Goal: Task Accomplishment & Management: Manage account settings

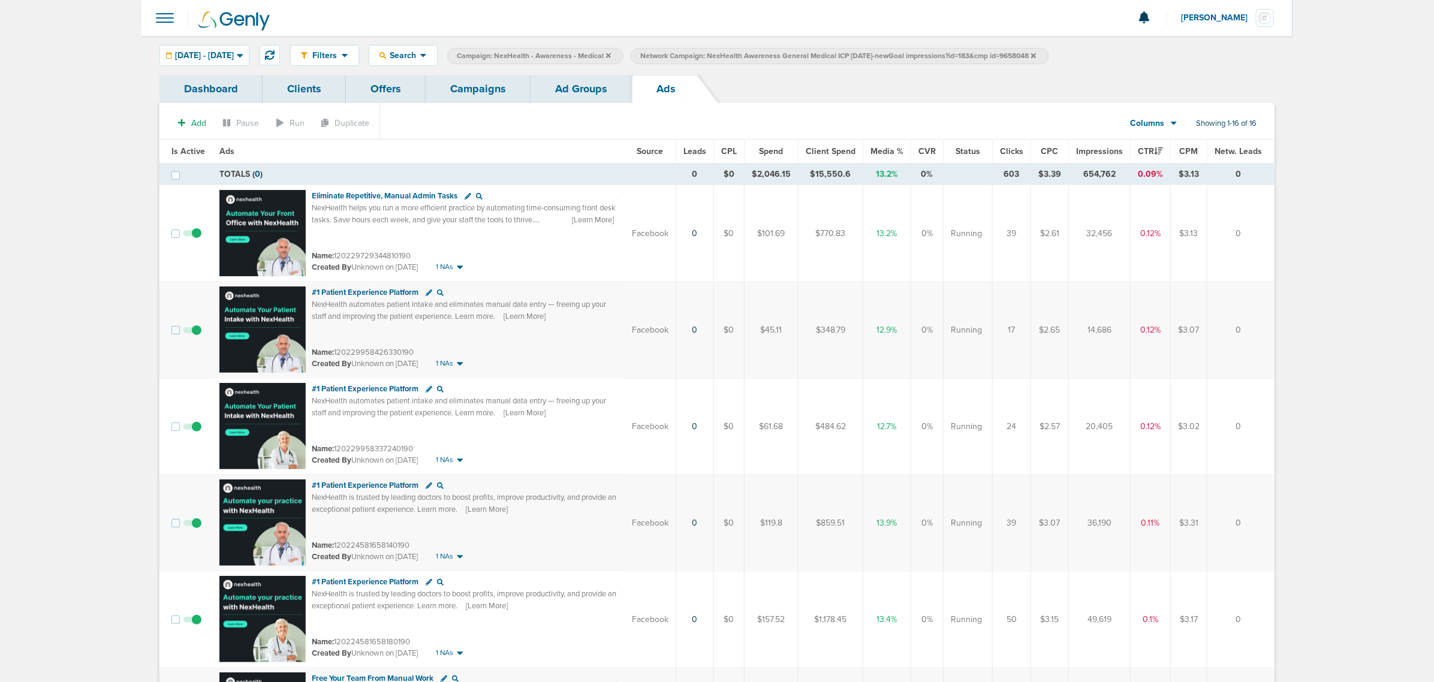
click at [472, 91] on link "Campaigns" at bounding box center [478, 89] width 105 height 28
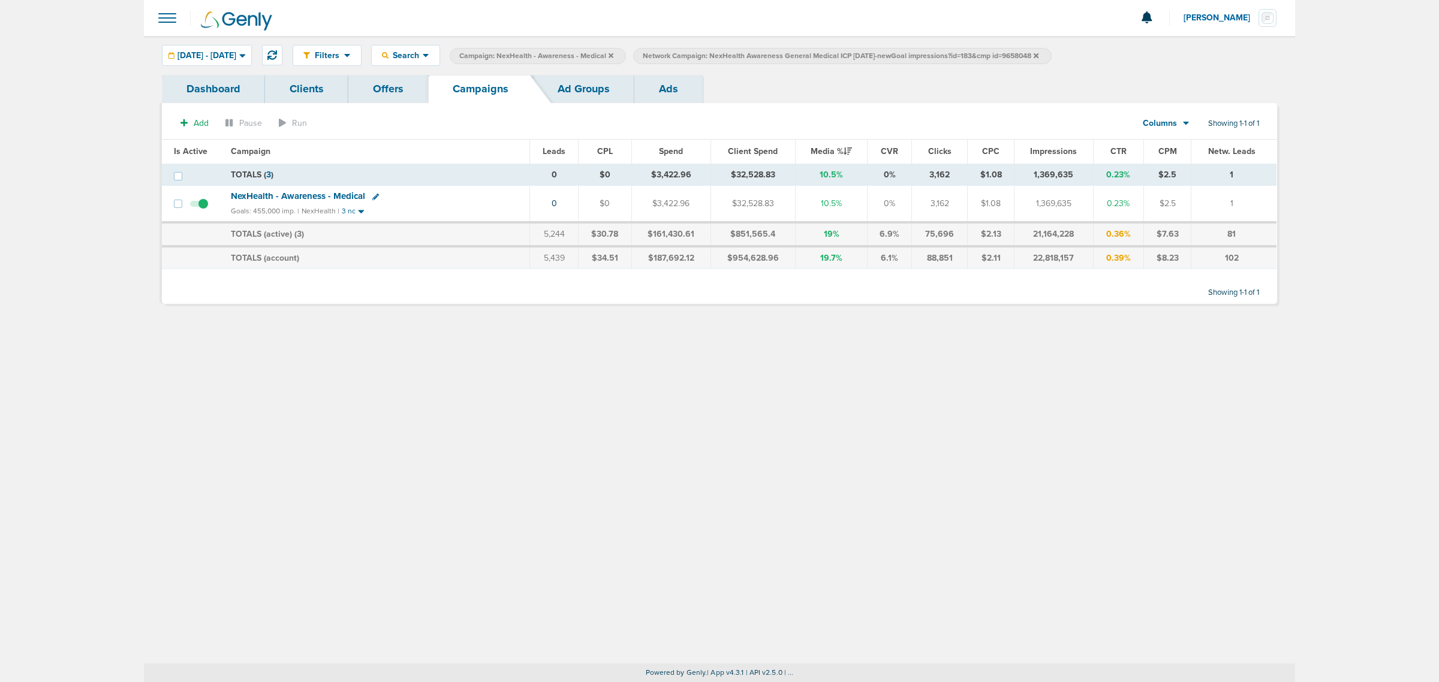
click at [613, 55] on icon at bounding box center [611, 55] width 5 height 7
click at [855, 53] on icon at bounding box center [852, 55] width 5 height 5
click at [855, 55] on icon at bounding box center [852, 55] width 5 height 5
click at [855, 54] on icon at bounding box center [852, 55] width 5 height 5
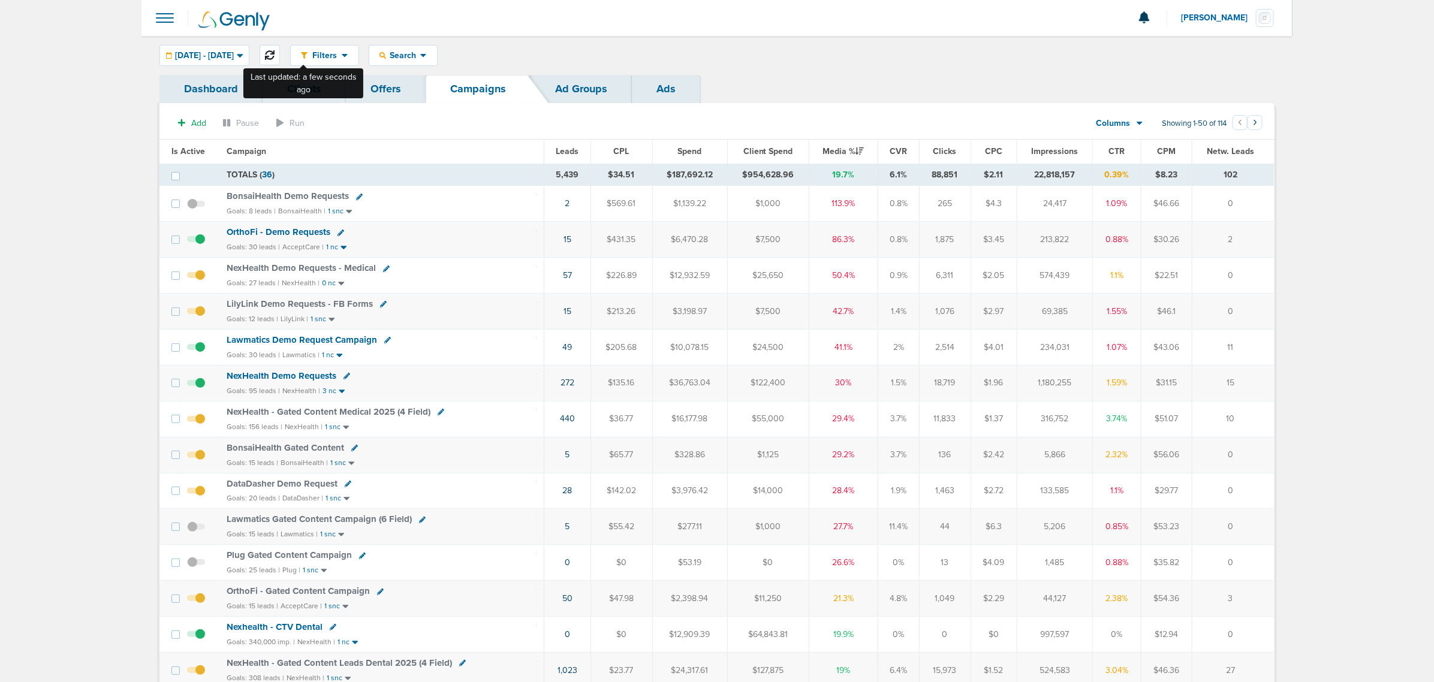
click at [280, 49] on button at bounding box center [270, 55] width 20 height 20
click at [245, 52] on div "07.01.2025 - 10.02.2025 Today Yesterday Last 7 Days Last 14 Days This Month Las…" at bounding box center [204, 55] width 90 height 21
drag, startPoint x: 250, startPoint y: 61, endPoint x: 222, endPoint y: 61, distance: 27.6
click at [249, 61] on div "07.01.2025 - 10.02.2025" at bounding box center [204, 56] width 89 height 20
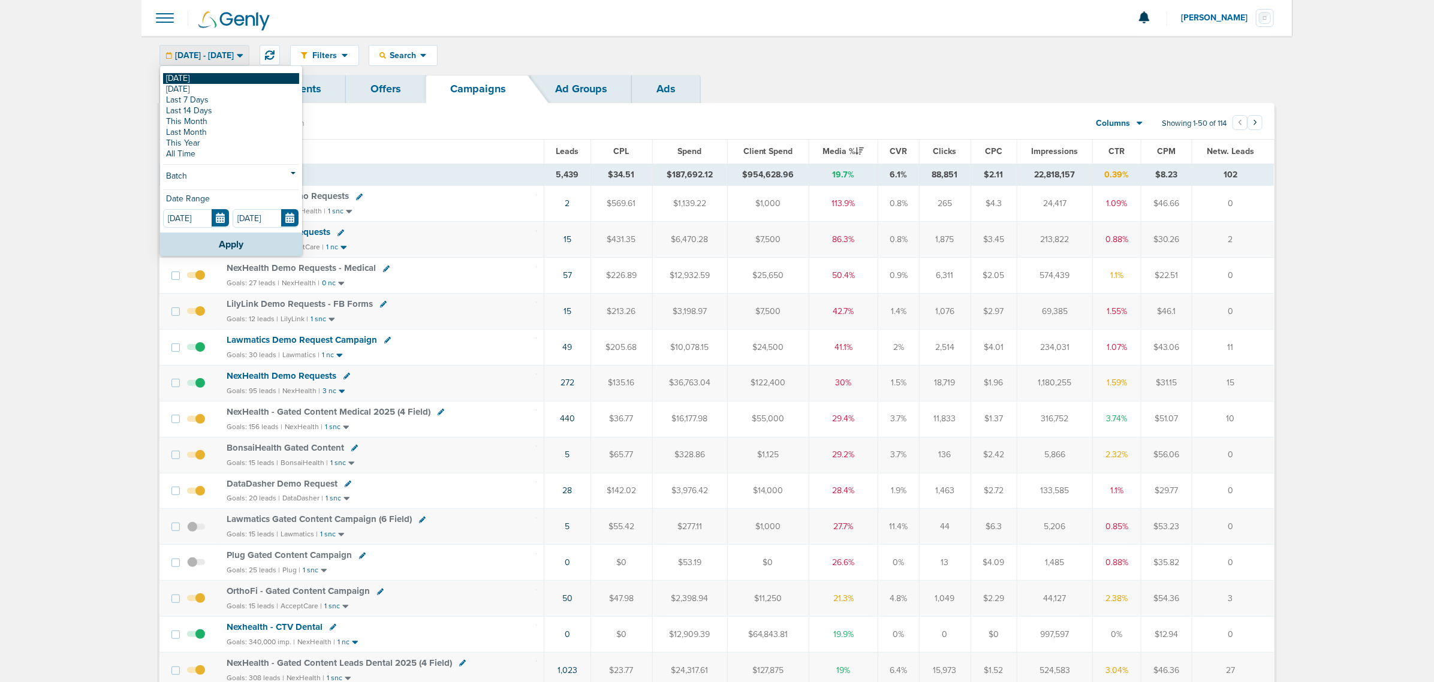
click at [169, 82] on link "[DATE]" at bounding box center [231, 78] width 136 height 11
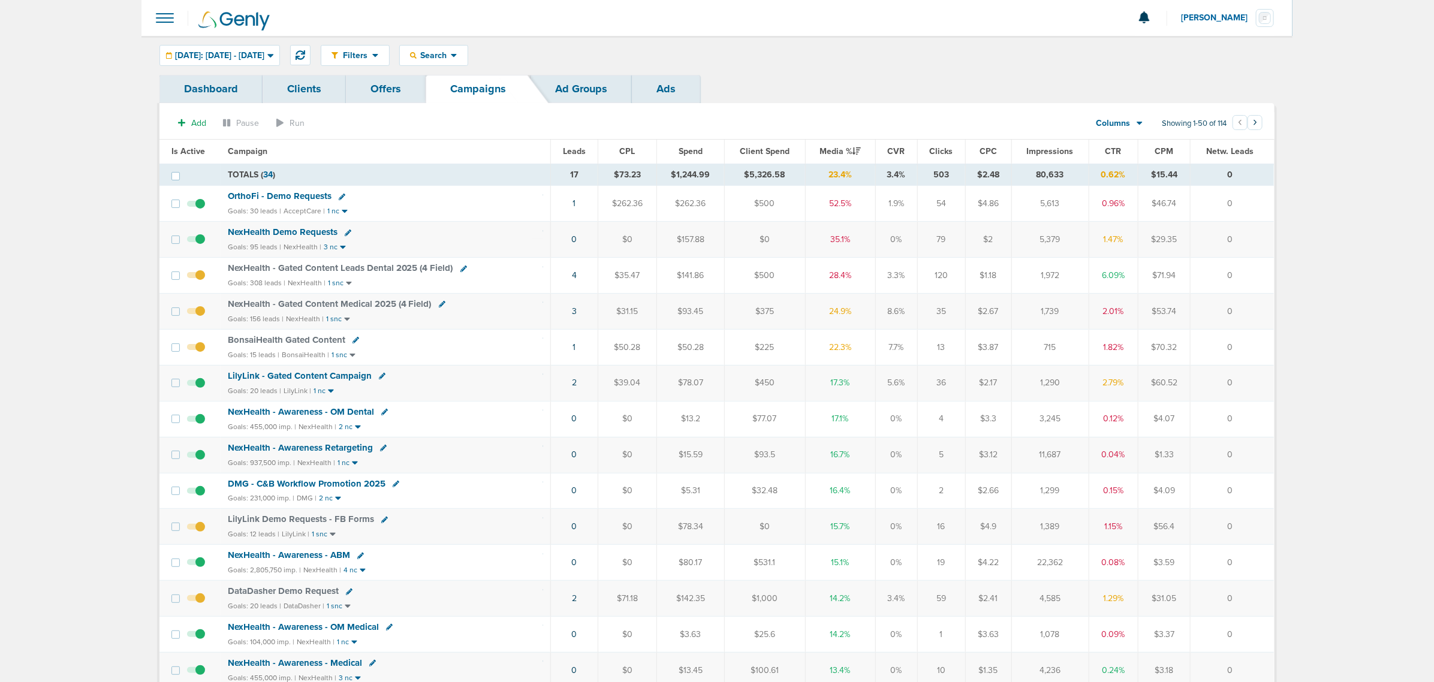
click at [341, 267] on span "NexHealth - Gated Content Leads Dental 2025 (4 Field)" at bounding box center [340, 268] width 225 height 11
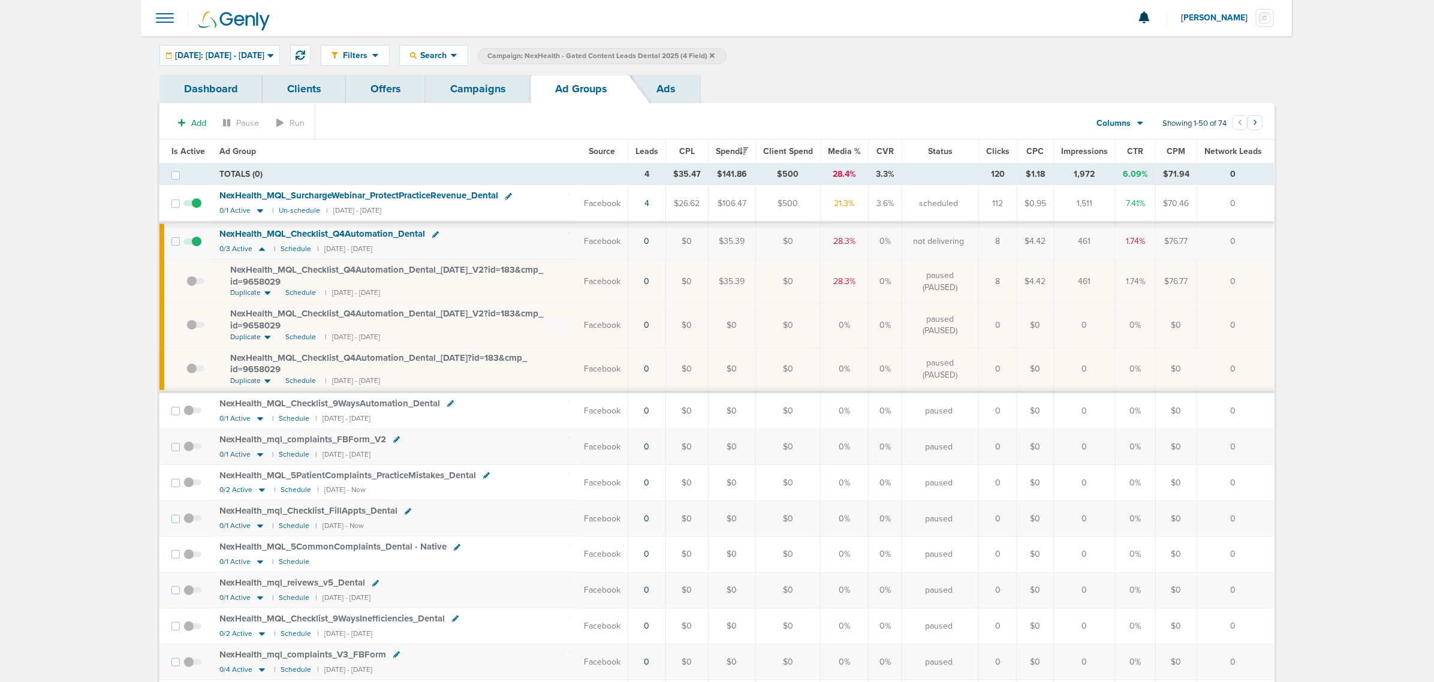
click at [504, 81] on link "Campaigns" at bounding box center [478, 89] width 105 height 28
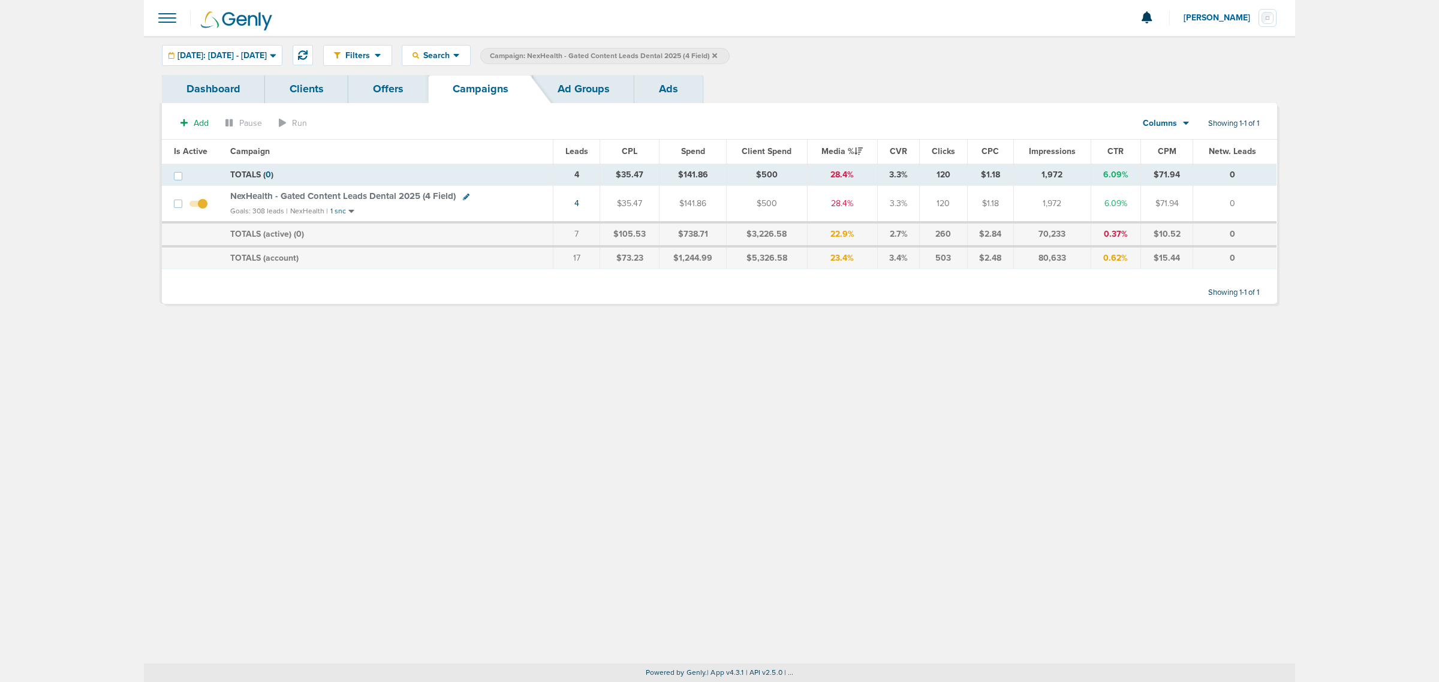
click at [717, 57] on icon at bounding box center [714, 55] width 5 height 7
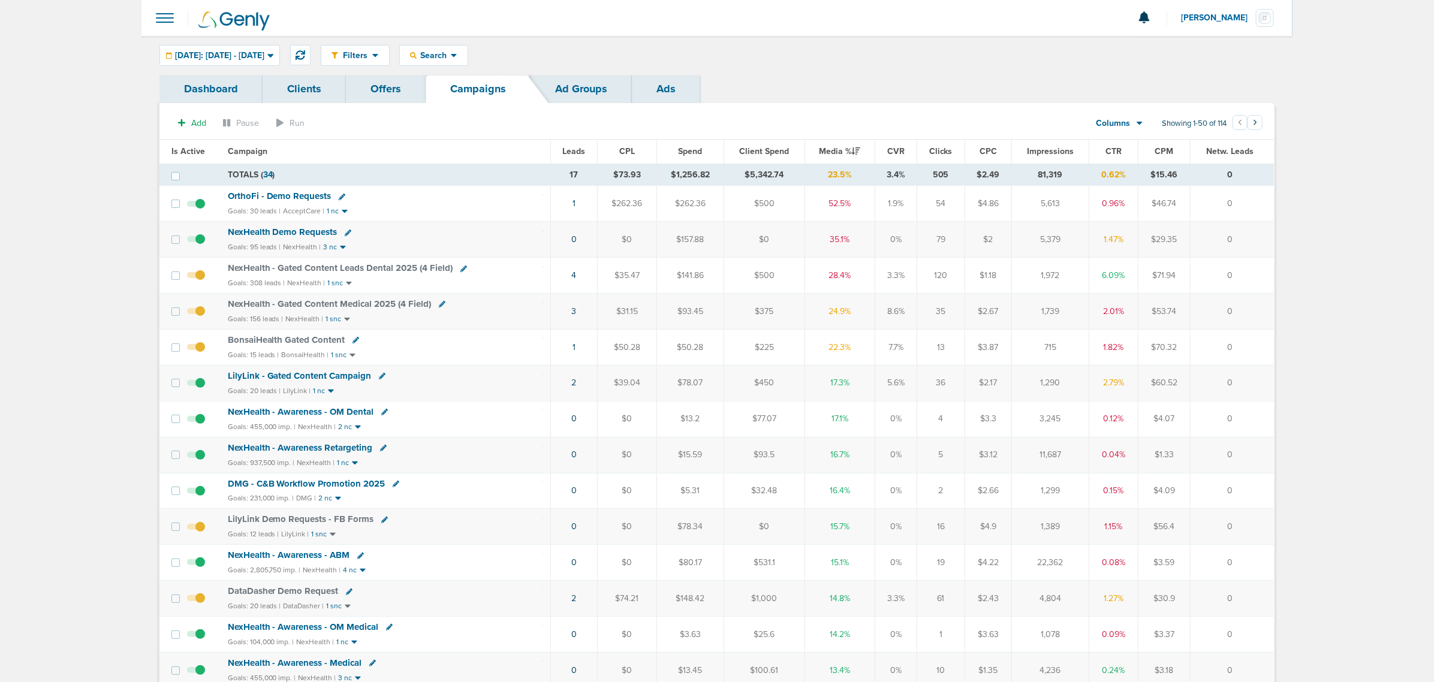
drag, startPoint x: 502, startPoint y: 313, endPoint x: 1245, endPoint y: 300, distance: 742.3
click at [1245, 300] on tr "NexHealth - Gated Content Medical 2025 (4 Field) Goals: 156 leads | NexHealth |…" at bounding box center [716, 312] width 1115 height 36
click at [1245, 300] on td "0" at bounding box center [1232, 312] width 83 height 36
click at [381, 380] on icon at bounding box center [382, 376] width 7 height 7
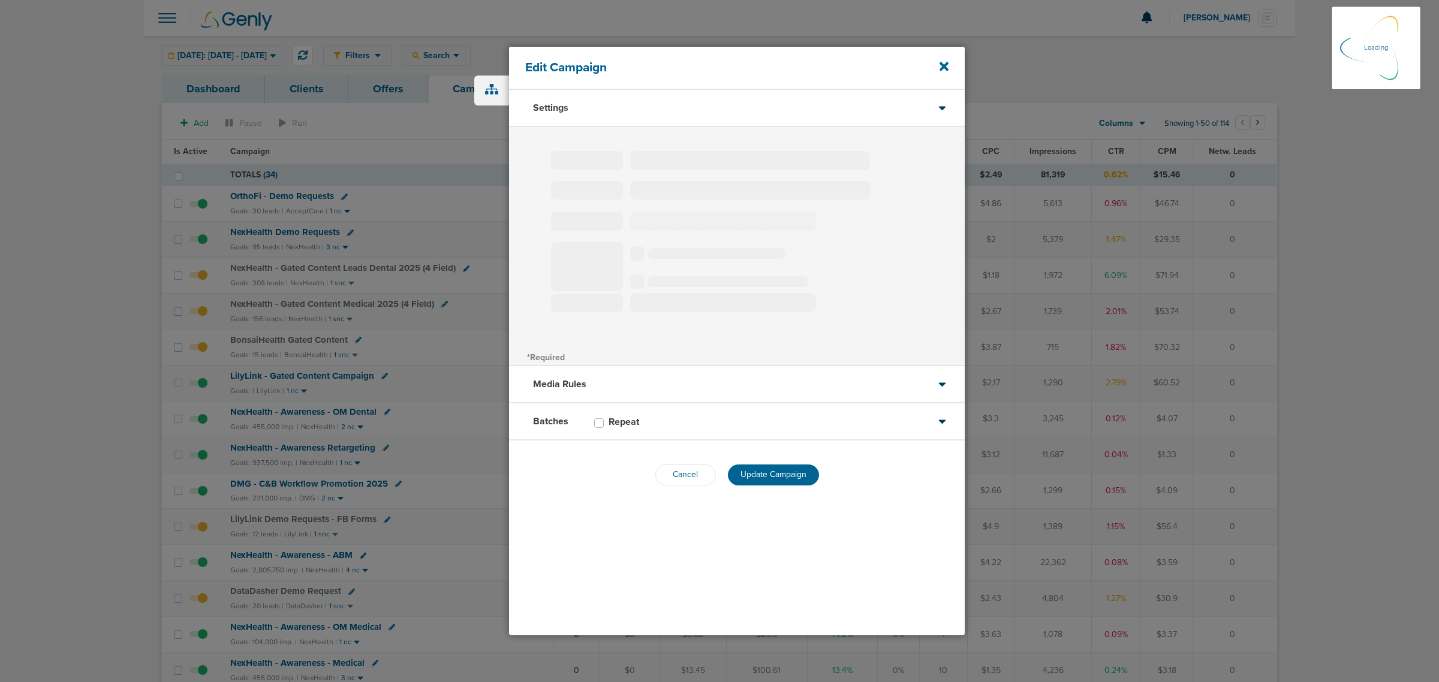
type input "LilyLink - Gated Content Campaign"
select select "Leads"
radio input "true"
select select "readOnly"
select select "1"
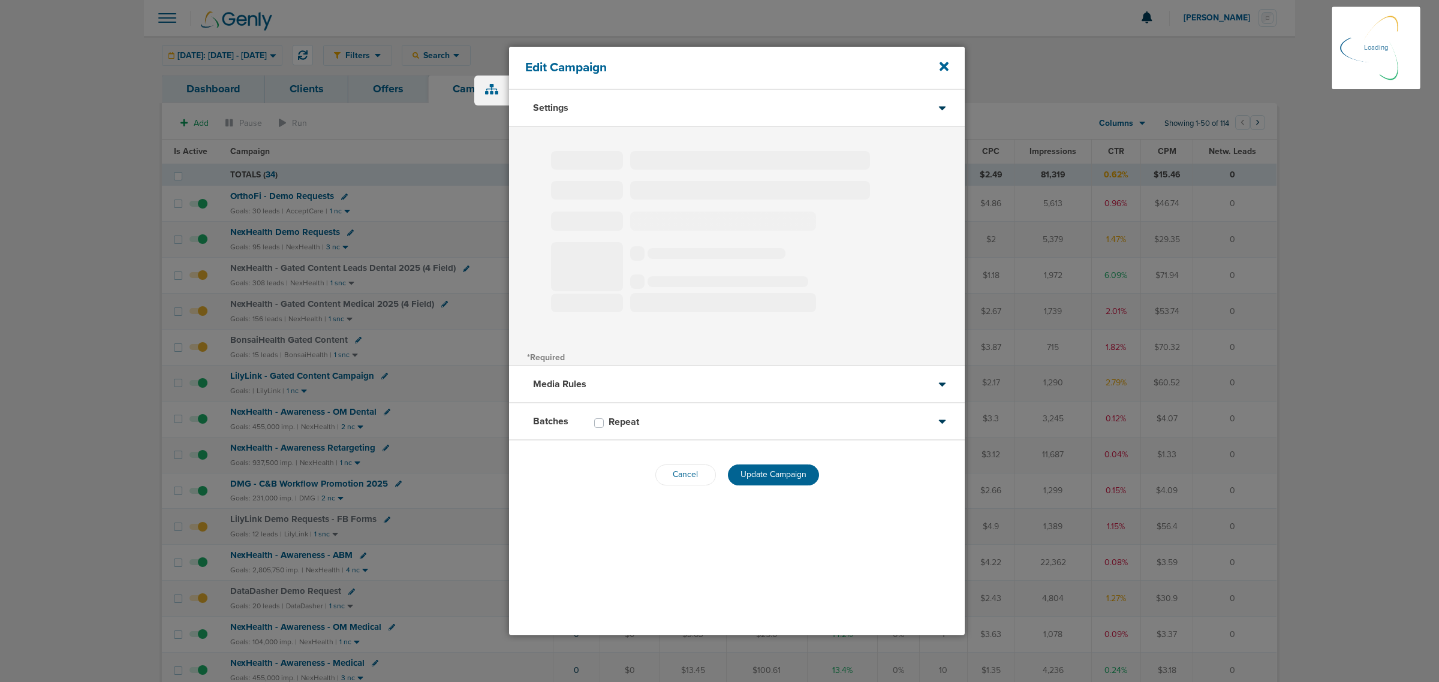
select select "2"
select select "3"
select select "4"
select select "6"
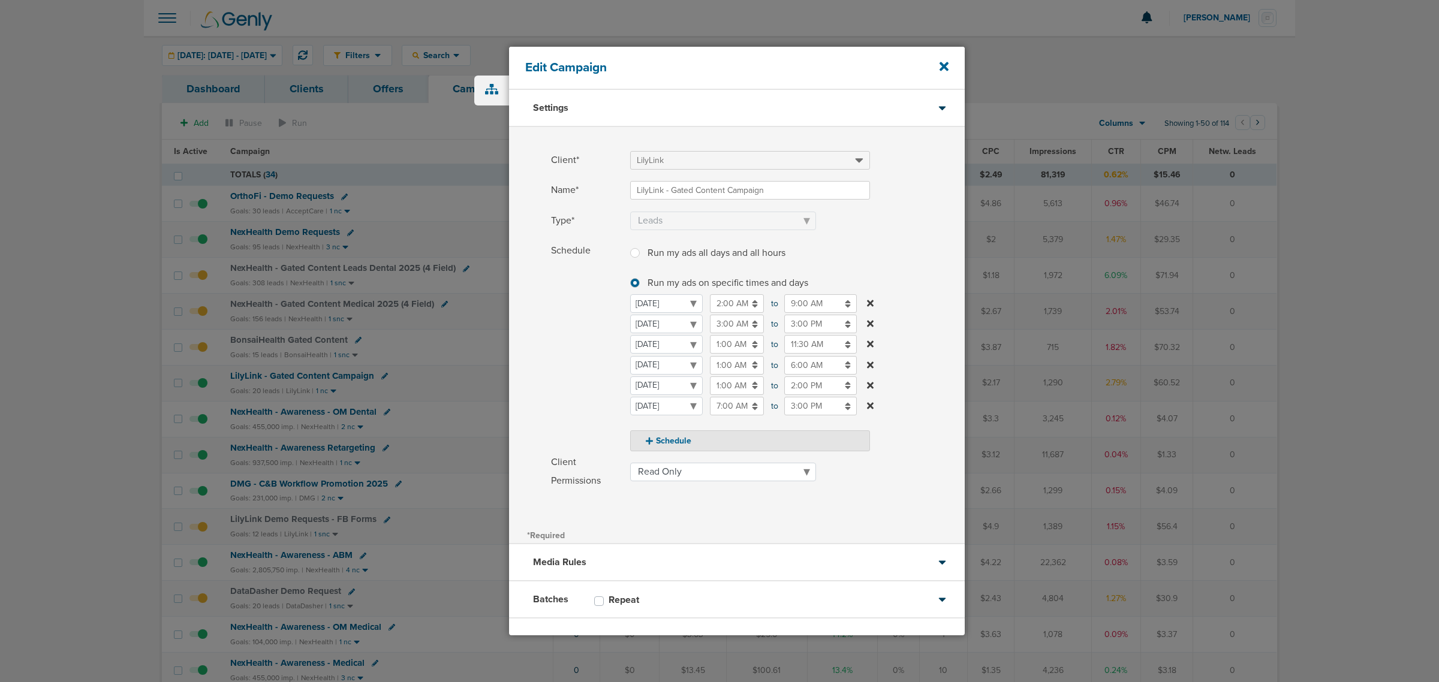
click at [799, 384] on input "2:00 PM" at bounding box center [820, 386] width 73 height 19
click at [787, 469] on icon at bounding box center [789, 471] width 11 height 7
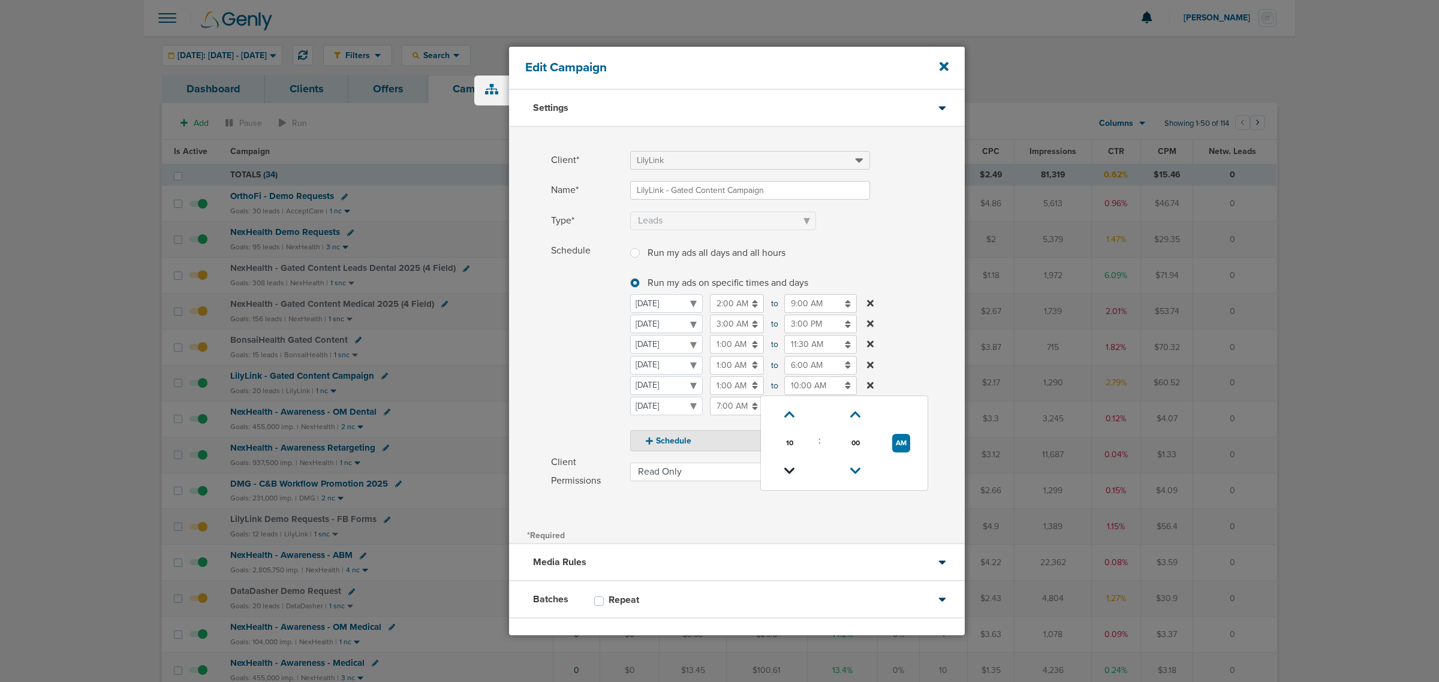
click at [787, 469] on icon at bounding box center [789, 471] width 11 height 7
type input "8:00 AM"
click at [915, 321] on label "Schedule Run my ads all days and all hours Run my ads all days and all hours Ru…" at bounding box center [758, 347] width 414 height 210
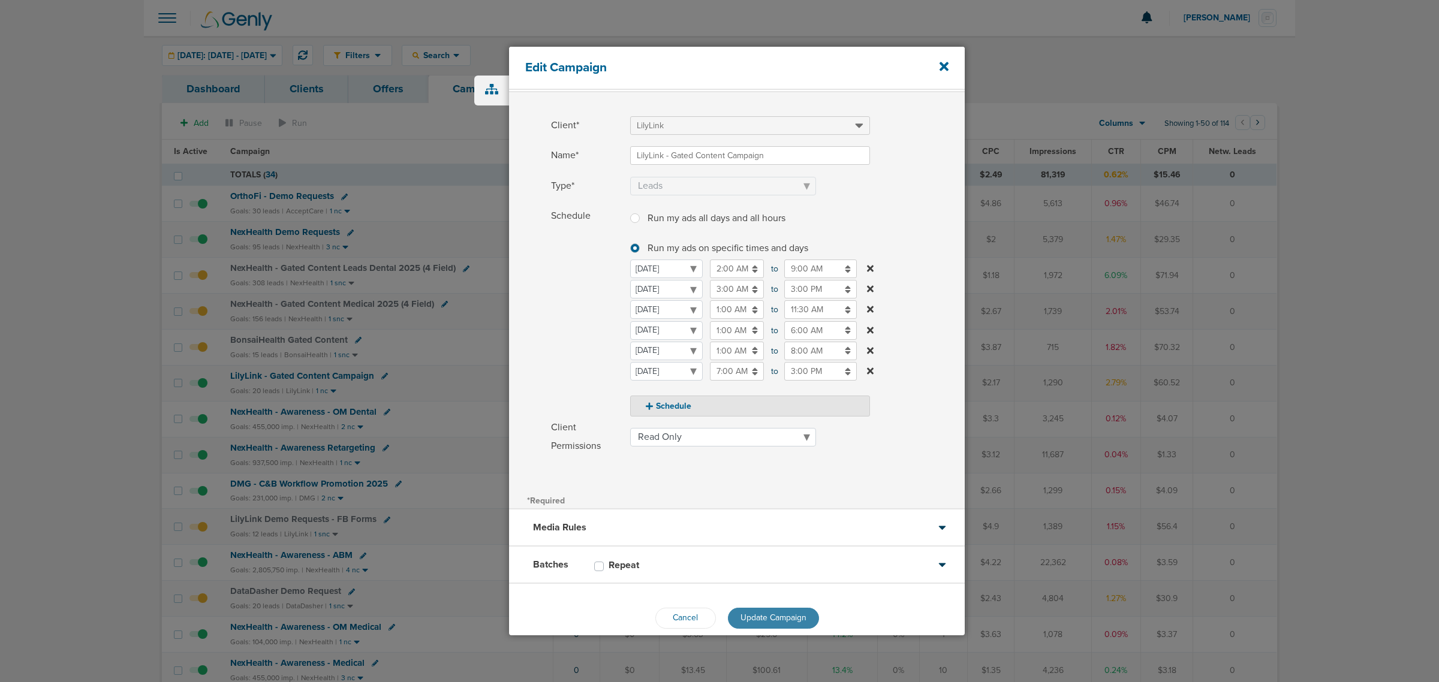
scroll to position [51, 0]
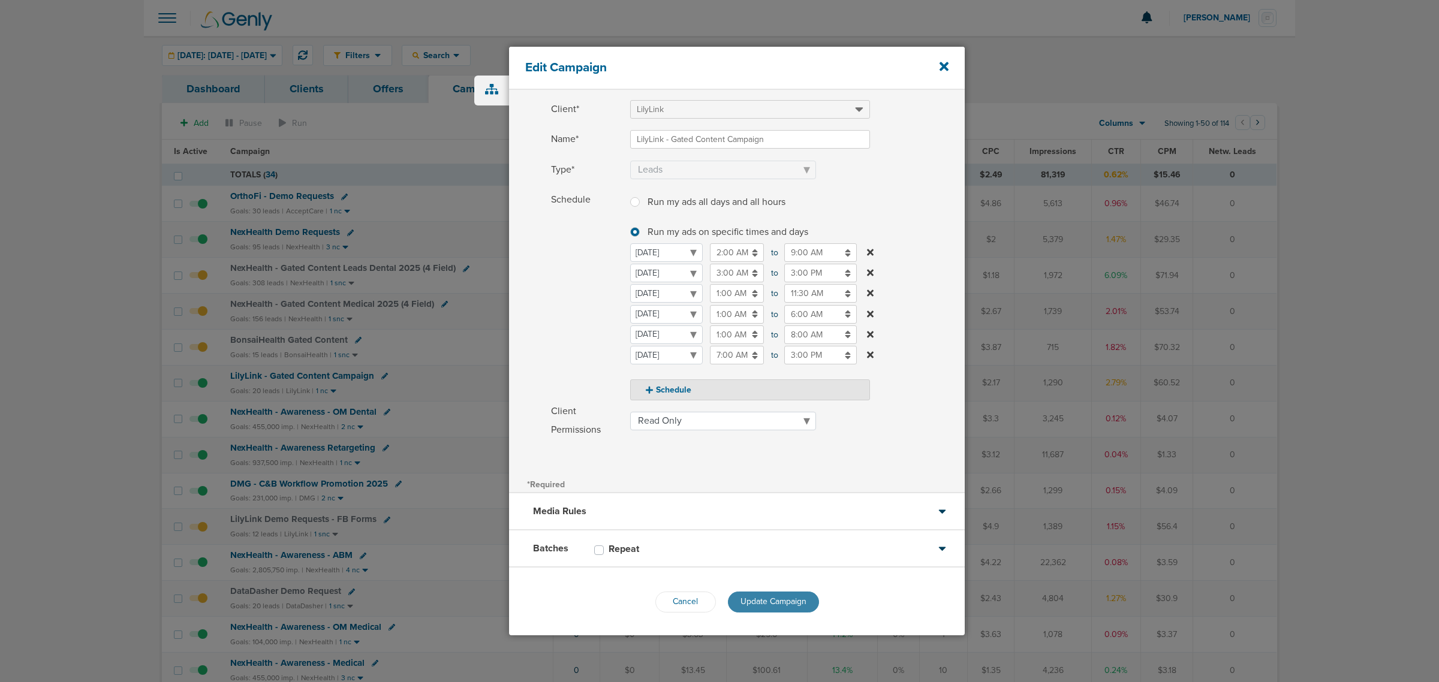
click at [775, 604] on span "Update Campaign" at bounding box center [773, 602] width 66 height 10
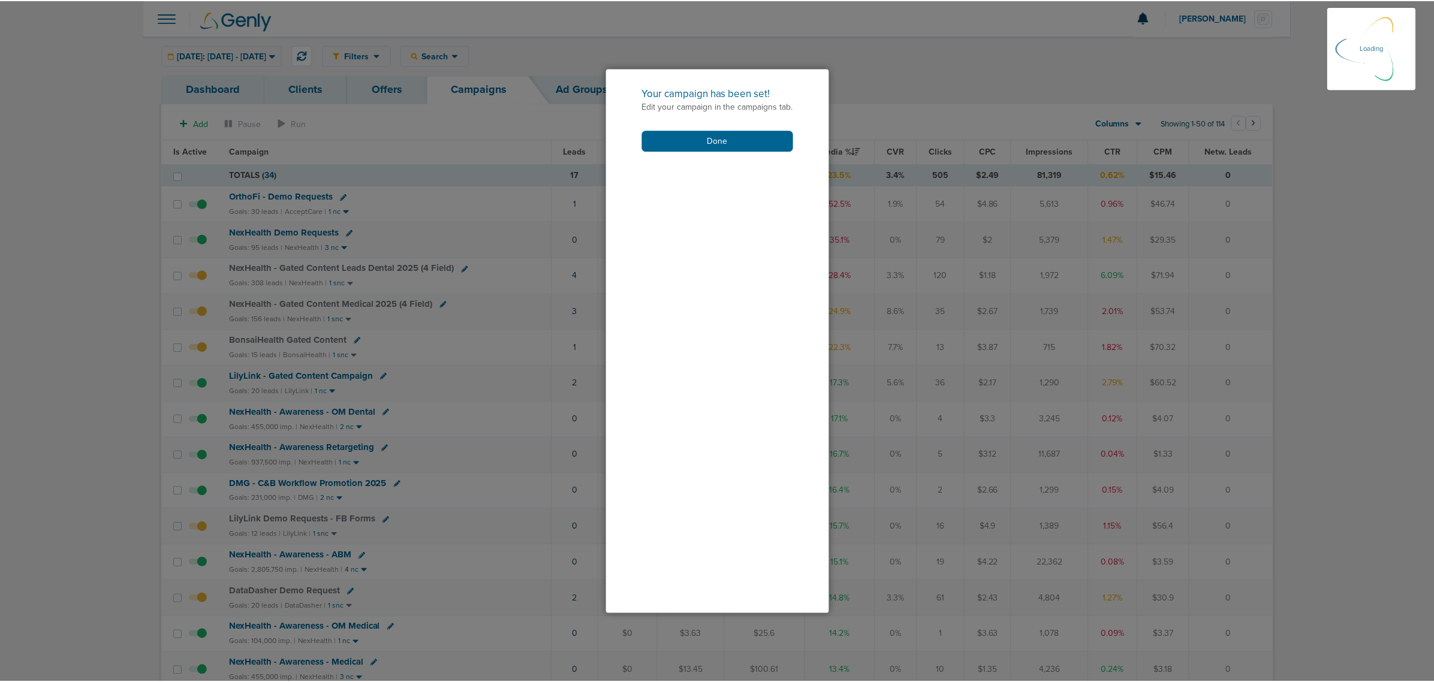
scroll to position [13, 0]
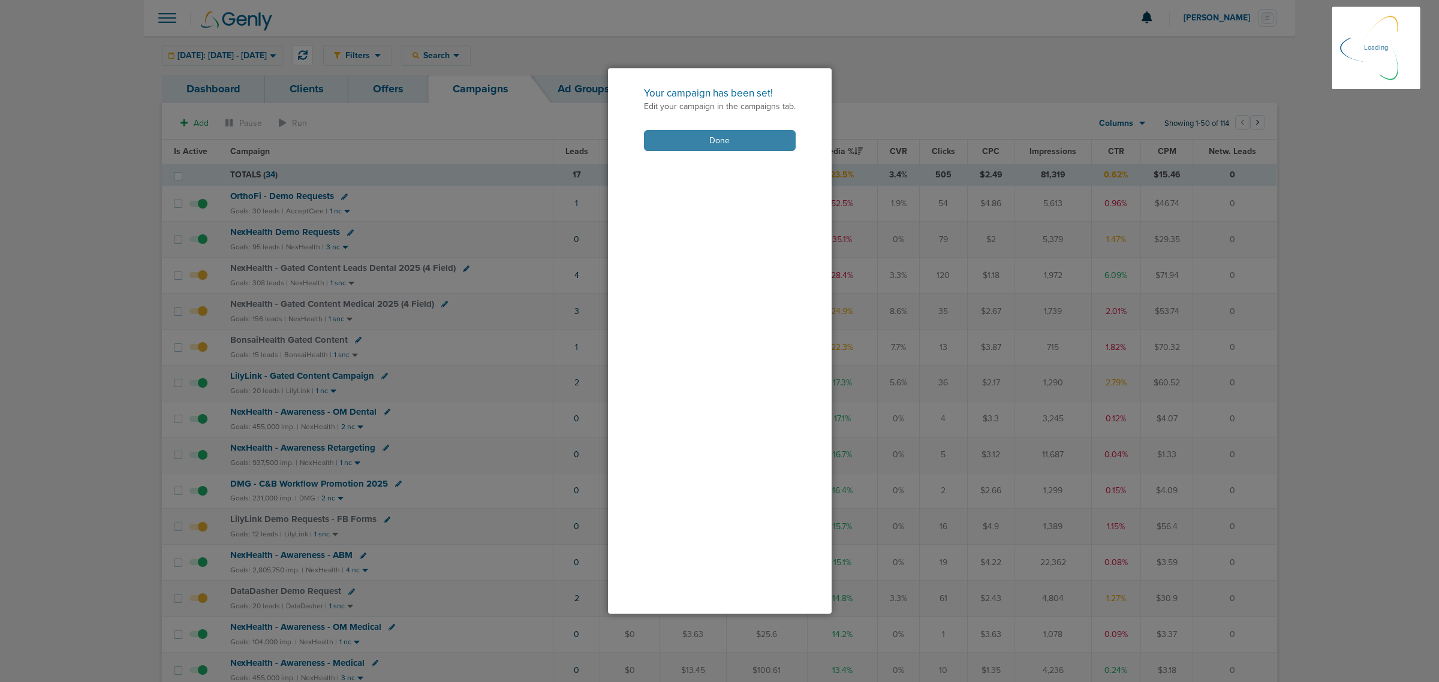
click at [729, 138] on button "Done" at bounding box center [720, 140] width 152 height 21
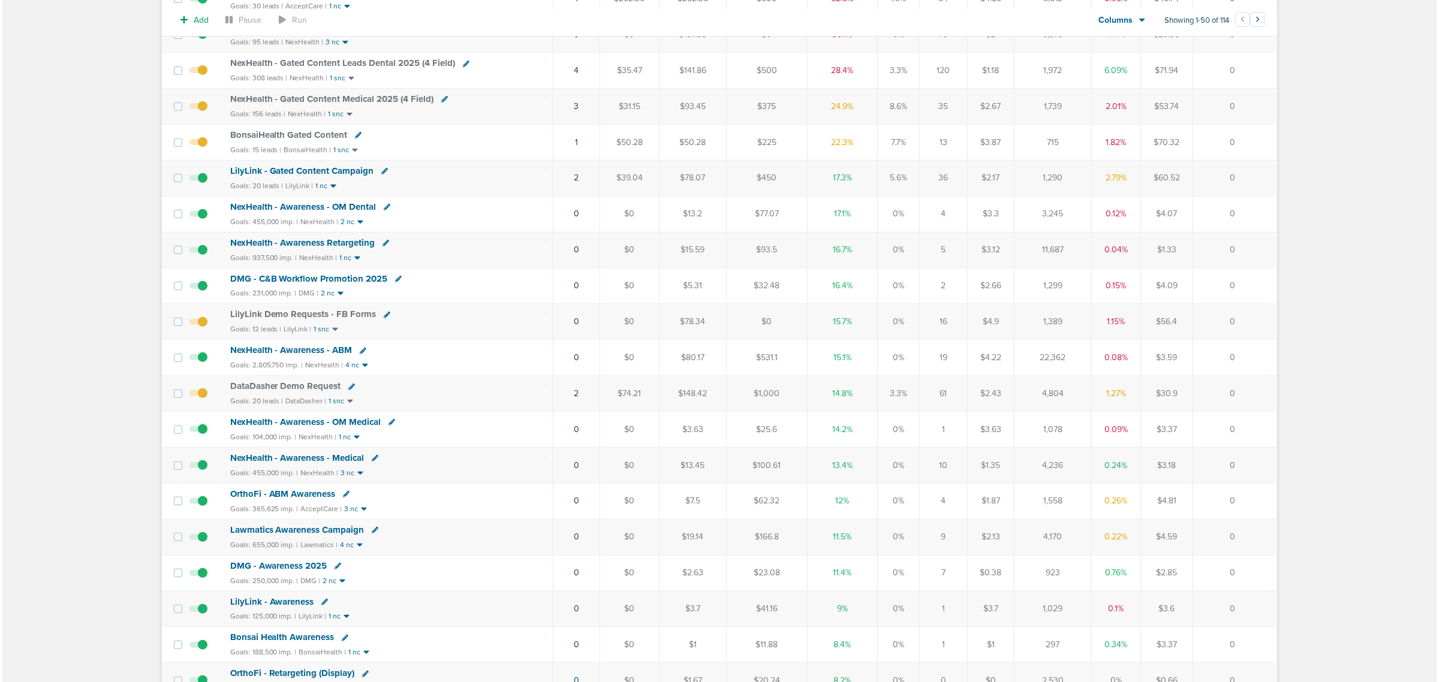
scroll to position [225, 0]
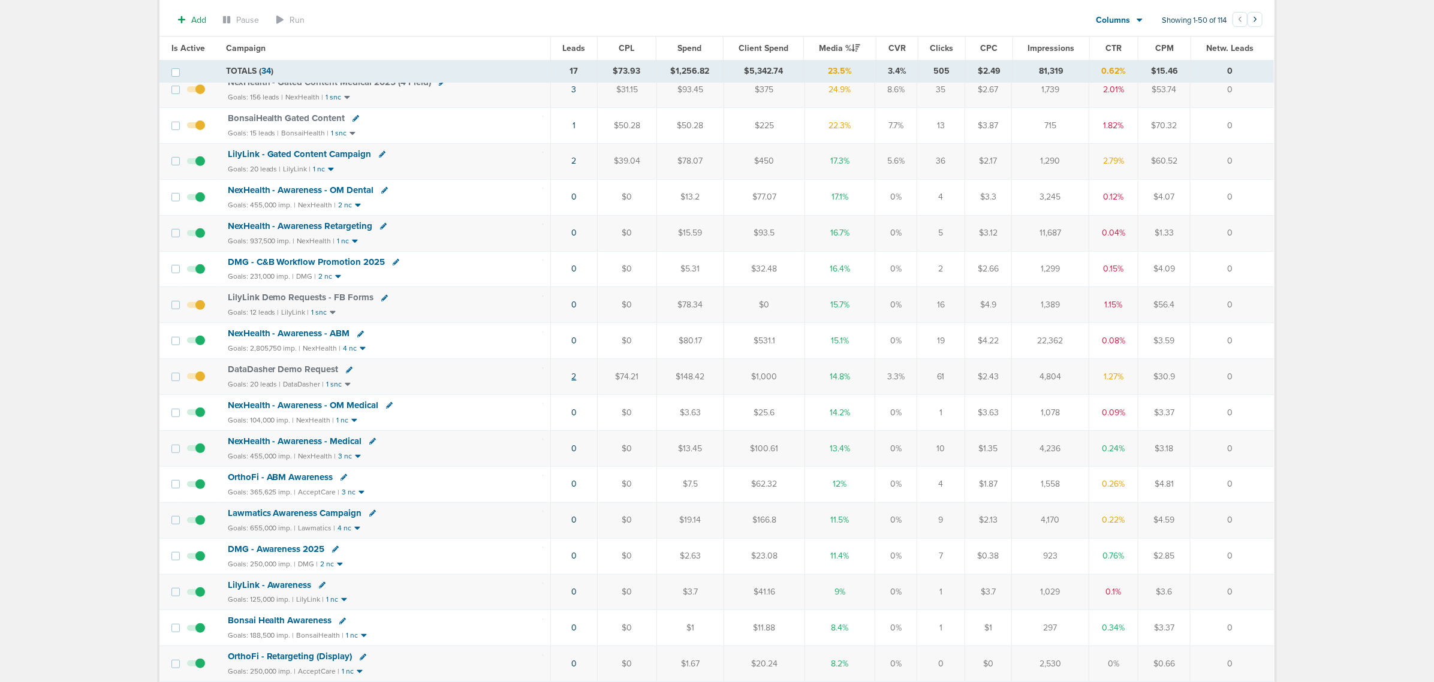
click at [572, 382] on link "2" at bounding box center [574, 377] width 5 height 10
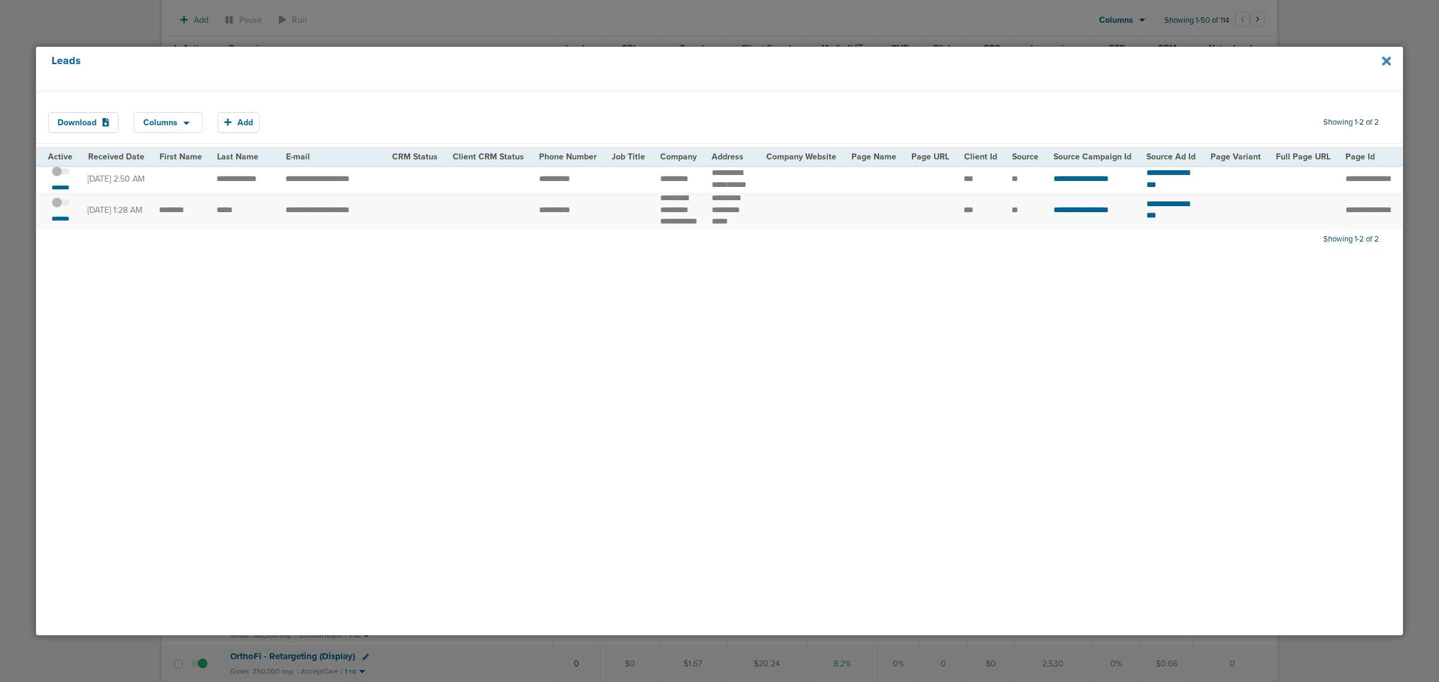
click at [1386, 58] on icon at bounding box center [1386, 61] width 9 height 13
click at [1386, 62] on icon at bounding box center [1386, 60] width 9 height 9
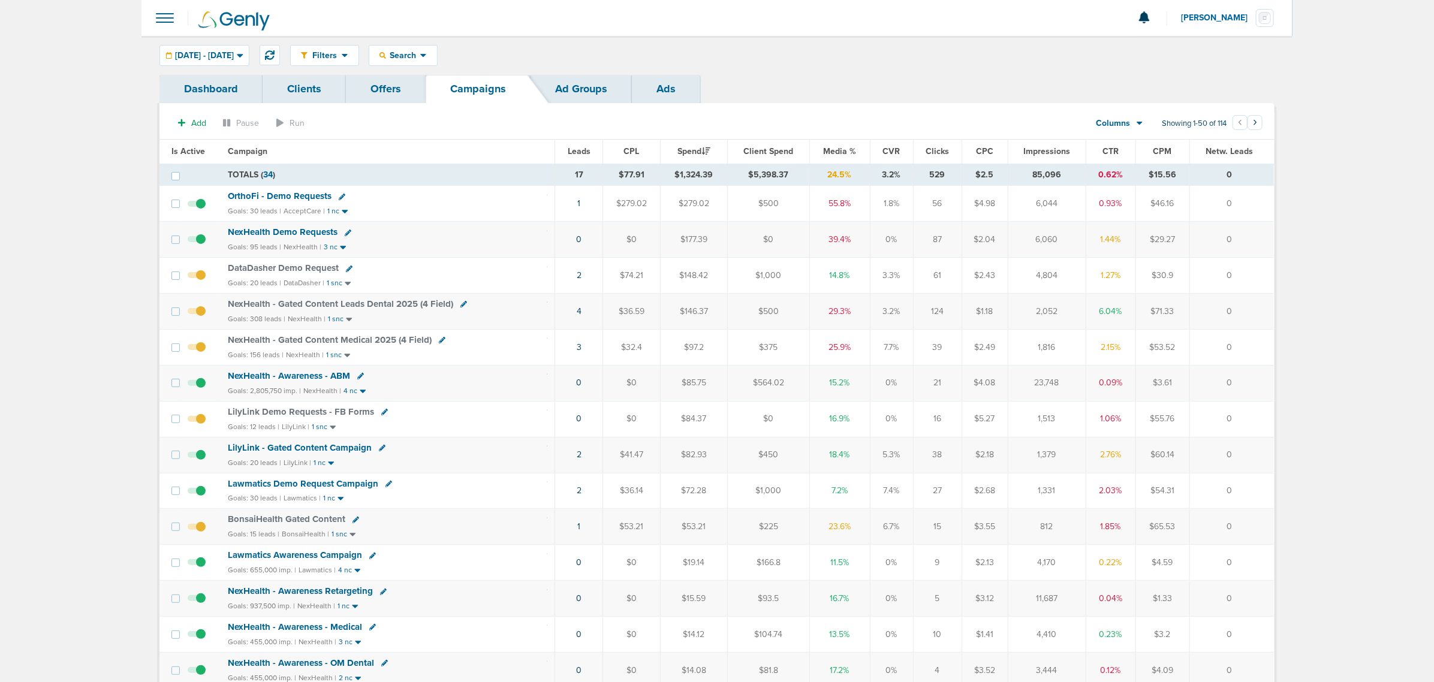
click at [835, 146] on span "Media %" at bounding box center [839, 151] width 33 height 10
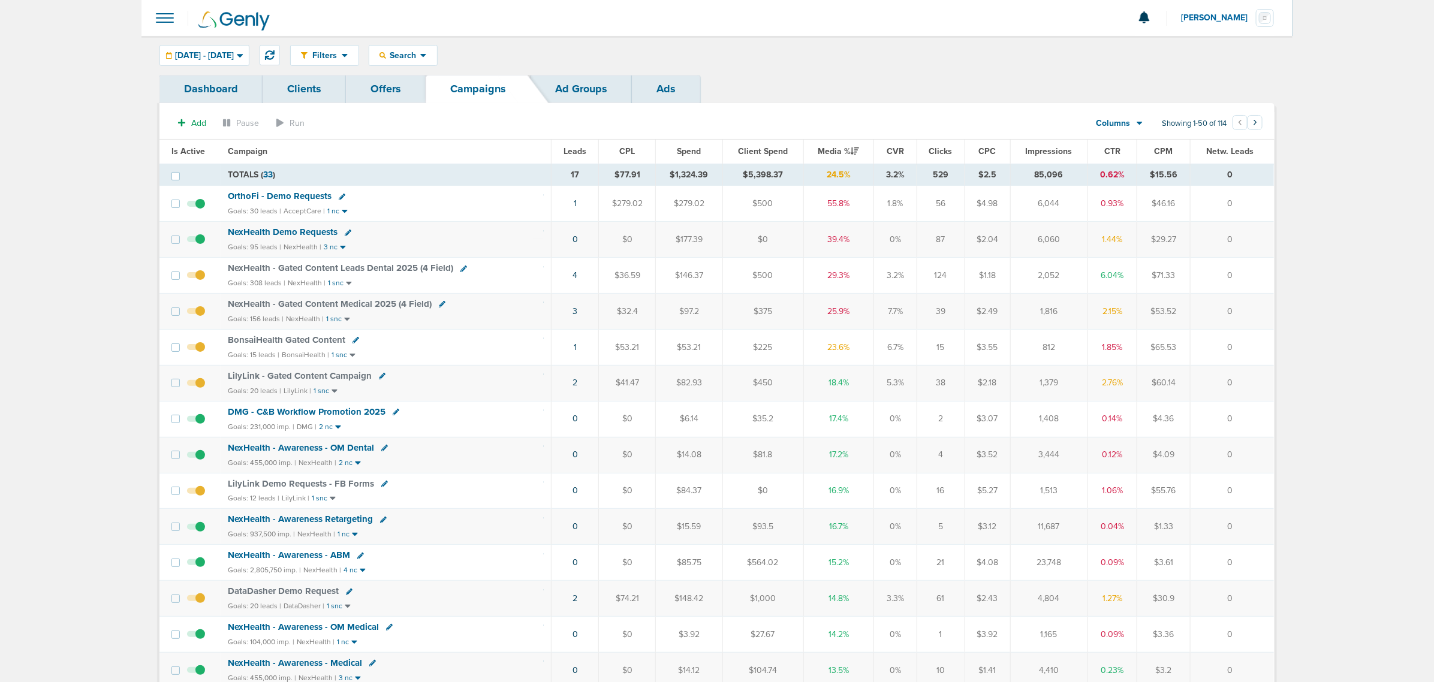
click at [439, 243] on div "Goals: 95 leads | NexHealth | 3 nc" at bounding box center [386, 247] width 317 height 10
click at [345, 231] on icon at bounding box center [348, 233] width 7 height 7
select select
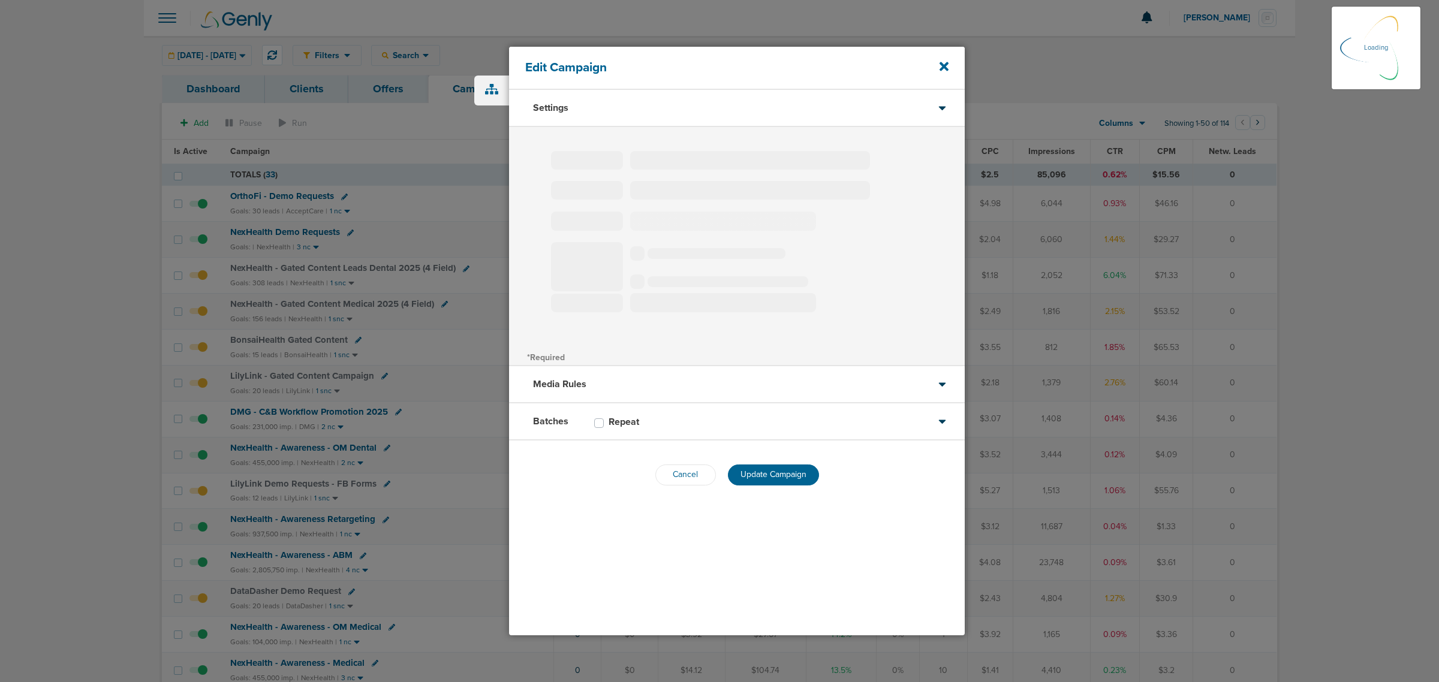
select select "1"
select select "2"
select select "3"
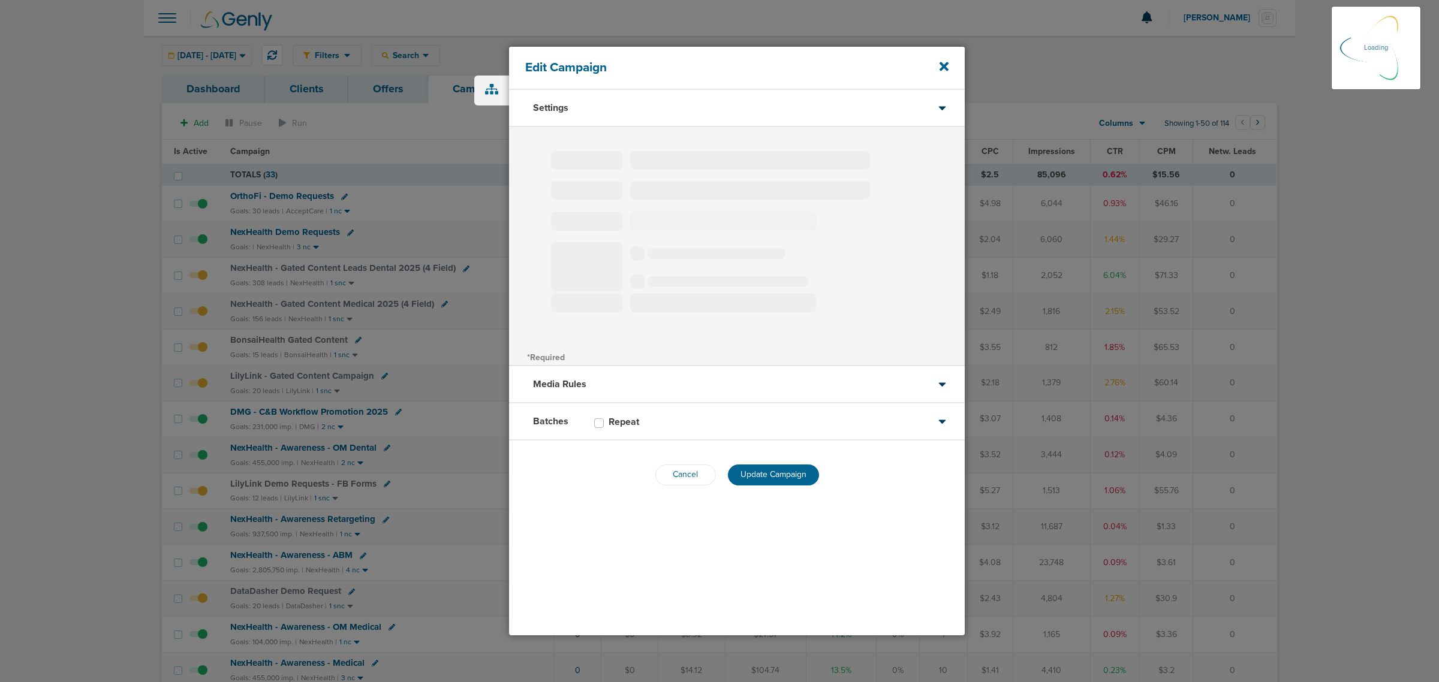
select select "4"
select select "6"
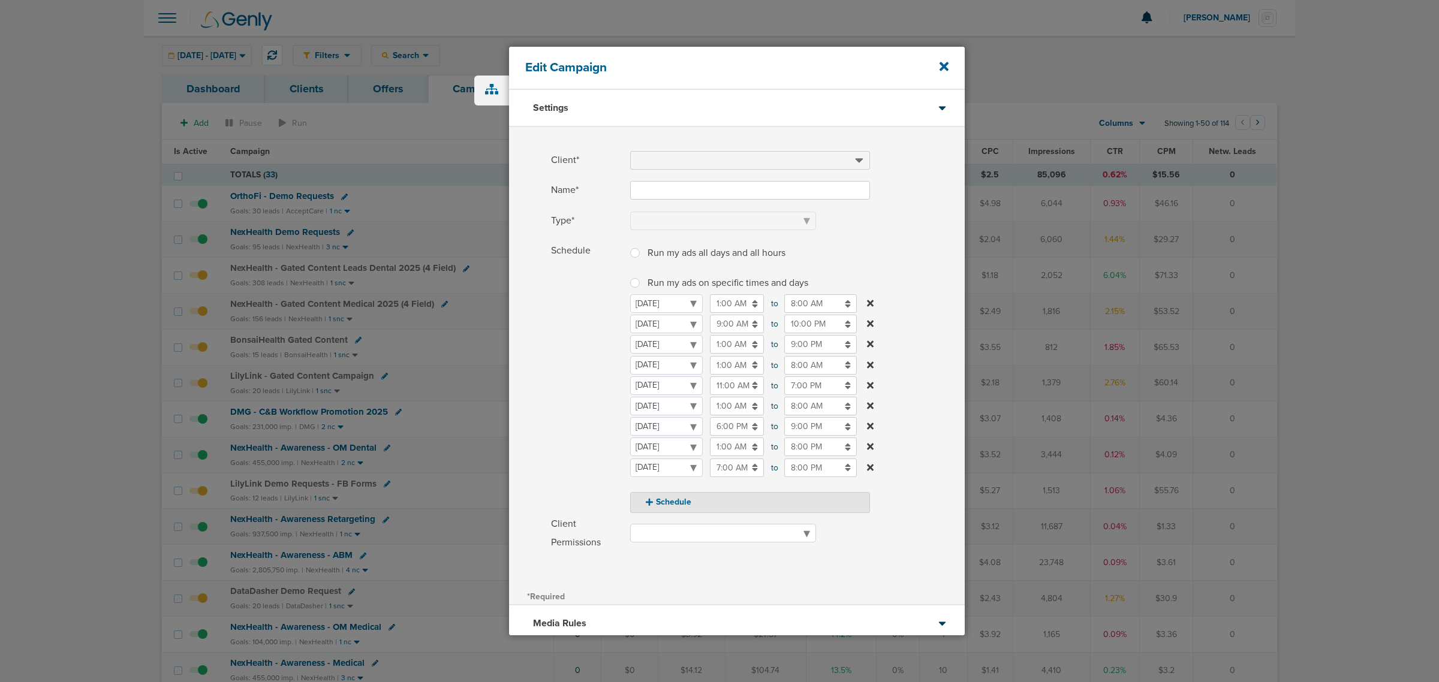
type input "NexHealth Demo Requests"
select select "Leads"
radio input "true"
select select "readWrite"
checkbox input "true"
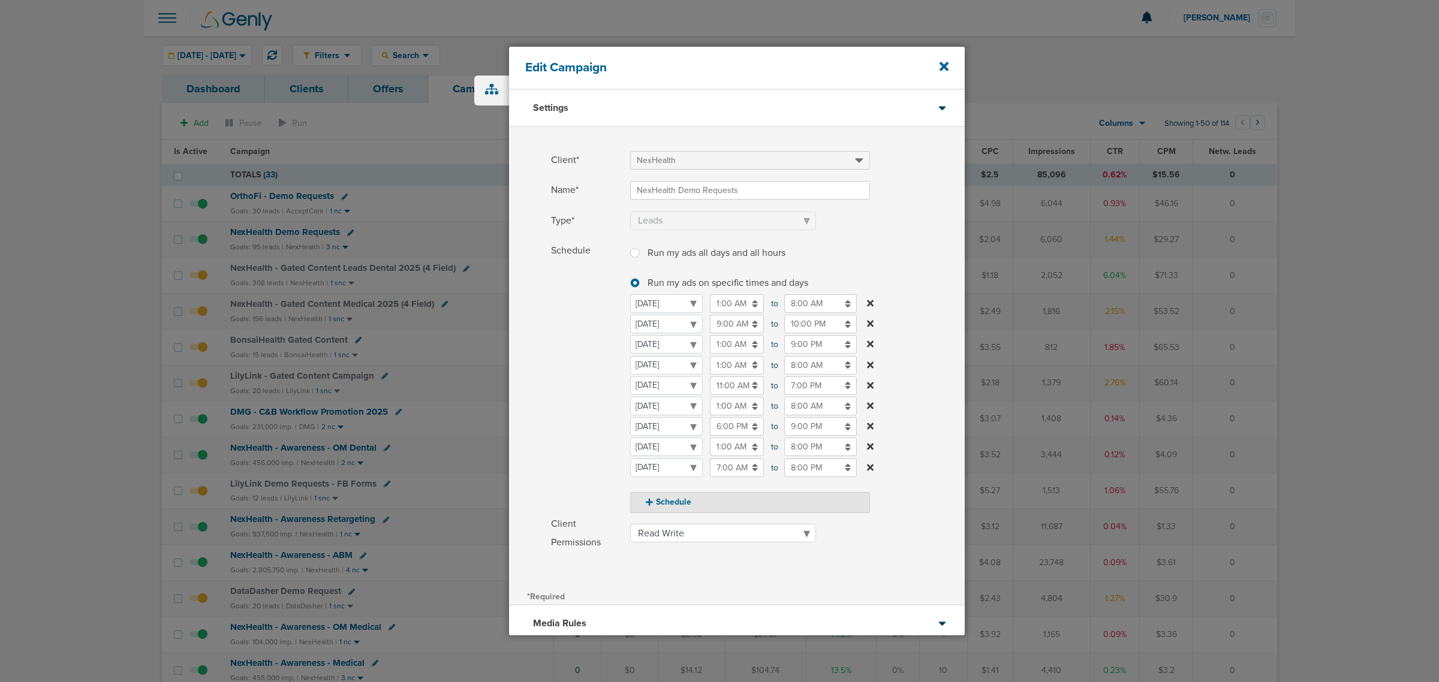
click at [802, 445] on input "8:00 PM" at bounding box center [820, 447] width 73 height 19
click at [899, 507] on button "PM" at bounding box center [901, 504] width 17 height 19
type input "8:00 AM"
click at [929, 305] on label "Schedule Run my ads all days and all hours Run my ads all days and all hours Ru…" at bounding box center [758, 378] width 414 height 272
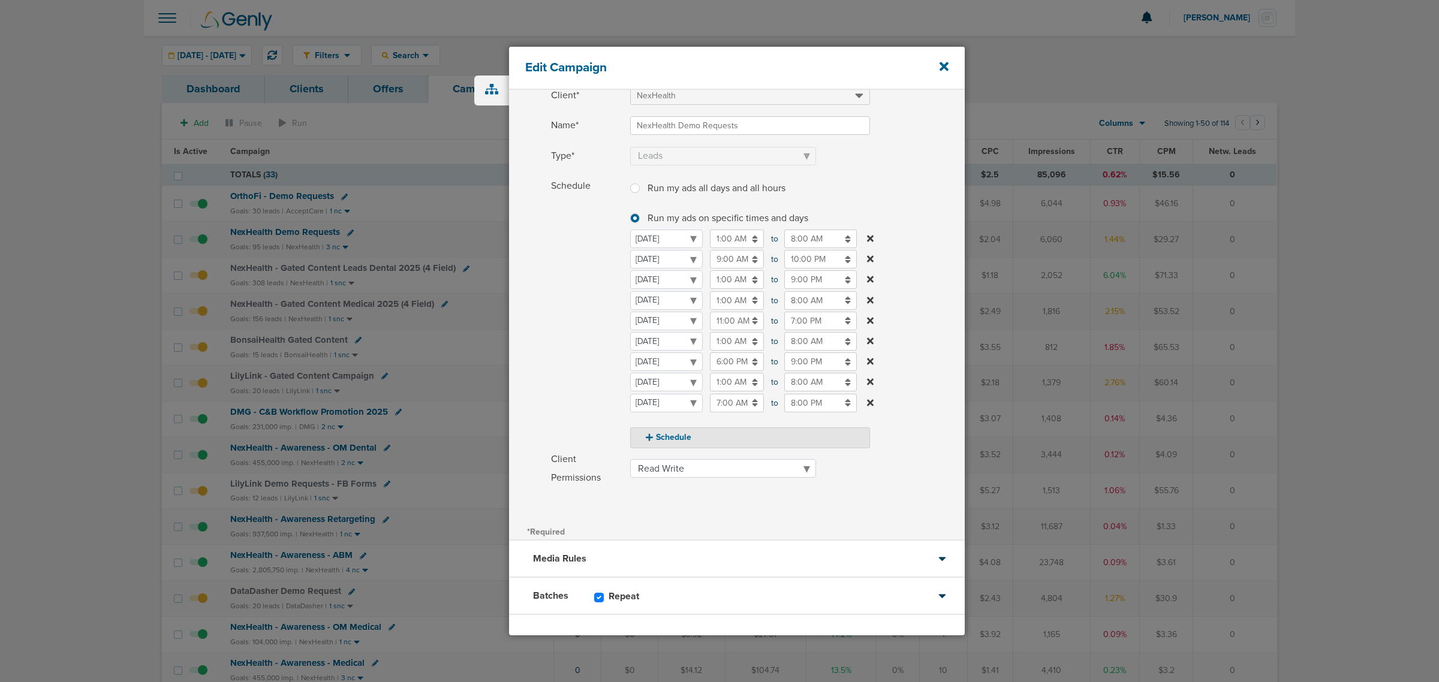
scroll to position [112, 0]
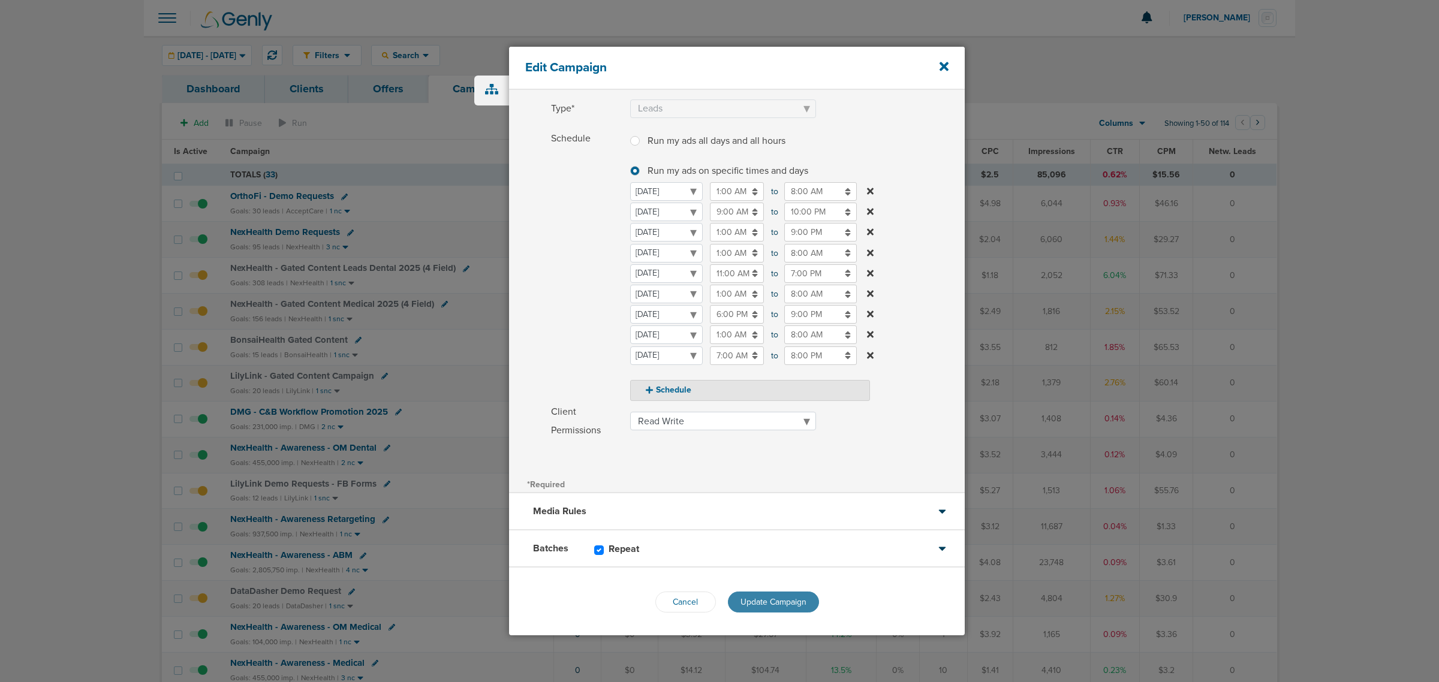
click at [778, 592] on button "Update Campaign" at bounding box center [773, 602] width 91 height 21
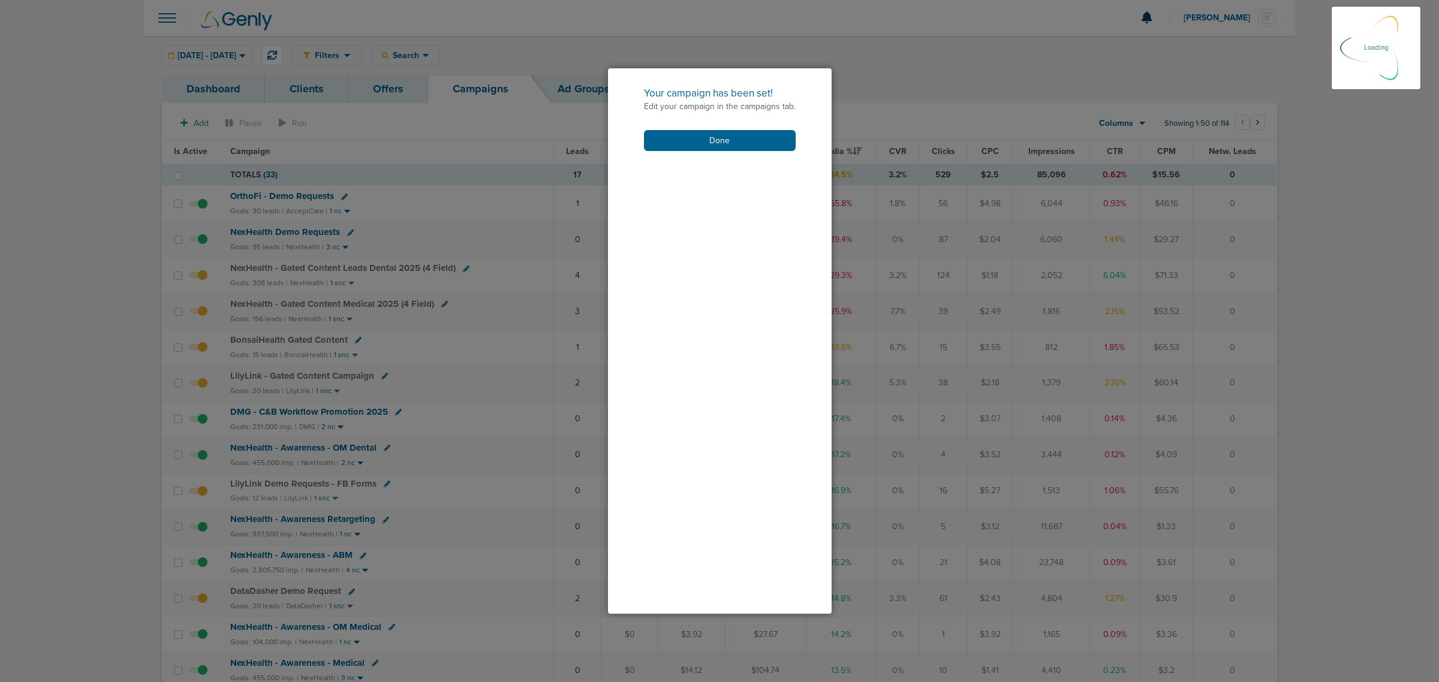
scroll to position [74, 0]
click at [747, 136] on button "Done" at bounding box center [720, 140] width 152 height 21
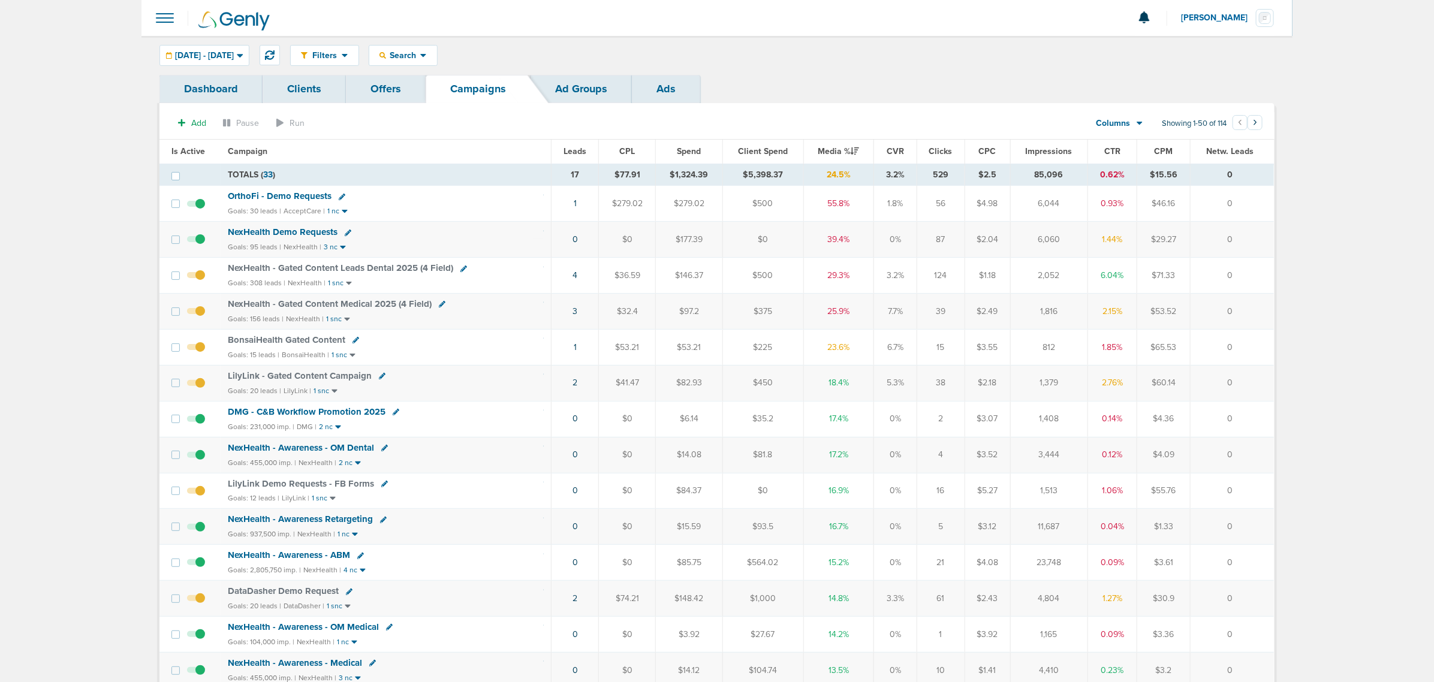
drag, startPoint x: 535, startPoint y: 155, endPoint x: 1326, endPoint y: 393, distance: 826.0
drag, startPoint x: 174, startPoint y: 205, endPoint x: 1335, endPoint y: 306, distance: 1165.1
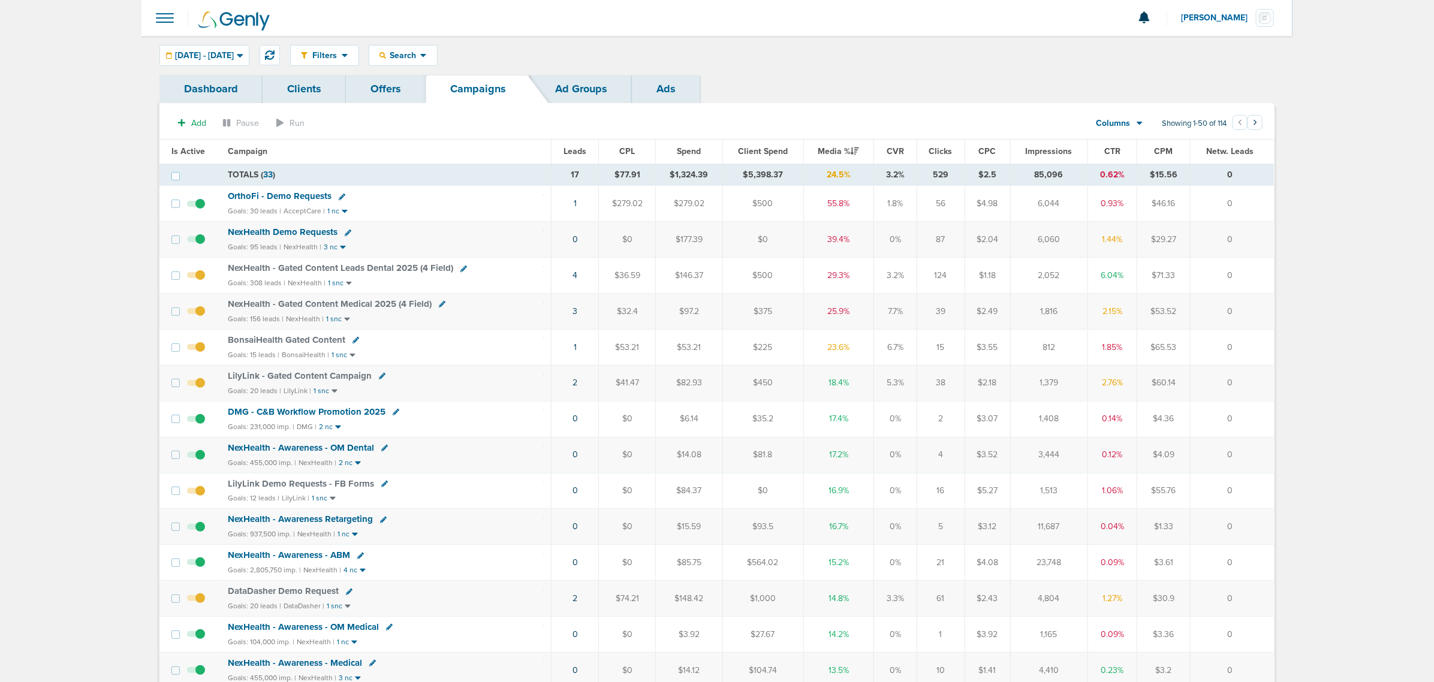
click at [275, 58] on icon at bounding box center [270, 55] width 10 height 10
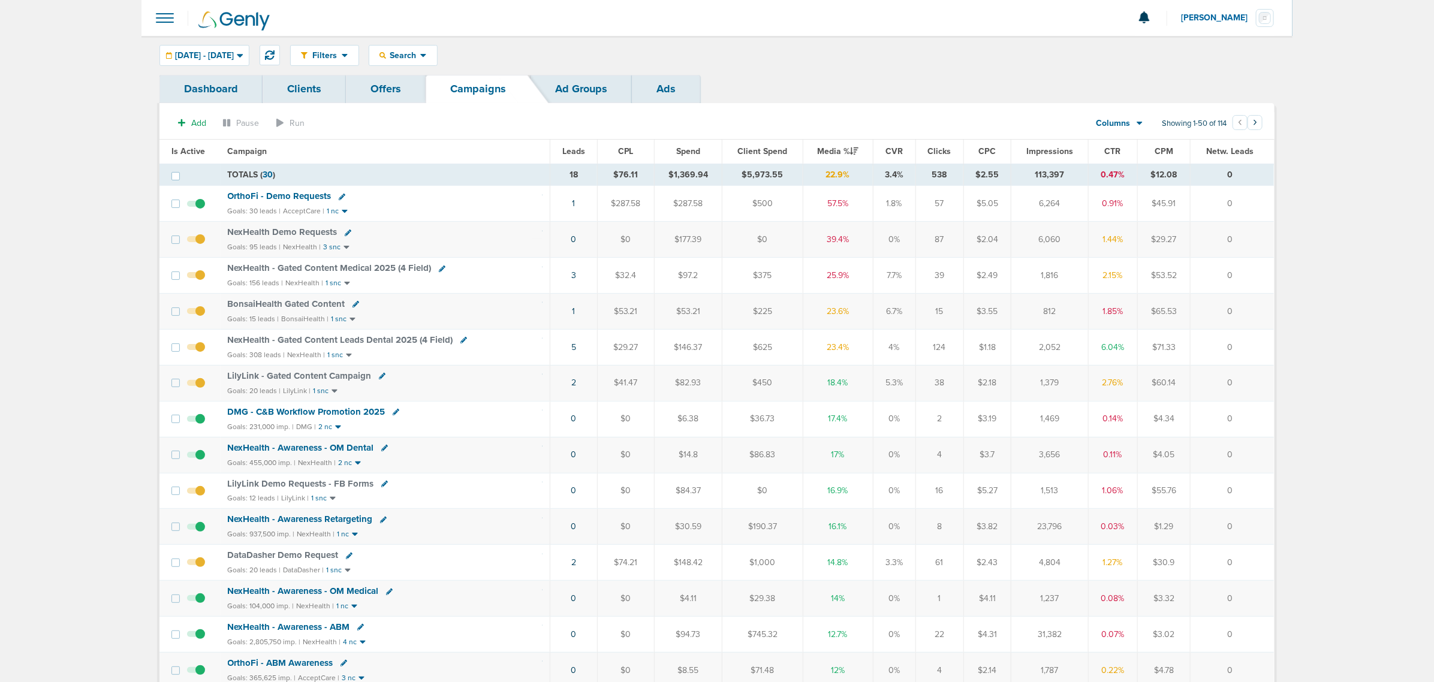
click at [330, 339] on span "NexHealth - Gated Content Leads Dental 2025 (4 Field)" at bounding box center [340, 340] width 225 height 11
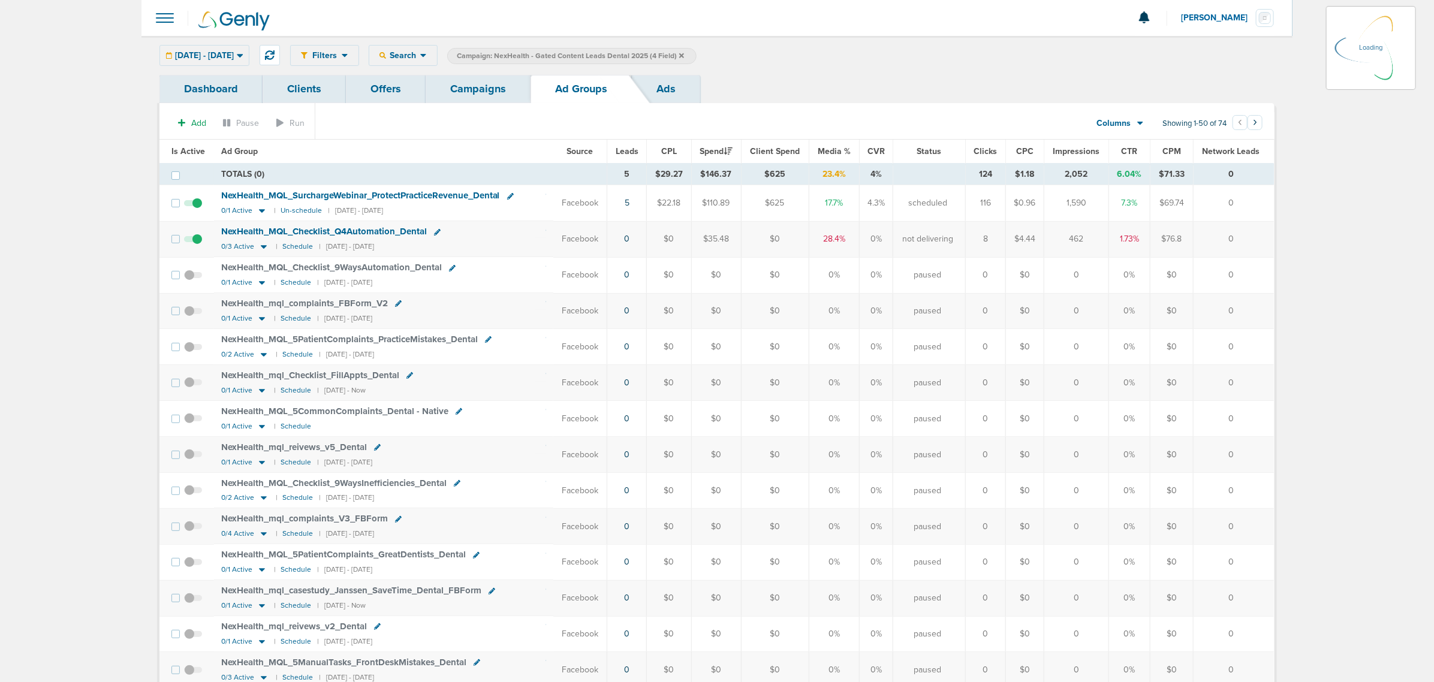
click at [471, 82] on link "Campaigns" at bounding box center [478, 89] width 105 height 28
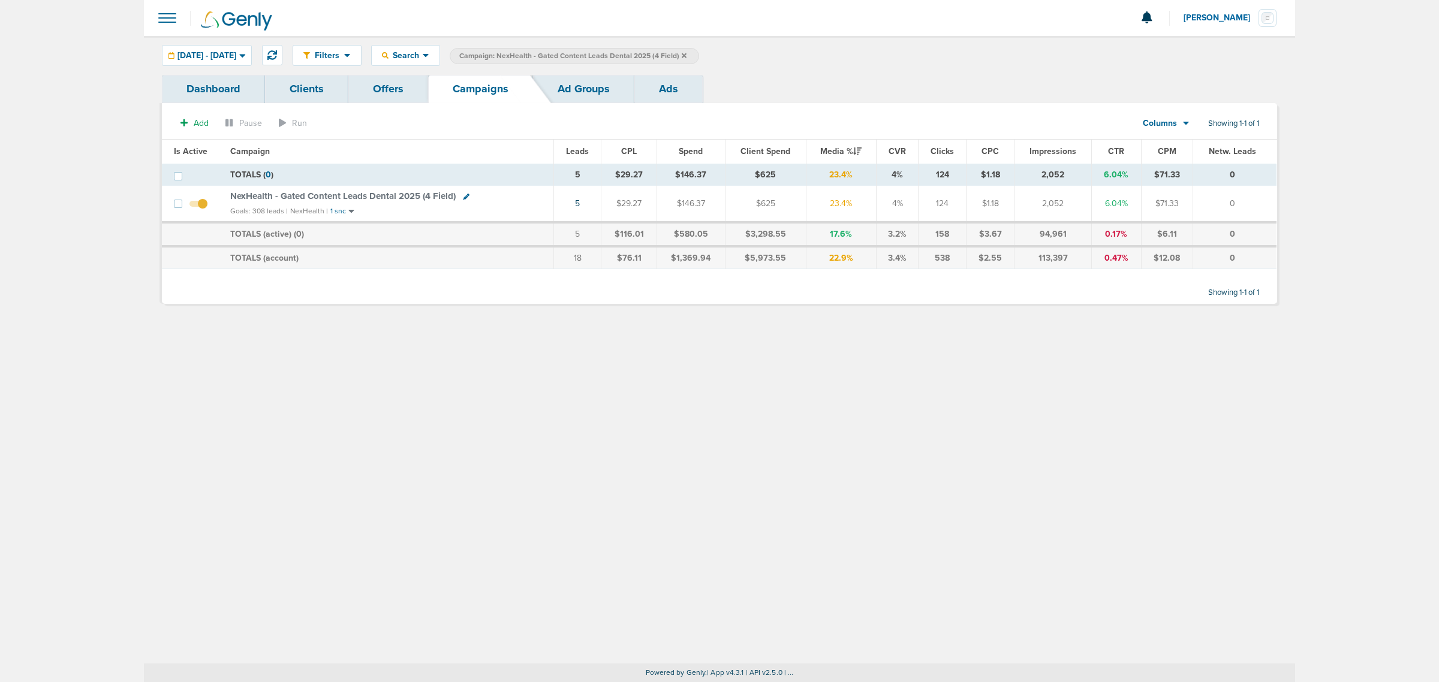
click at [686, 57] on icon at bounding box center [684, 55] width 5 height 5
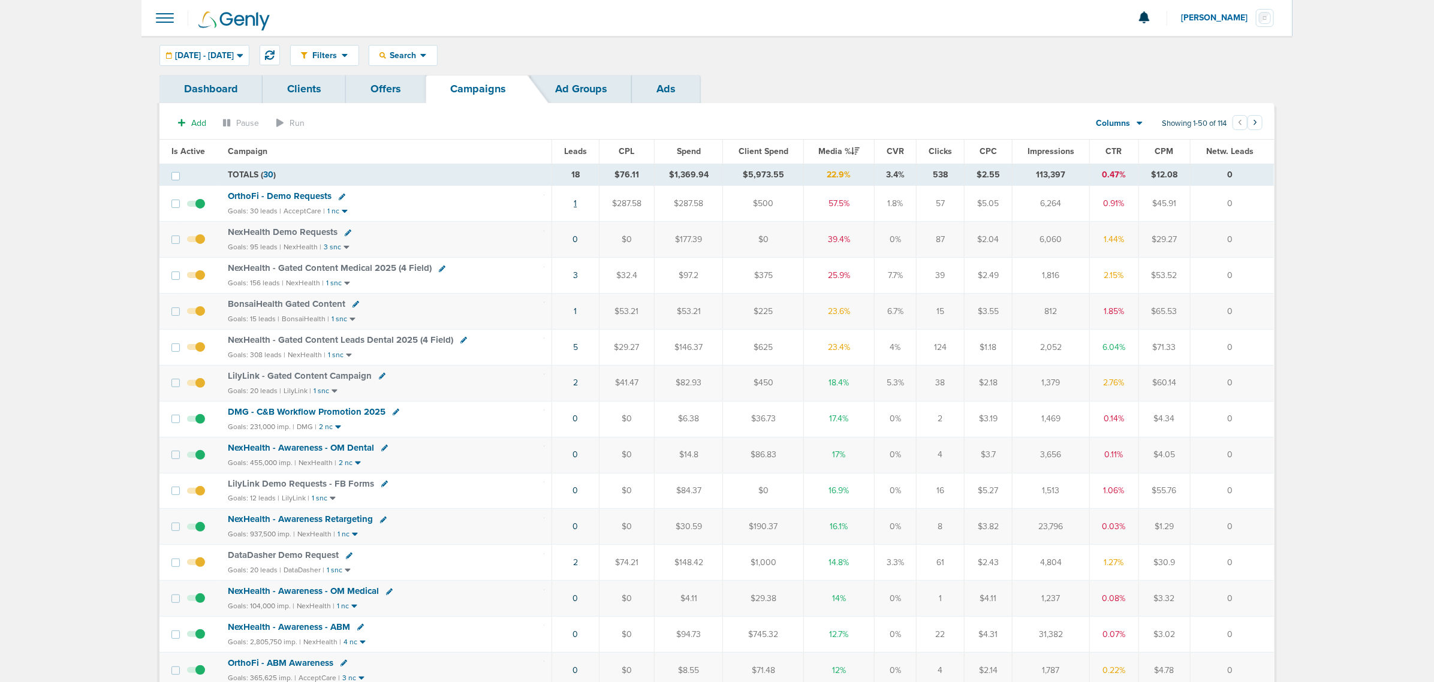
click at [573, 207] on td "1" at bounding box center [575, 204] width 47 height 36
click at [576, 206] on link "1" at bounding box center [575, 203] width 3 height 10
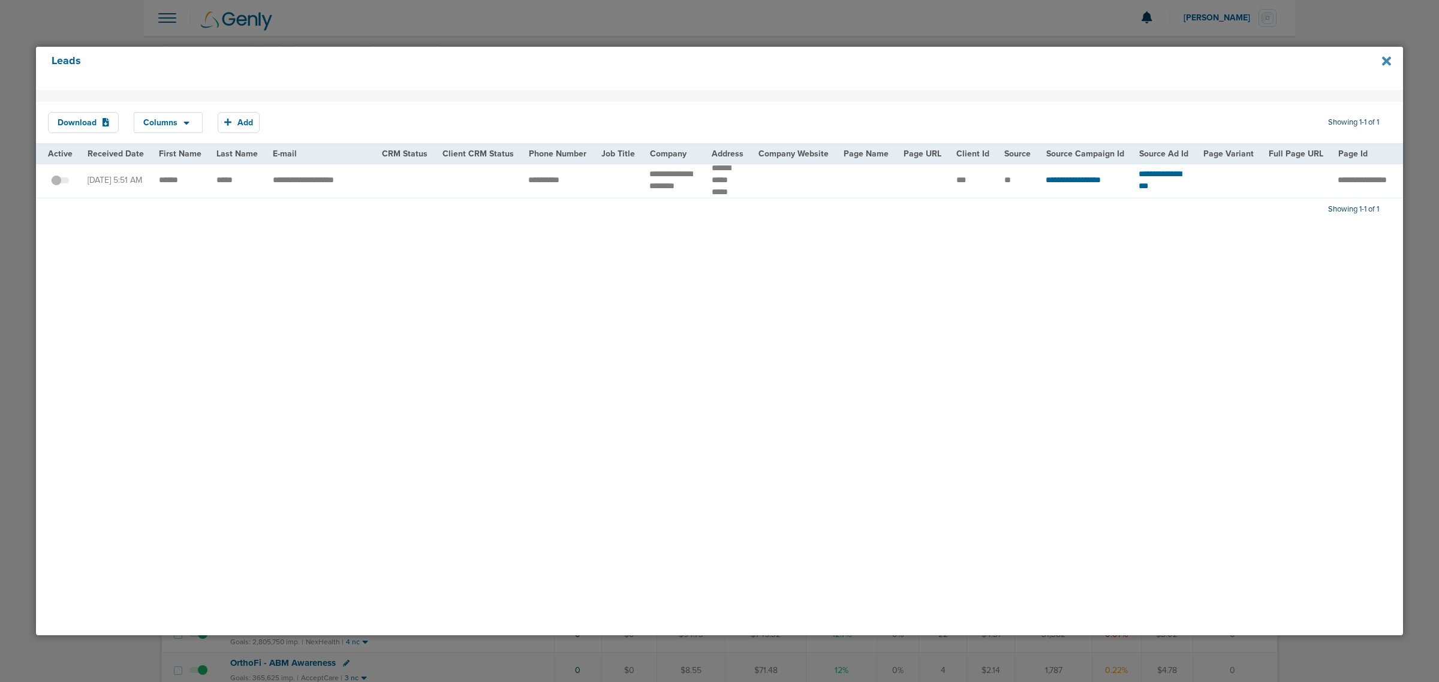
click at [1386, 59] on icon at bounding box center [1386, 60] width 9 height 9
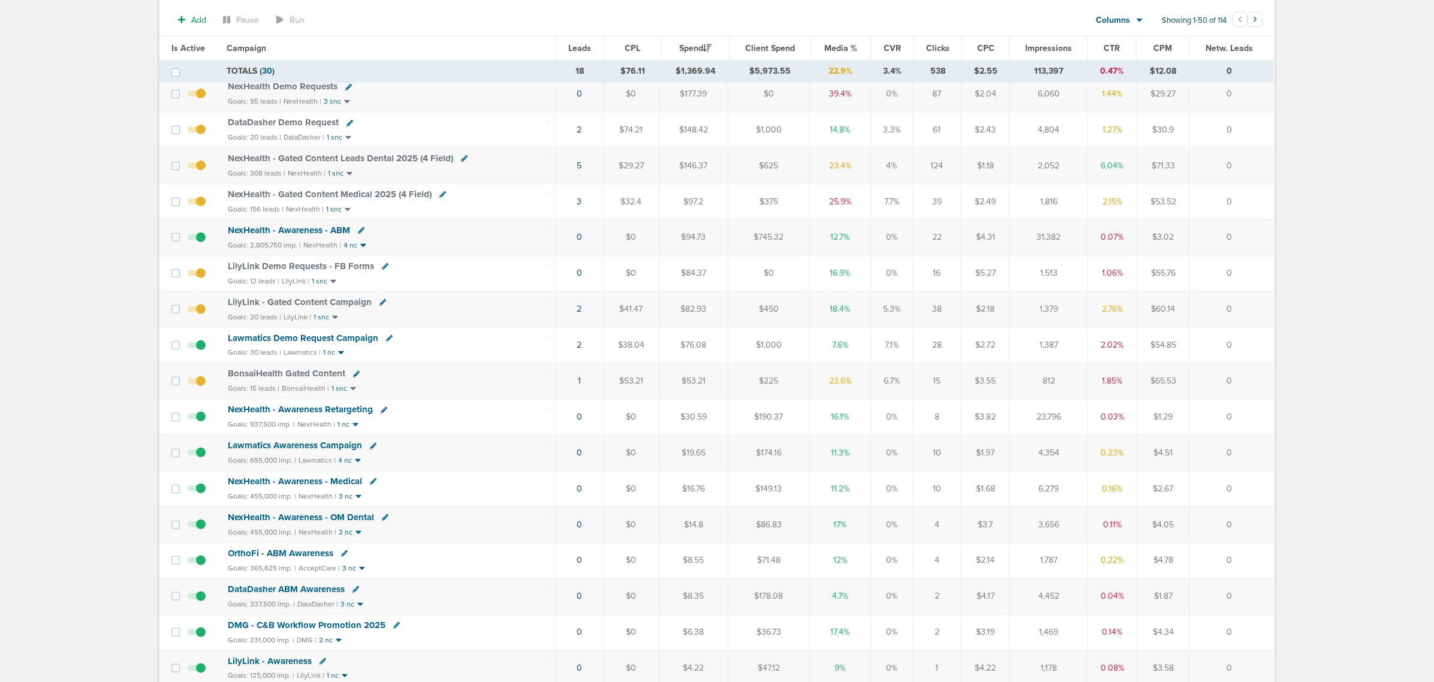
scroll to position [150, 0]
click at [580, 349] on link "2" at bounding box center [579, 344] width 5 height 10
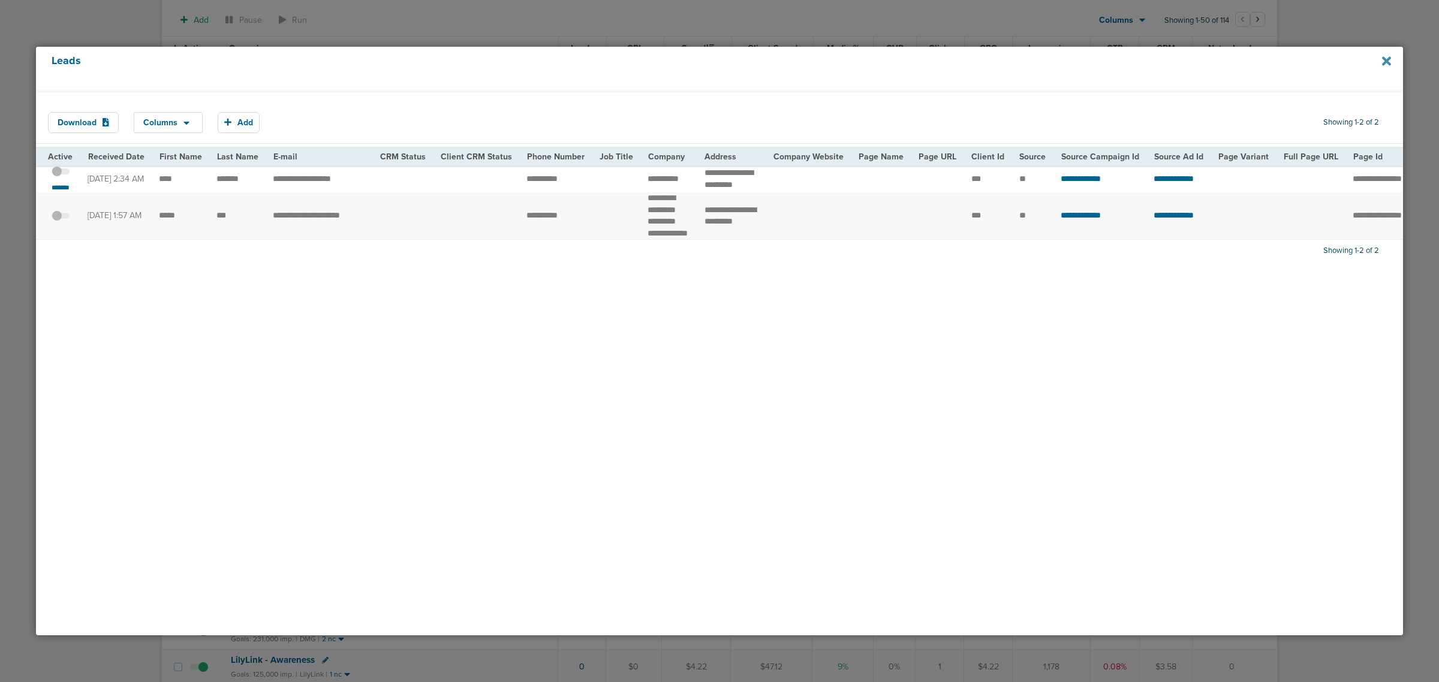
click at [1385, 59] on icon at bounding box center [1386, 60] width 9 height 9
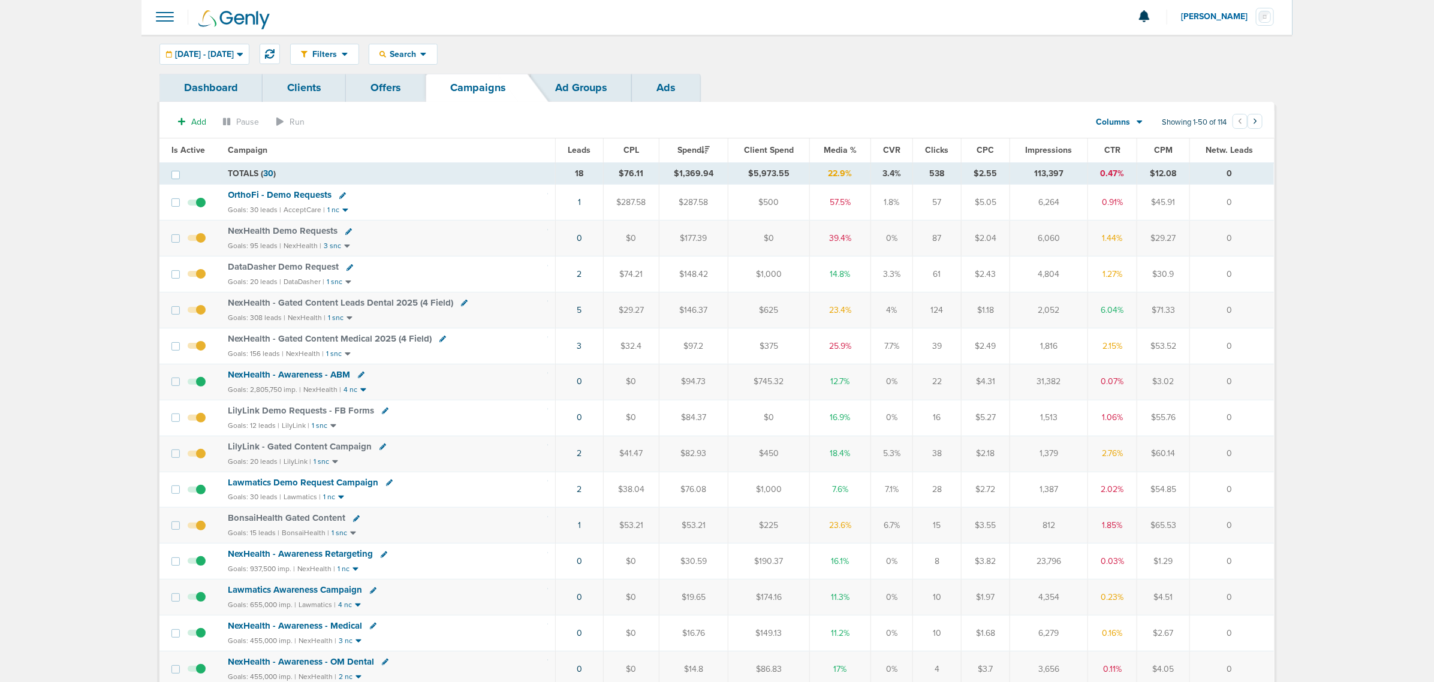
scroll to position [0, 0]
click at [847, 153] on span "Media %" at bounding box center [840, 151] width 33 height 10
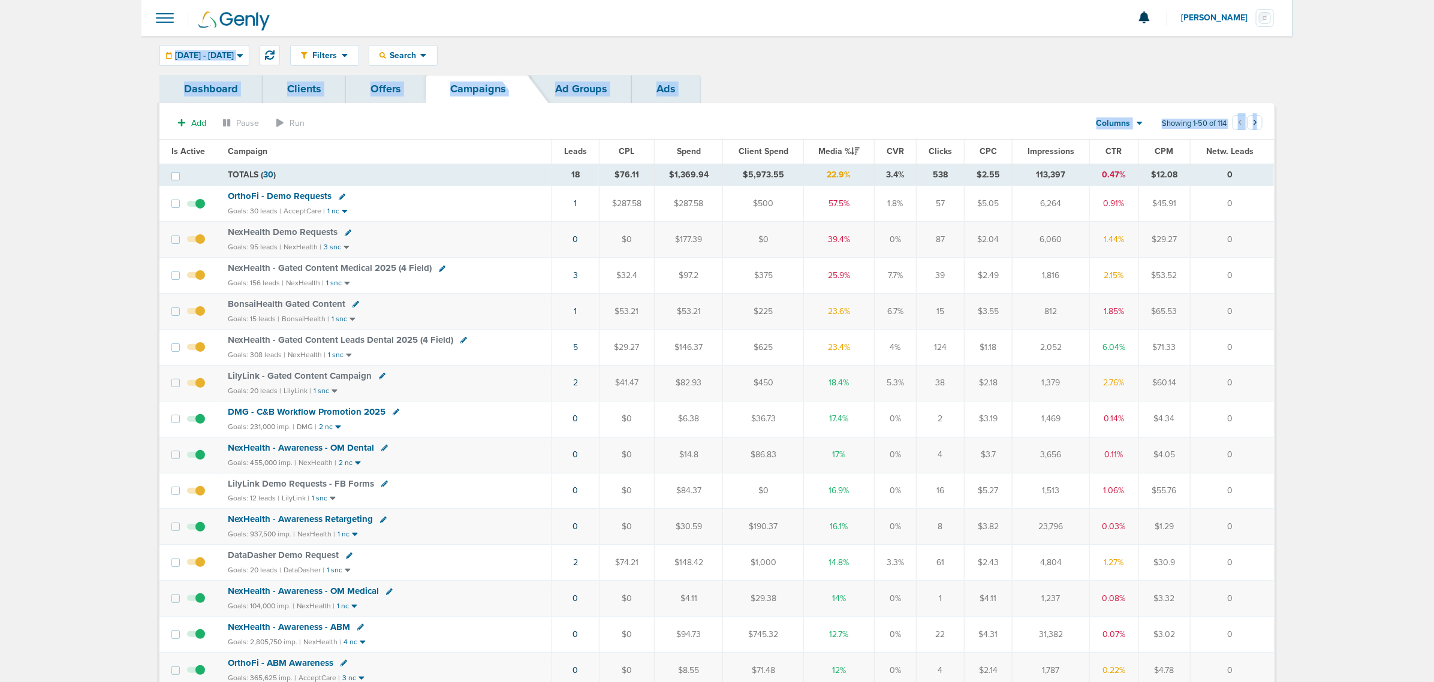
drag, startPoint x: 122, startPoint y: 44, endPoint x: 1345, endPoint y: 456, distance: 1290.5
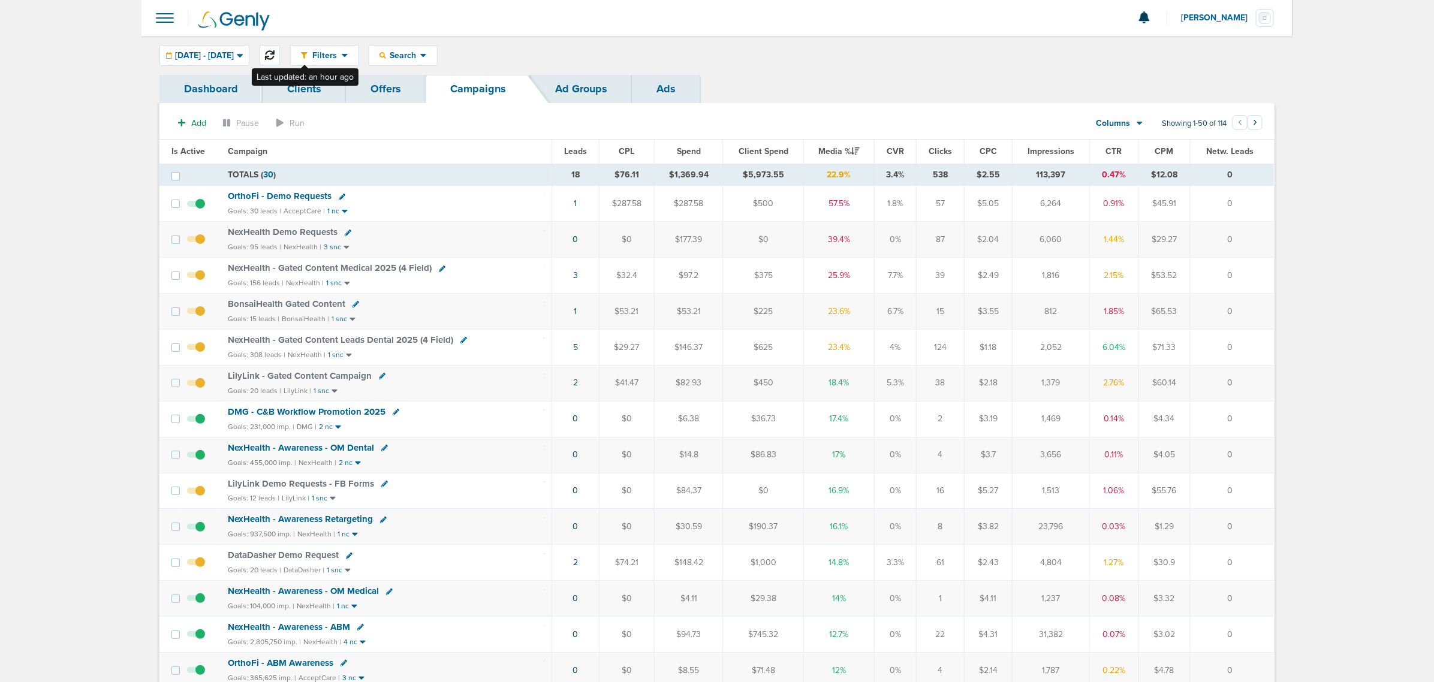
click at [280, 48] on button at bounding box center [270, 55] width 20 height 20
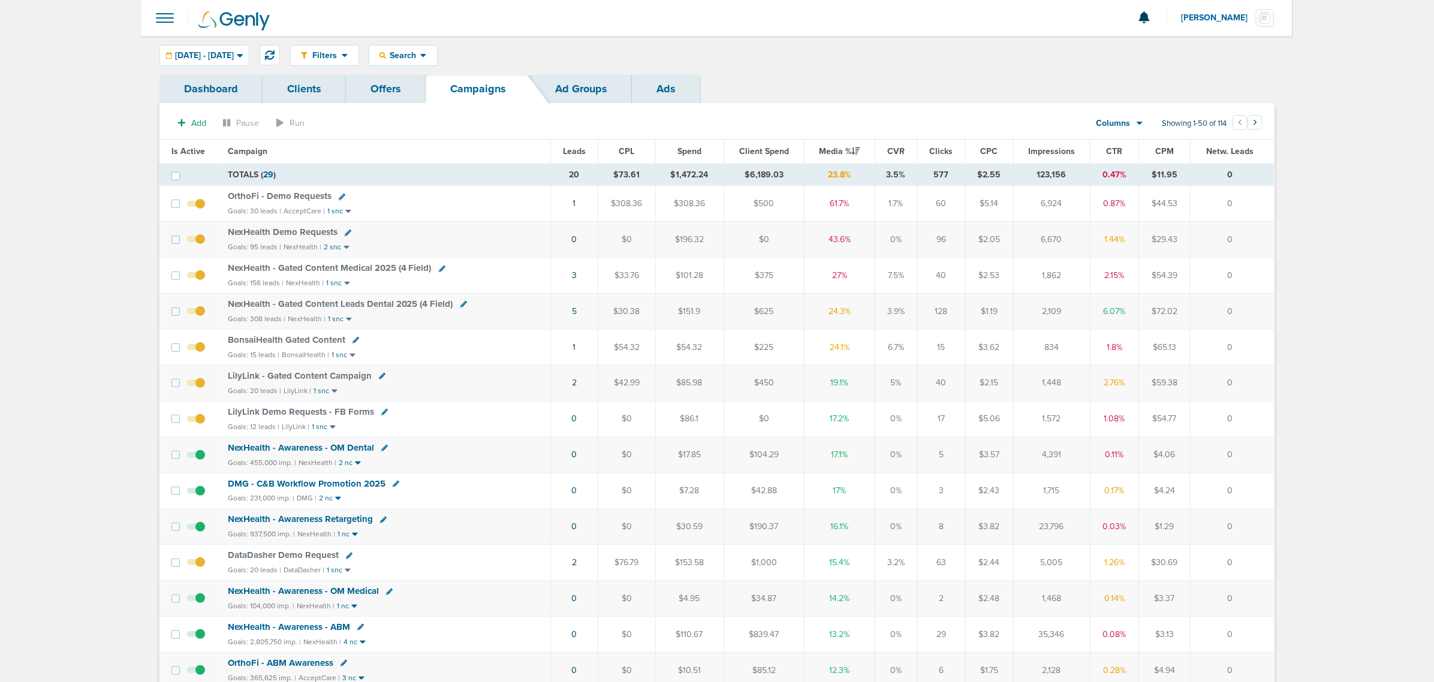
click at [314, 269] on span "NexHealth - Gated Content Medical 2025 (4 Field)" at bounding box center [330, 268] width 204 height 11
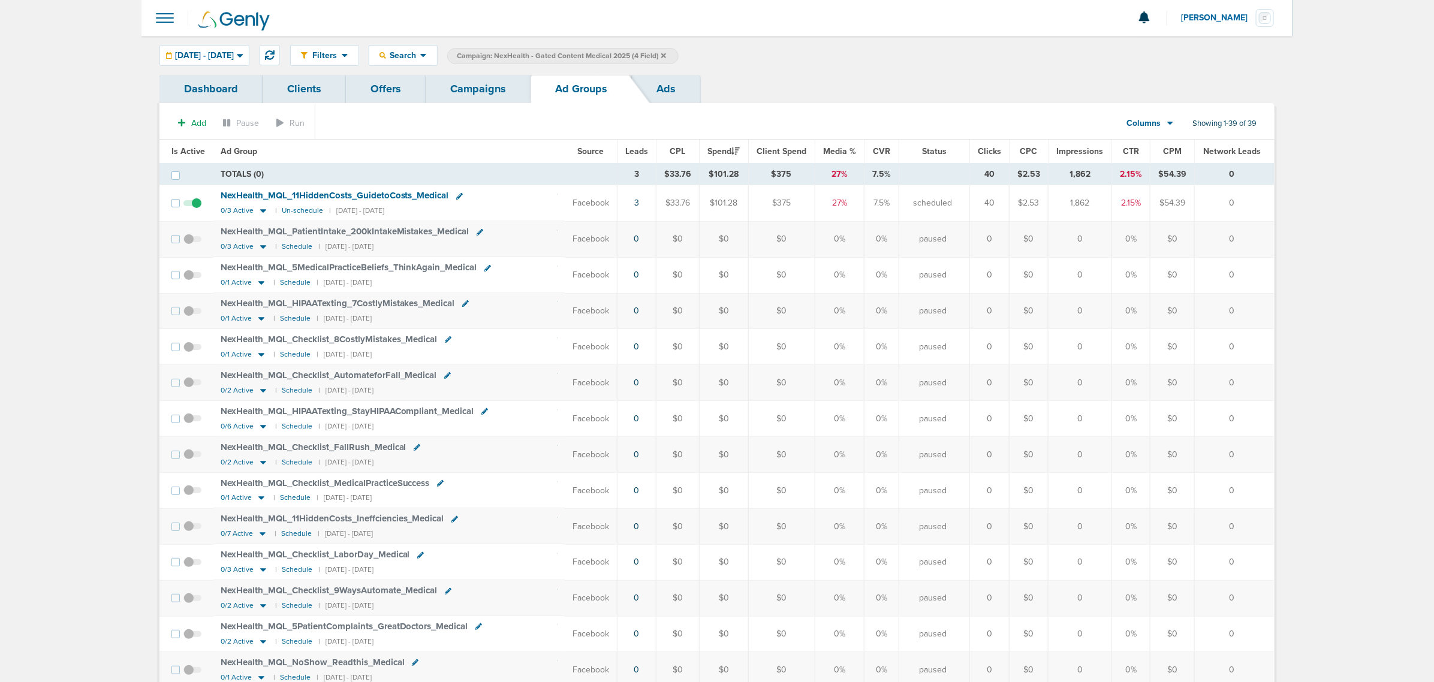
drag, startPoint x: 874, startPoint y: 205, endPoint x: 900, endPoint y: 199, distance: 27.1
click at [899, 199] on td "7.5%" at bounding box center [882, 203] width 35 height 36
click at [891, 199] on td "7.5%" at bounding box center [882, 203] width 35 height 36
click at [237, 60] on div "[DATE] - [DATE]" at bounding box center [204, 56] width 89 height 20
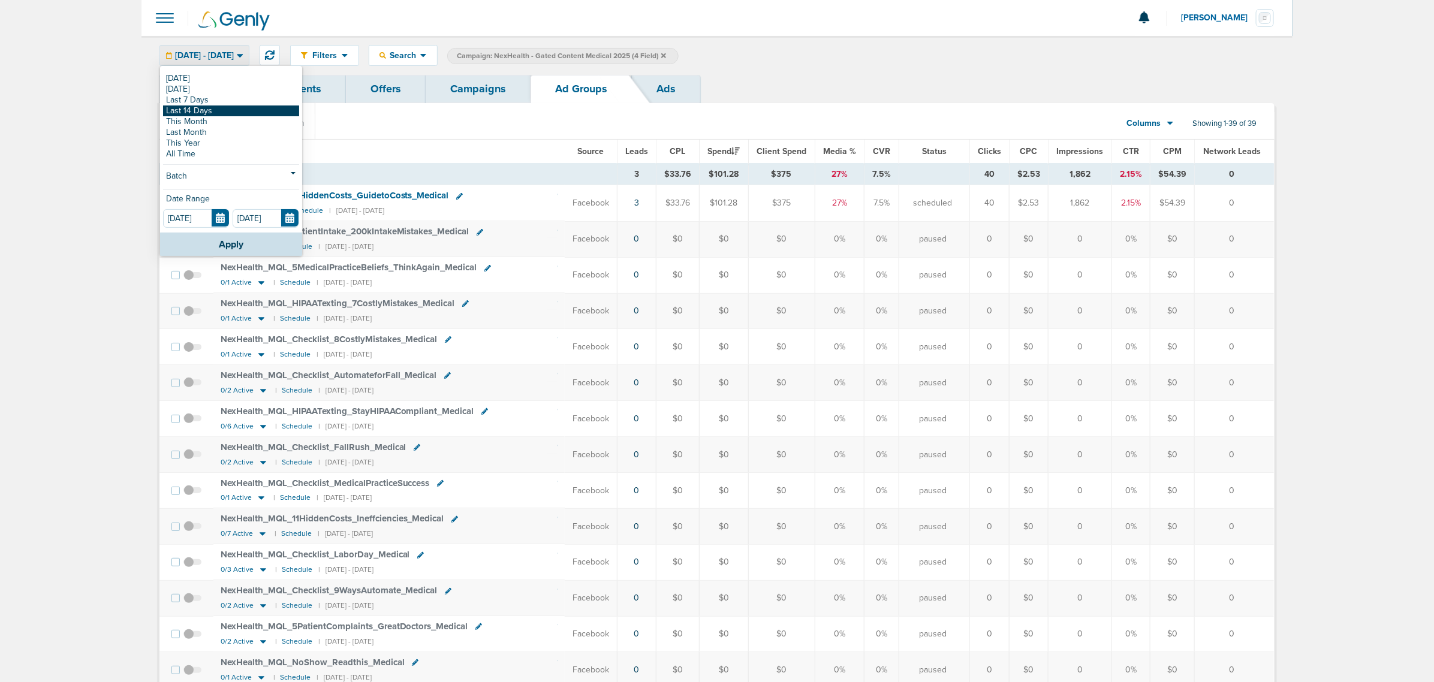
click at [214, 109] on link "Last 14 Days" at bounding box center [231, 111] width 136 height 11
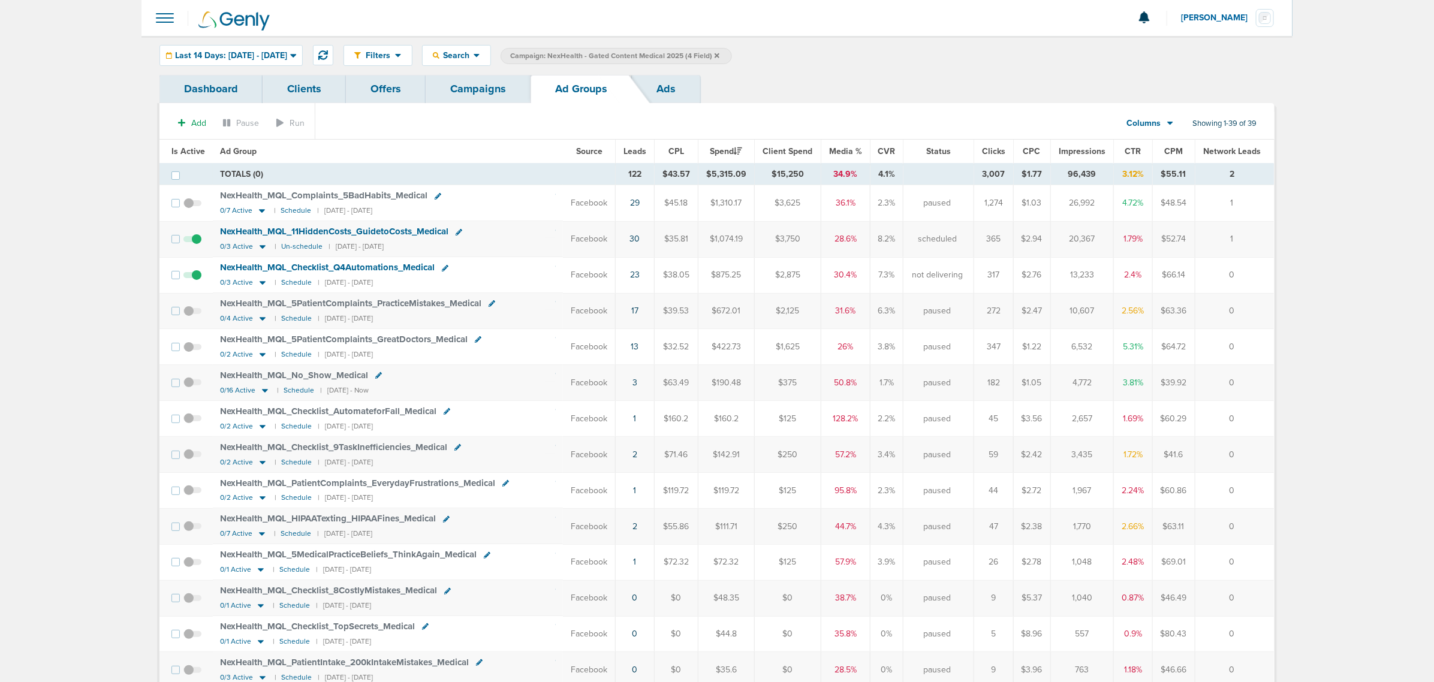
click at [845, 154] on span "Media %" at bounding box center [845, 151] width 33 height 10
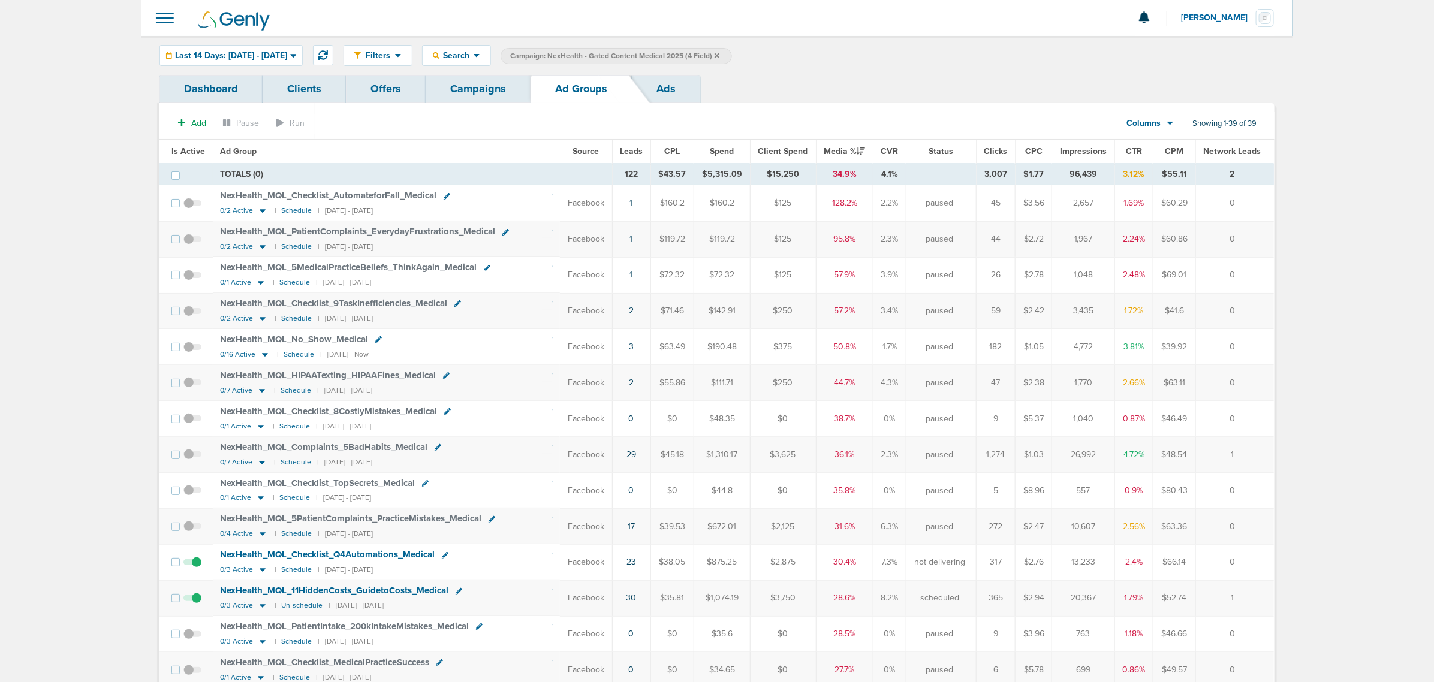
click at [637, 153] on span "Leads" at bounding box center [631, 151] width 23 height 10
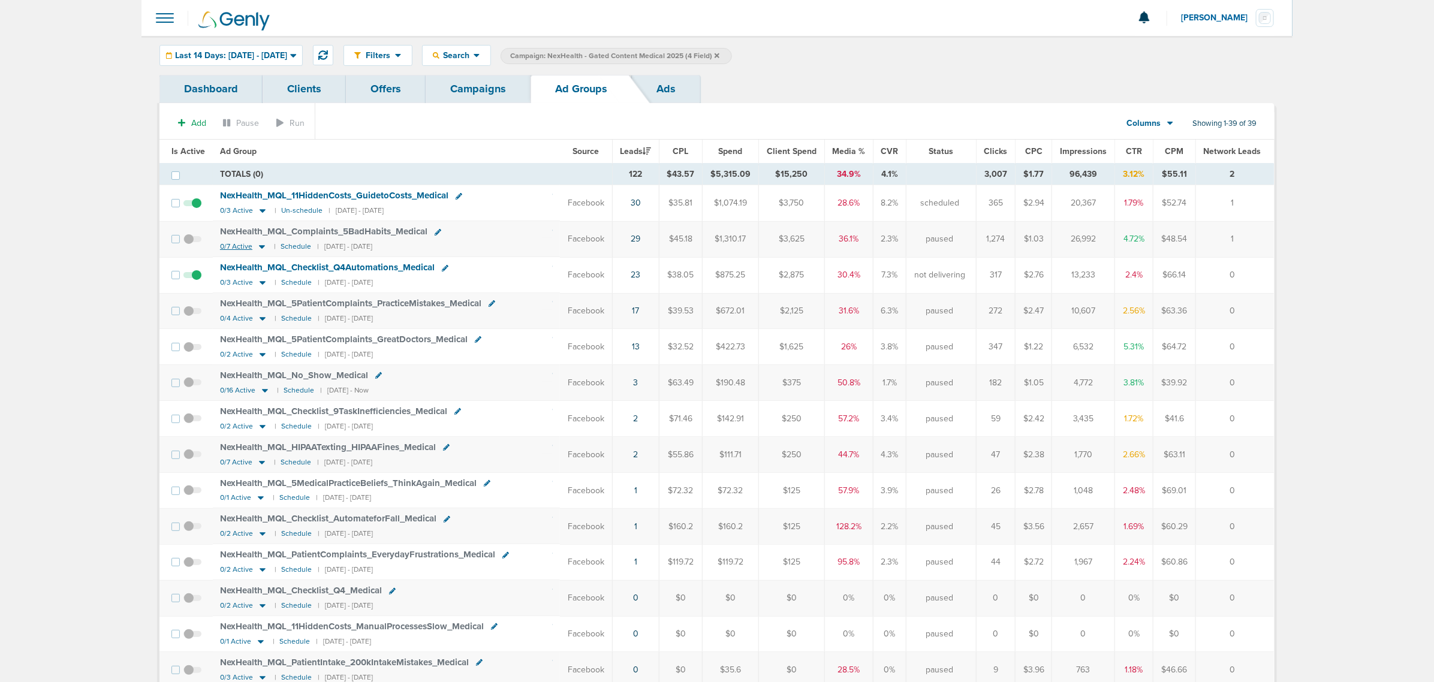
click at [261, 249] on icon at bounding box center [262, 248] width 6 height 4
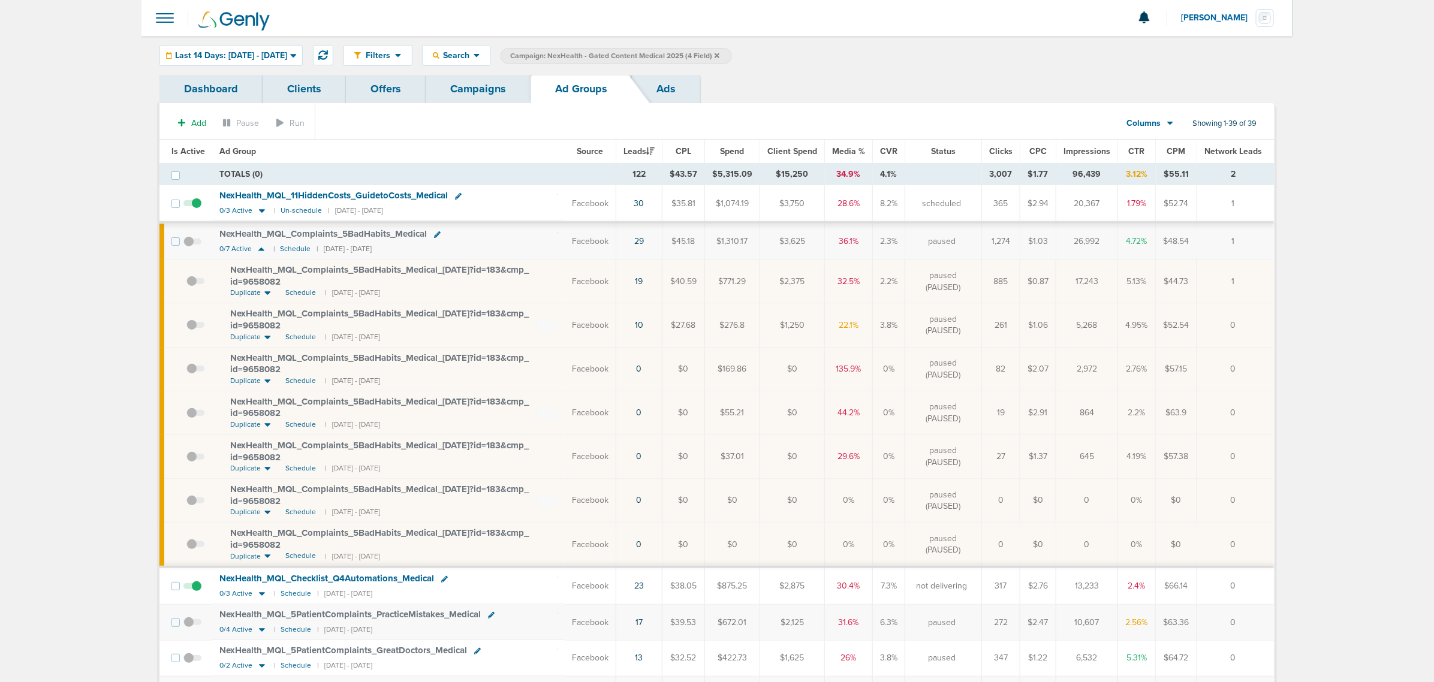
drag, startPoint x: 282, startPoint y: 282, endPoint x: 221, endPoint y: 267, distance: 63.4
click at [221, 267] on td "NexHealth_ MQL_ Complaints_ 5BadHabits_ Medical_ 08.27.25?id=183&cmp_ id=965808…" at bounding box center [388, 282] width 353 height 44
drag, startPoint x: 226, startPoint y: 270, endPoint x: 312, endPoint y: 282, distance: 87.2
click at [312, 282] on td "NexHealth_ MQL_ Complaints_ 5BadHabits_ Medical_ 08.27.25?id=183&cmp_ id=965808…" at bounding box center [388, 282] width 353 height 44
copy span "NexHealth_ MQL_ Complaints_ 5BadHabits_ Medical_ 08.27.25?id=183&cmp_ id=9658082"
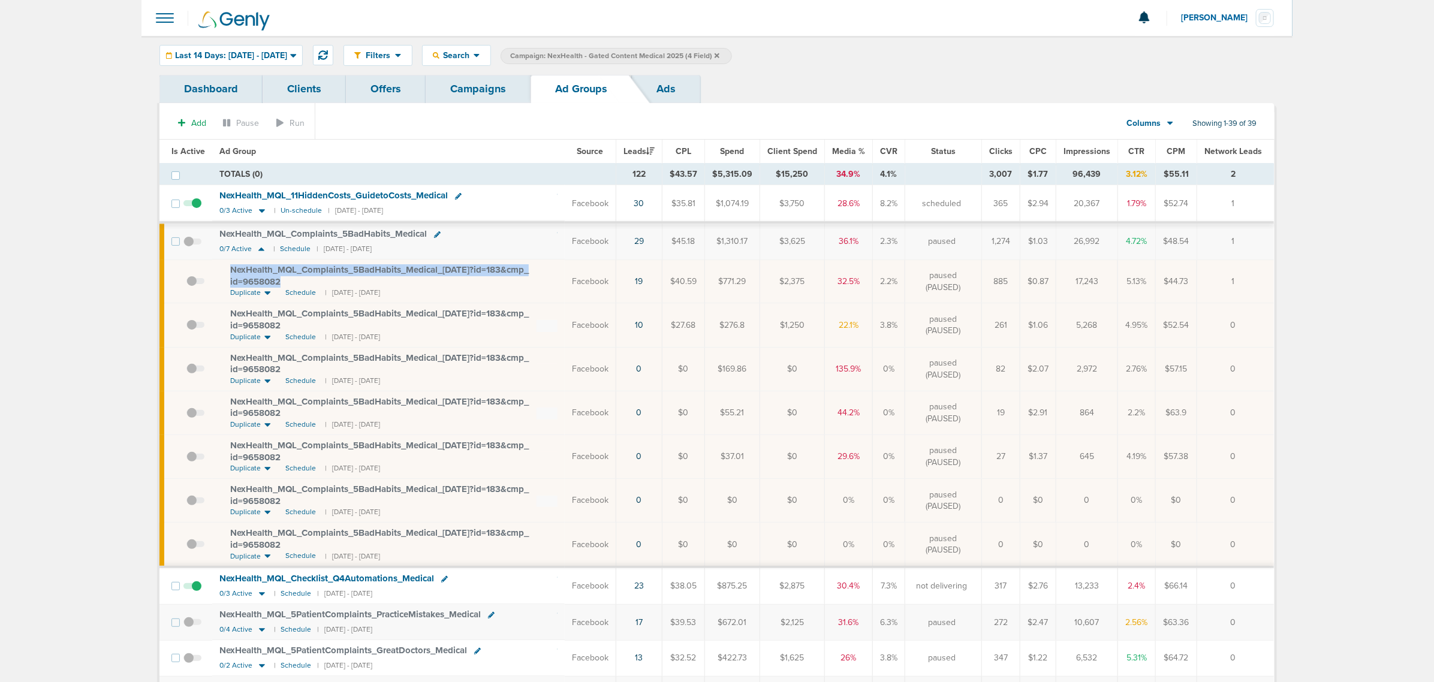
click at [417, 269] on span "NexHealth_ MQL_ Complaints_ 5BadHabits_ Medical_ 08.27.25?id=183&cmp_ id=9658082" at bounding box center [379, 275] width 299 height 23
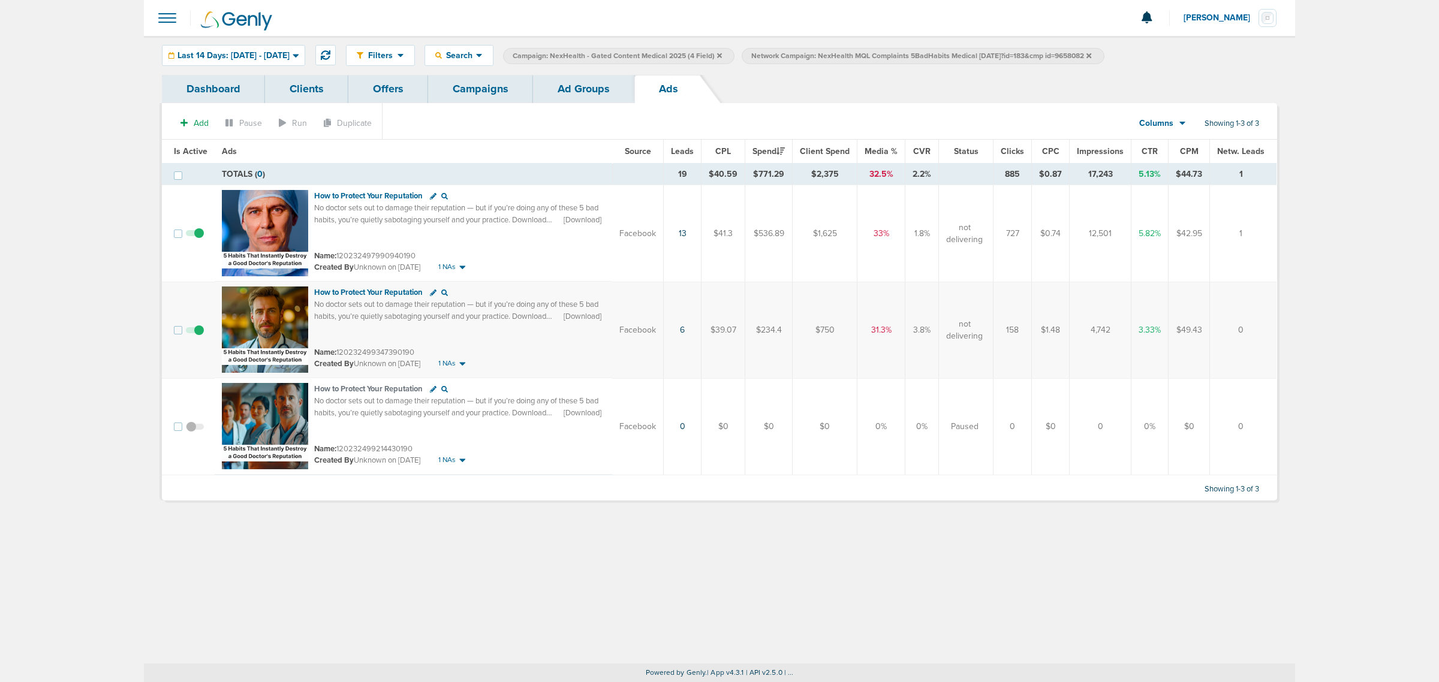
click at [499, 83] on link "Campaigns" at bounding box center [480, 89] width 105 height 28
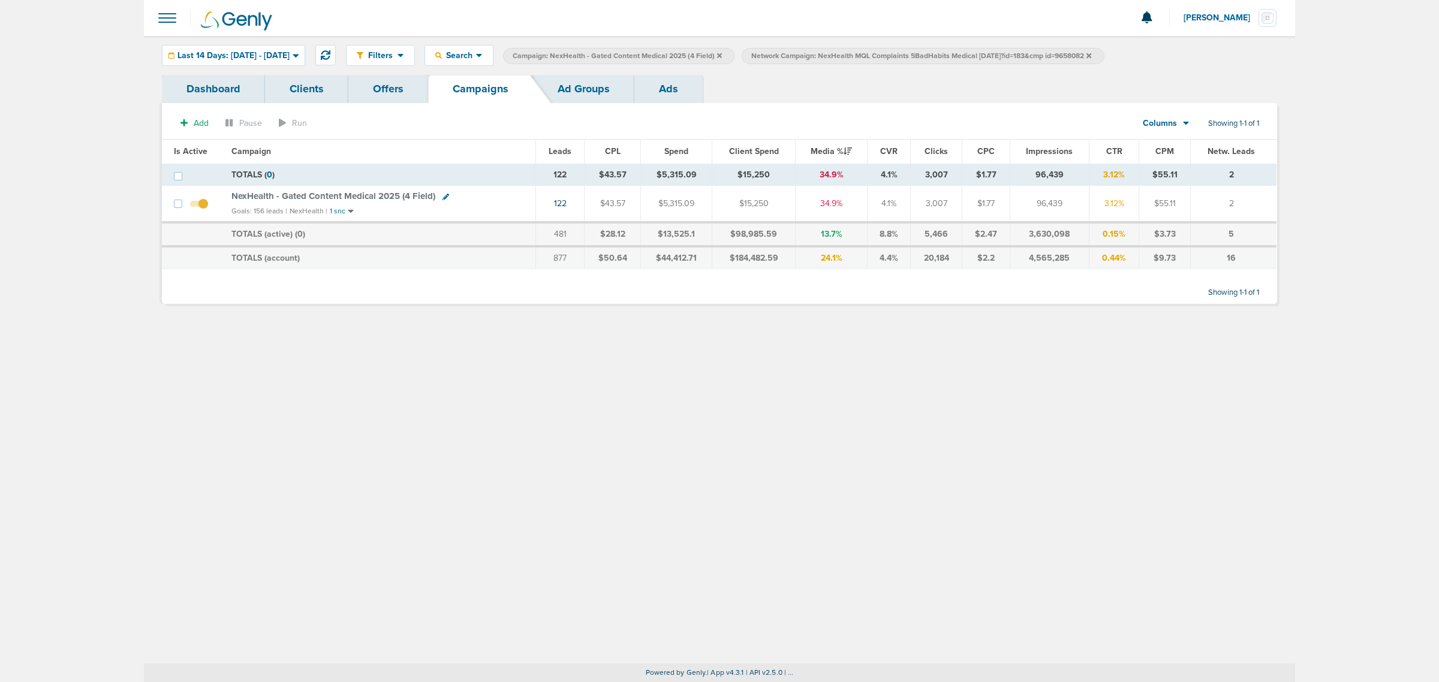
click at [722, 53] on icon at bounding box center [719, 55] width 5 height 5
click at [853, 55] on icon at bounding box center [850, 55] width 5 height 5
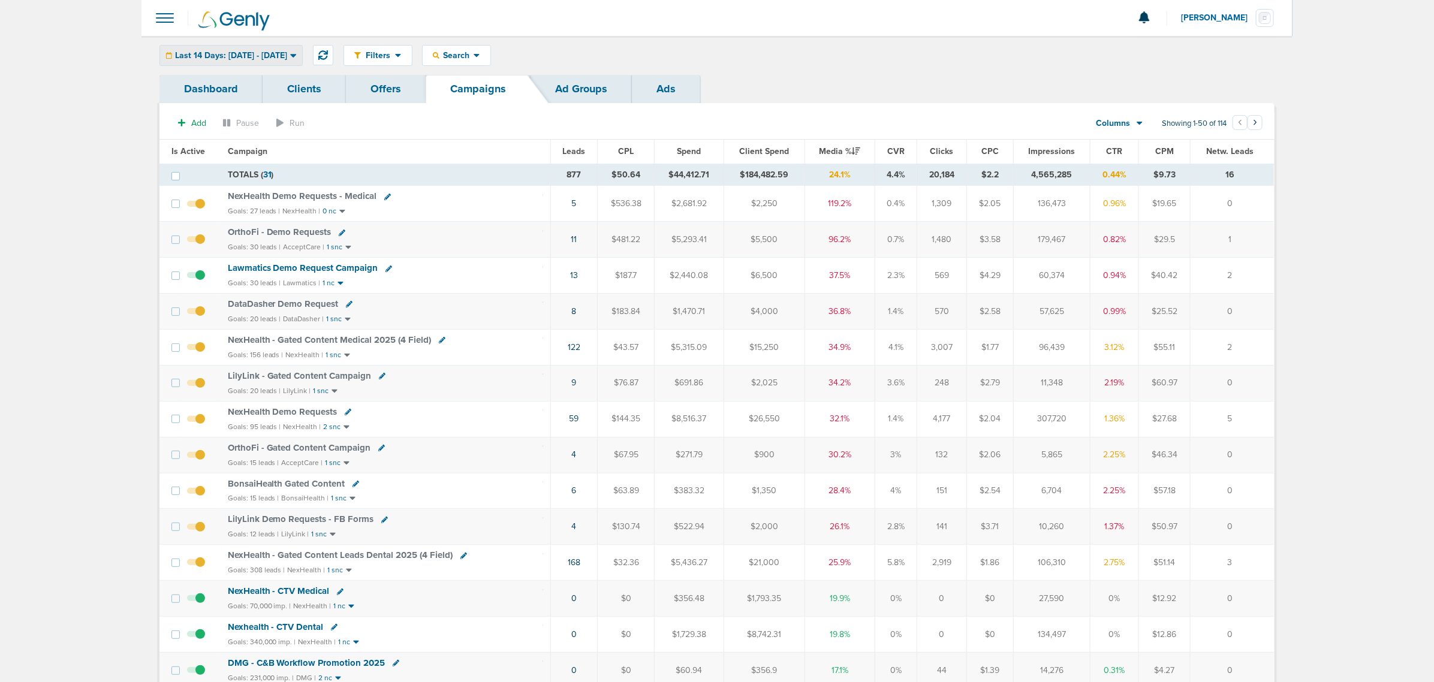
click at [243, 60] on div "Last 14 Days: 09.19.2025 - 10.03.2025" at bounding box center [231, 56] width 142 height 20
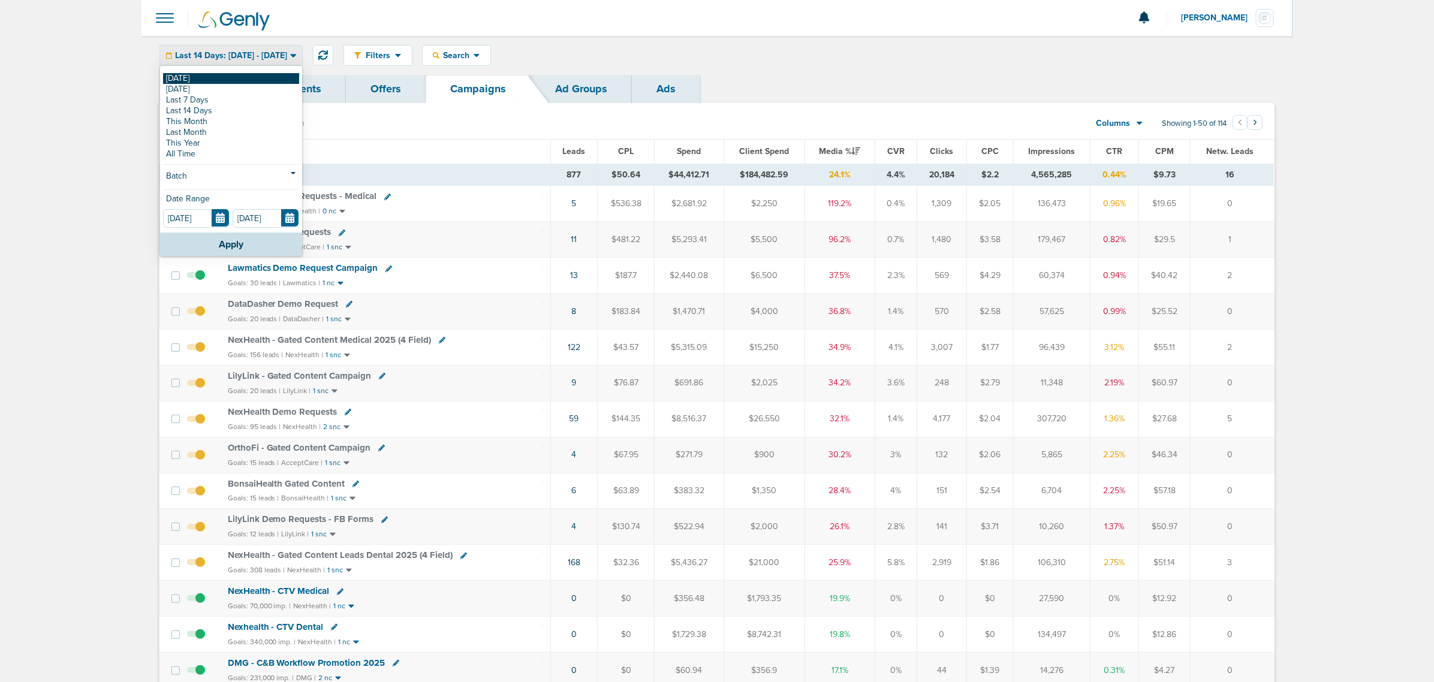
click at [205, 78] on link "[DATE]" at bounding box center [231, 78] width 136 height 11
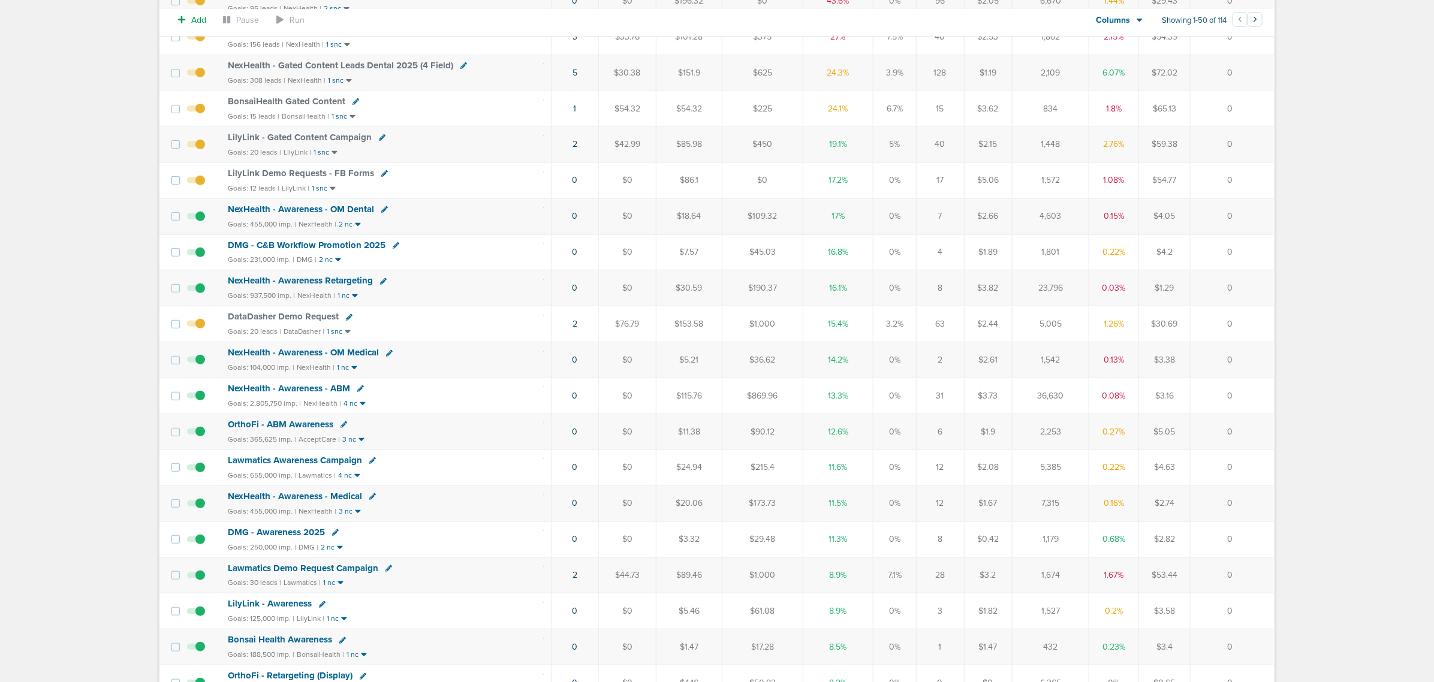
scroll to position [300, 0]
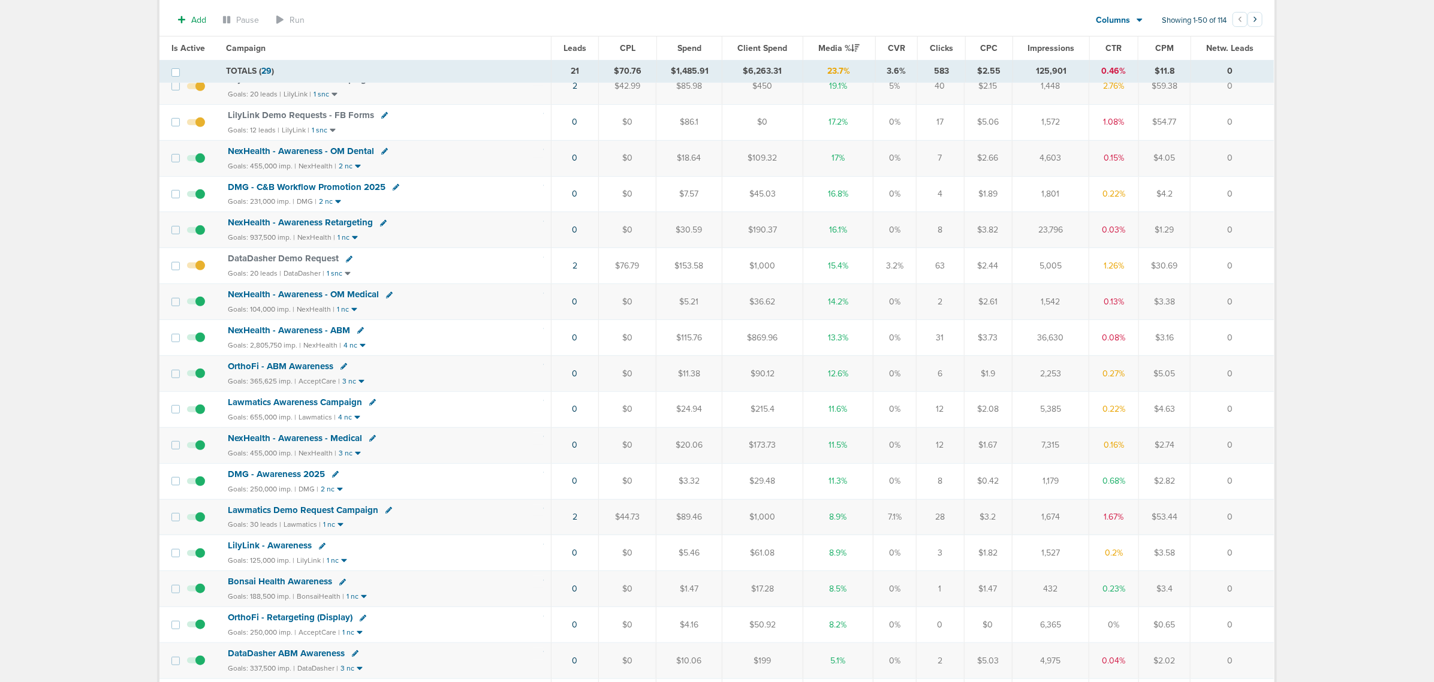
drag, startPoint x: 507, startPoint y: 534, endPoint x: 1238, endPoint y: 520, distance: 731.0
click at [1238, 520] on tr "Lawmatics Demo Request Campaign Goals: 30 leads | Lawmatics | 1 nc 2 $44.73 $89…" at bounding box center [716, 517] width 1115 height 36
click at [1238, 520] on td "0" at bounding box center [1232, 517] width 83 height 36
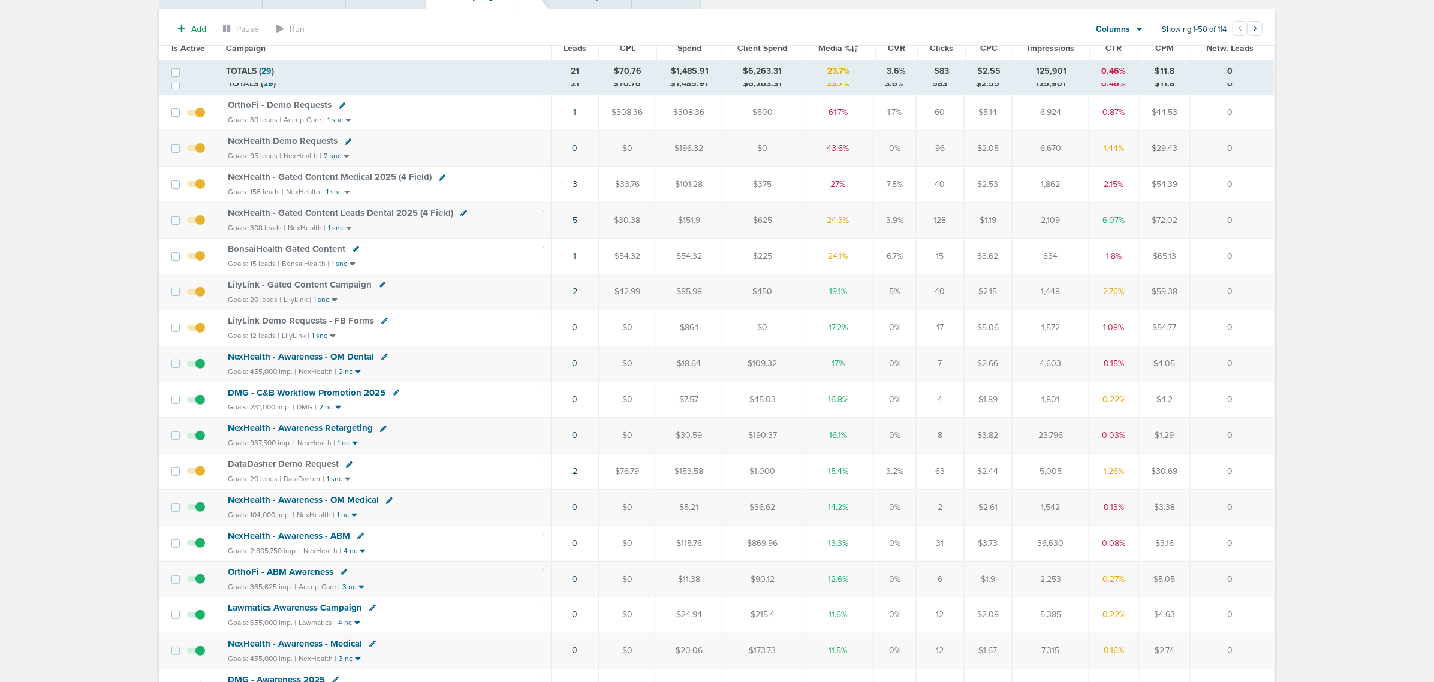
scroll to position [0, 0]
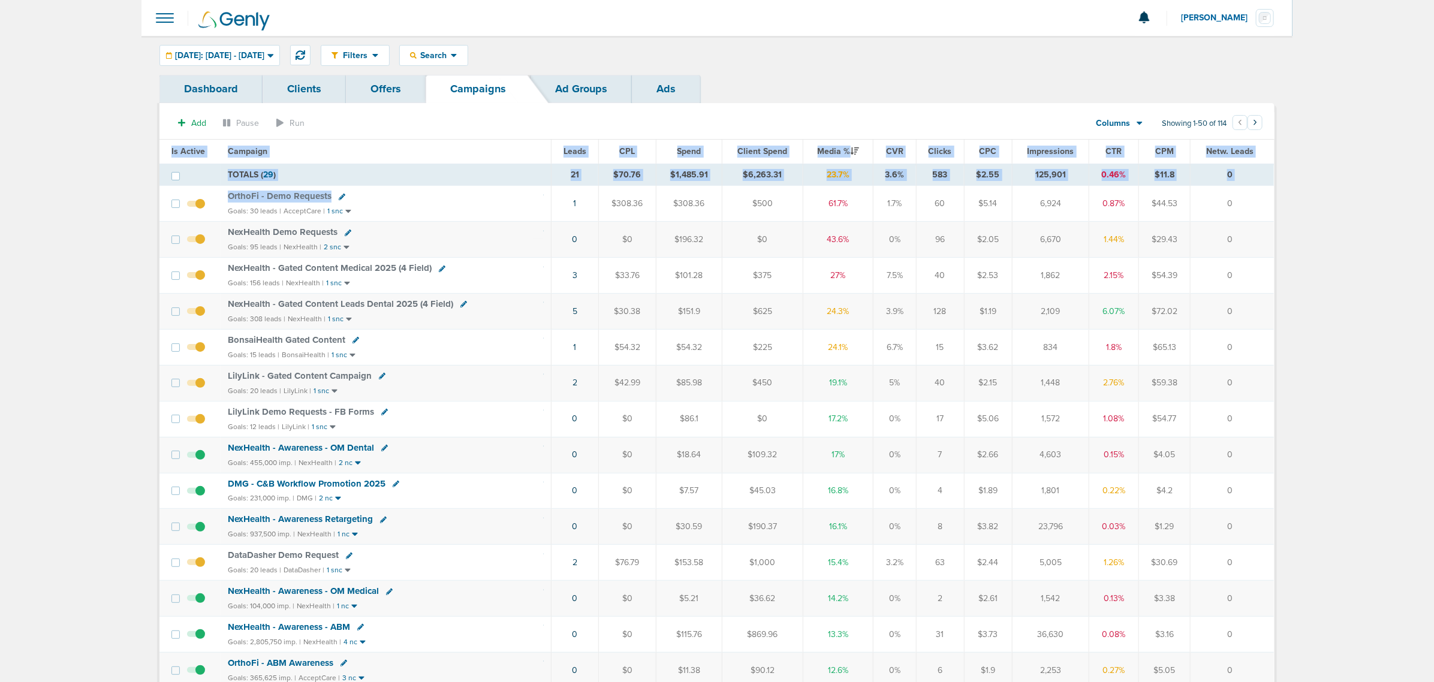
drag, startPoint x: 549, startPoint y: 202, endPoint x: 1286, endPoint y: 222, distance: 737.1
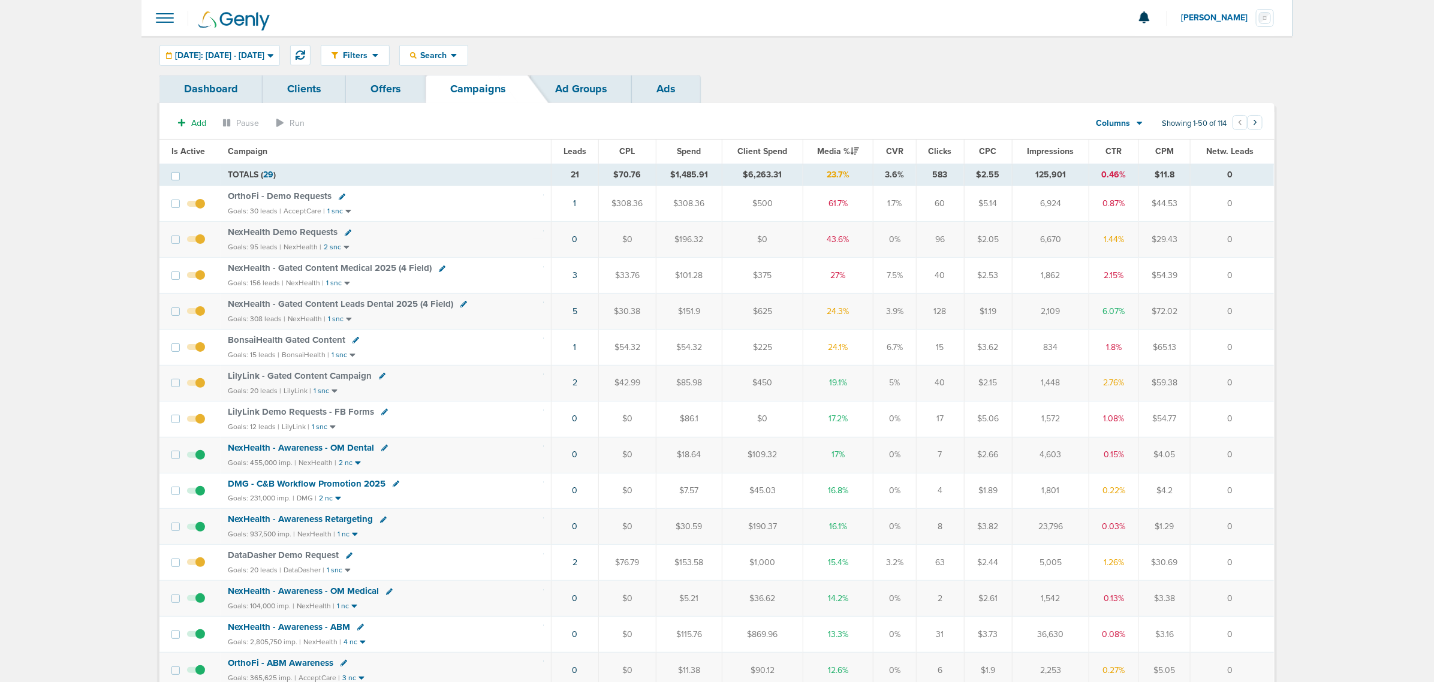
click at [321, 270] on span "NexHealth - Gated Content Medical 2025 (4 Field)" at bounding box center [330, 268] width 204 height 11
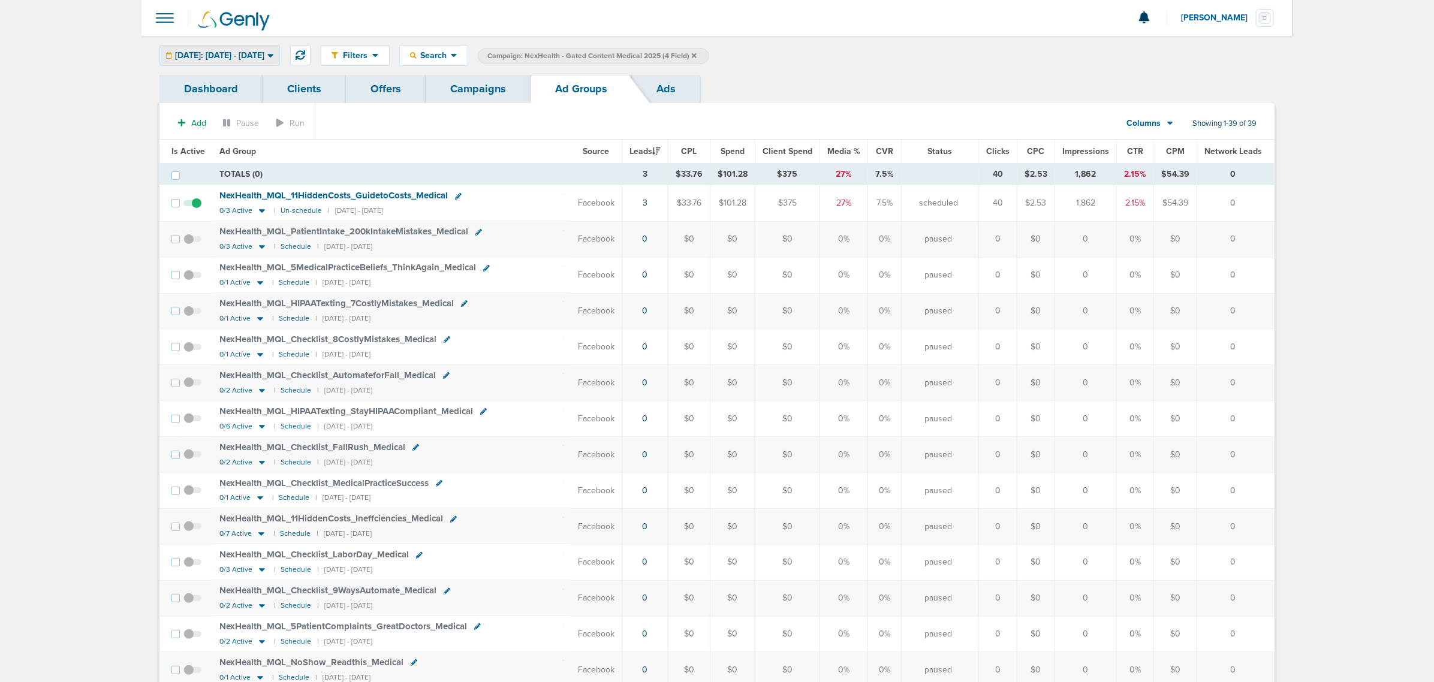
click at [234, 62] on div "Today: 10.03.2025 - 10.03.2025" at bounding box center [219, 56] width 119 height 20
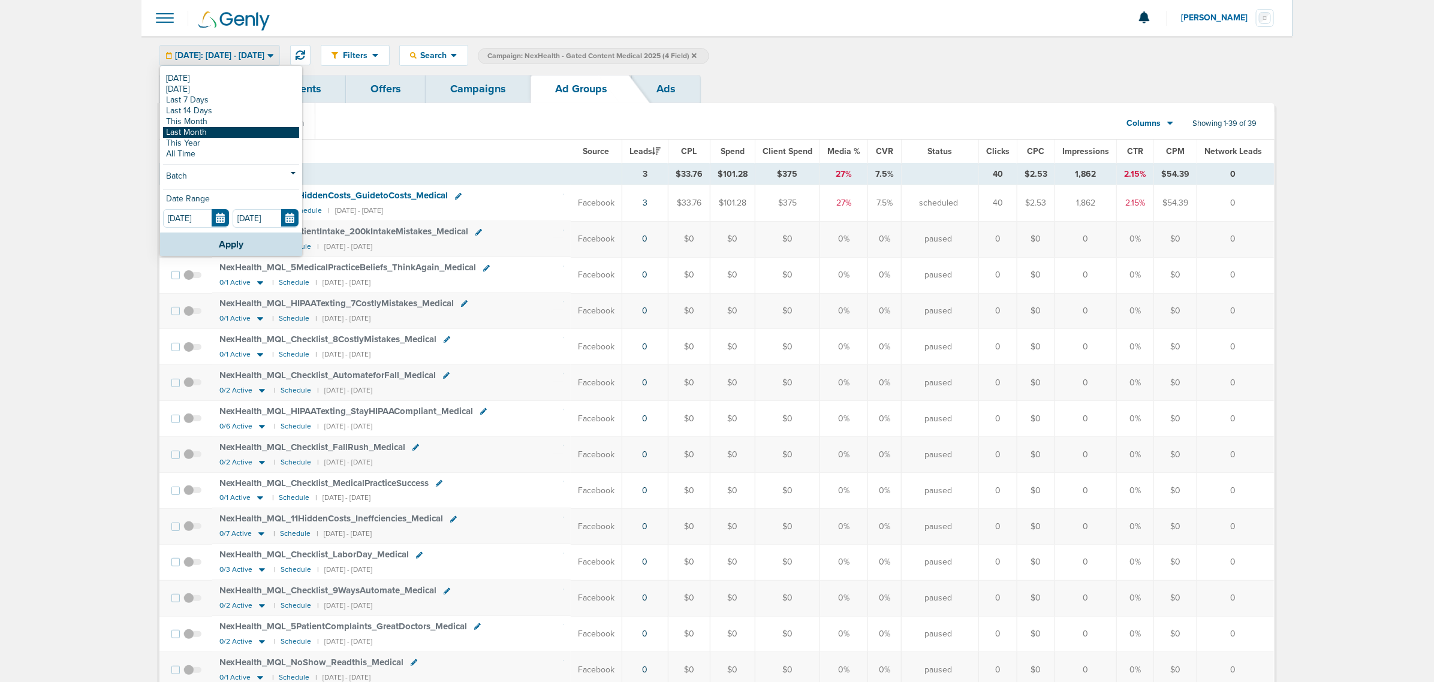
click at [206, 135] on link "Last Month" at bounding box center [231, 132] width 136 height 11
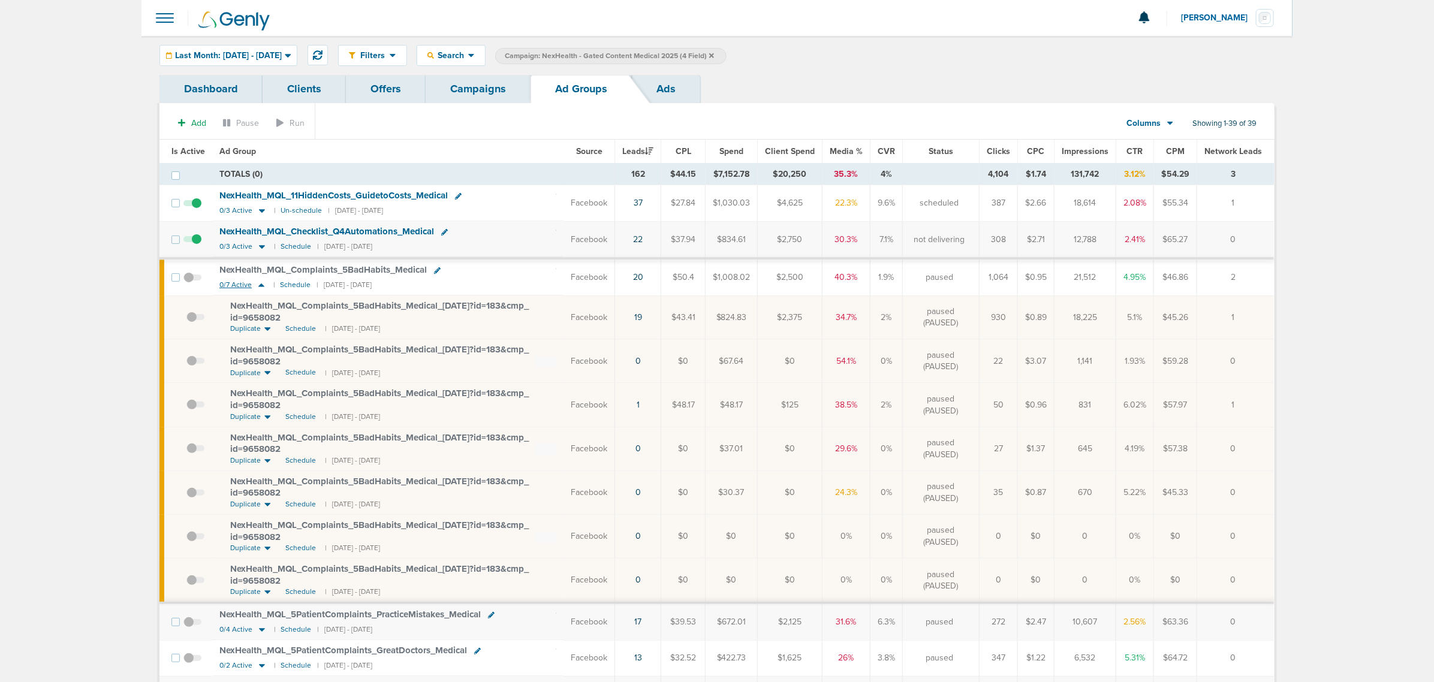
click at [261, 287] on icon at bounding box center [261, 286] width 6 height 4
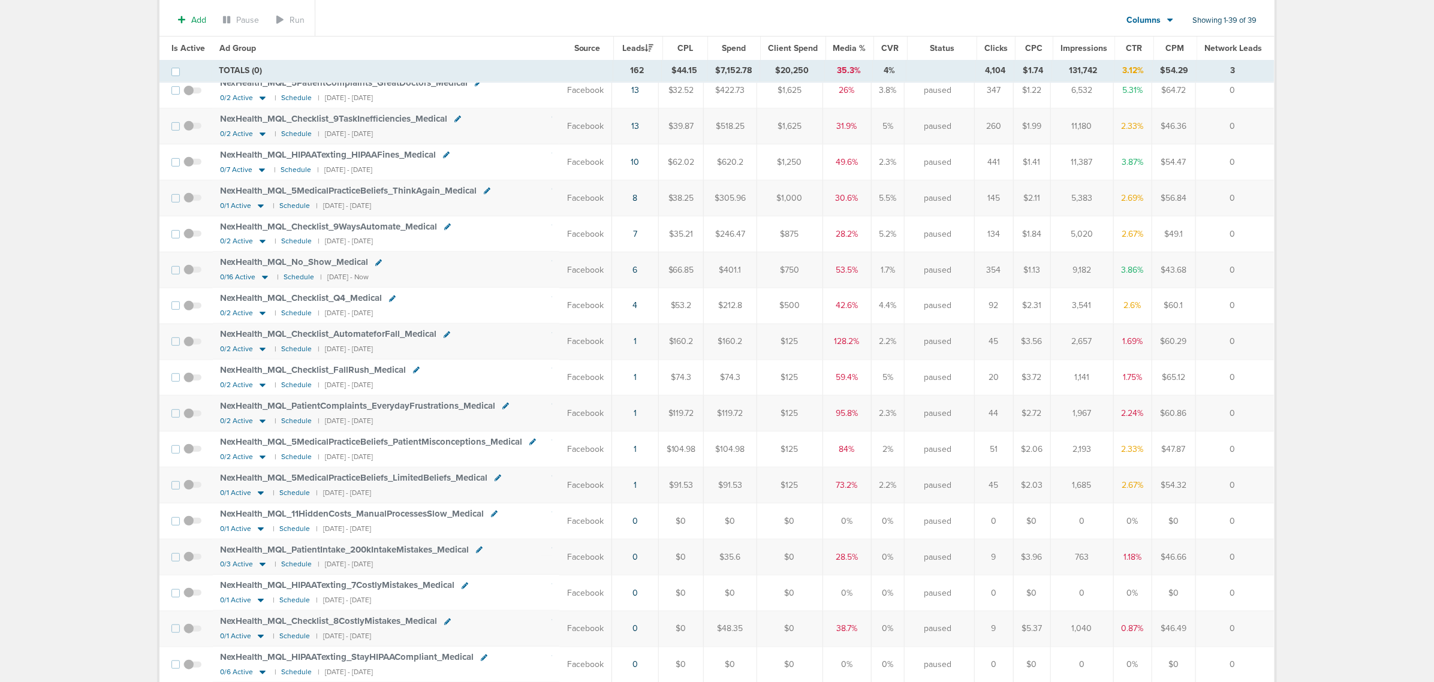
scroll to position [225, 0]
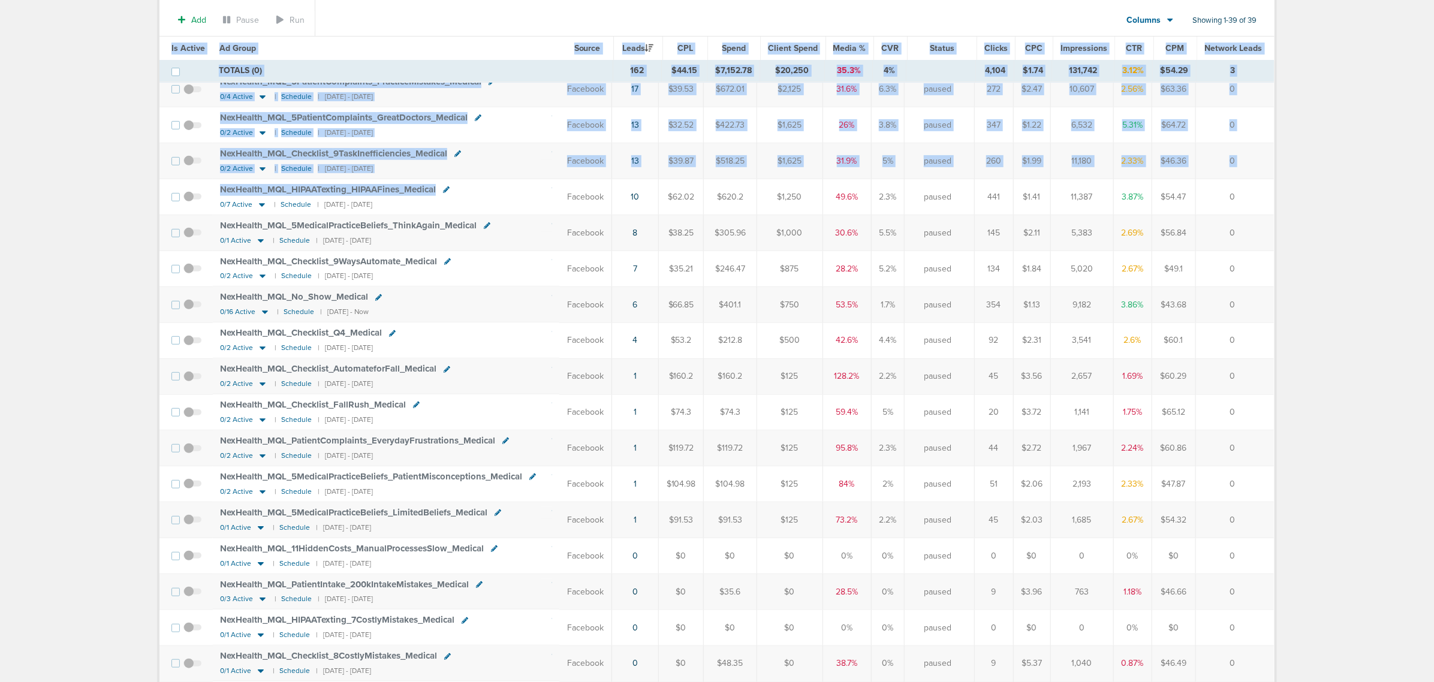
drag, startPoint x: 568, startPoint y: 205, endPoint x: 1309, endPoint y: 195, distance: 741.1
click at [1309, 195] on main "Notifications You have no unread notifications [PERSON_NAME] Profile Sign Out C…" at bounding box center [717, 597] width 1434 height 1645
click at [1239, 194] on td "0" at bounding box center [1234, 197] width 79 height 36
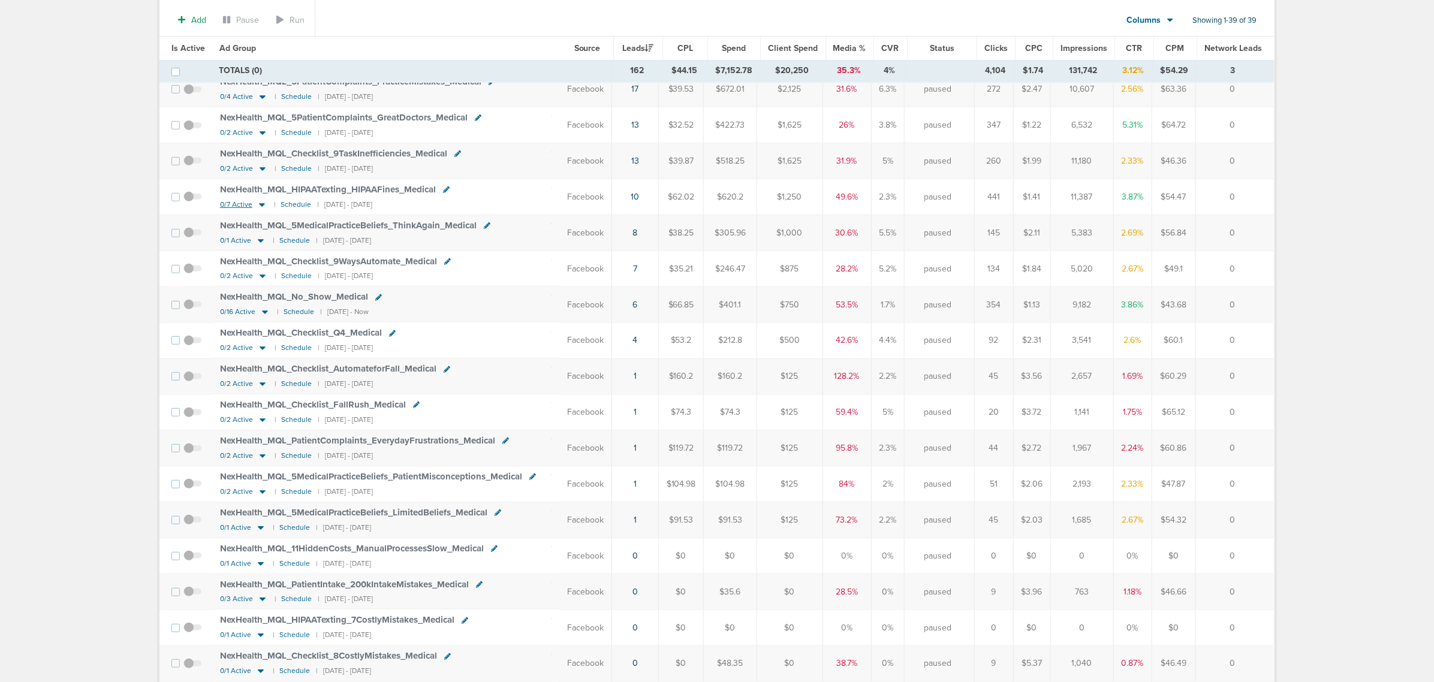
click at [259, 207] on icon at bounding box center [262, 205] width 6 height 4
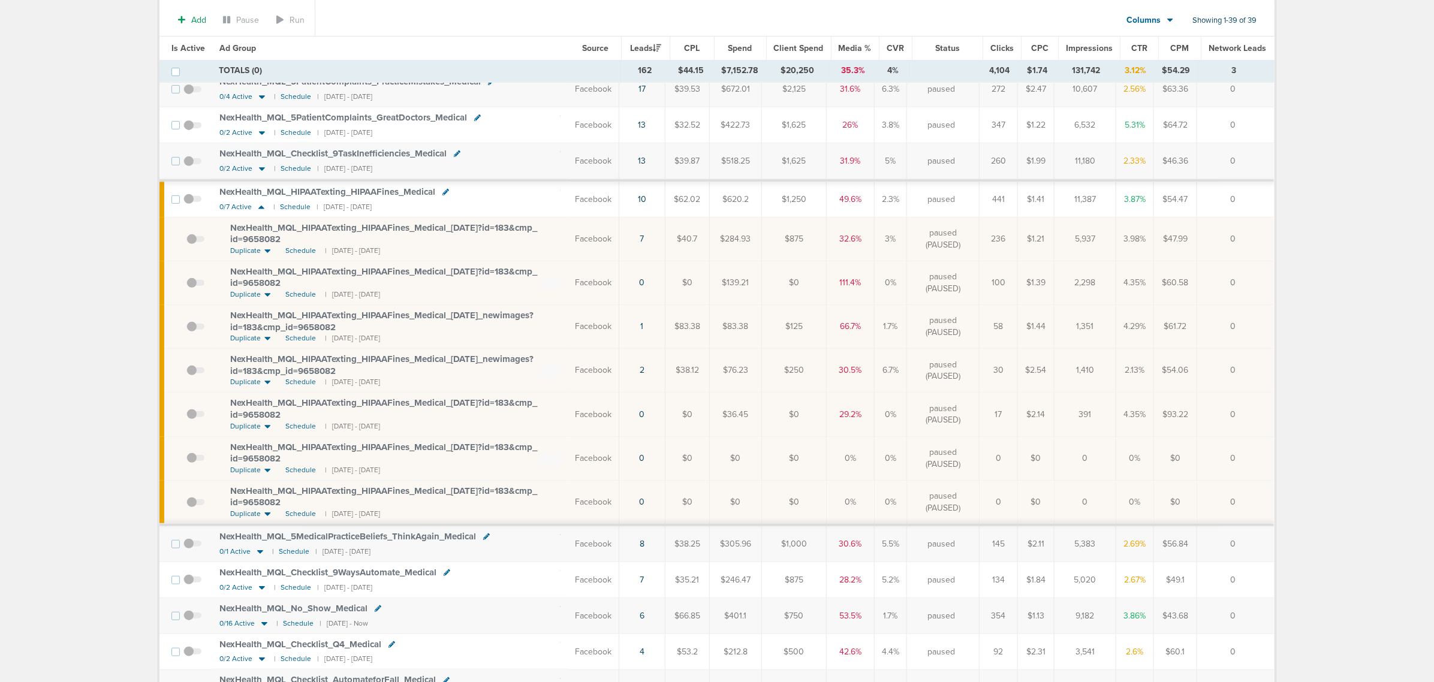
click at [478, 230] on span "NexHealth_ MQL_ HIPAATexting_ HIPAAFines_ Medical_ 08.18.25?id=183&cmp_ id=9658…" at bounding box center [383, 233] width 307 height 23
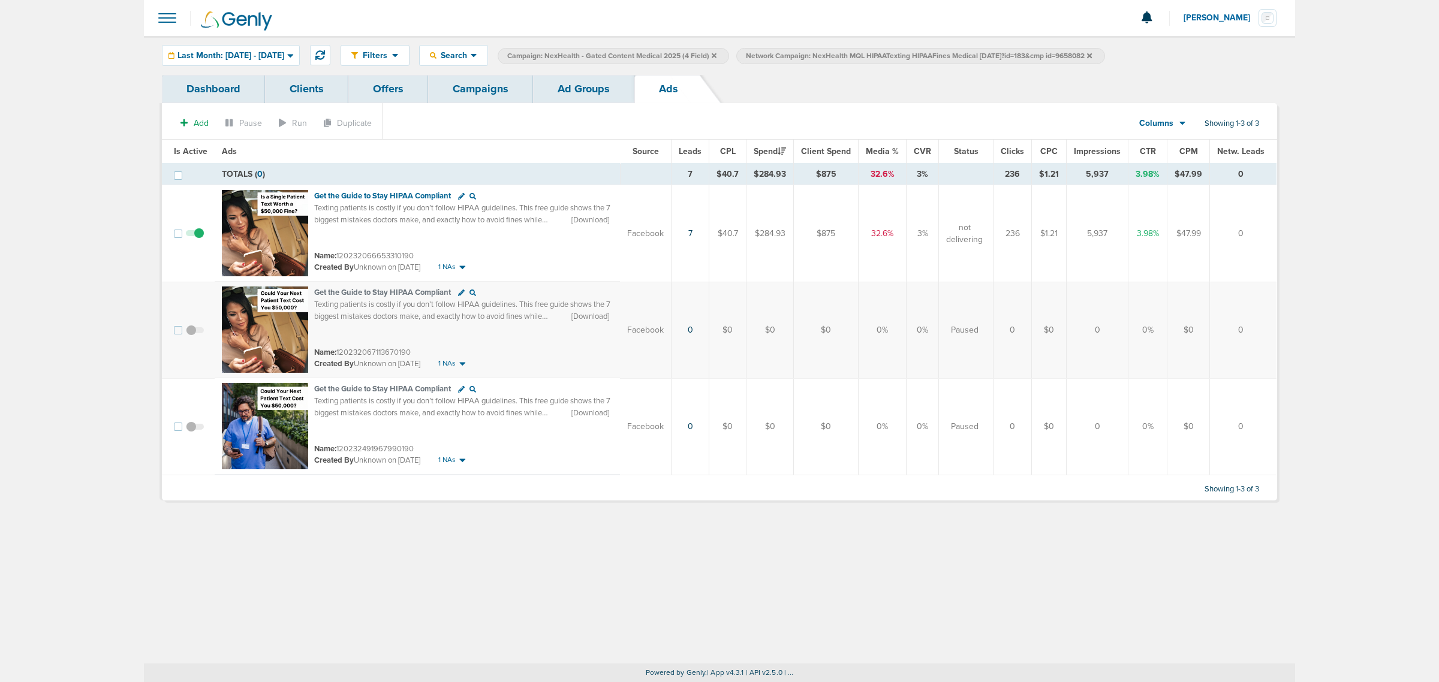
click at [597, 86] on link "Ad Groups" at bounding box center [583, 89] width 101 height 28
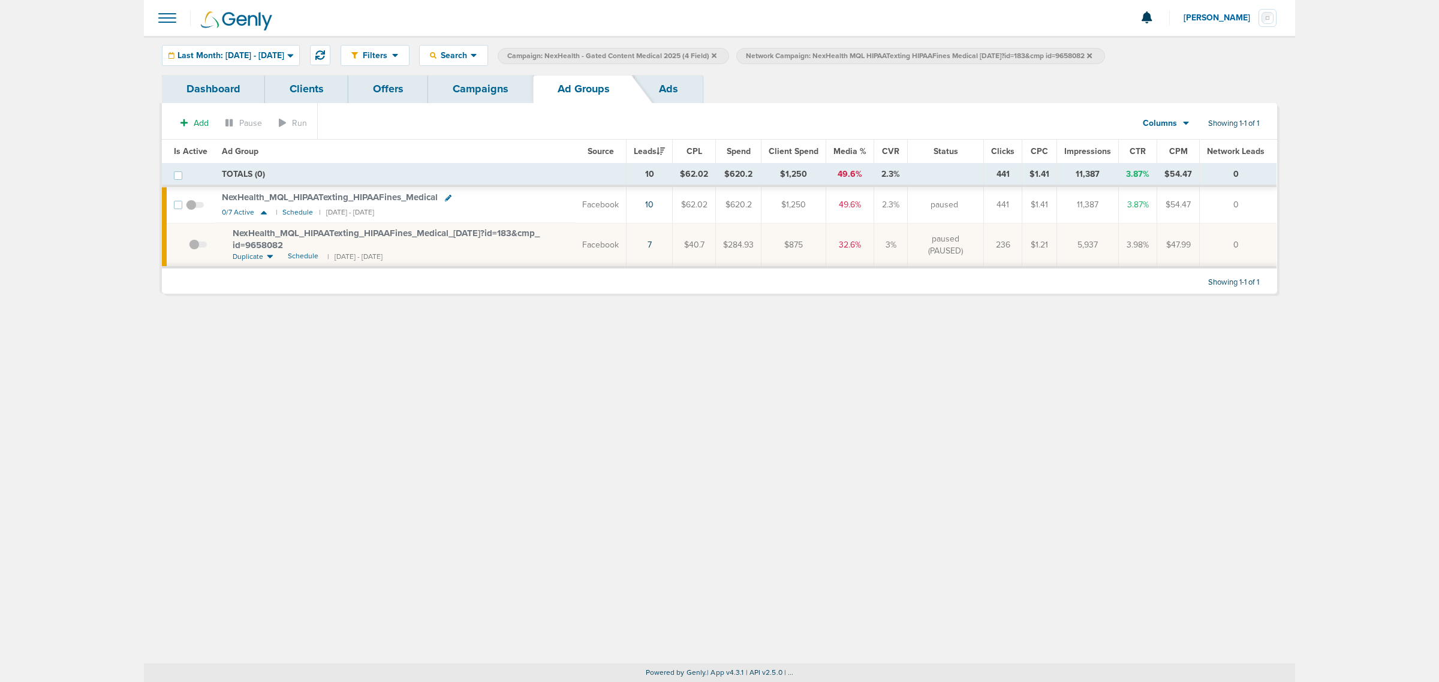
click at [490, 81] on link "Campaigns" at bounding box center [480, 89] width 105 height 28
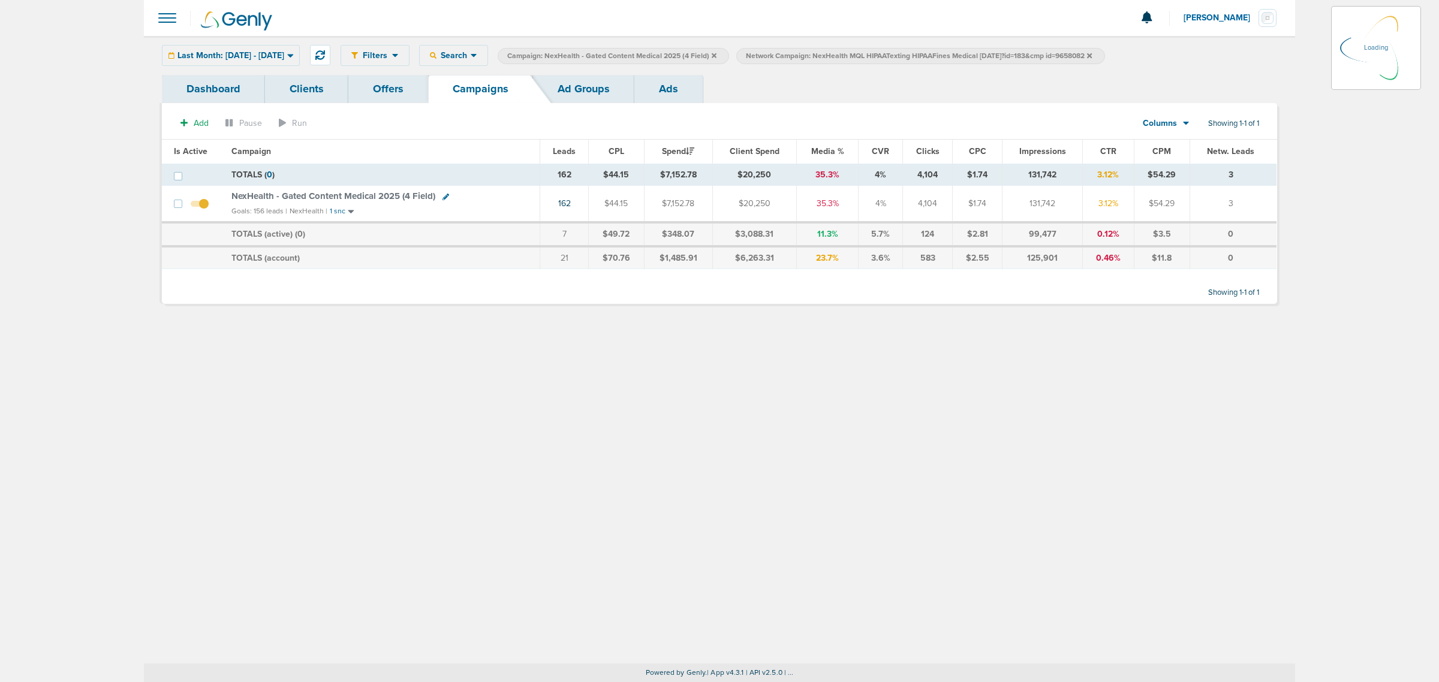
click at [1092, 55] on icon at bounding box center [1089, 55] width 5 height 5
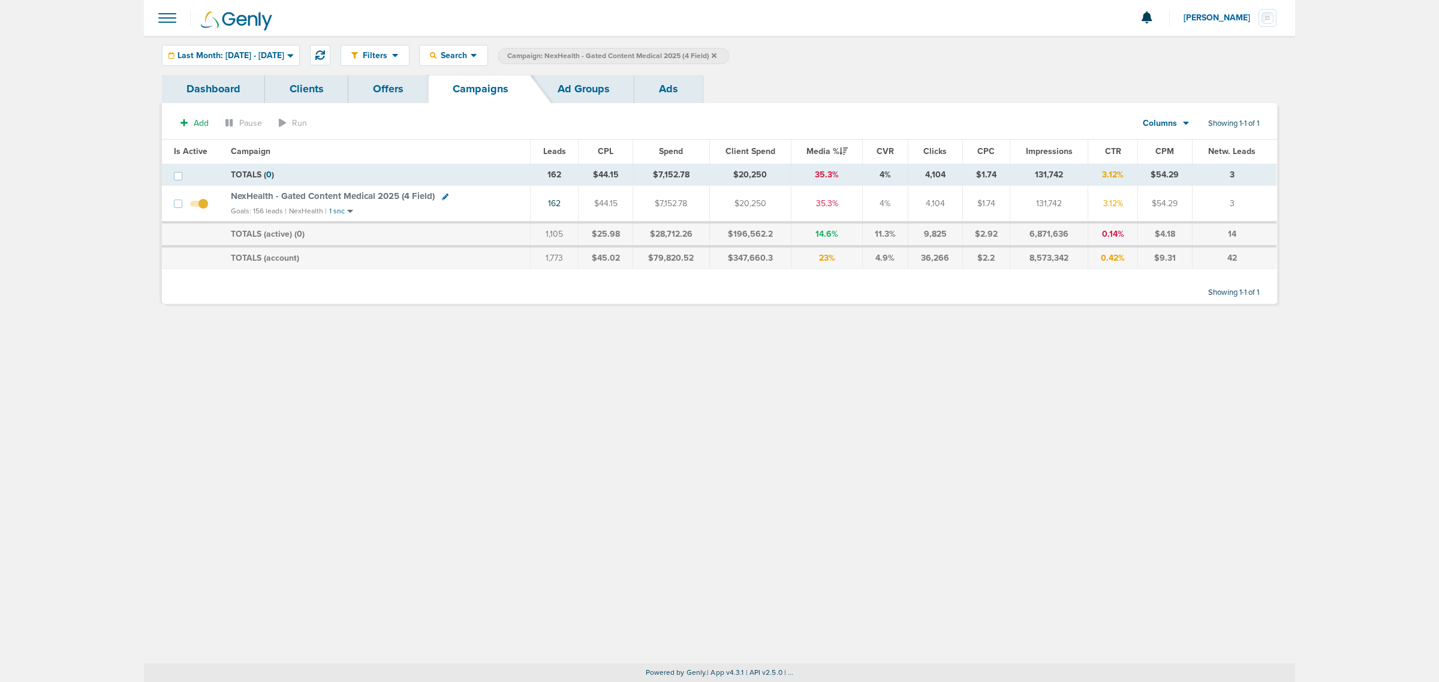
click at [716, 54] on icon at bounding box center [714, 55] width 5 height 5
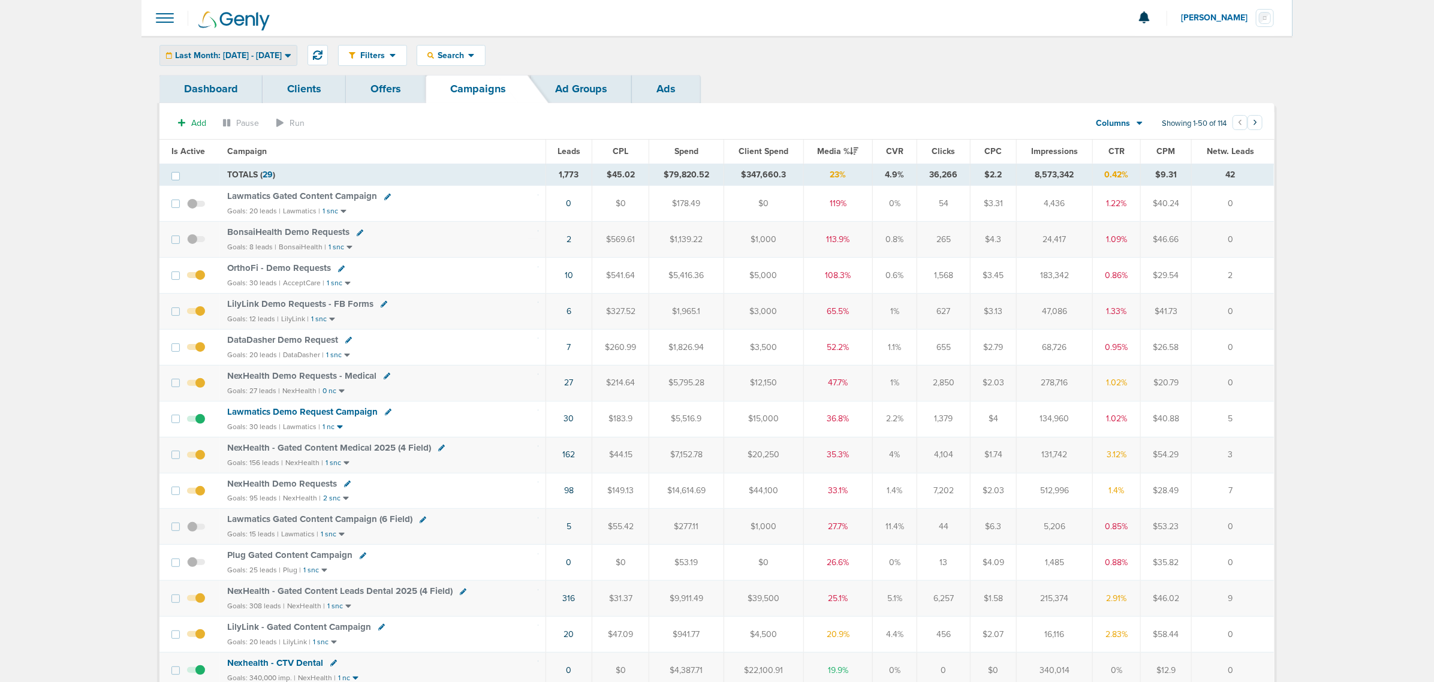
click at [294, 49] on div "Last Month: 09.01.2025 - 09.30.2025" at bounding box center [228, 56] width 137 height 20
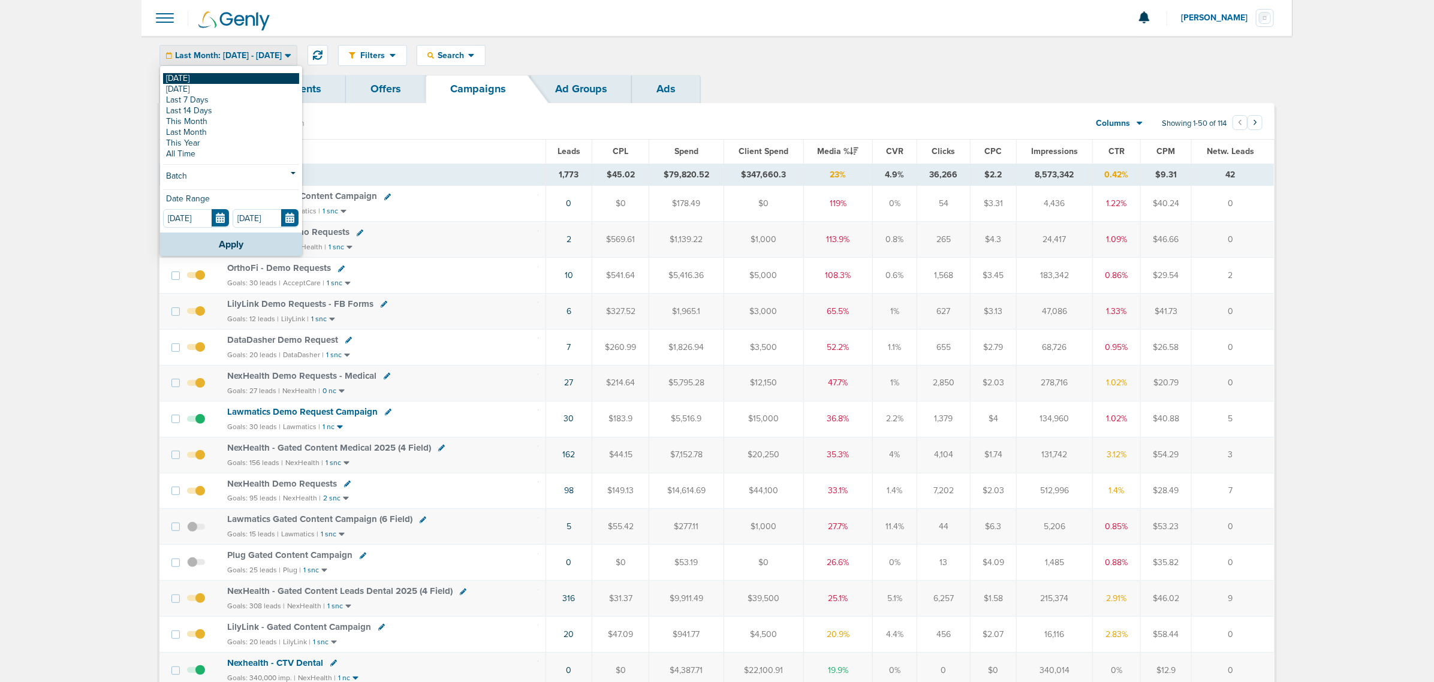
click at [283, 76] on link "[DATE]" at bounding box center [231, 78] width 136 height 11
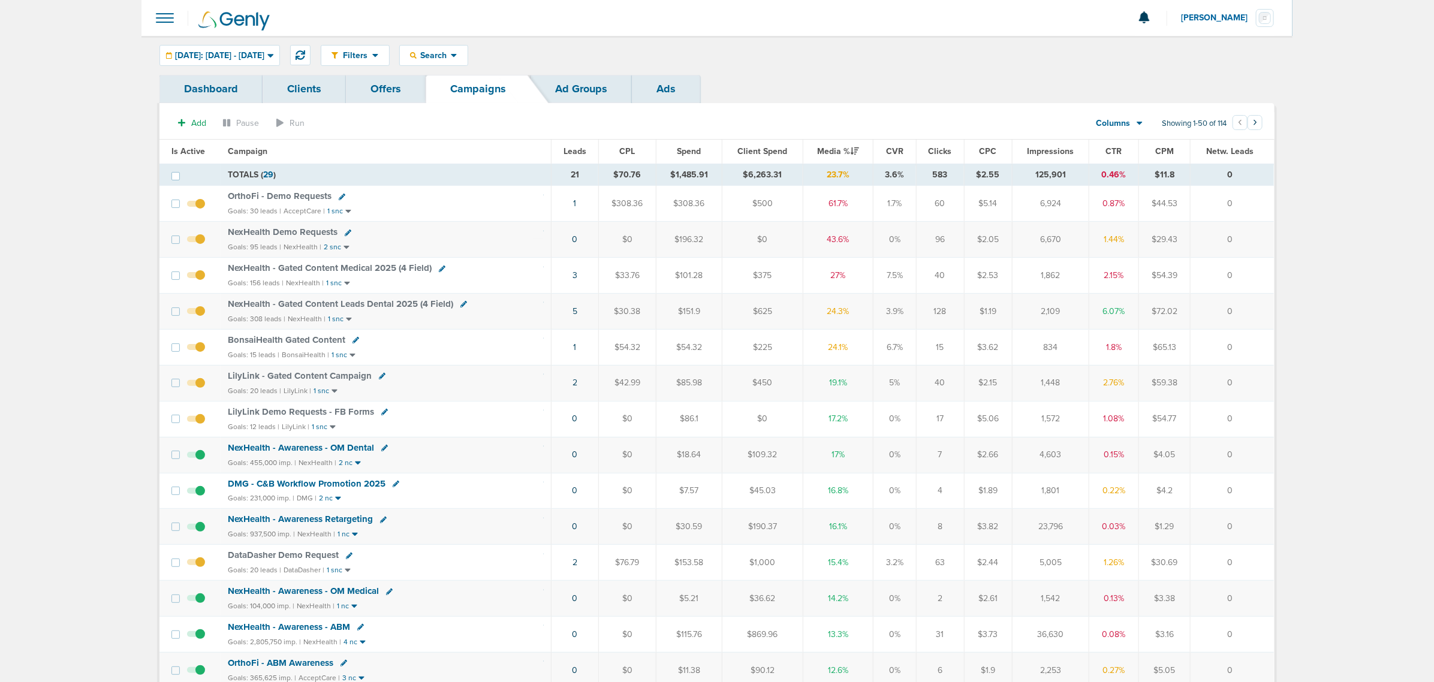
click at [333, 266] on span "NexHealth - Gated Content Medical 2025 (4 Field)" at bounding box center [330, 268] width 204 height 11
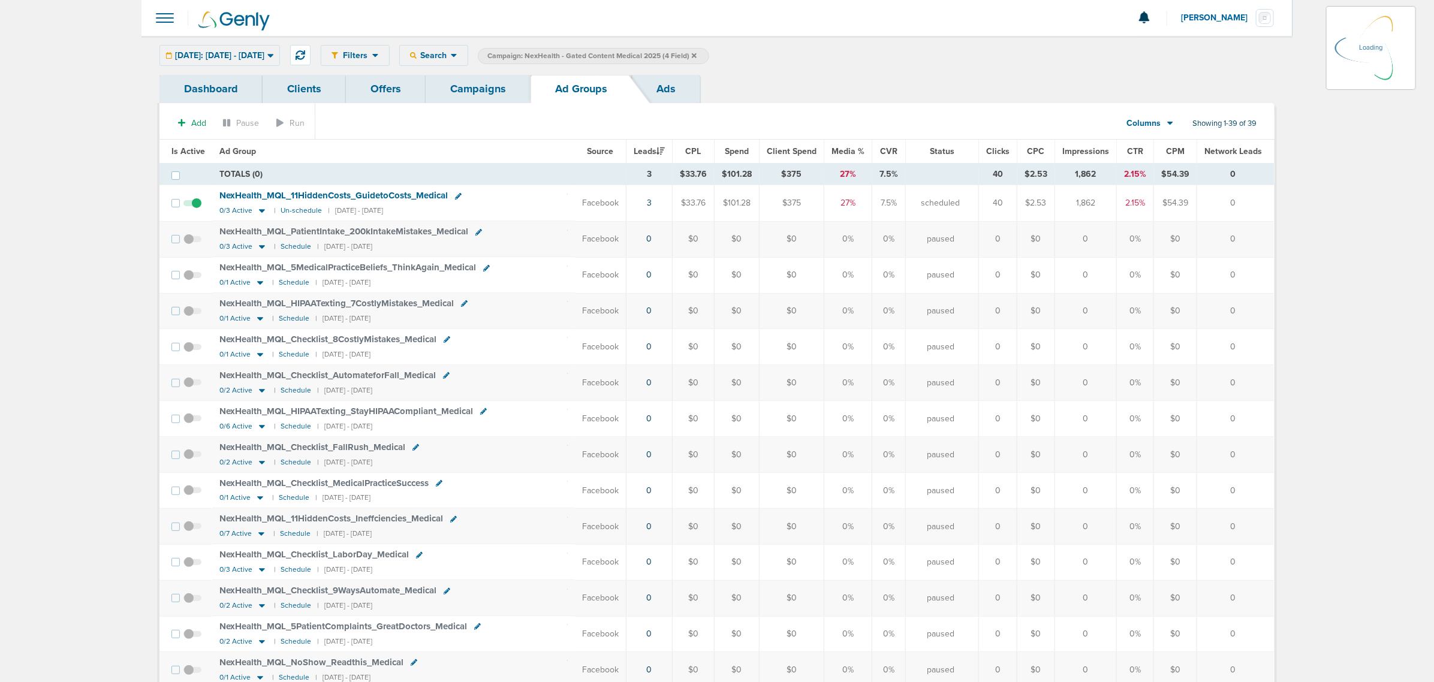
click at [275, 51] on div "Today: 10.03.2025 - 10.03.2025 Today Yesterday Last 7 Days Last 14 Days This Mo…" at bounding box center [219, 55] width 121 height 21
click at [264, 57] on span "Today: 10.03.2025 - 10.03.2025" at bounding box center [219, 56] width 89 height 8
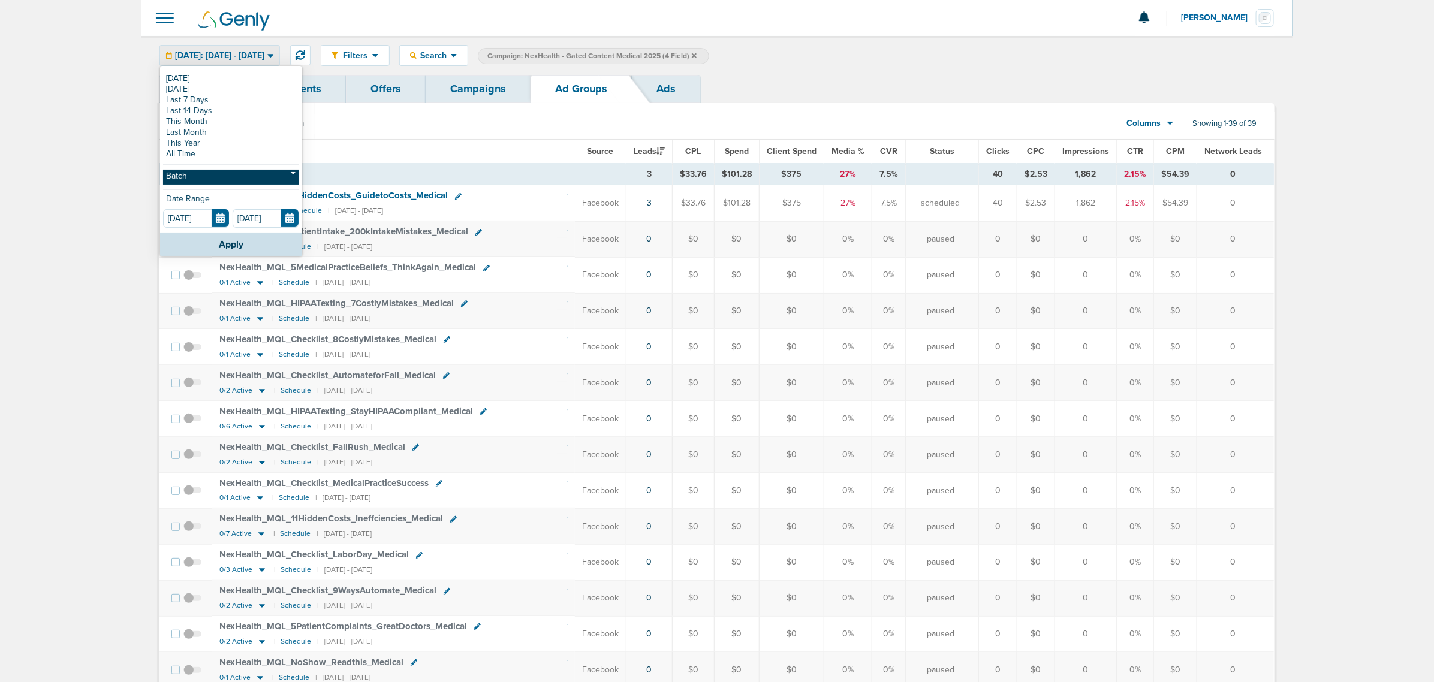
click at [205, 175] on link "Batch" at bounding box center [231, 177] width 136 height 15
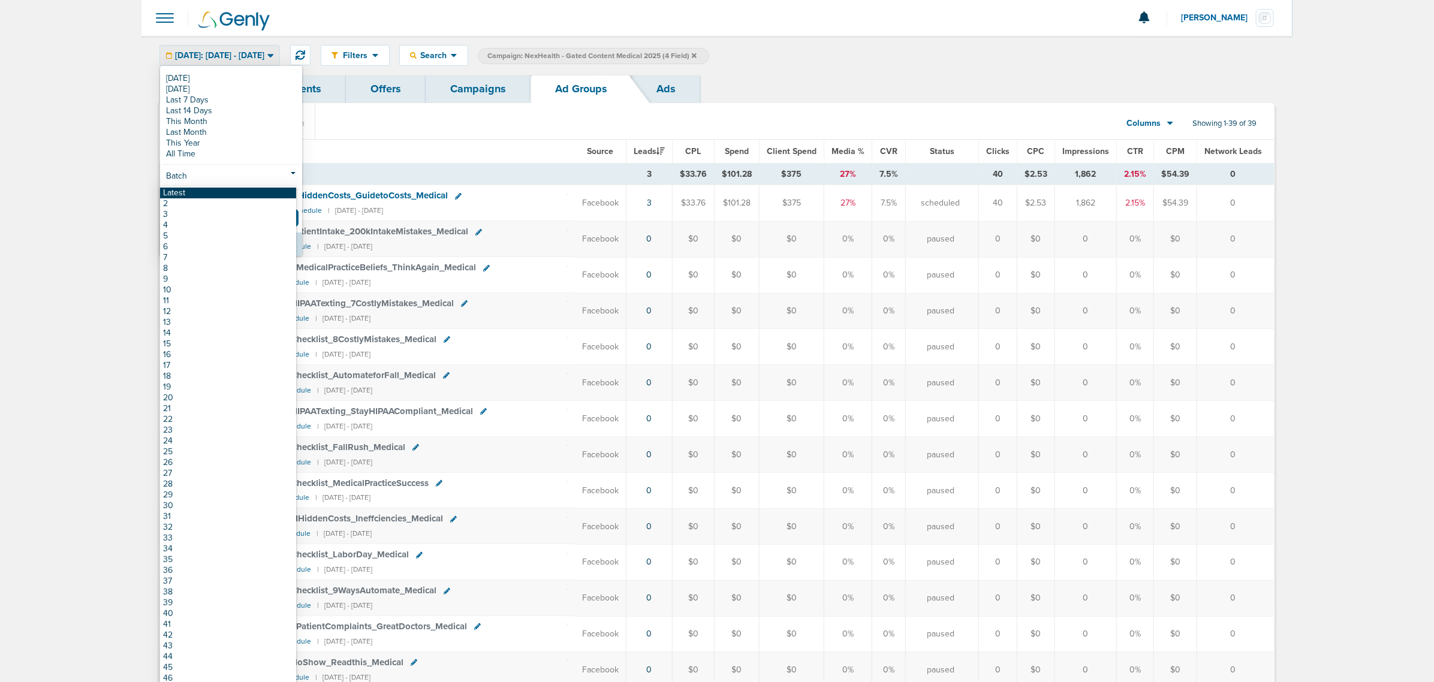
click at [183, 190] on link "Latest" at bounding box center [228, 193] width 136 height 11
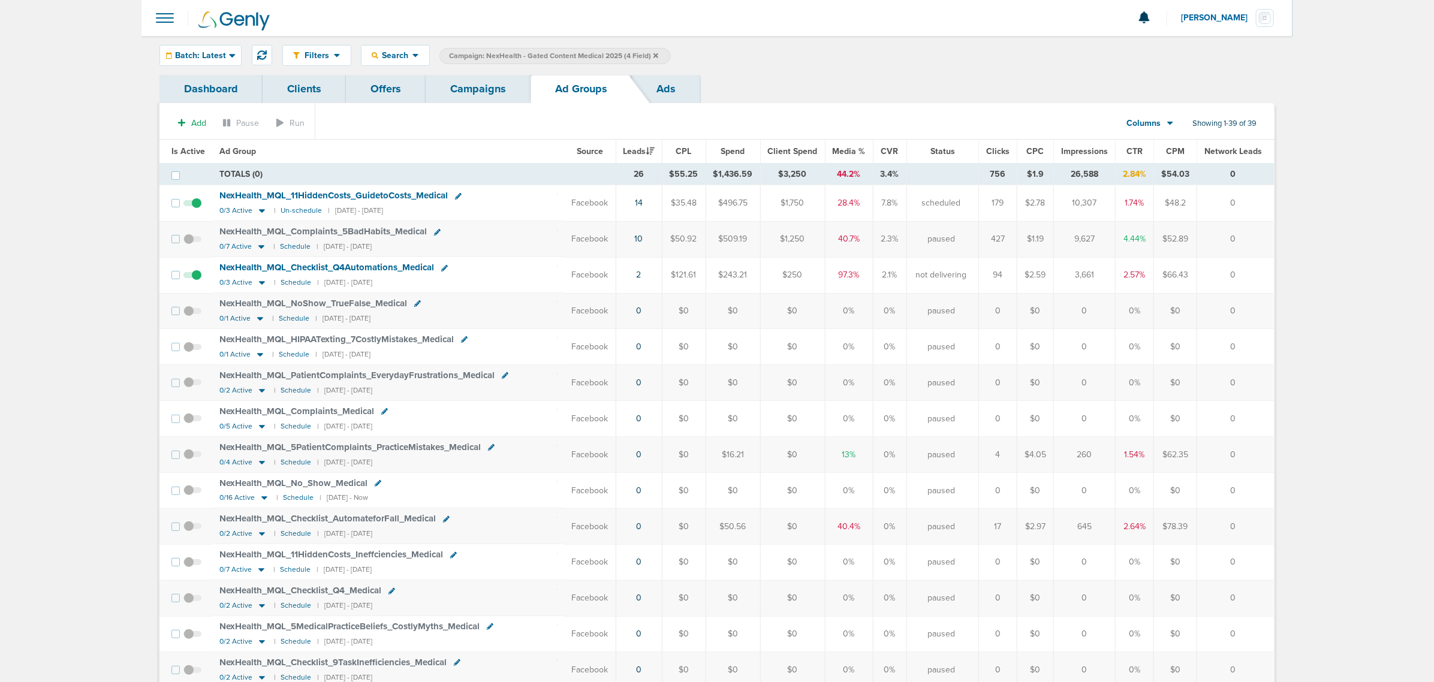
click at [463, 97] on link "Campaigns" at bounding box center [478, 89] width 105 height 28
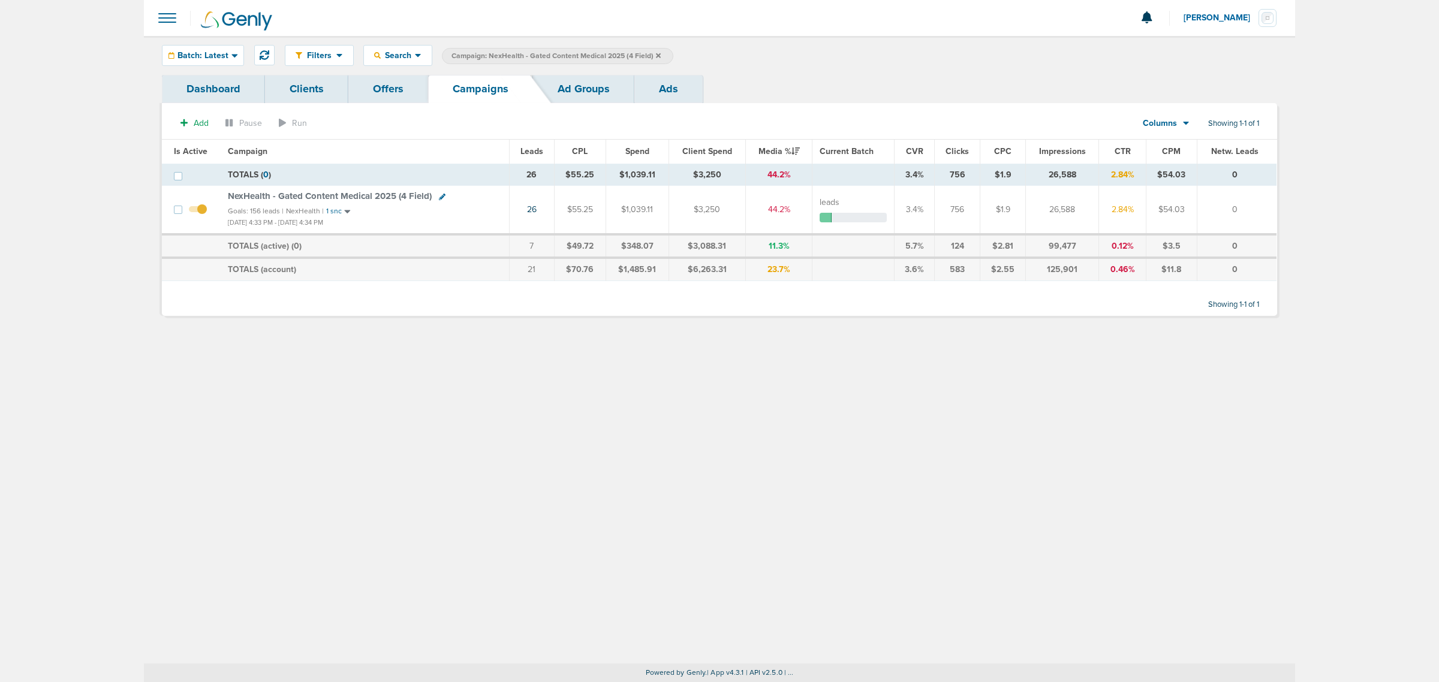
click at [656, 54] on icon at bounding box center [658, 55] width 5 height 5
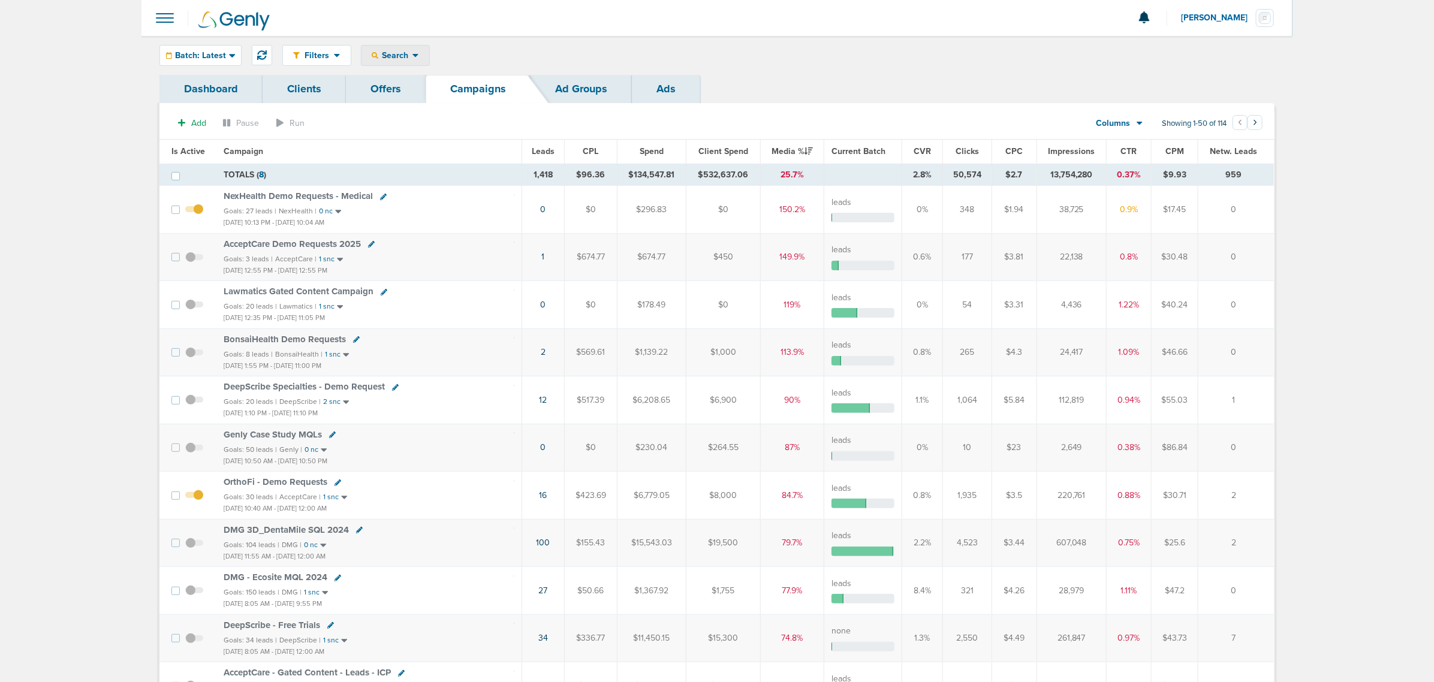
click at [388, 51] on span "Search" at bounding box center [395, 55] width 34 height 10
click at [418, 100] on link "Client" at bounding box center [424, 94] width 124 height 15
type input "nex"
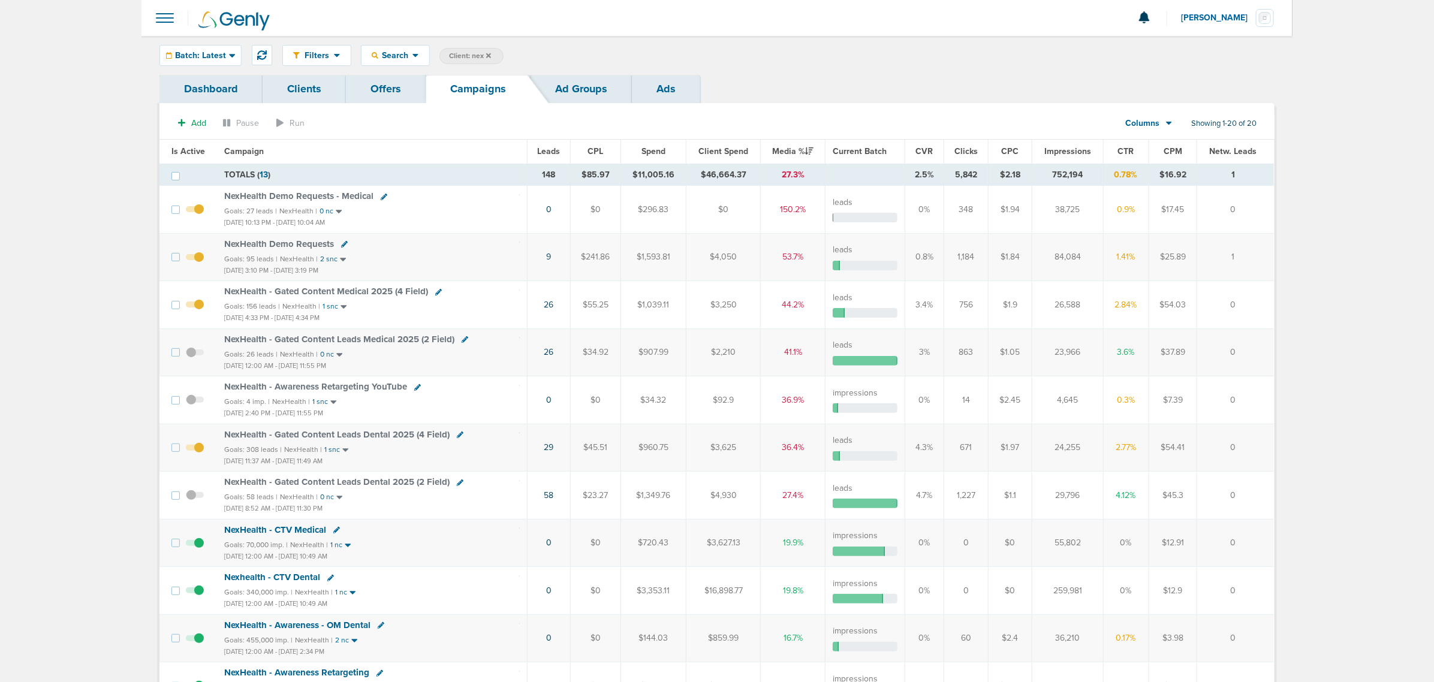
click at [489, 57] on icon at bounding box center [488, 55] width 5 height 7
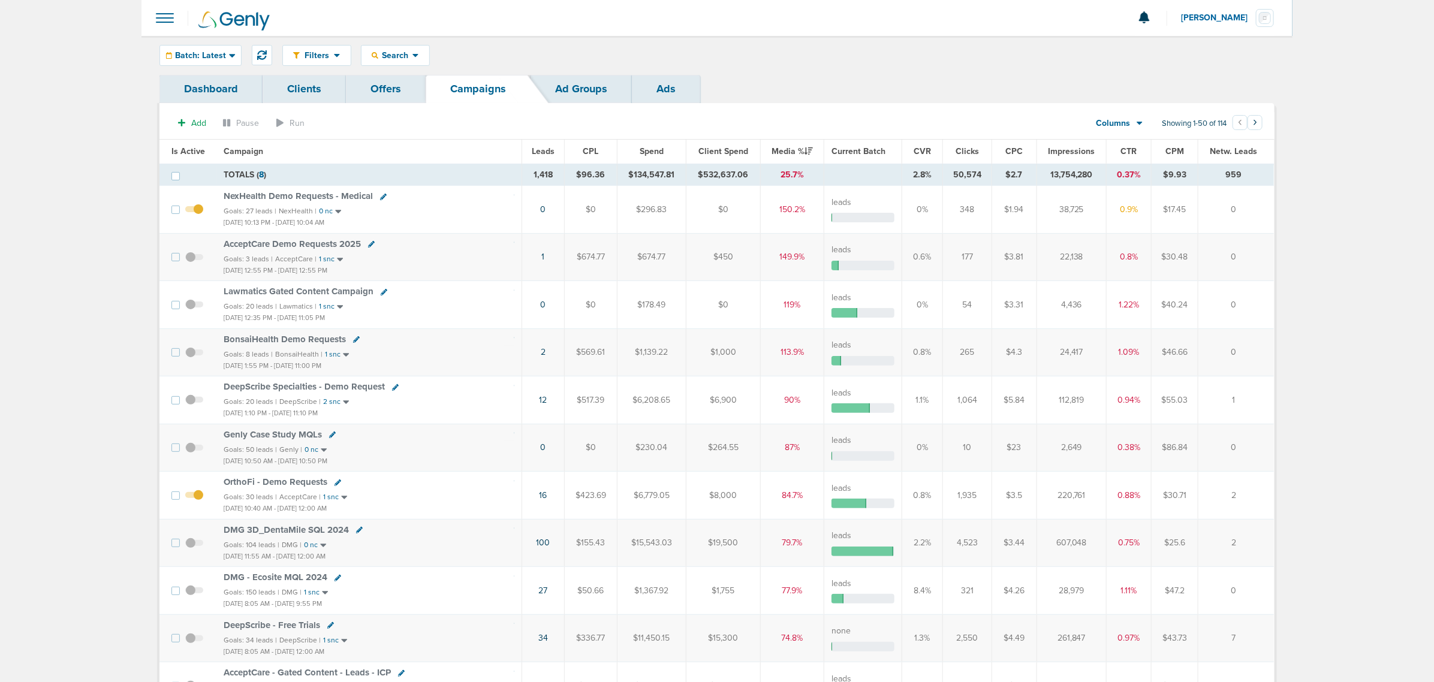
click at [218, 55] on span "Batch: Latest" at bounding box center [200, 56] width 51 height 8
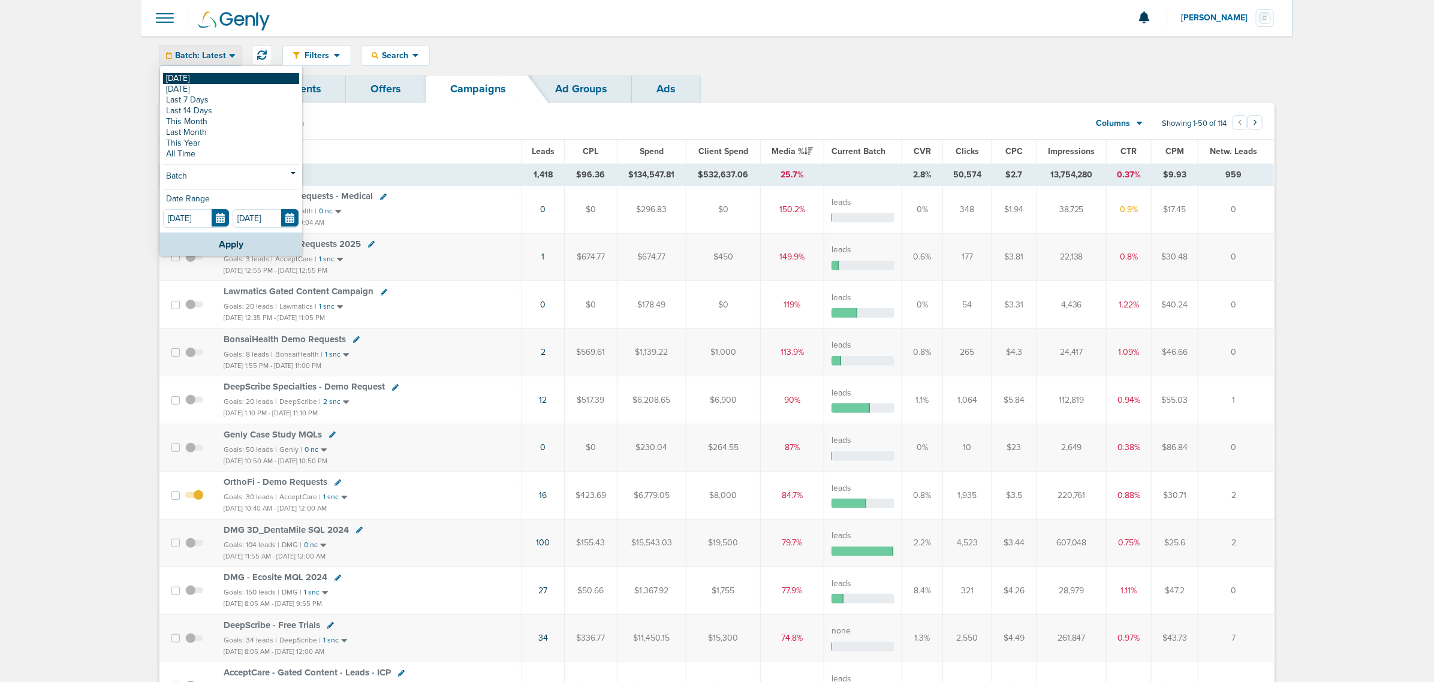
click at [190, 82] on link "[DATE]" at bounding box center [231, 78] width 136 height 11
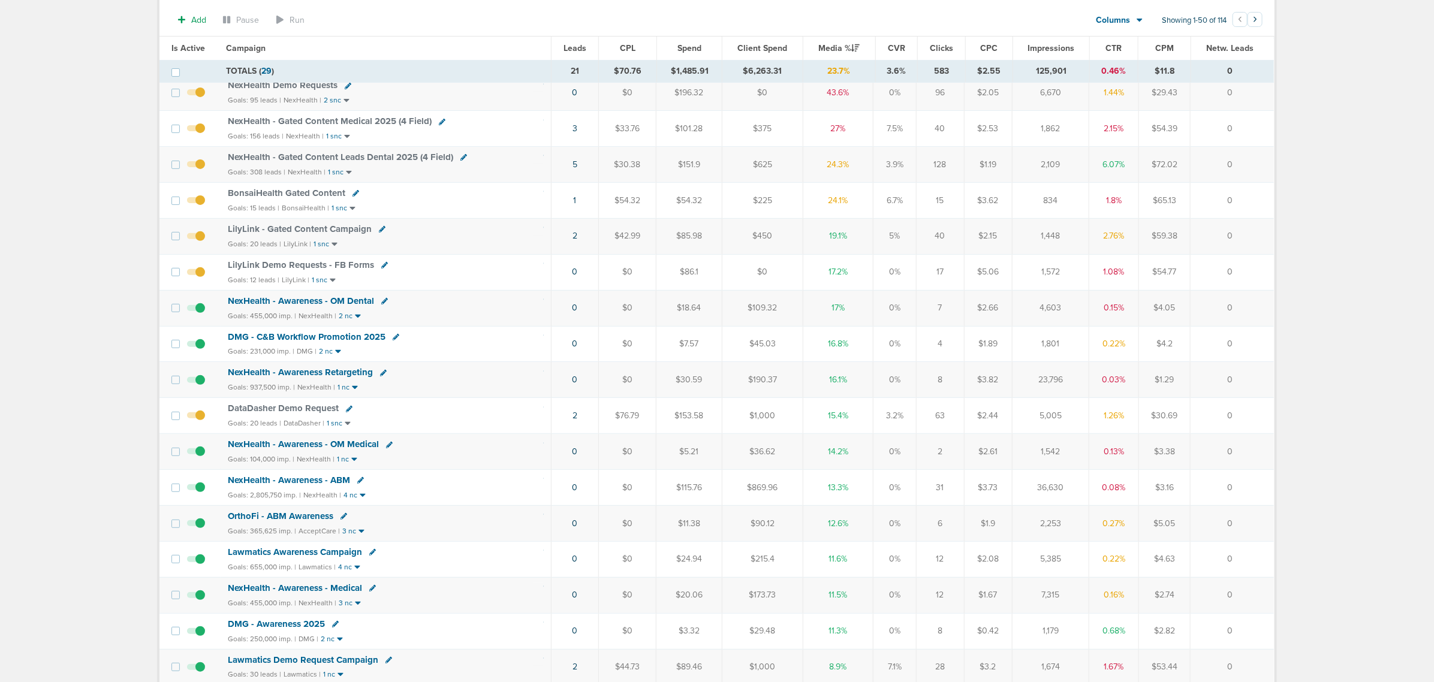
scroll to position [300, 0]
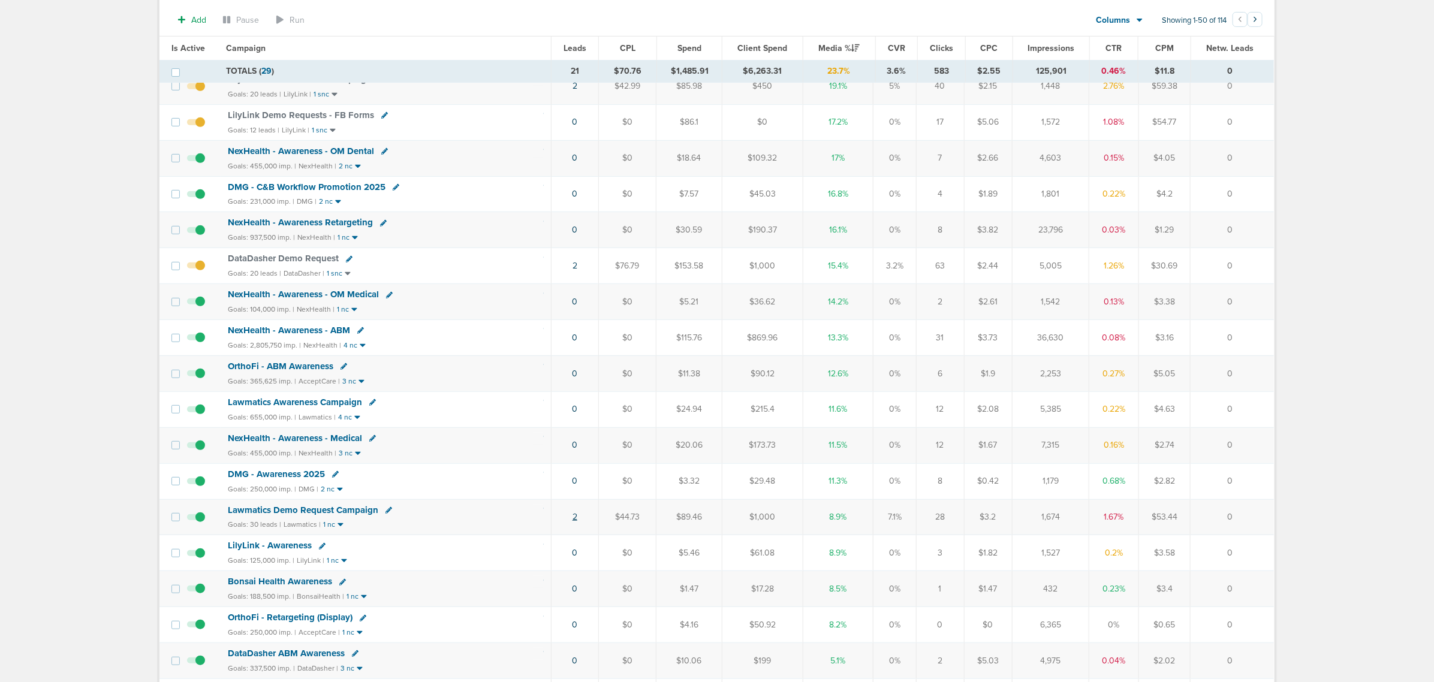
click at [576, 522] on link "2" at bounding box center [575, 517] width 5 height 10
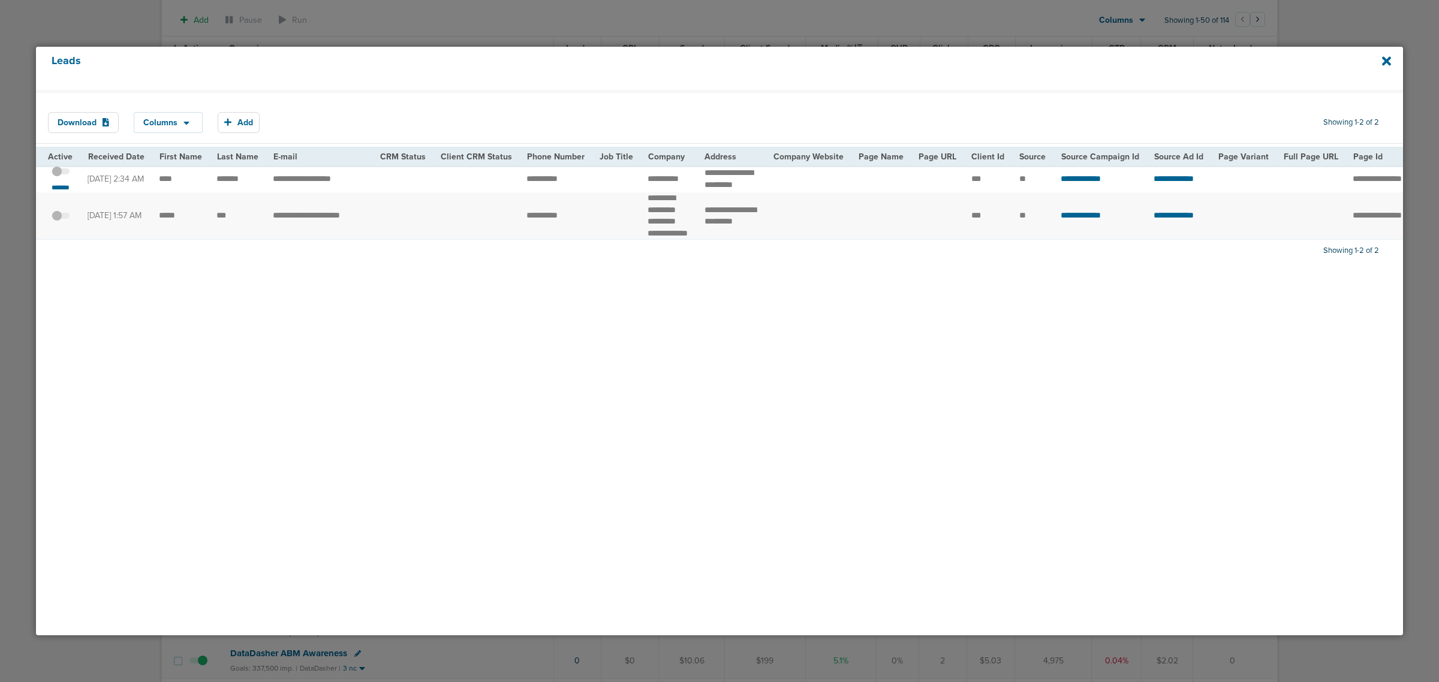
drag, startPoint x: 146, startPoint y: 186, endPoint x: 339, endPoint y: 186, distance: 193.6
click at [339, 186] on tr "**********" at bounding box center [1235, 178] width 2399 height 27
click at [339, 186] on td "**********" at bounding box center [319, 178] width 107 height 27
click at [65, 192] on small "*******" at bounding box center [60, 188] width 25 height 10
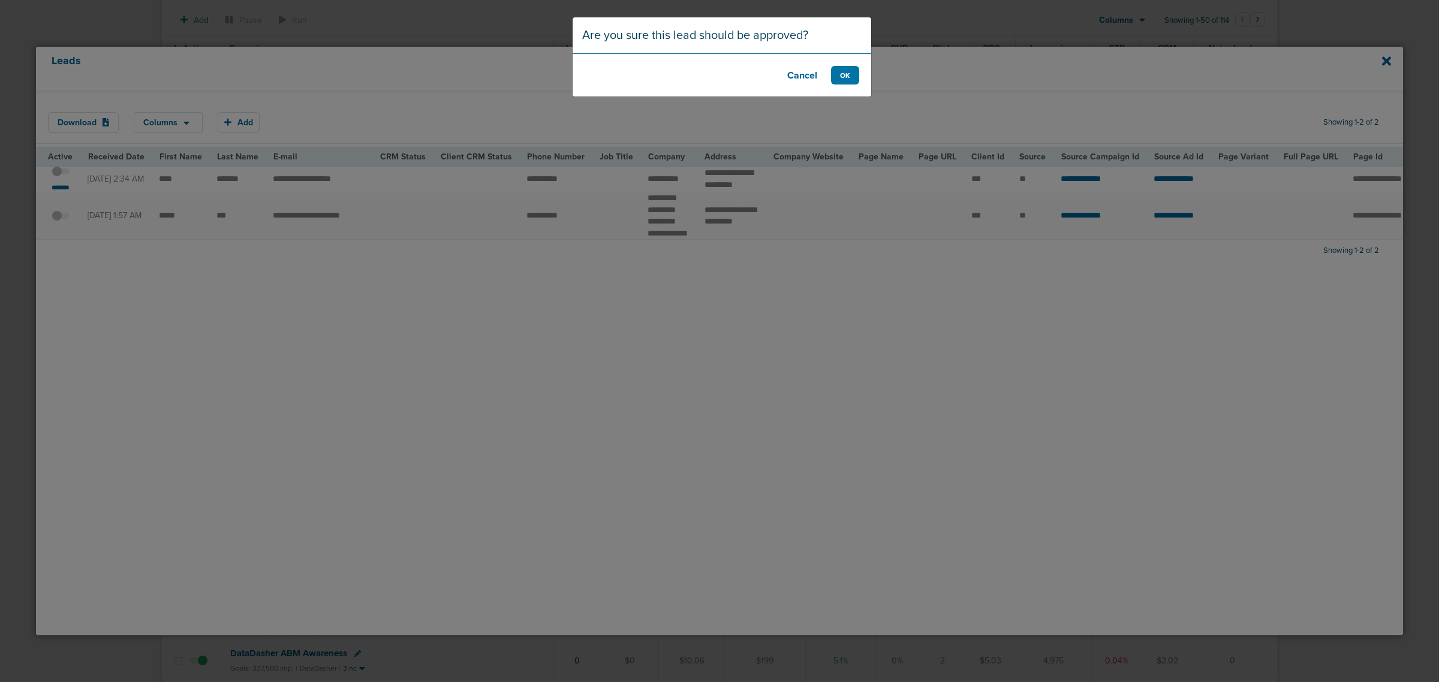
click at [848, 87] on footer "Cancel OK" at bounding box center [722, 74] width 299 height 43
drag, startPoint x: 854, startPoint y: 64, endPoint x: 848, endPoint y: 74, distance: 11.8
click at [853, 67] on footer "Cancel OK" at bounding box center [722, 74] width 299 height 43
click at [848, 74] on button "OK" at bounding box center [845, 75] width 28 height 19
click at [848, 73] on button "OK" at bounding box center [845, 75] width 28 height 19
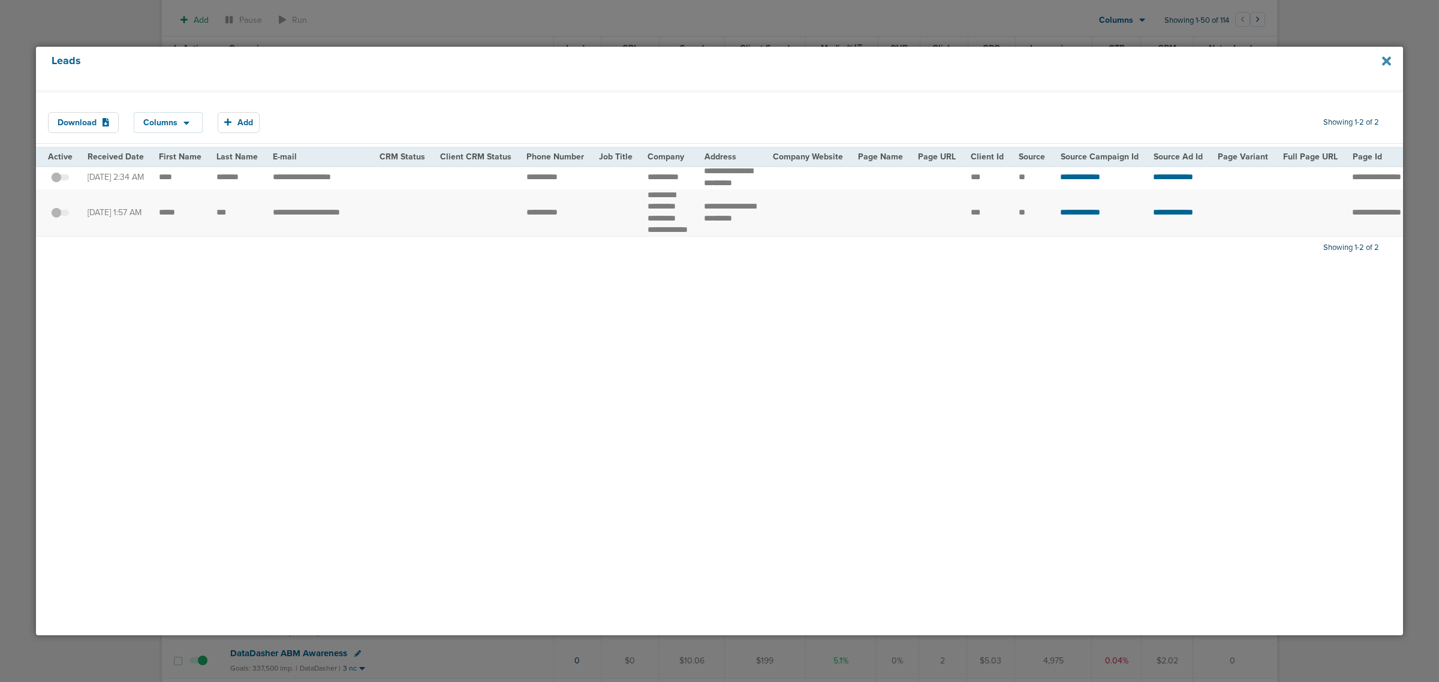
click at [1389, 61] on icon at bounding box center [1386, 61] width 9 height 13
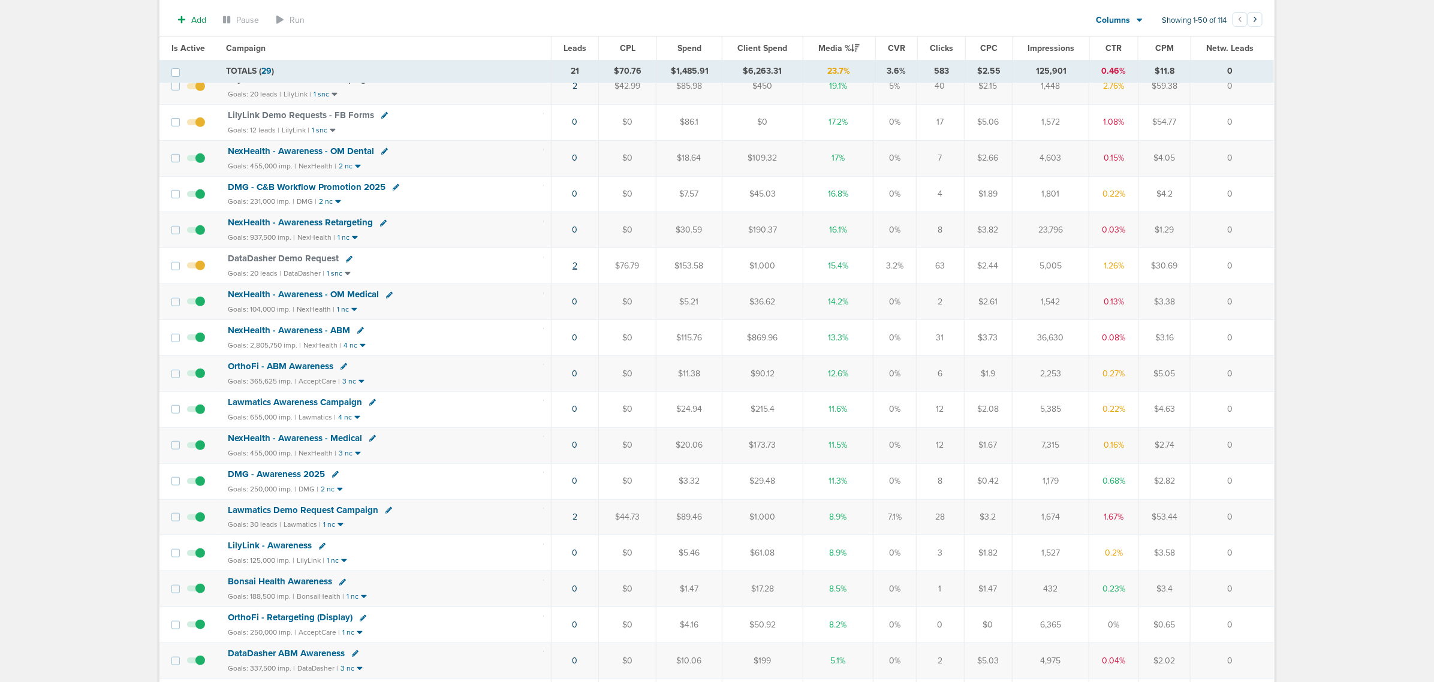
click at [577, 271] on link "2" at bounding box center [575, 266] width 5 height 10
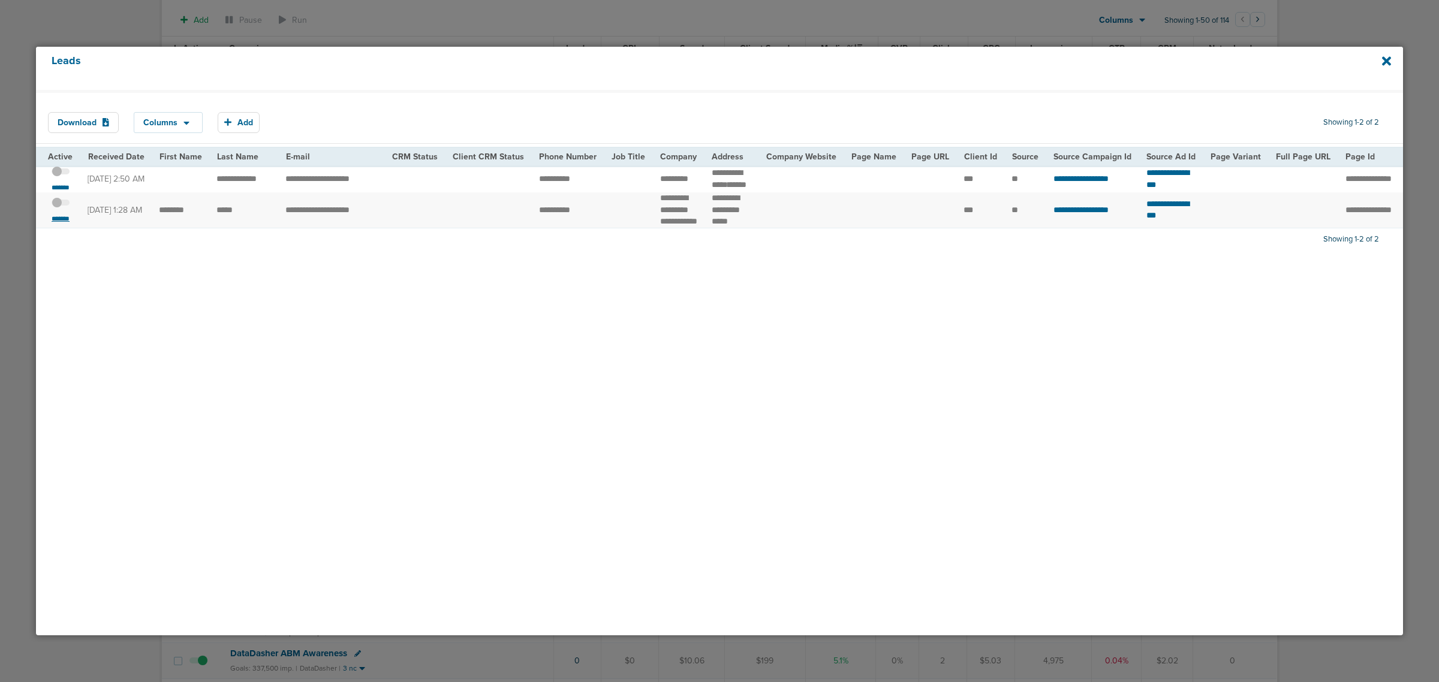
click at [62, 224] on small "*******" at bounding box center [60, 219] width 25 height 10
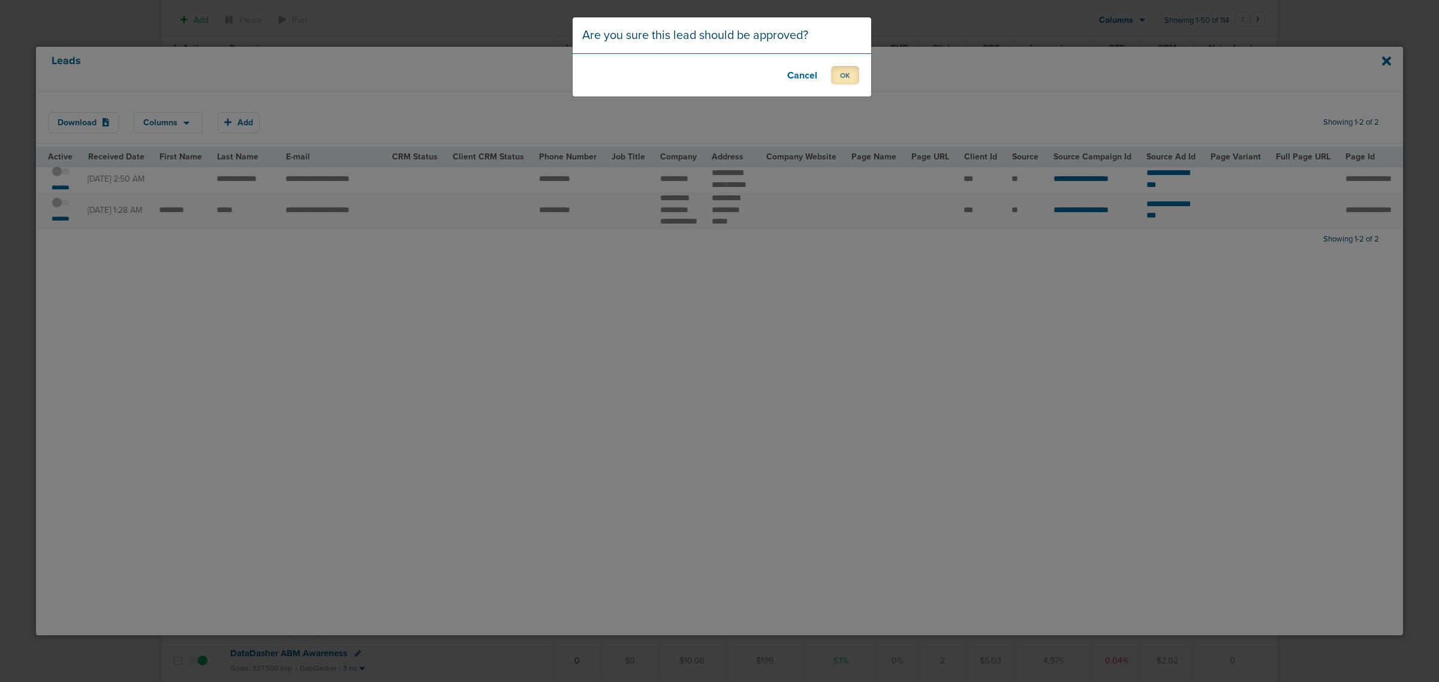
click at [838, 72] on button "OK" at bounding box center [845, 75] width 28 height 19
click at [845, 72] on button "OK" at bounding box center [845, 75] width 28 height 19
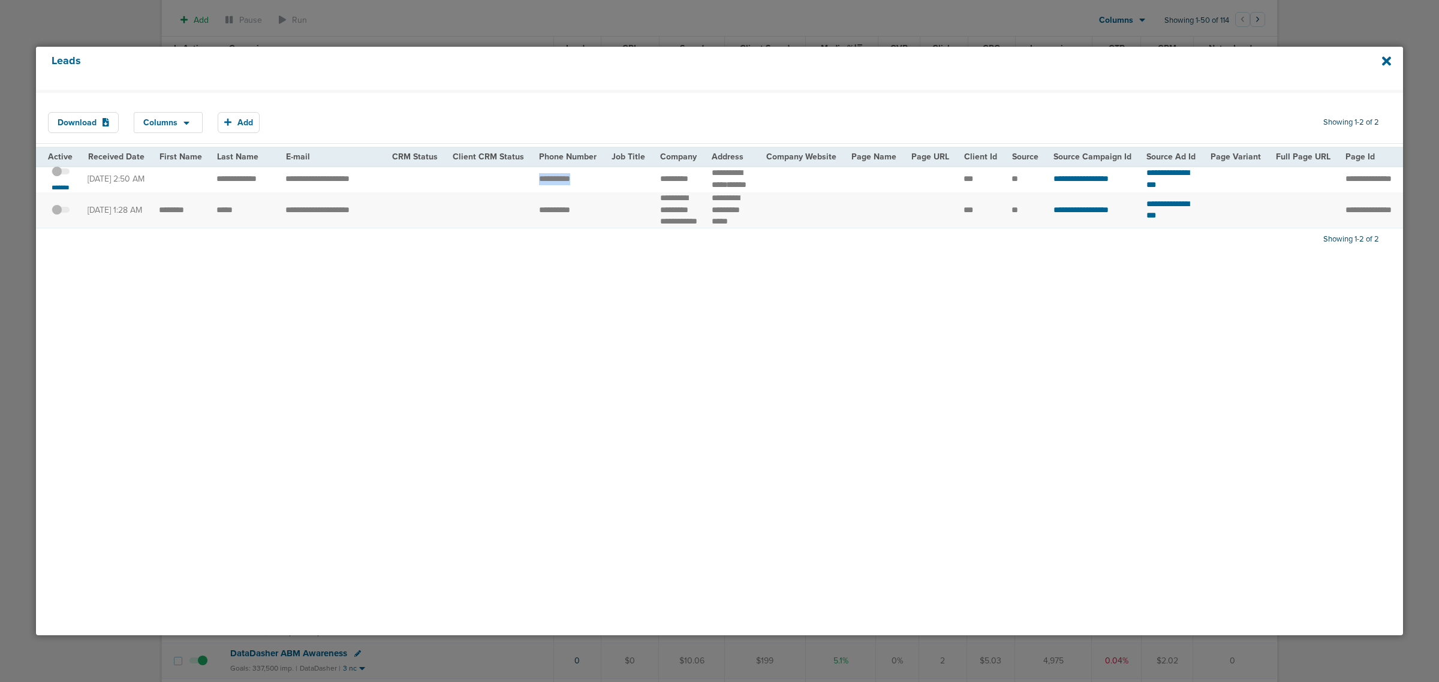
drag, startPoint x: 540, startPoint y: 180, endPoint x: 594, endPoint y: 183, distance: 53.4
click at [594, 183] on tr "**********" at bounding box center [1231, 178] width 2390 height 27
copy tr
click at [68, 177] on span at bounding box center [61, 177] width 18 height 0
click at [61, 173] on input "checkbox" at bounding box center [61, 173] width 0 height 0
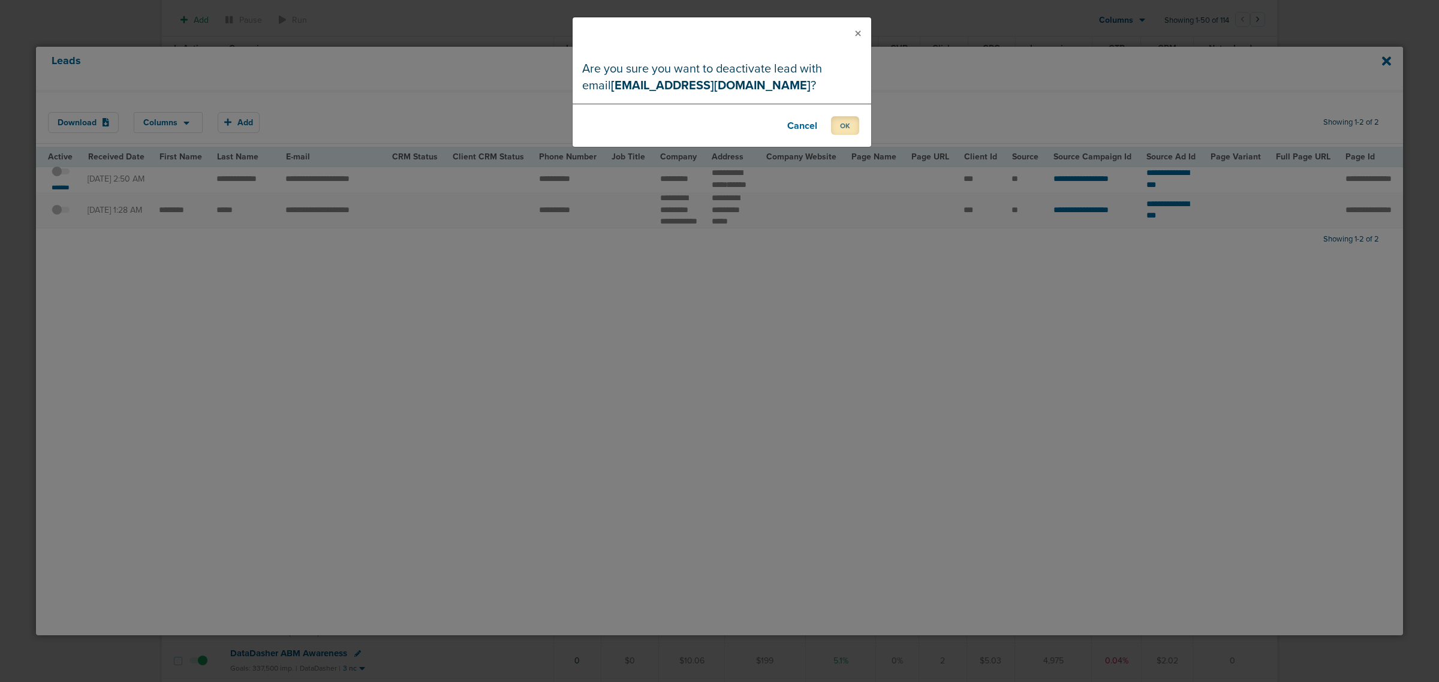
click at [853, 117] on button "OK" at bounding box center [845, 125] width 28 height 19
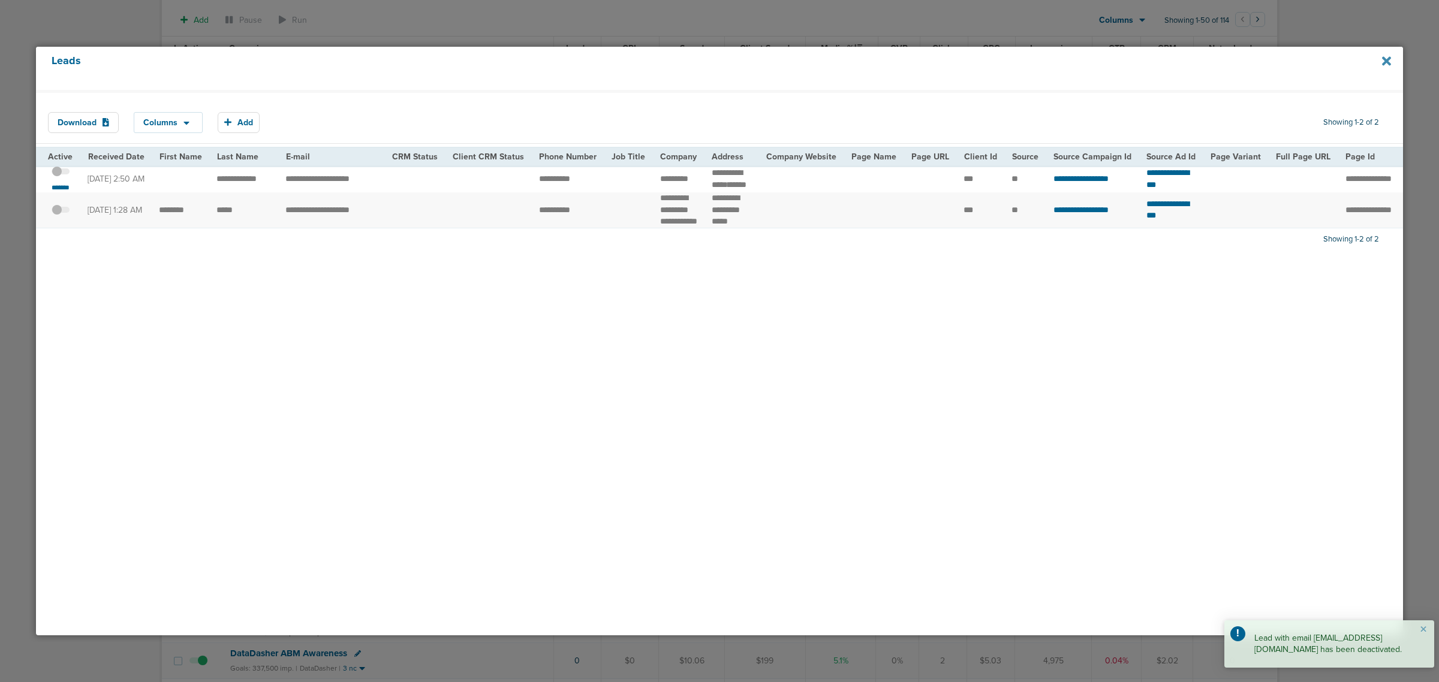
click at [1383, 58] on icon at bounding box center [1386, 60] width 9 height 9
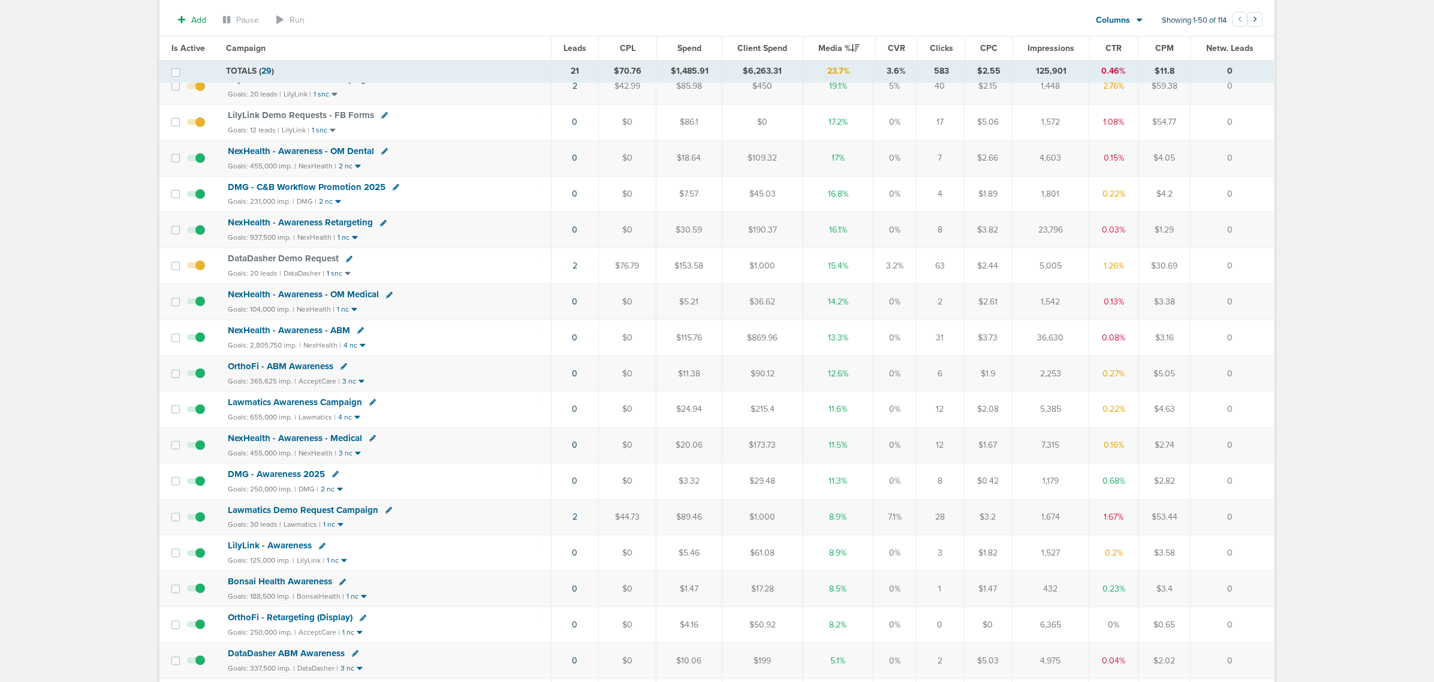
scroll to position [0, 0]
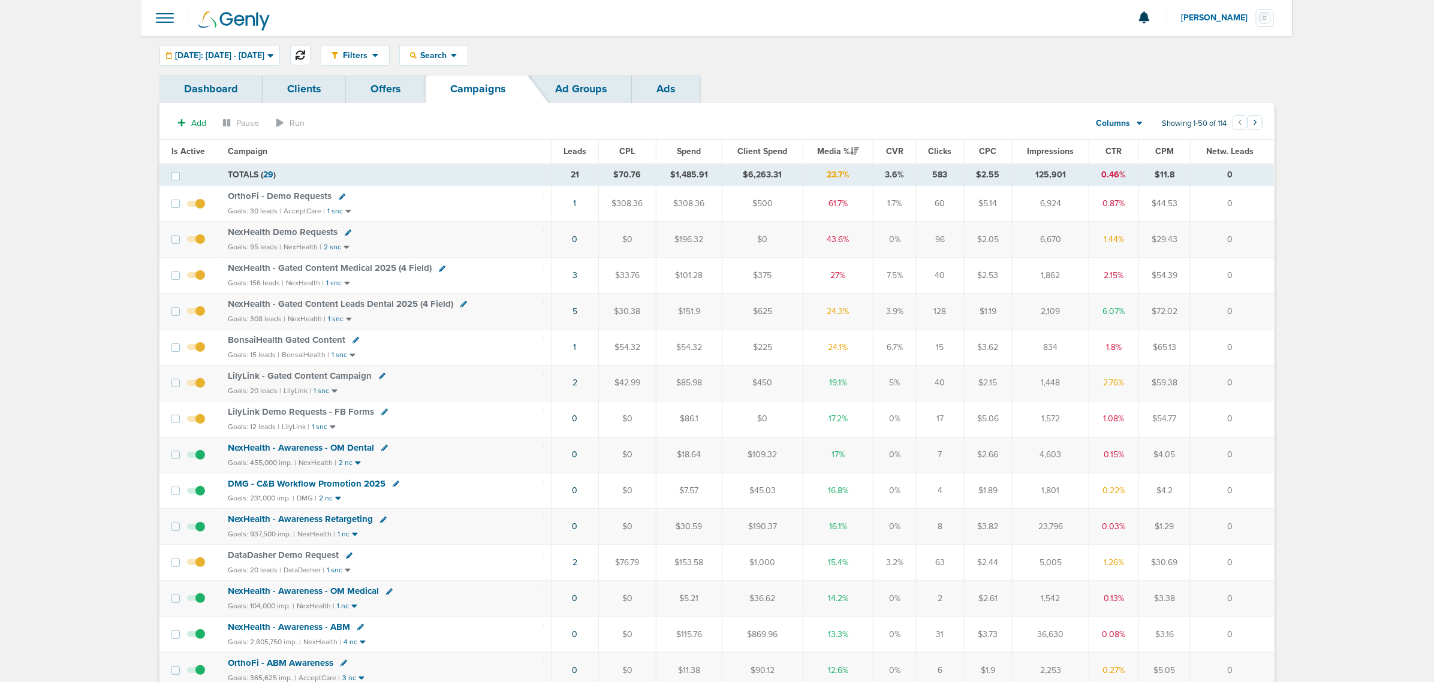
click at [311, 56] on button at bounding box center [300, 55] width 20 height 20
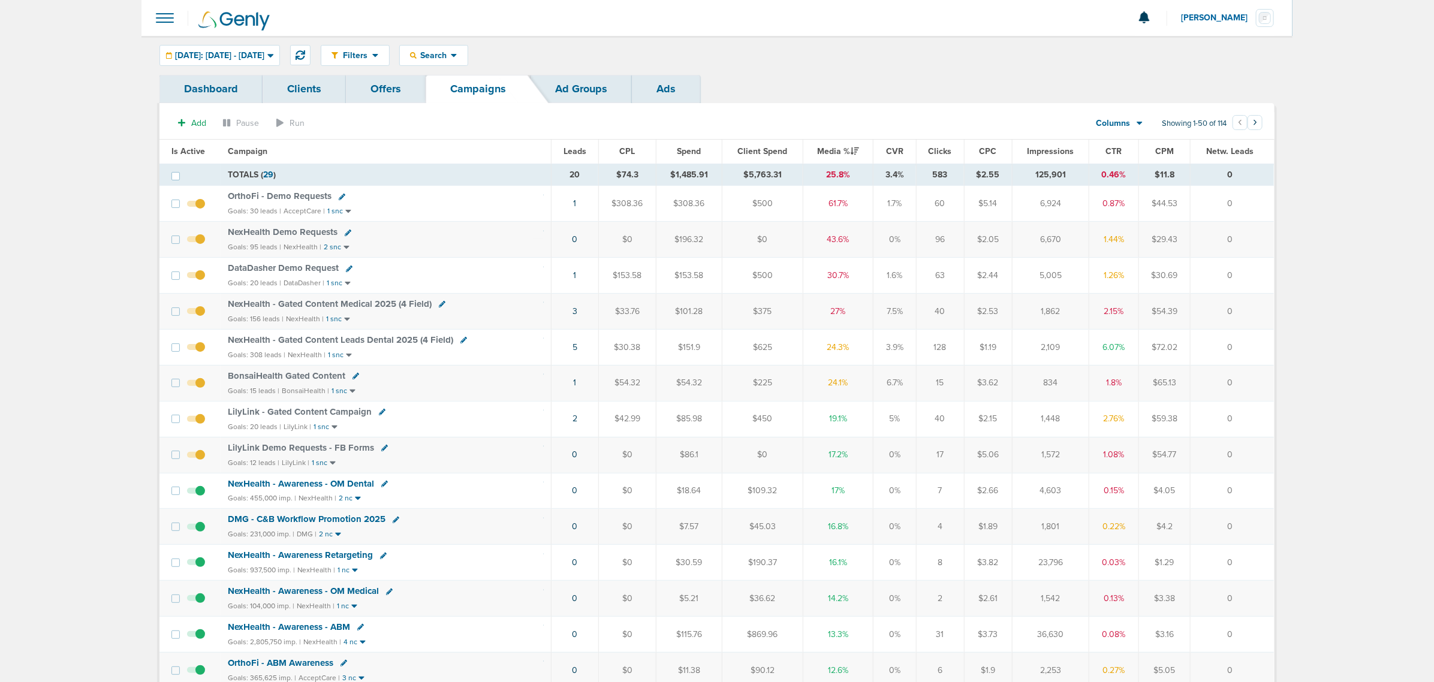
click at [742, 63] on div "Filters Active Only Settings Status Active Inactive Objectives MQL SQL Traffic …" at bounding box center [798, 55] width 954 height 21
drag, startPoint x: 621, startPoint y: 282, endPoint x: 1254, endPoint y: 274, distance: 633.2
click at [1254, 274] on tr "DataDasher Demo Request Goals: 20 leads | DataDasher | 1 snc 1 $153.58 $153.58 …" at bounding box center [716, 276] width 1115 height 36
click at [1254, 274] on td "0" at bounding box center [1232, 276] width 83 height 36
click at [311, 412] on span "LilyLink - Gated Content Campaign" at bounding box center [300, 411] width 144 height 11
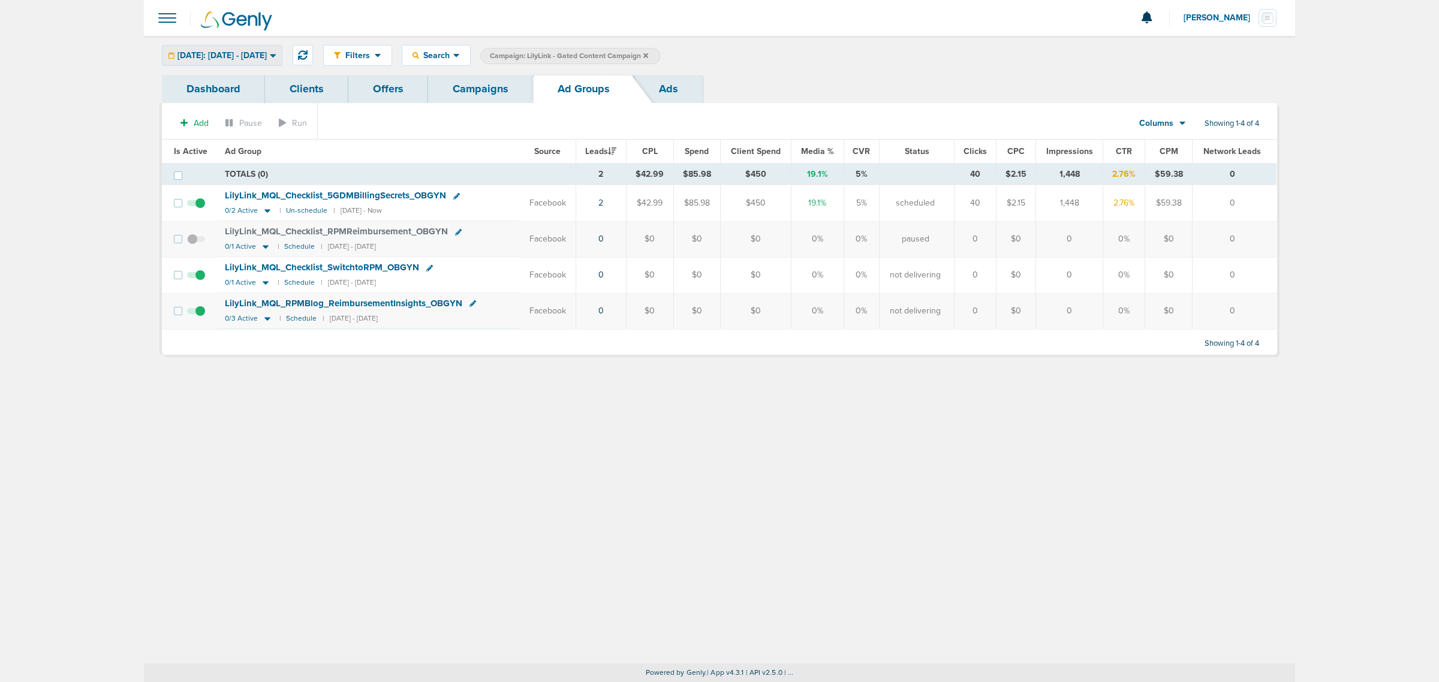
click at [258, 56] on span "[DATE]: [DATE] - [DATE]" at bounding box center [221, 56] width 89 height 8
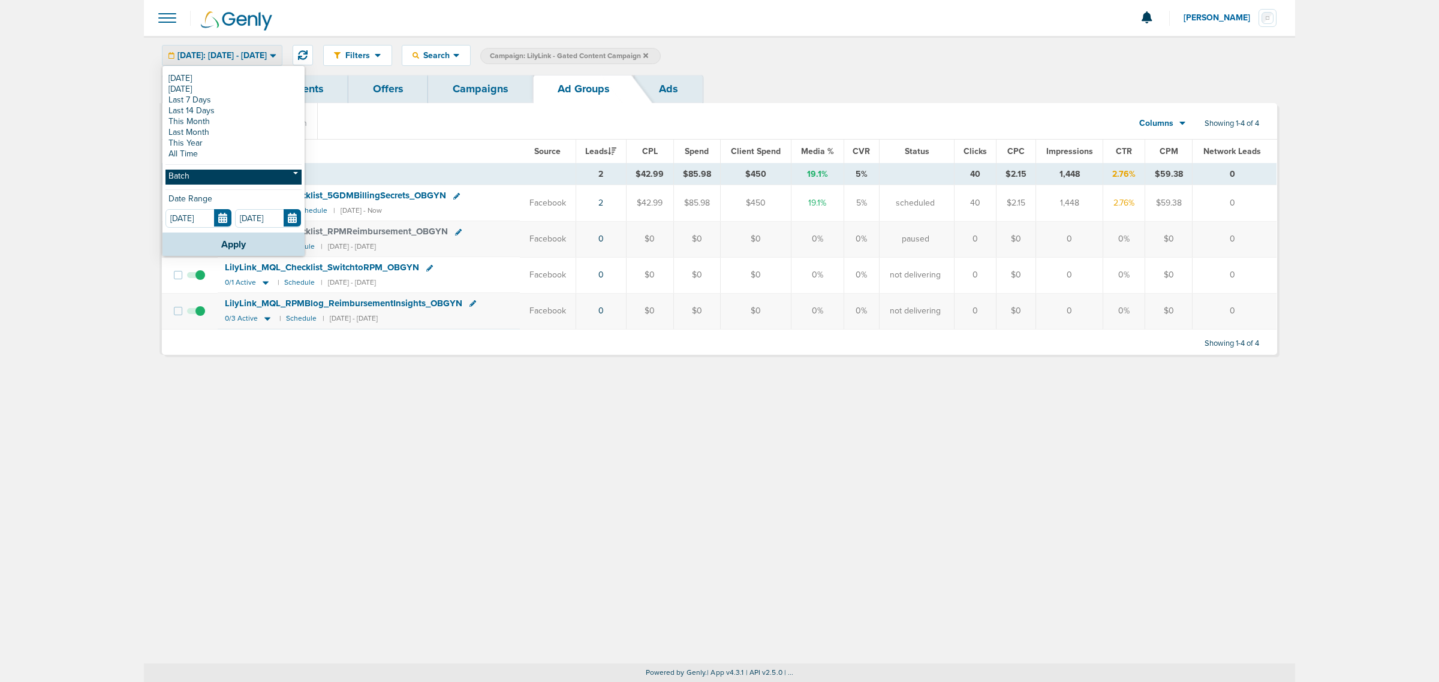
click at [200, 175] on link "Batch" at bounding box center [233, 177] width 136 height 15
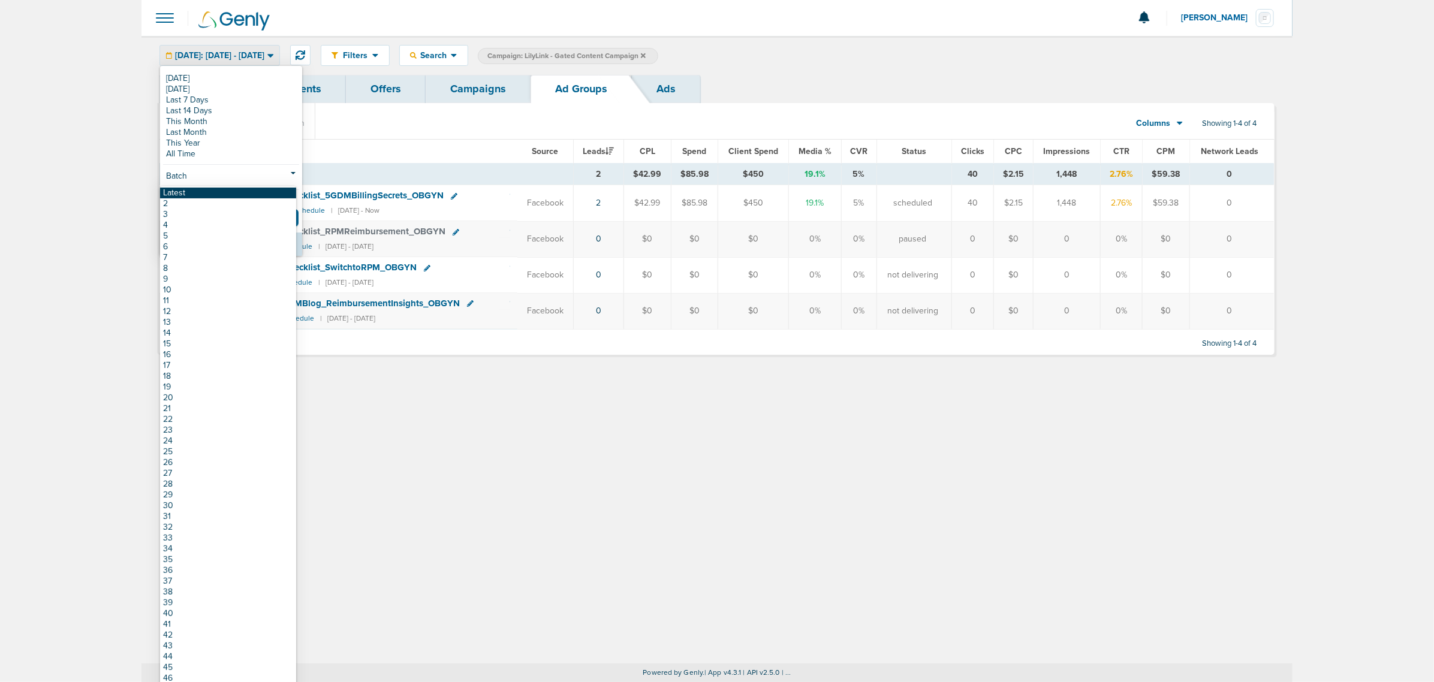
click at [189, 191] on link "Latest" at bounding box center [228, 193] width 136 height 11
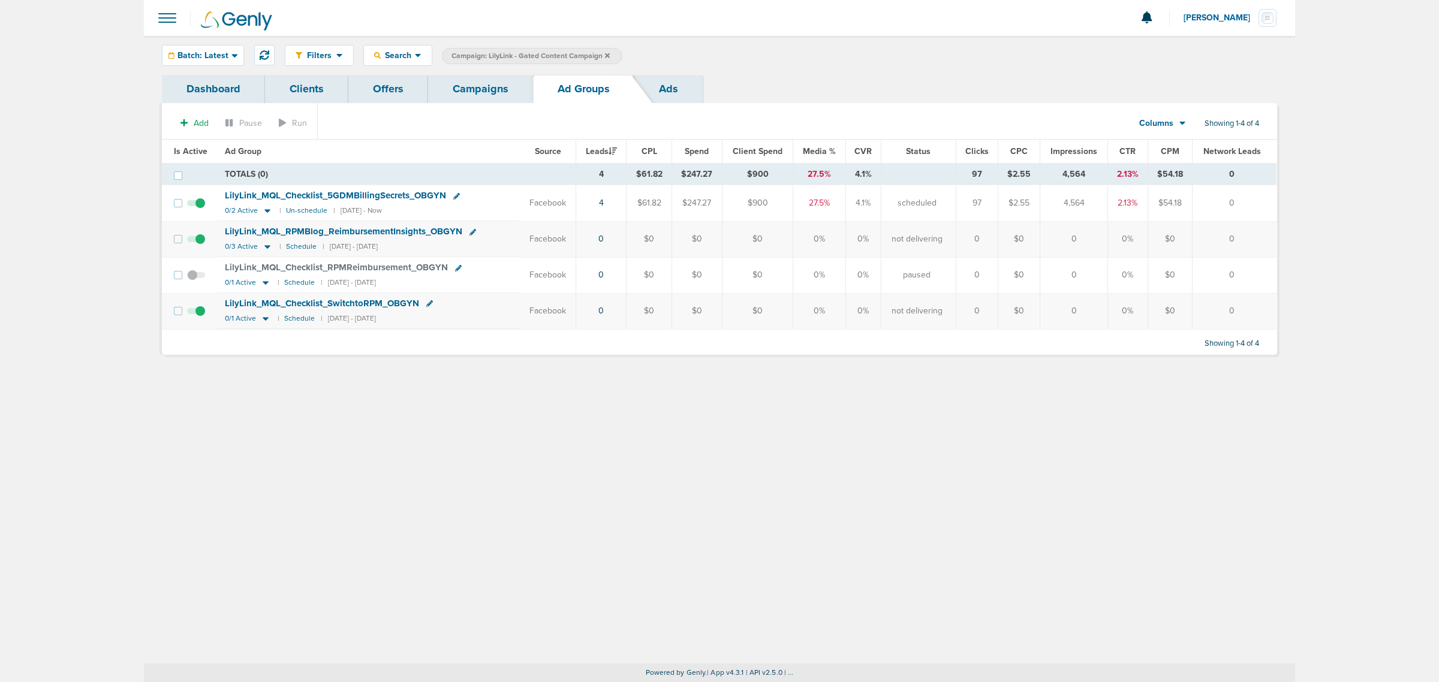
drag, startPoint x: 1245, startPoint y: 202, endPoint x: 517, endPoint y: 192, distance: 727.3
click at [517, 192] on tr "LilyLink_ MQL_ Checklist_ 5GDMBillingSecrets_ OBGYN 0/2 Active | Un-schedule | …" at bounding box center [719, 203] width 1115 height 36
click at [501, 192] on div "LilyLink_ MQL_ Checklist_ 5GDMBillingSecrets_ OBGYN" at bounding box center [369, 196] width 288 height 12
click at [266, 211] on icon at bounding box center [267, 212] width 6 height 4
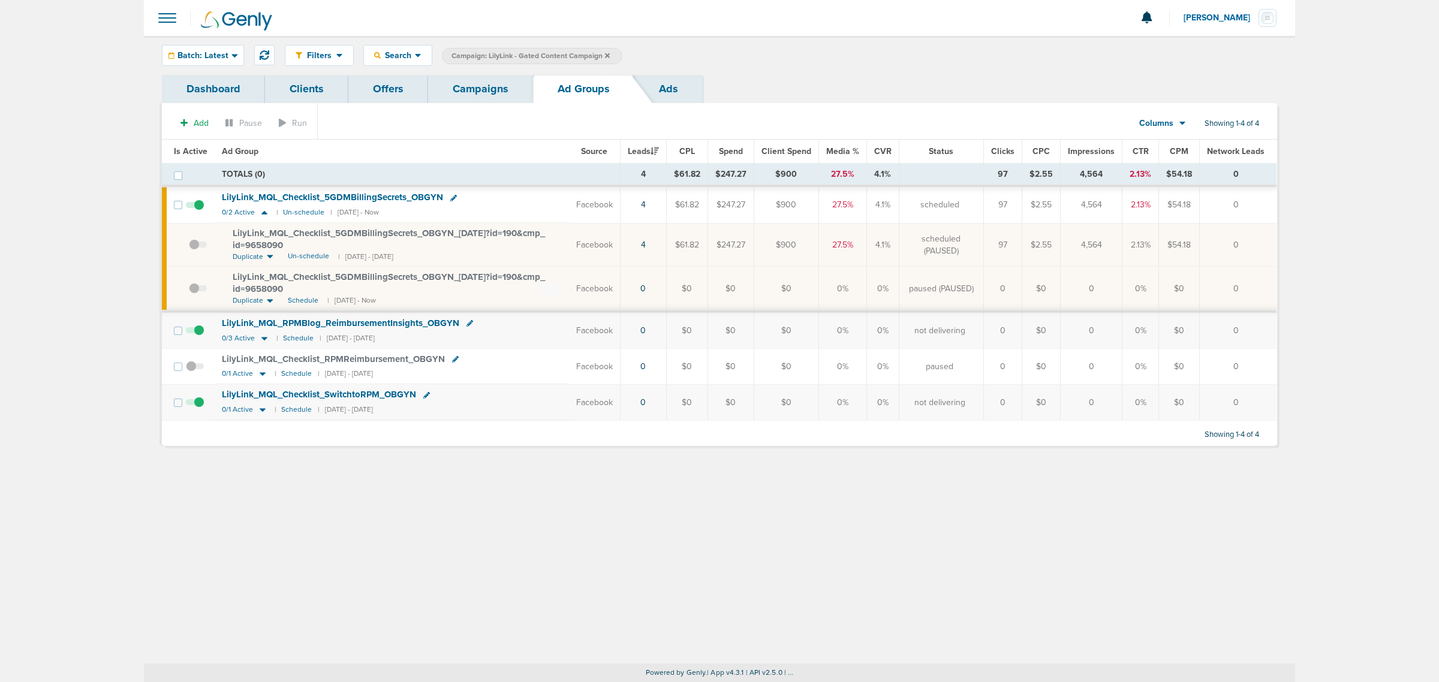
click at [430, 278] on span "LilyLink_ MQL_ Checklist_ 5GDMBillingSecrets_ OBGYN_ 10.02.25?id=190&cmp_ id=96…" at bounding box center [389, 283] width 312 height 23
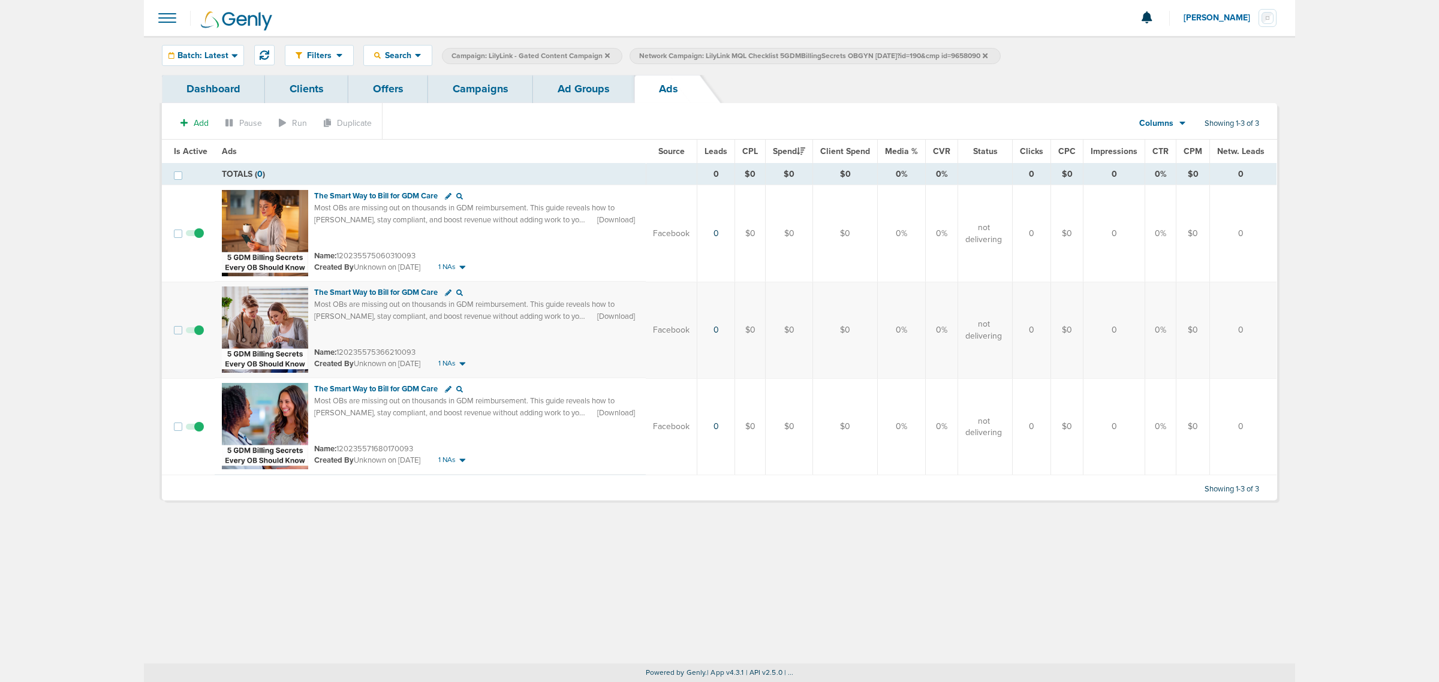
click at [568, 97] on link "Ad Groups" at bounding box center [583, 89] width 101 height 28
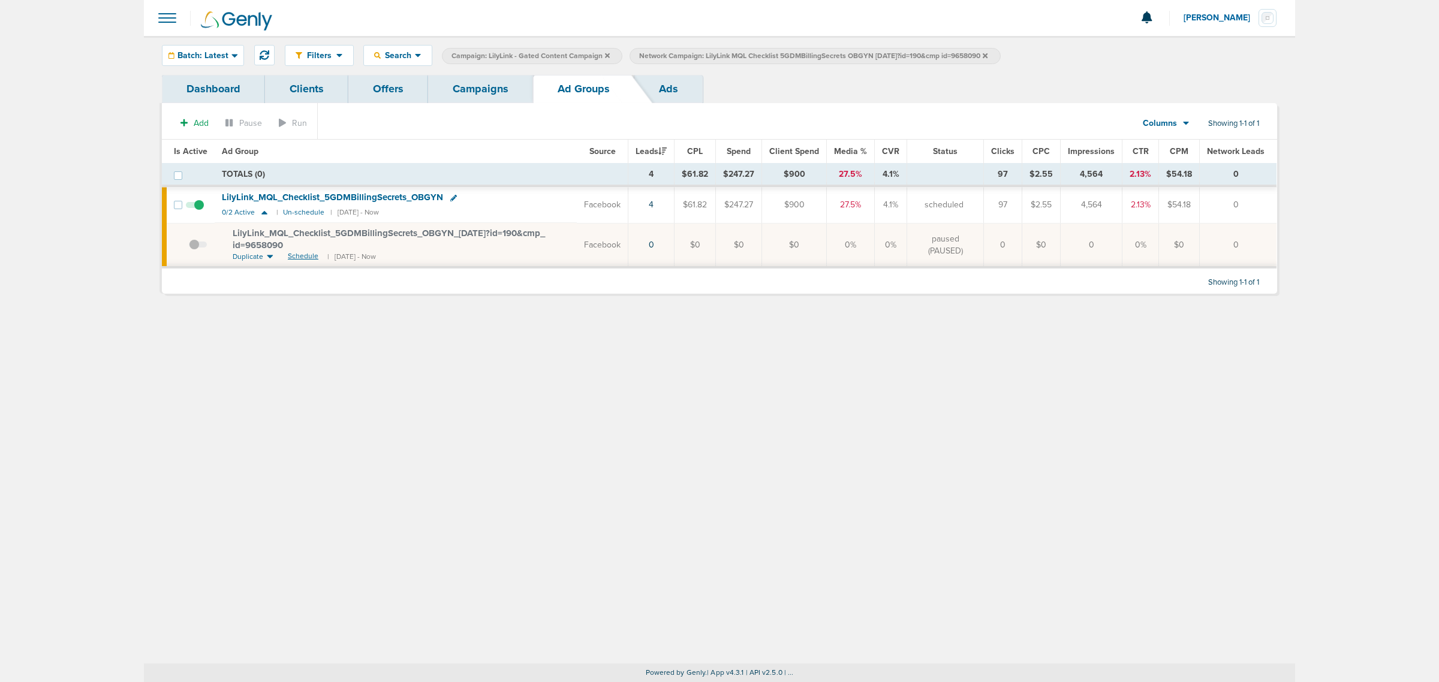
click at [308, 257] on span "Schedule" at bounding box center [303, 256] width 31 height 10
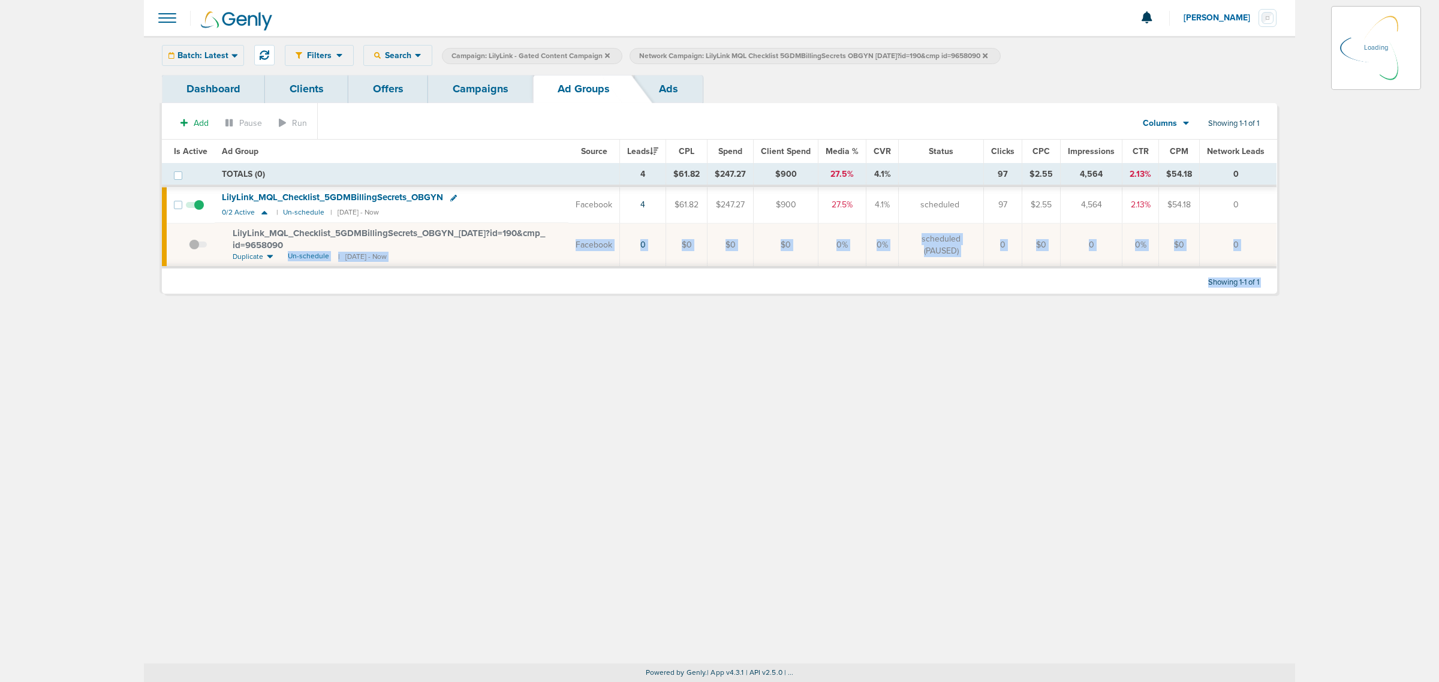
drag, startPoint x: 308, startPoint y: 257, endPoint x: 531, endPoint y: 457, distance: 299.7
click at [534, 466] on div "Filters Active Only Settings Status Active Inactive Objectives MQL SQL Traffic …" at bounding box center [719, 350] width 1151 height 628
drag, startPoint x: 531, startPoint y: 457, endPoint x: 519, endPoint y: 447, distance: 15.7
click at [528, 454] on div "Filters Active Only Settings Status Active Inactive Objectives MQL SQL Traffic …" at bounding box center [719, 350] width 1151 height 628
click at [336, 302] on div "Dashboard Clients Offers Campaigns Ad Groups Ads Add Pause Run Columns Media St…" at bounding box center [719, 190] width 1133 height 231
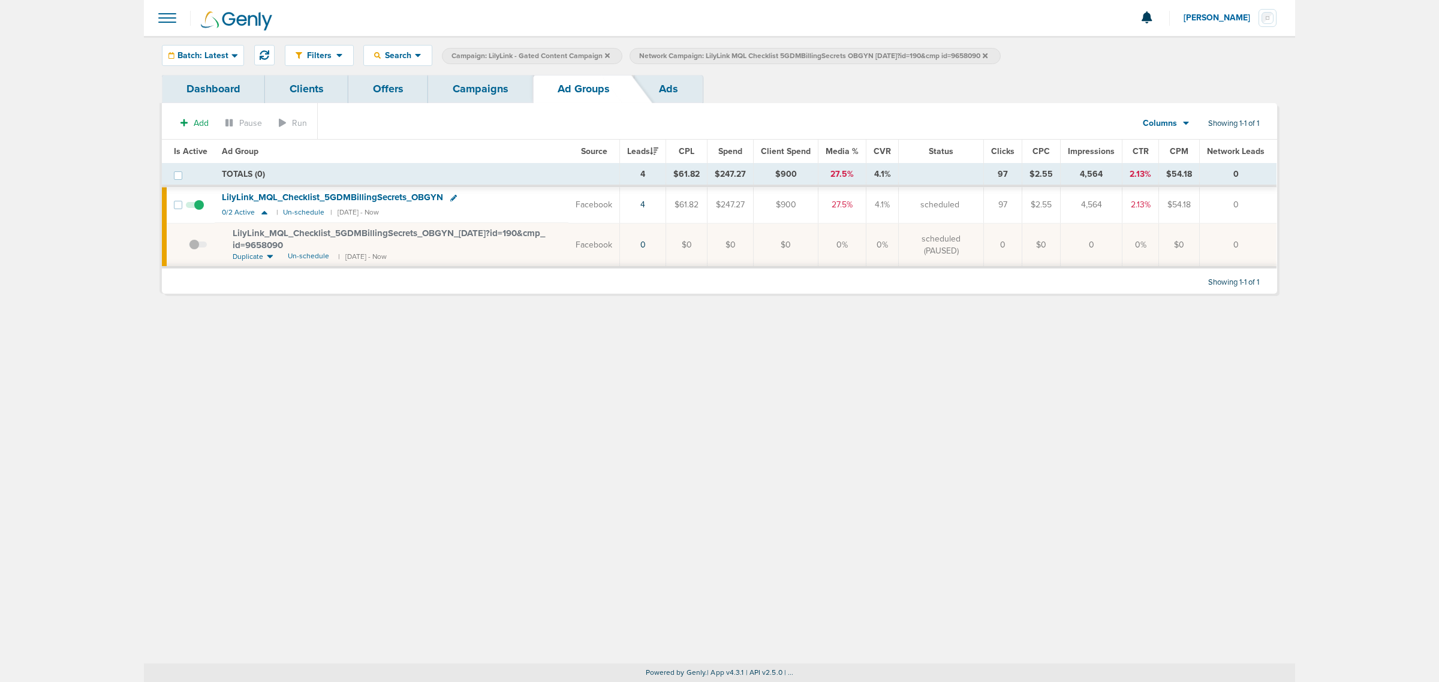
click at [987, 55] on icon at bounding box center [985, 55] width 5 height 5
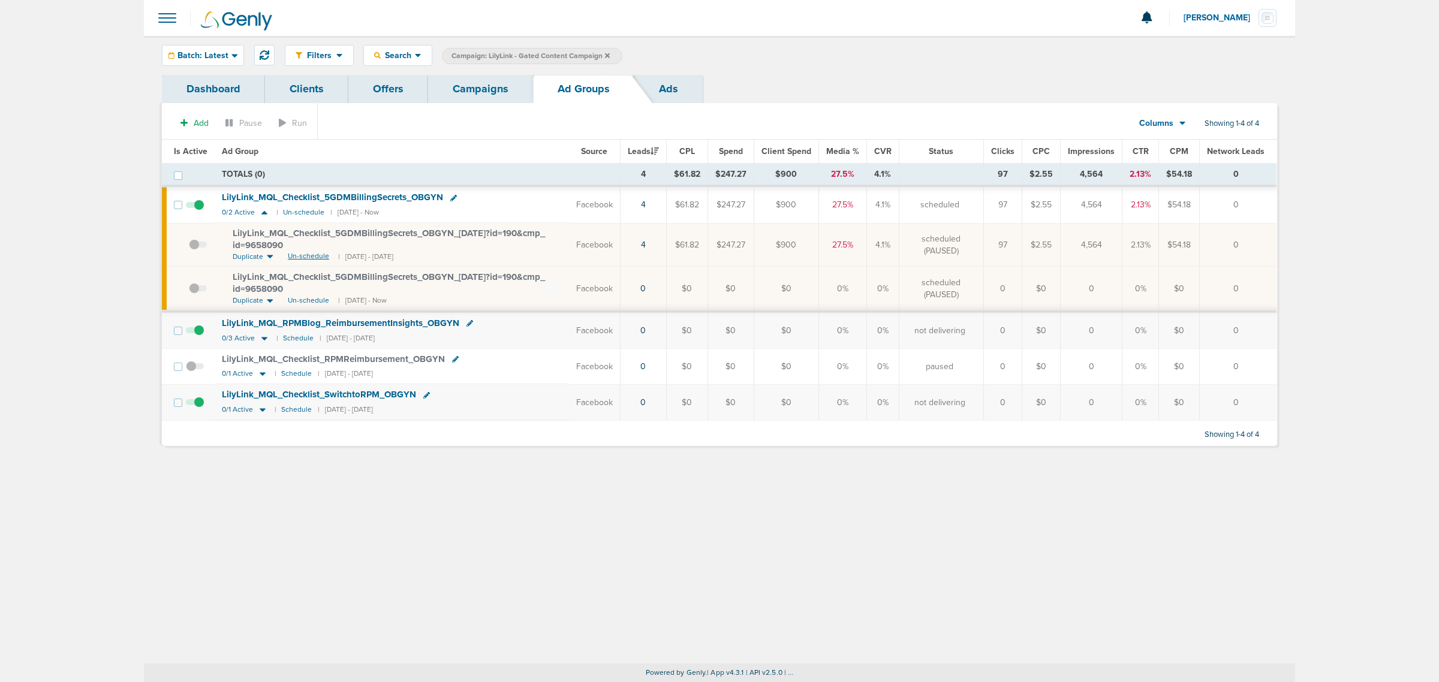
click at [298, 258] on span "Un-schedule" at bounding box center [308, 256] width 41 height 10
click at [493, 87] on link "Campaigns" at bounding box center [480, 89] width 105 height 28
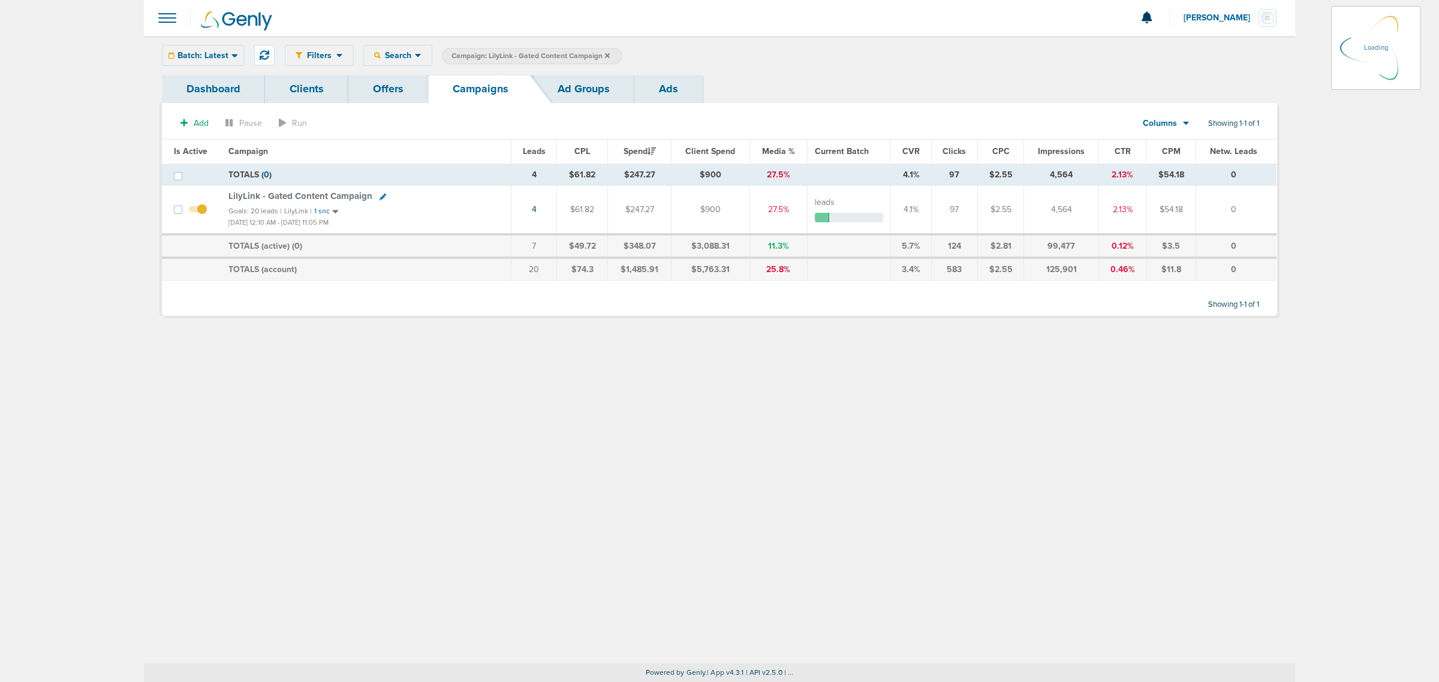
click at [609, 57] on icon at bounding box center [607, 55] width 5 height 7
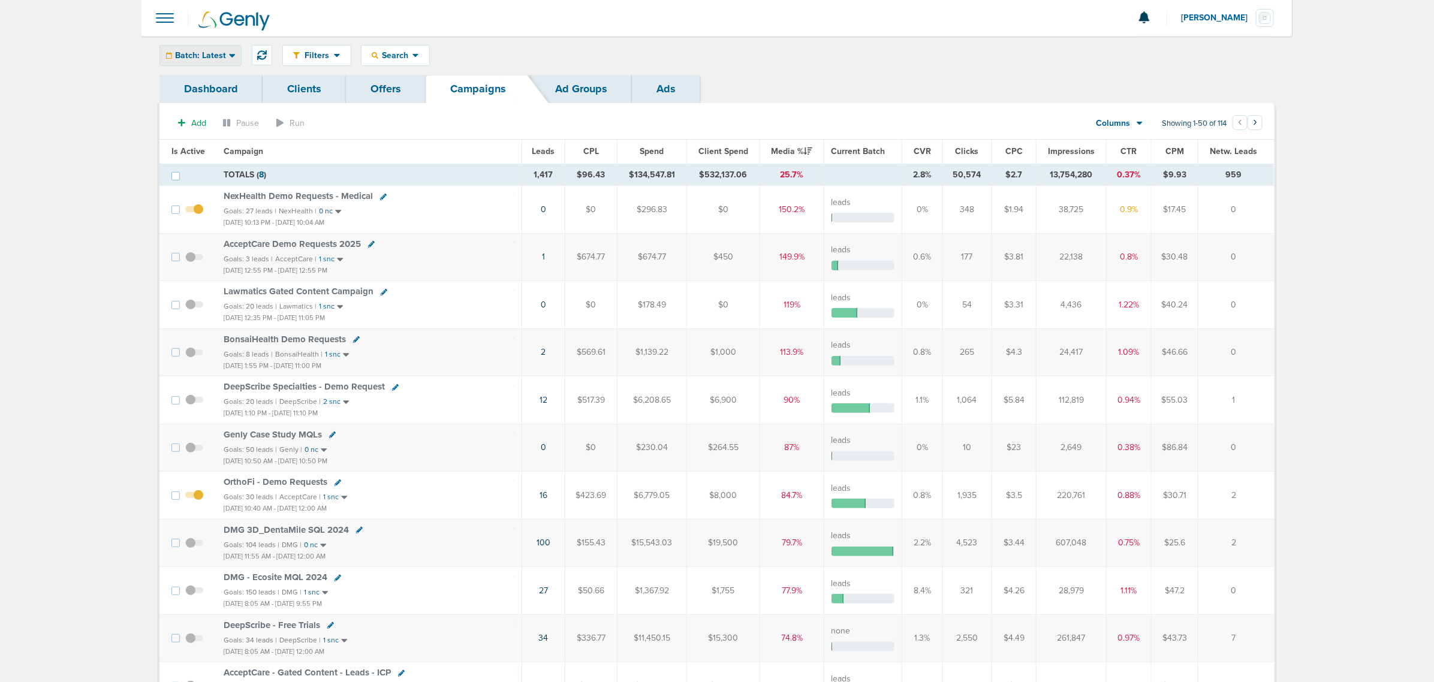
click at [225, 62] on div "Batch: Latest" at bounding box center [200, 56] width 81 height 20
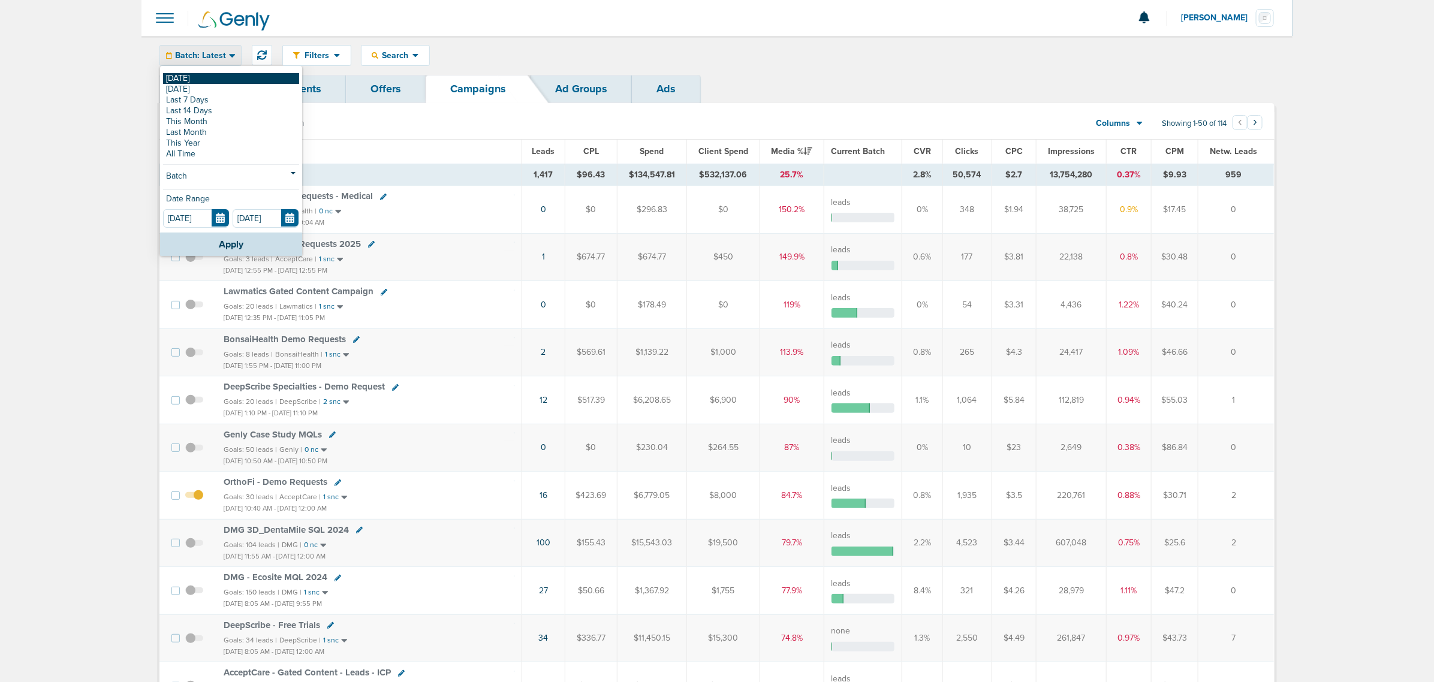
click at [189, 79] on link "[DATE]" at bounding box center [231, 78] width 136 height 11
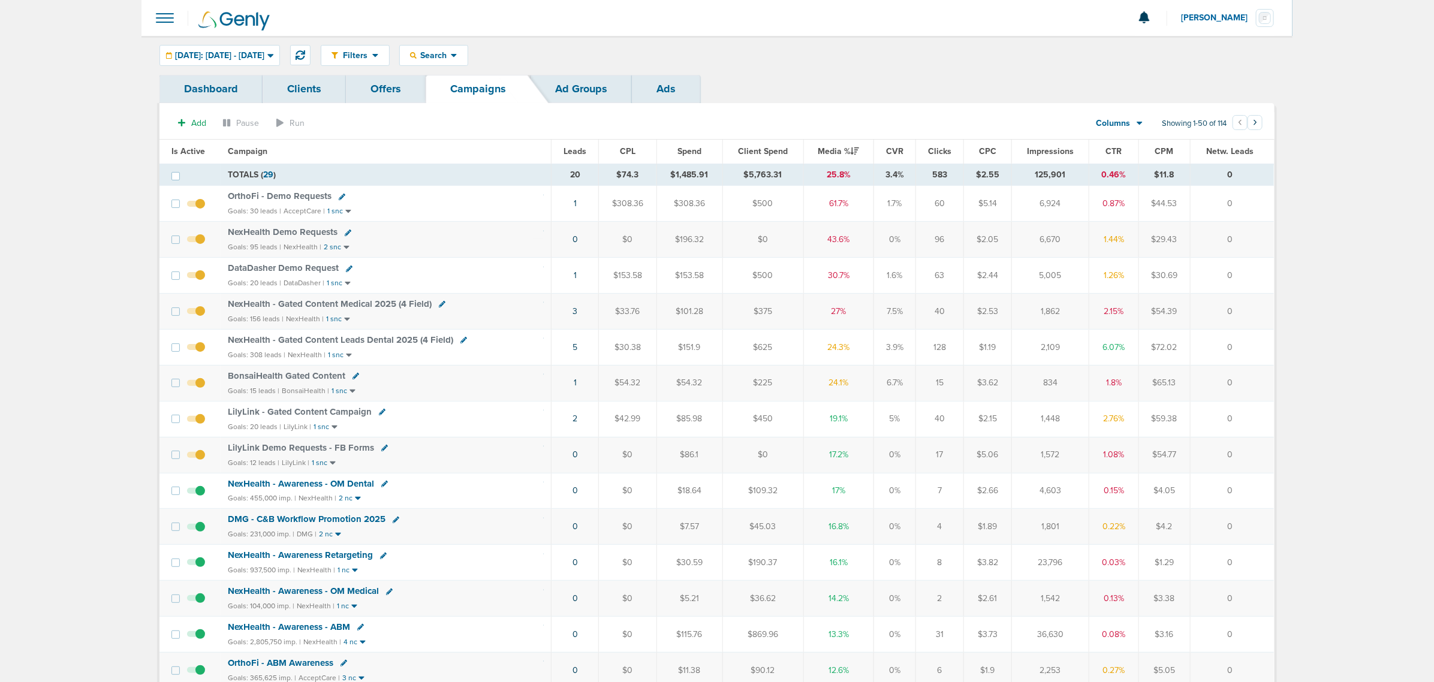
click at [350, 300] on span "NexHealth - Gated Content Medical 2025 (4 Field)" at bounding box center [330, 304] width 204 height 11
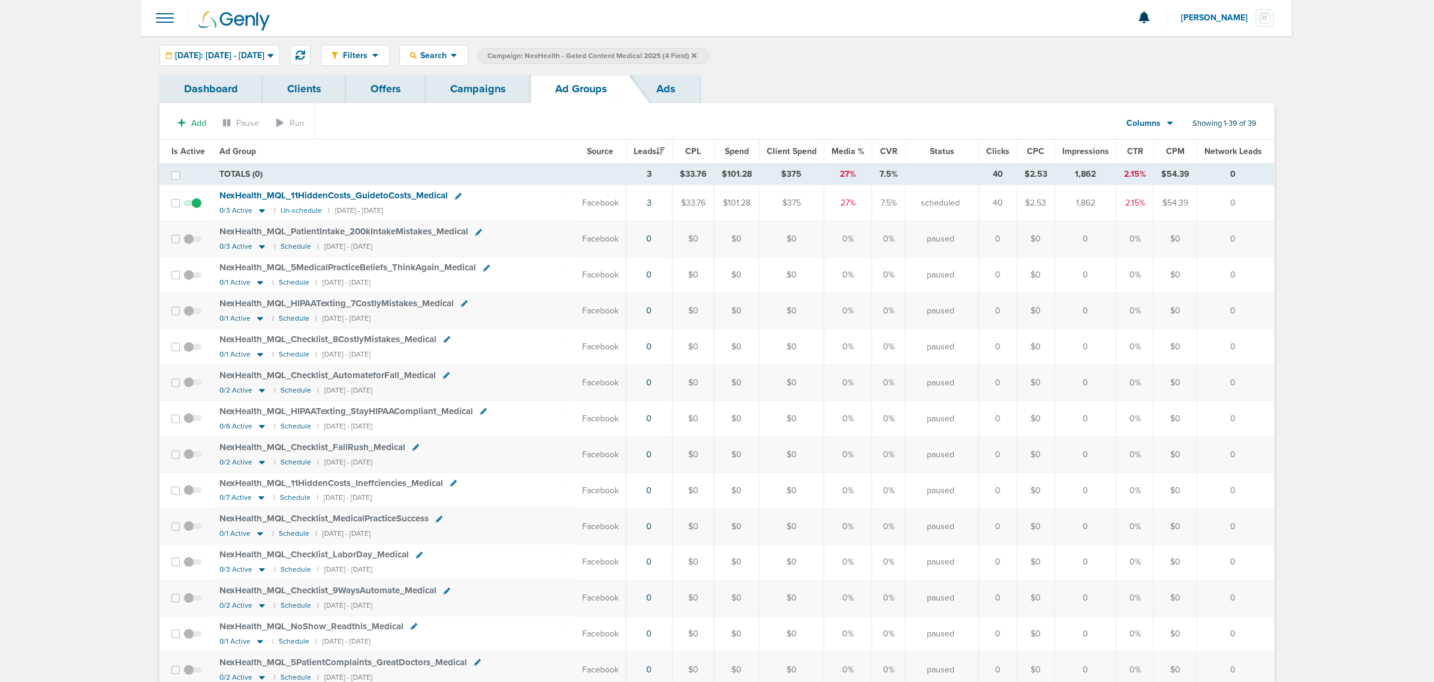
click at [486, 95] on link "Campaigns" at bounding box center [478, 89] width 105 height 28
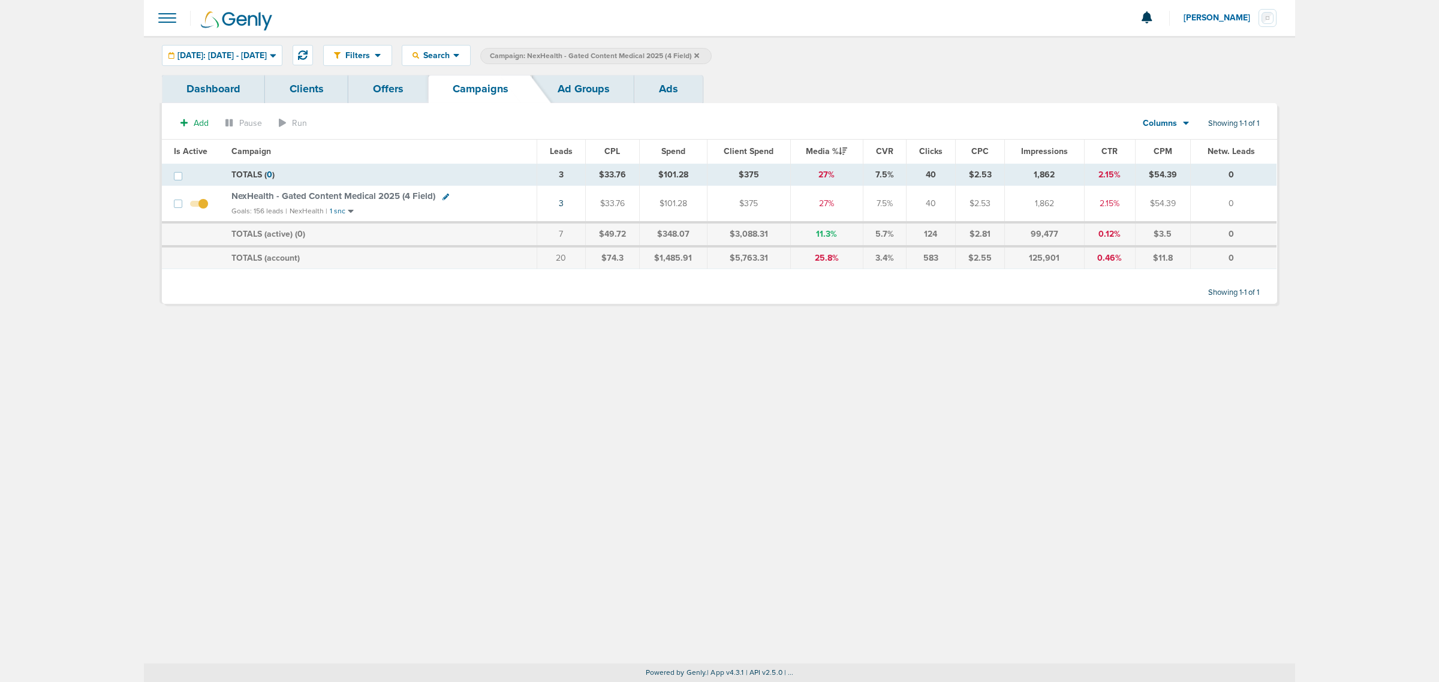
click at [442, 197] on icon at bounding box center [445, 197] width 7 height 7
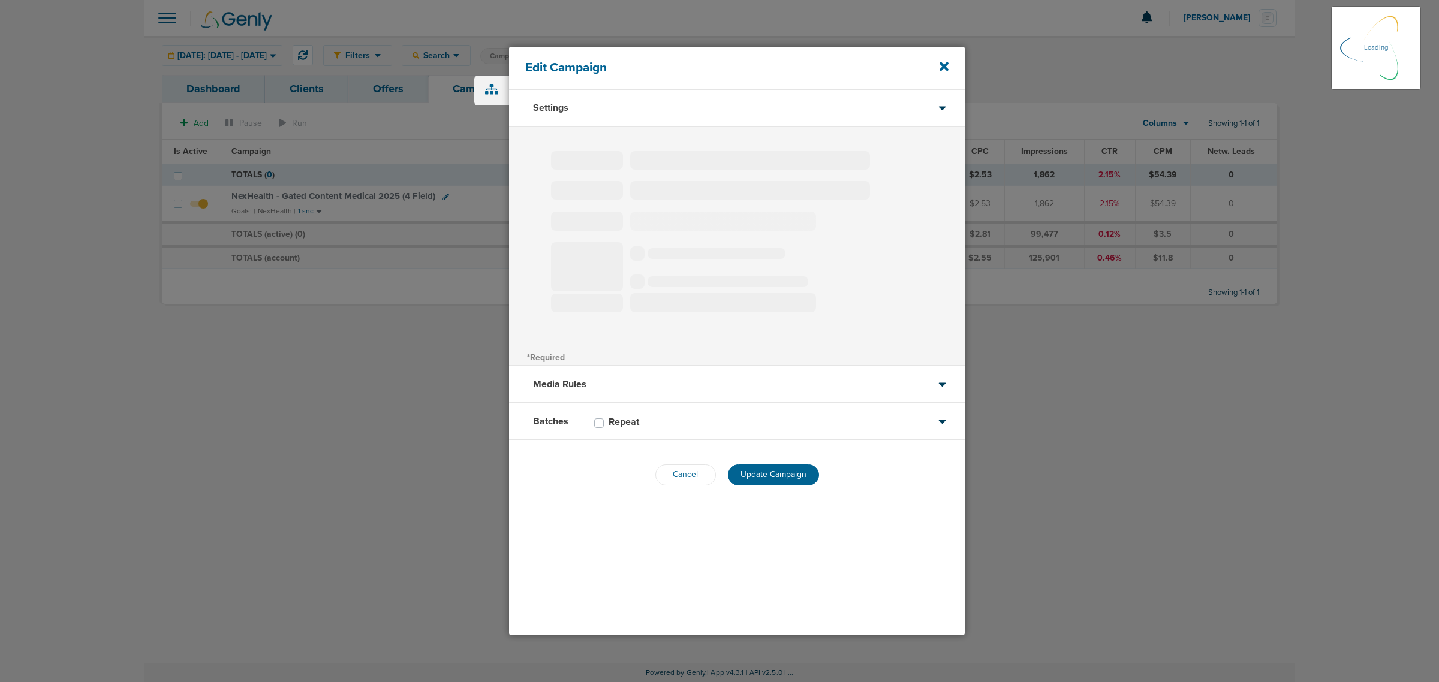
type input "NexHealth - Gated Content Medical 2025 (4 Field)"
select select "Leads"
radio input "true"
select select "readWrite"
checkbox input "true"
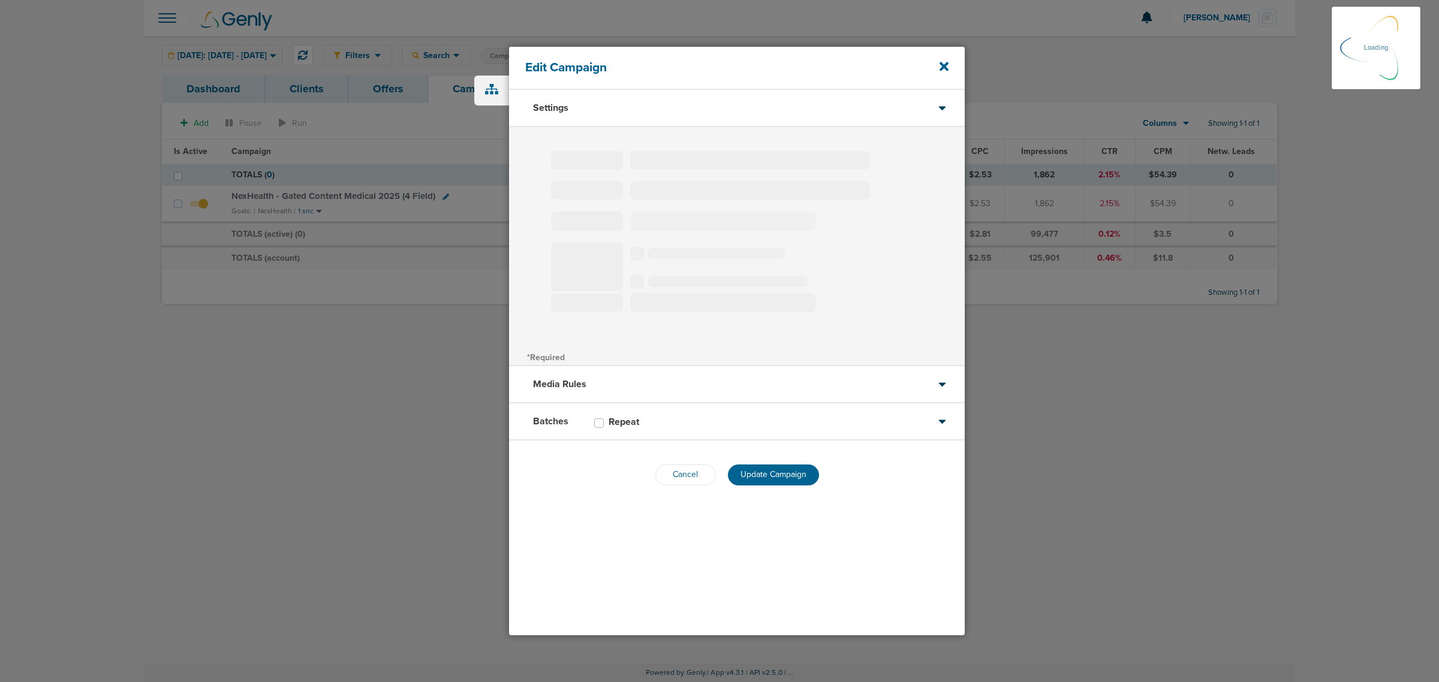
select select "1"
select select "2"
select select "3"
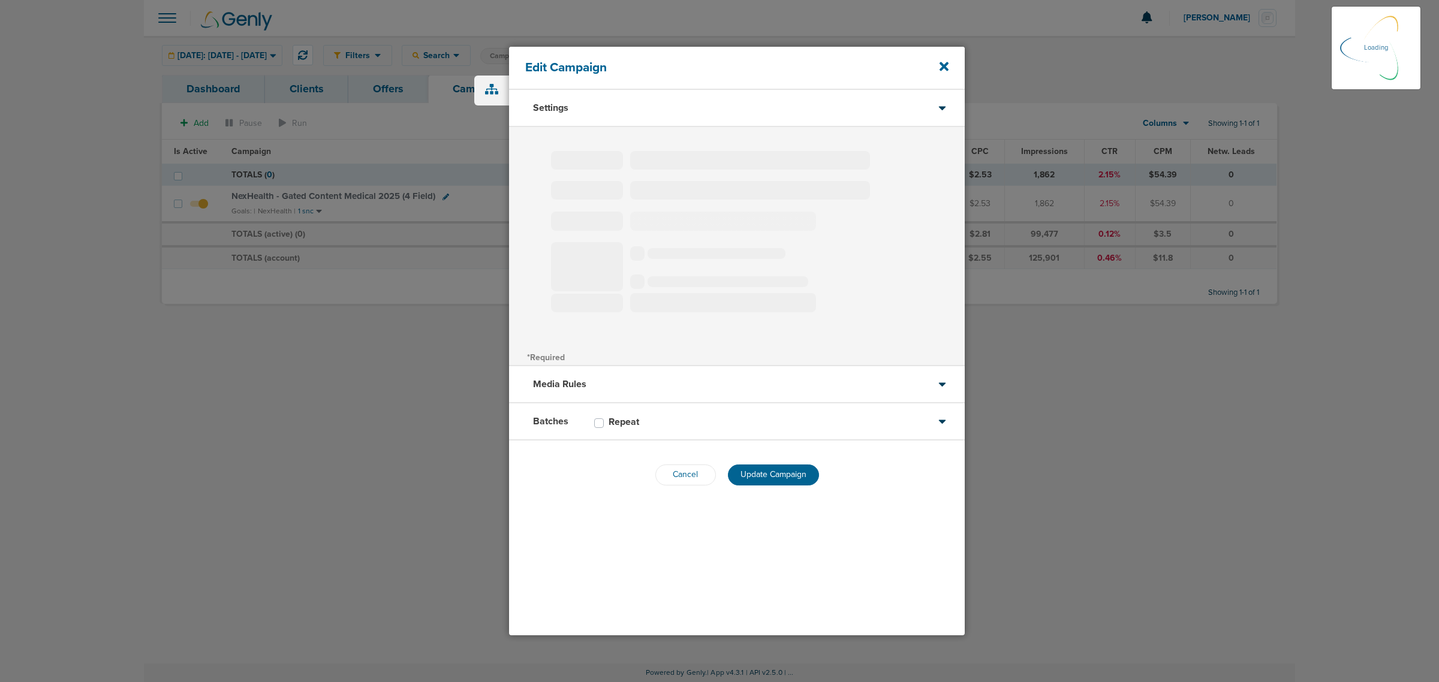
select select "4"
select select "6"
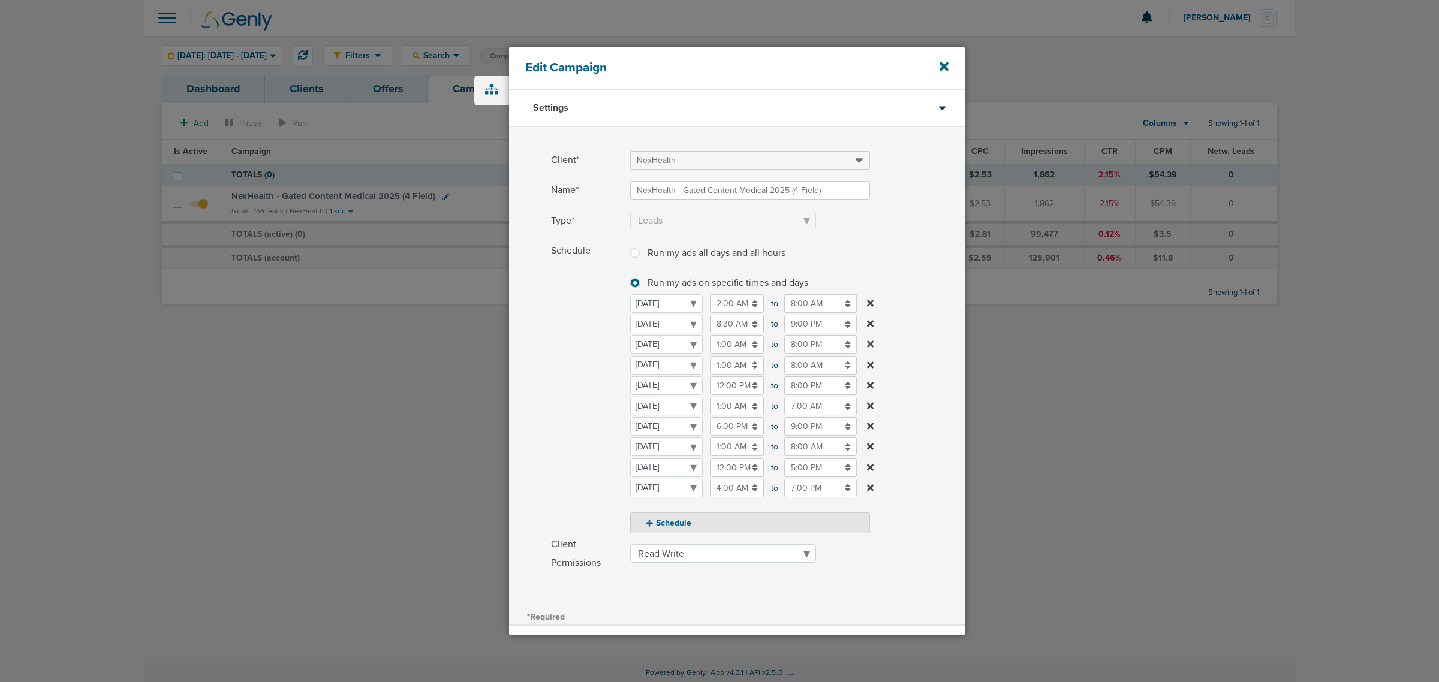
click at [727, 468] on input "12:00 PM" at bounding box center [737, 468] width 54 height 19
click at [926, 369] on label "Schedule Run my ads all days and all hours Run my ads all days and all hours Ru…" at bounding box center [758, 388] width 414 height 292
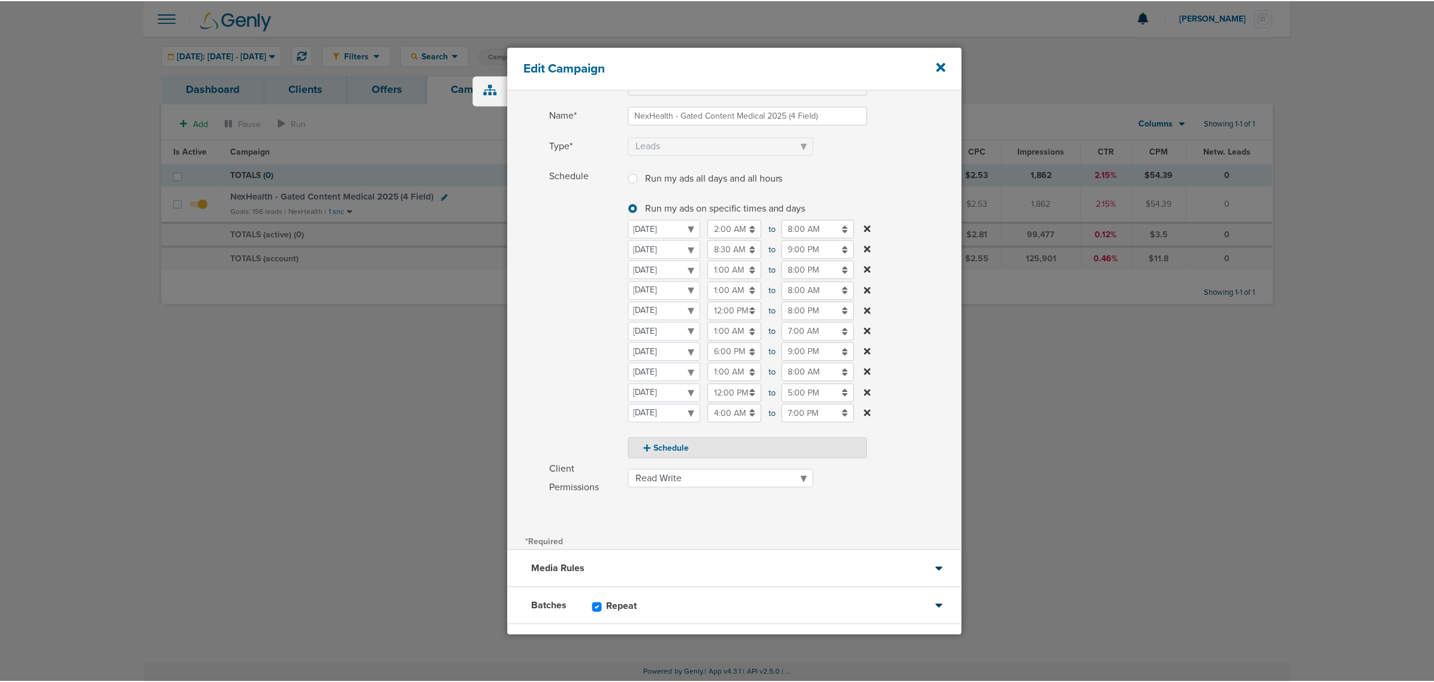
scroll to position [132, 0]
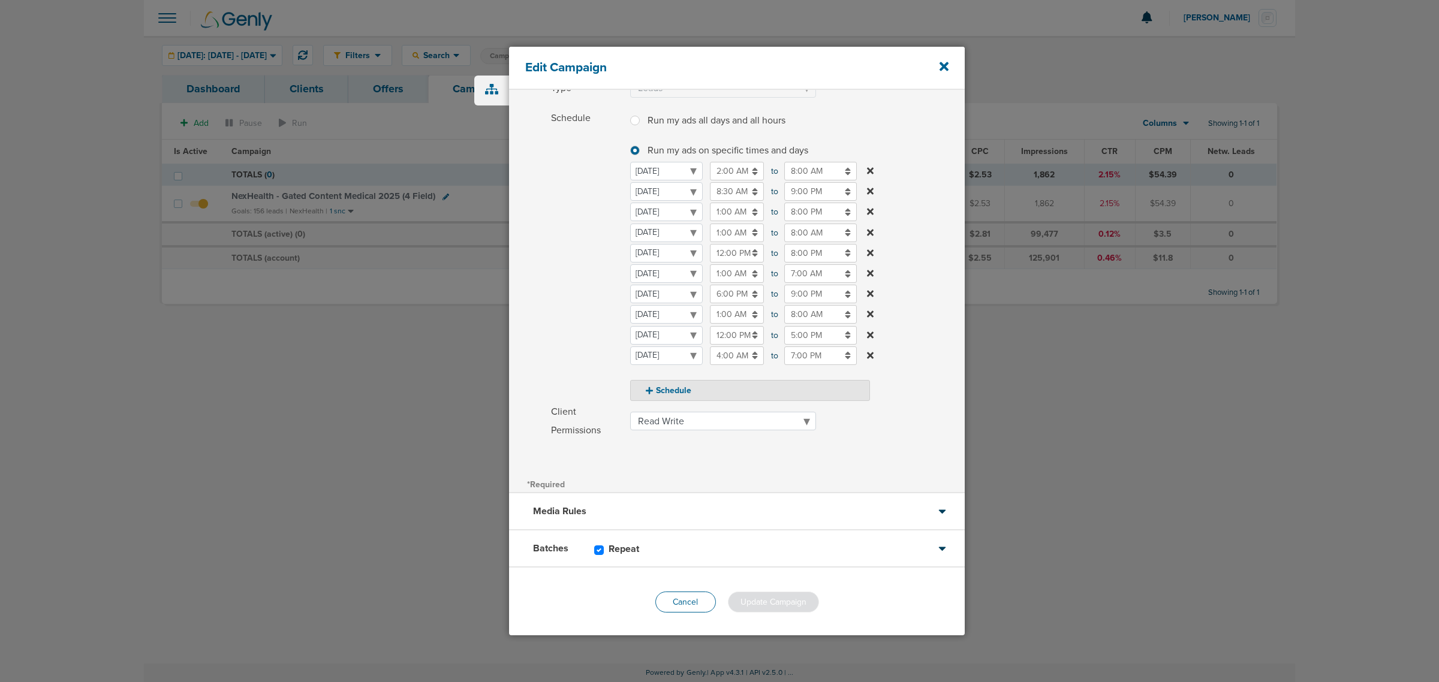
click at [676, 598] on button "Cancel" at bounding box center [685, 602] width 61 height 21
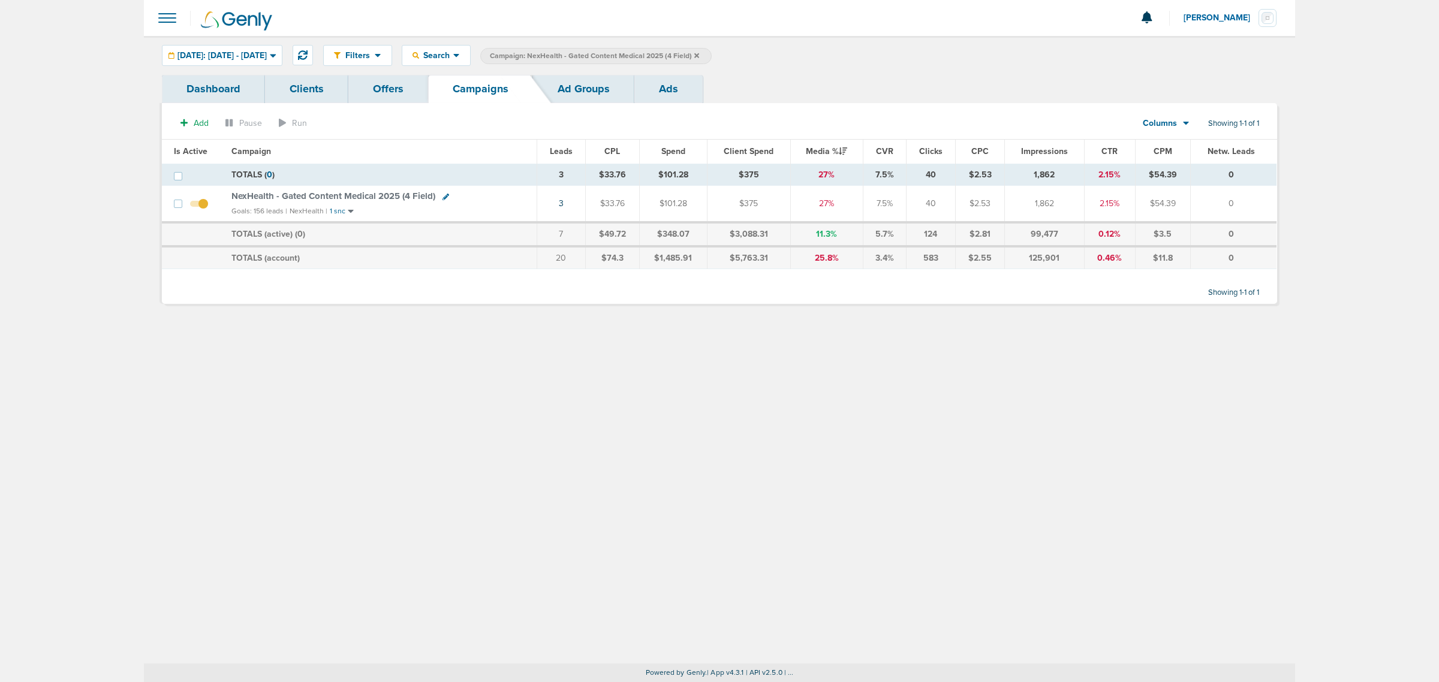
click at [699, 55] on icon at bounding box center [696, 55] width 5 height 5
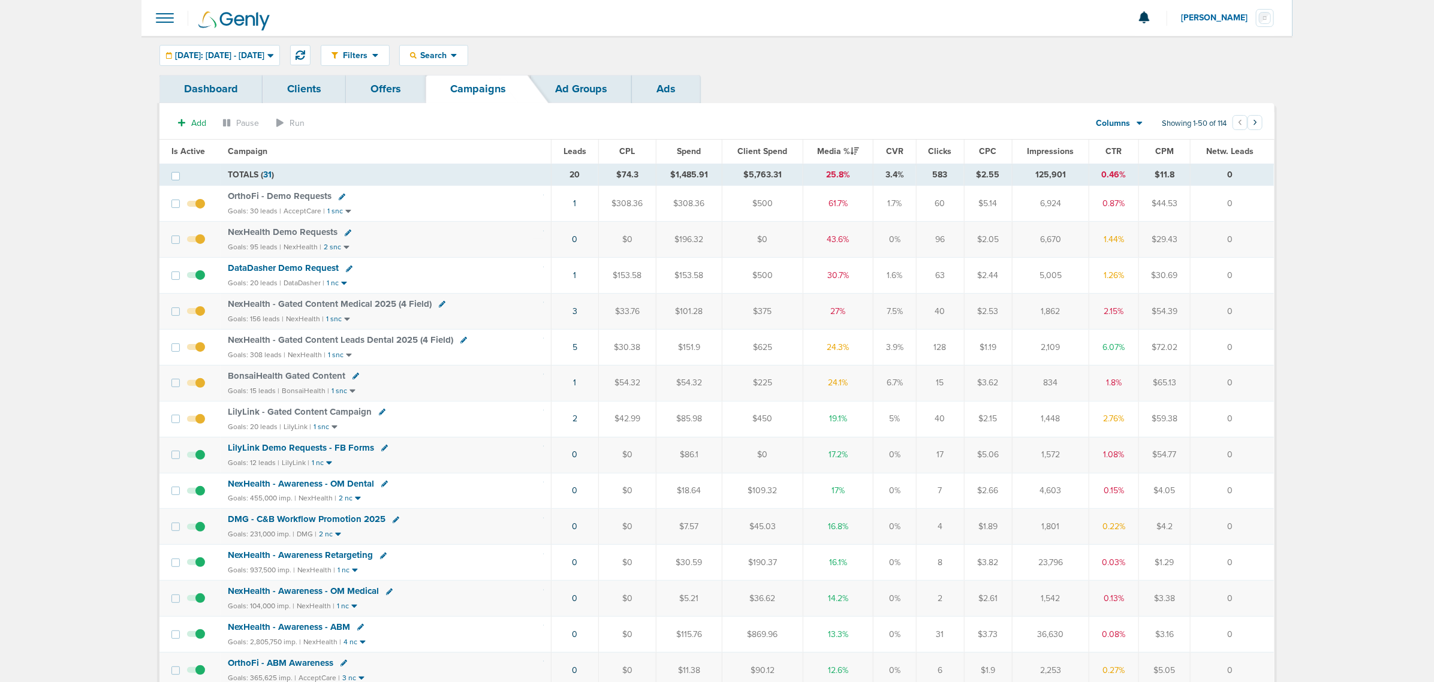
click at [322, 309] on span "NexHealth - Gated Content Medical 2025 (4 Field)" at bounding box center [330, 304] width 204 height 11
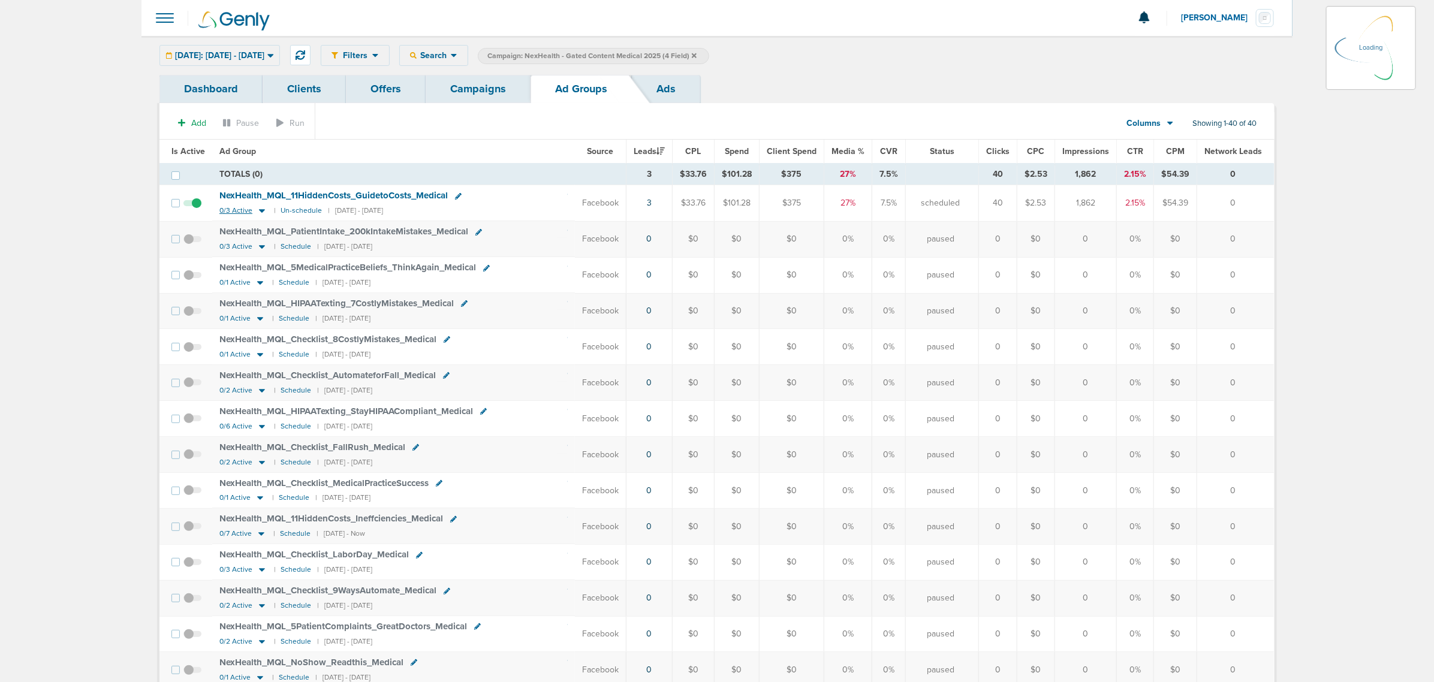
click at [258, 213] on icon at bounding box center [262, 211] width 12 height 10
click at [261, 210] on icon at bounding box center [262, 212] width 6 height 4
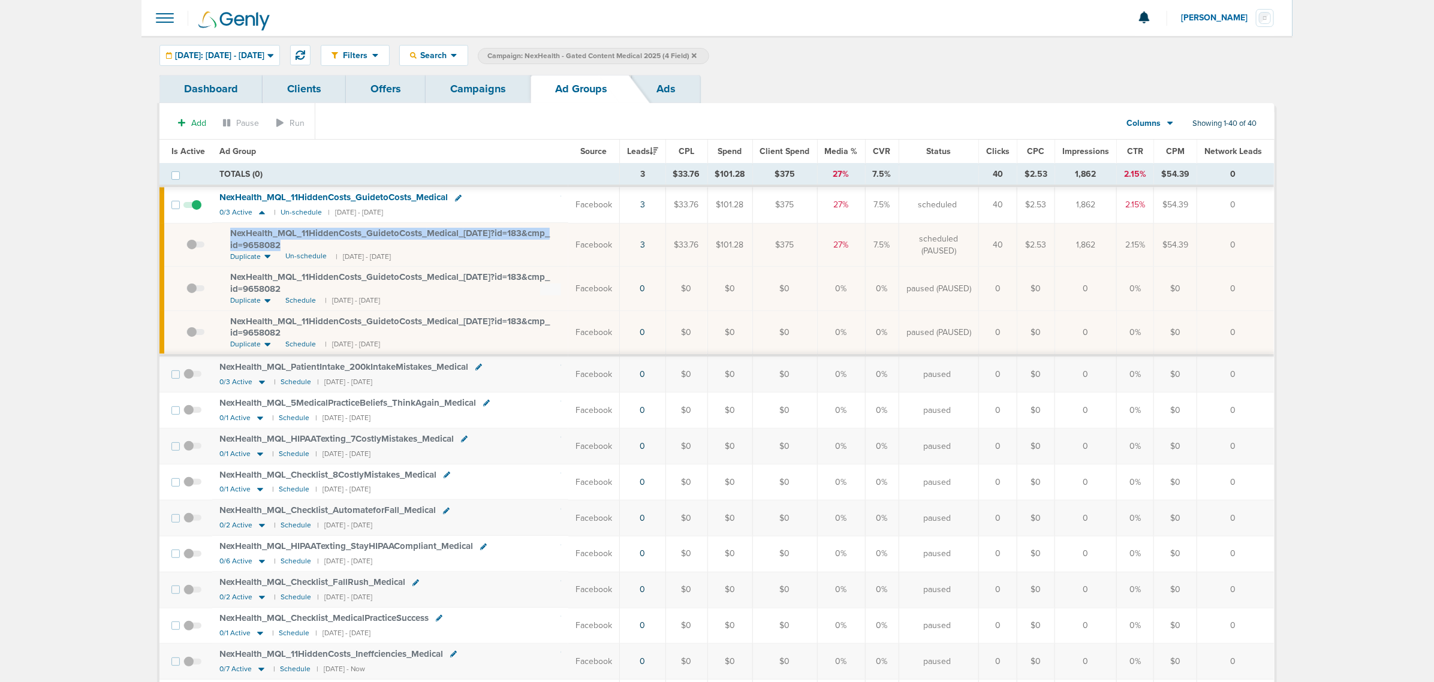
drag, startPoint x: 306, startPoint y: 243, endPoint x: 216, endPoint y: 235, distance: 90.9
click at [216, 235] on td "NexHealth_ MQL_ 11HiddenCosts_ GuidetoCosts_ Medical_ 09.29.25?id=183&cmp_ id=9…" at bounding box center [390, 245] width 356 height 44
copy span "NexHealth_ MQL_ 11HiddenCosts_ GuidetoCosts_ Medical_ 09.29.25?id=183&cmp_ id=9…"
click at [502, 95] on link "Campaigns" at bounding box center [478, 89] width 105 height 28
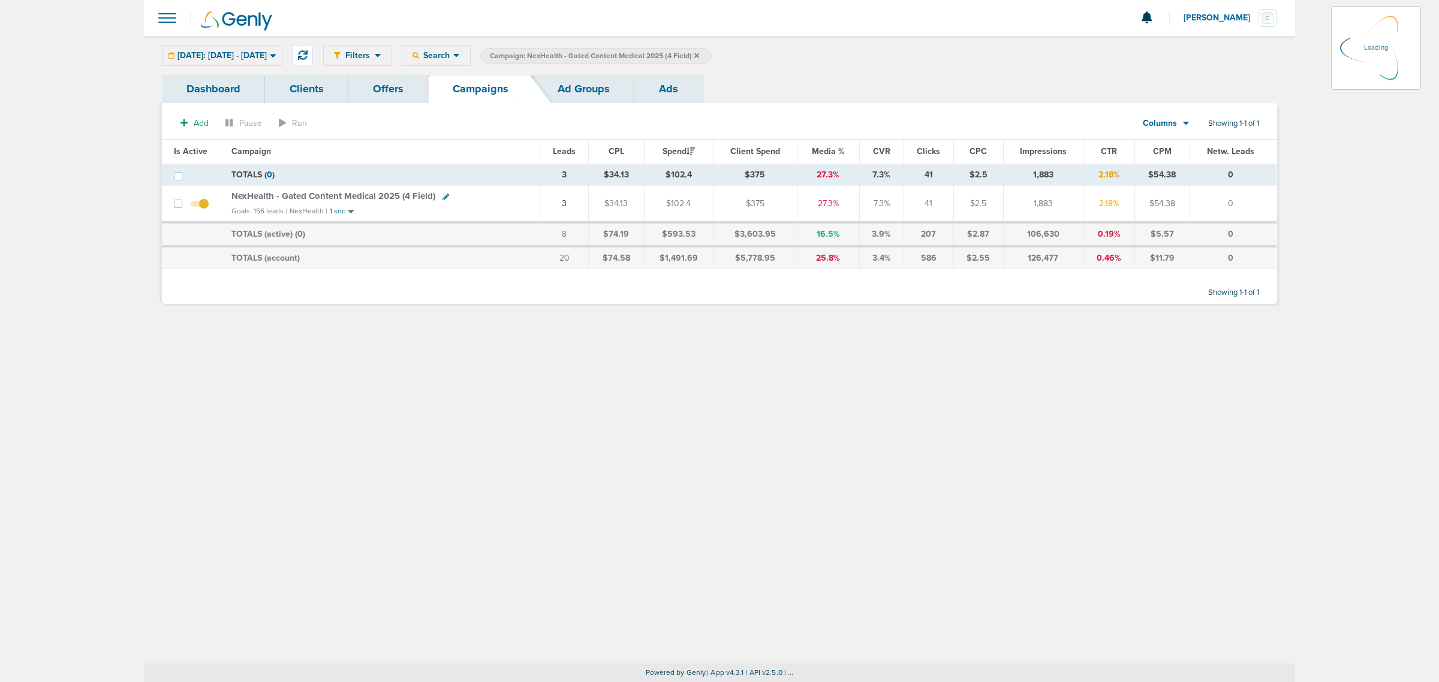
click at [699, 55] on icon at bounding box center [696, 55] width 5 height 5
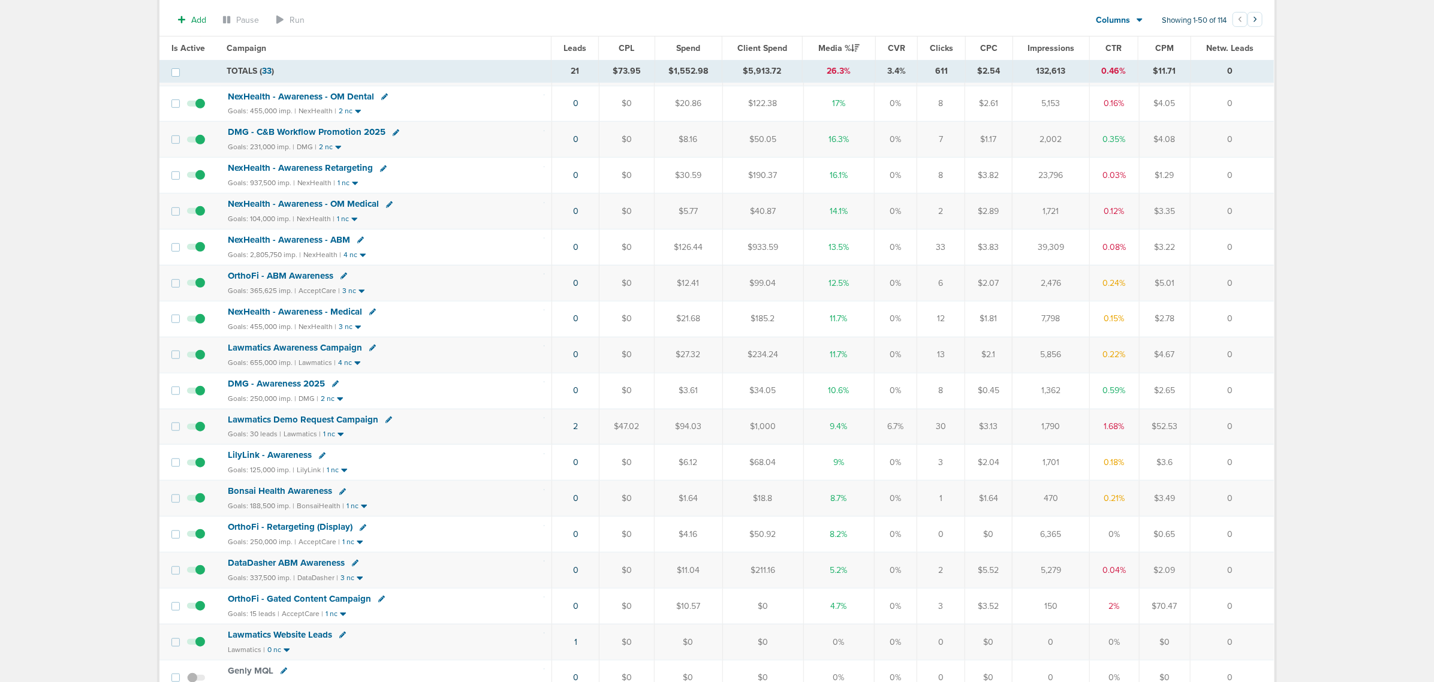
scroll to position [525, 0]
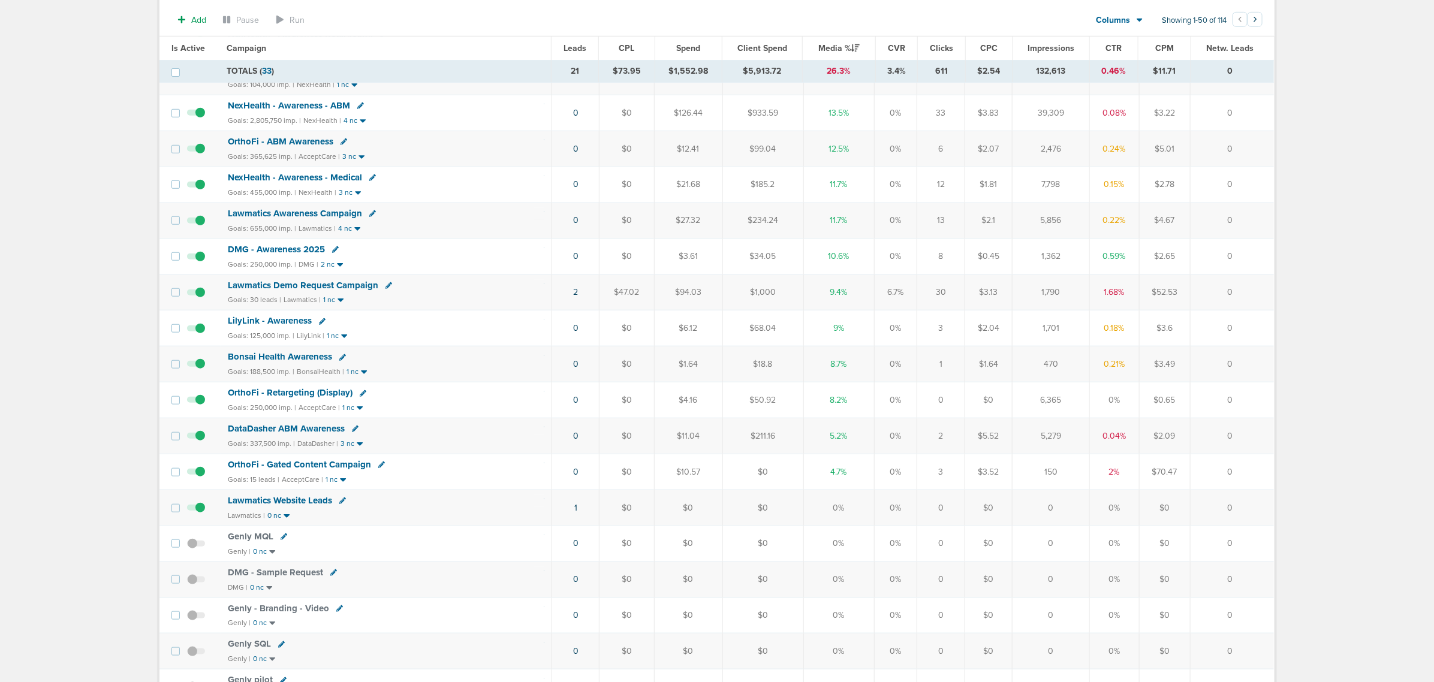
click at [310, 470] on span "OrthoFi - Gated Content Campaign" at bounding box center [299, 464] width 143 height 11
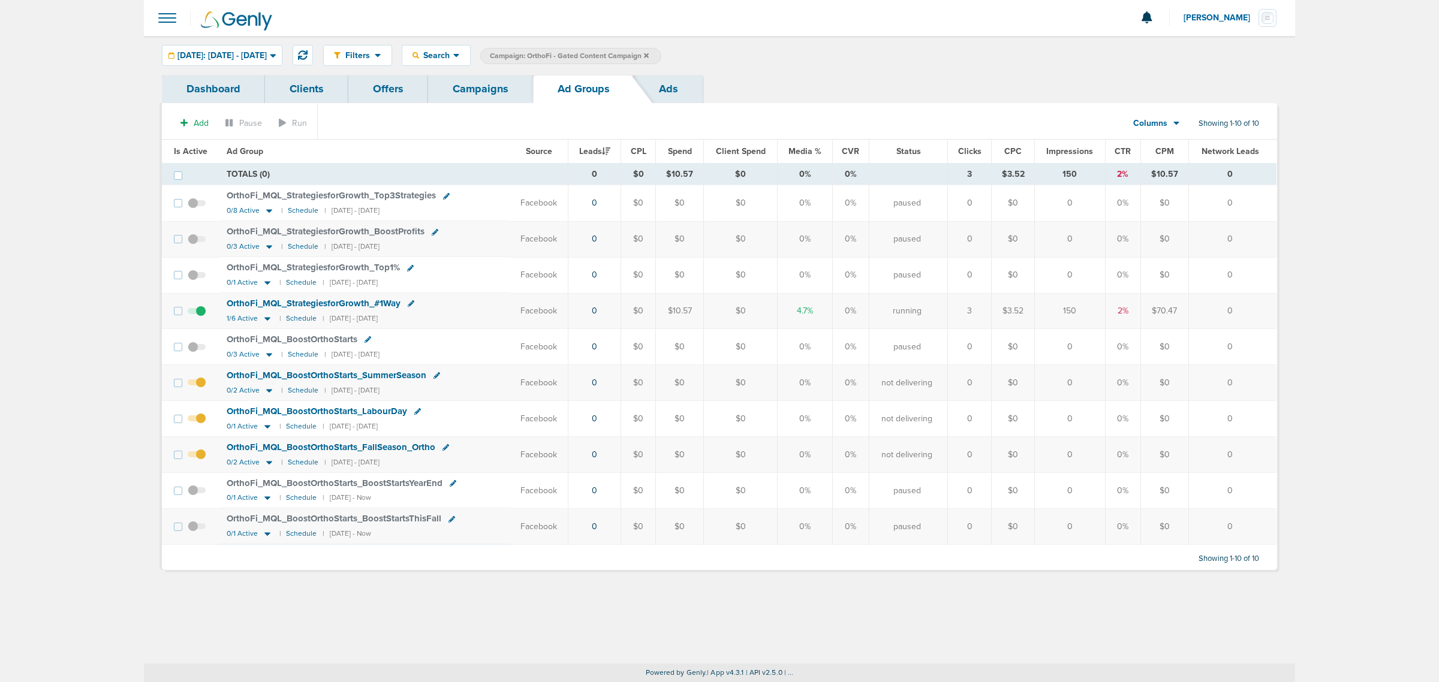
click at [492, 89] on link "Campaigns" at bounding box center [480, 89] width 105 height 28
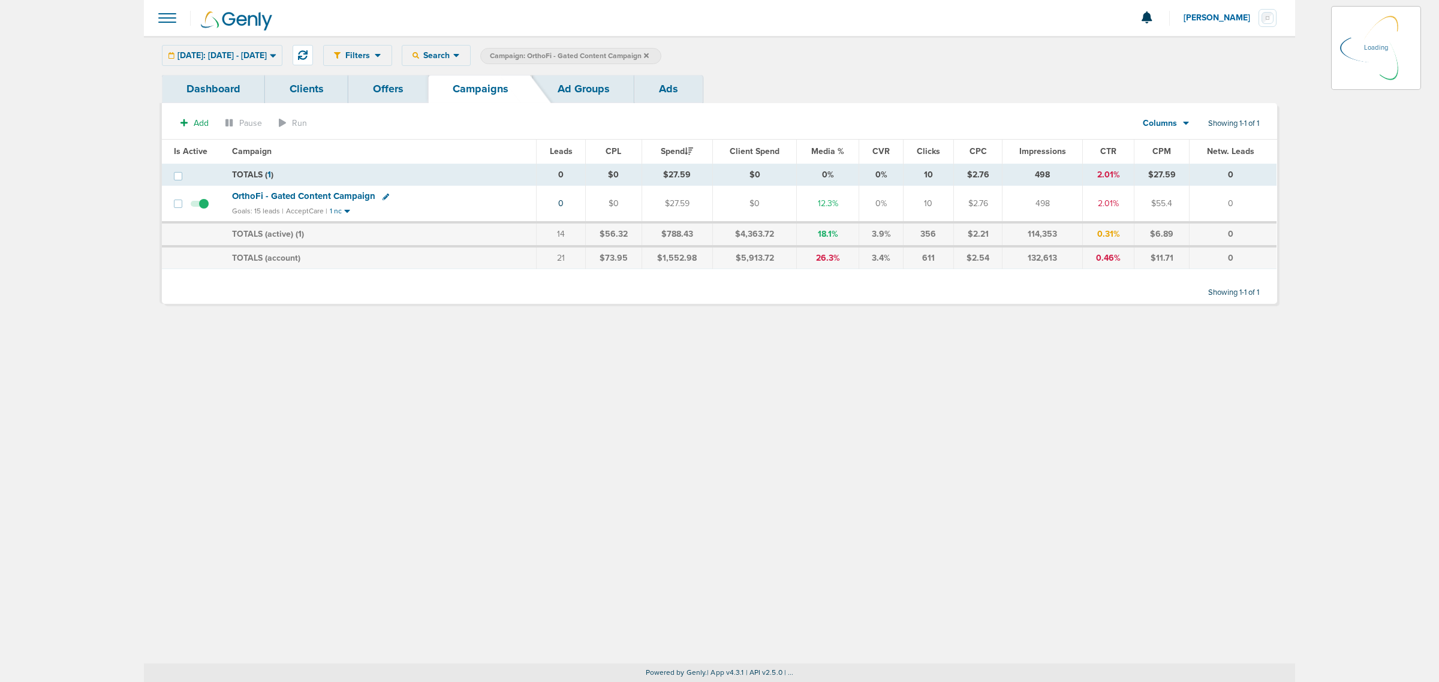
click at [649, 55] on icon at bounding box center [646, 55] width 5 height 5
click at [649, 55] on icon at bounding box center [646, 55] width 5 height 7
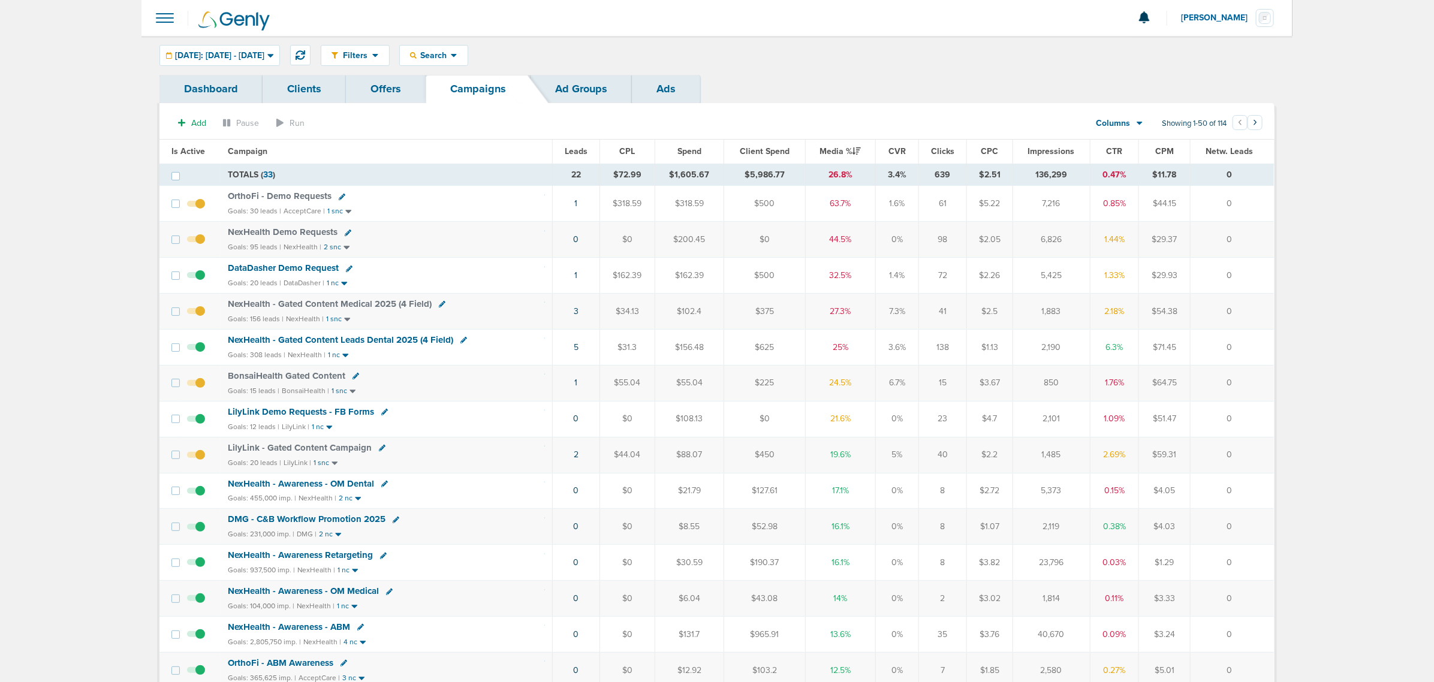
click at [319, 345] on span "NexHealth - Gated Content Leads Dental 2025 (4 Field)" at bounding box center [340, 340] width 225 height 11
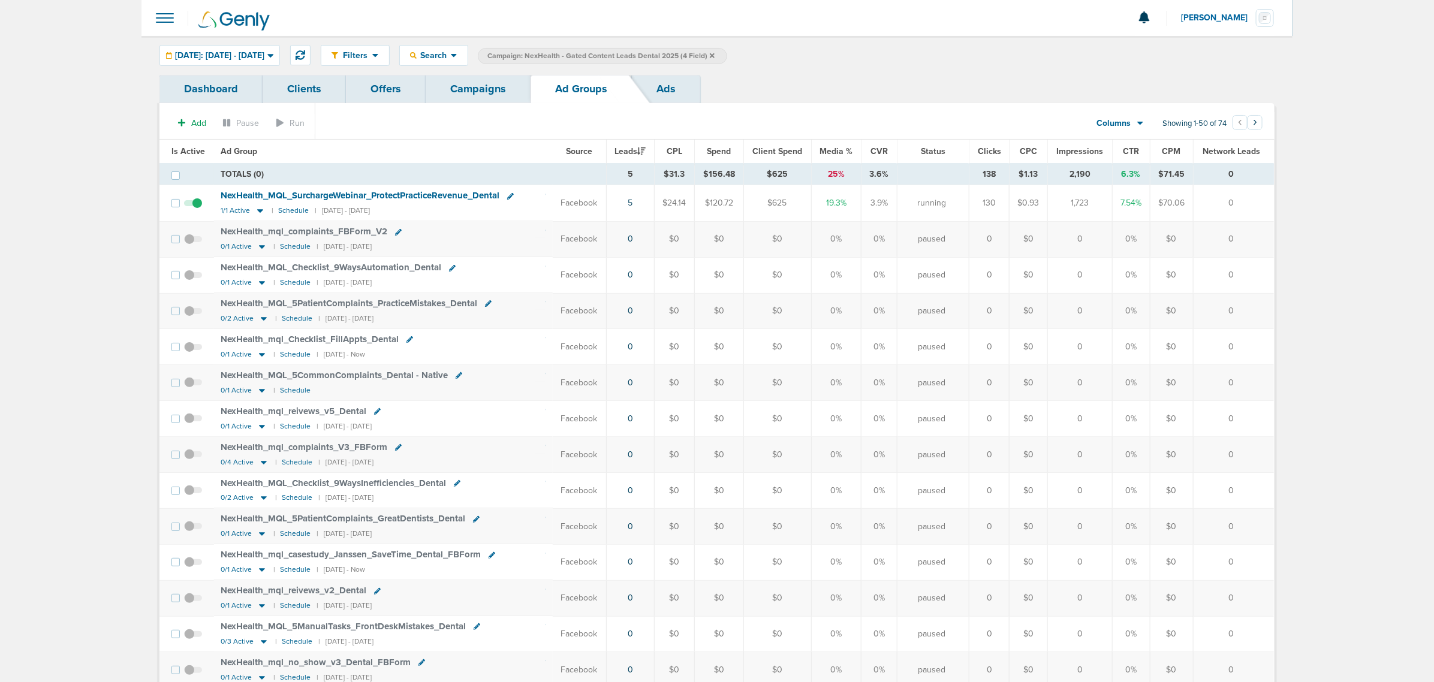
click at [498, 92] on link "Campaigns" at bounding box center [478, 89] width 105 height 28
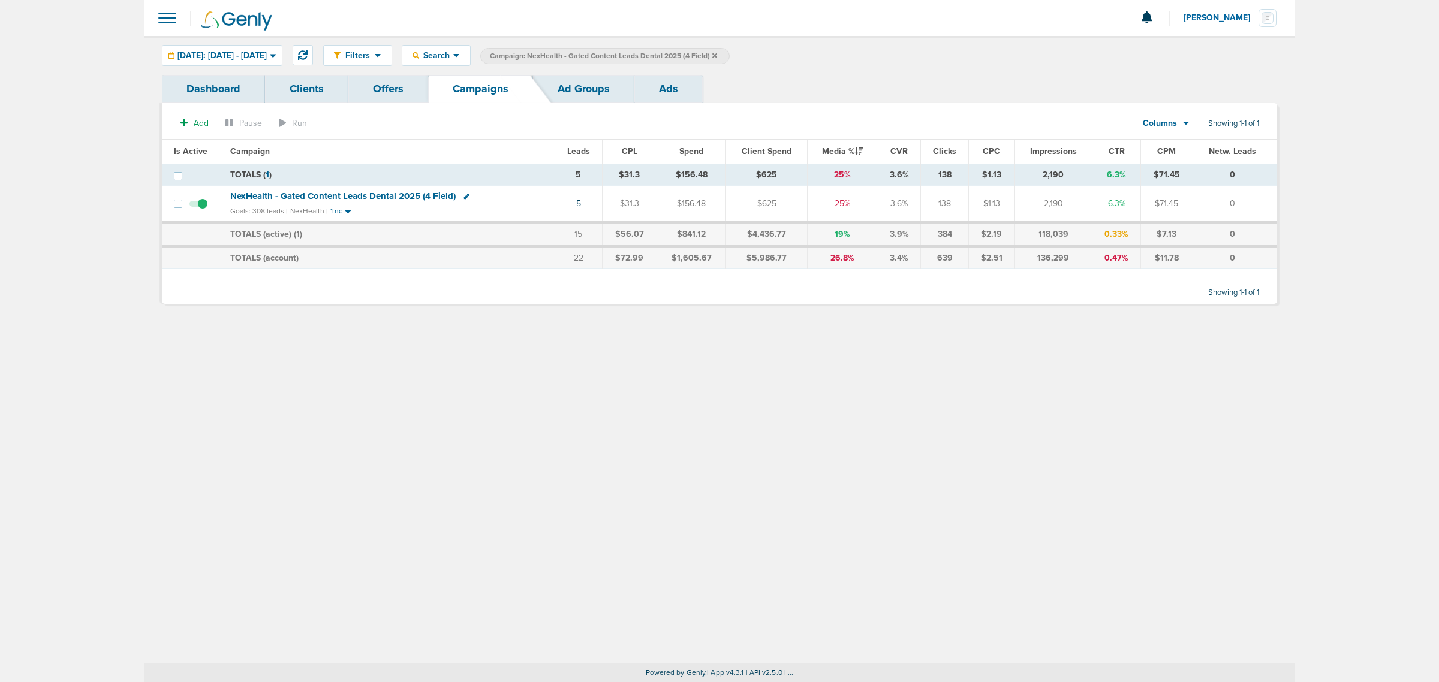
click at [717, 55] on icon at bounding box center [714, 55] width 5 height 5
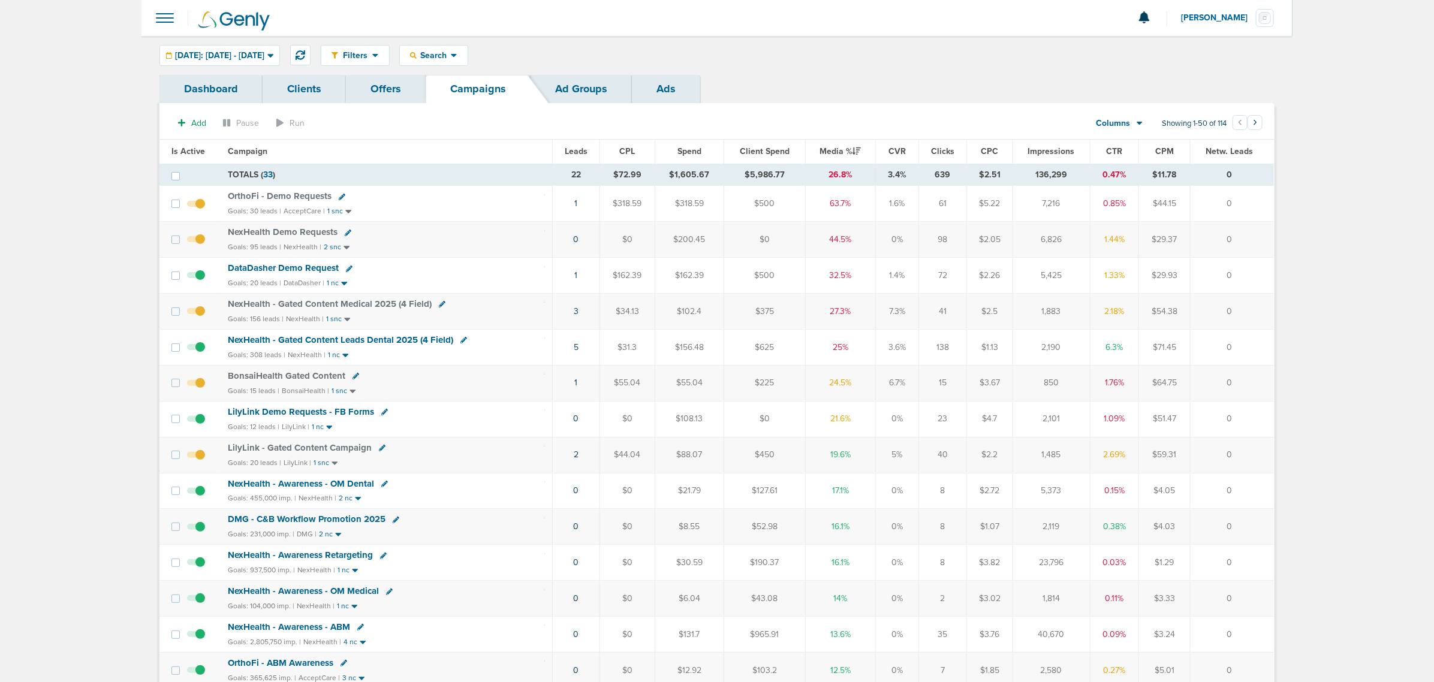
click at [345, 302] on span "NexHealth - Gated Content Medical 2025 (4 Field)" at bounding box center [330, 304] width 204 height 11
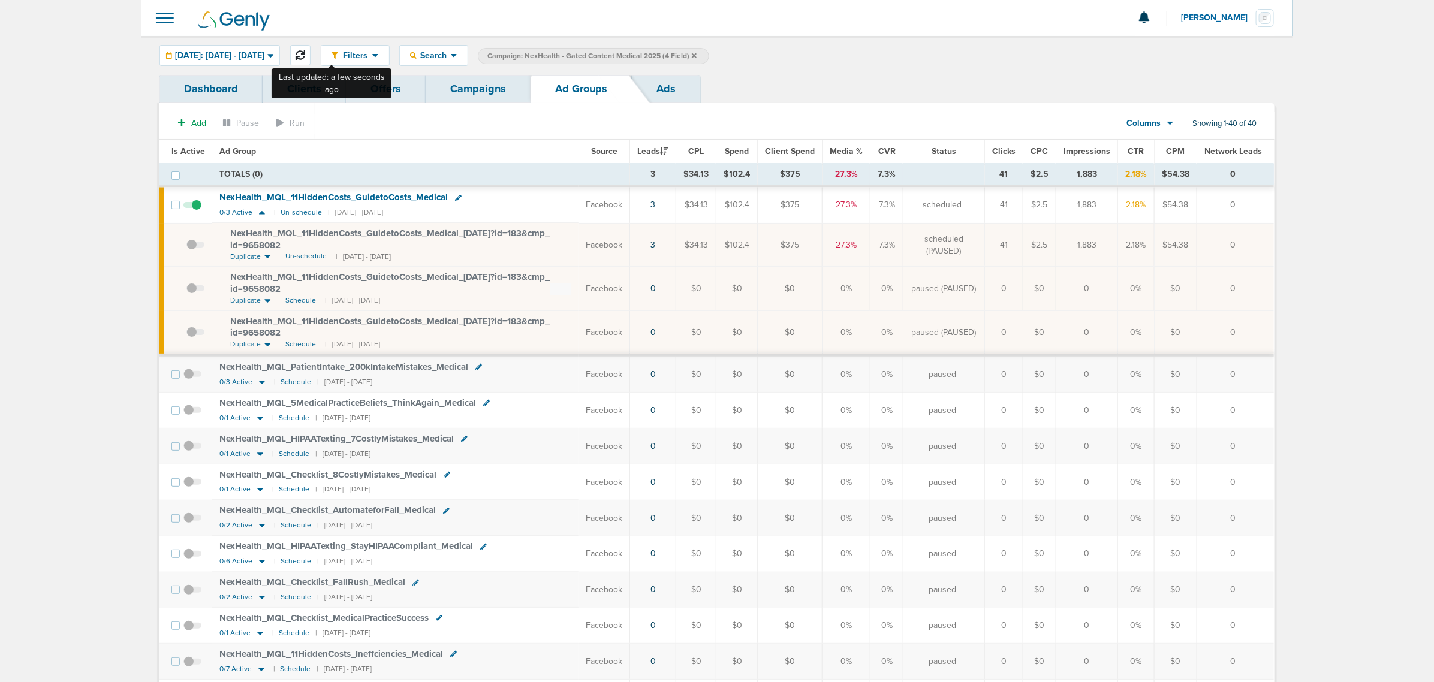
click at [305, 57] on icon at bounding box center [301, 55] width 10 height 10
click at [309, 257] on span "Un-schedule" at bounding box center [305, 256] width 41 height 10
click at [697, 58] on icon at bounding box center [694, 55] width 5 height 7
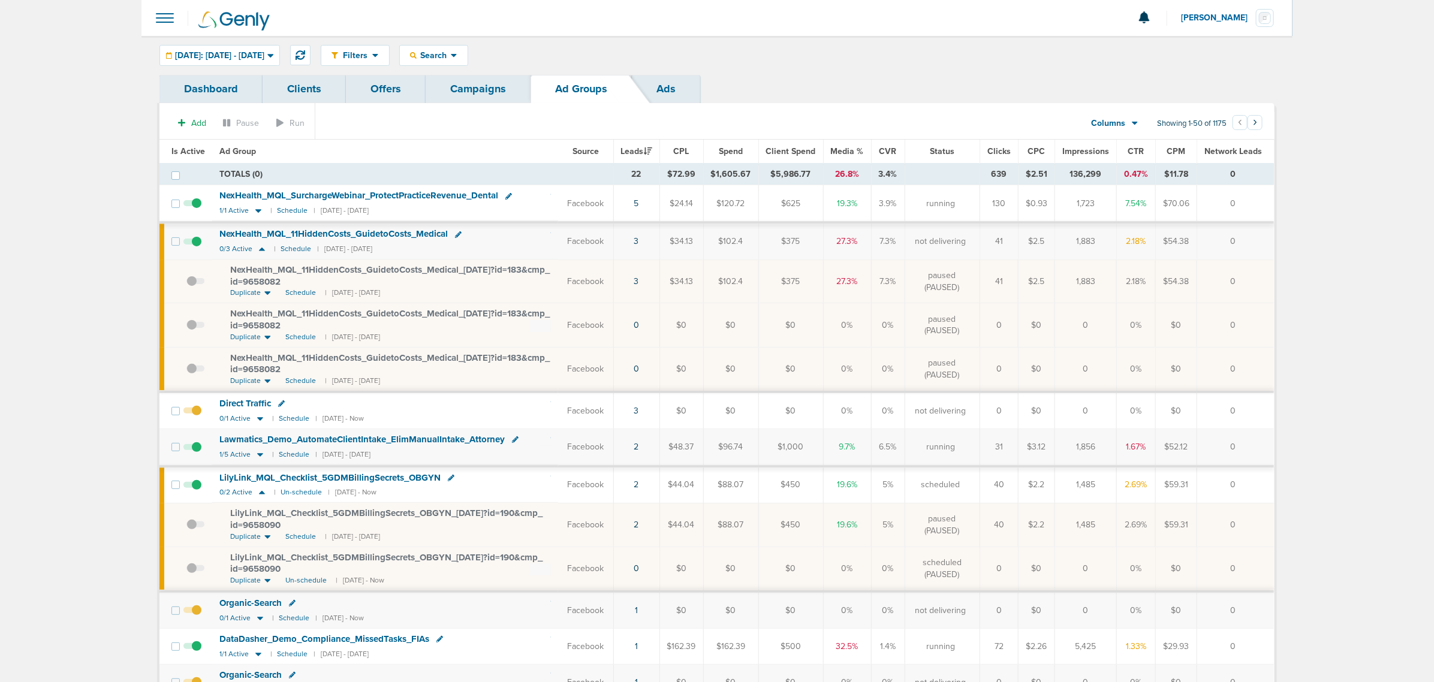
click at [477, 87] on link "Campaigns" at bounding box center [478, 89] width 105 height 28
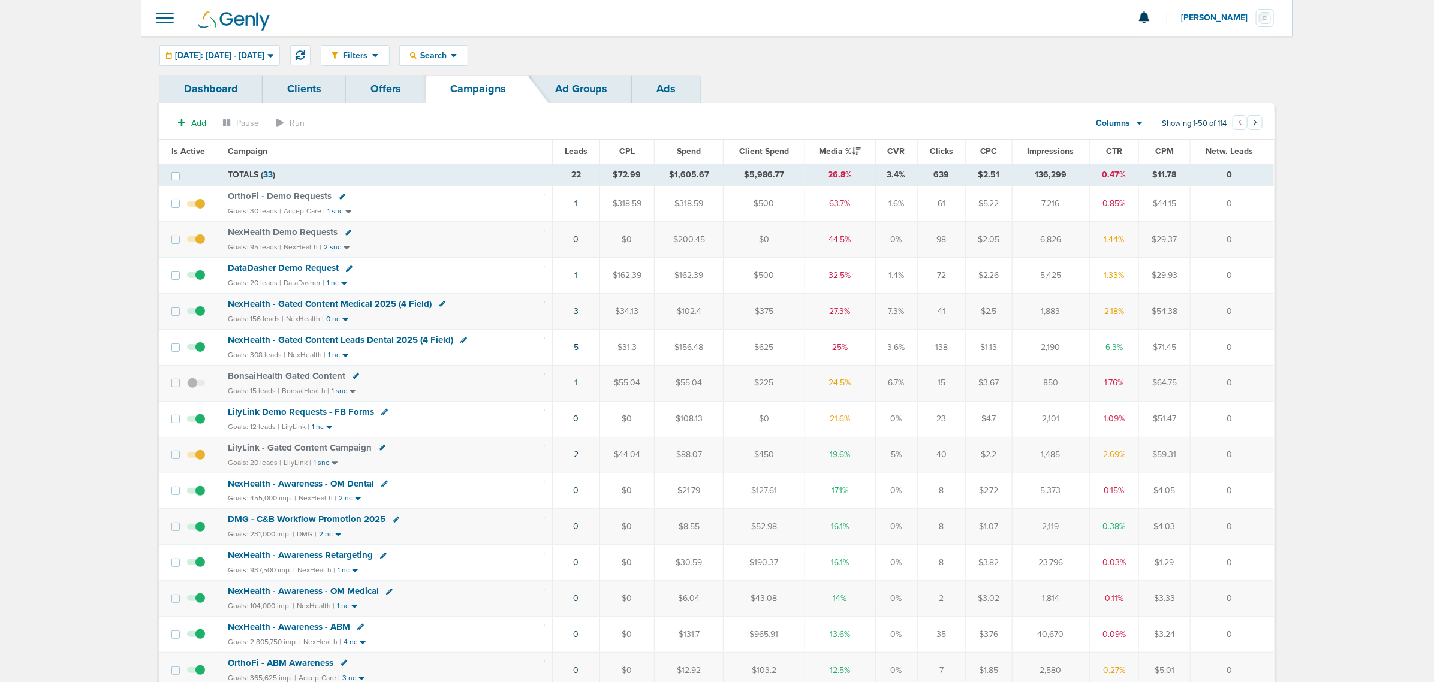
click at [381, 414] on icon at bounding box center [384, 412] width 7 height 7
select select
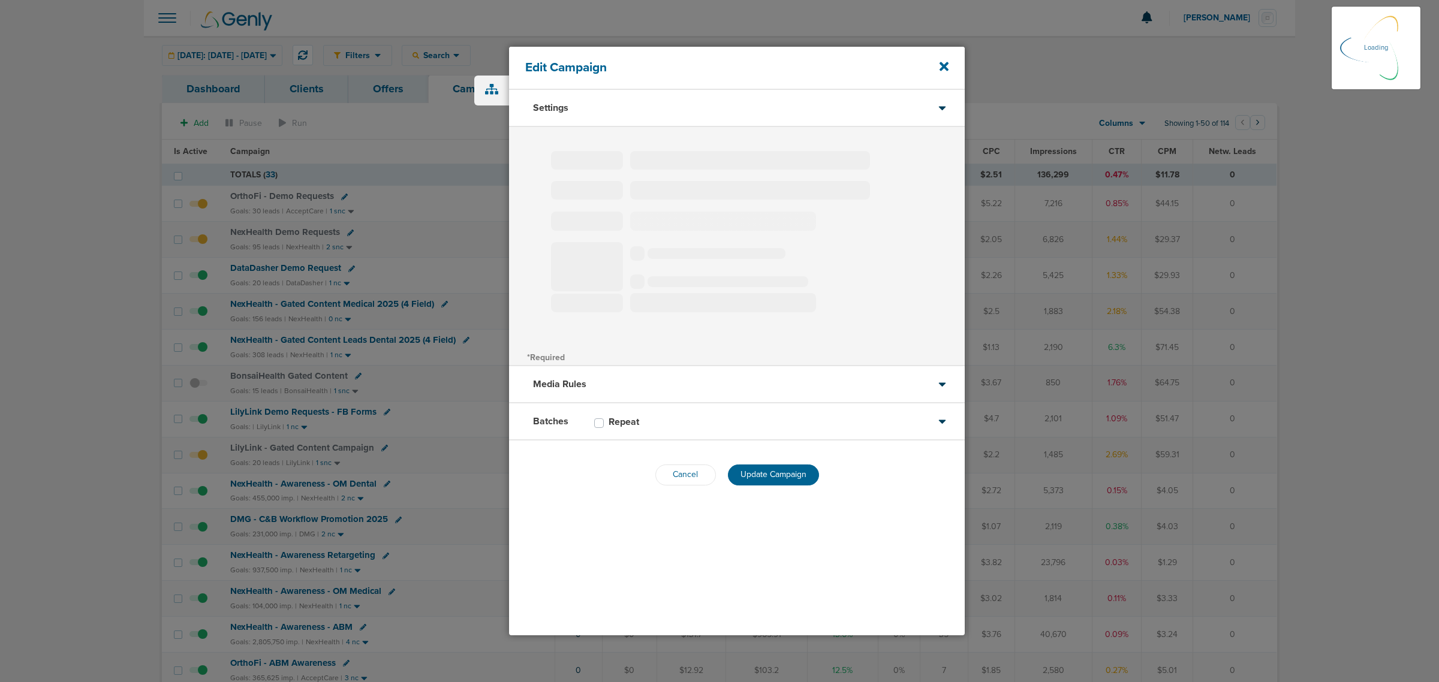
type input "LilyLink Demo Requests - FB Forms"
select select "Leads"
radio input "true"
select select "readOnly"
select select "1"
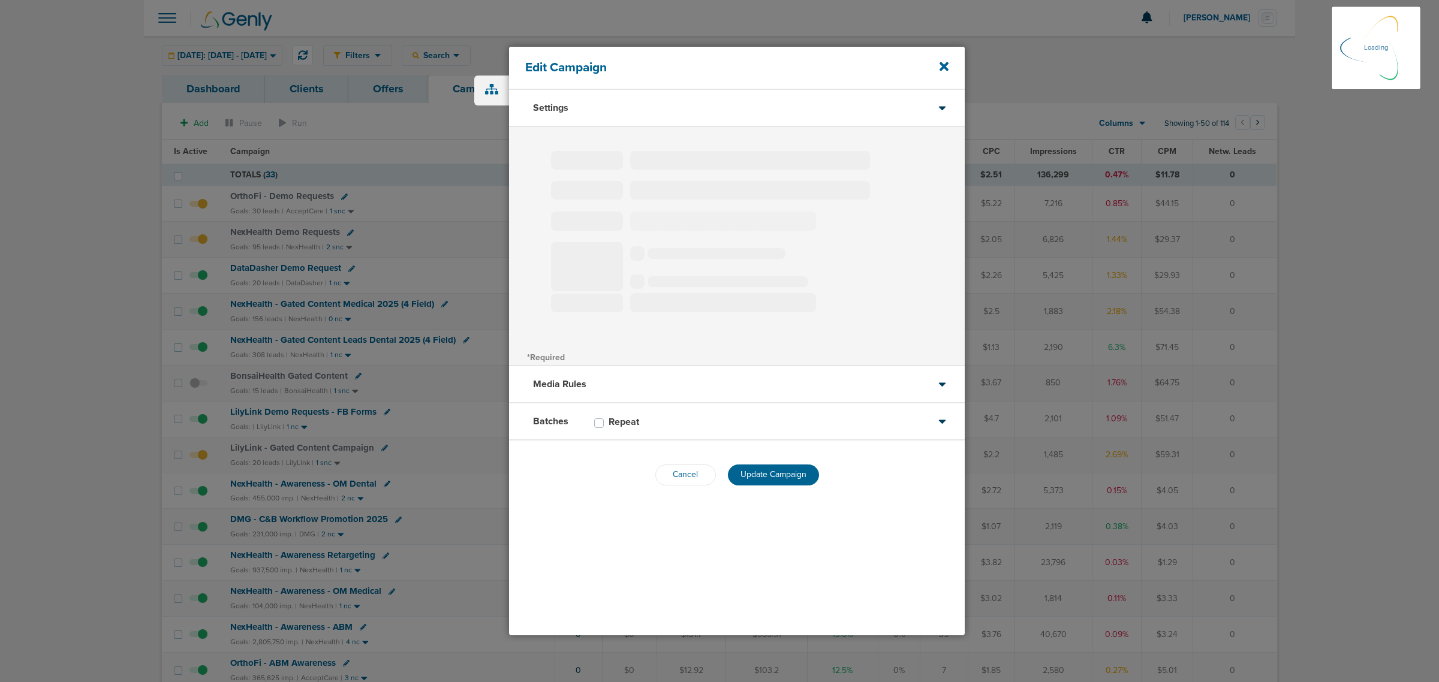
select select "2"
select select "3"
select select "4"
select select "6"
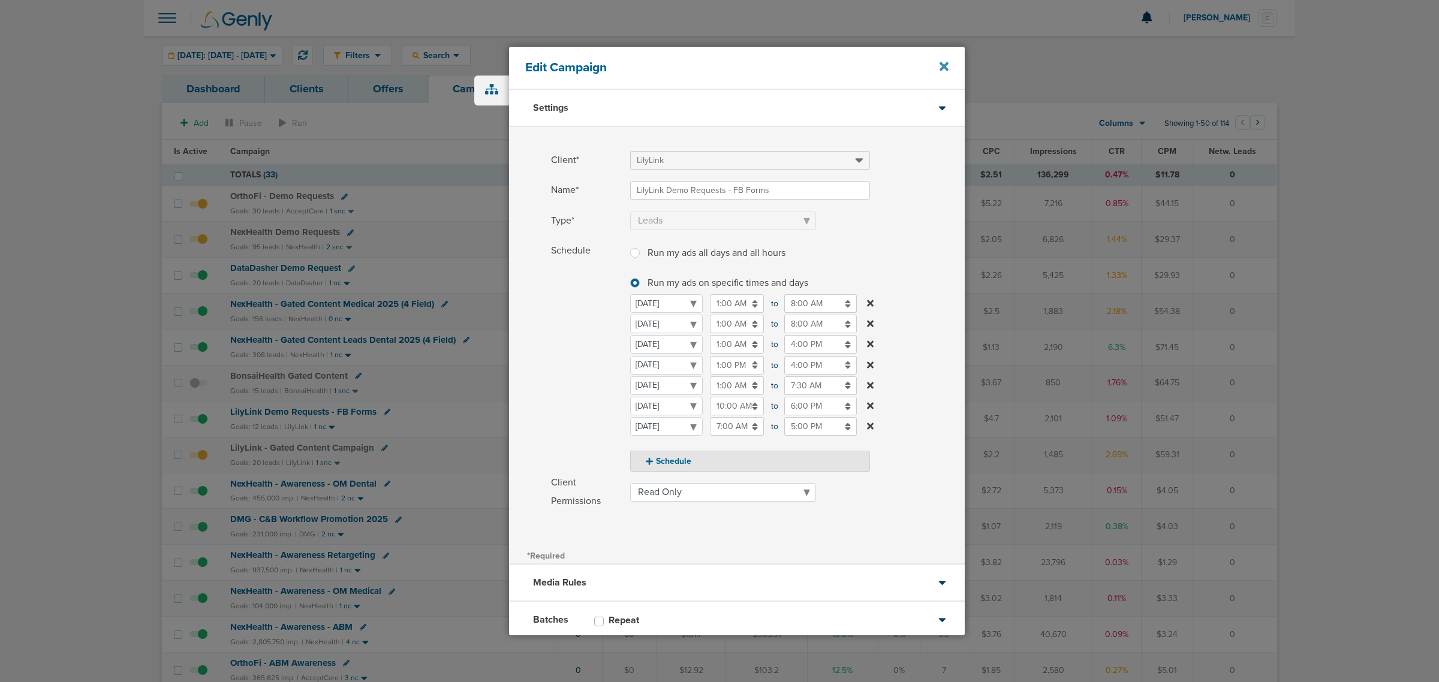
click at [941, 67] on icon at bounding box center [943, 66] width 9 height 13
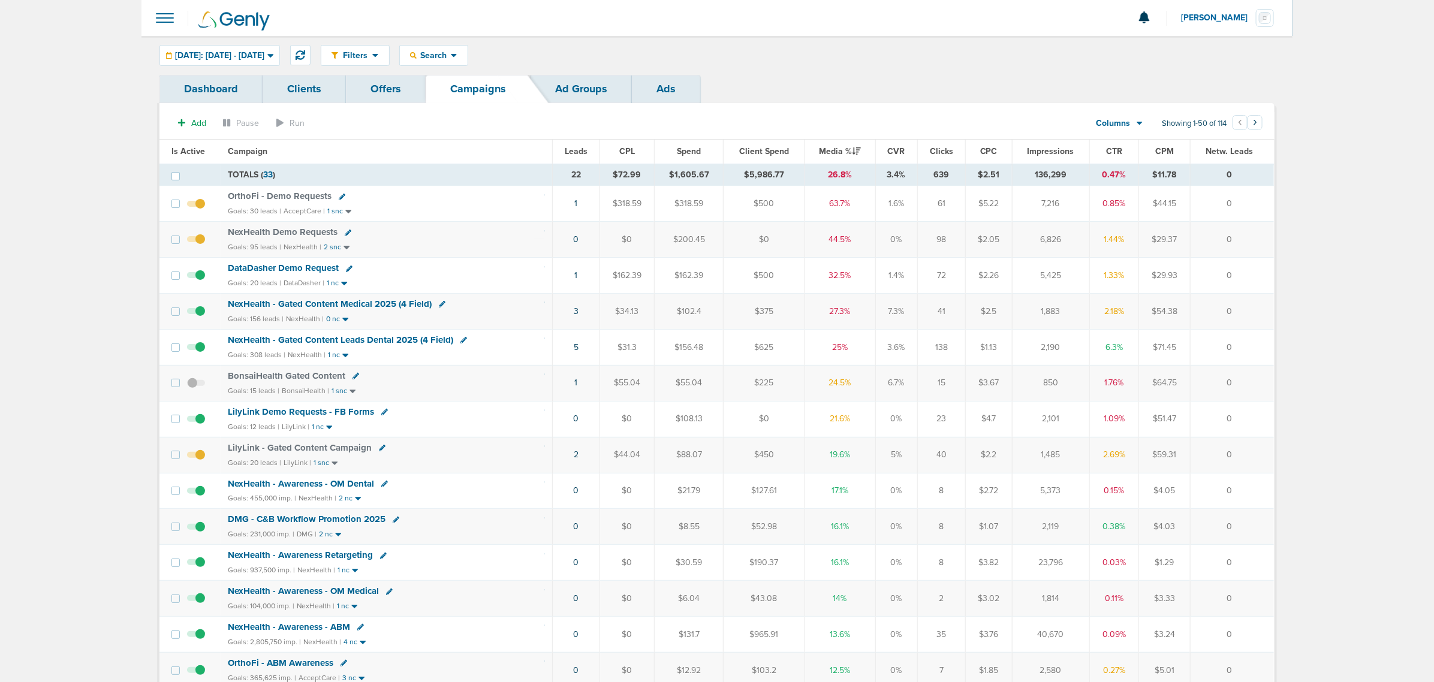
click at [316, 266] on span "DataDasher Demo Request" at bounding box center [283, 268] width 111 height 11
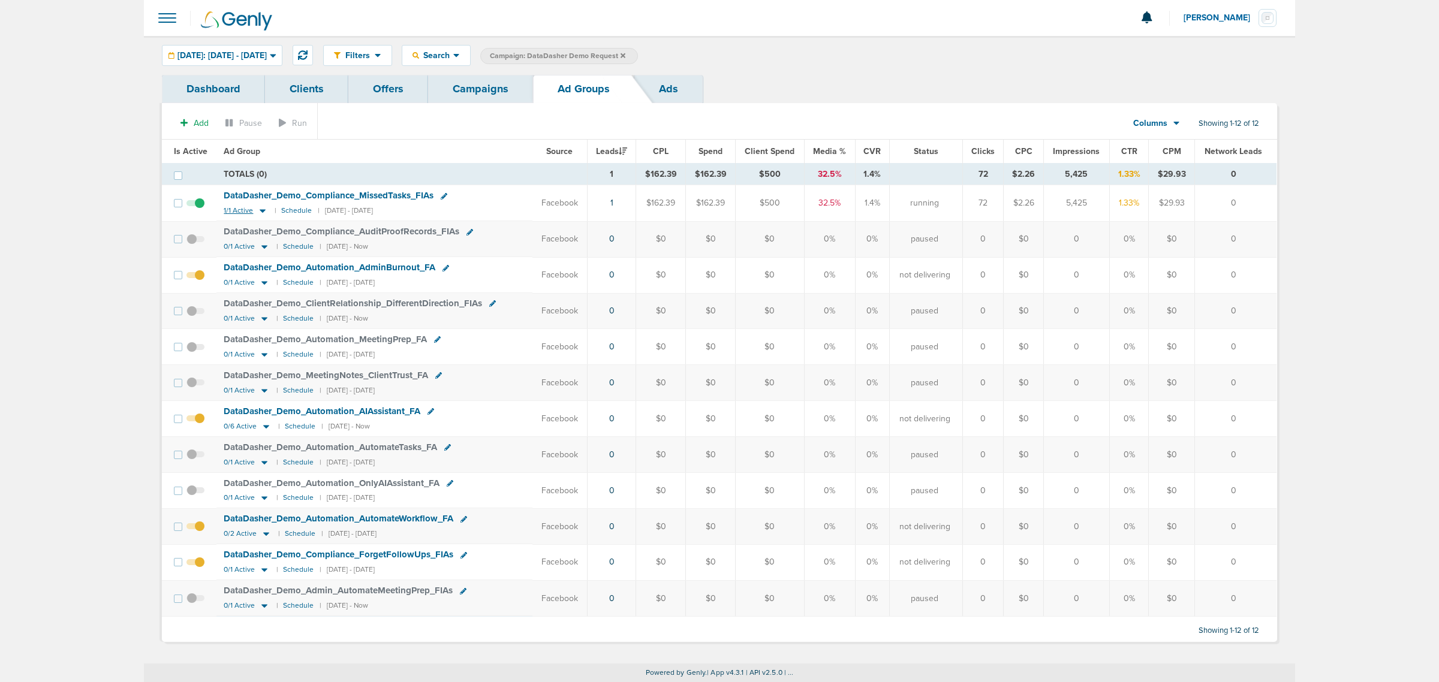
click at [261, 210] on icon at bounding box center [263, 212] width 6 height 4
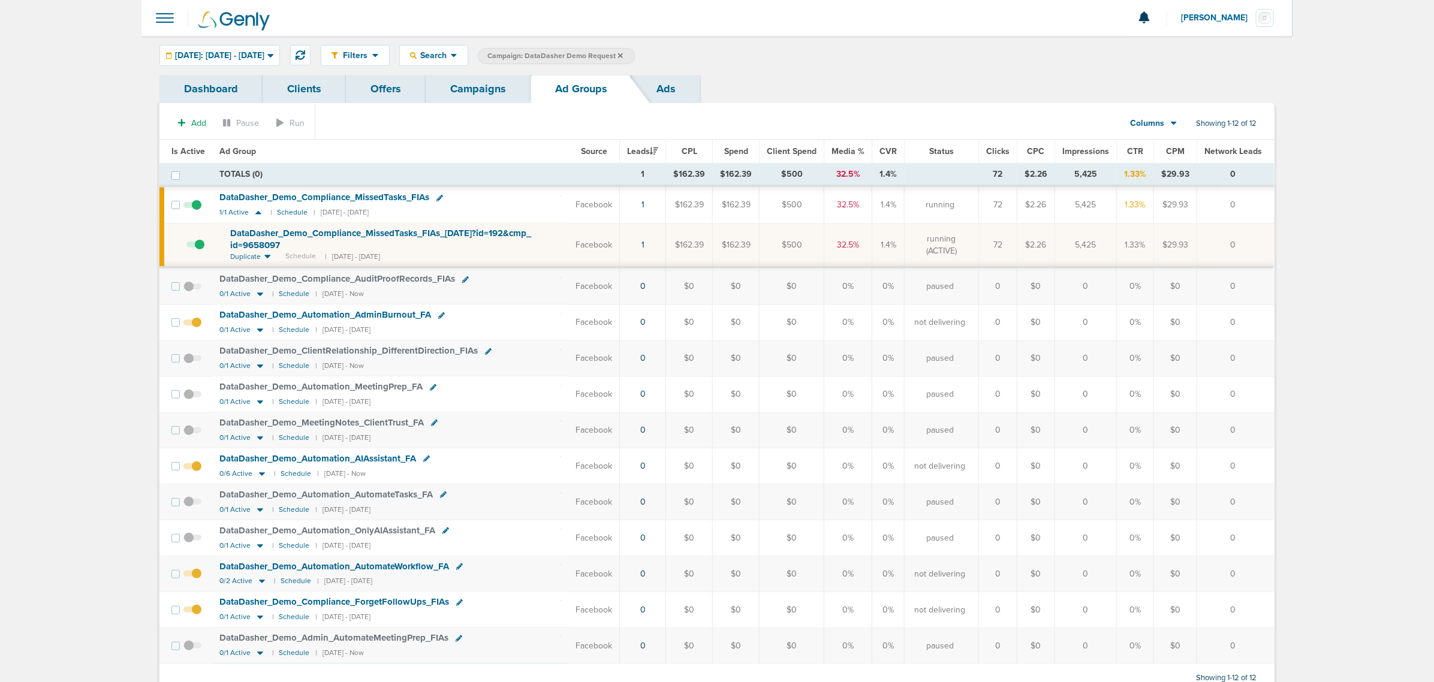
click at [199, 251] on span at bounding box center [195, 251] width 18 height 0
click at [186, 248] on input "checkbox" at bounding box center [186, 248] width 0 height 0
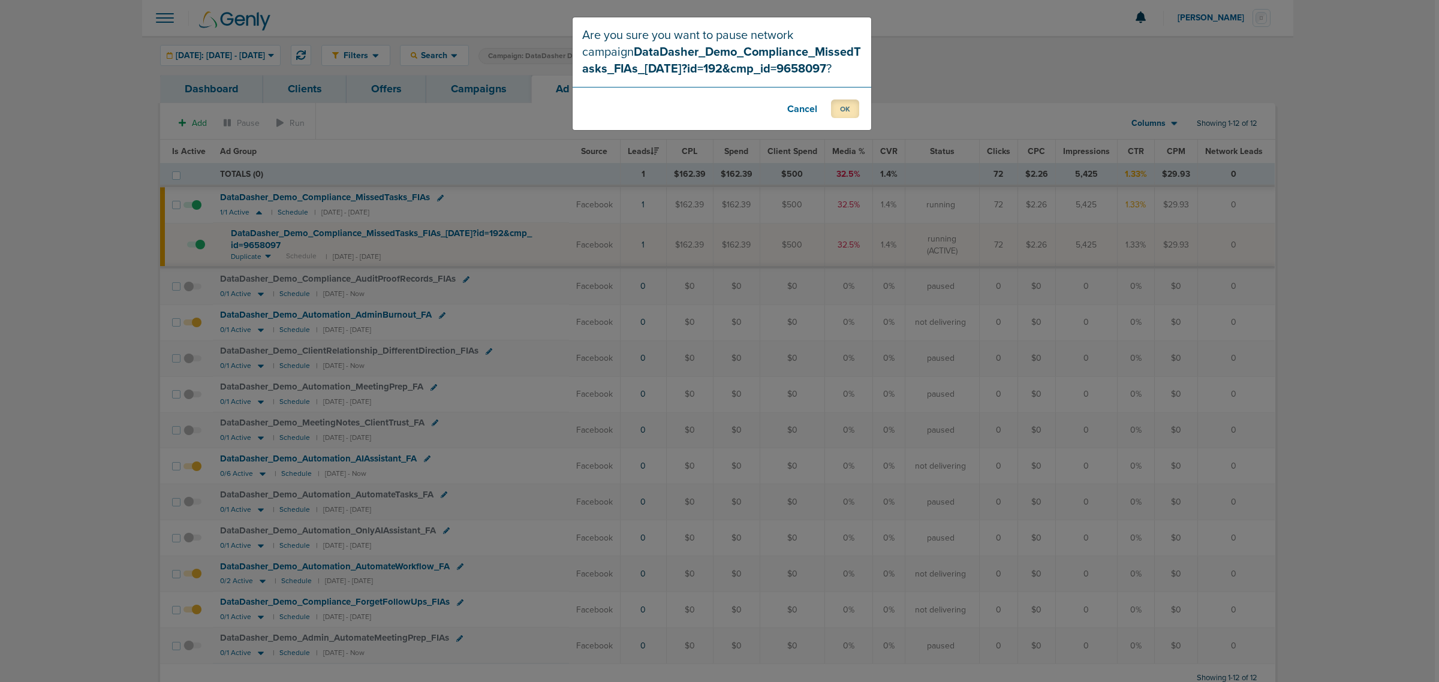
click at [854, 112] on button "OK" at bounding box center [845, 109] width 28 height 19
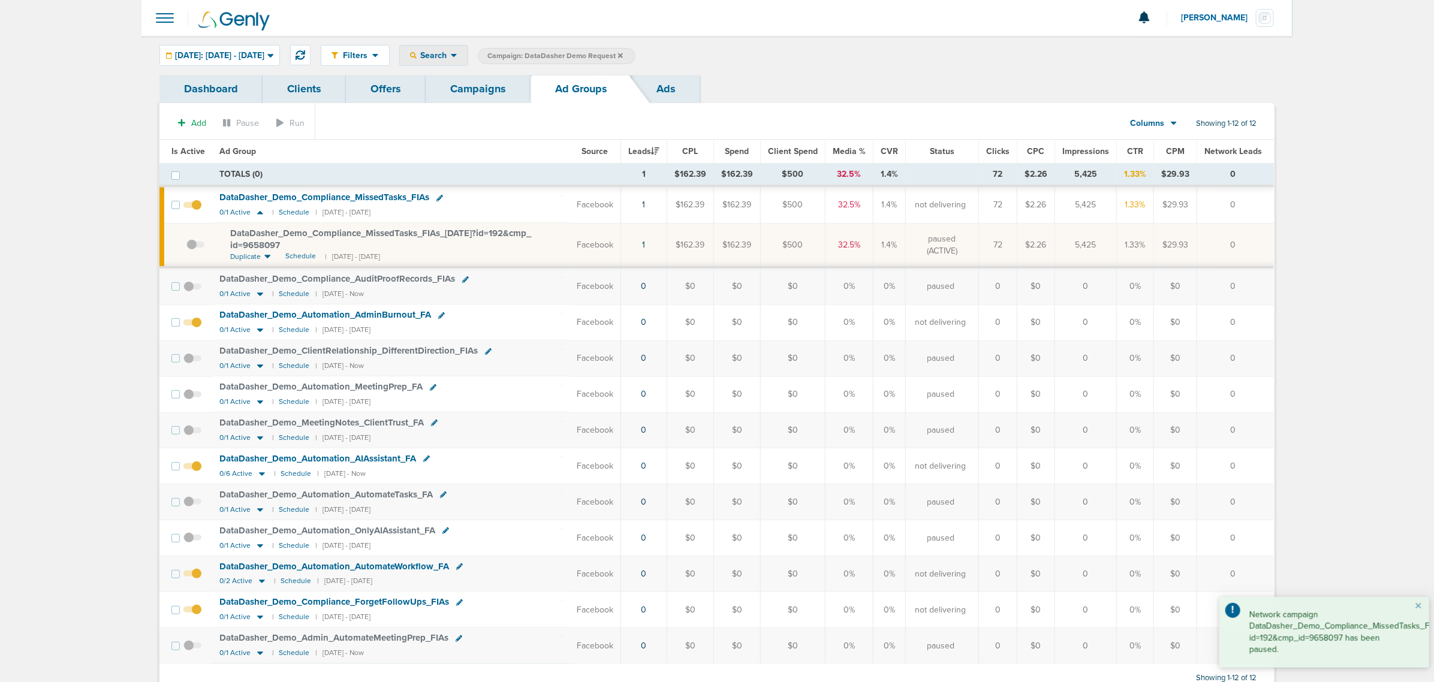
click at [457, 53] on icon at bounding box center [454, 55] width 7 height 10
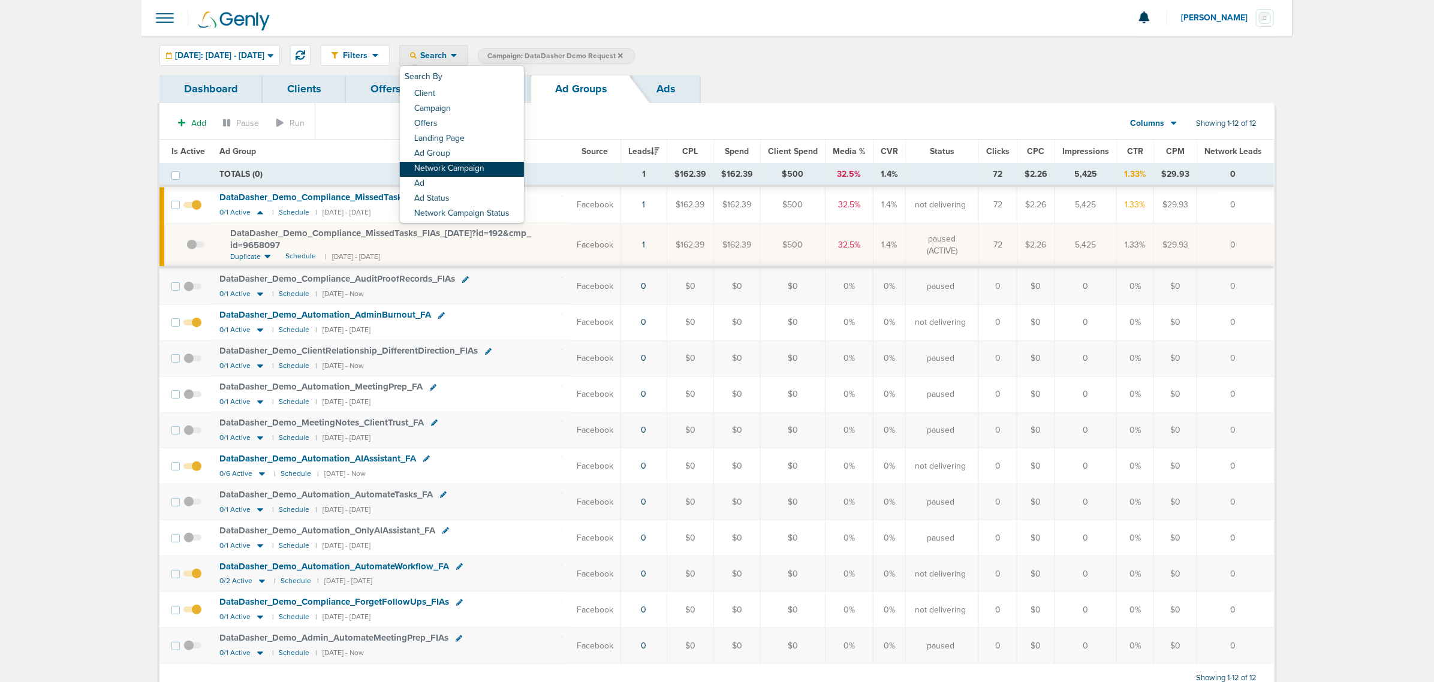
click at [489, 171] on link "Network Campaign" at bounding box center [462, 169] width 124 height 15
select select "netCmpName"
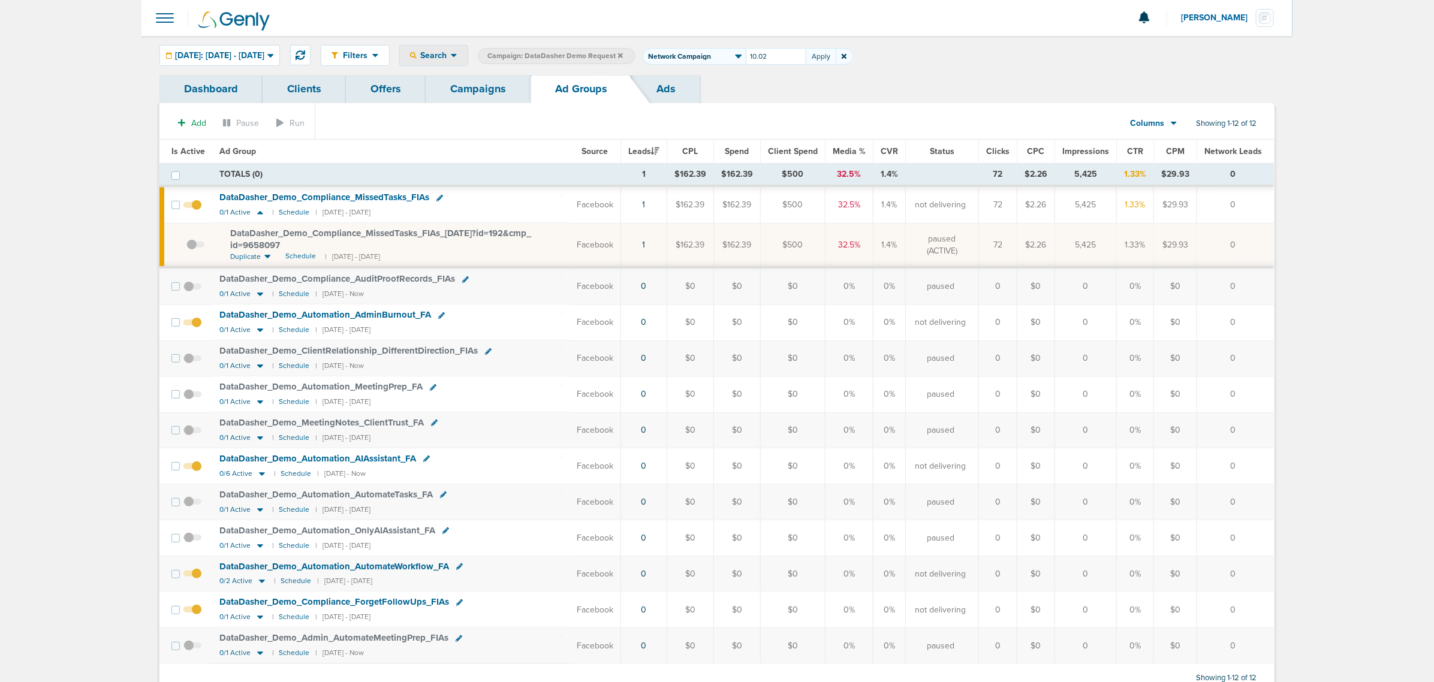
type input "10.02"
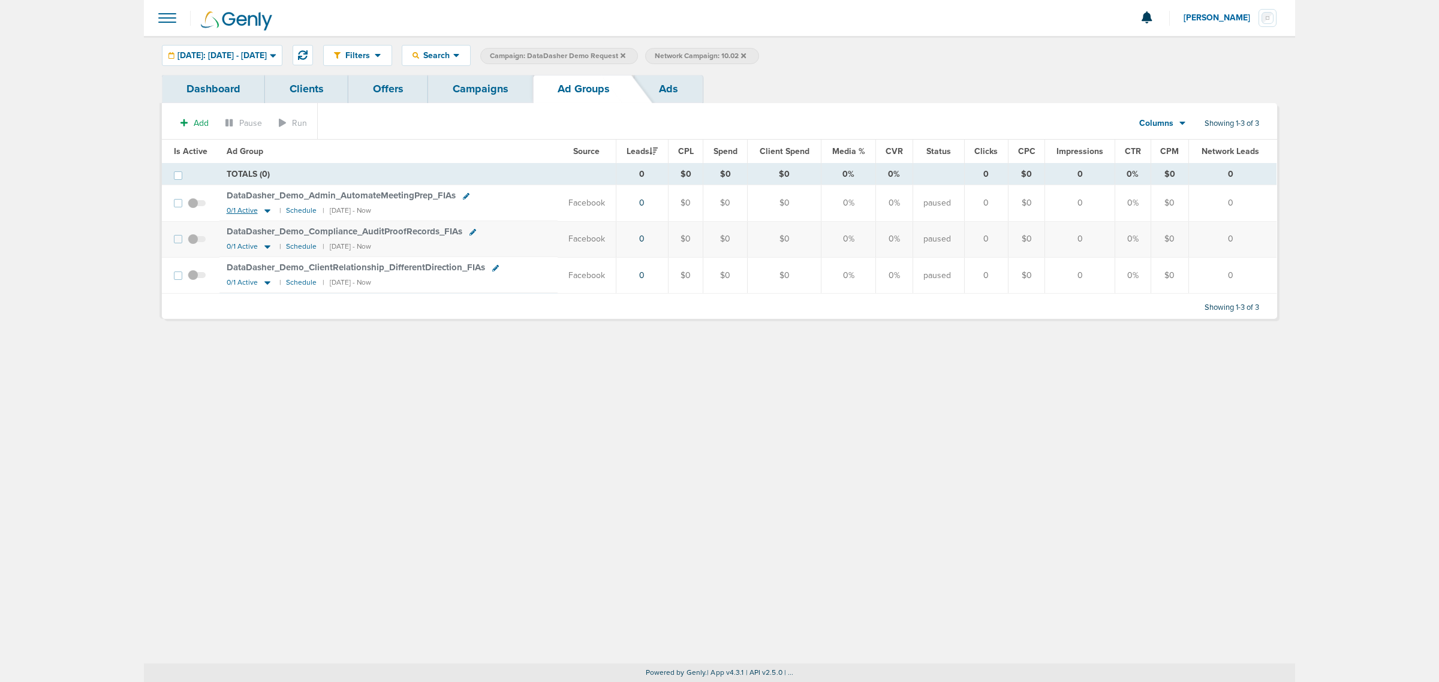
click at [266, 210] on icon at bounding box center [267, 211] width 12 height 10
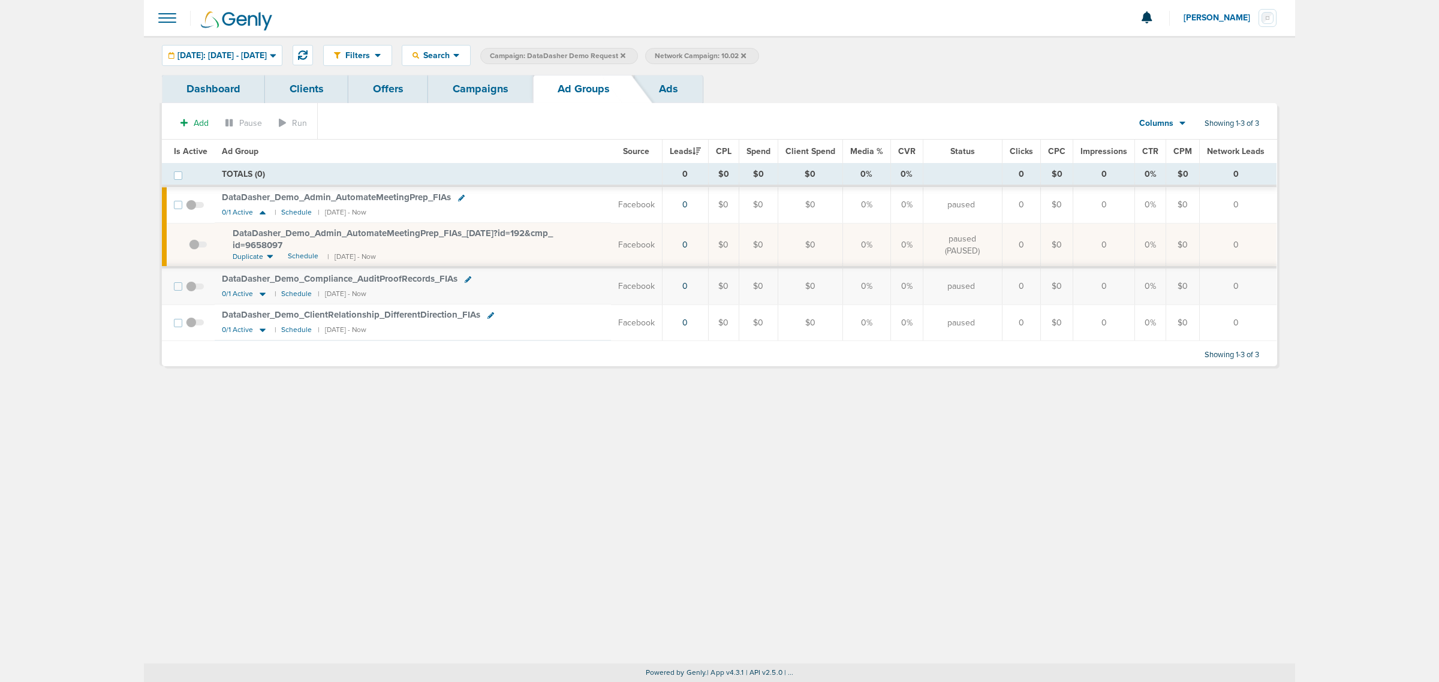
click at [315, 228] on span "DataDasher_ Demo_ Admin_ AutomateMeetingPrep_ FIAs_ 10.02.25?id=192&cmp_ id=965…" at bounding box center [393, 239] width 320 height 23
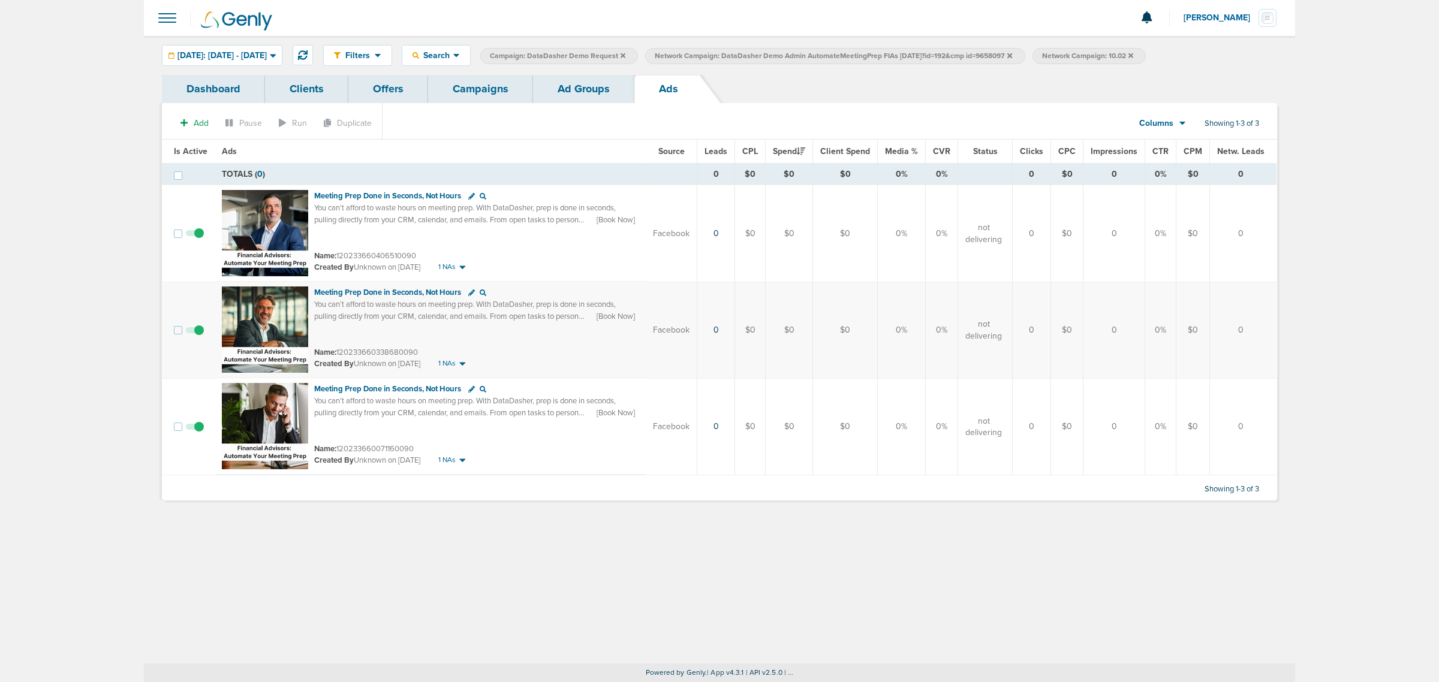
click at [586, 85] on link "Ad Groups" at bounding box center [583, 89] width 101 height 28
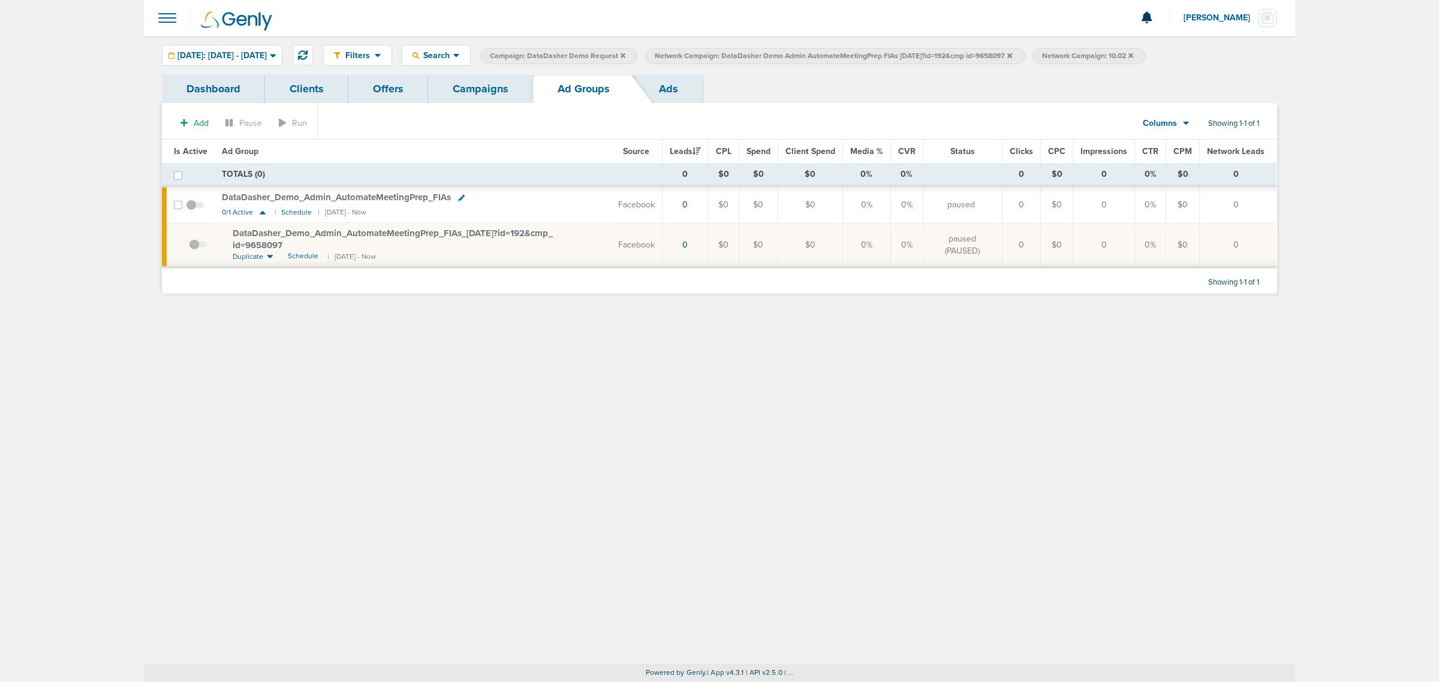
click at [194, 251] on span at bounding box center [198, 251] width 18 height 0
click at [189, 248] on input "checkbox" at bounding box center [189, 248] width 0 height 0
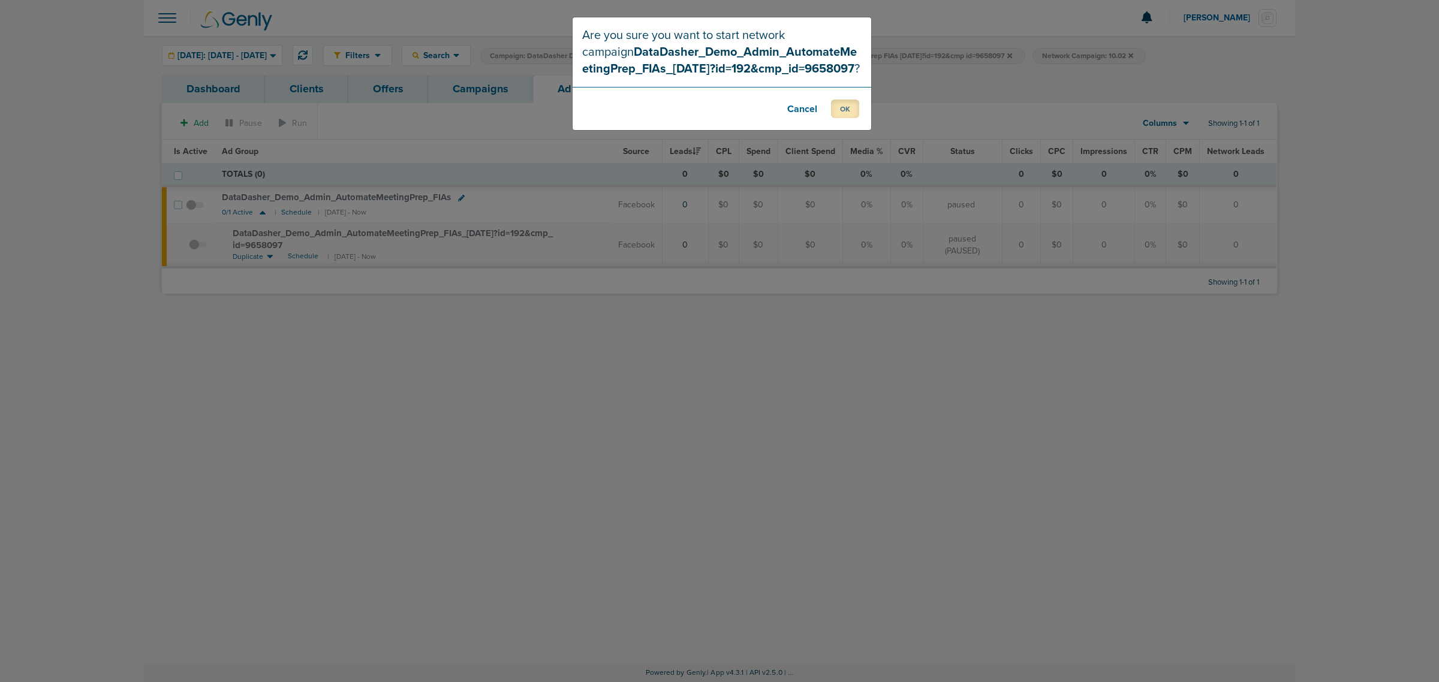
click at [846, 100] on button "OK" at bounding box center [845, 109] width 28 height 19
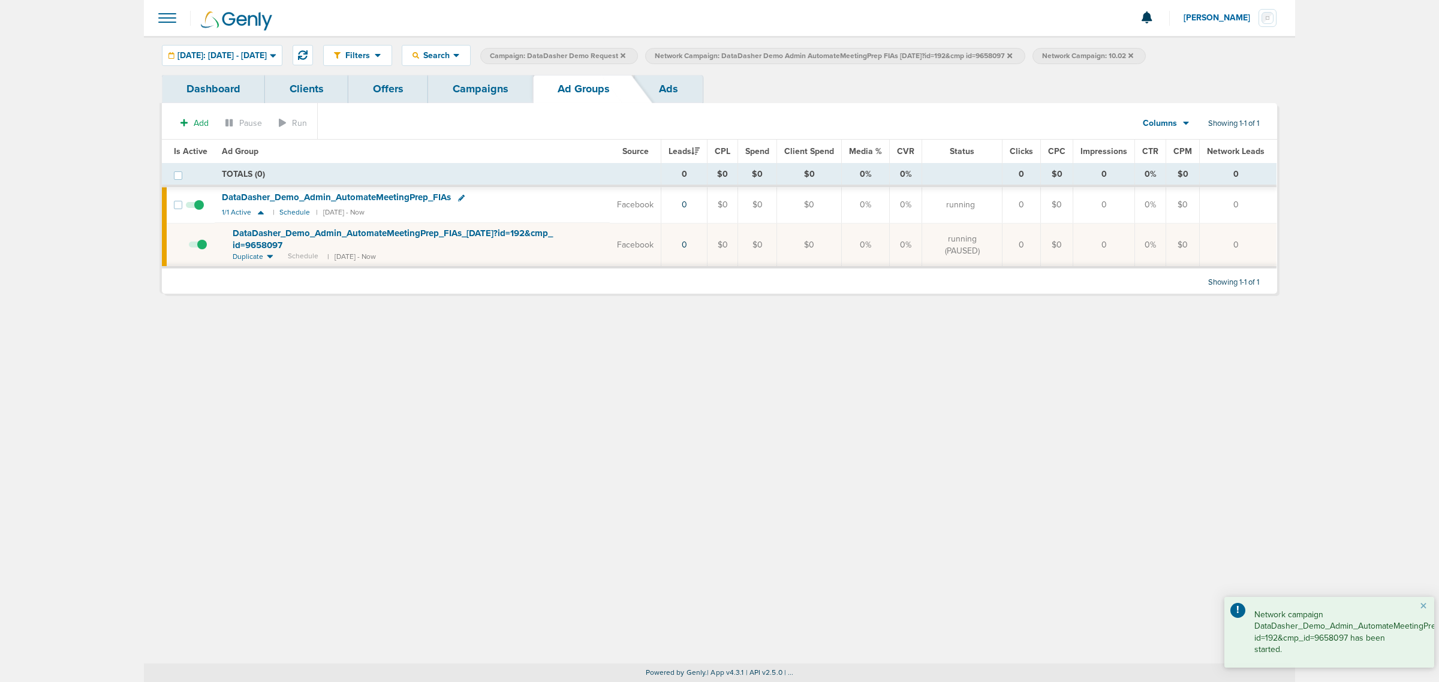
click at [1012, 54] on icon at bounding box center [1009, 55] width 5 height 5
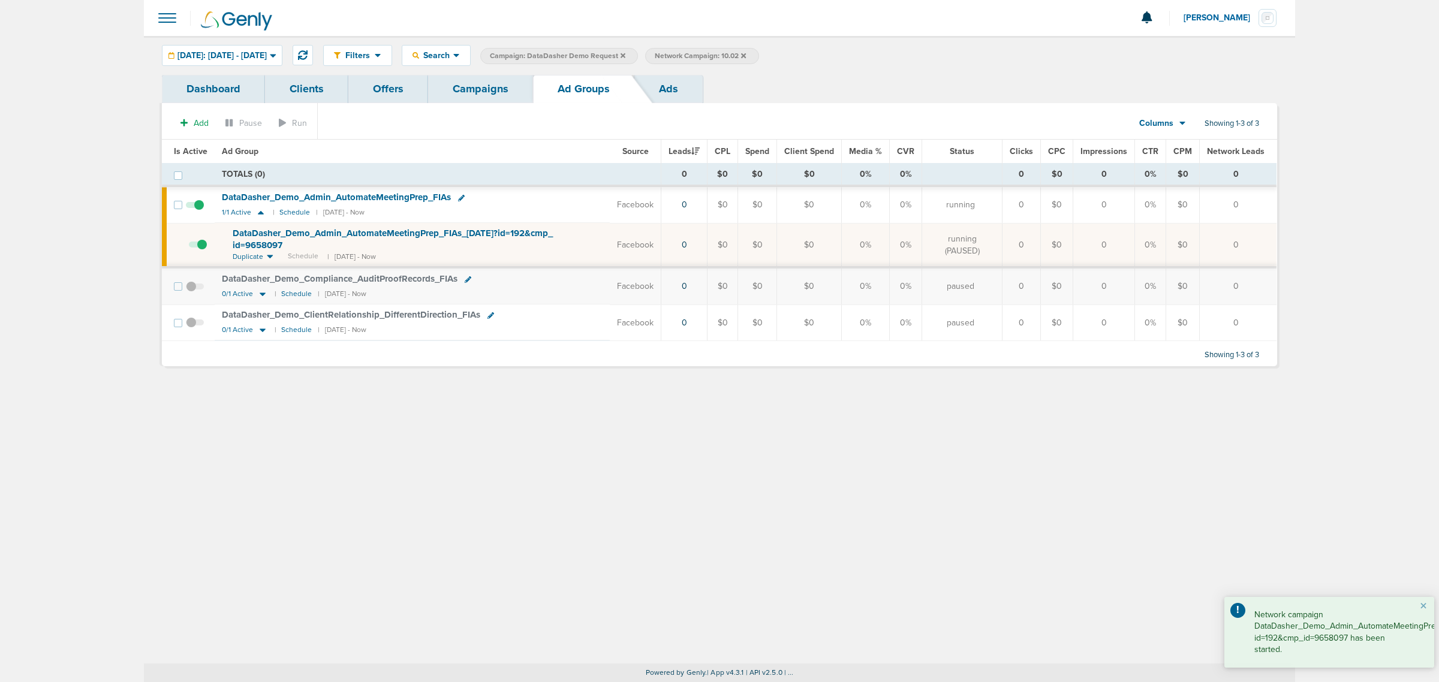
click at [625, 52] on icon at bounding box center [623, 55] width 5 height 7
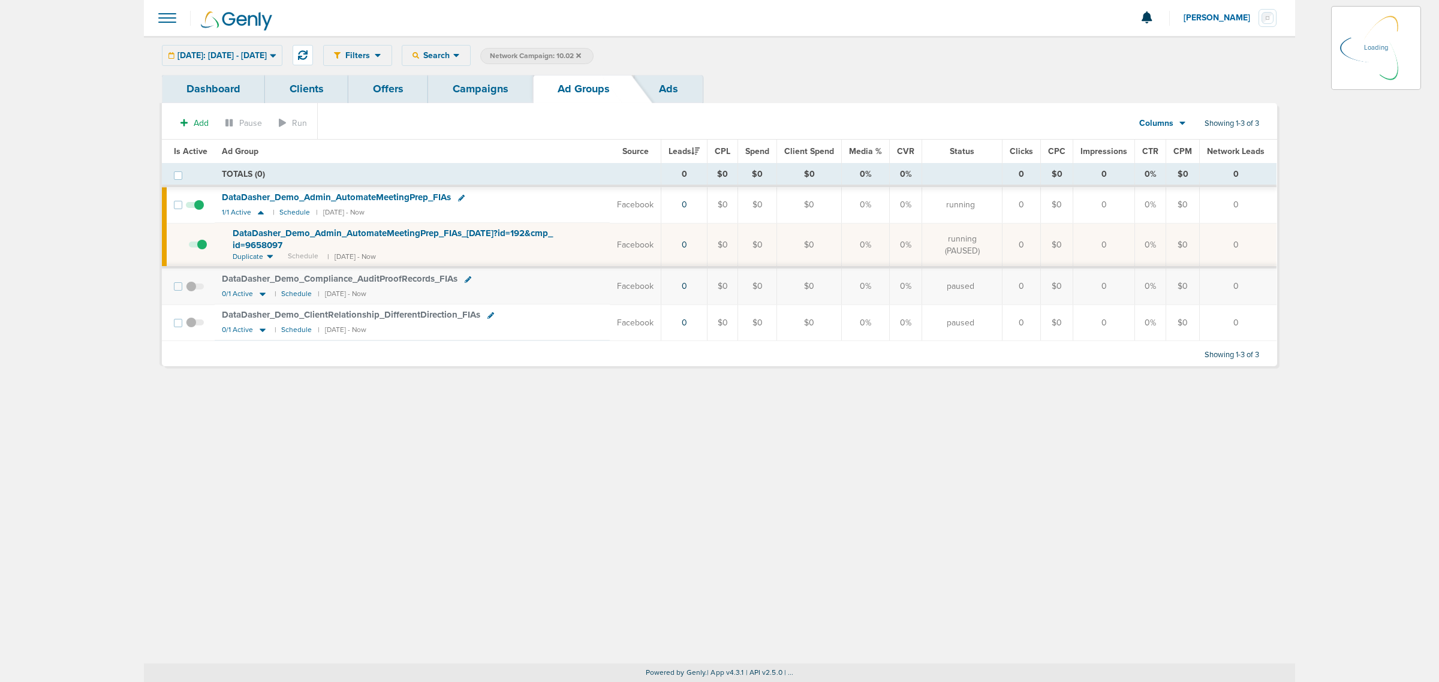
click at [490, 95] on link "Campaigns" at bounding box center [480, 89] width 105 height 28
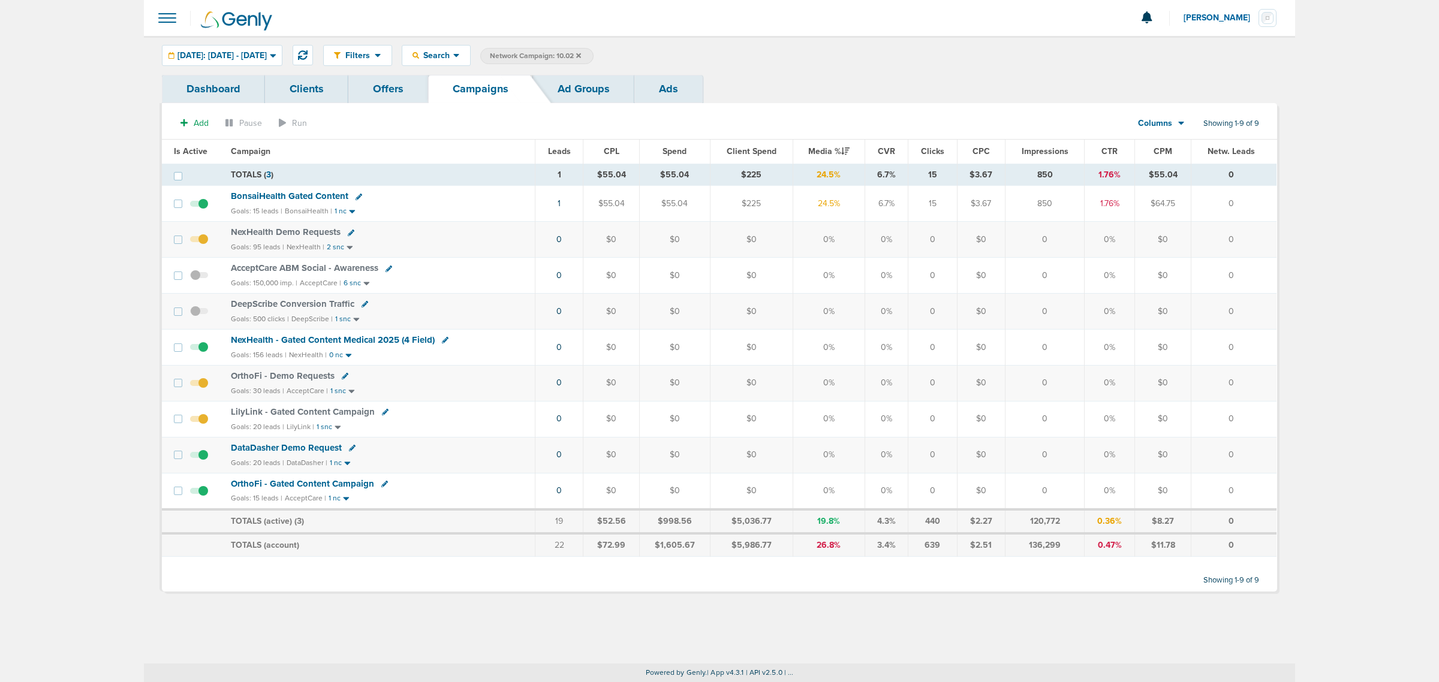
click at [581, 54] on icon at bounding box center [578, 55] width 5 height 5
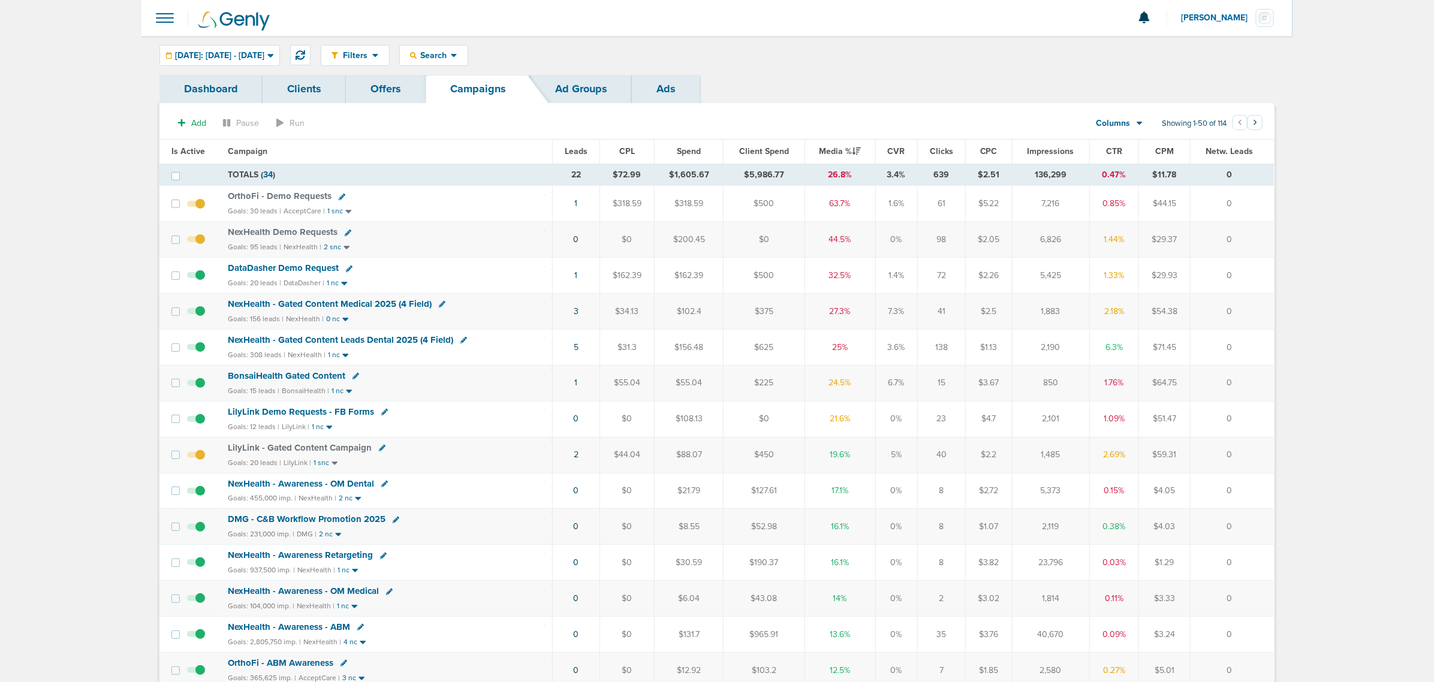
click at [375, 309] on span "NexHealth - Gated Content Medical 2025 (4 Field)" at bounding box center [330, 304] width 204 height 11
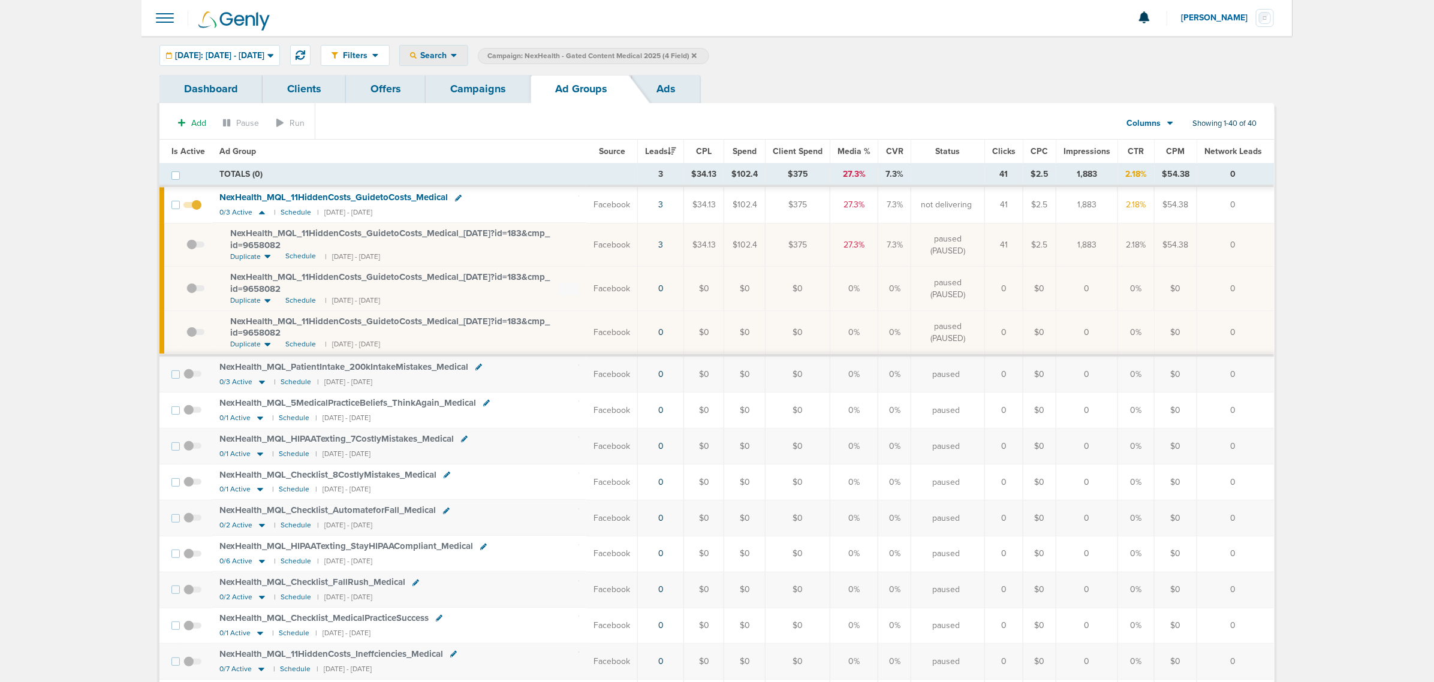
click at [468, 63] on div "Search" at bounding box center [434, 56] width 68 height 20
click at [501, 163] on link "Network Campaign" at bounding box center [462, 169] width 124 height 15
select select "netCmpName"
type input "10.03"
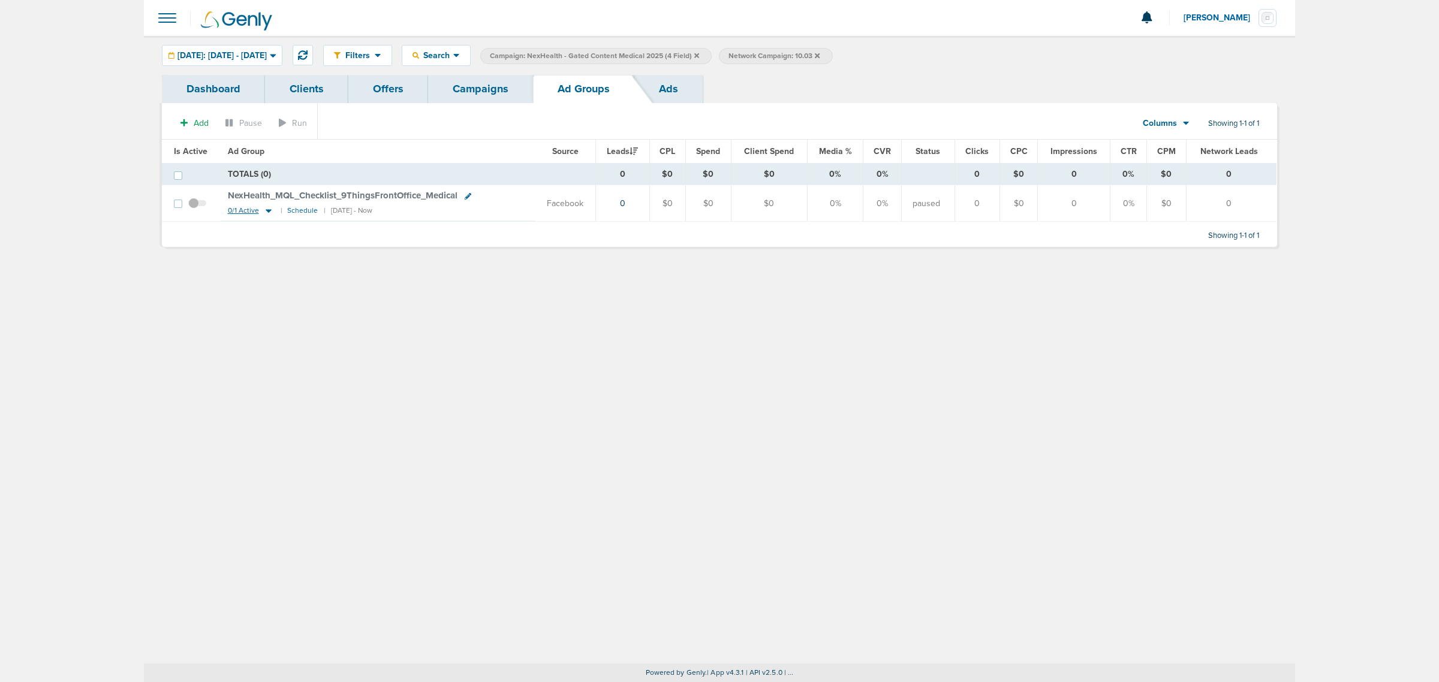
click at [266, 212] on icon at bounding box center [269, 212] width 6 height 4
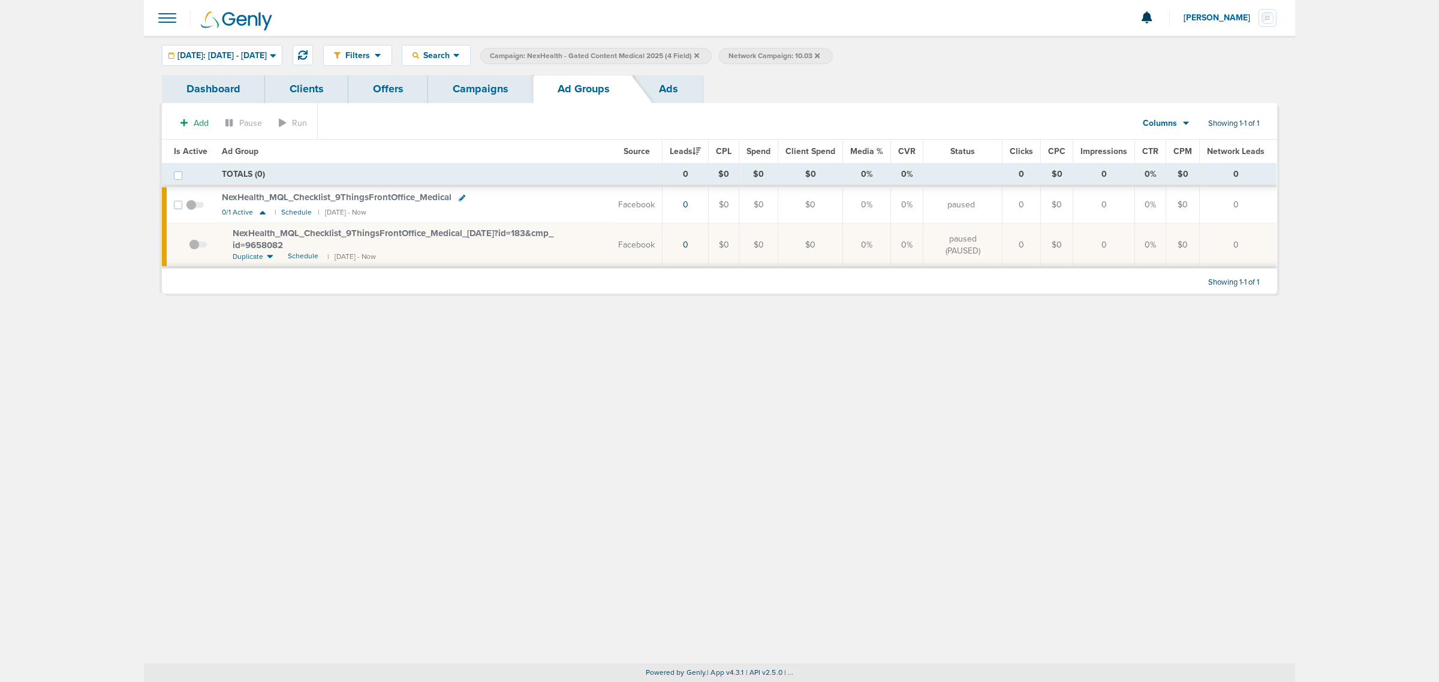
click at [193, 251] on span at bounding box center [198, 251] width 18 height 0
click at [189, 248] on input "checkbox" at bounding box center [189, 248] width 0 height 0
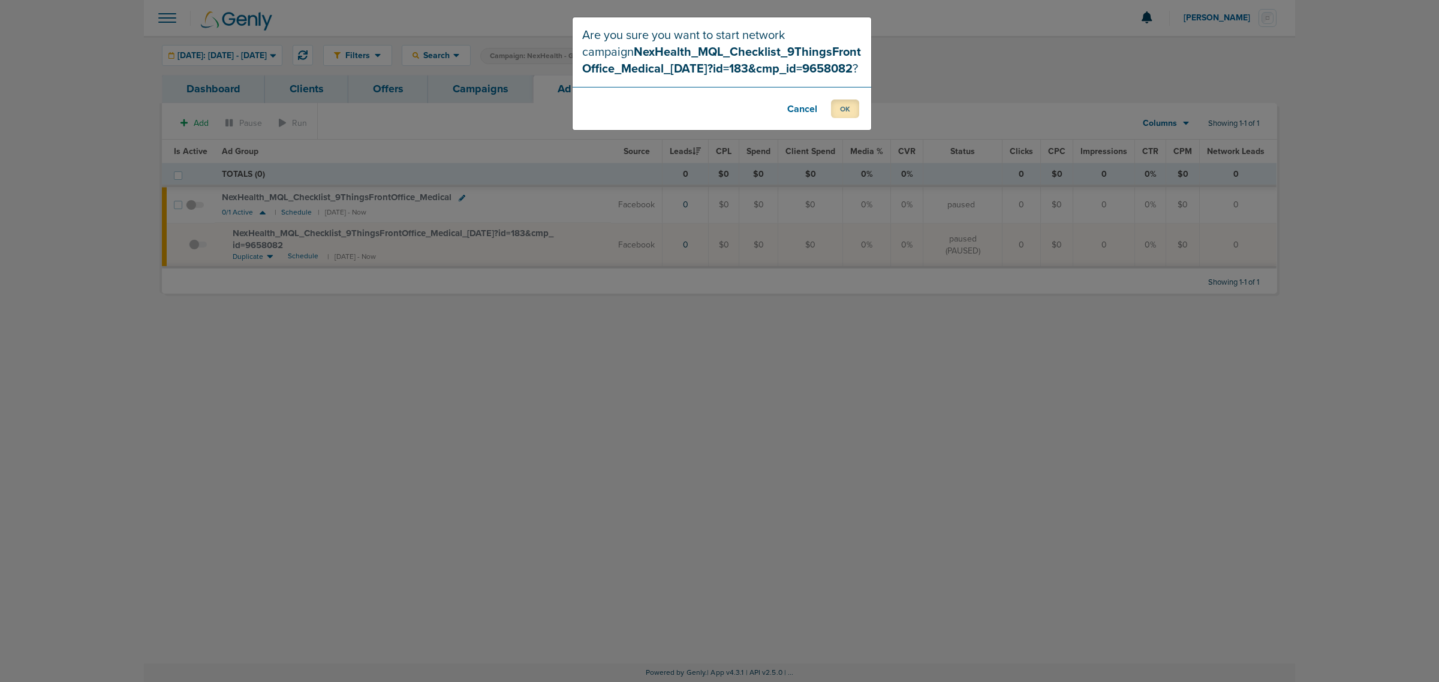
click at [845, 106] on button "OK" at bounding box center [845, 109] width 28 height 19
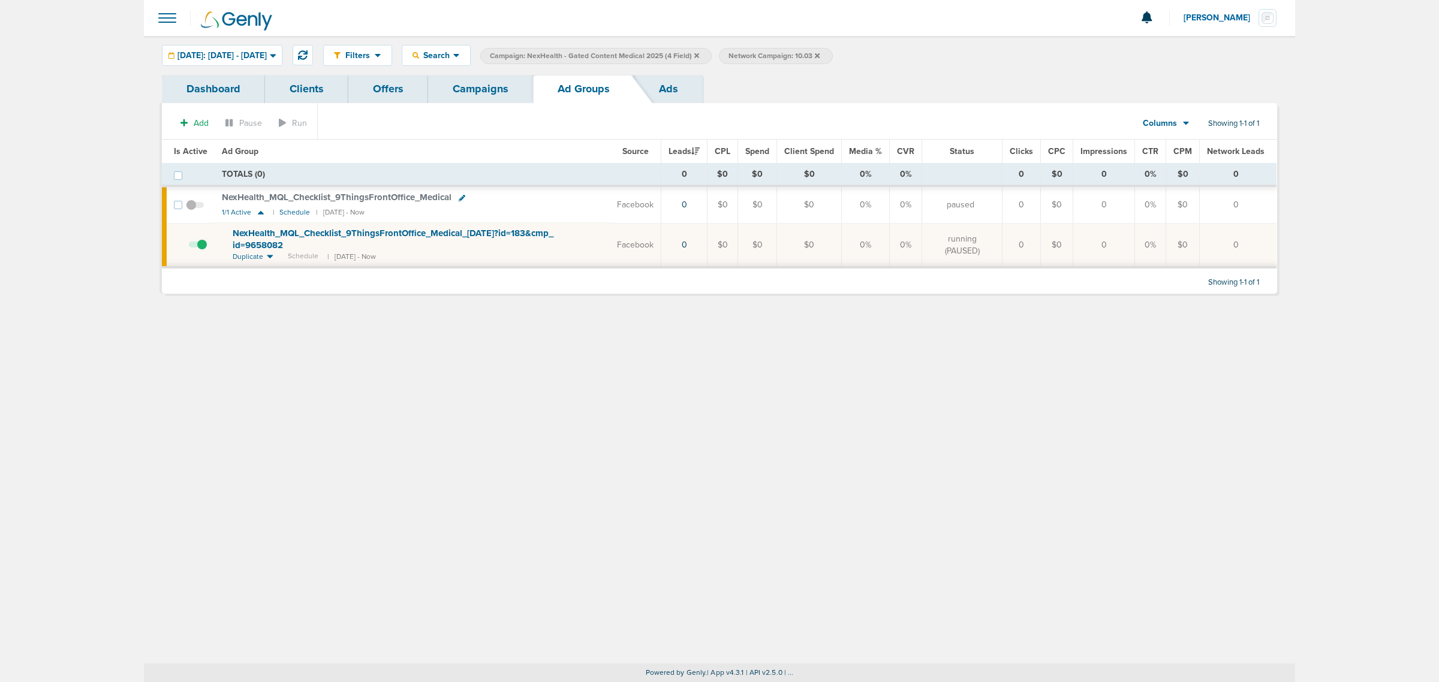
click at [487, 84] on link "Campaigns" at bounding box center [480, 89] width 105 height 28
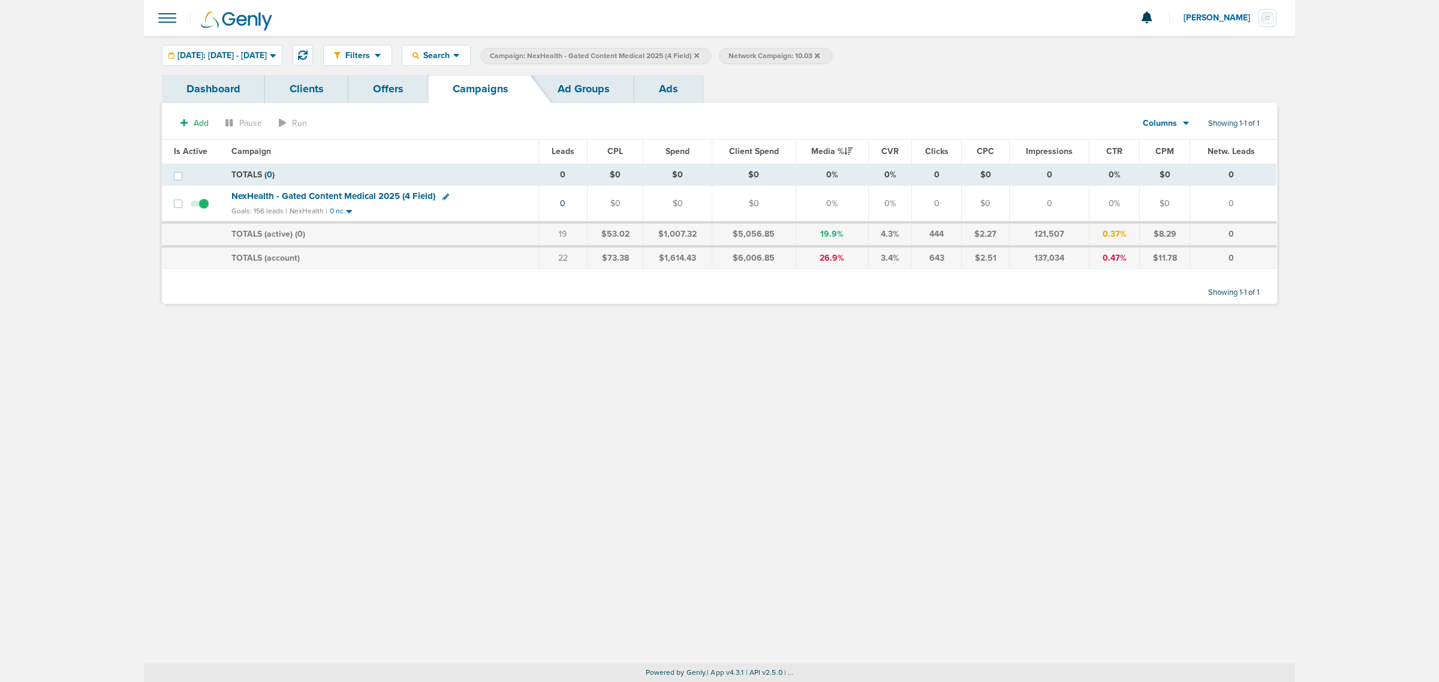
click at [820, 52] on icon at bounding box center [817, 55] width 5 height 7
click at [699, 54] on icon at bounding box center [696, 55] width 5 height 5
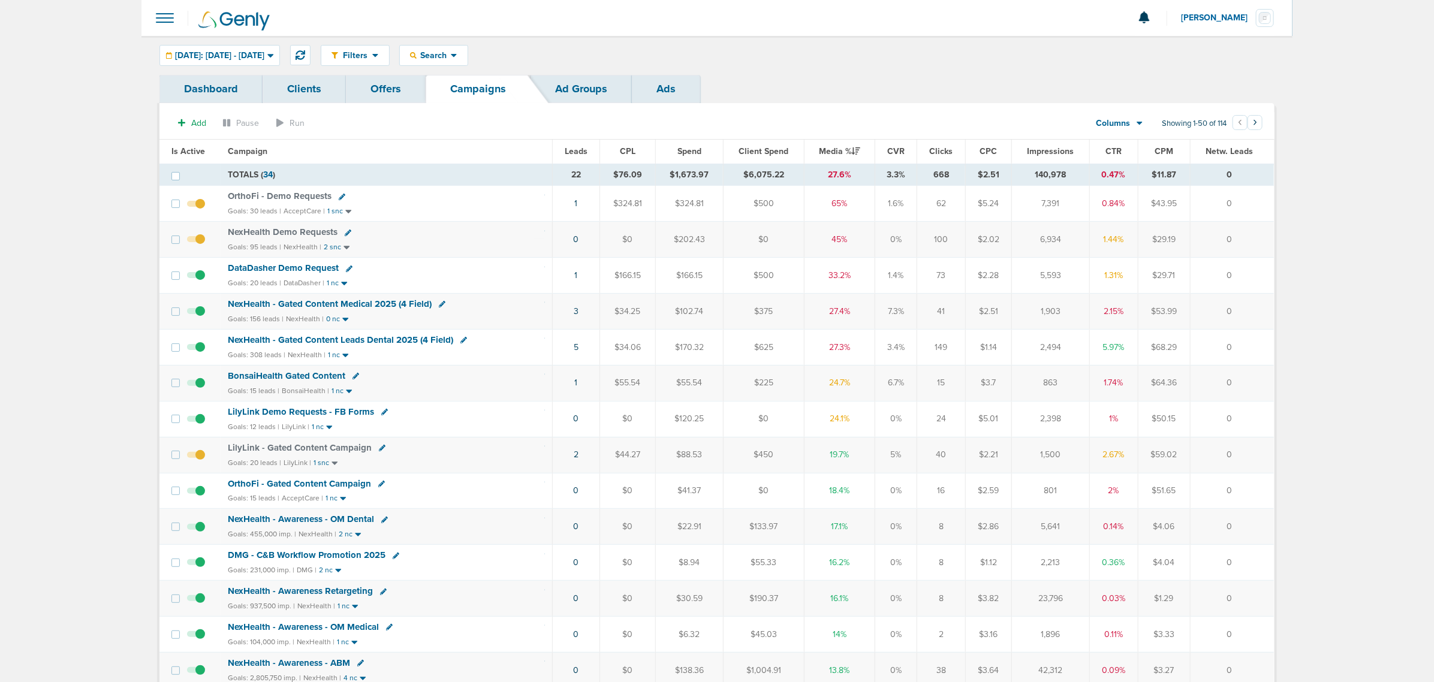
click at [372, 339] on span "NexHealth - Gated Content Leads Dental 2025 (4 Field)" at bounding box center [340, 340] width 225 height 11
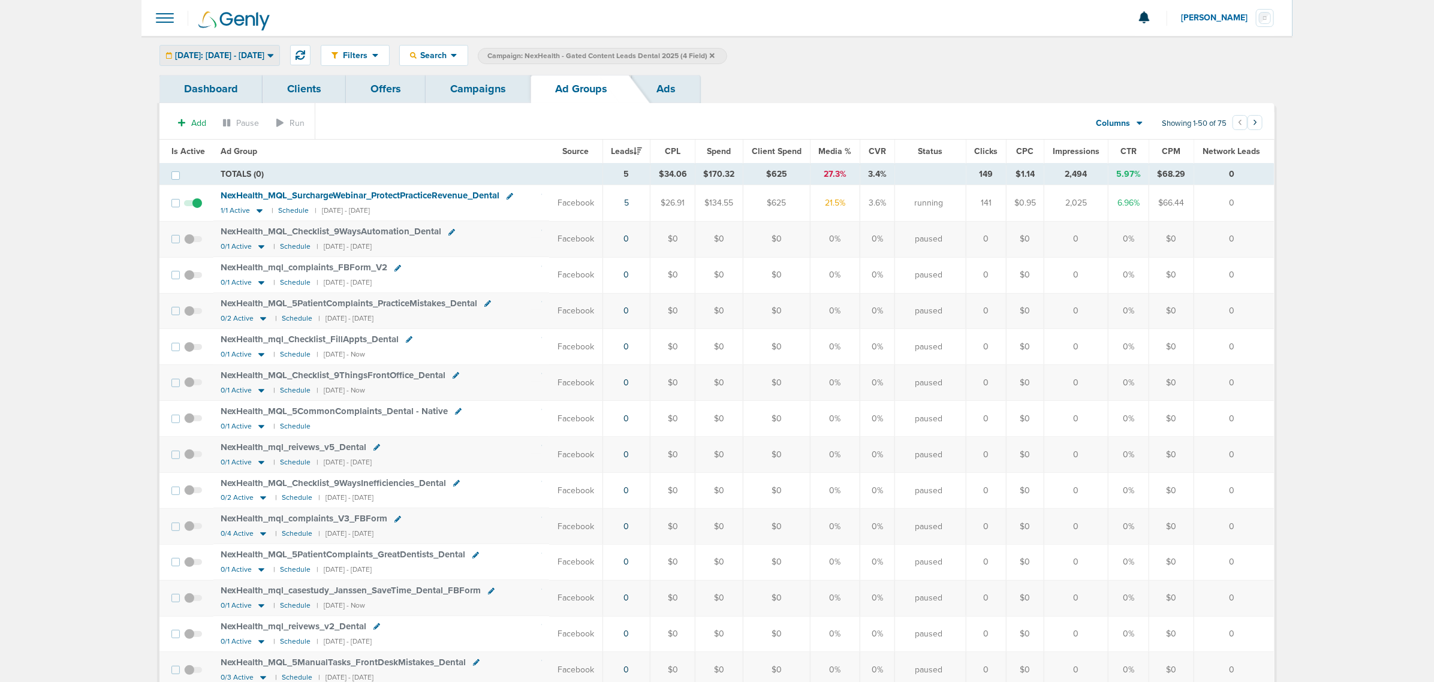
click at [257, 59] on span "[DATE]: [DATE] - [DATE]" at bounding box center [219, 56] width 89 height 8
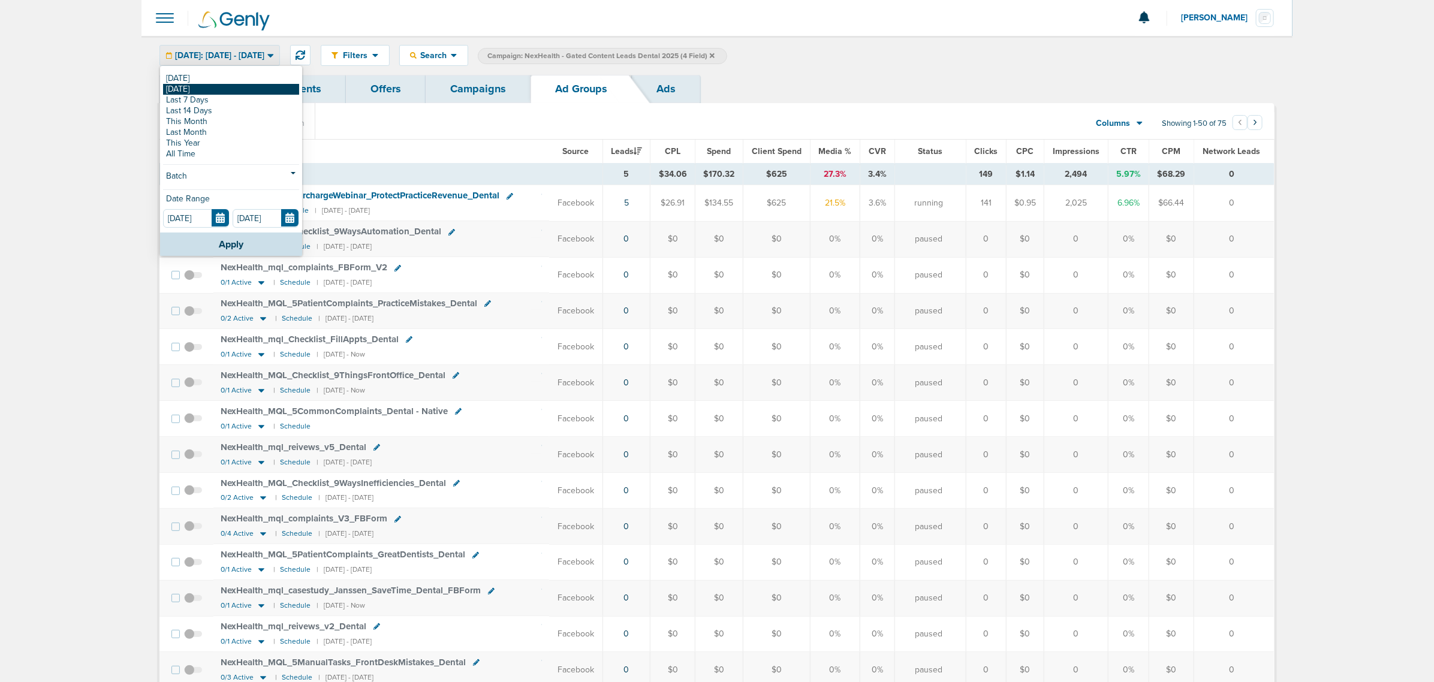
click at [213, 92] on link "[DATE]" at bounding box center [231, 89] width 136 height 11
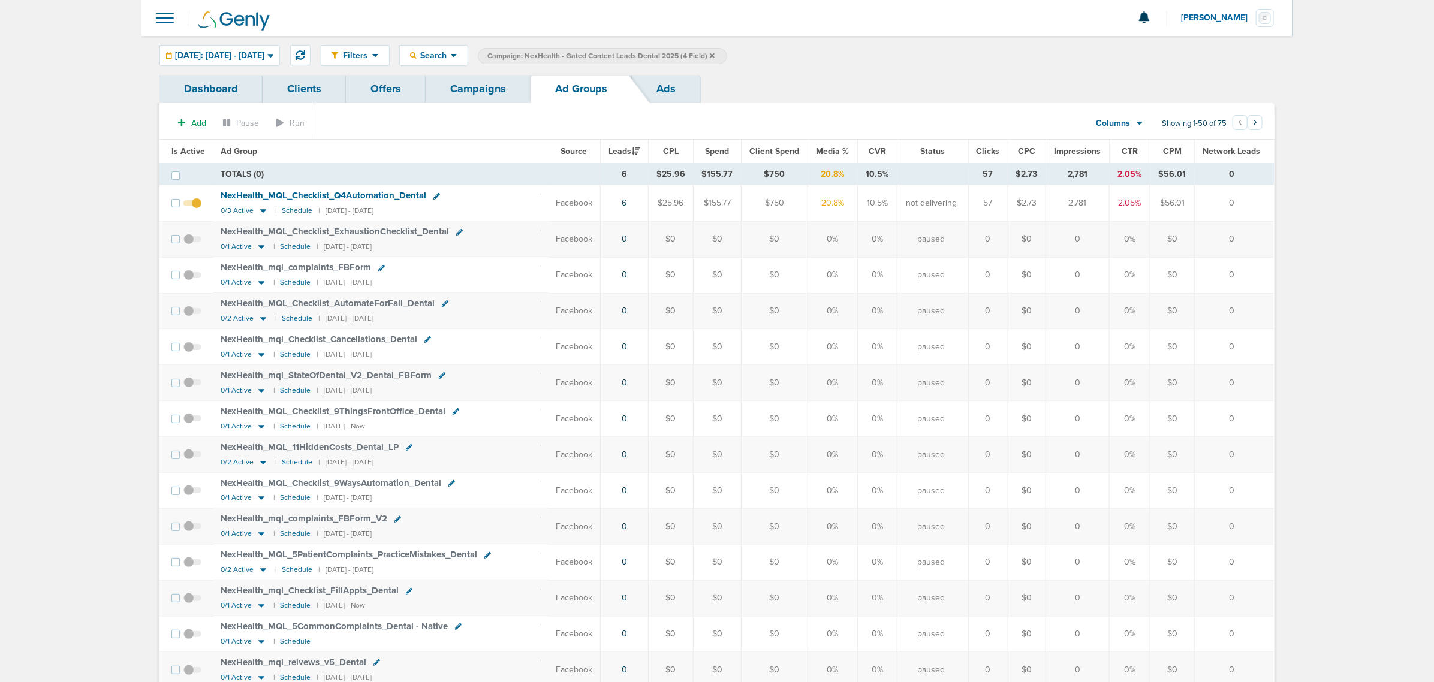
drag, startPoint x: 244, startPoint y: 43, endPoint x: 243, endPoint y: 51, distance: 8.4
click at [244, 44] on div "Filters Active Only Settings Status Active Inactive Objectives MQL SQL Traffic …" at bounding box center [716, 55] width 1151 height 39
click at [243, 52] on span "Yesterday: 10.02.2025 - 10.02.2025" at bounding box center [219, 56] width 89 height 8
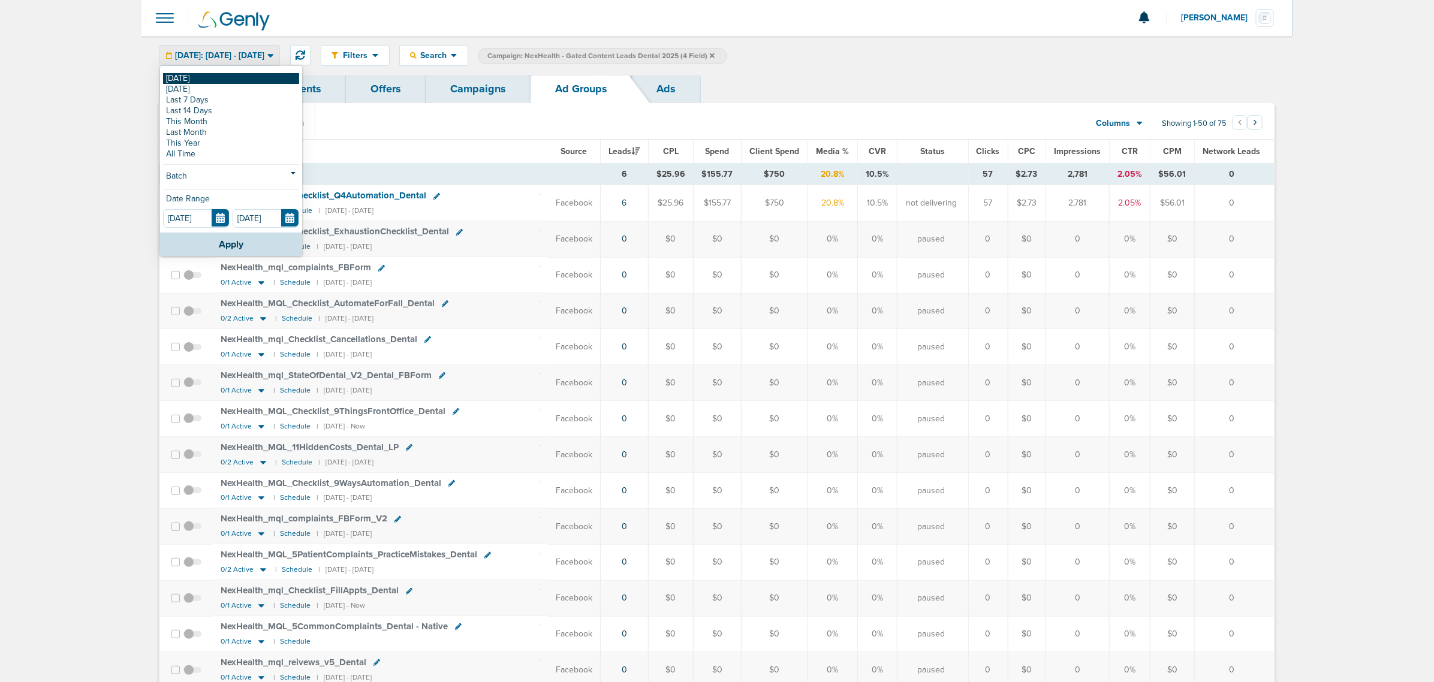
click at [216, 73] on link "[DATE]" at bounding box center [231, 78] width 136 height 11
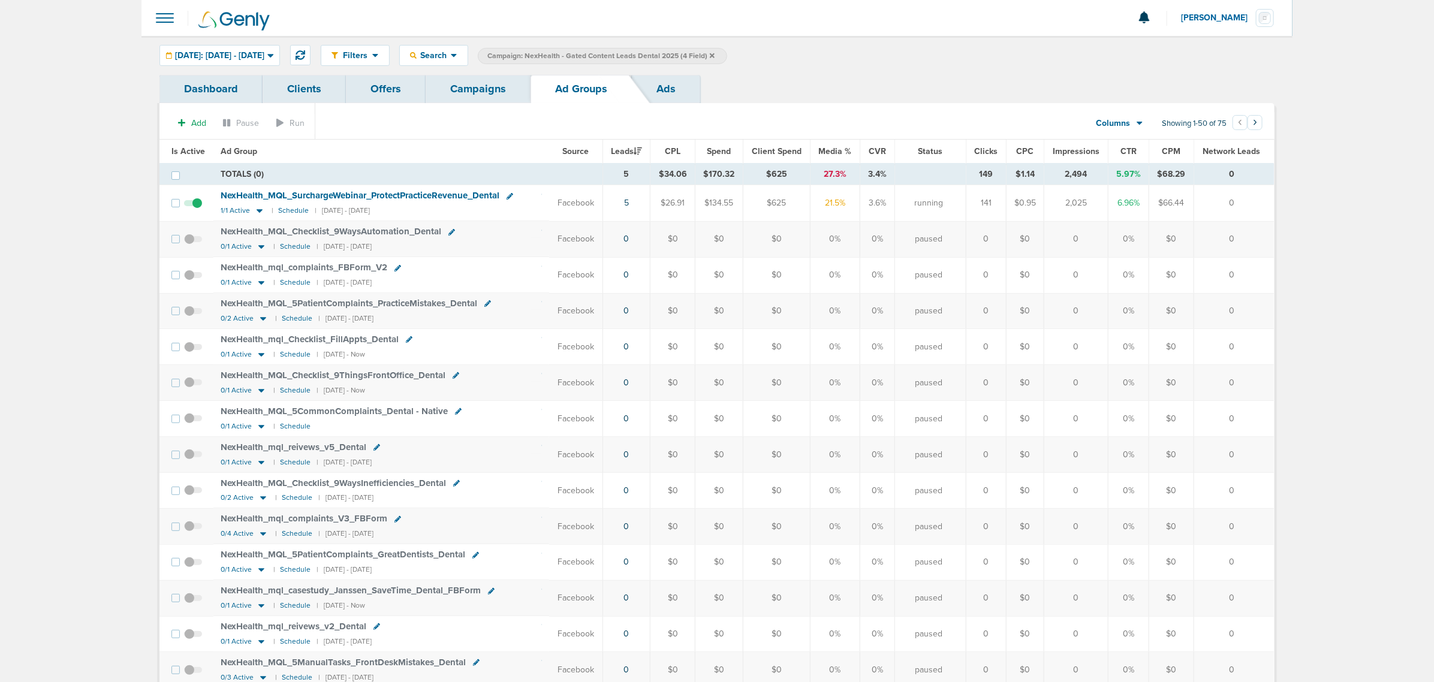
click at [823, 149] on span "Media %" at bounding box center [835, 151] width 33 height 10
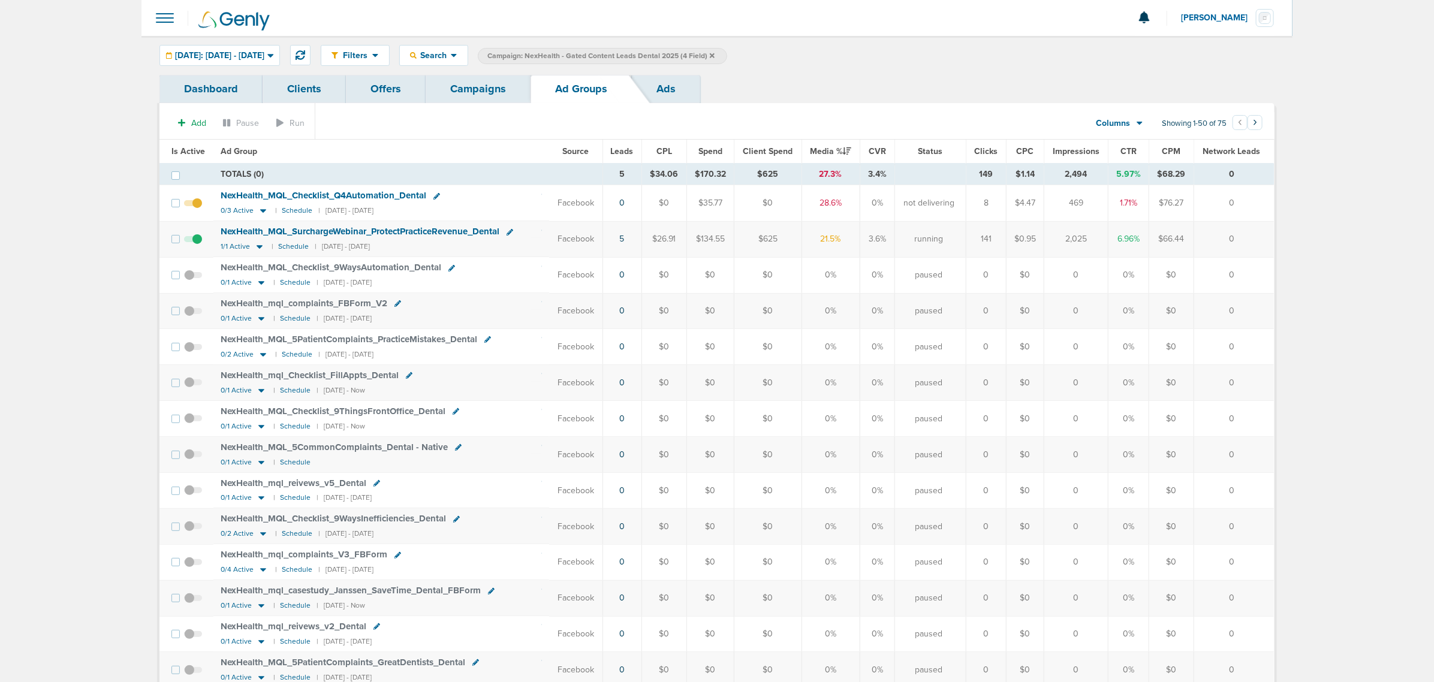
click at [487, 79] on link "Campaigns" at bounding box center [478, 89] width 105 height 28
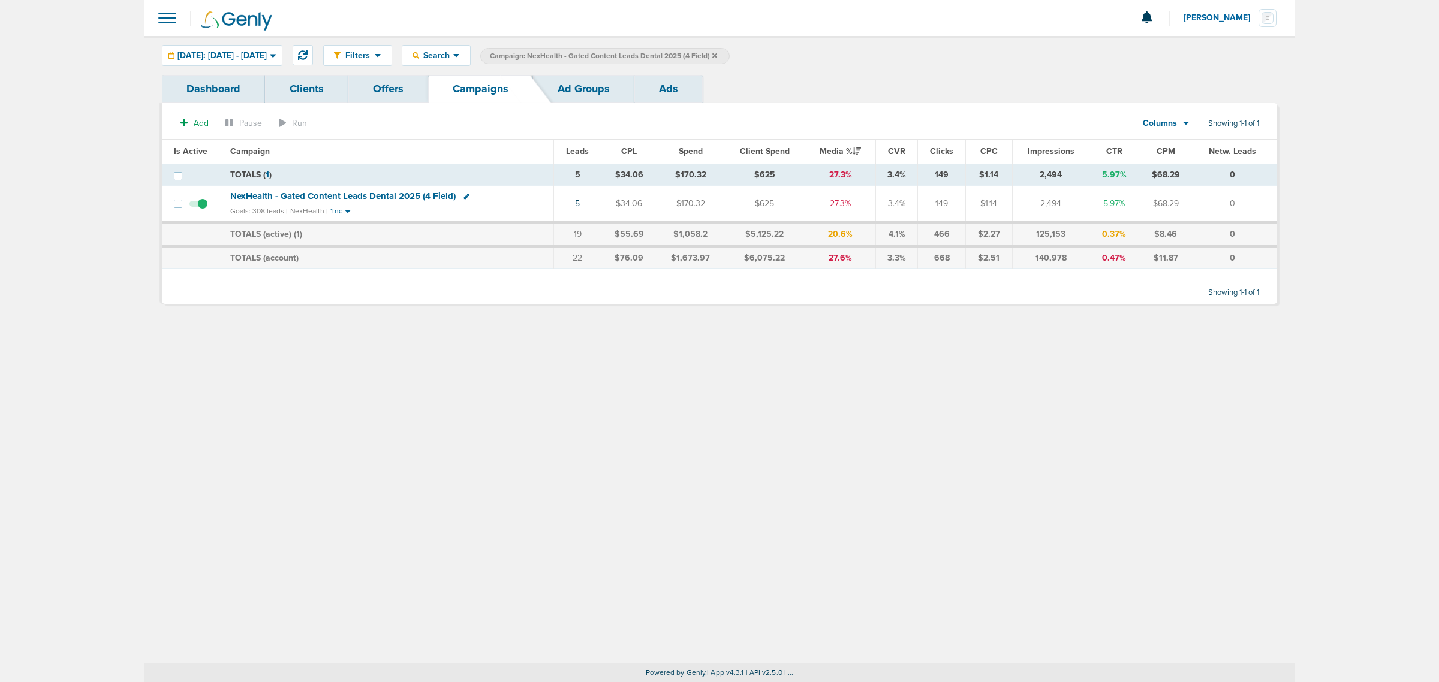
click at [717, 55] on icon at bounding box center [714, 55] width 5 height 5
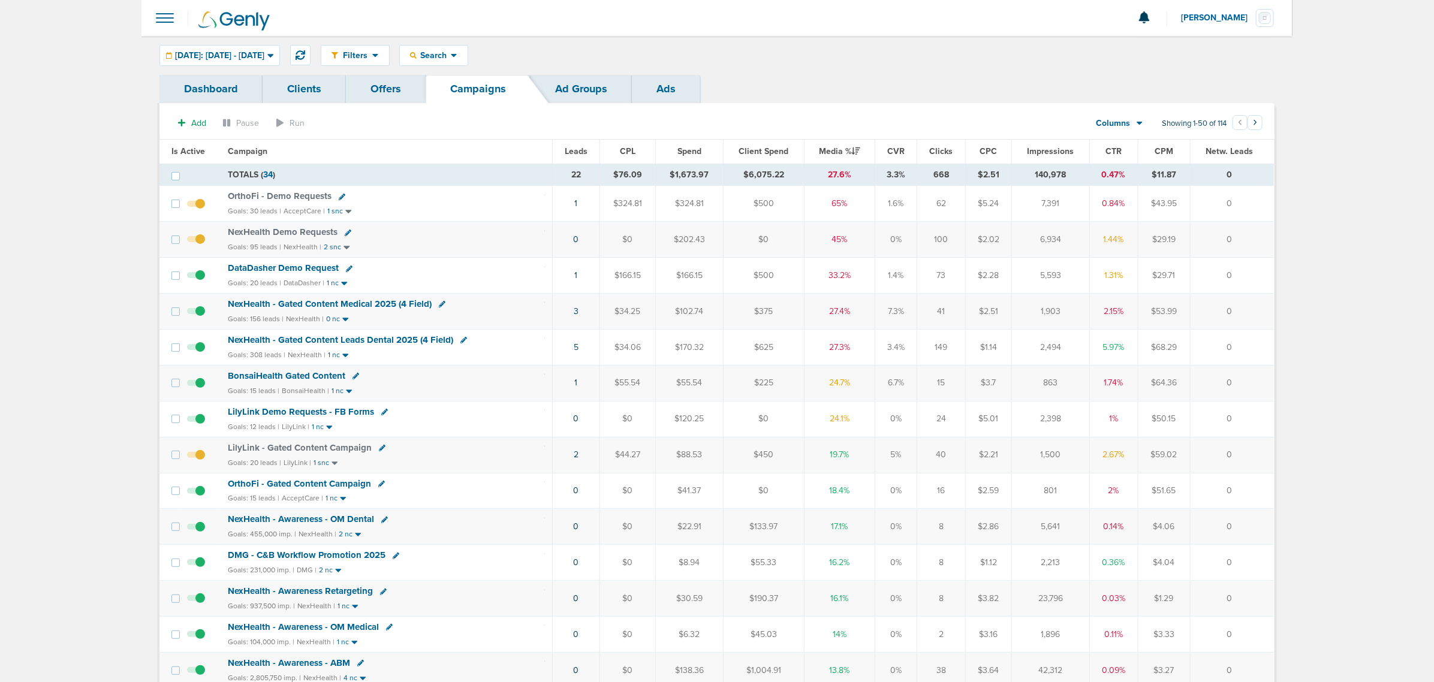
click at [351, 306] on span "NexHealth - Gated Content Medical 2025 (4 Field)" at bounding box center [330, 304] width 204 height 11
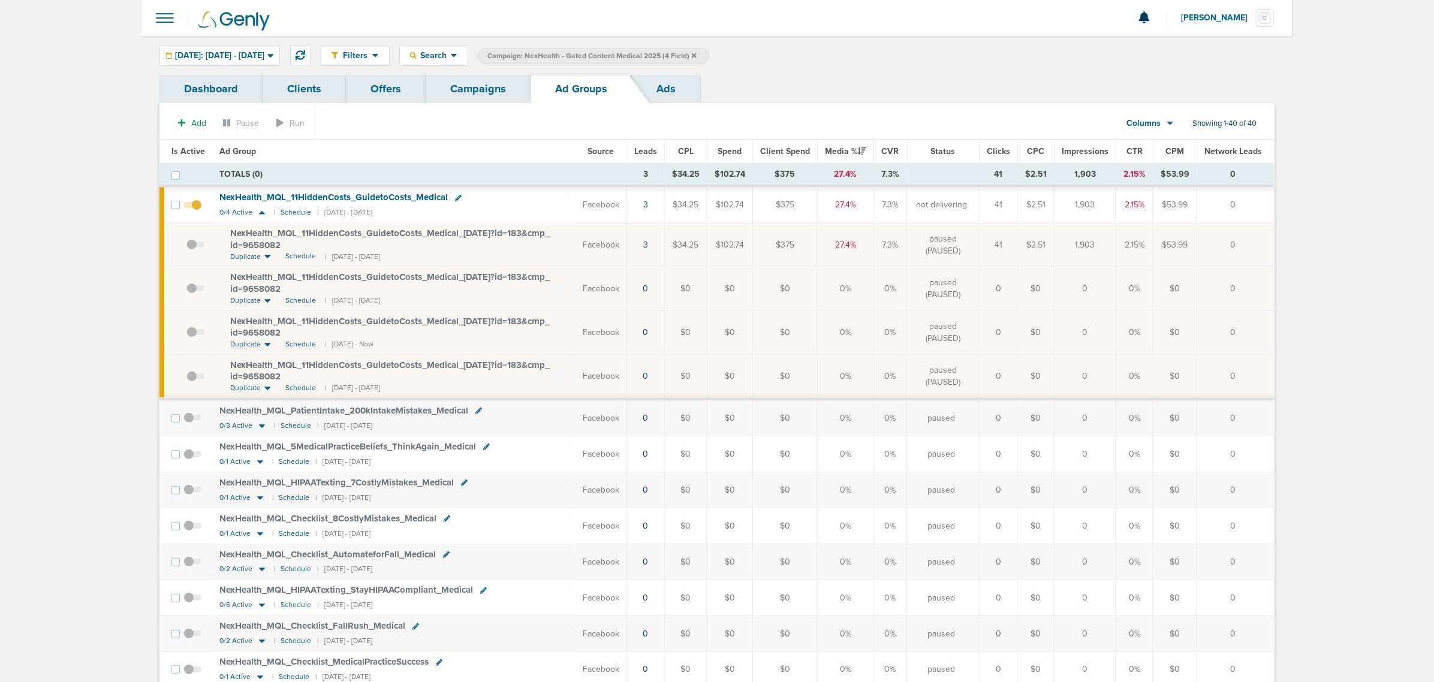
click at [186, 339] on span at bounding box center [195, 339] width 18 height 0
click at [186, 335] on input "checkbox" at bounding box center [186, 335] width 0 height 0
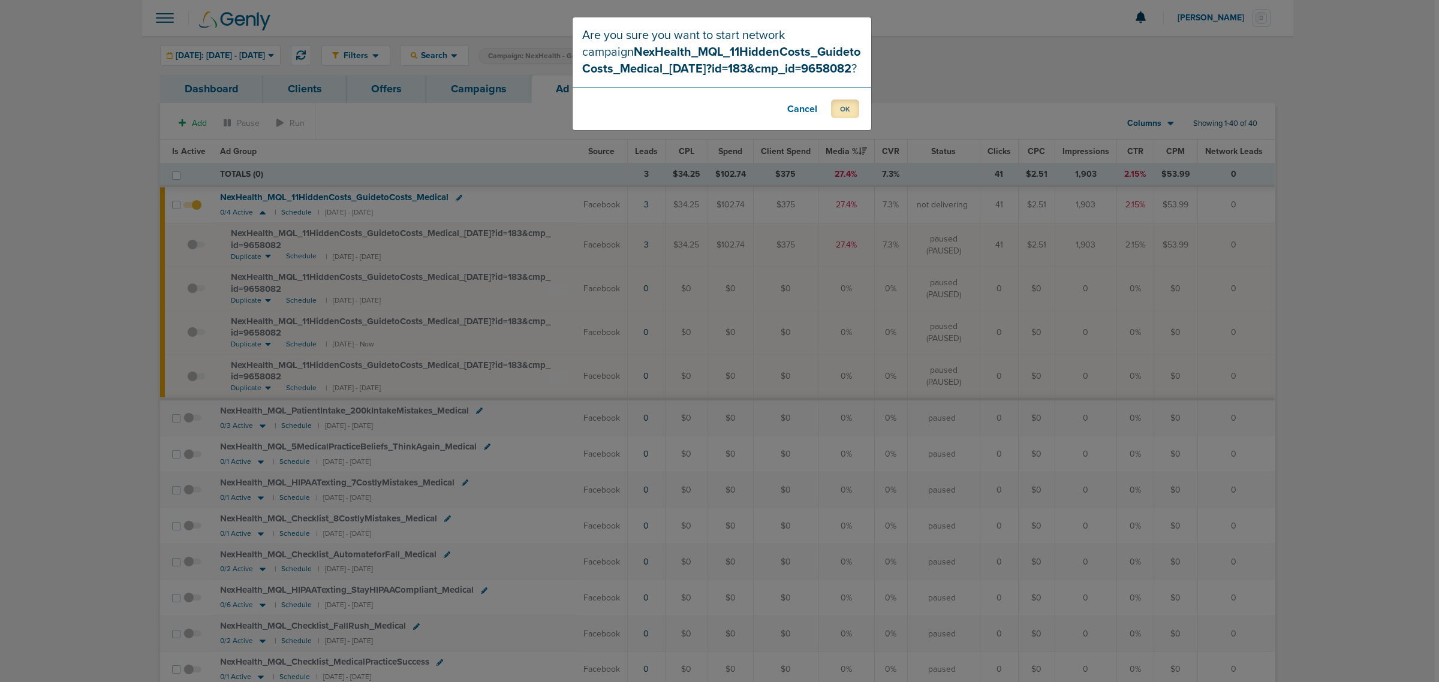
click at [847, 103] on button "OK" at bounding box center [845, 109] width 28 height 19
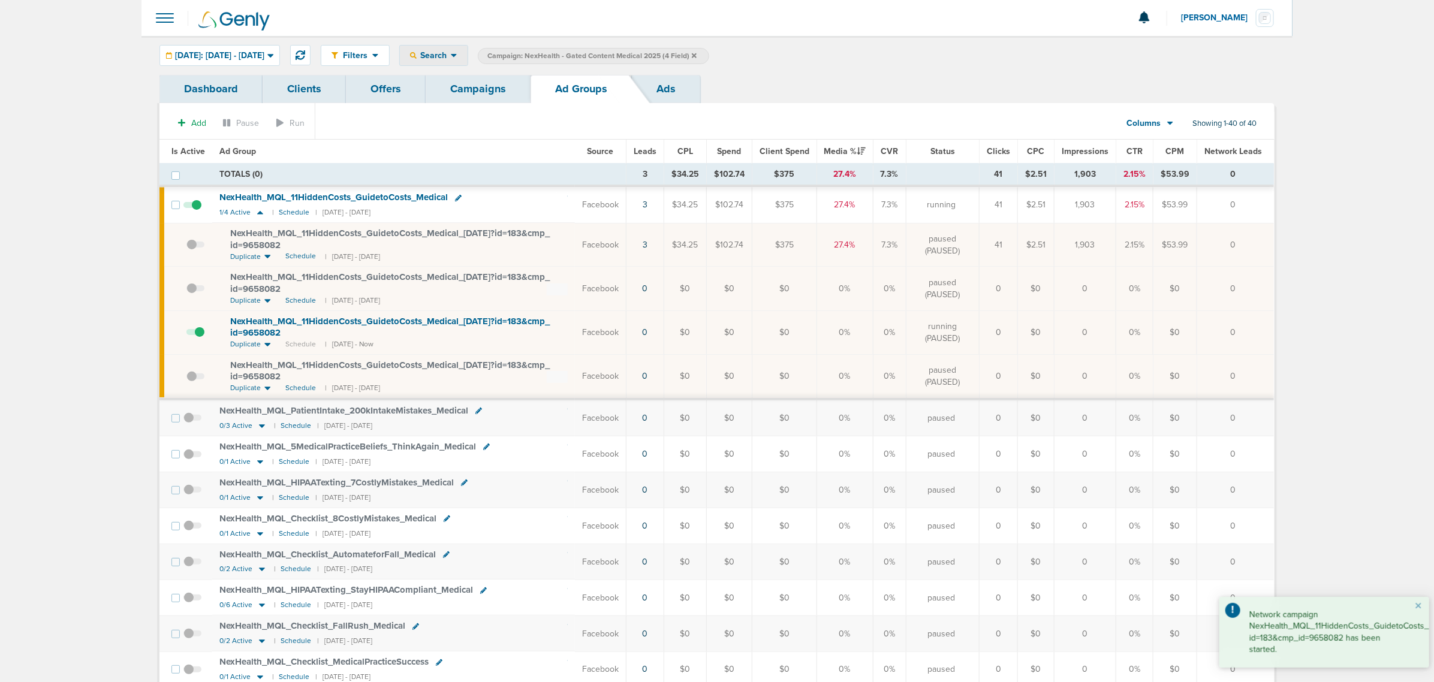
click at [451, 55] on span "Search" at bounding box center [434, 55] width 34 height 10
click at [486, 162] on link "Network Campaign" at bounding box center [462, 169] width 124 height 15
select select "netCmpName"
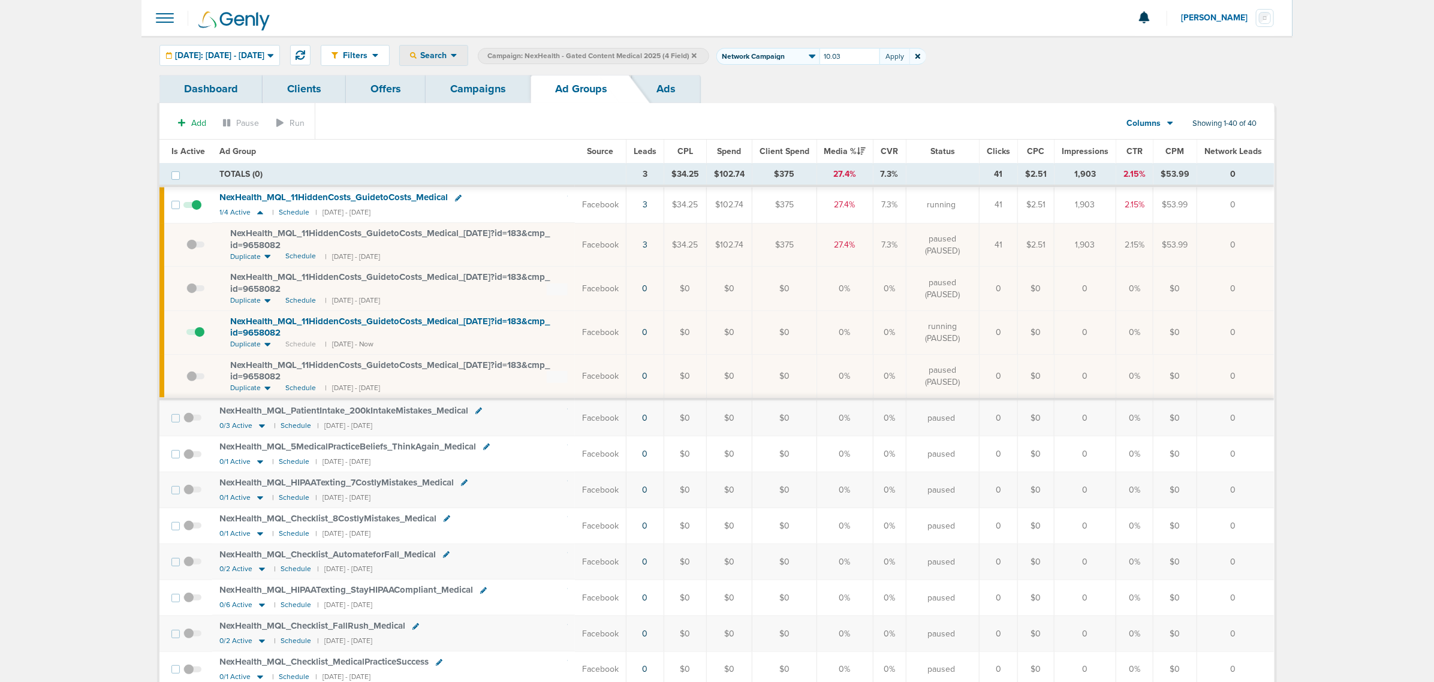
type input "10.03"
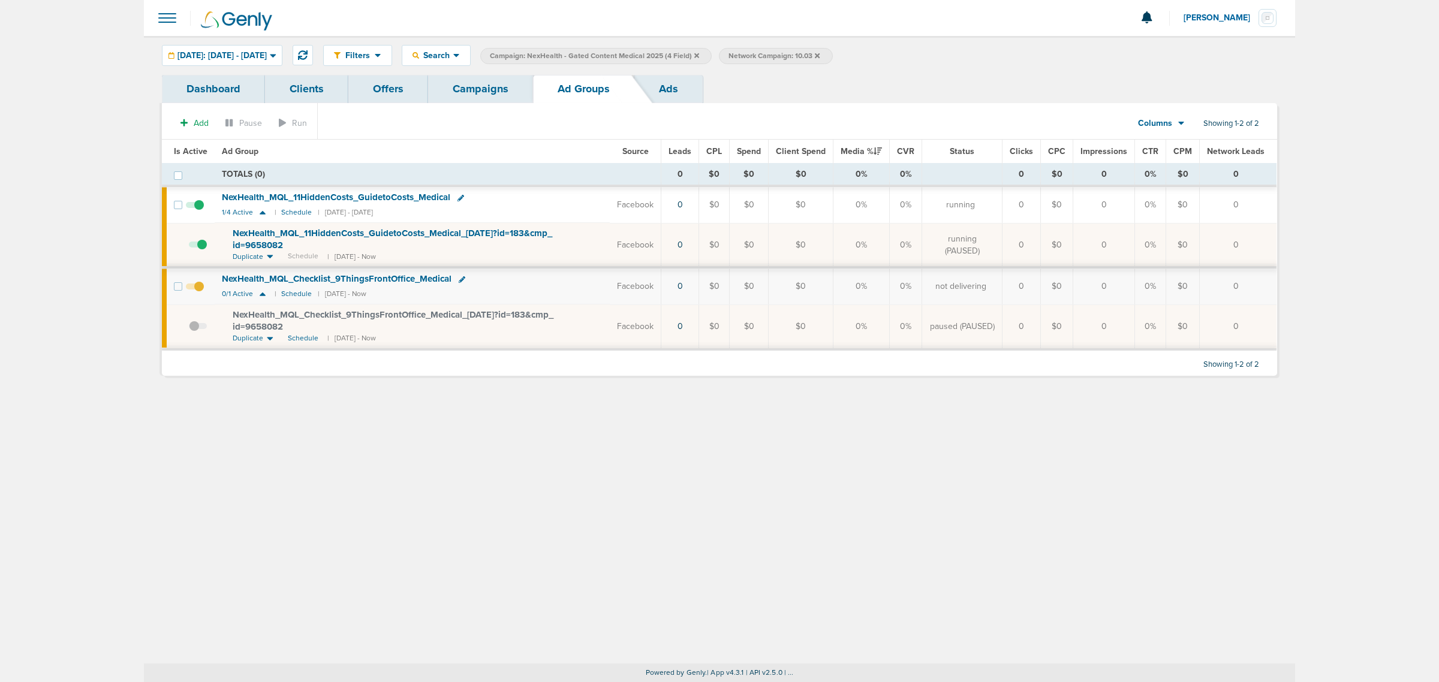
click at [193, 332] on span at bounding box center [198, 332] width 18 height 0
click at [189, 329] on input "checkbox" at bounding box center [189, 329] width 0 height 0
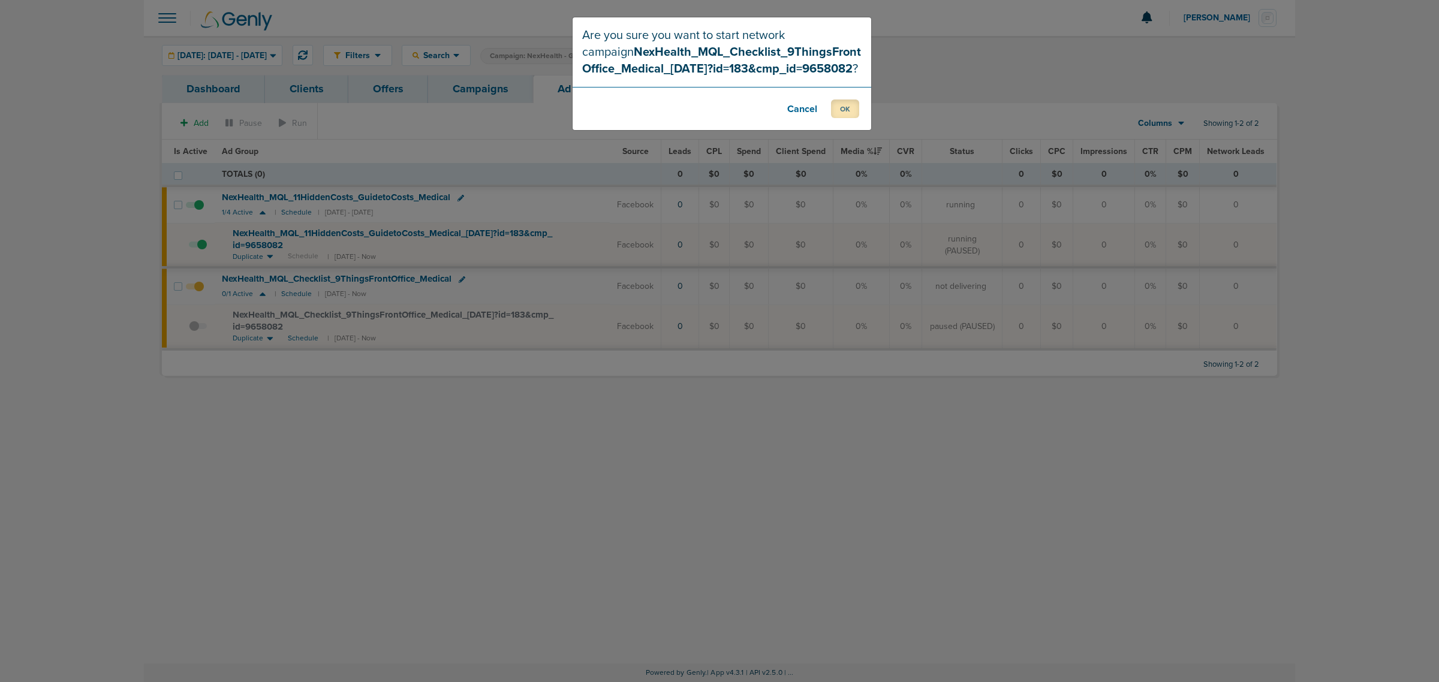
click at [854, 105] on button "OK" at bounding box center [845, 109] width 28 height 19
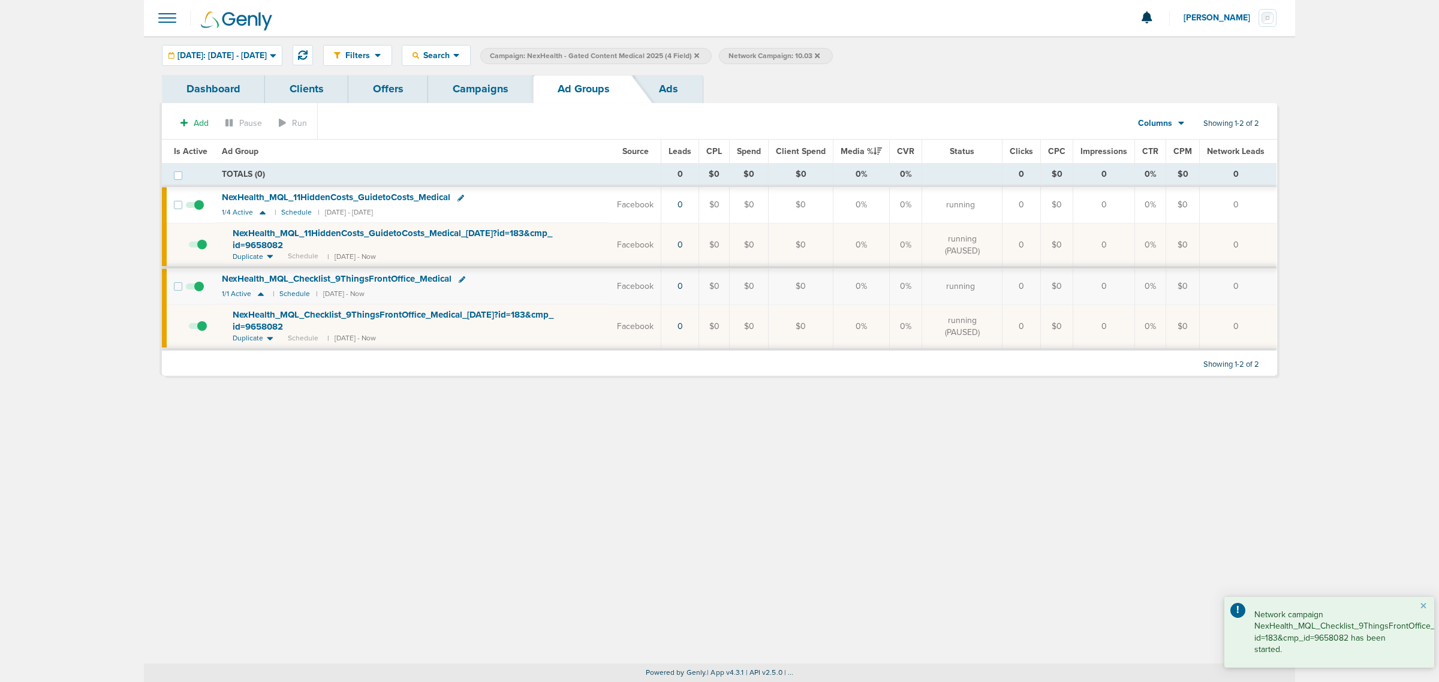
click at [478, 80] on link "Campaigns" at bounding box center [480, 89] width 105 height 28
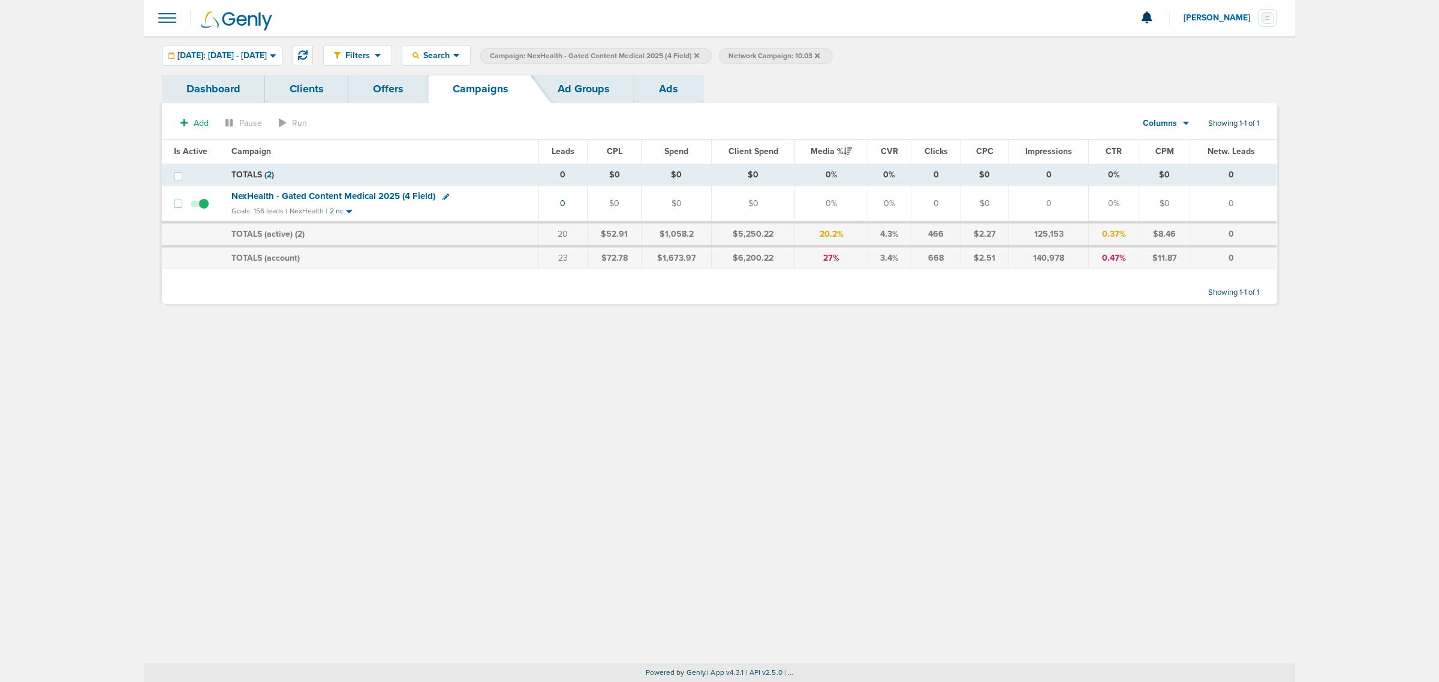
click at [699, 54] on icon at bounding box center [696, 55] width 5 height 7
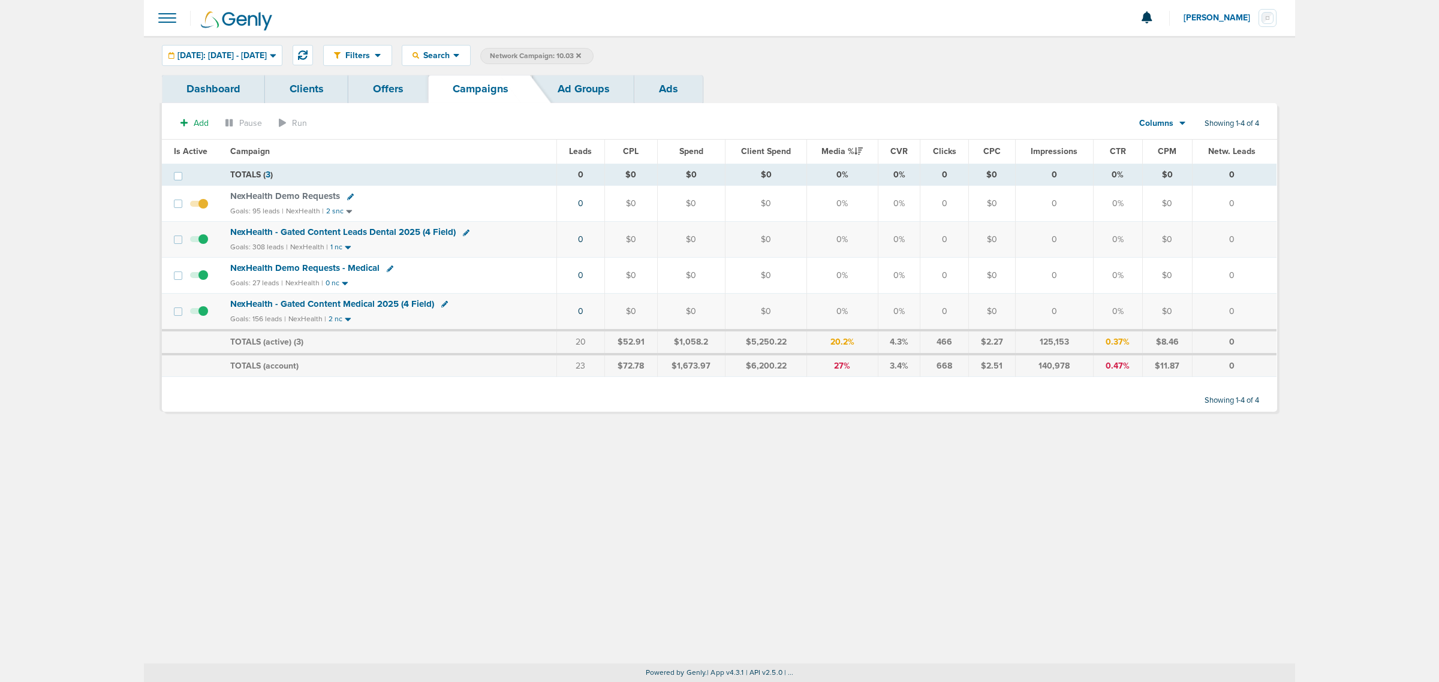
click at [581, 54] on icon at bounding box center [578, 55] width 5 height 5
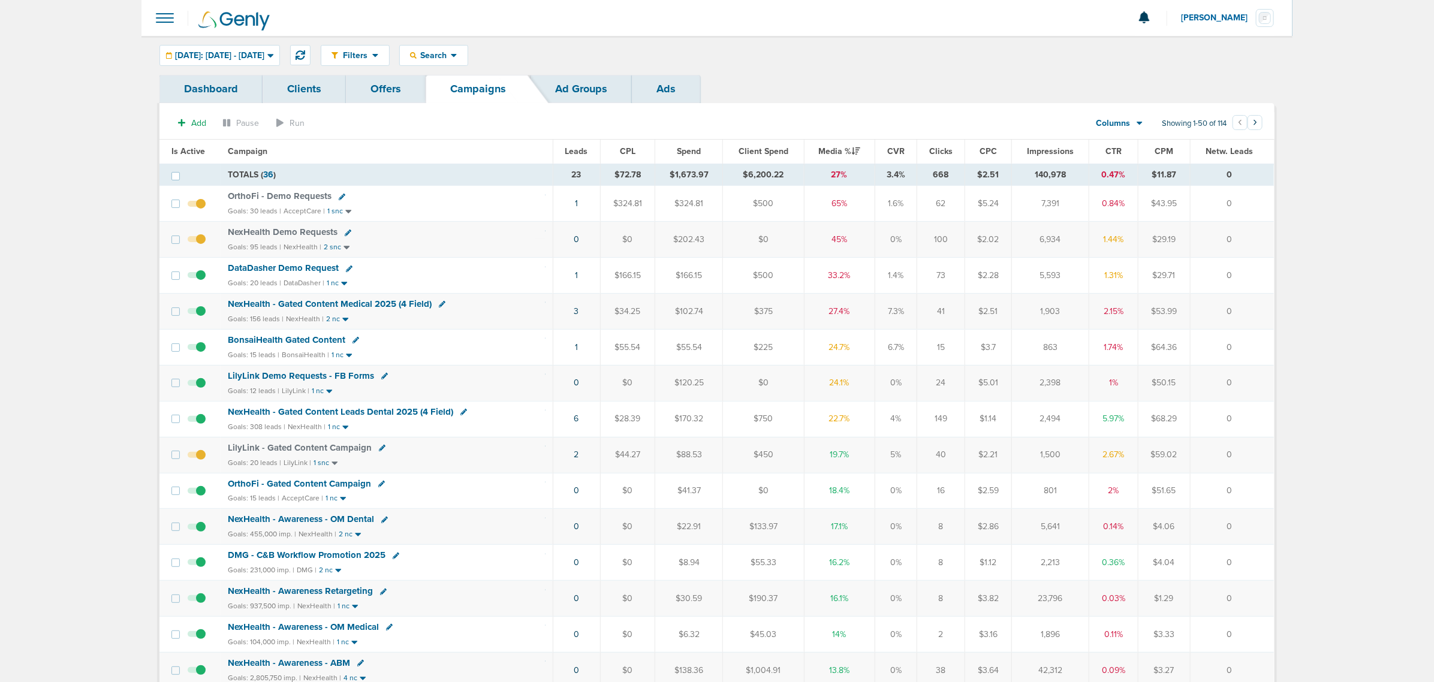
click at [295, 489] on span "OrthoFi - Gated Content Campaign" at bounding box center [299, 483] width 143 height 11
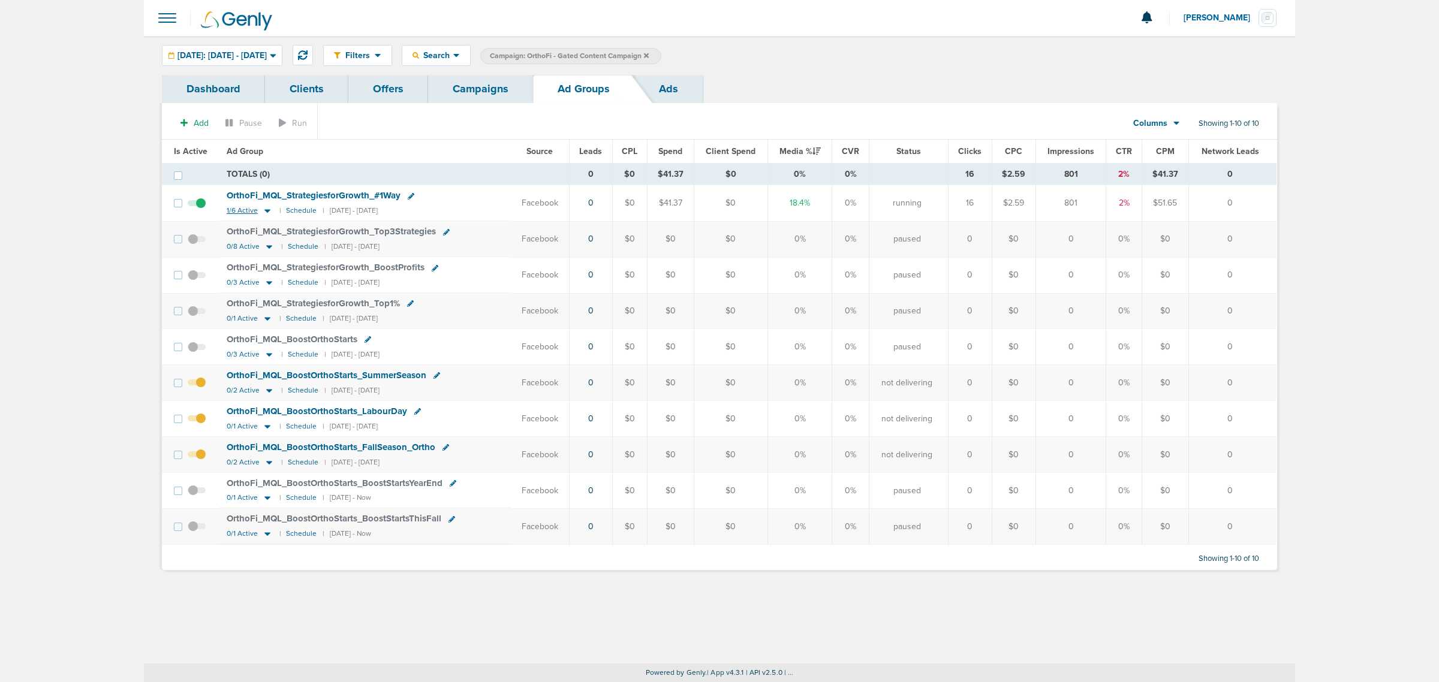
click at [268, 215] on icon at bounding box center [267, 211] width 12 height 10
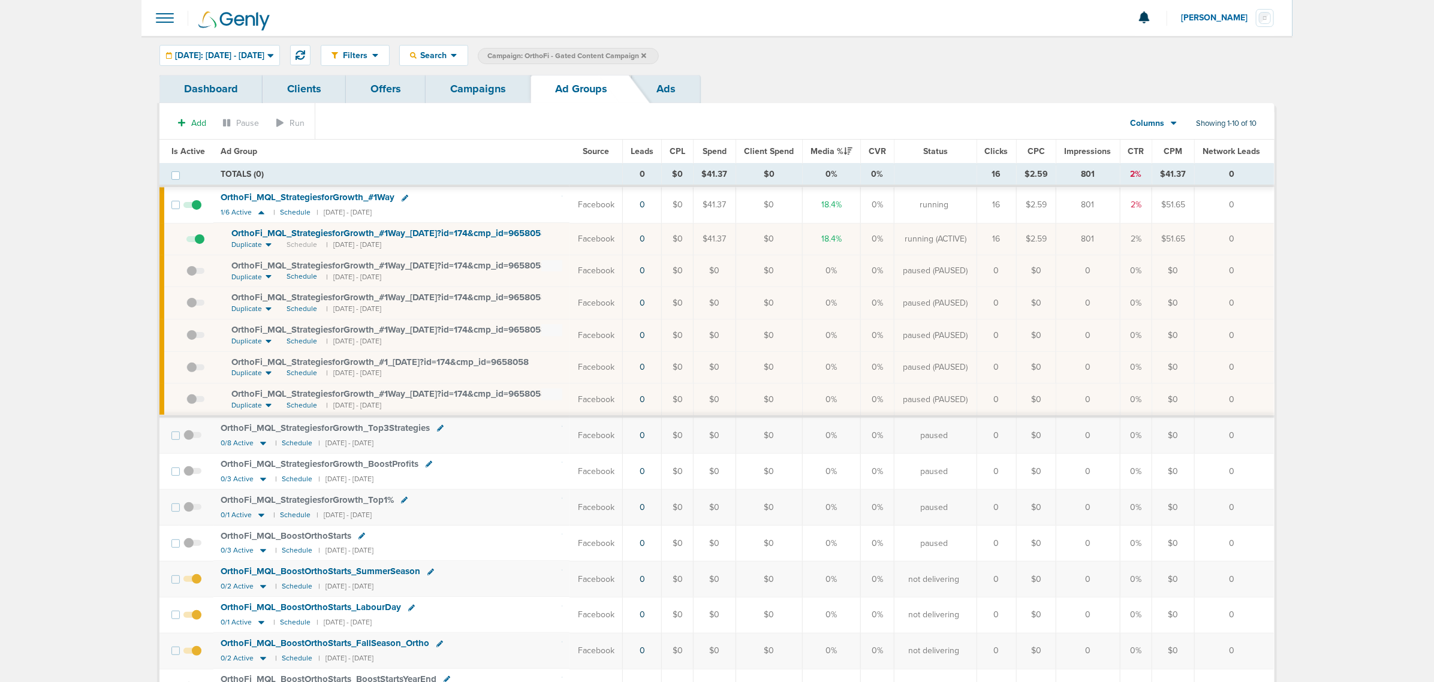
click at [198, 245] on span at bounding box center [195, 245] width 18 height 0
click at [186, 242] on input "checkbox" at bounding box center [186, 242] width 0 height 0
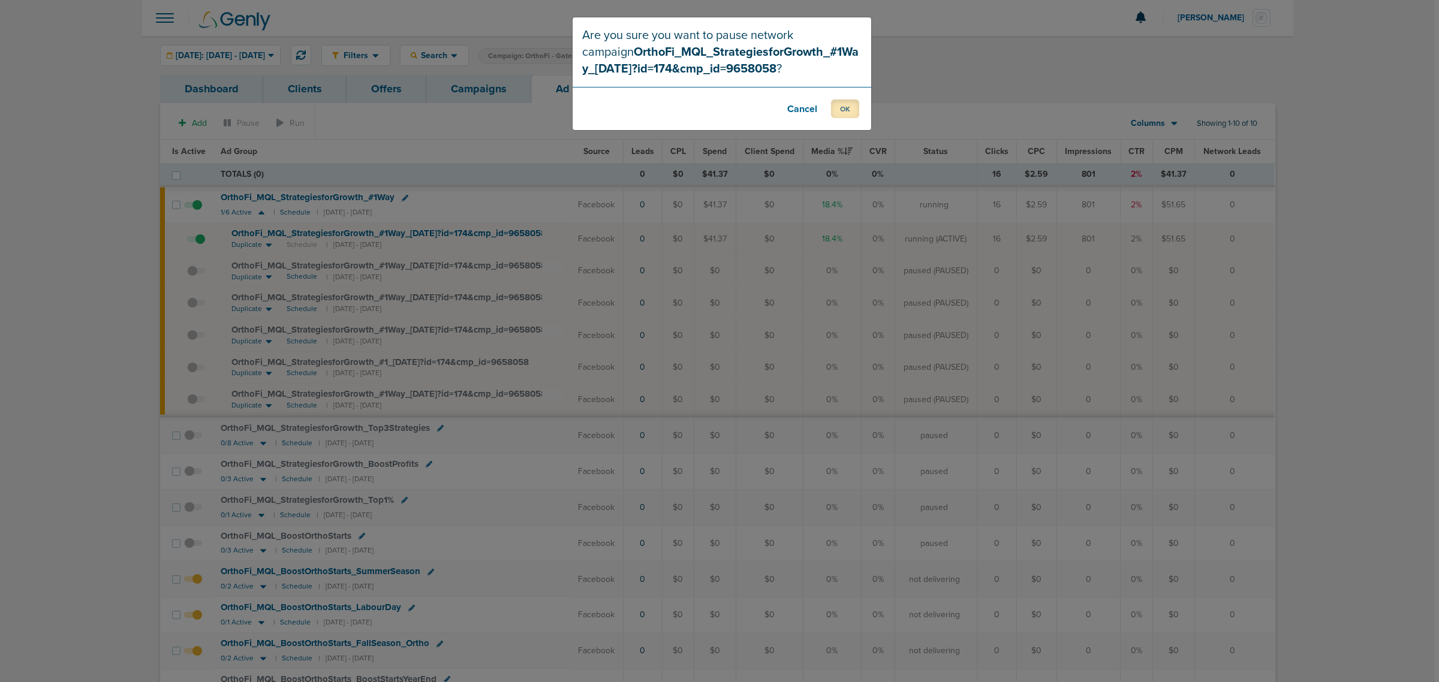
click at [849, 112] on button "OK" at bounding box center [845, 109] width 28 height 19
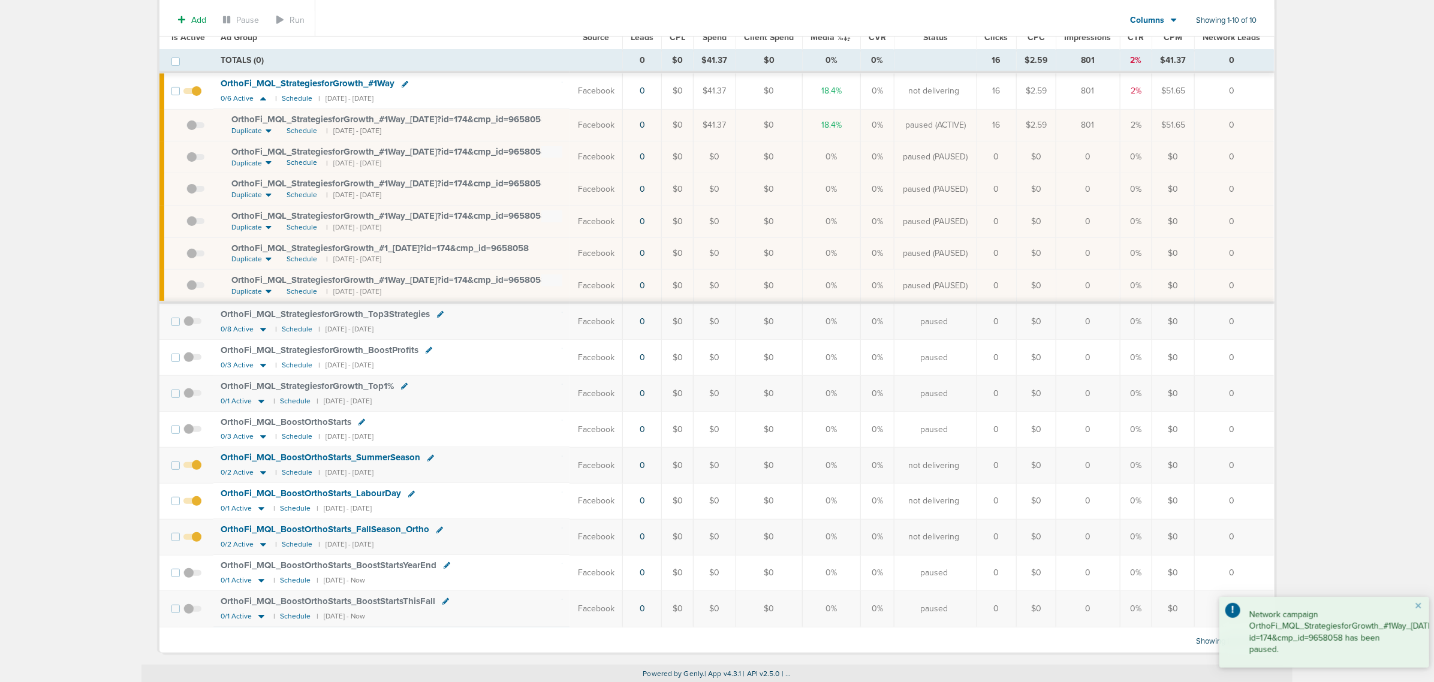
scroll to position [121, 0]
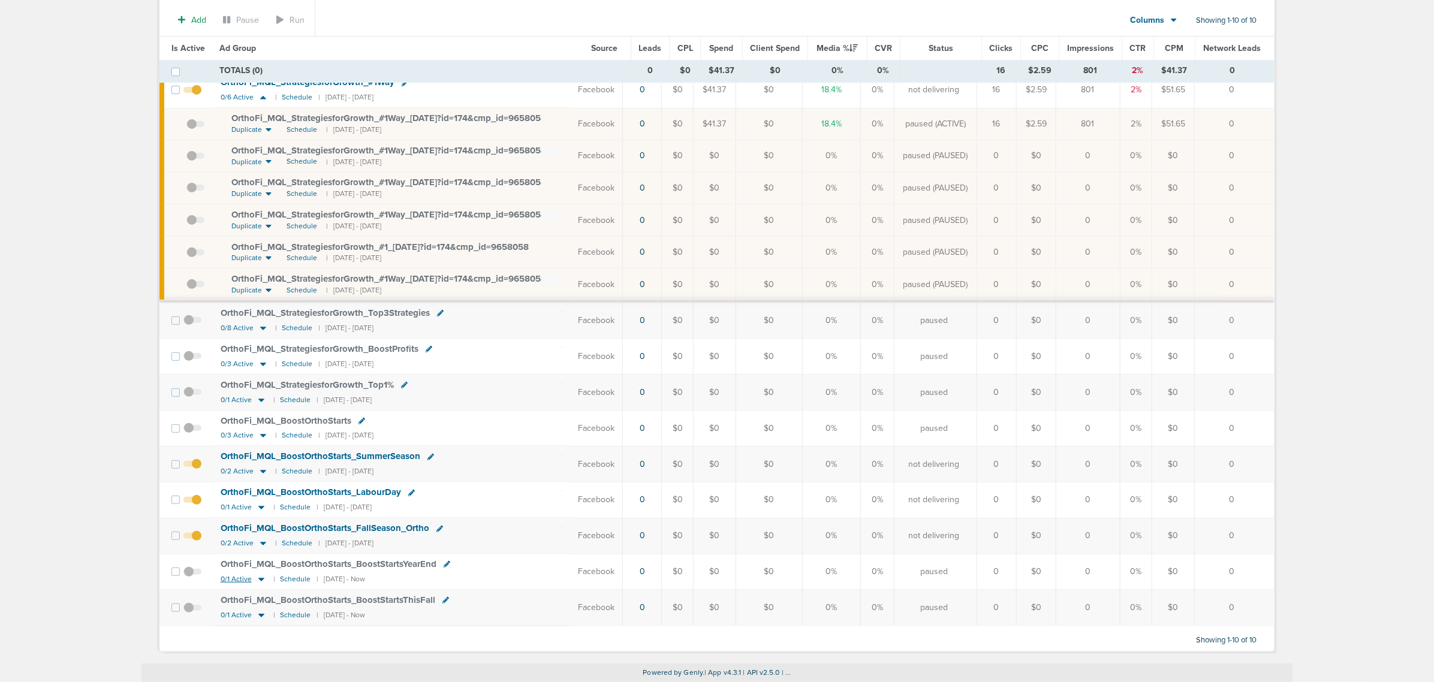
click at [260, 582] on icon at bounding box center [261, 580] width 6 height 4
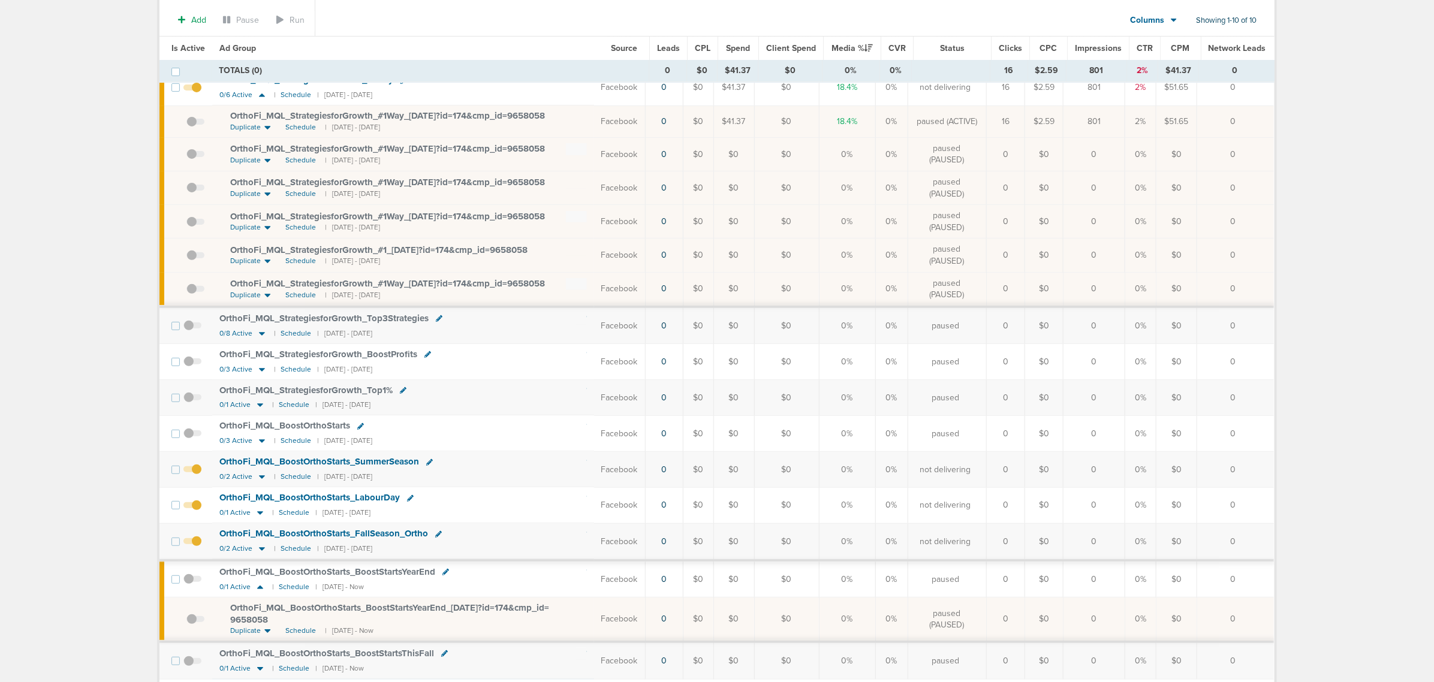
click at [370, 615] on span "OrthoFi_ MQL_ BoostOrthoStarts_ BoostStartsYearEnd_ 10.02.25?id=174&cmp_ id= 96…" at bounding box center [389, 614] width 319 height 23
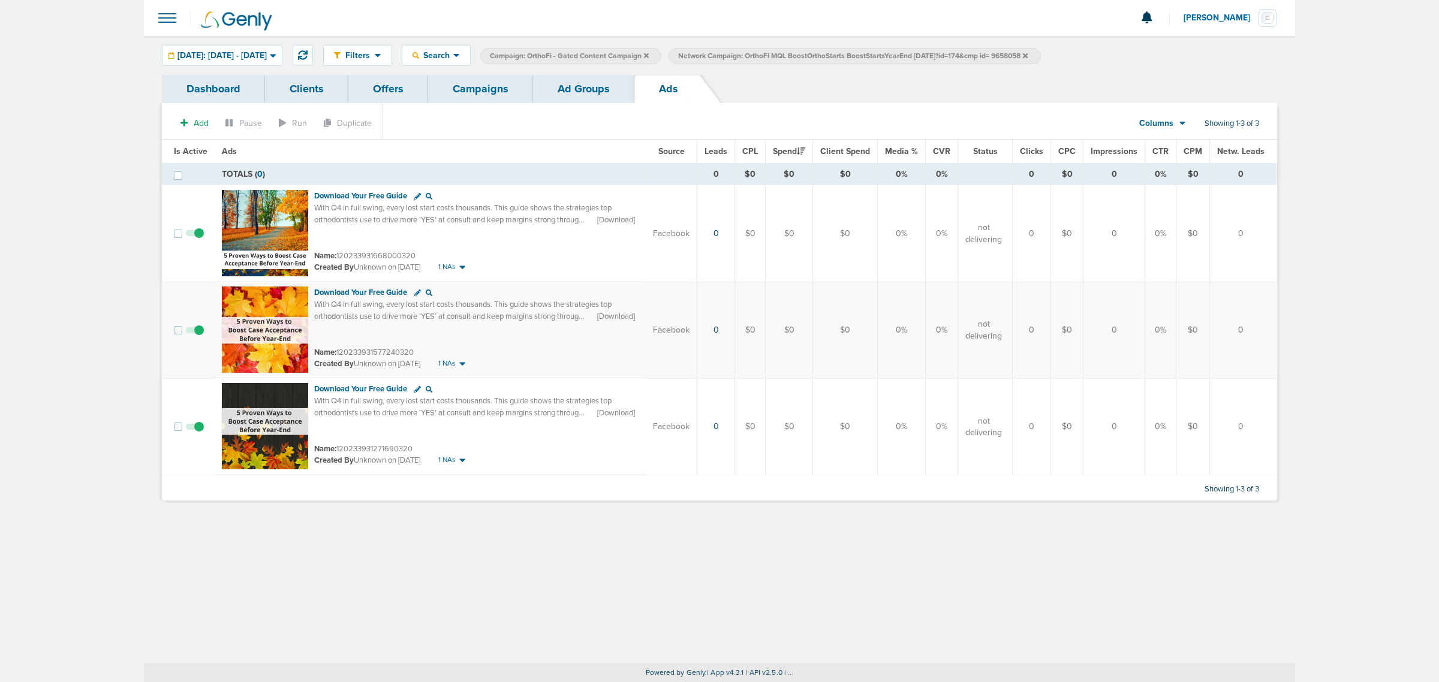
click at [568, 92] on link "Ad Groups" at bounding box center [583, 89] width 101 height 28
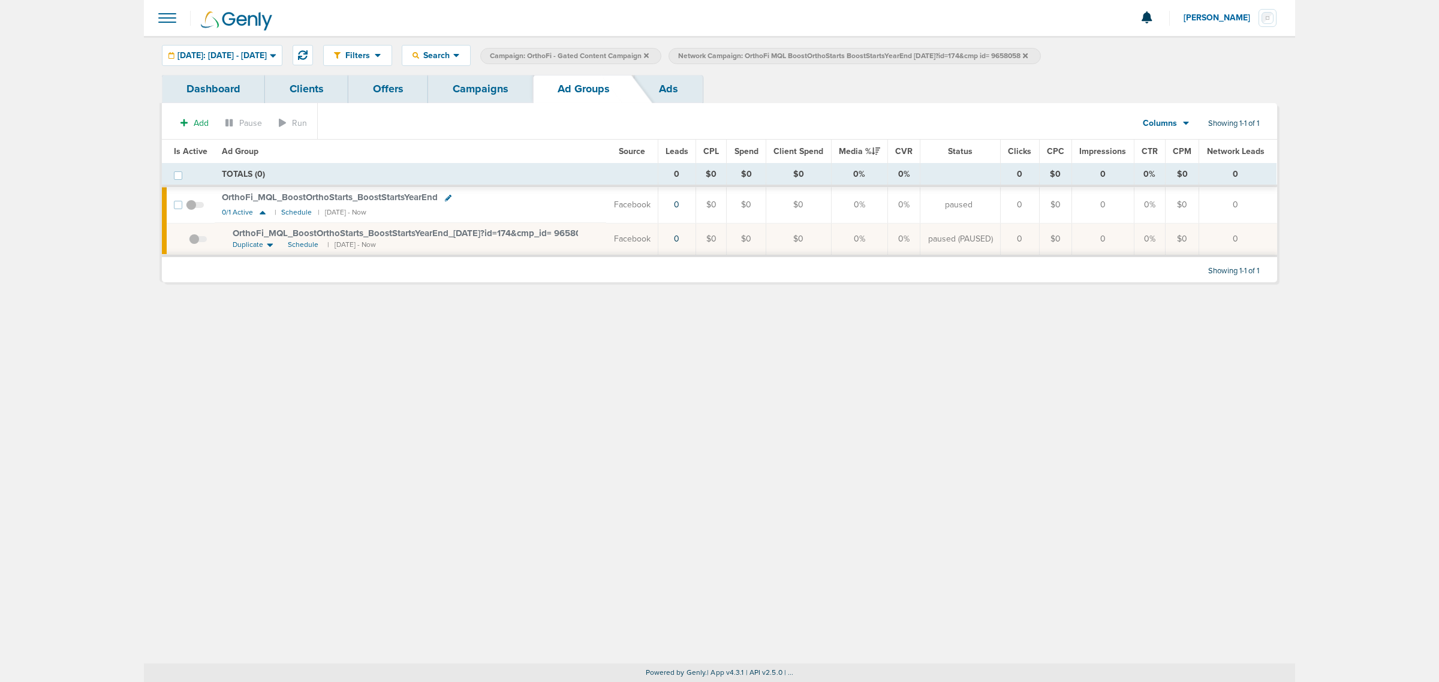
click at [194, 245] on span at bounding box center [198, 245] width 18 height 0
click at [189, 242] on input "checkbox" at bounding box center [189, 242] width 0 height 0
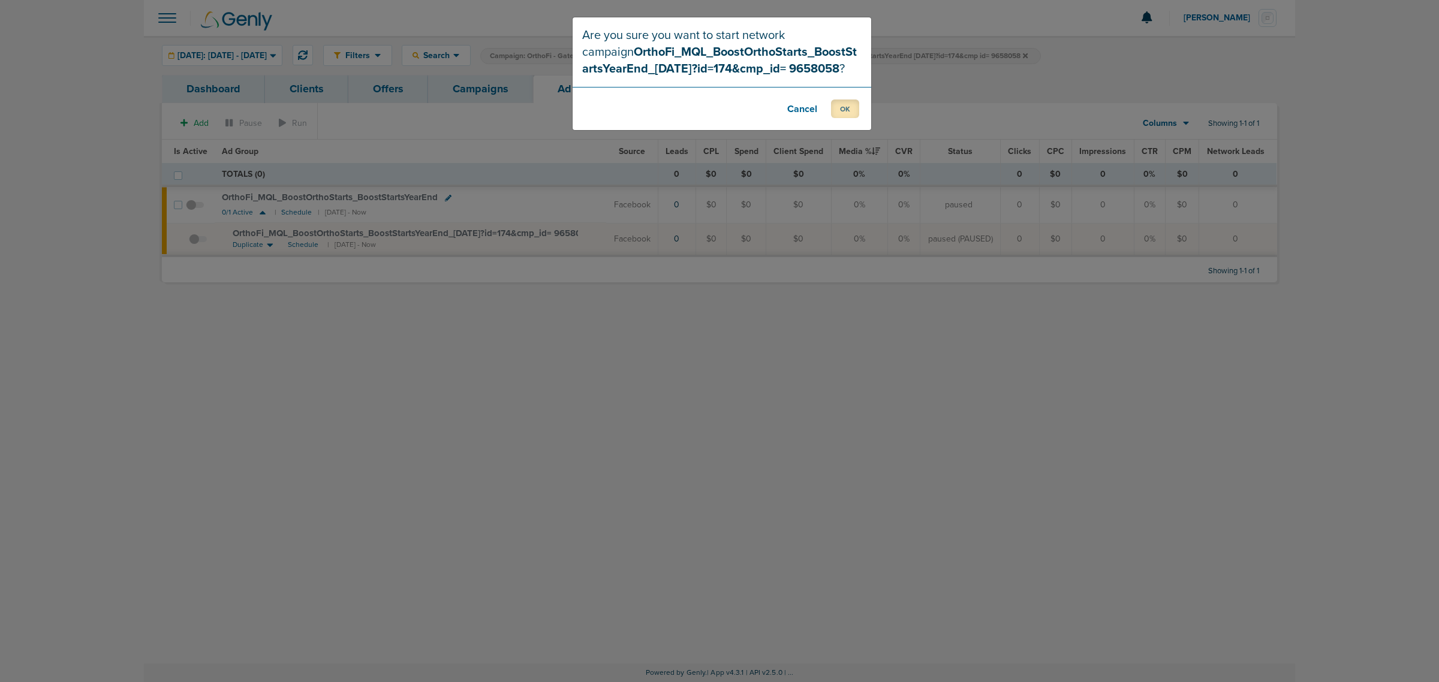
click at [838, 115] on button "OK" at bounding box center [845, 109] width 28 height 19
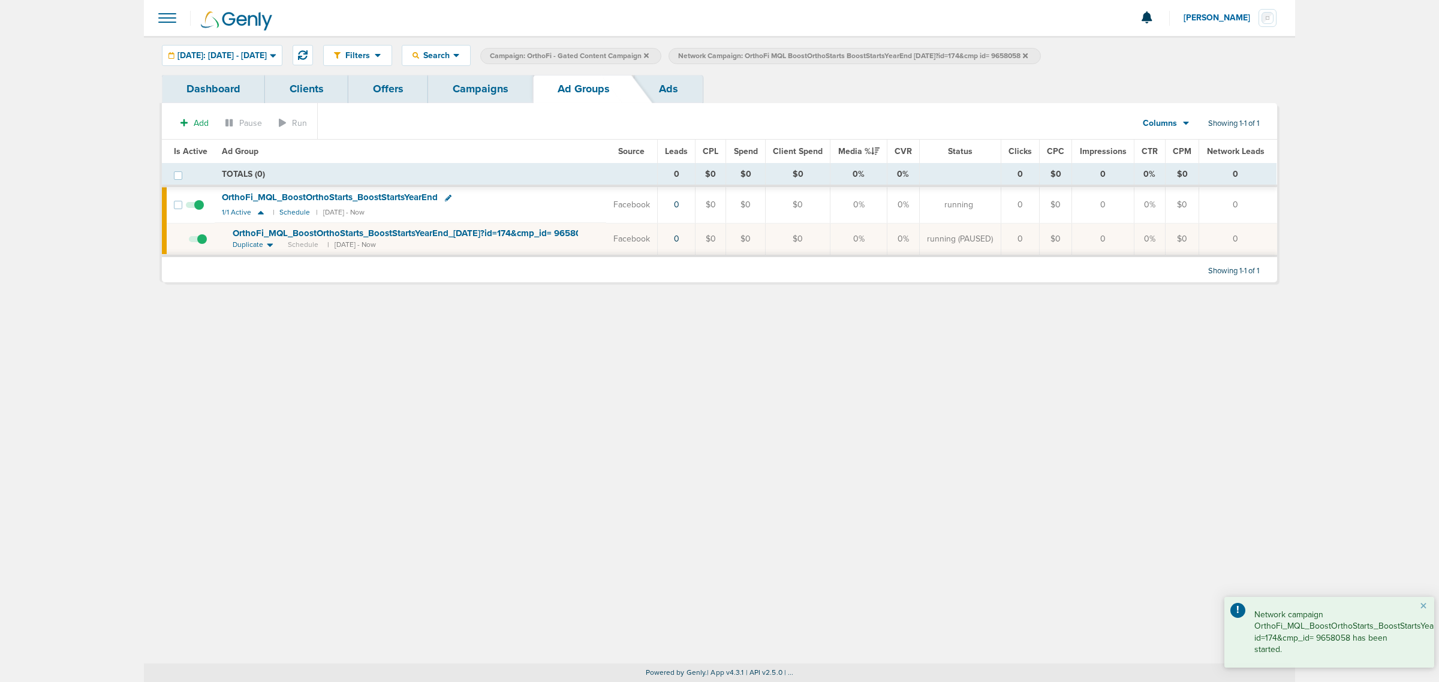
click at [487, 84] on link "Campaigns" at bounding box center [480, 89] width 105 height 28
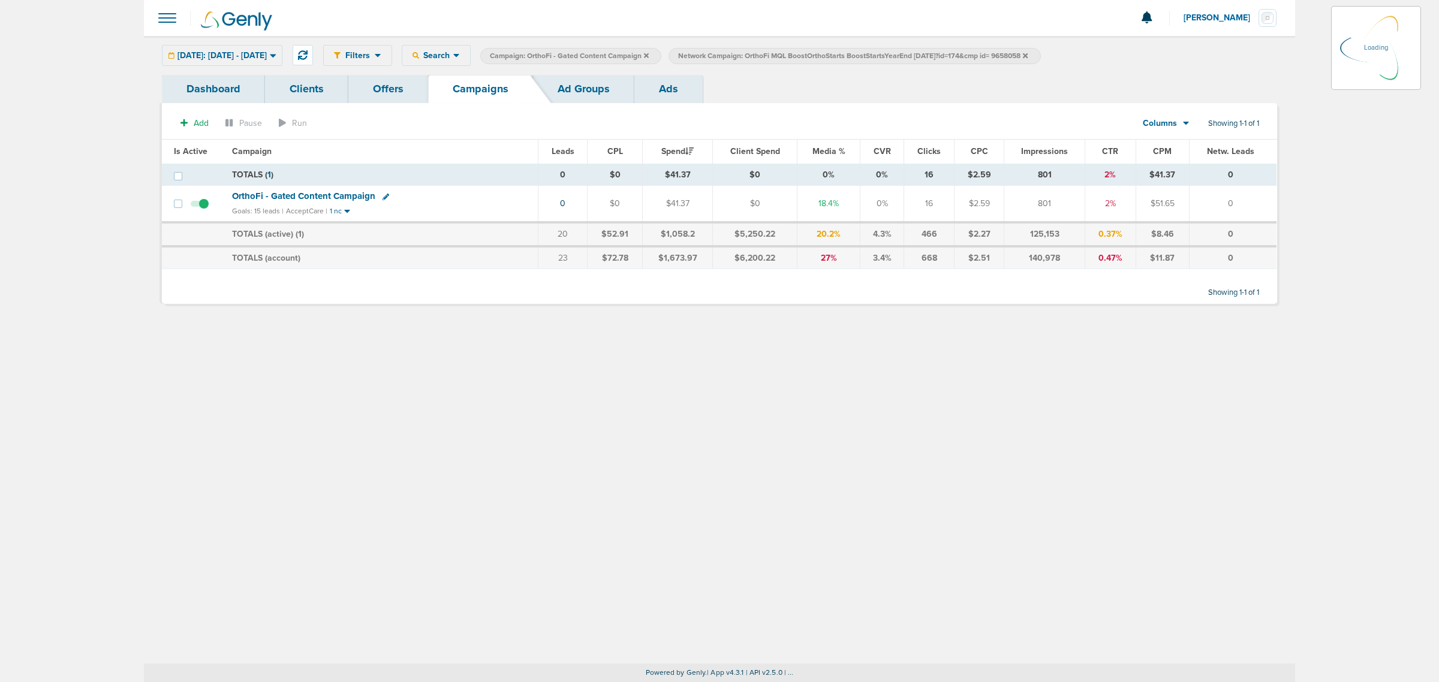
click at [1028, 55] on icon at bounding box center [1025, 55] width 5 height 5
click at [649, 54] on icon at bounding box center [646, 55] width 5 height 5
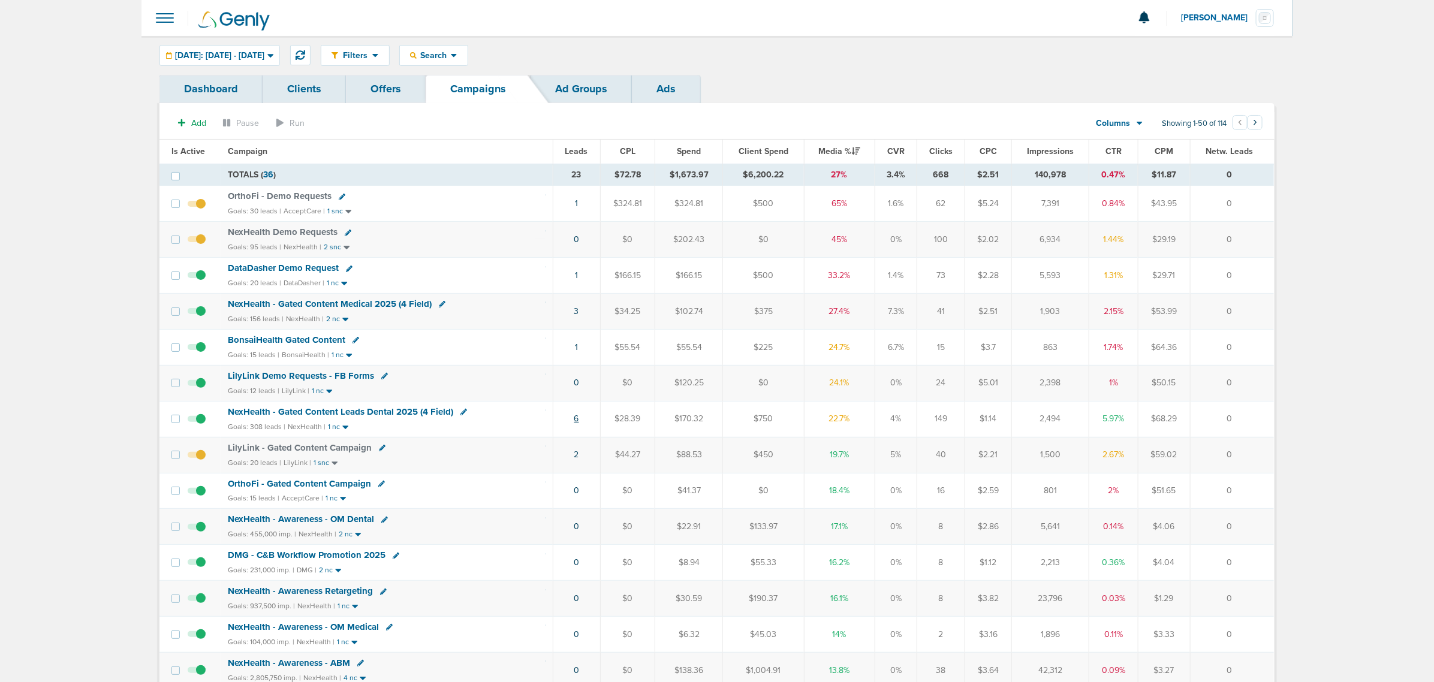
click at [574, 423] on link "6" at bounding box center [576, 419] width 5 height 10
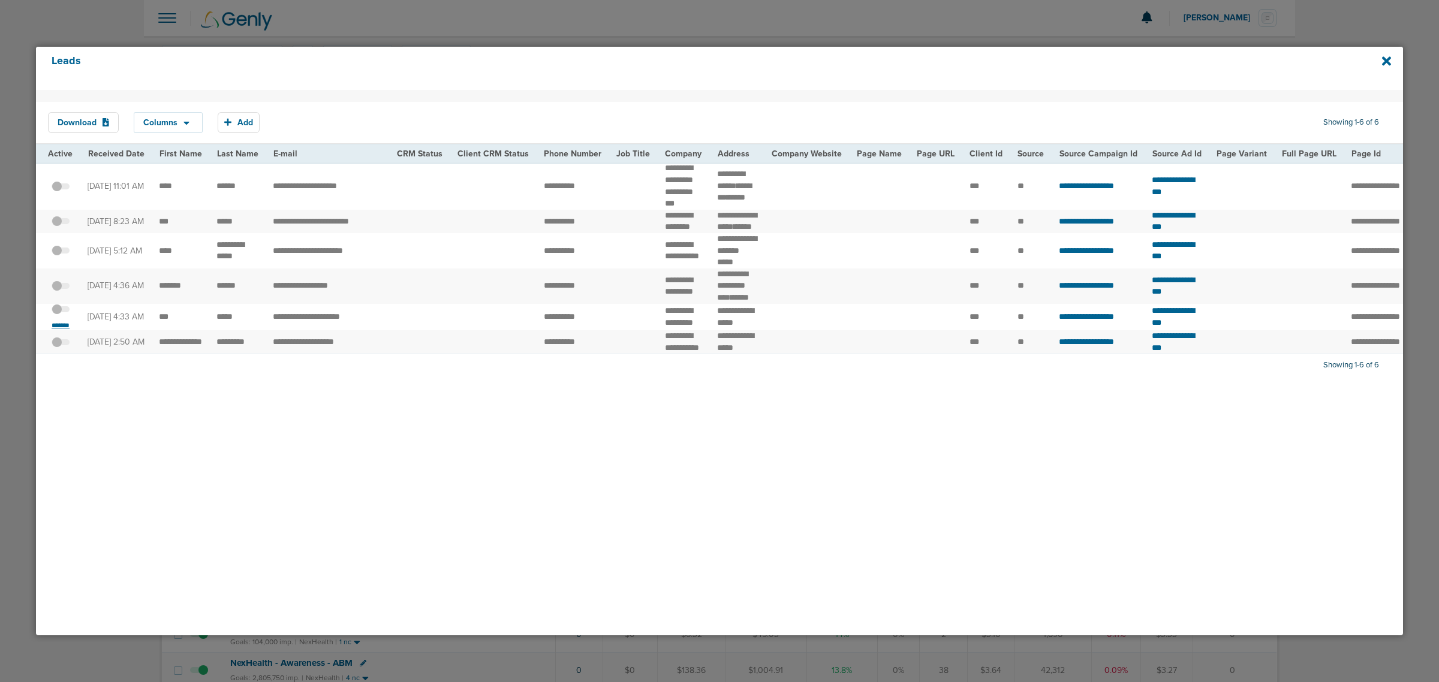
click at [54, 330] on small "*******" at bounding box center [60, 326] width 25 height 10
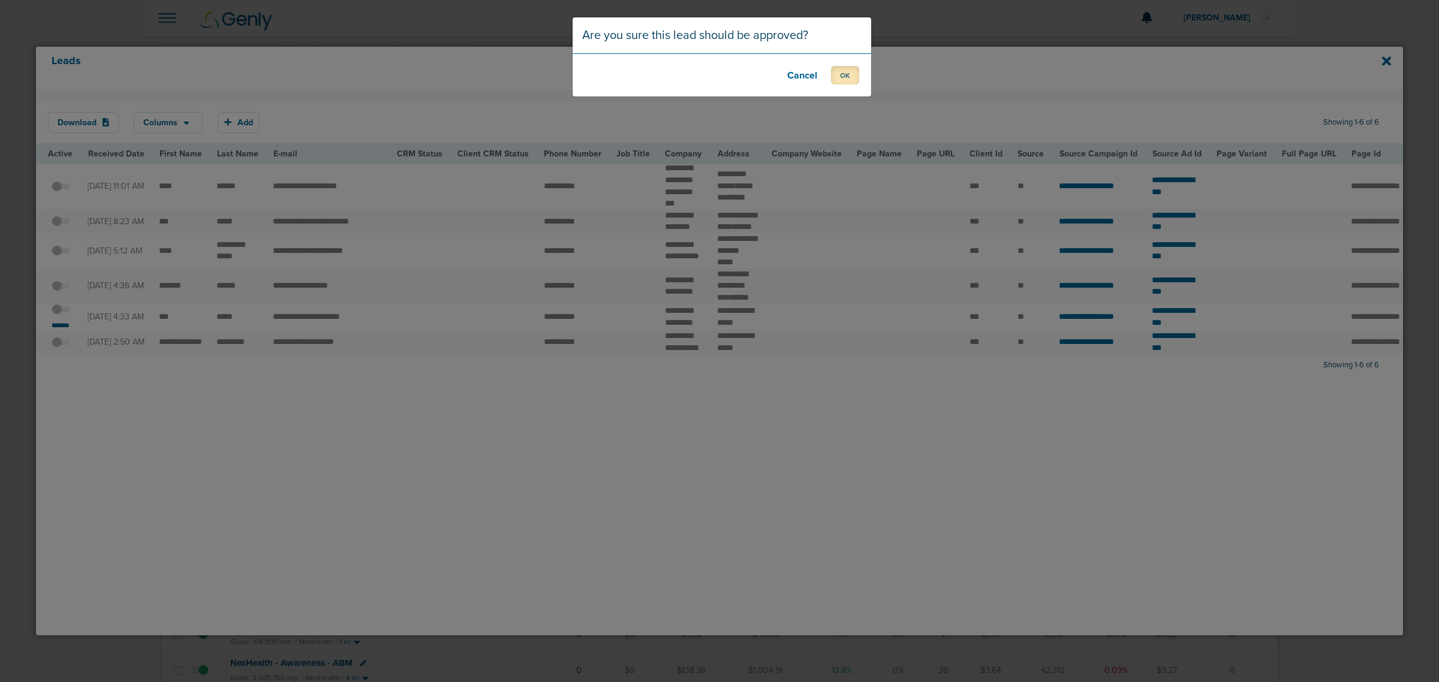
click at [850, 77] on button "OK" at bounding box center [845, 75] width 28 height 19
click at [826, 76] on footer "OK" at bounding box center [722, 74] width 299 height 43
click at [838, 75] on button "OK" at bounding box center [845, 75] width 28 height 19
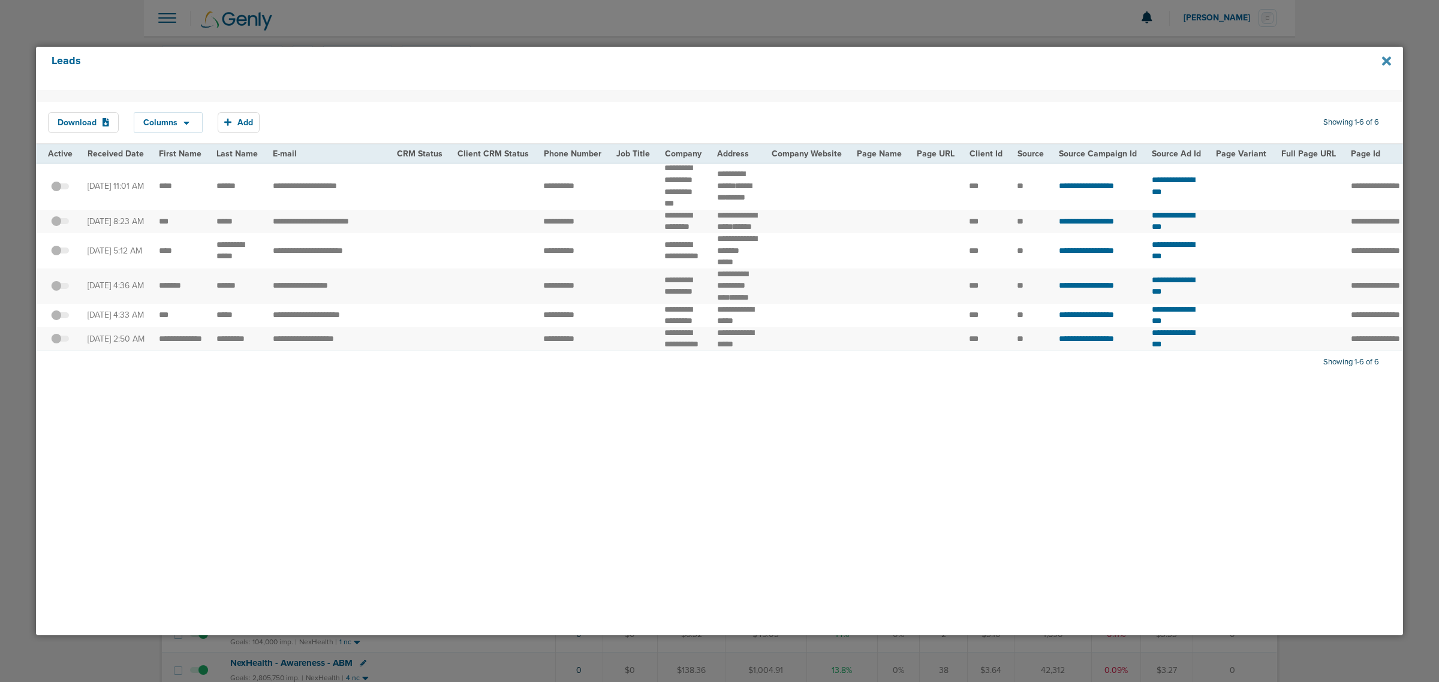
click at [1389, 57] on icon at bounding box center [1386, 60] width 9 height 9
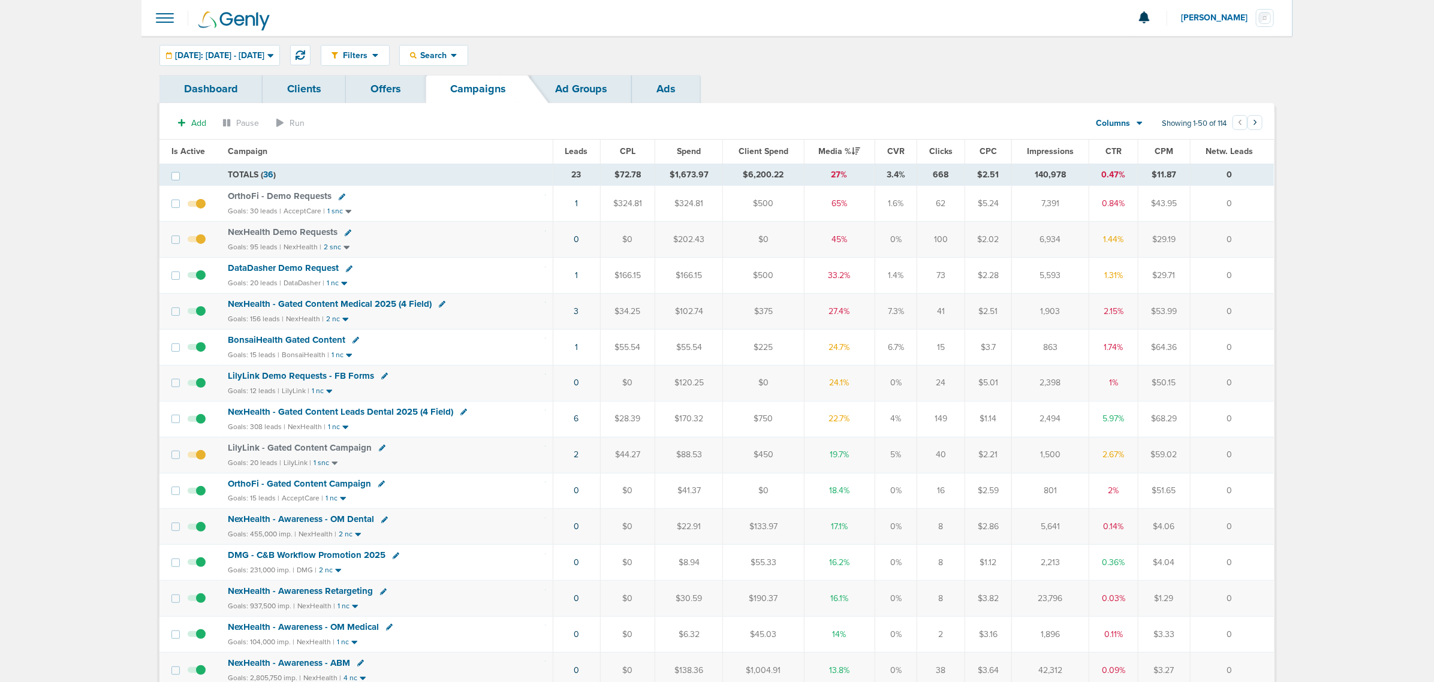
click at [583, 314] on td "3" at bounding box center [576, 312] width 47 height 36
click at [571, 312] on td "3" at bounding box center [576, 312] width 47 height 36
click at [574, 311] on link "3" at bounding box center [576, 311] width 5 height 10
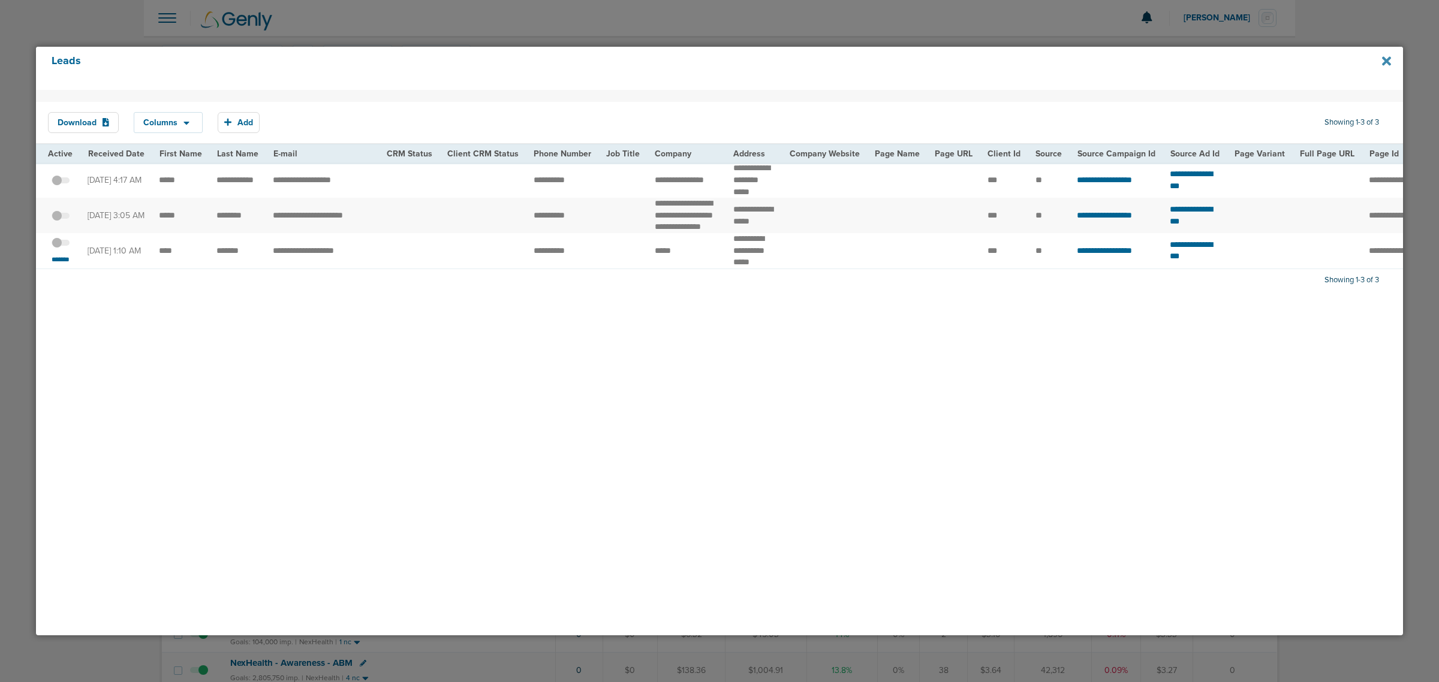
click at [1389, 61] on icon at bounding box center [1386, 61] width 9 height 13
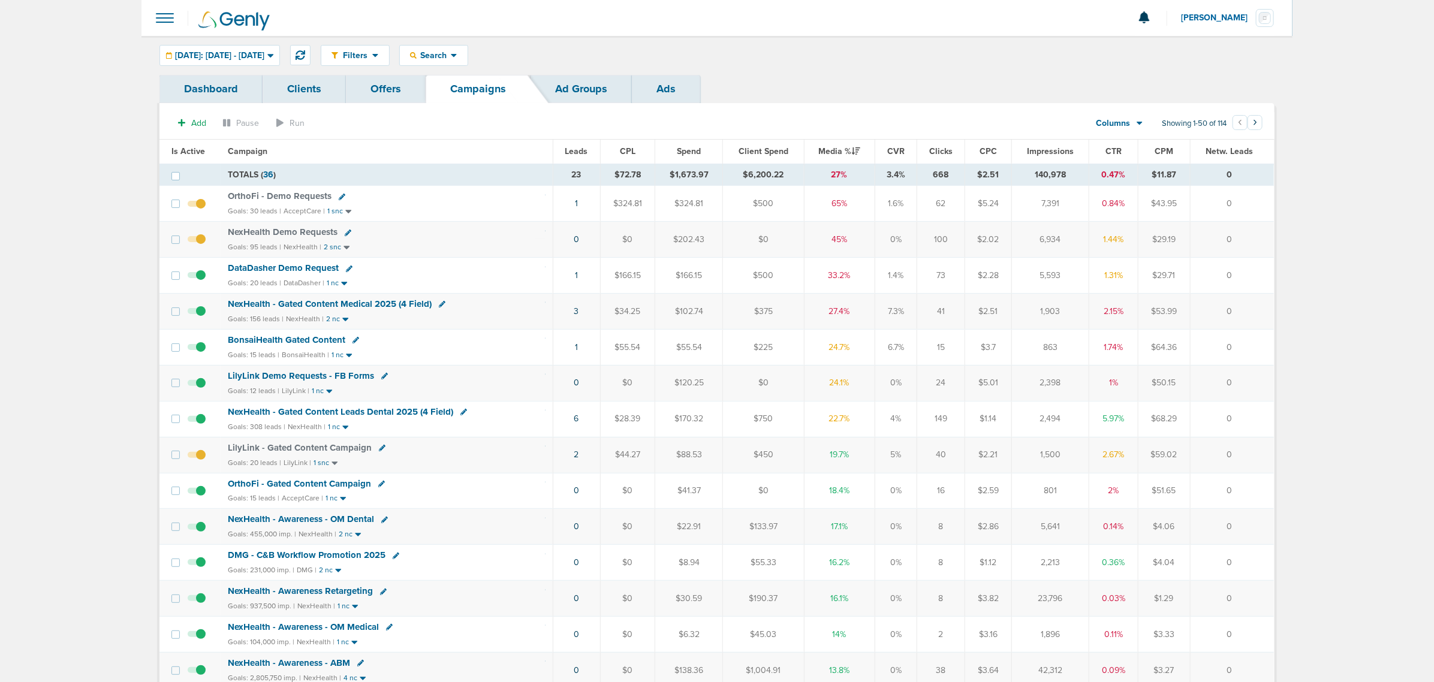
click at [252, 381] on span "LilyLink Demo Requests - FB Forms" at bounding box center [301, 376] width 146 height 11
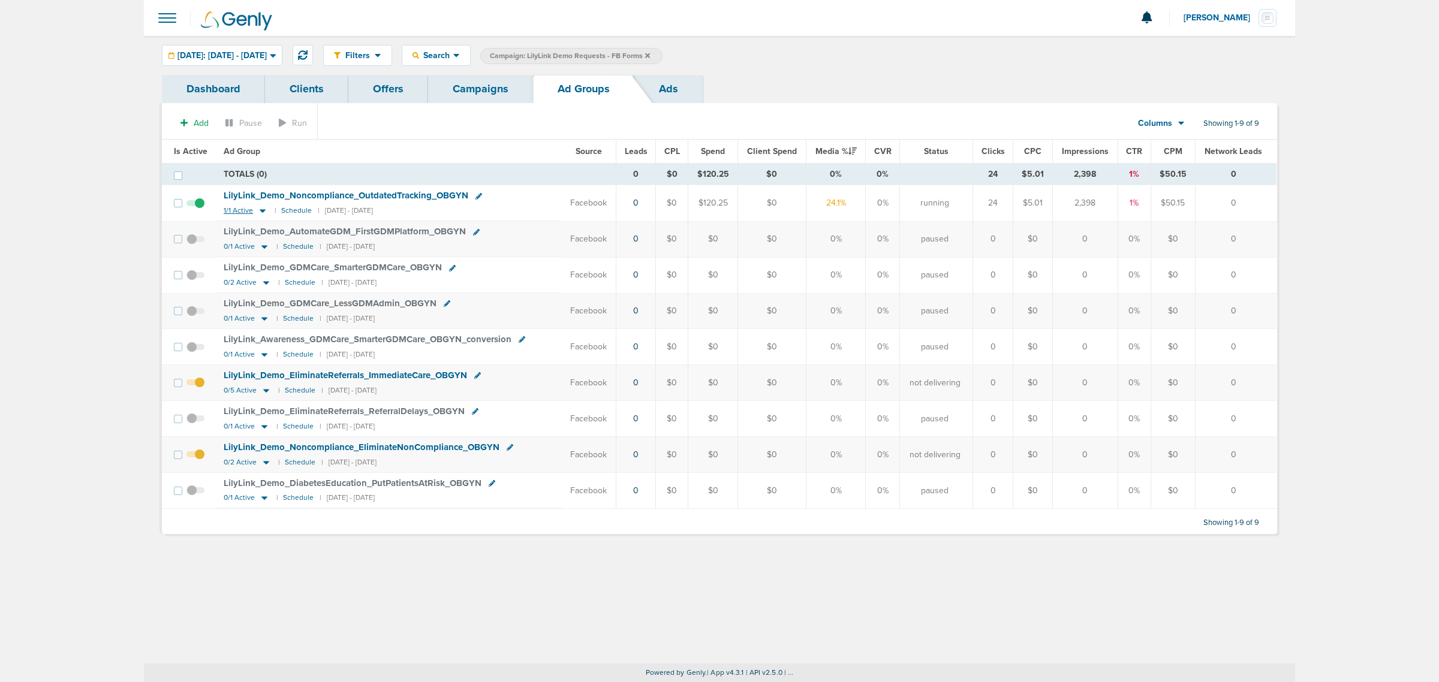
click at [261, 210] on icon at bounding box center [263, 211] width 12 height 10
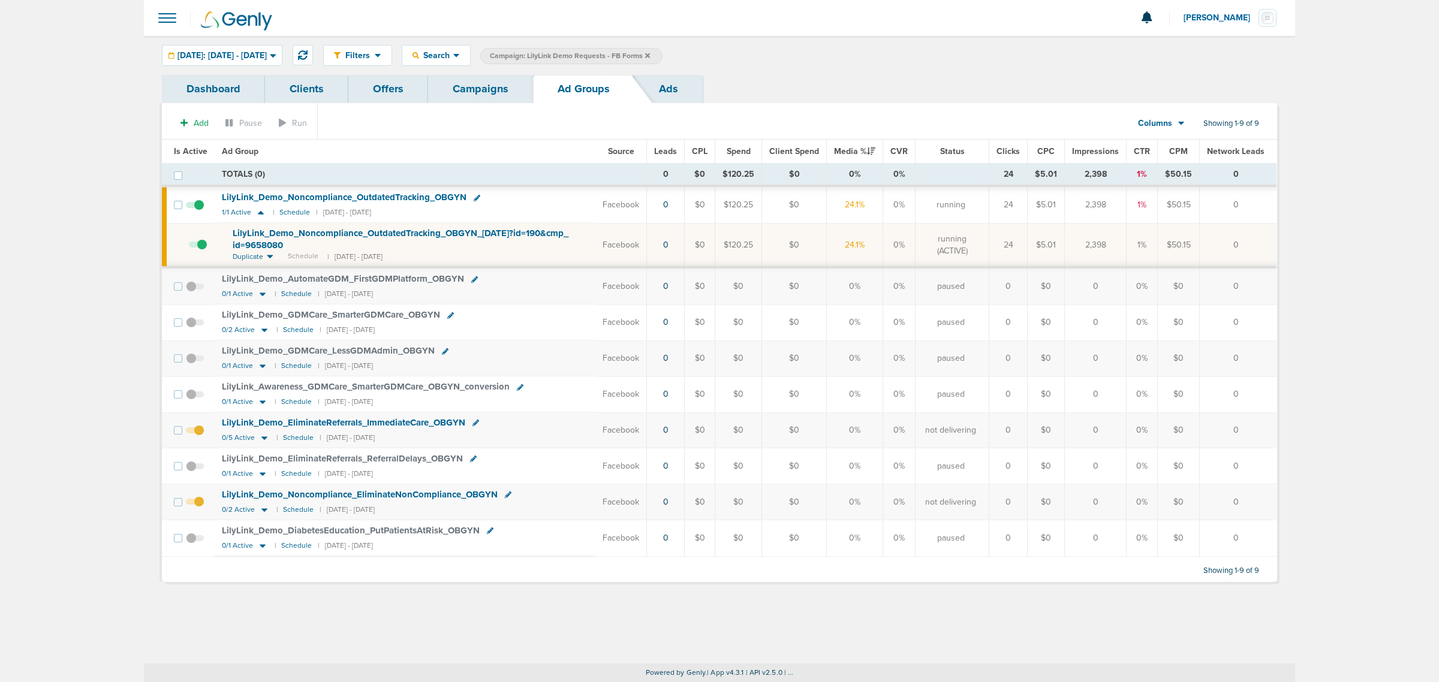
click at [204, 251] on span at bounding box center [198, 251] width 18 height 0
click at [189, 248] on input "checkbox" at bounding box center [189, 248] width 0 height 0
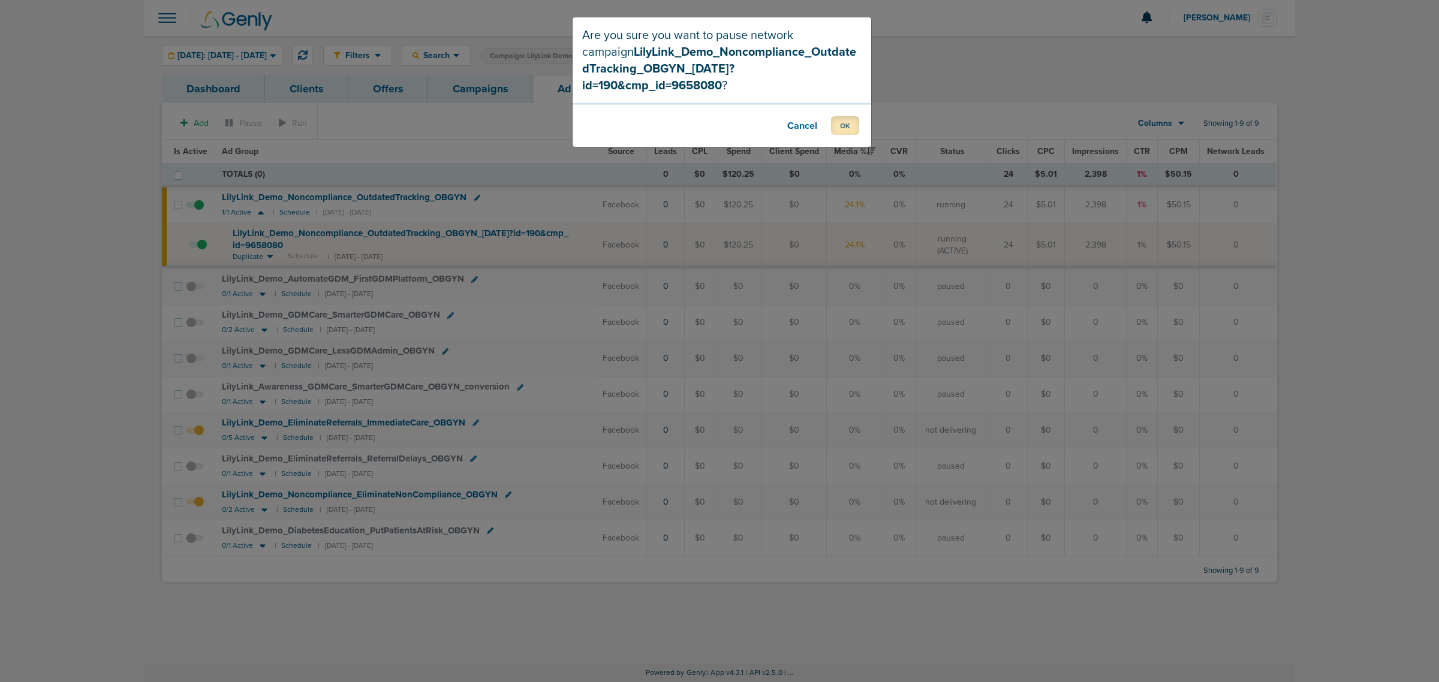
click at [841, 116] on button "OK" at bounding box center [845, 125] width 28 height 19
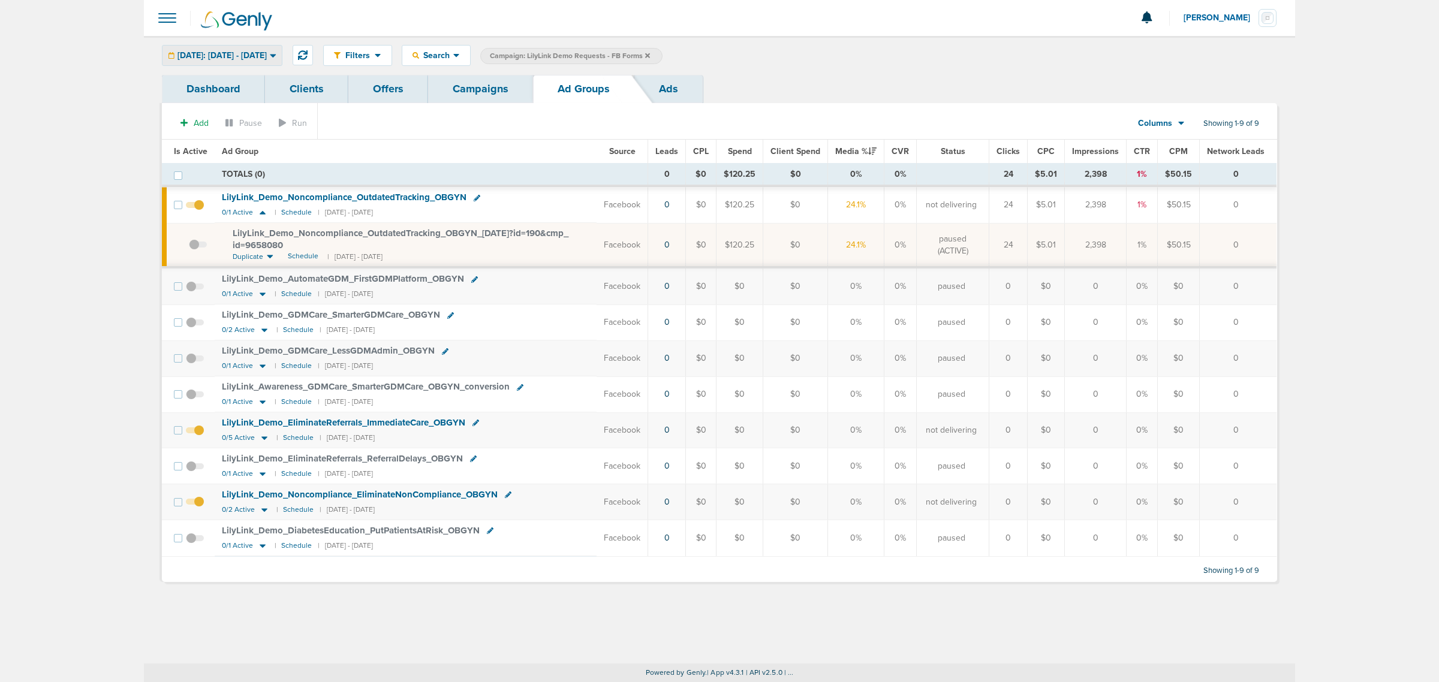
click at [267, 53] on span "[DATE]: [DATE] - [DATE]" at bounding box center [221, 56] width 89 height 8
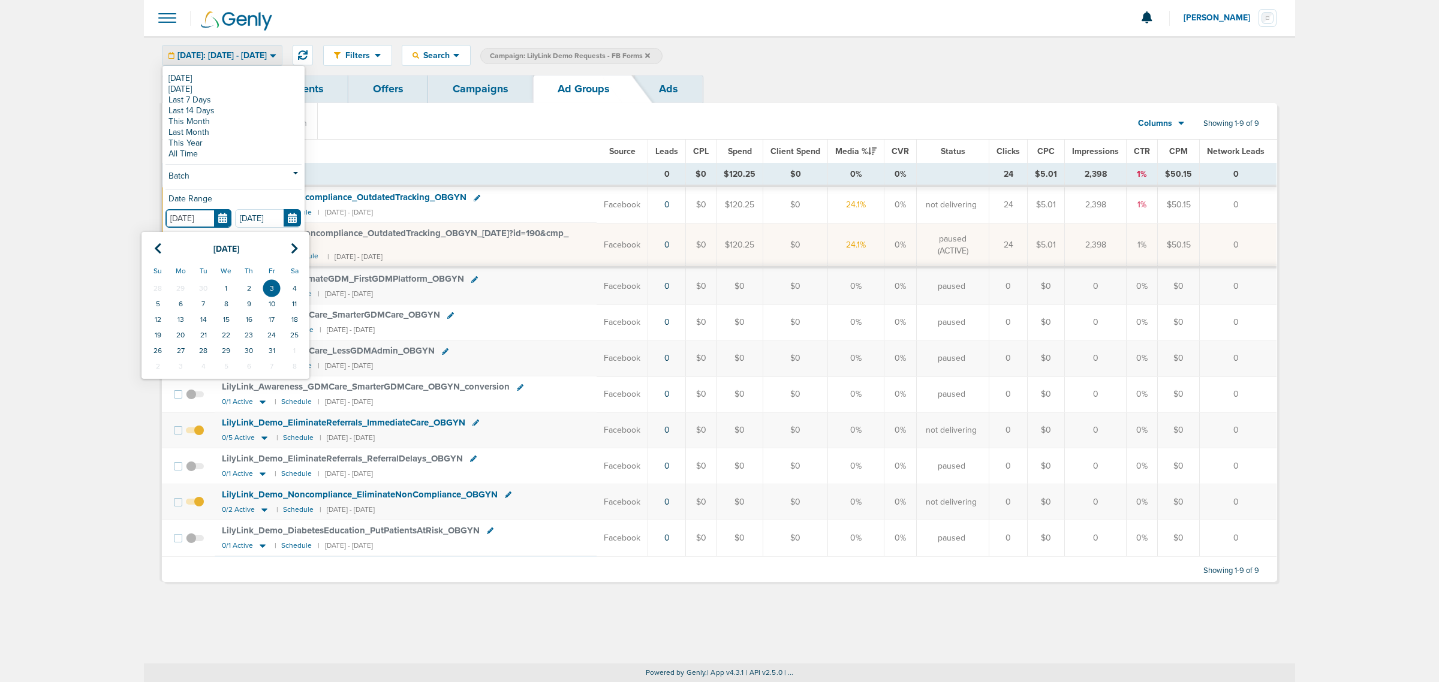
click at [223, 215] on input "[DATE]" at bounding box center [198, 218] width 66 height 19
click at [154, 249] on icon at bounding box center [158, 249] width 8 height 12
click at [207, 290] on td "1" at bounding box center [203, 289] width 23 height 16
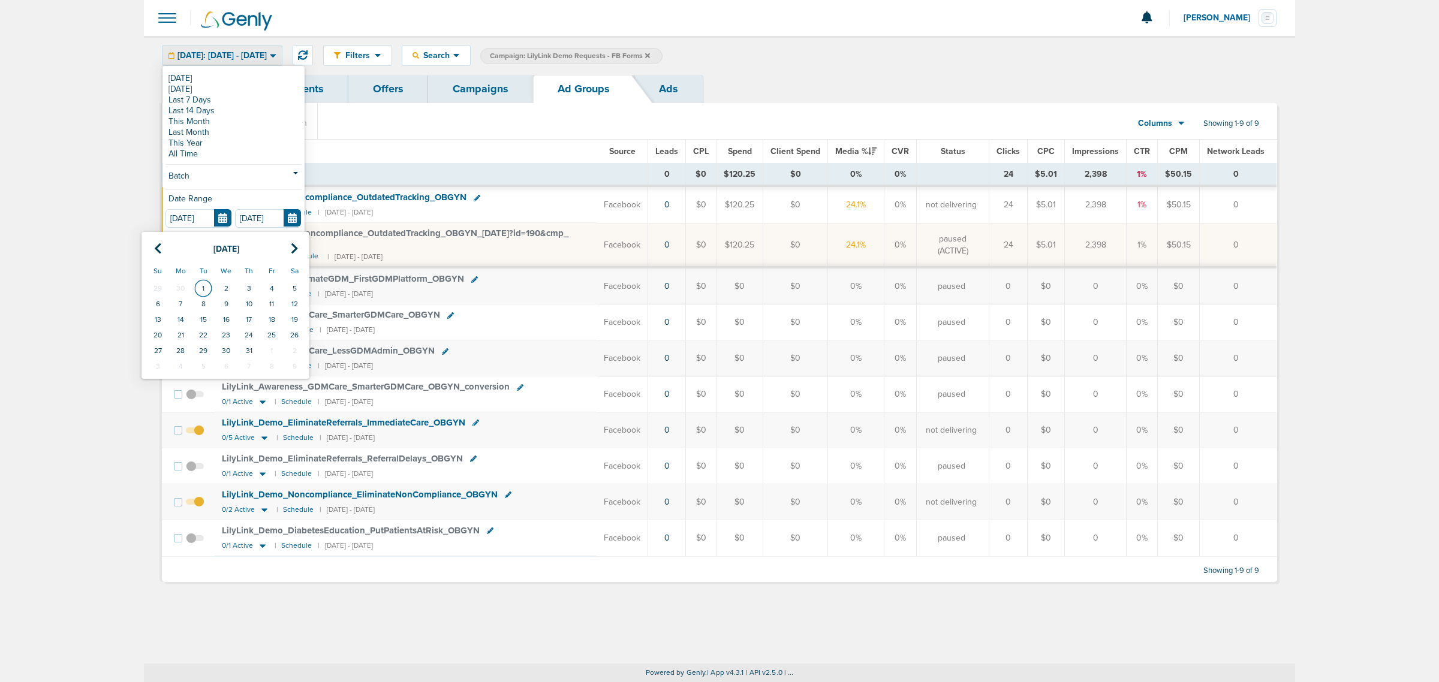
type input "07.01.2025"
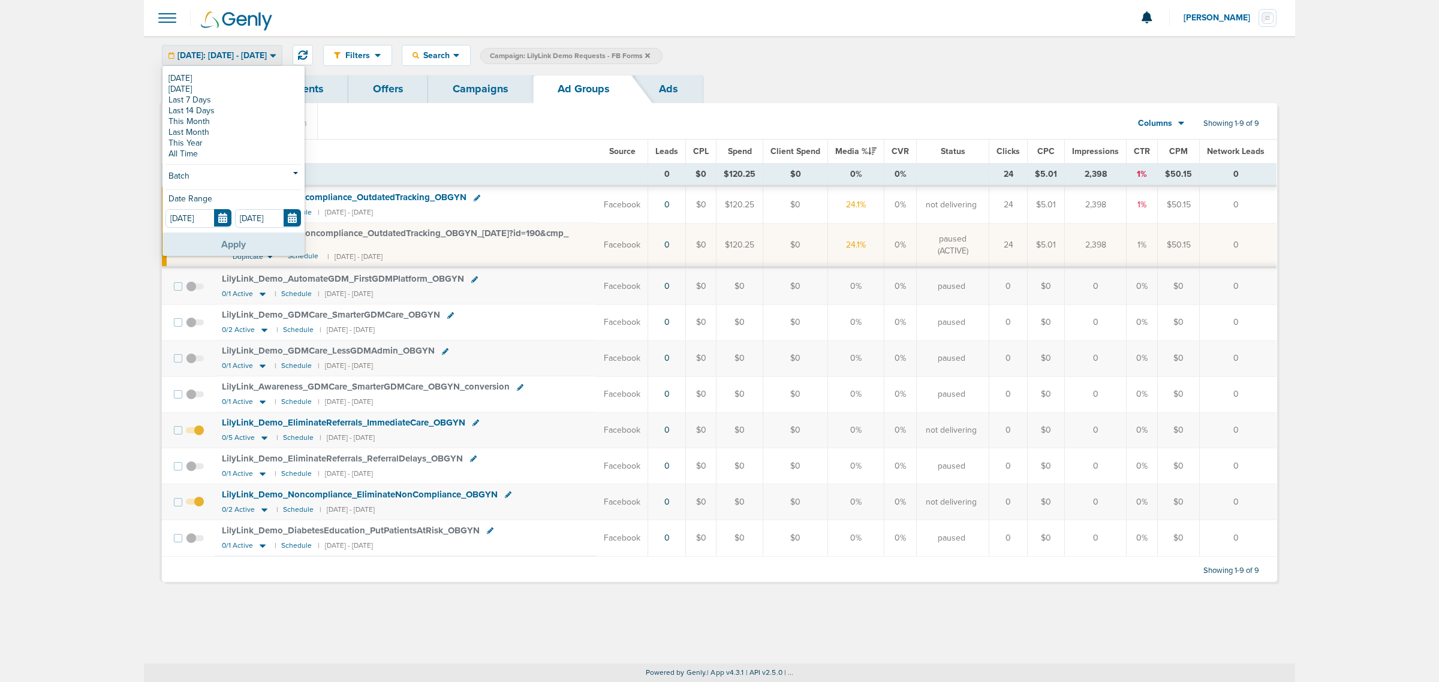
click at [213, 241] on button "Apply" at bounding box center [233, 244] width 142 height 23
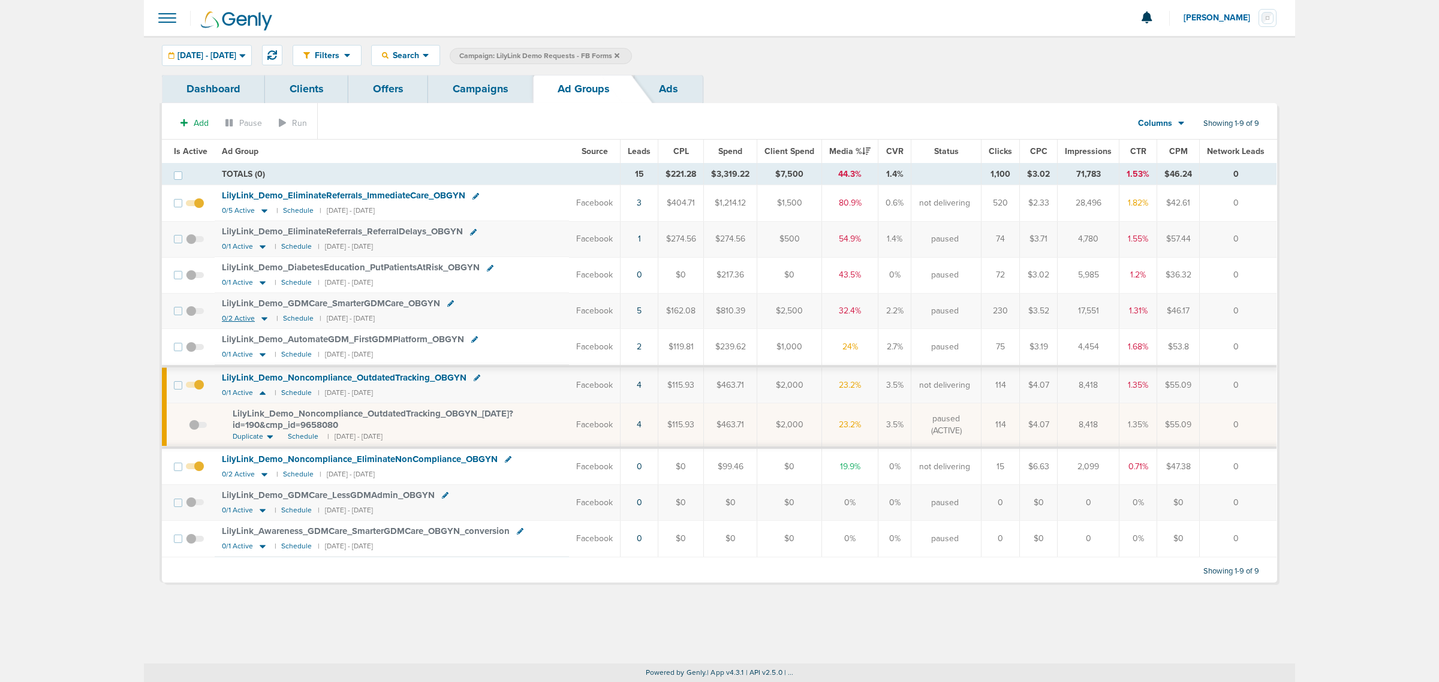
click at [261, 319] on icon at bounding box center [264, 319] width 12 height 10
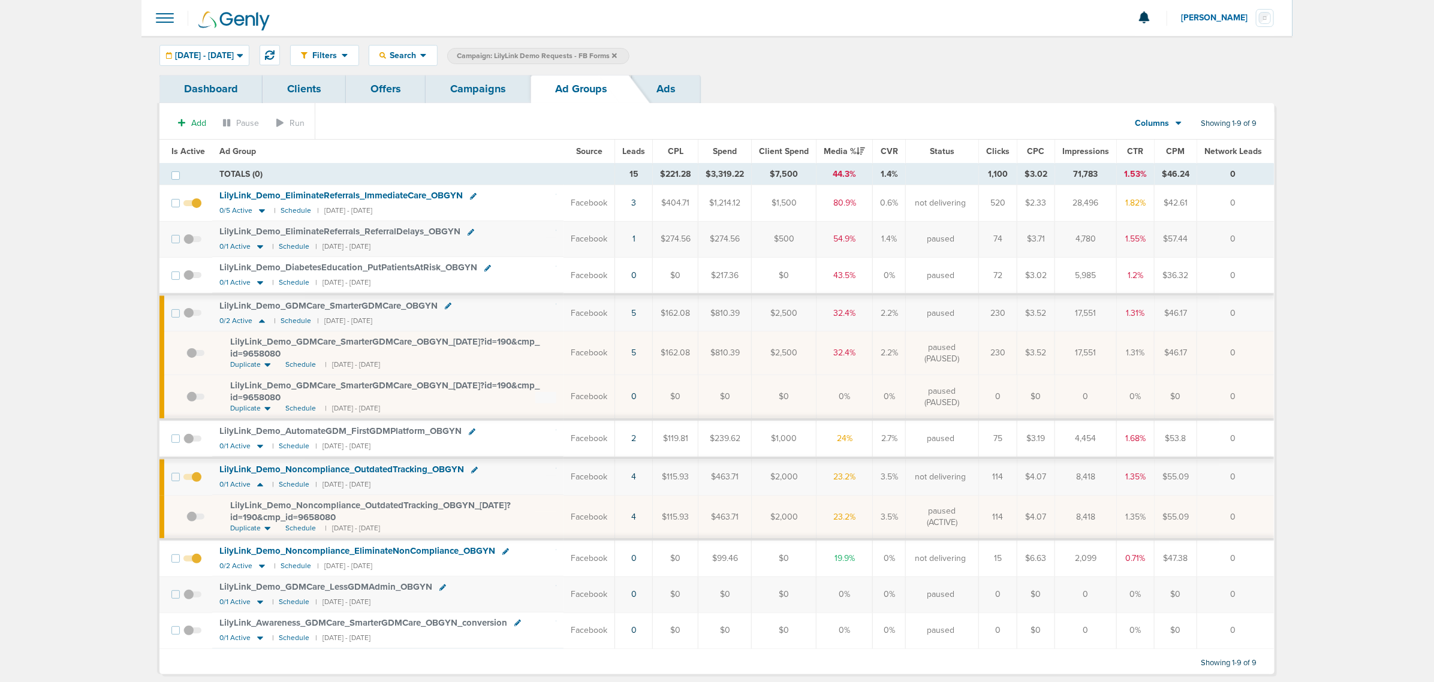
click at [483, 104] on div "Add Pause Run Columns Media Stats Sales Performance Custom Showing 1-9 of 9 Is …" at bounding box center [716, 388] width 1115 height 571
click at [483, 90] on link "Campaigns" at bounding box center [478, 89] width 105 height 28
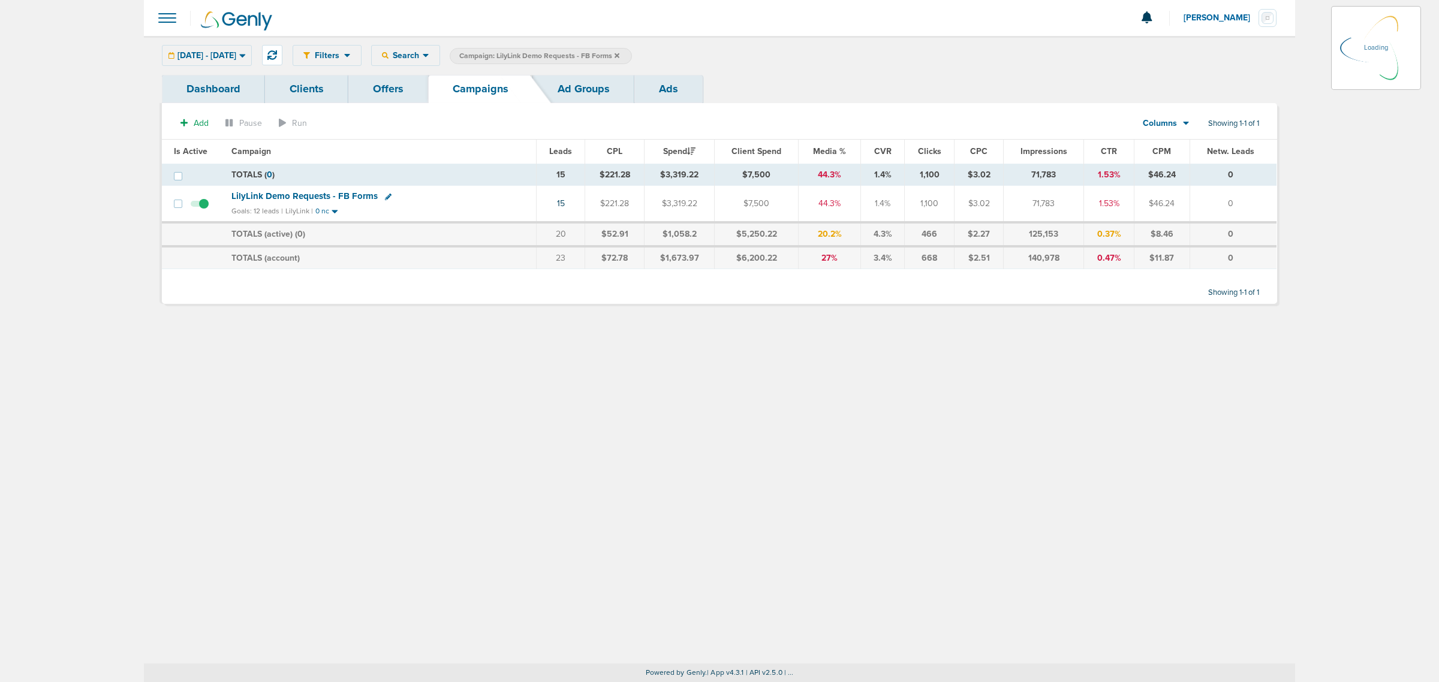
click at [619, 55] on icon at bounding box center [617, 55] width 5 height 5
click at [236, 55] on span "07.01.2025 - 10.03.2025" at bounding box center [206, 56] width 59 height 8
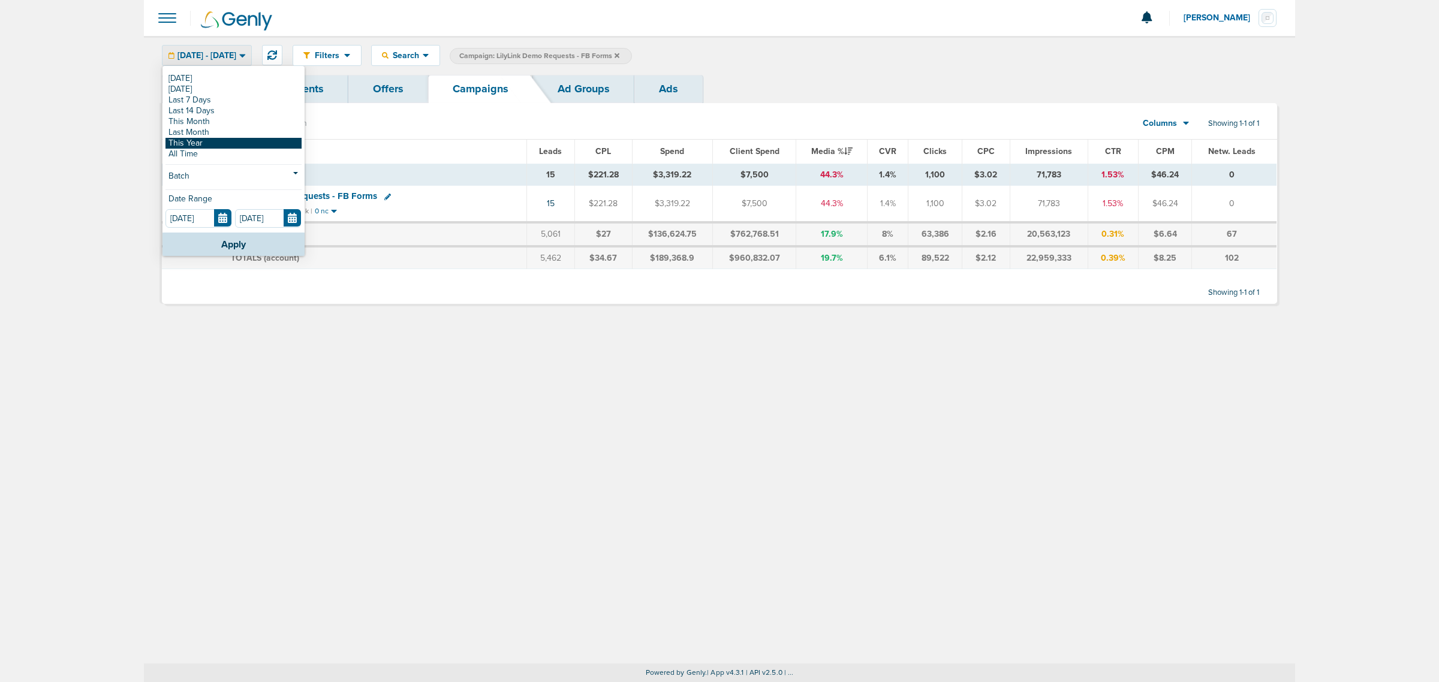
click at [192, 140] on link "This Year" at bounding box center [233, 143] width 136 height 11
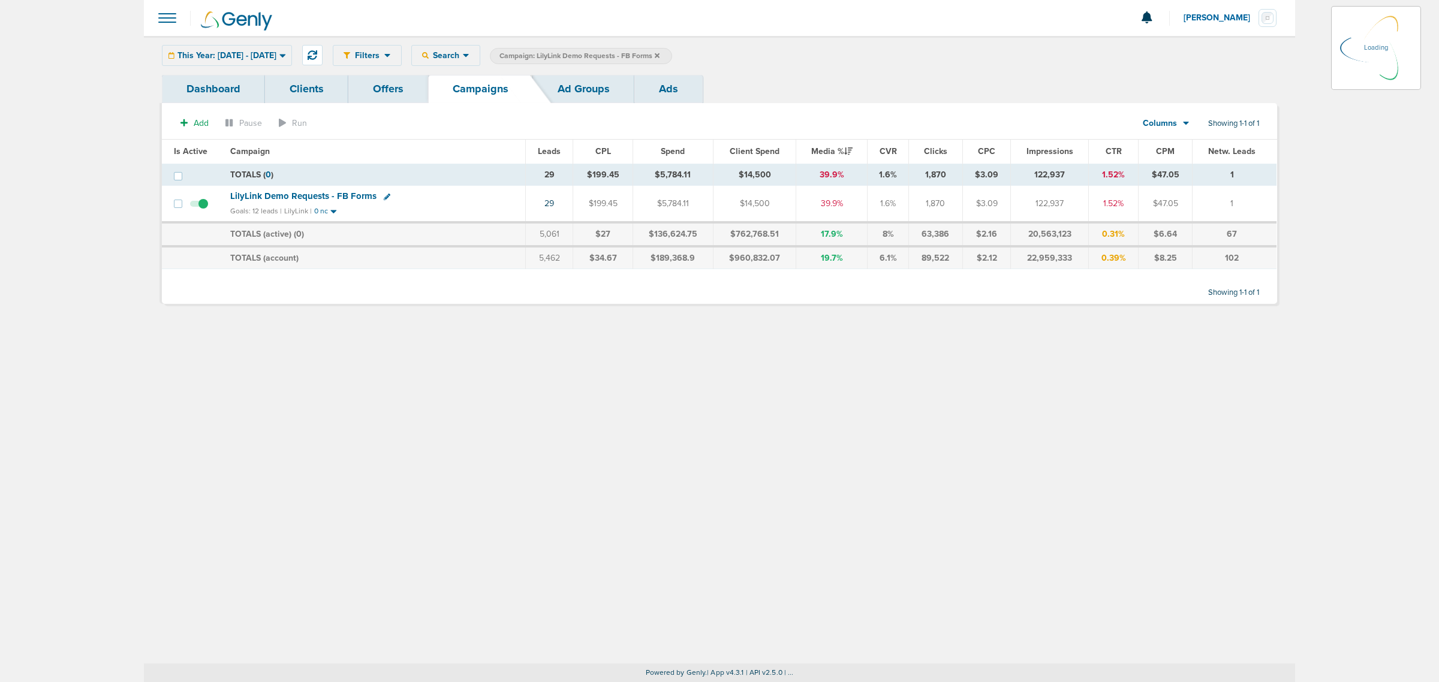
click at [673, 87] on link "Ads" at bounding box center [668, 89] width 68 height 28
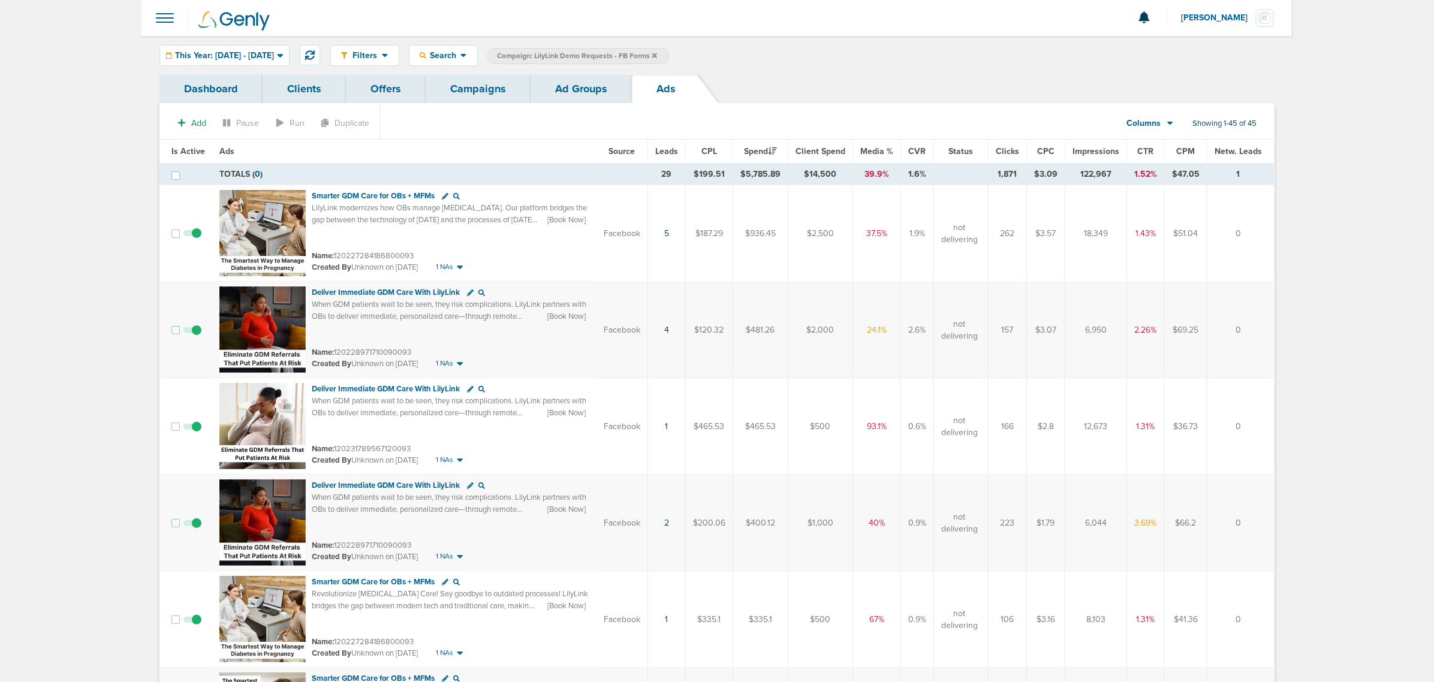
click at [671, 150] on span "Leads" at bounding box center [666, 151] width 23 height 10
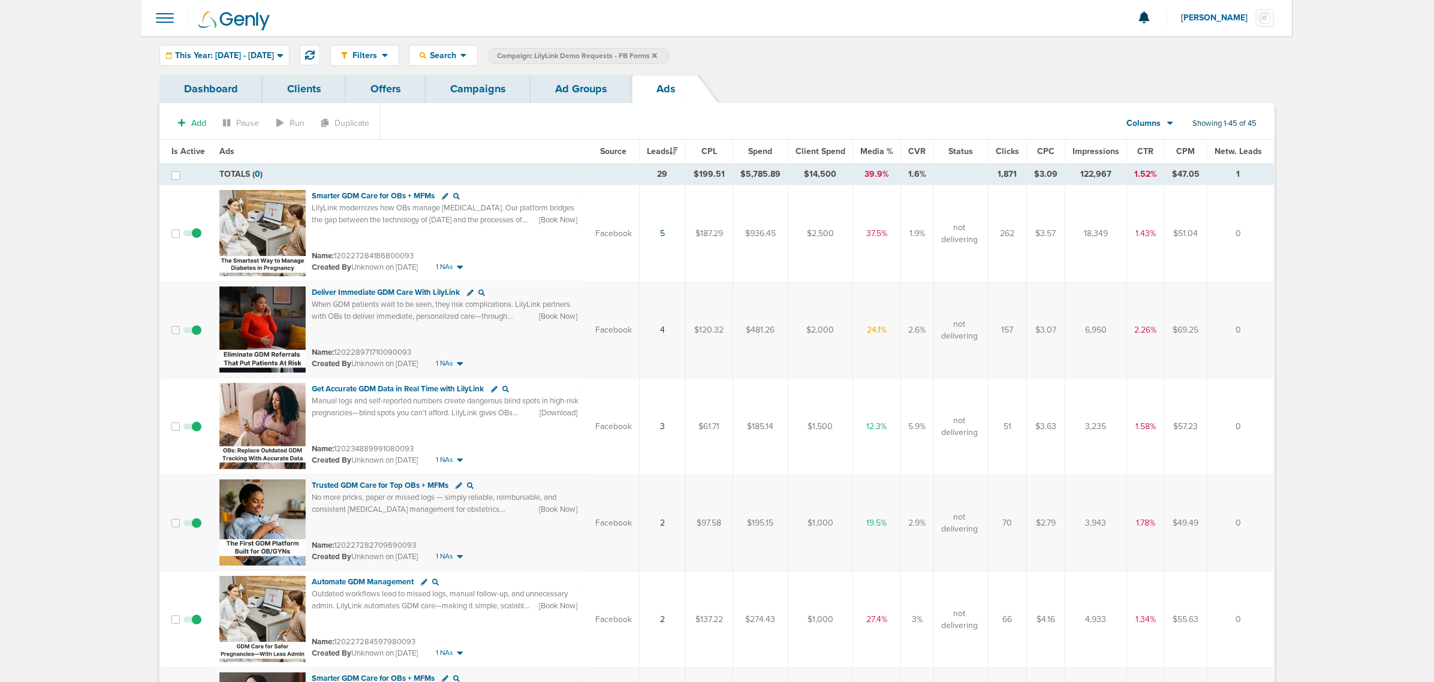
click at [577, 88] on link "Ad Groups" at bounding box center [581, 89] width 101 height 28
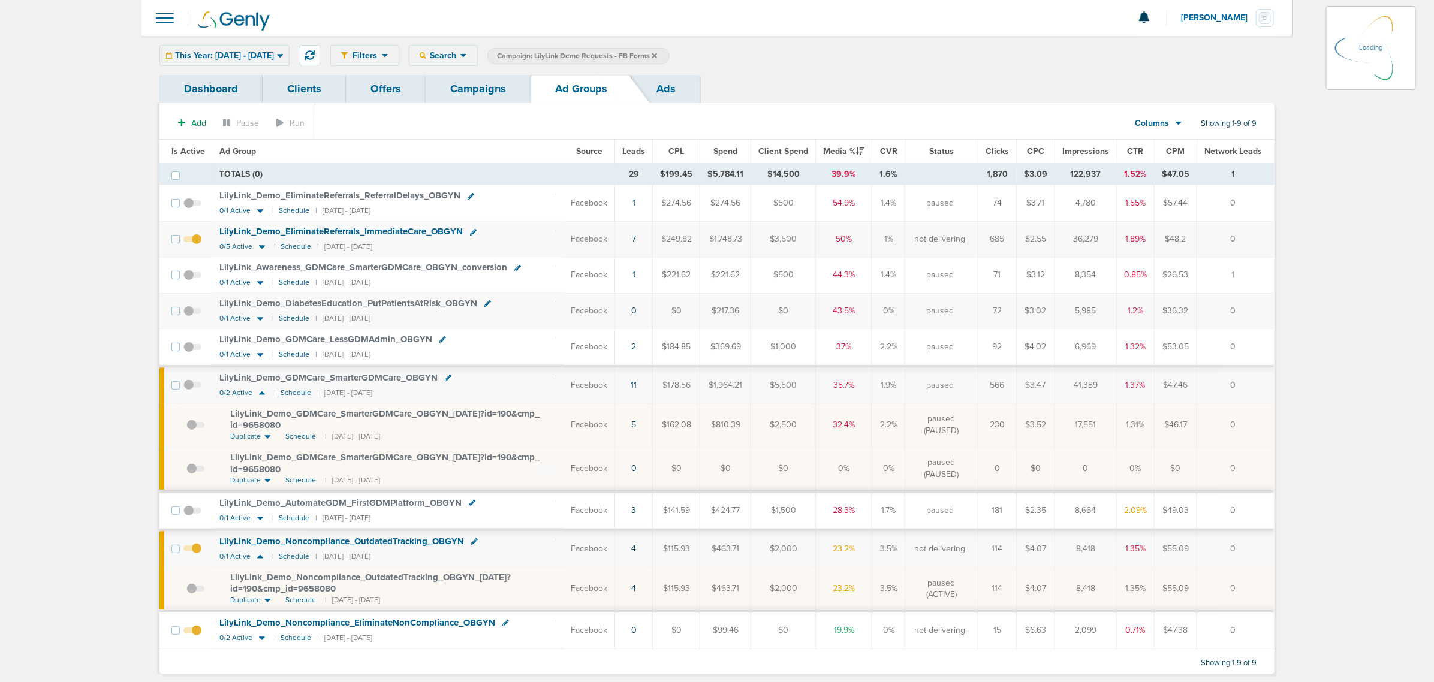
click at [637, 151] on span "Leads" at bounding box center [633, 151] width 23 height 10
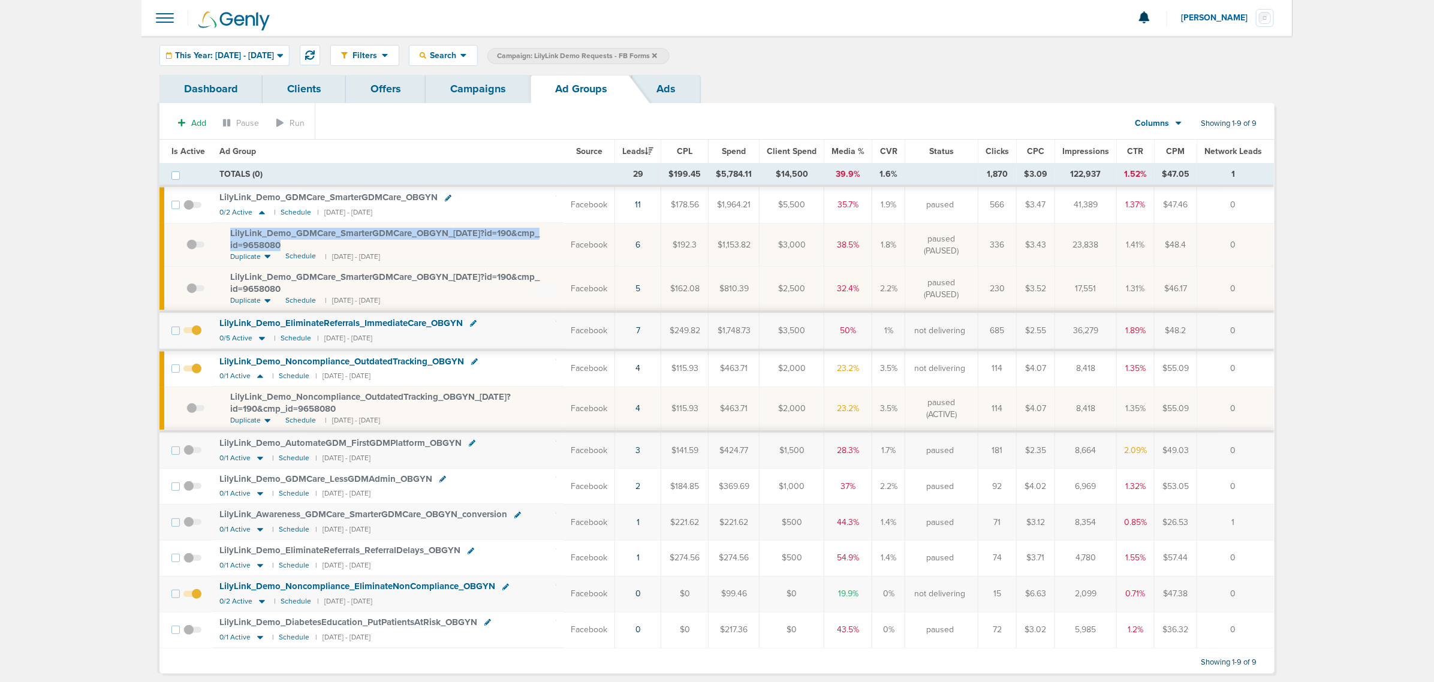
drag, startPoint x: 297, startPoint y: 248, endPoint x: 228, endPoint y: 236, distance: 70.6
click at [228, 236] on td "LilyLink_ Demo_ GDMCare_ SmarterGDMCare_ OBGYN_ 06.05.25?id=190&cmp_ id=9658080…" at bounding box center [387, 245] width 351 height 44
copy span "LilyLink_ Demo_ GDMCare_ SmarterGDMCare_ OBGYN_ 06.05.25?id=190&cmp_ id=9658080"
click at [261, 339] on icon at bounding box center [262, 339] width 6 height 4
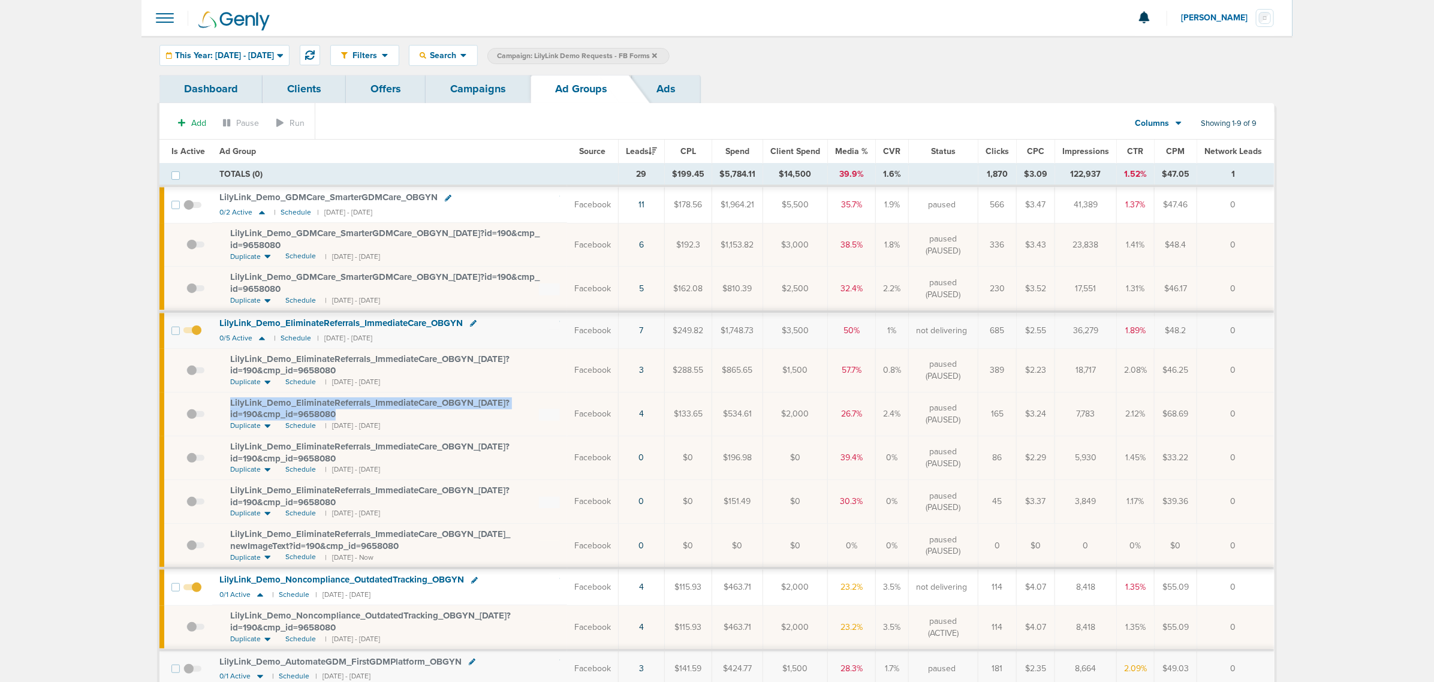
drag, startPoint x: 353, startPoint y: 415, endPoint x: 229, endPoint y: 405, distance: 123.9
click at [230, 405] on div "LilyLink_ Demo_ EliminateReferrals_ ImmediateCare_ OBGYN_ 06.26.25?id=190&cmp_ …" at bounding box center [395, 408] width 330 height 23
copy span "LilyLink_ Demo_ EliminateReferrals_ ImmediateCare_ OBGYN_ 06.26.25?id=190&cmp_ …"
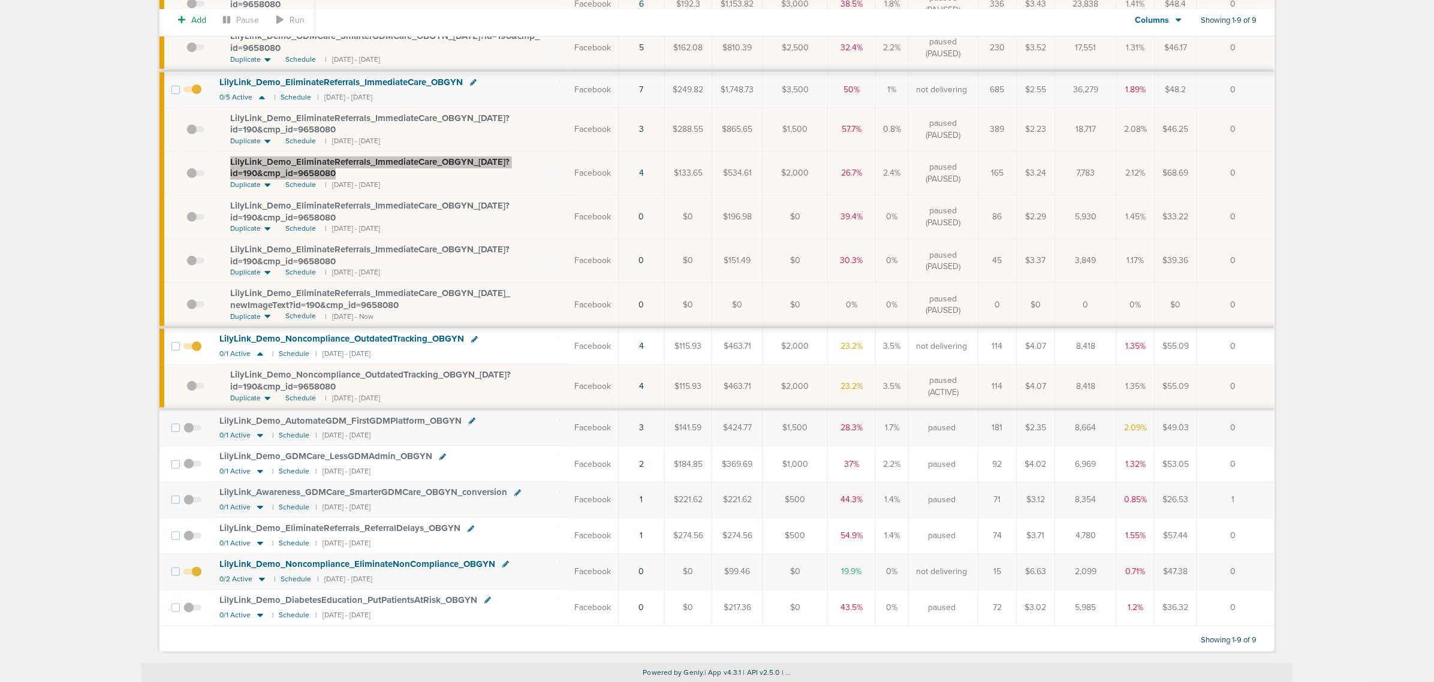
scroll to position [246, 0]
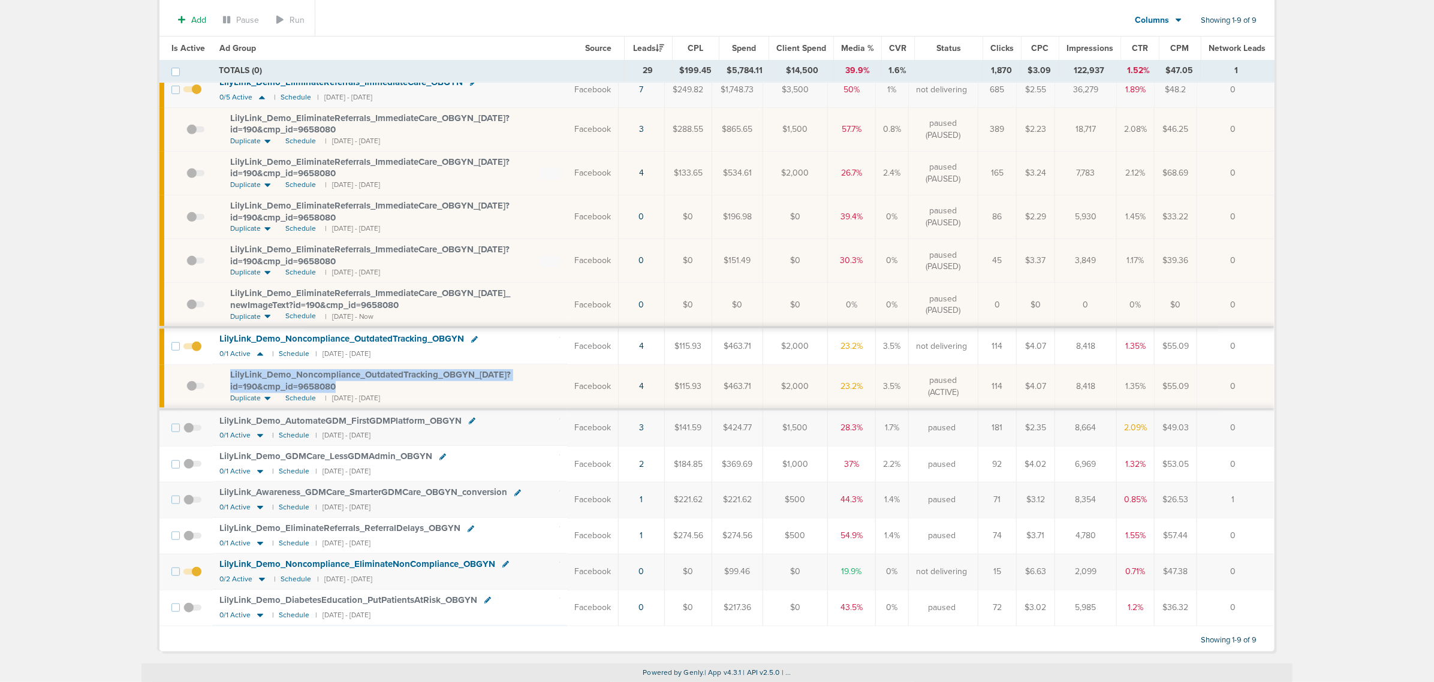
drag, startPoint x: 327, startPoint y: 384, endPoint x: 224, endPoint y: 373, distance: 103.7
click at [224, 373] on td "LilyLink_ Demo_ Noncompliance_ OutdatedTracking_ OBGYN_ 09.19.25?id=190&cmp_ id…" at bounding box center [389, 387] width 355 height 44
copy span "LilyLink_ Demo_ Noncompliance_ OutdatedTracking_ OBGYN_ 09.19.25?id=190&cmp_ id…"
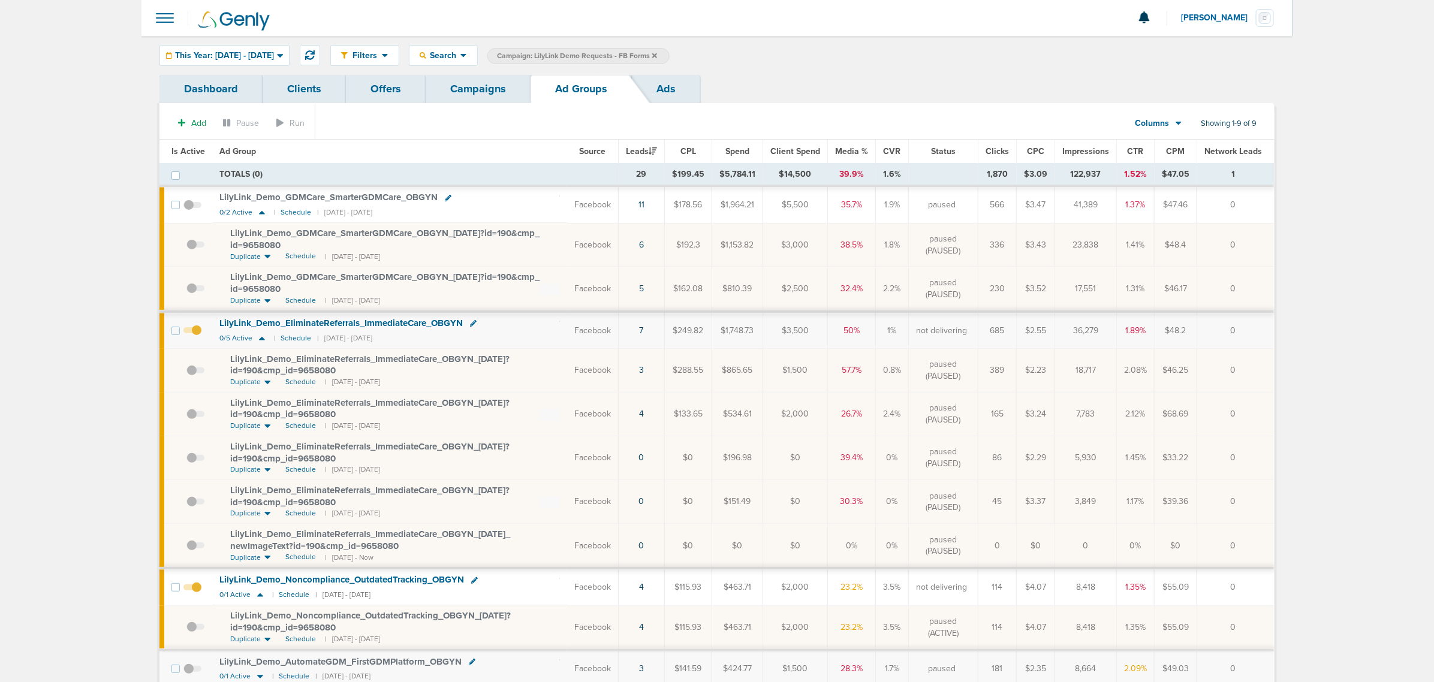
click at [402, 234] on span "LilyLink_ Demo_ GDMCare_ SmarterGDMCare_ OBGYN_ 06.05.25?id=190&cmp_ id=9658080" at bounding box center [384, 239] width 309 height 23
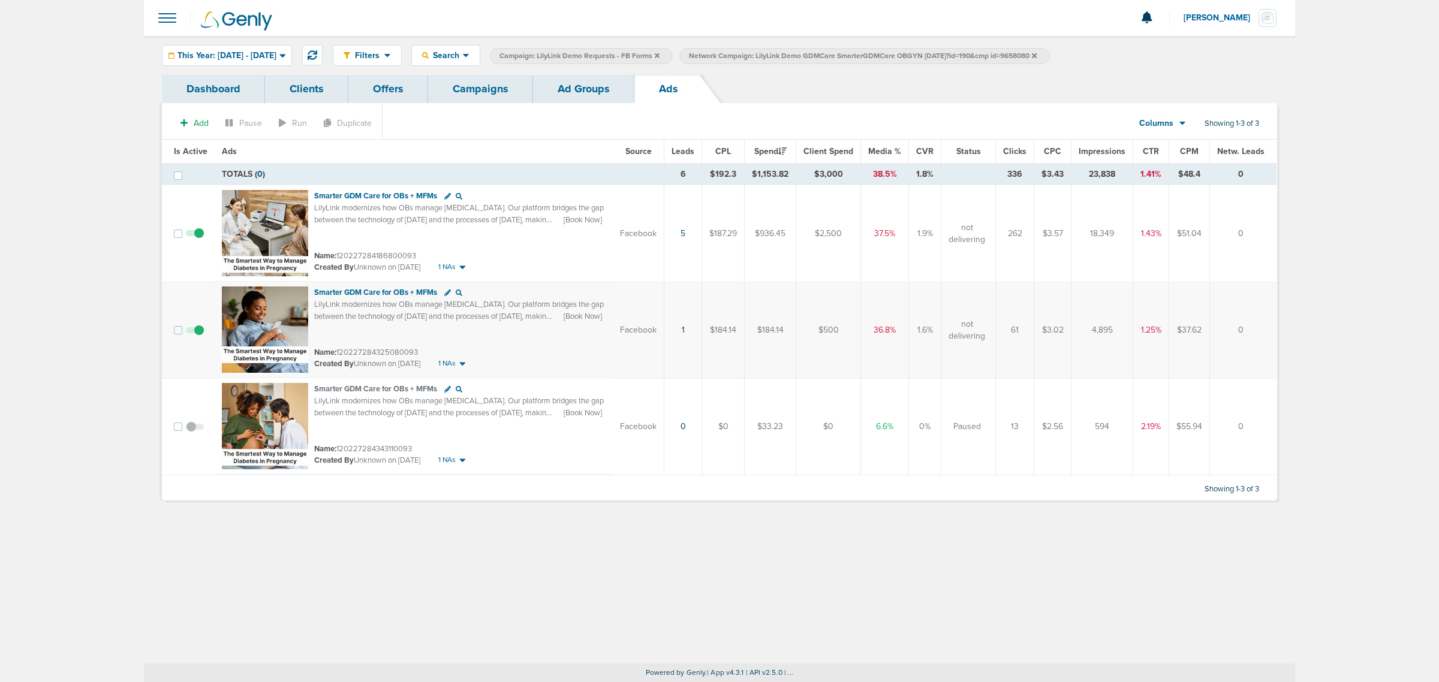
click at [659, 55] on icon at bounding box center [657, 55] width 5 height 5
click at [847, 56] on icon at bounding box center [844, 55] width 5 height 5
click at [860, 58] on label "Network Campaign: LilyLink Demo GDMCare SmarterGDMCare OBGYN 06.05.25?id=190&cm…" at bounding box center [675, 56] width 370 height 16
click at [516, 93] on link "Campaigns" at bounding box center [480, 89] width 105 height 28
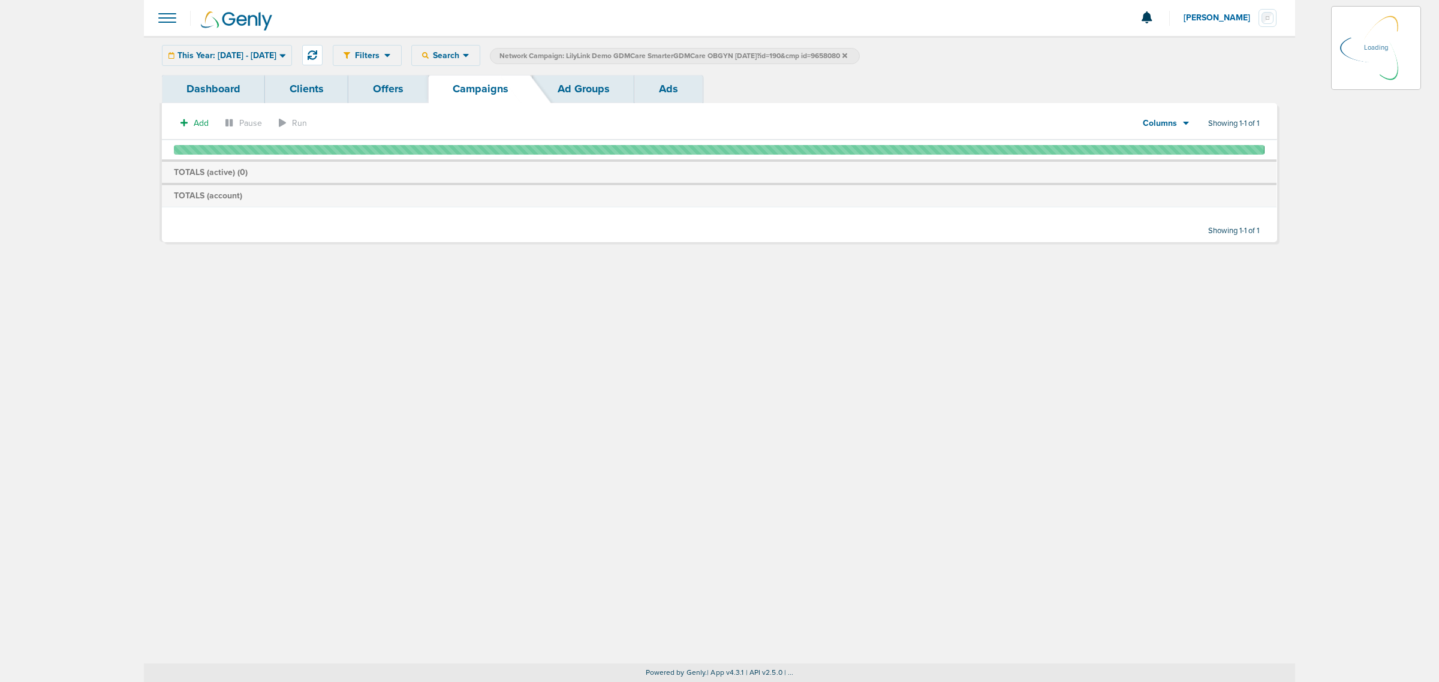
click at [847, 53] on icon at bounding box center [844, 55] width 5 height 5
click at [847, 55] on icon at bounding box center [844, 55] width 5 height 5
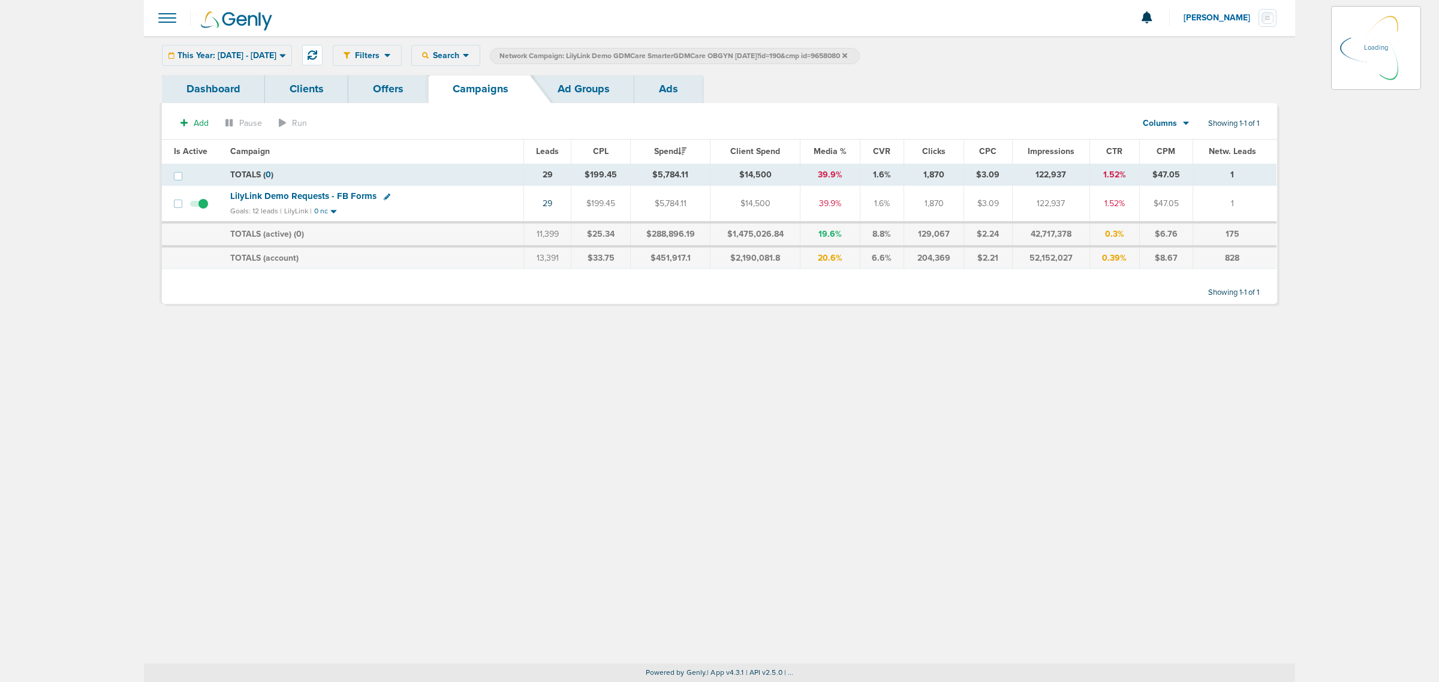
click at [847, 55] on icon at bounding box center [844, 55] width 5 height 5
click at [207, 48] on div "This Year: 01.01.2025 - 10.03.2025" at bounding box center [226, 56] width 129 height 20
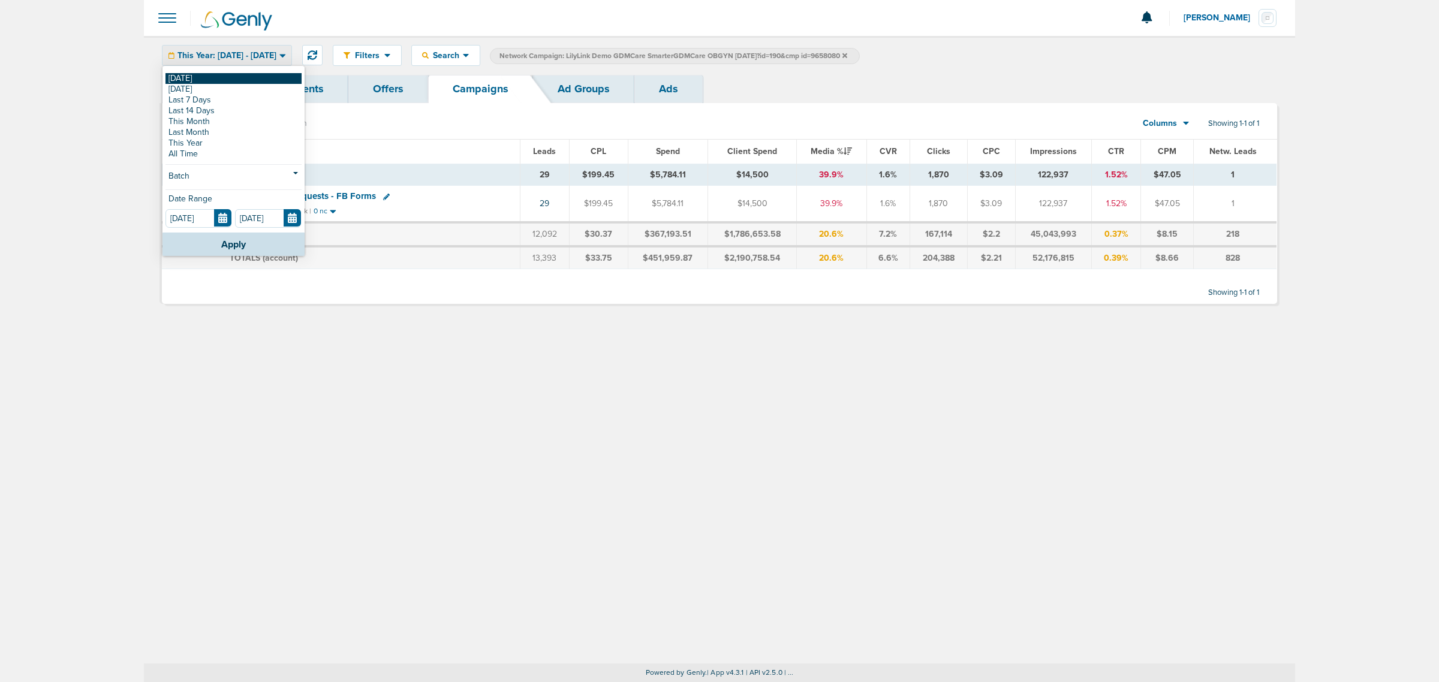
click at [197, 76] on link "[DATE]" at bounding box center [233, 78] width 136 height 11
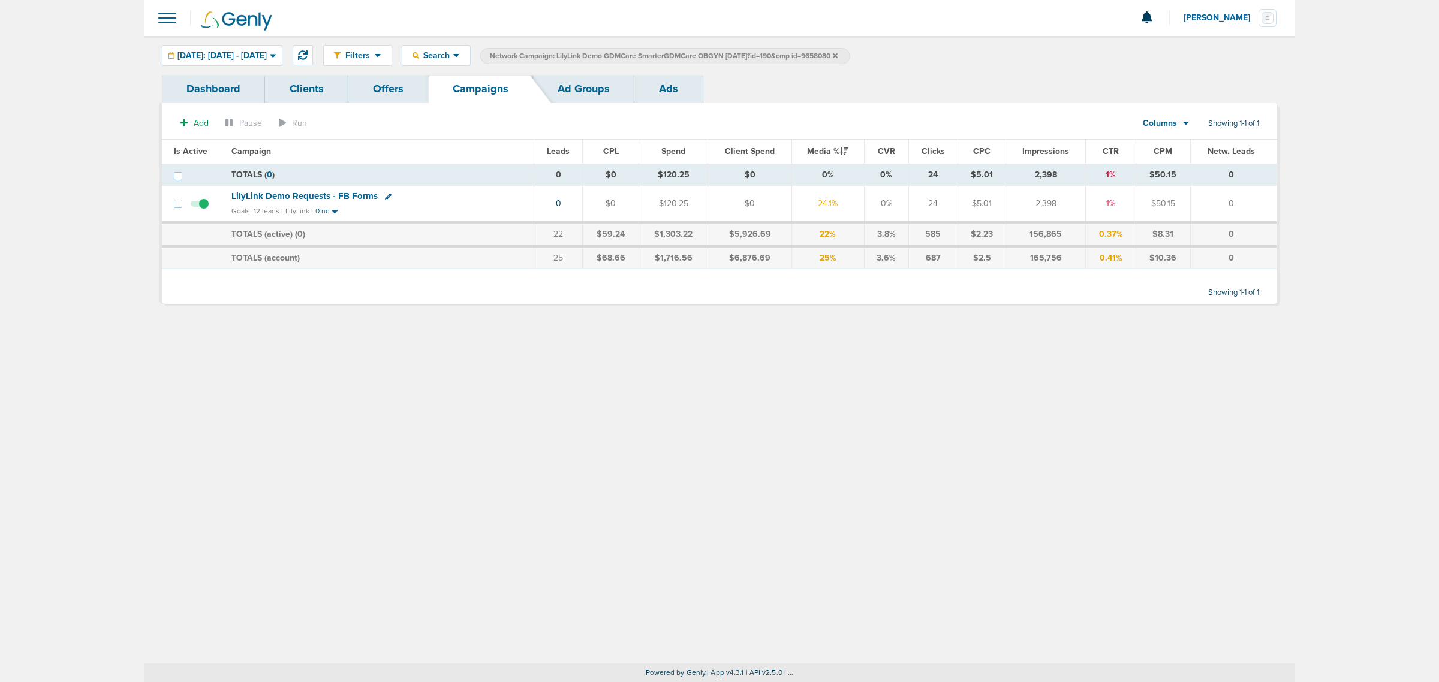
click at [838, 56] on icon at bounding box center [835, 55] width 5 height 7
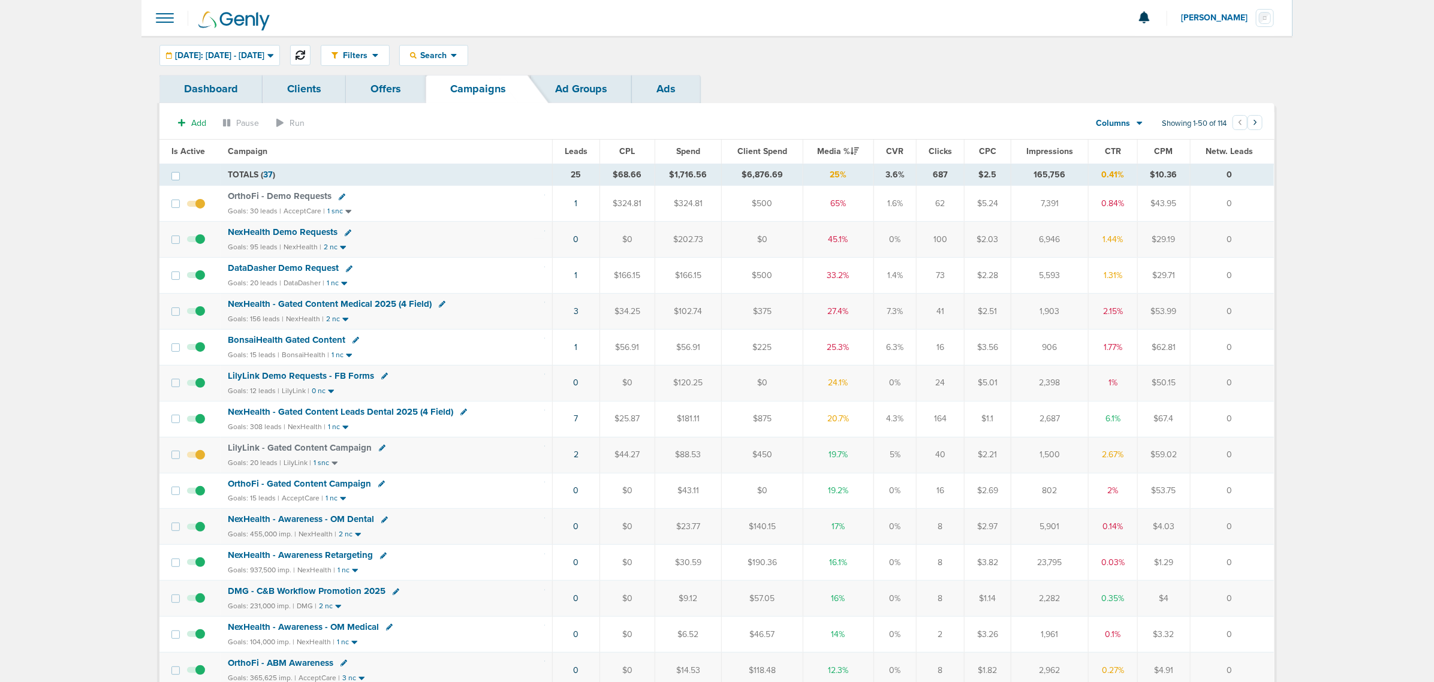
drag, startPoint x: 333, startPoint y: 43, endPoint x: 333, endPoint y: 55, distance: 12.0
click at [333, 46] on div "Filters Active Only Settings Status Active Inactive Objectives MQL SQL Traffic …" at bounding box center [716, 55] width 1151 height 39
click at [311, 61] on button at bounding box center [300, 55] width 20 height 20
drag, startPoint x: 610, startPoint y: 201, endPoint x: 1002, endPoint y: 348, distance: 418.4
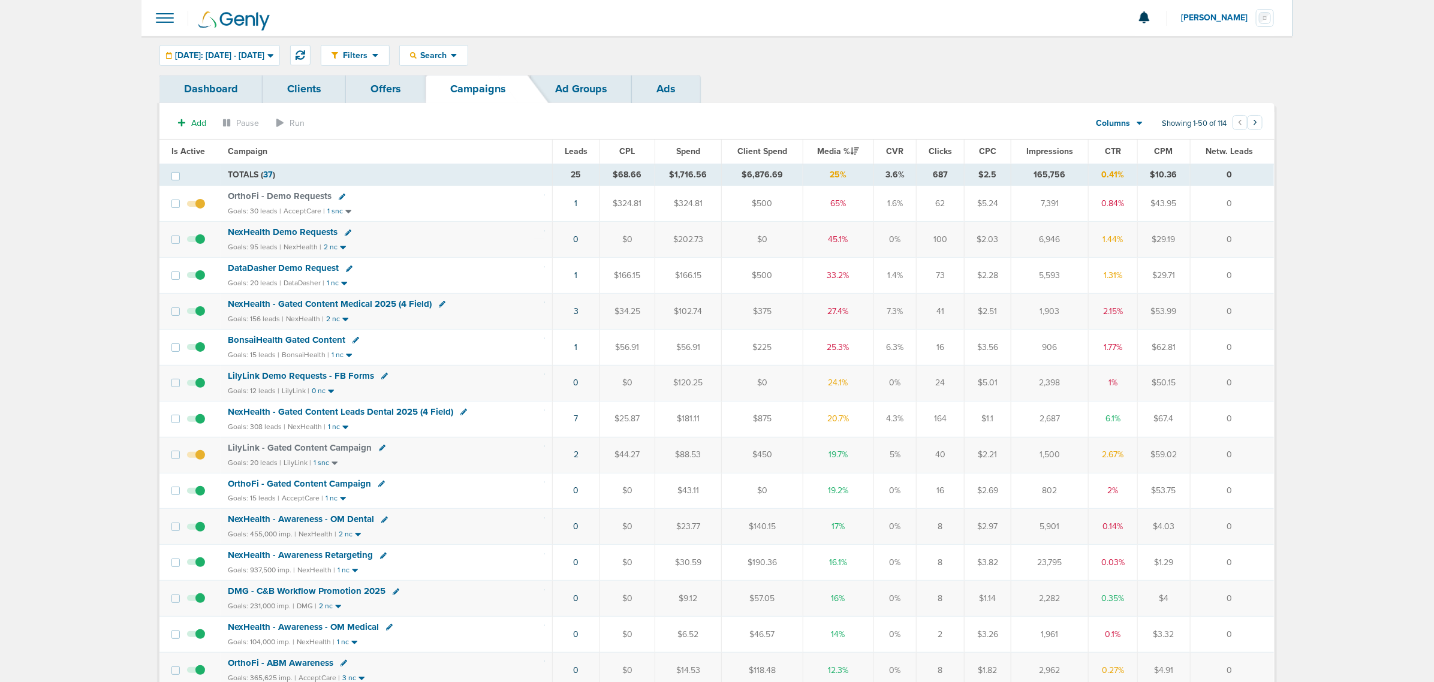
click at [489, 294] on td "DataDasher Demo Request Goals: 20 leads | DataDasher | 1 nc" at bounding box center [387, 276] width 332 height 36
click at [387, 304] on span "NexHealth - Gated Content Medical 2025 (4 Field)" at bounding box center [330, 304] width 204 height 11
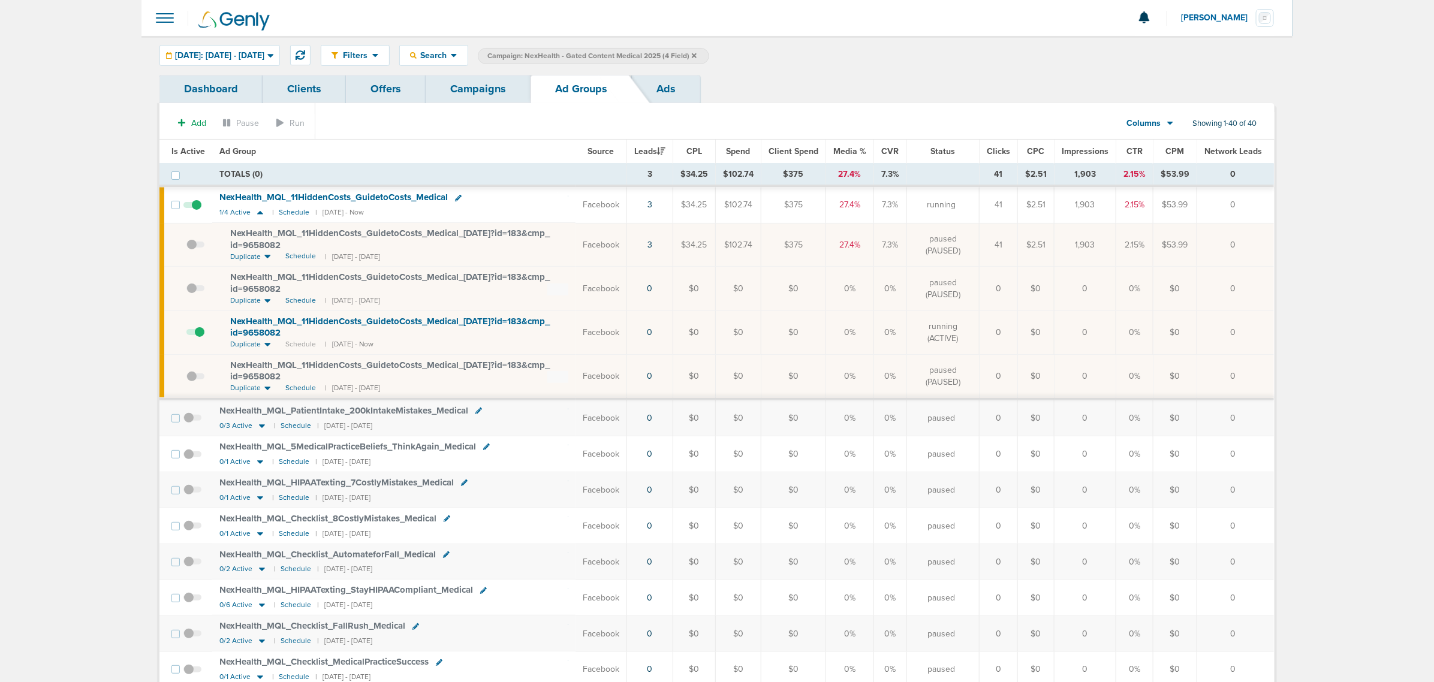
click at [188, 151] on span "Is Active" at bounding box center [188, 151] width 34 height 10
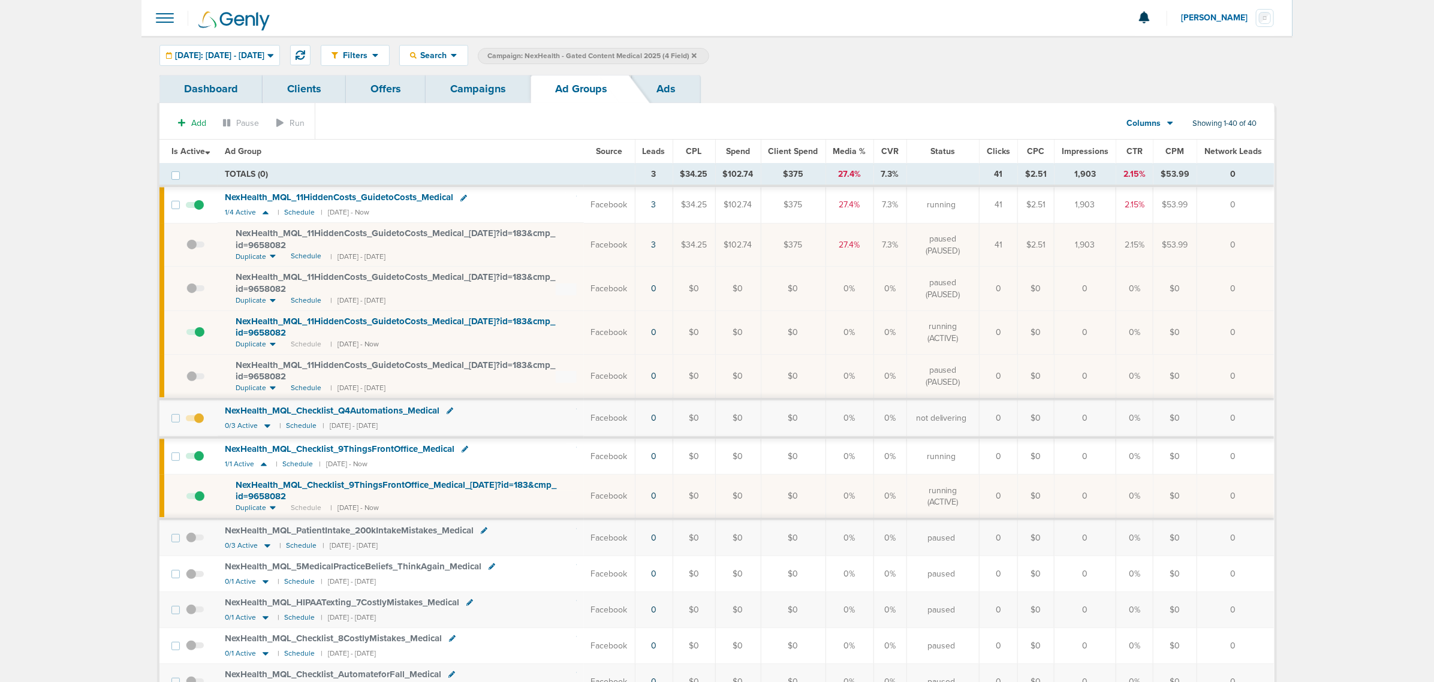
click at [201, 424] on span at bounding box center [195, 424] width 18 height 0
click at [195, 421] on input "checkbox" at bounding box center [195, 421] width 0 height 0
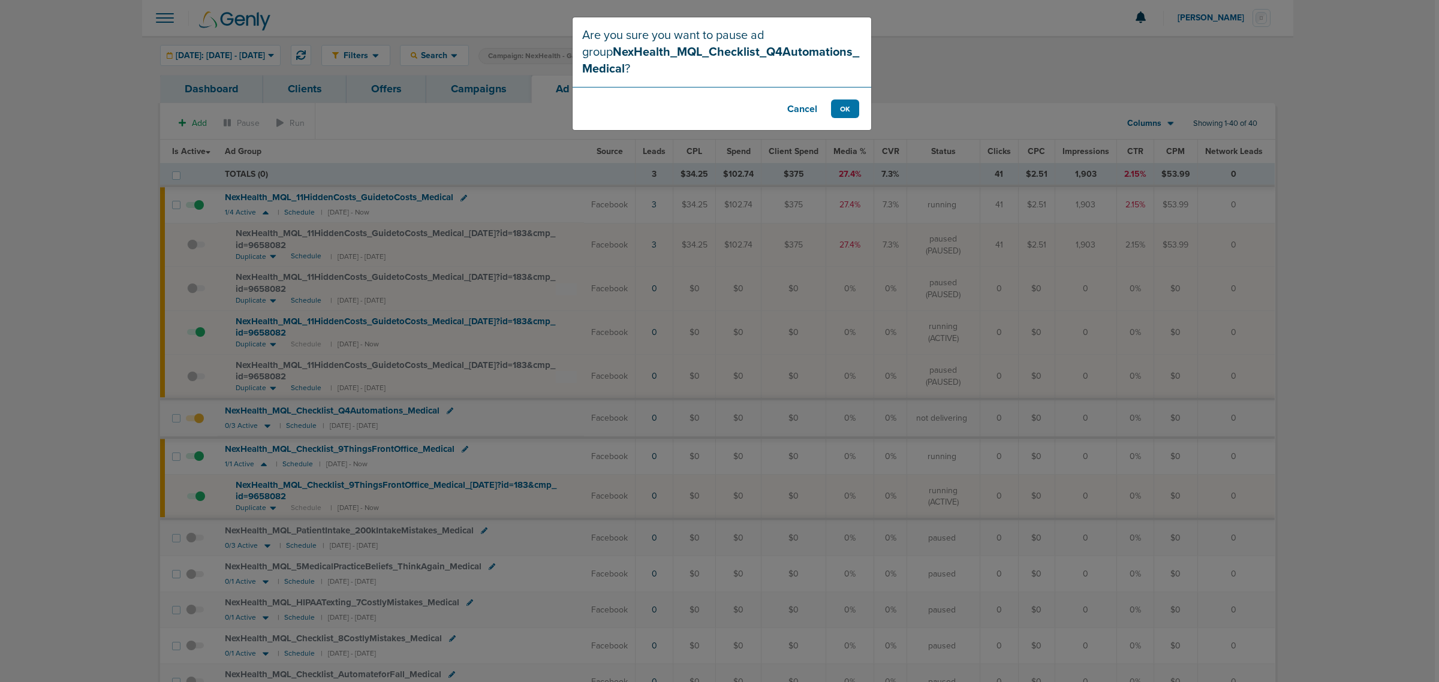
click at [848, 120] on footer "Cancel OK" at bounding box center [722, 108] width 299 height 43
click at [848, 108] on button "OK" at bounding box center [845, 109] width 28 height 19
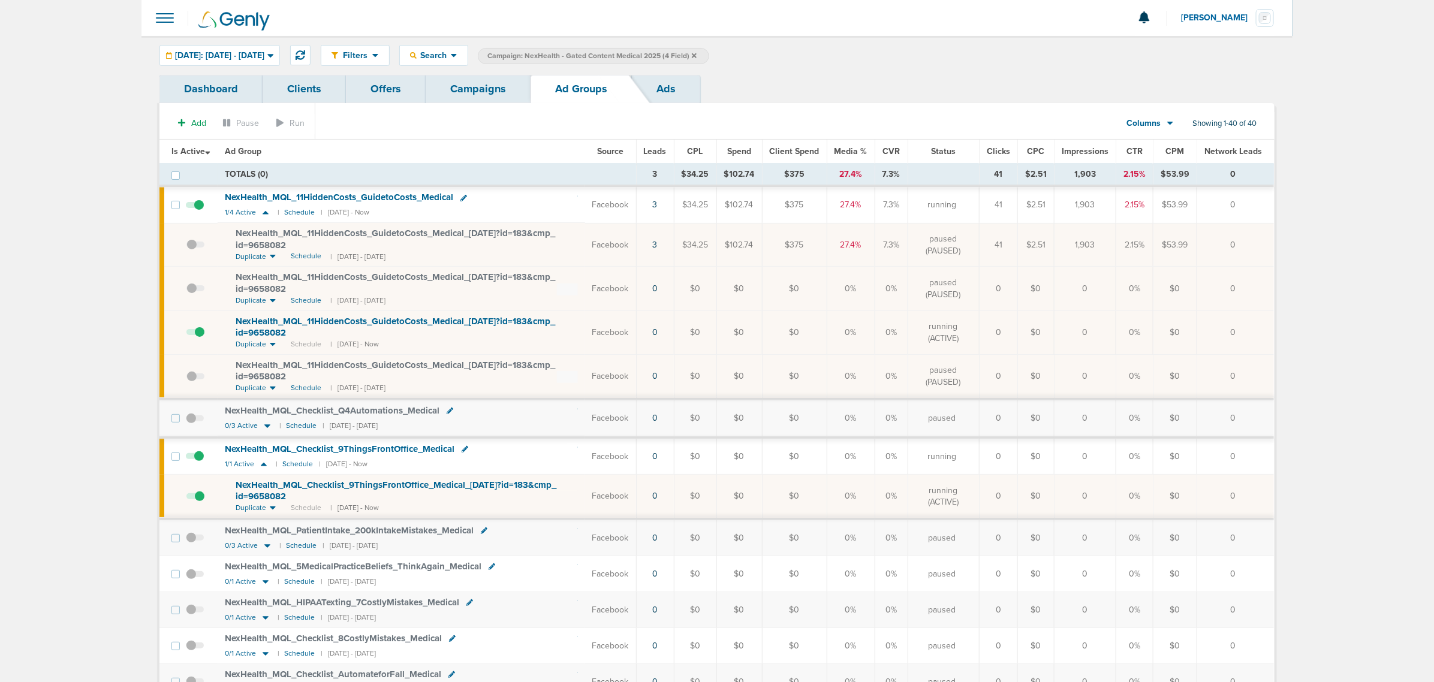
click at [486, 90] on link "Campaigns" at bounding box center [478, 89] width 105 height 28
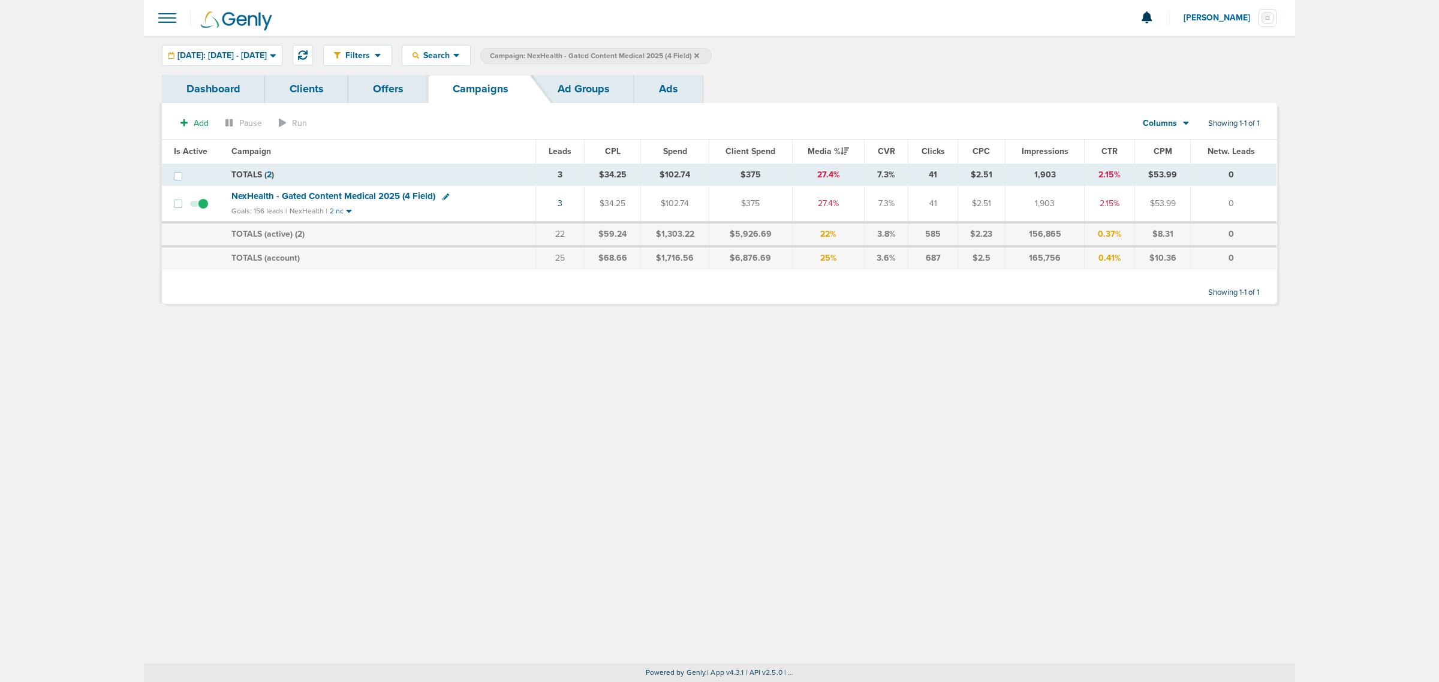
click at [699, 52] on icon at bounding box center [696, 55] width 5 height 7
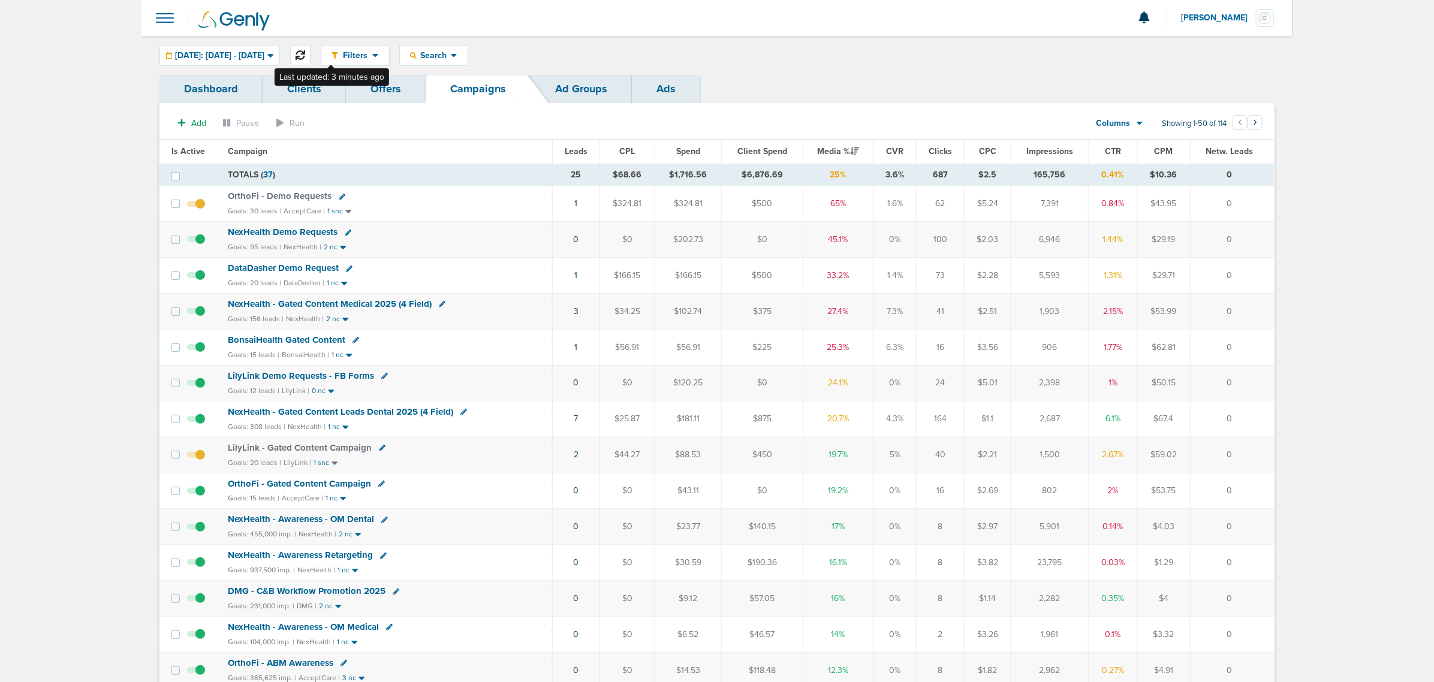
click at [305, 55] on icon at bounding box center [301, 55] width 10 height 10
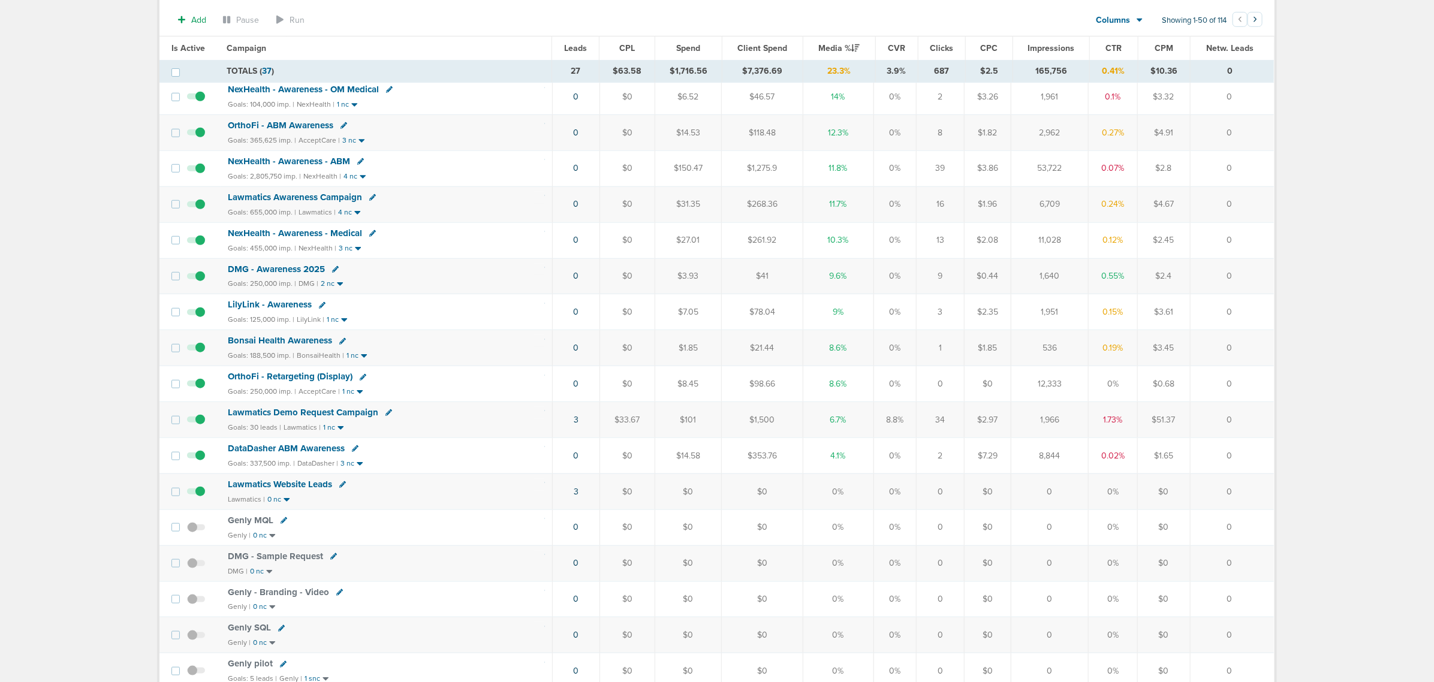
scroll to position [525, 0]
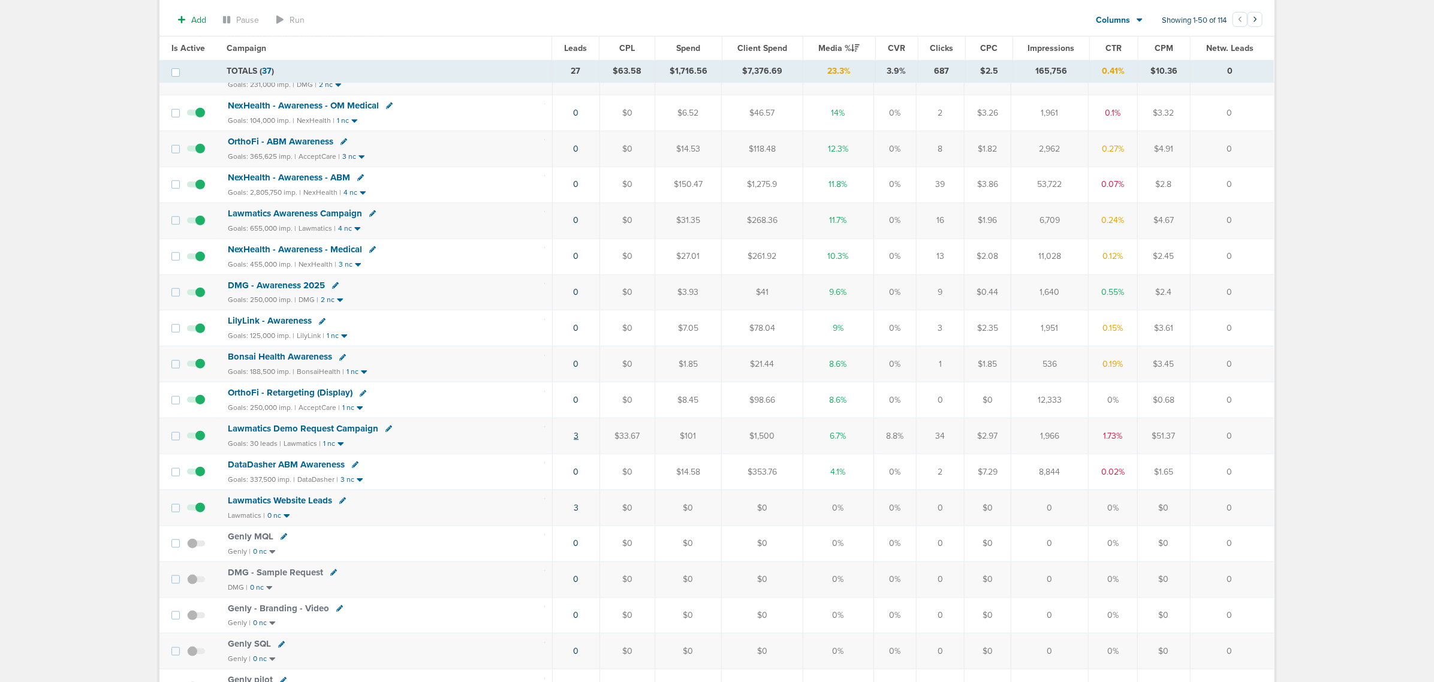
click at [577, 441] on link "3" at bounding box center [576, 436] width 5 height 10
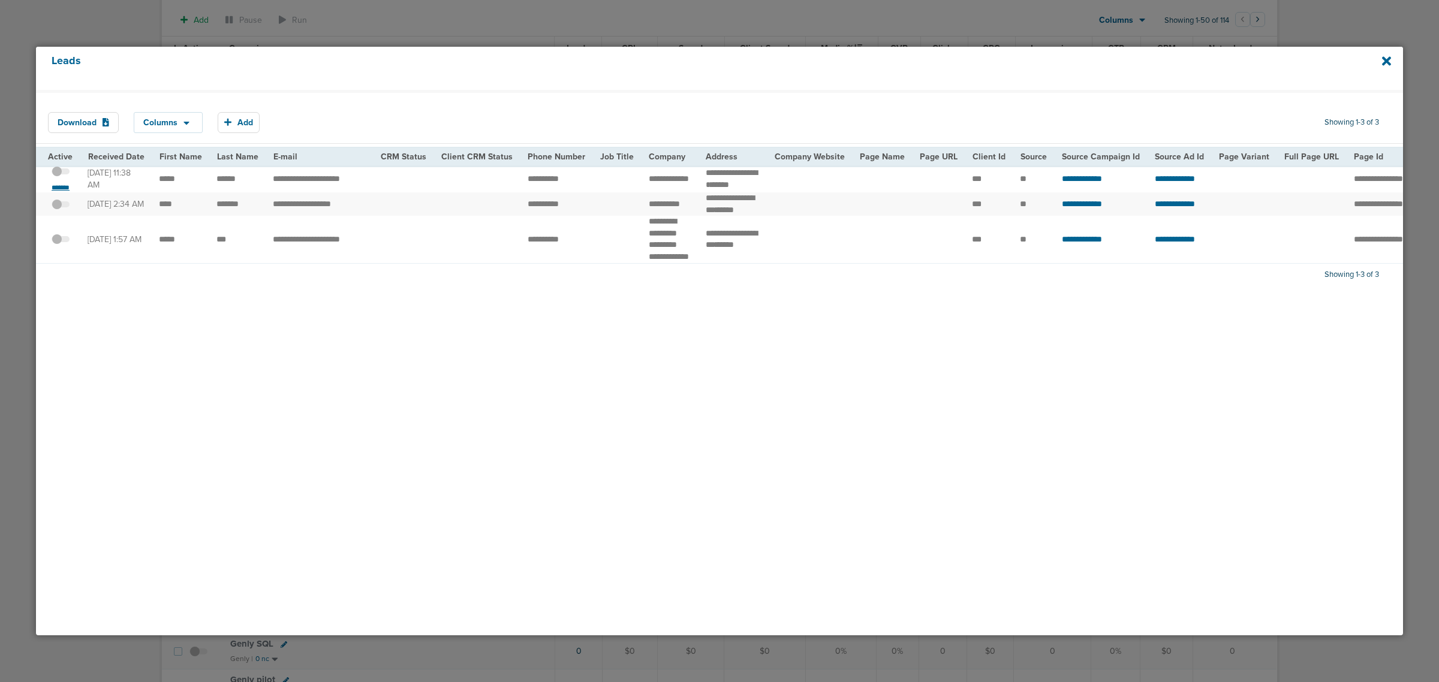
click at [69, 189] on small "*******" at bounding box center [60, 188] width 25 height 10
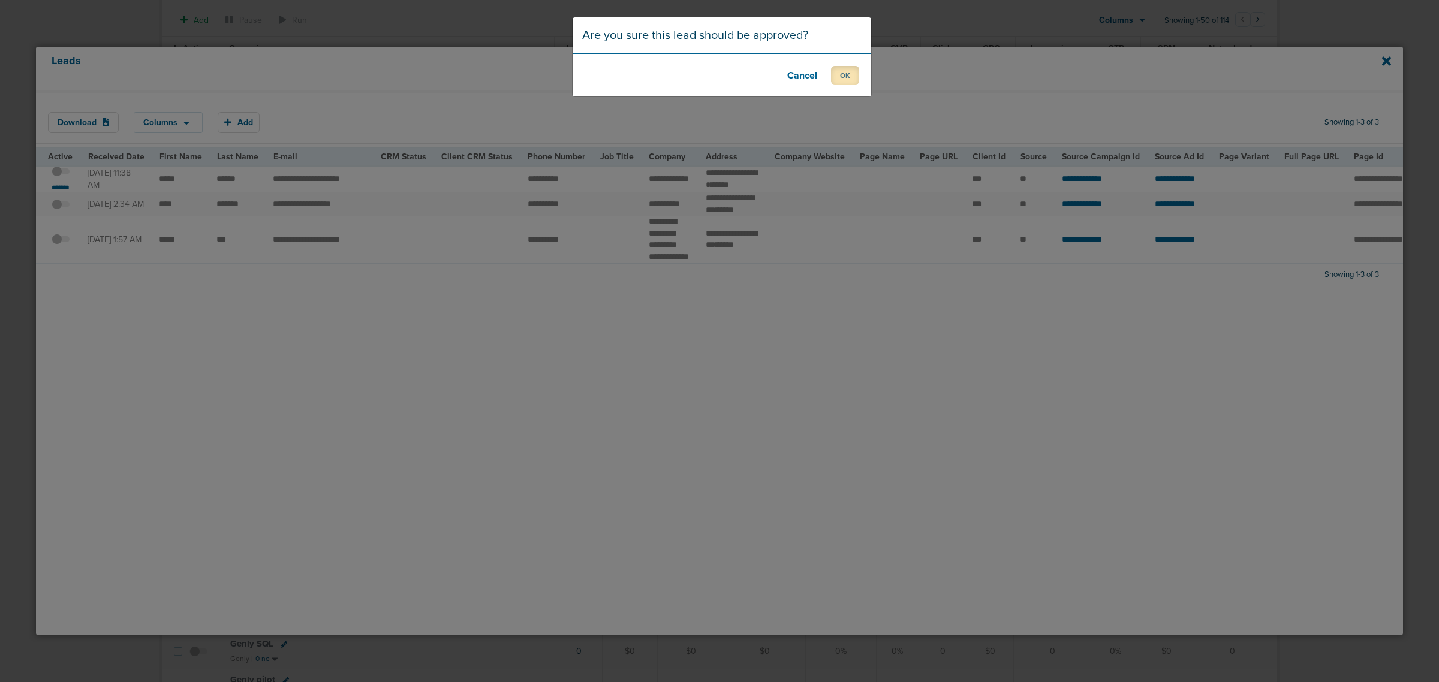
click at [843, 78] on button "OK" at bounding box center [845, 75] width 28 height 19
click at [839, 75] on button "OK" at bounding box center [845, 75] width 28 height 19
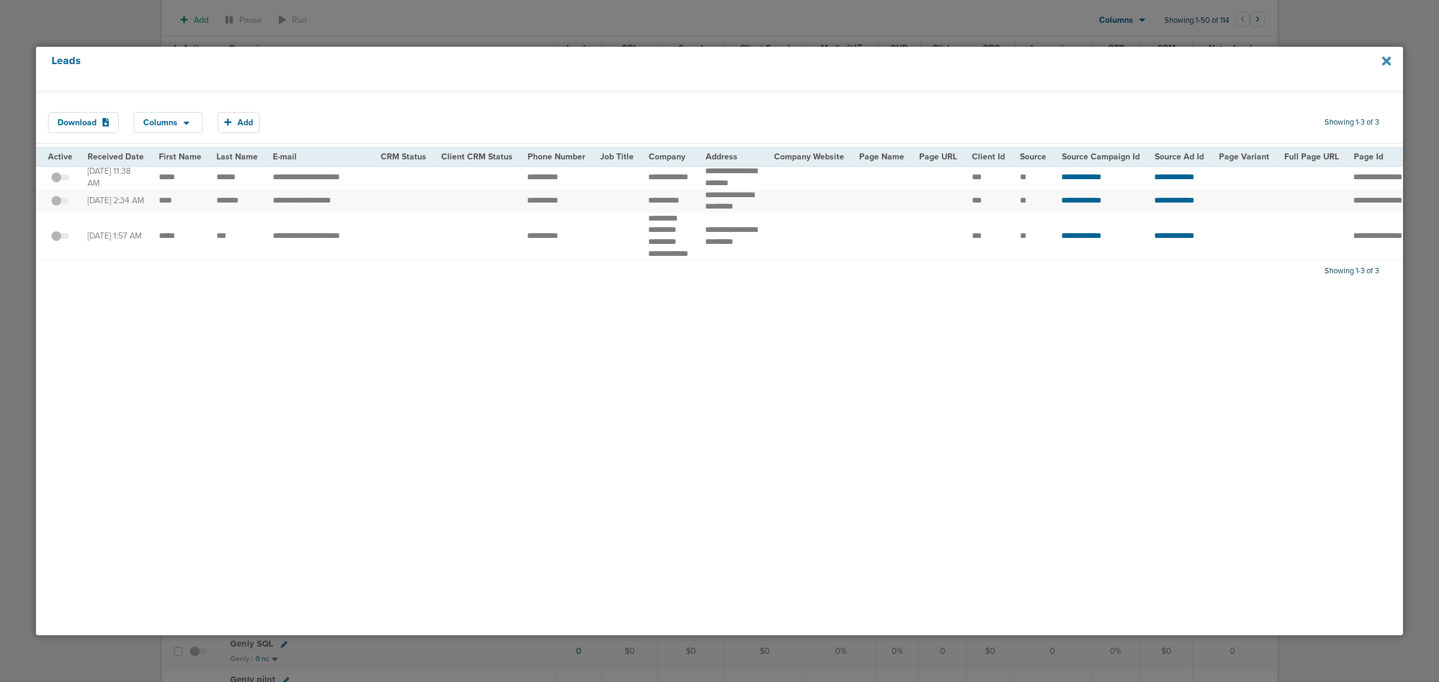
click at [1385, 62] on icon at bounding box center [1386, 60] width 9 height 9
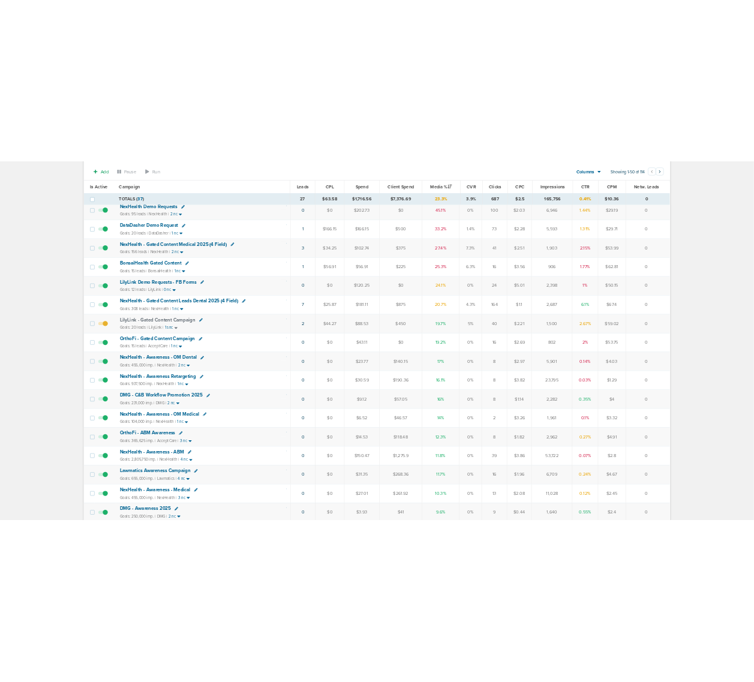
scroll to position [0, 0]
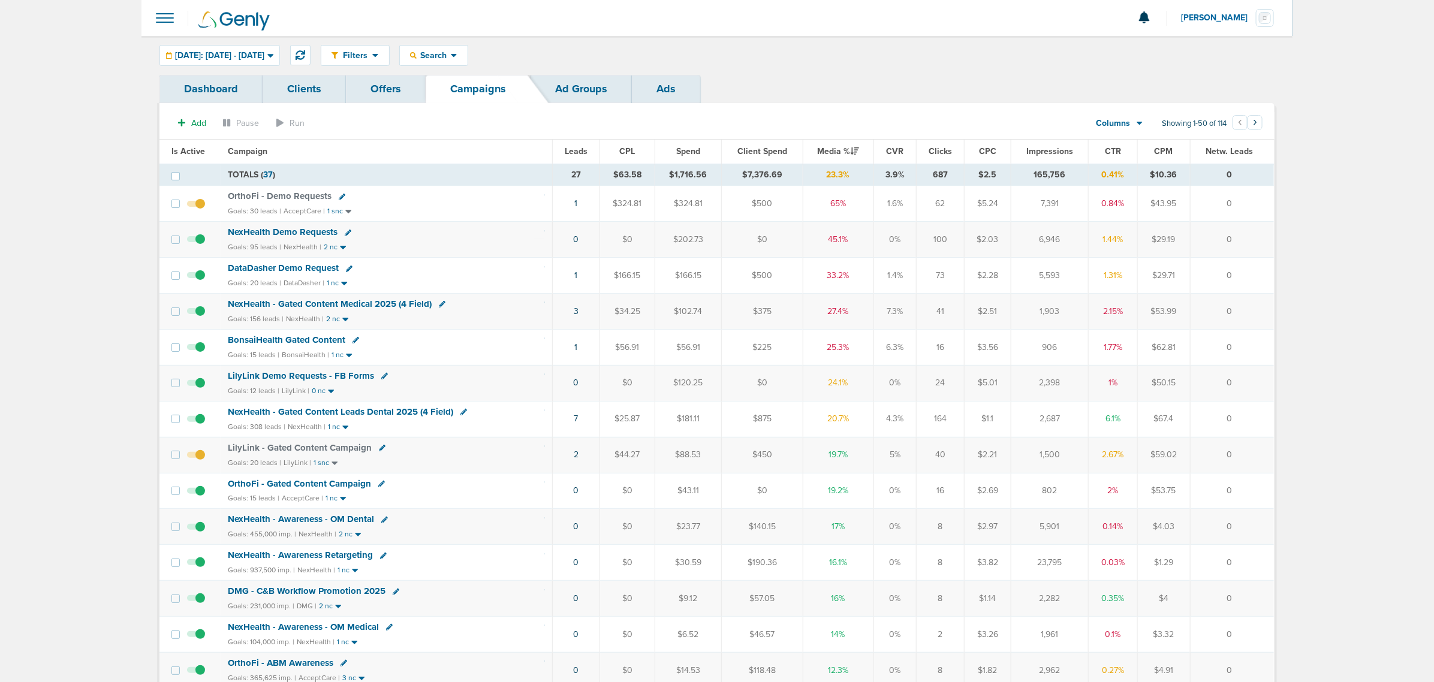
drag, startPoint x: 432, startPoint y: 140, endPoint x: 1438, endPoint y: 333, distance: 1024.4
click at [1434, 333] on html "Notifications You have no unread notifications Lauren Mericle Profile Sign Out …" at bounding box center [717, 341] width 1434 height 682
click at [305, 55] on icon at bounding box center [301, 55] width 10 height 10
click at [374, 306] on span "NexHealth - Gated Content Medical 2025 (4 Field)" at bounding box center [330, 304] width 204 height 11
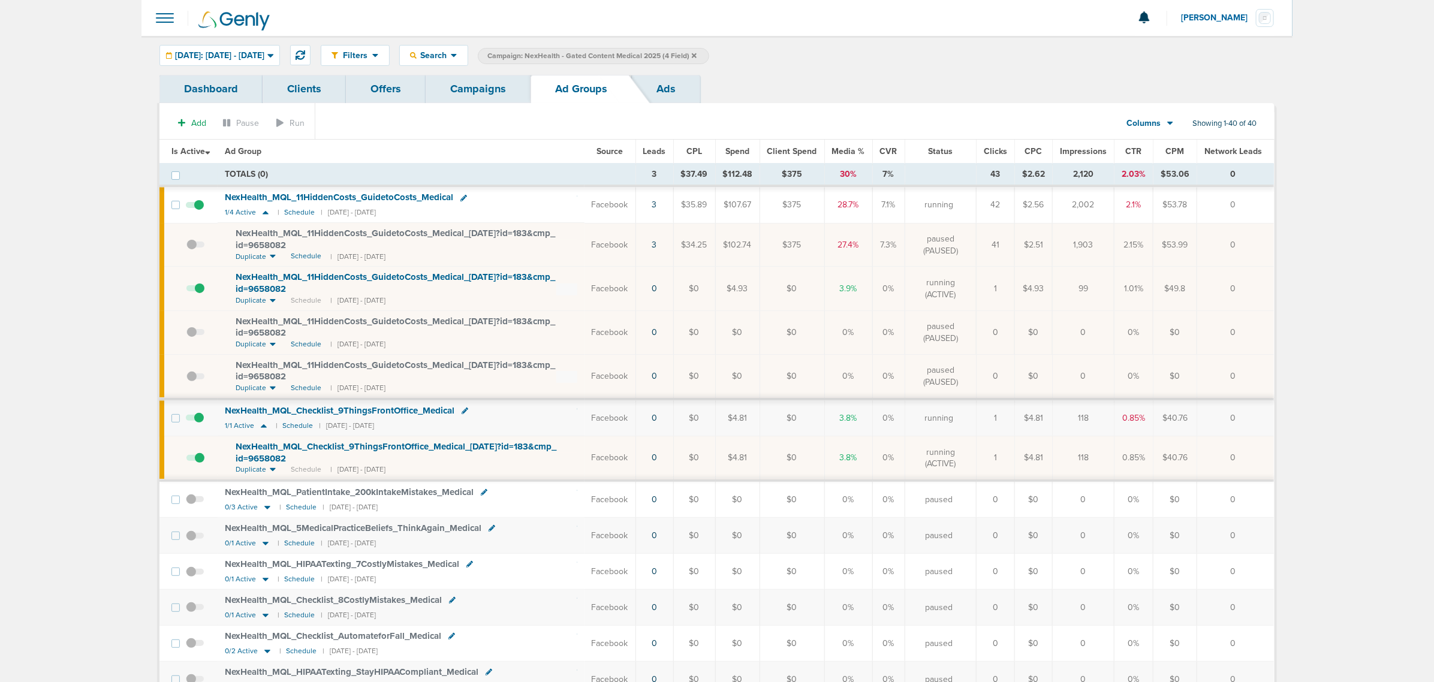
drag, startPoint x: 580, startPoint y: 415, endPoint x: 1263, endPoint y: 451, distance: 683.8
click at [1263, 451] on td "0" at bounding box center [1235, 458] width 77 height 44
click at [490, 90] on link "Campaigns" at bounding box center [478, 89] width 105 height 28
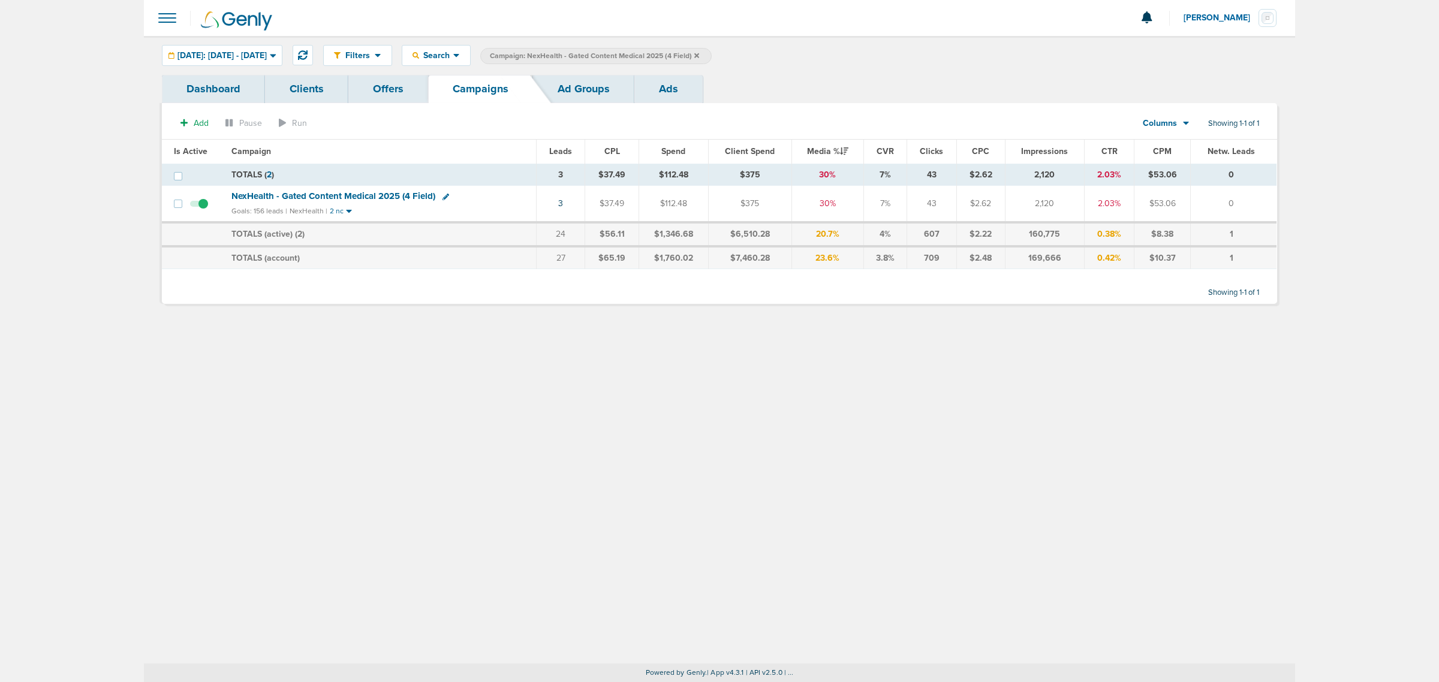
click at [699, 55] on icon at bounding box center [696, 55] width 5 height 5
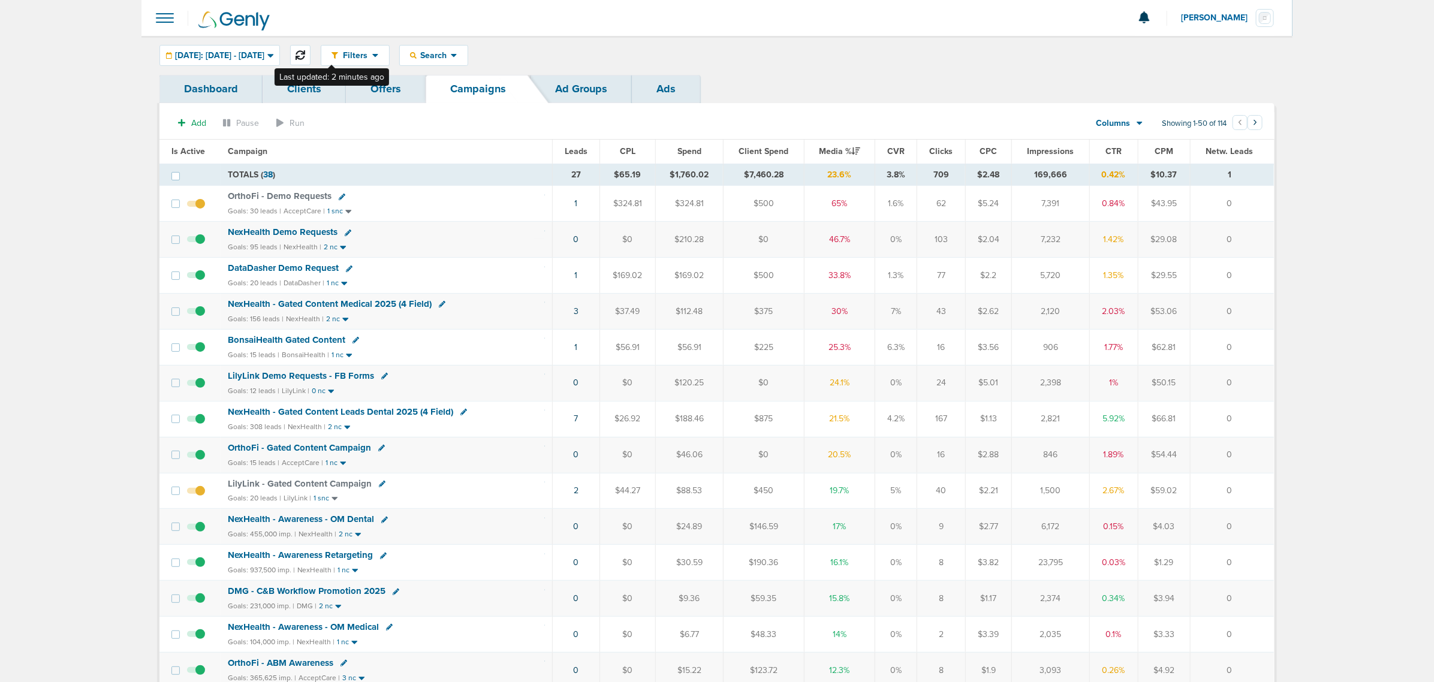
click at [311, 49] on button at bounding box center [300, 55] width 20 height 20
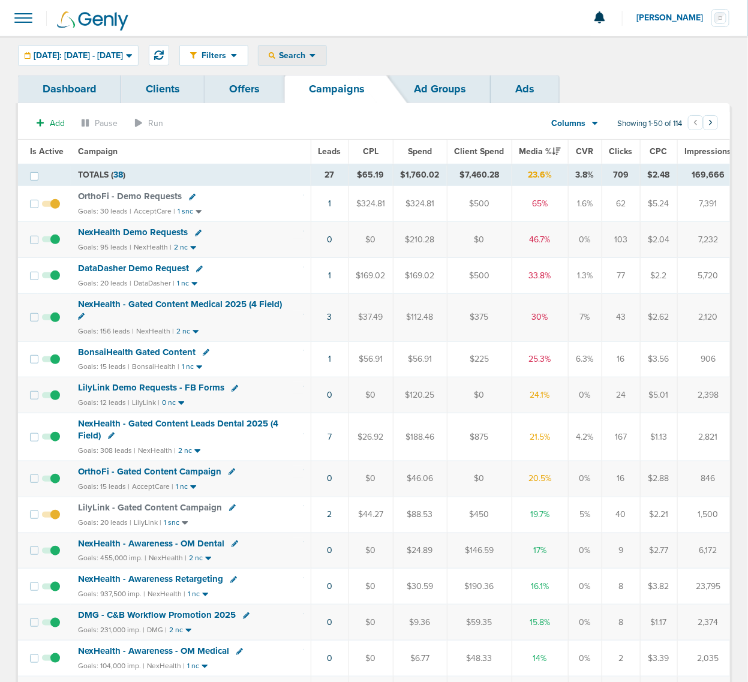
click at [309, 55] on span "Search" at bounding box center [292, 55] width 34 height 10
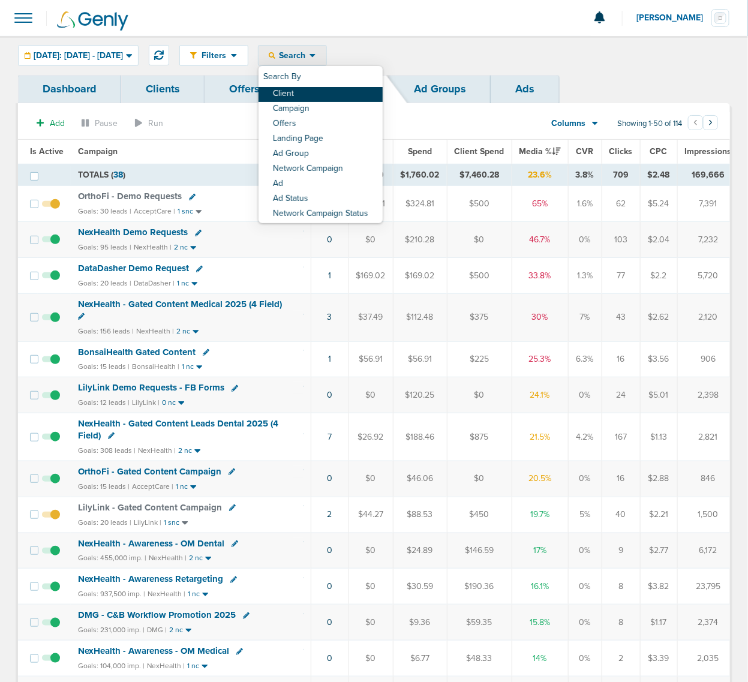
click at [341, 90] on link "Client" at bounding box center [320, 94] width 124 height 15
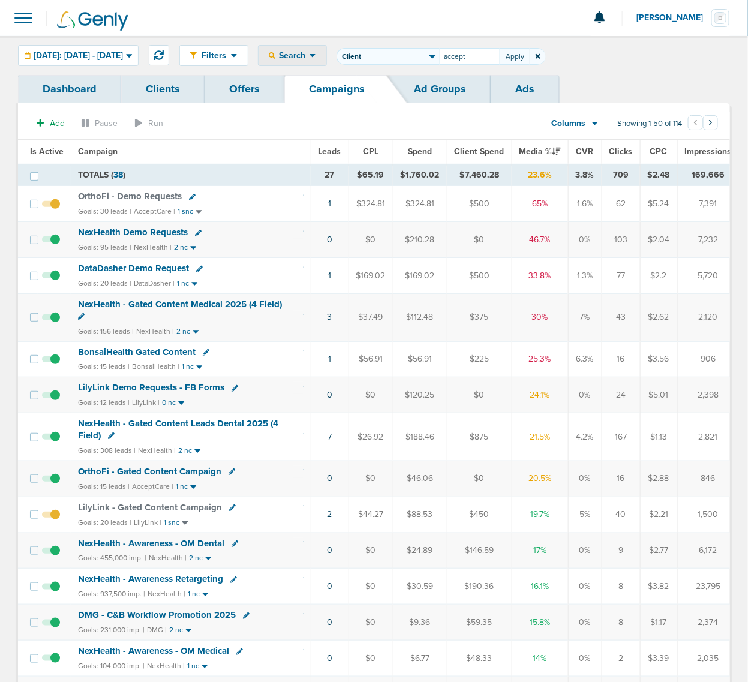
type input "accept"
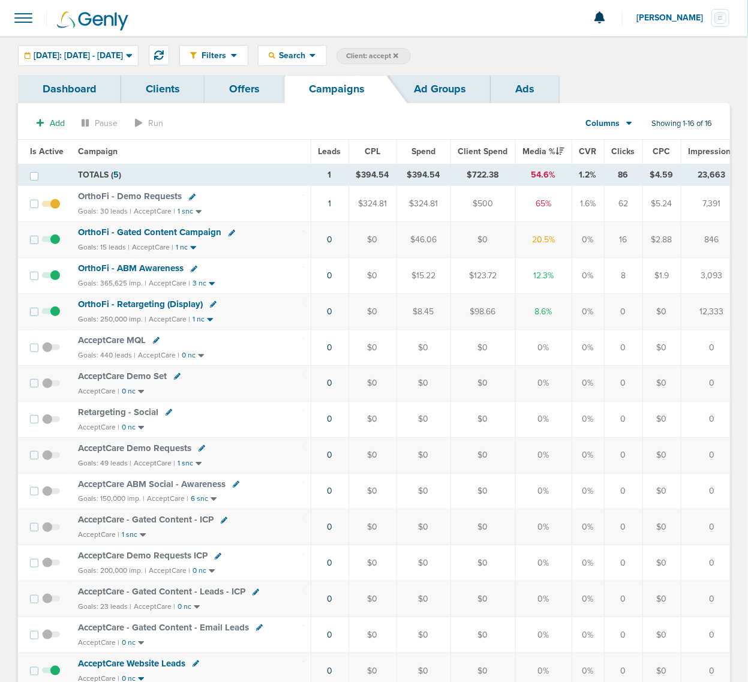
click at [146, 197] on span "OrthoFi - Demo Requests" at bounding box center [130, 196] width 104 height 11
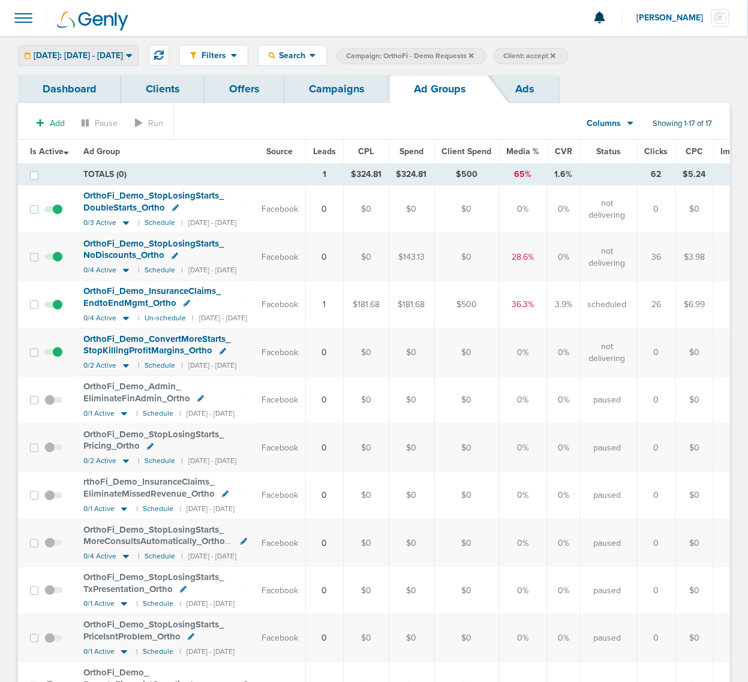
click at [123, 52] on span "[DATE]: [DATE] - [DATE]" at bounding box center [78, 56] width 89 height 8
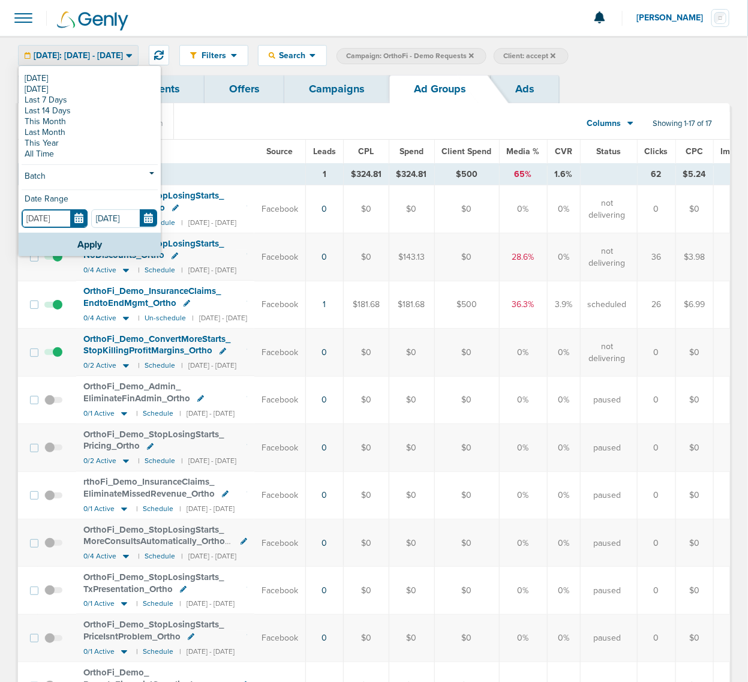
click at [74, 216] on input "[DATE]" at bounding box center [55, 218] width 66 height 19
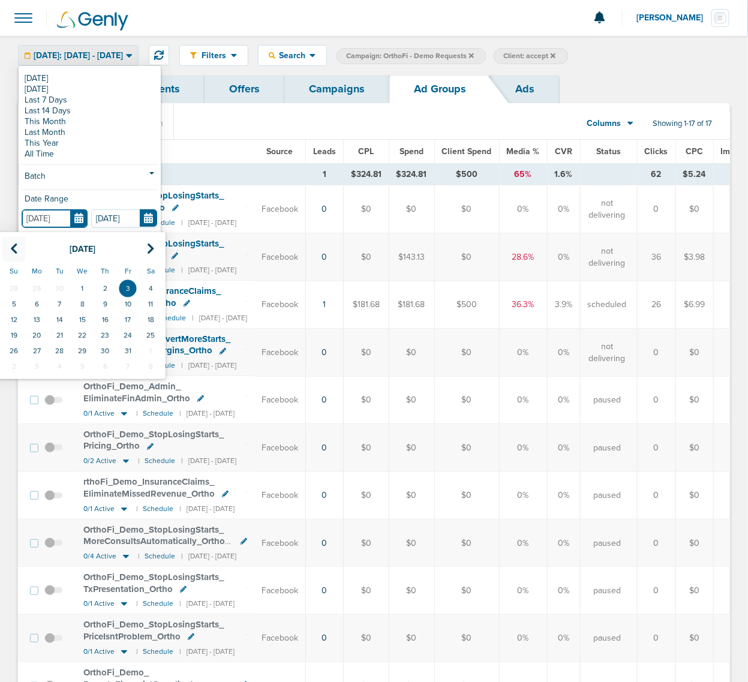
click at [15, 249] on icon at bounding box center [14, 249] width 8 height 12
click at [9, 251] on th at bounding box center [13, 249] width 23 height 25
click at [126, 294] on td "1" at bounding box center [127, 289] width 23 height 16
type input "08.01.2025"
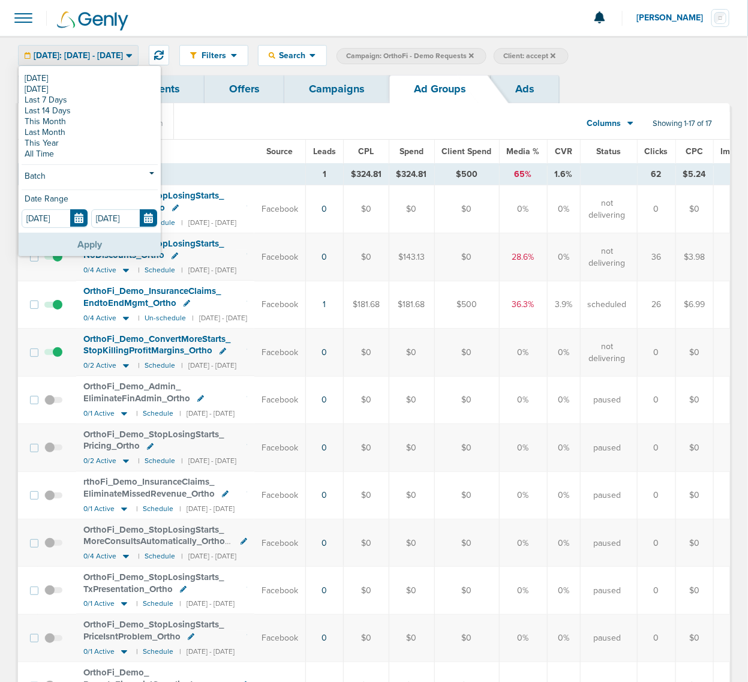
click at [107, 248] on button "Apply" at bounding box center [90, 244] width 142 height 23
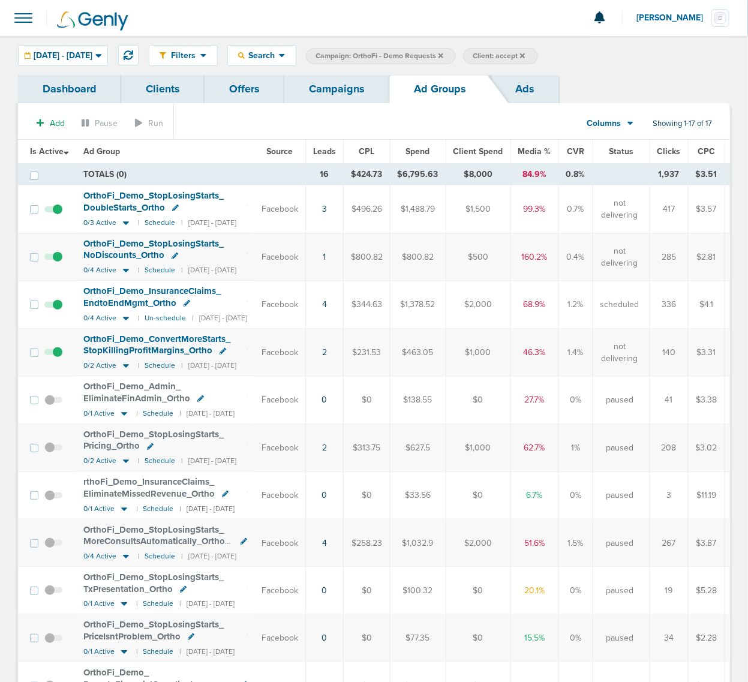
click at [348, 86] on link "Campaigns" at bounding box center [336, 89] width 105 height 28
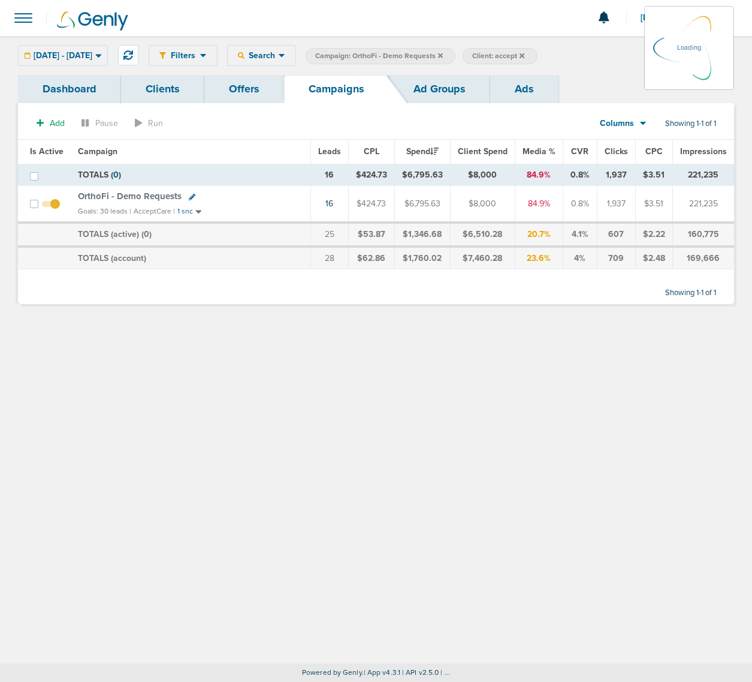
click at [525, 56] on icon at bounding box center [522, 55] width 5 height 7
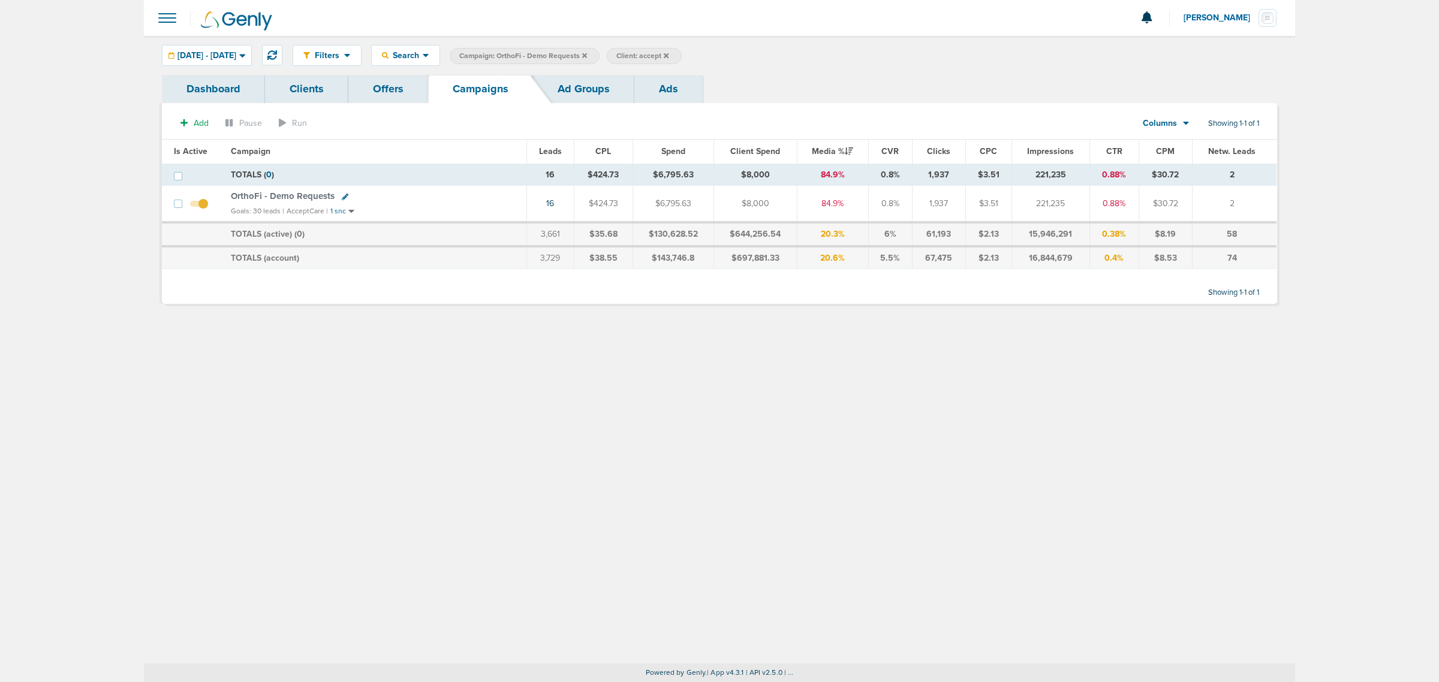
click at [587, 56] on icon at bounding box center [584, 55] width 5 height 5
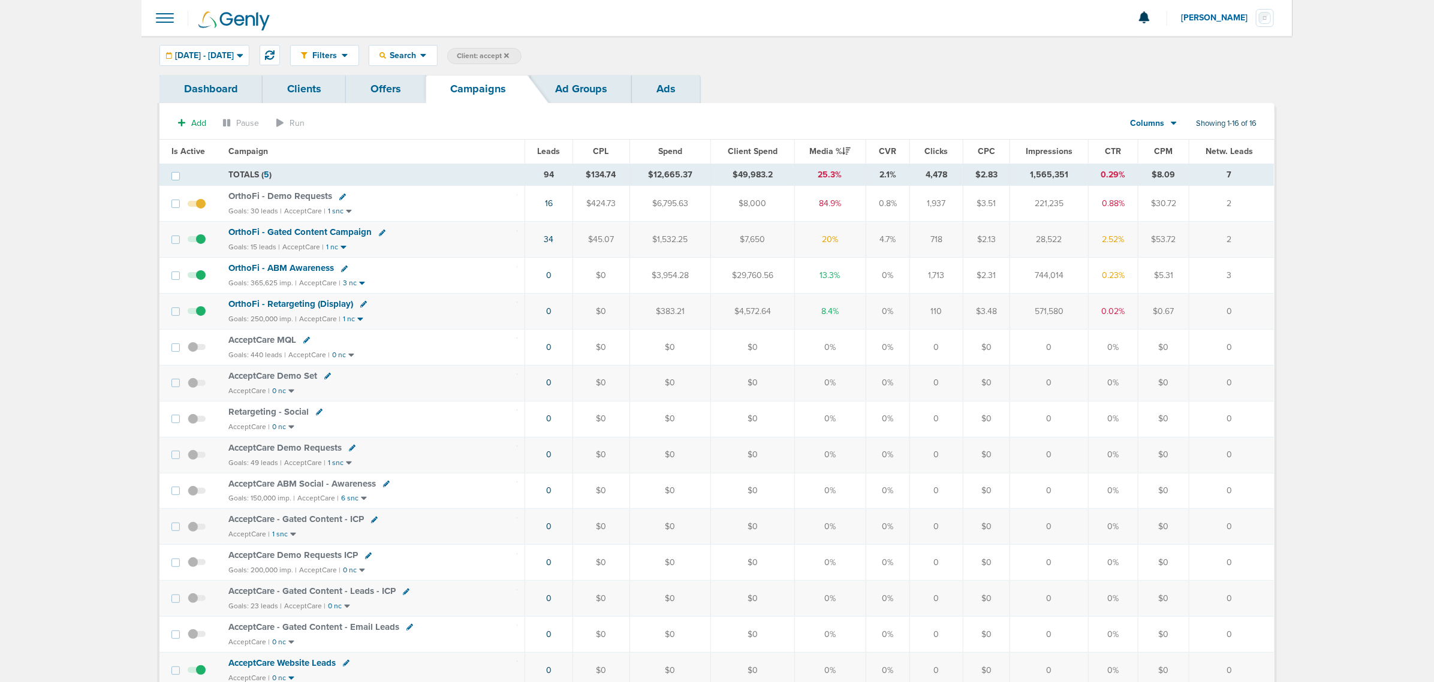
click at [509, 56] on icon at bounding box center [506, 55] width 5 height 5
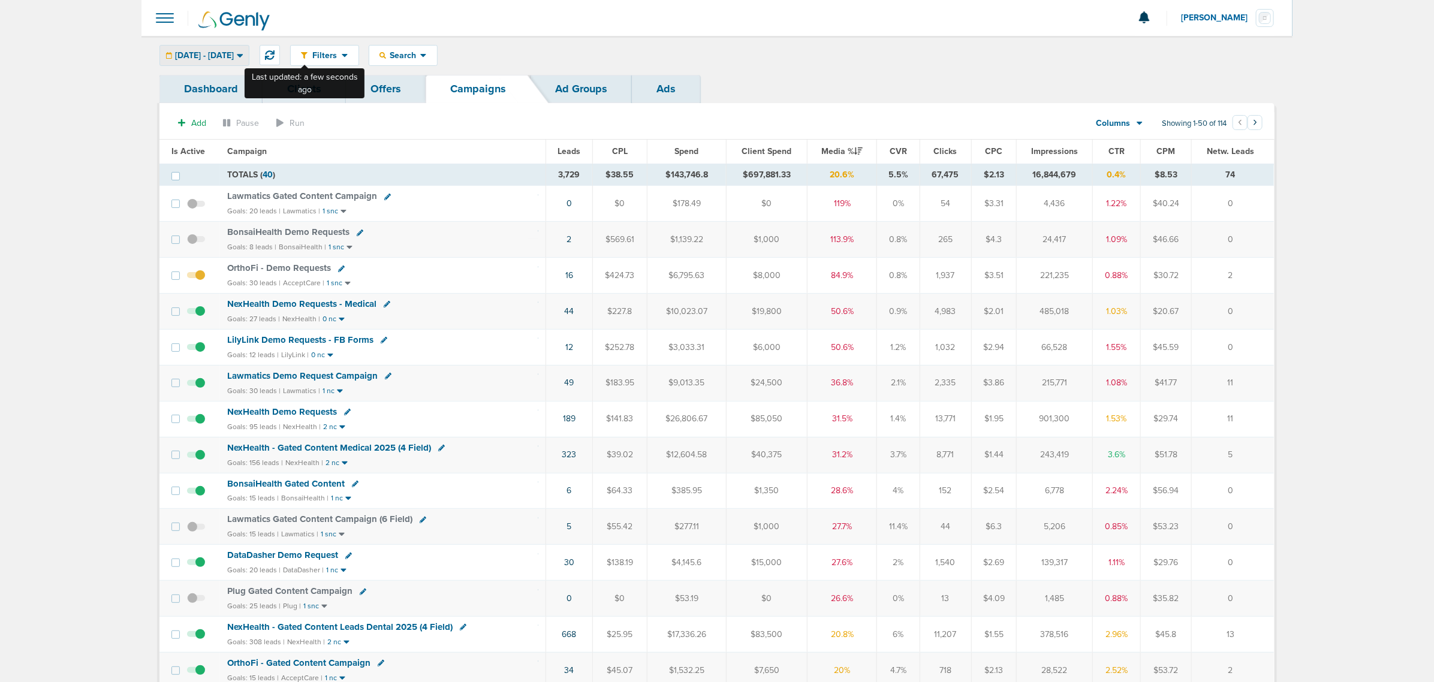
click at [234, 54] on span "08.01.2025 - 10.03.2025" at bounding box center [204, 56] width 59 height 8
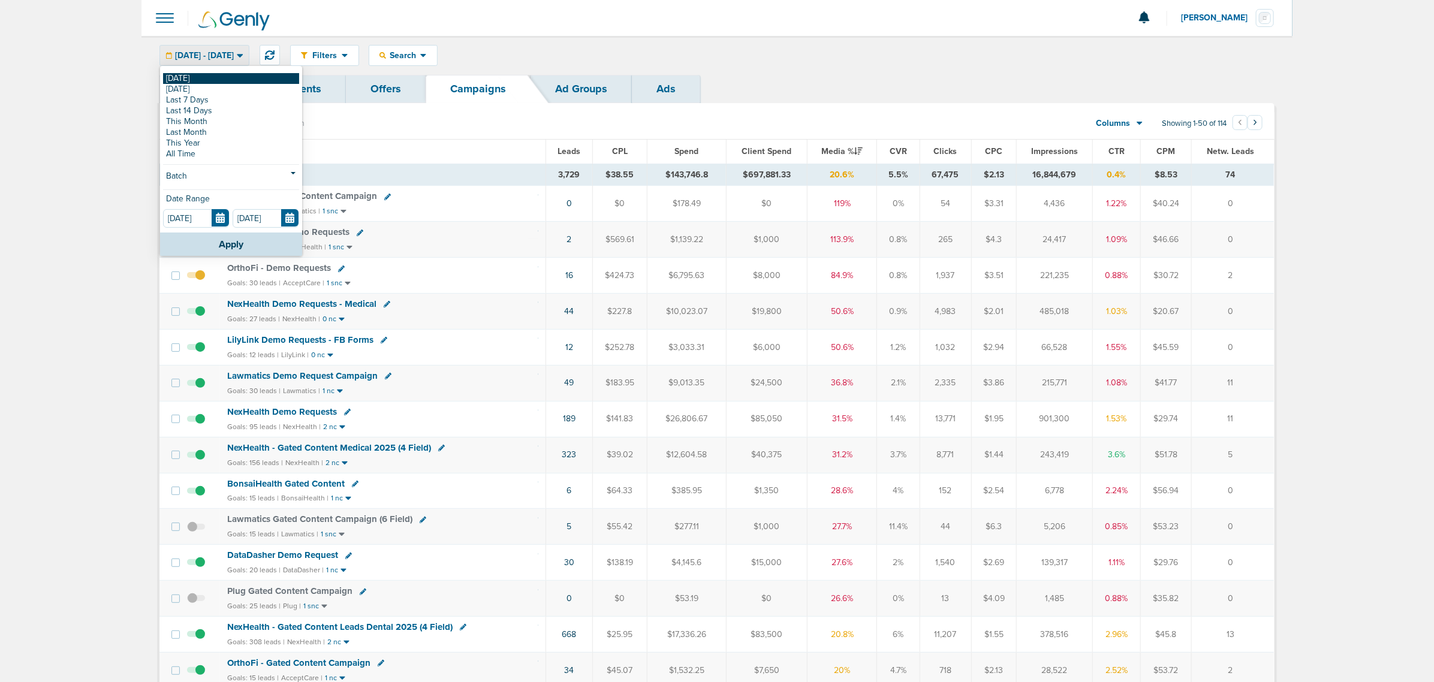
click at [208, 80] on link "[DATE]" at bounding box center [231, 78] width 136 height 11
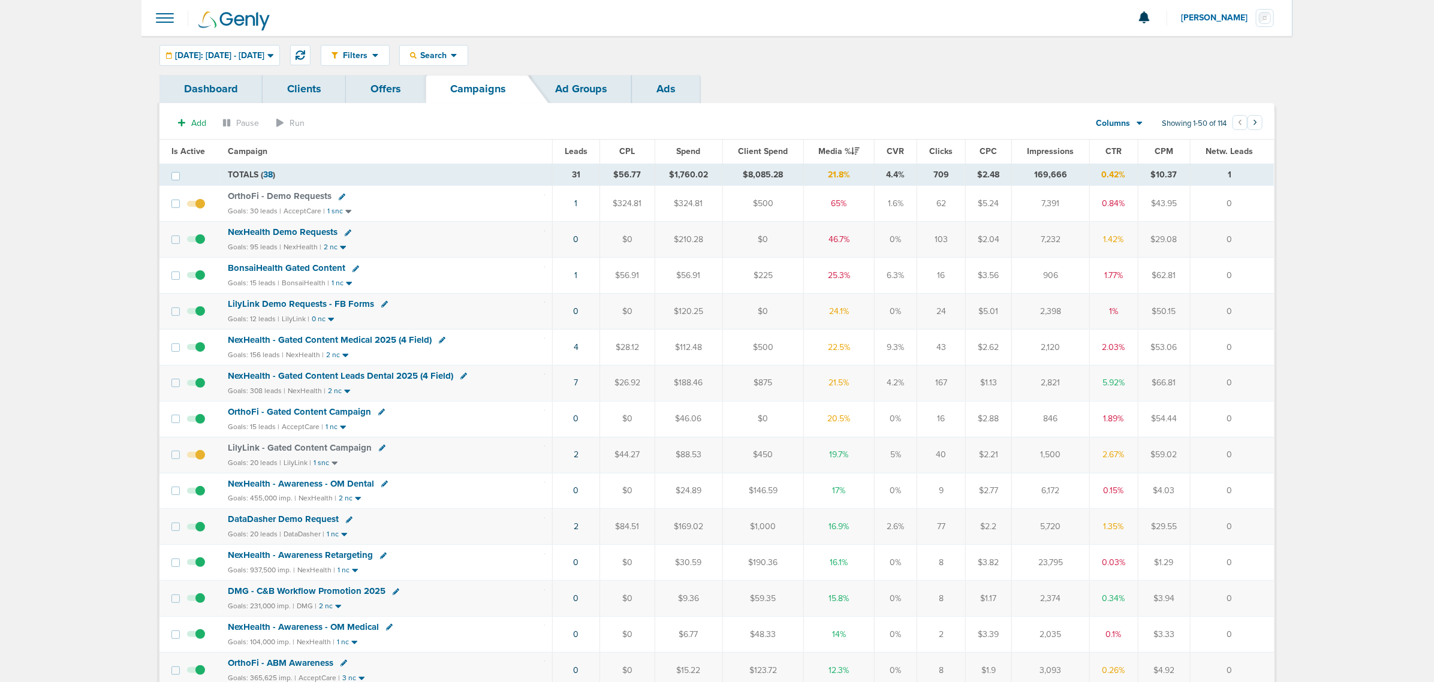
click at [380, 344] on span "NexHealth - Gated Content Medical 2025 (4 Field)" at bounding box center [330, 340] width 204 height 11
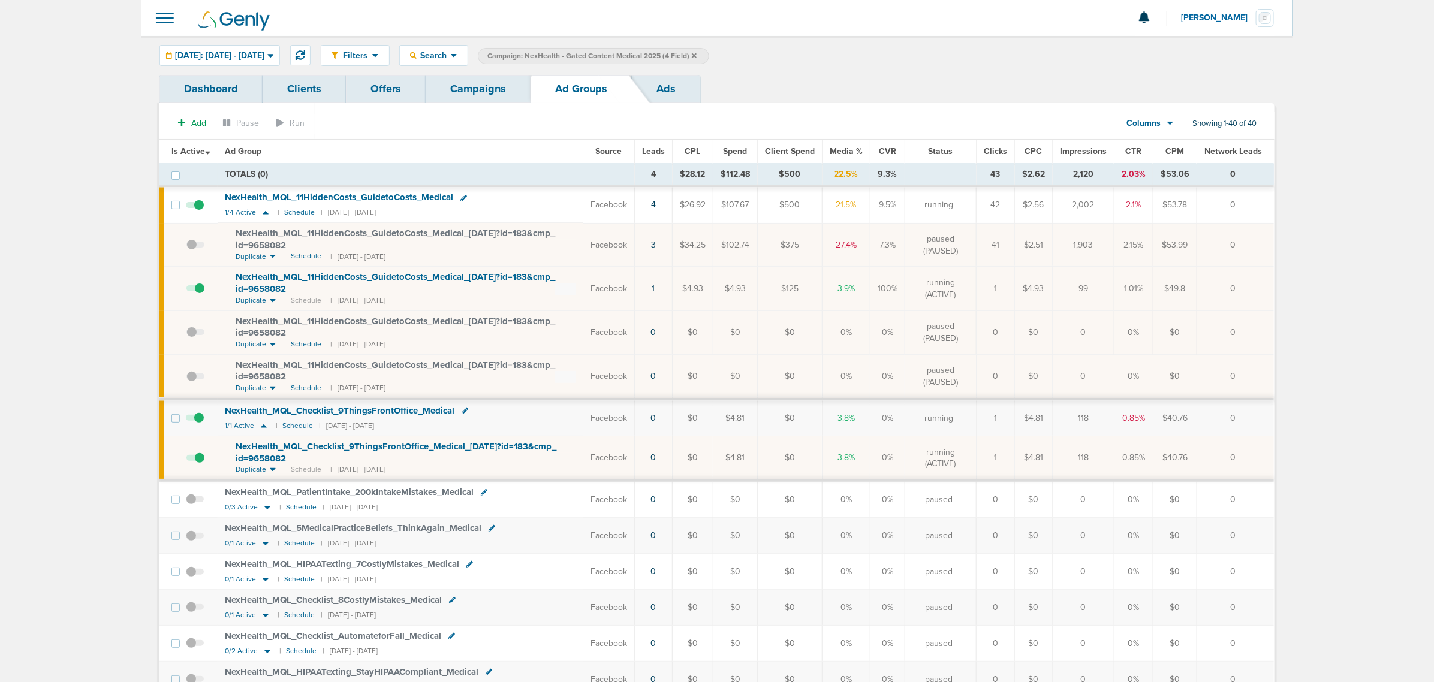
click at [661, 290] on td "1" at bounding box center [653, 289] width 38 height 44
click at [655, 290] on link "1" at bounding box center [653, 289] width 3 height 10
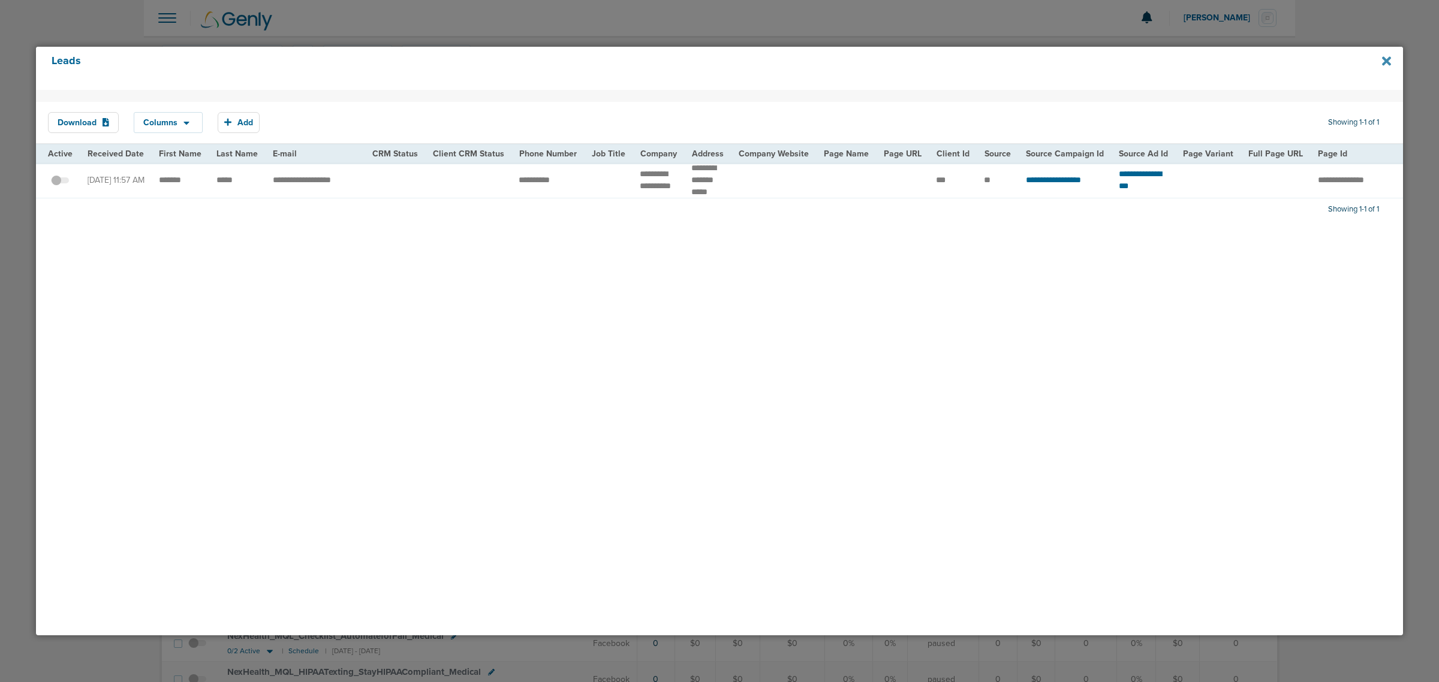
click at [1386, 61] on icon at bounding box center [1386, 60] width 9 height 9
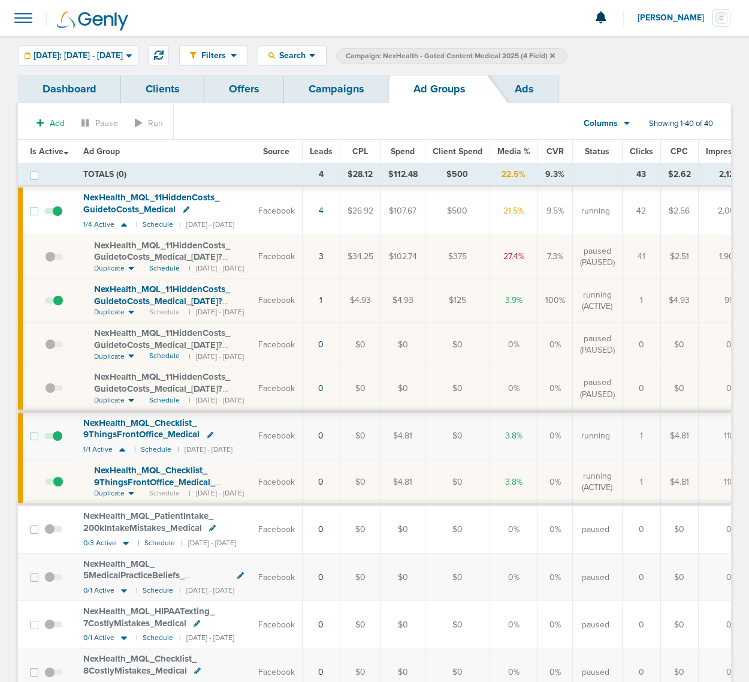
click at [312, 88] on link "Campaigns" at bounding box center [336, 89] width 105 height 28
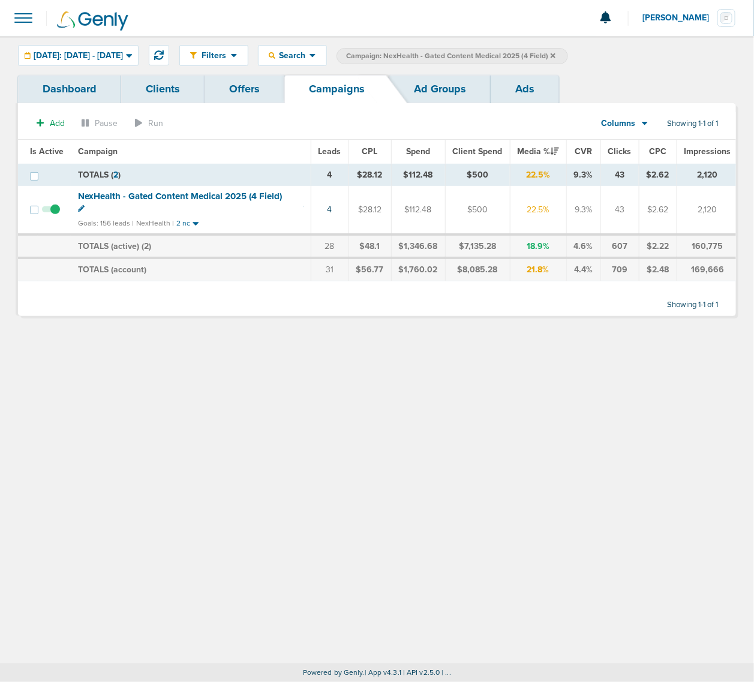
click at [555, 55] on icon at bounding box center [552, 55] width 5 height 7
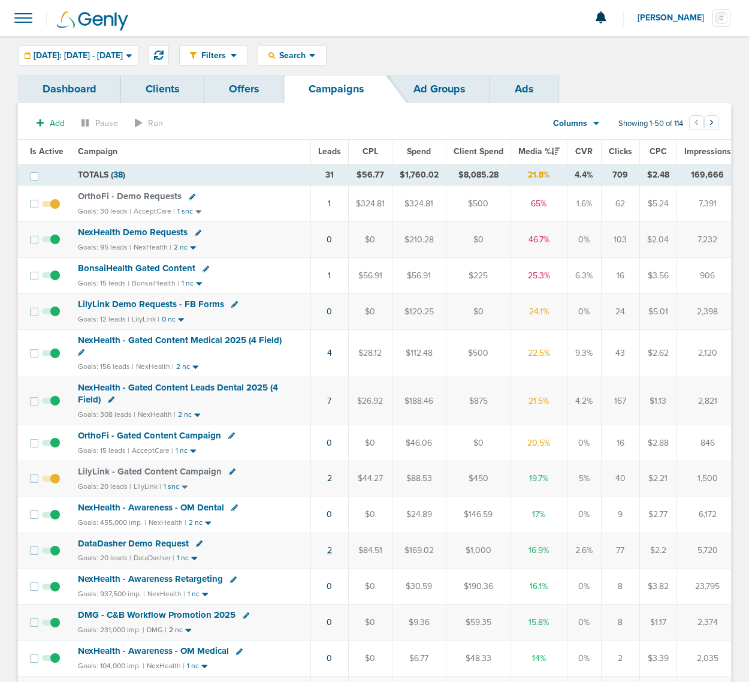
click at [327, 553] on link "2" at bounding box center [329, 550] width 5 height 10
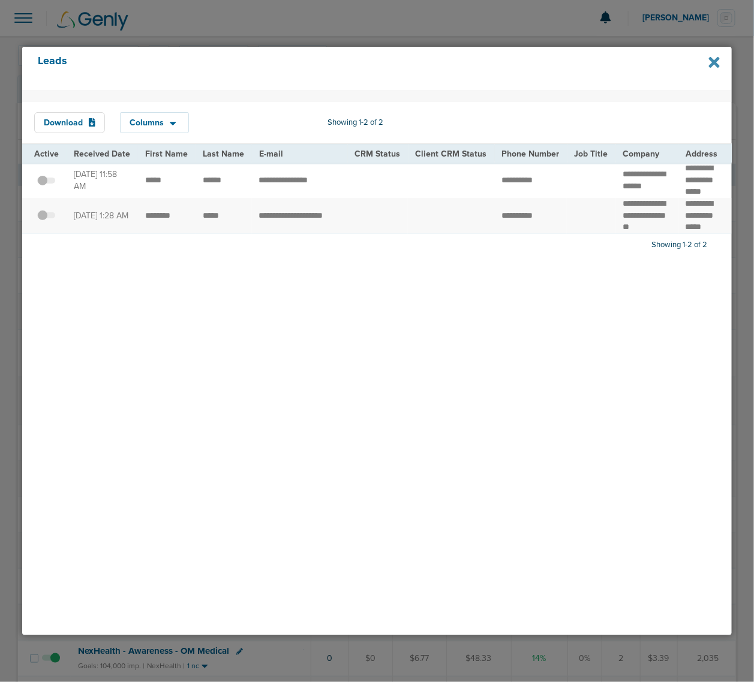
click at [712, 61] on icon at bounding box center [714, 62] width 11 height 11
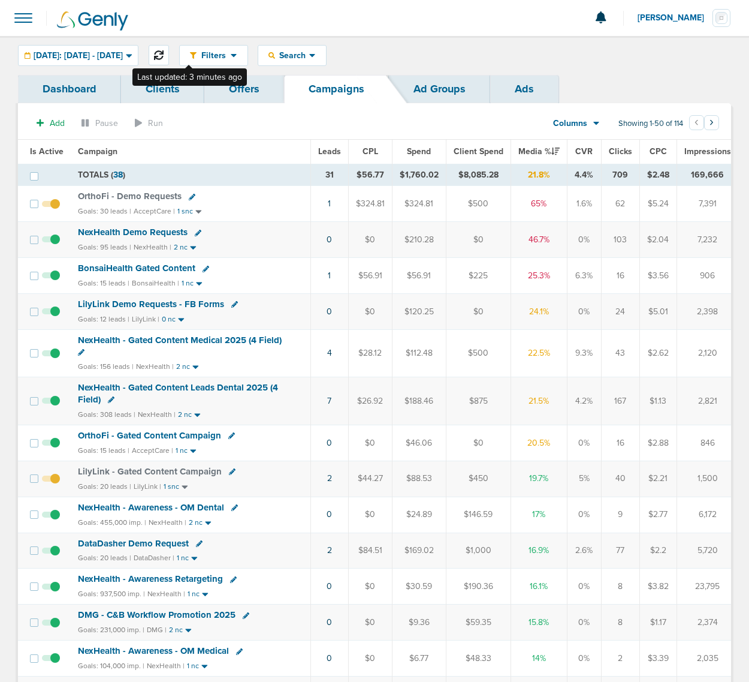
click at [164, 56] on icon at bounding box center [159, 55] width 10 height 10
click at [164, 58] on icon at bounding box center [159, 55] width 10 height 10
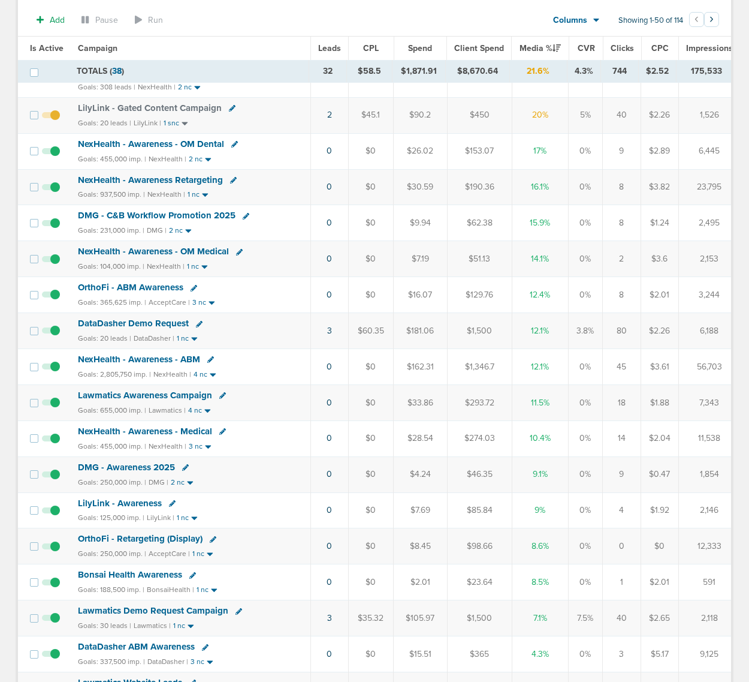
scroll to position [375, 0]
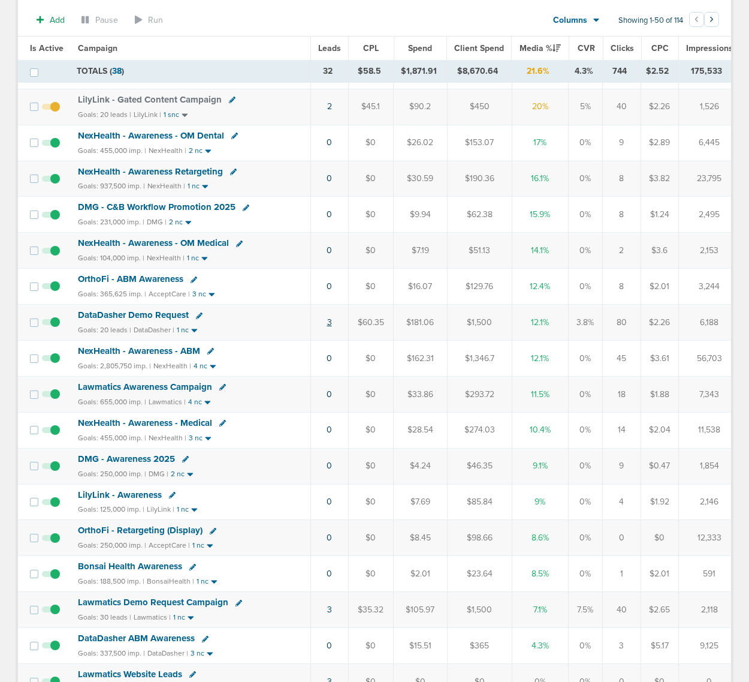
click at [327, 327] on link "3" at bounding box center [329, 322] width 5 height 10
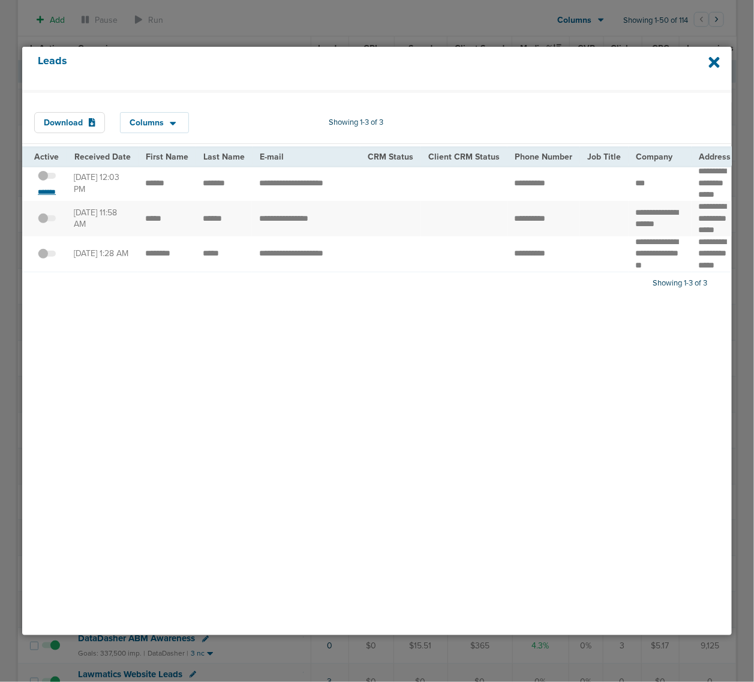
click at [52, 191] on small "*******" at bounding box center [46, 192] width 25 height 10
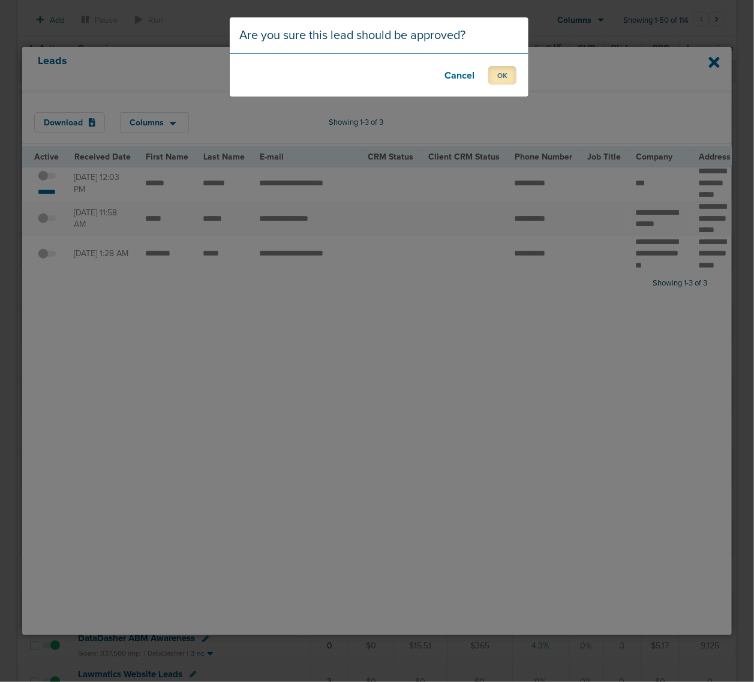
click at [510, 81] on button "OK" at bounding box center [502, 75] width 28 height 19
click at [510, 74] on button "OK" at bounding box center [502, 75] width 28 height 19
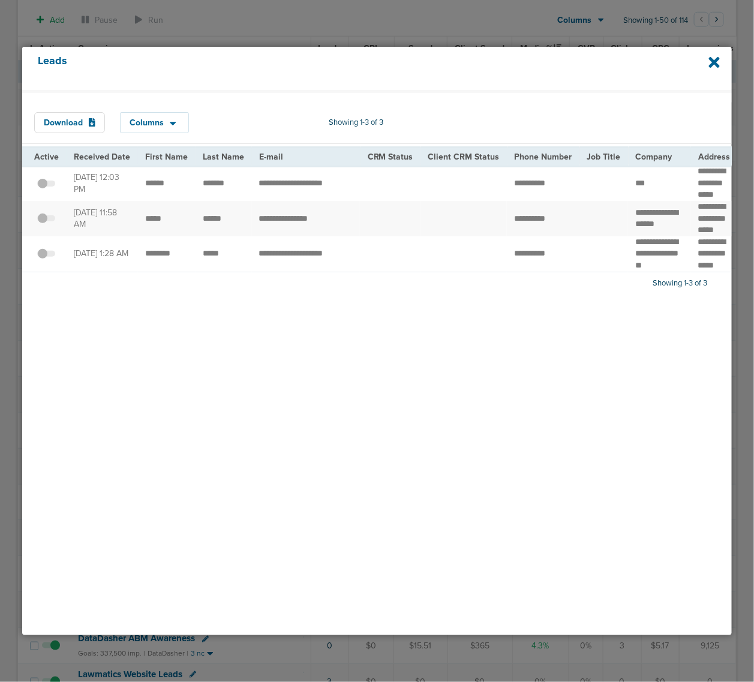
click at [721, 63] on div "Leads" at bounding box center [376, 68] width 709 height 43
click at [715, 63] on icon at bounding box center [714, 62] width 11 height 11
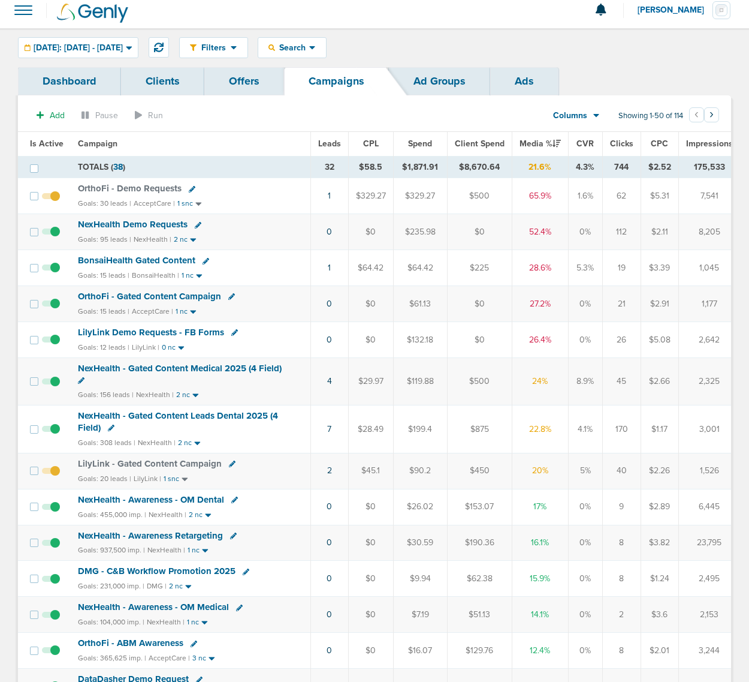
scroll to position [0, 0]
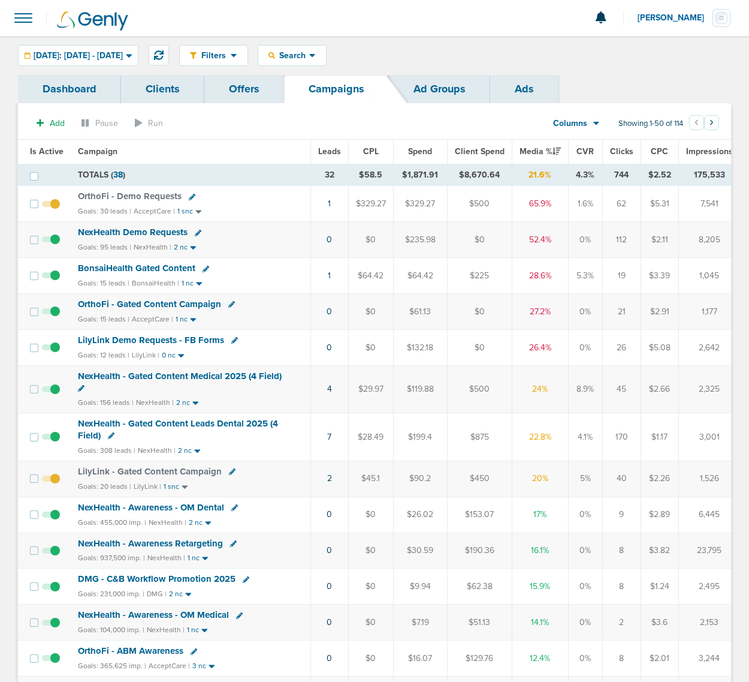
drag, startPoint x: 279, startPoint y: 348, endPoint x: 715, endPoint y: 354, distance: 436.5
click at [715, 354] on tr "LilyLink Demo Requests - FB Forms Goals: 12 leads | LilyLink | 0 nc 0 $0 $132.1…" at bounding box center [453, 347] width 871 height 36
click at [715, 354] on td "2,642" at bounding box center [710, 347] width 62 height 36
click at [172, 303] on span "OrthoFi - Gated Content Campaign" at bounding box center [149, 304] width 143 height 11
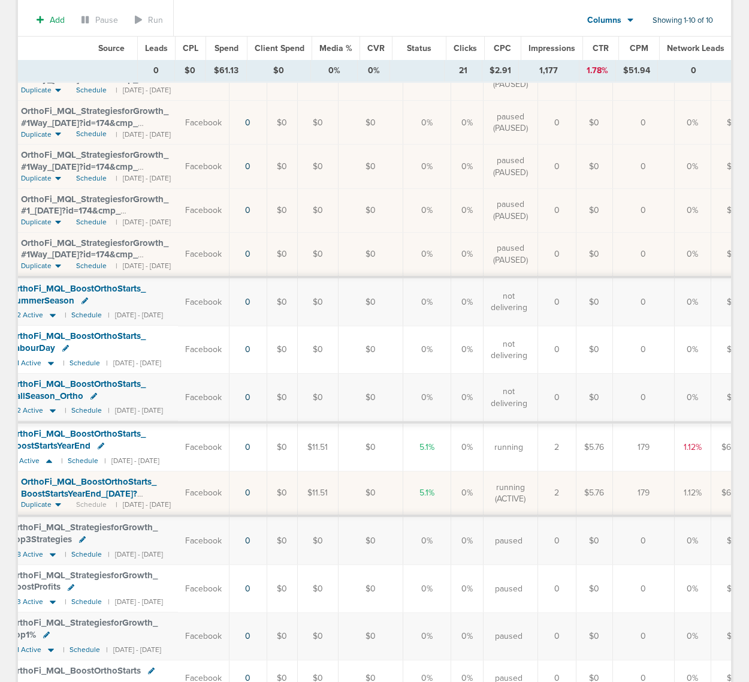
scroll to position [0, 199]
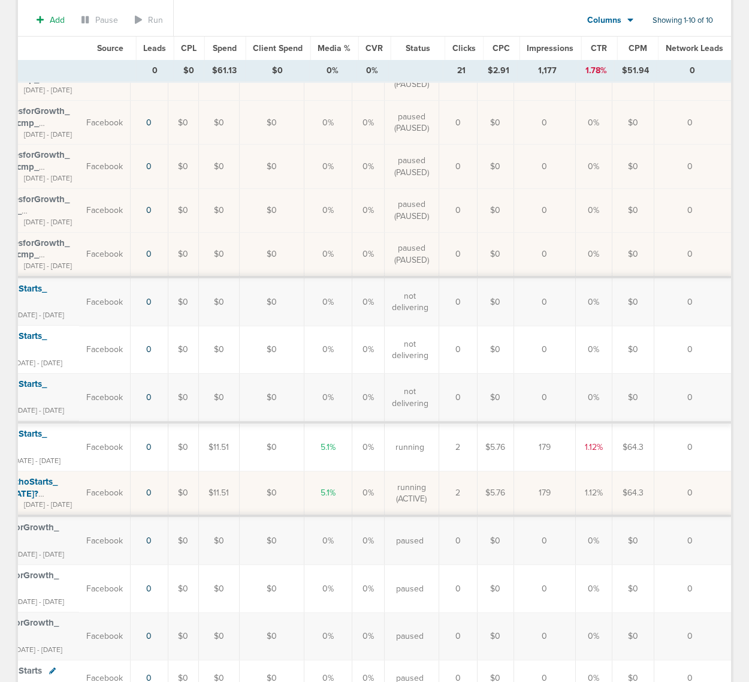
drag, startPoint x: 345, startPoint y: 468, endPoint x: 586, endPoint y: 463, distance: 241.1
click at [586, 463] on tr "OrthoFi_ MQL_ BoostOrthoStarts_ BoostStartsYearEnd 1/1 Active | Schedule | 10/0…" at bounding box center [289, 446] width 886 height 49
click at [586, 463] on td "1.12%" at bounding box center [594, 446] width 37 height 49
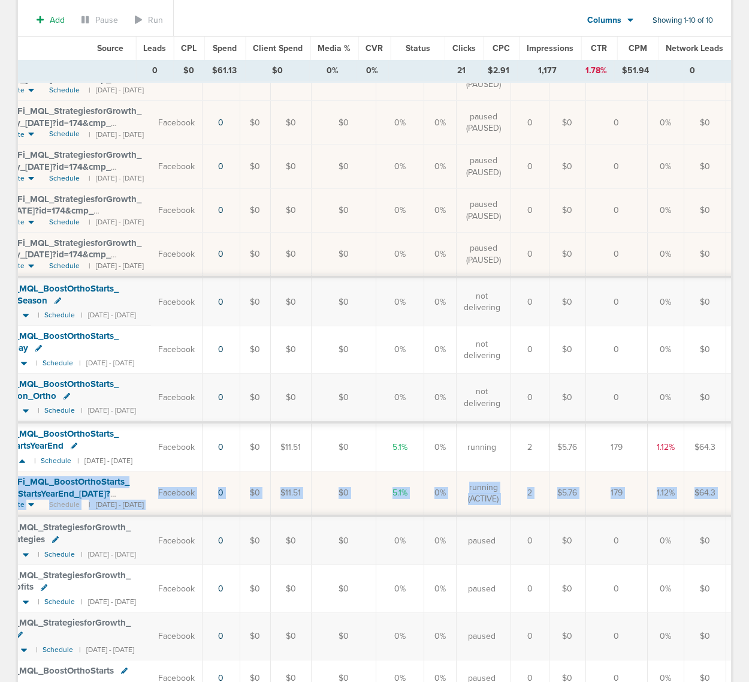
scroll to position [0, 0]
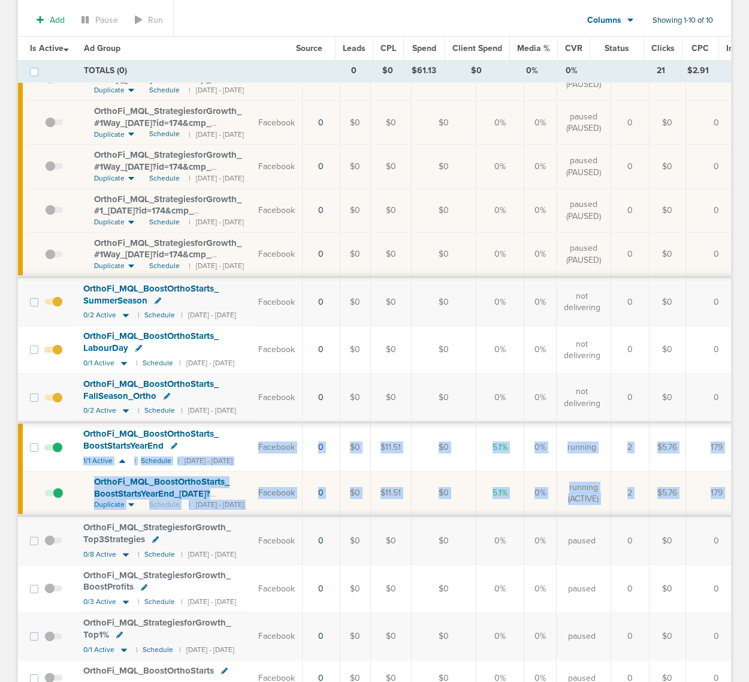
drag, startPoint x: 579, startPoint y: 490, endPoint x: 267, endPoint y: 444, distance: 314.7
click at [267, 444] on tbody "TOTALS (0) 0 $0 $61.13 $0 0% 0% 21 $2.91 1,177 1.78% $51.94 0 TOTALS (0) 0 $0 $…" at bounding box center [461, 343] width 886 height 802
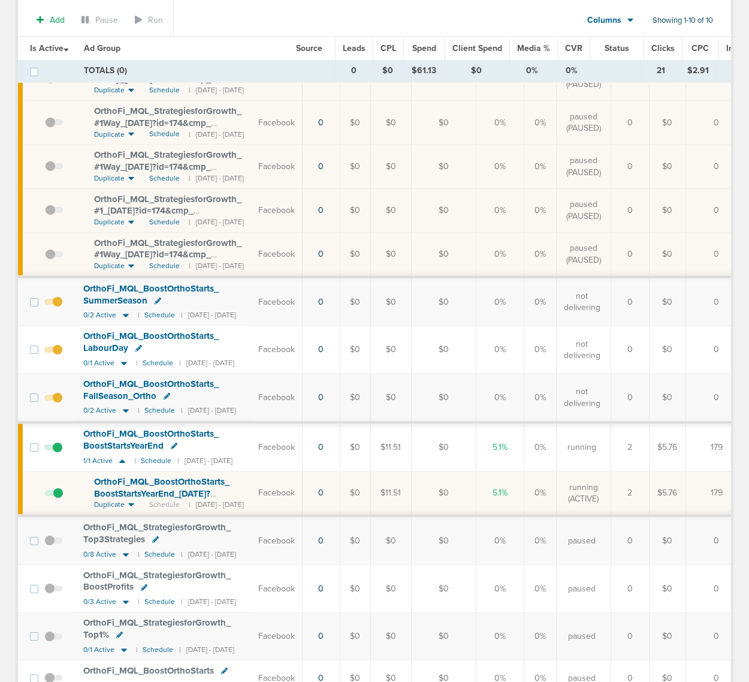
click at [244, 442] on div "OrthoFi_ MQL_ BoostOrthoStarts_ BoostStartsYearEnd" at bounding box center [163, 439] width 161 height 23
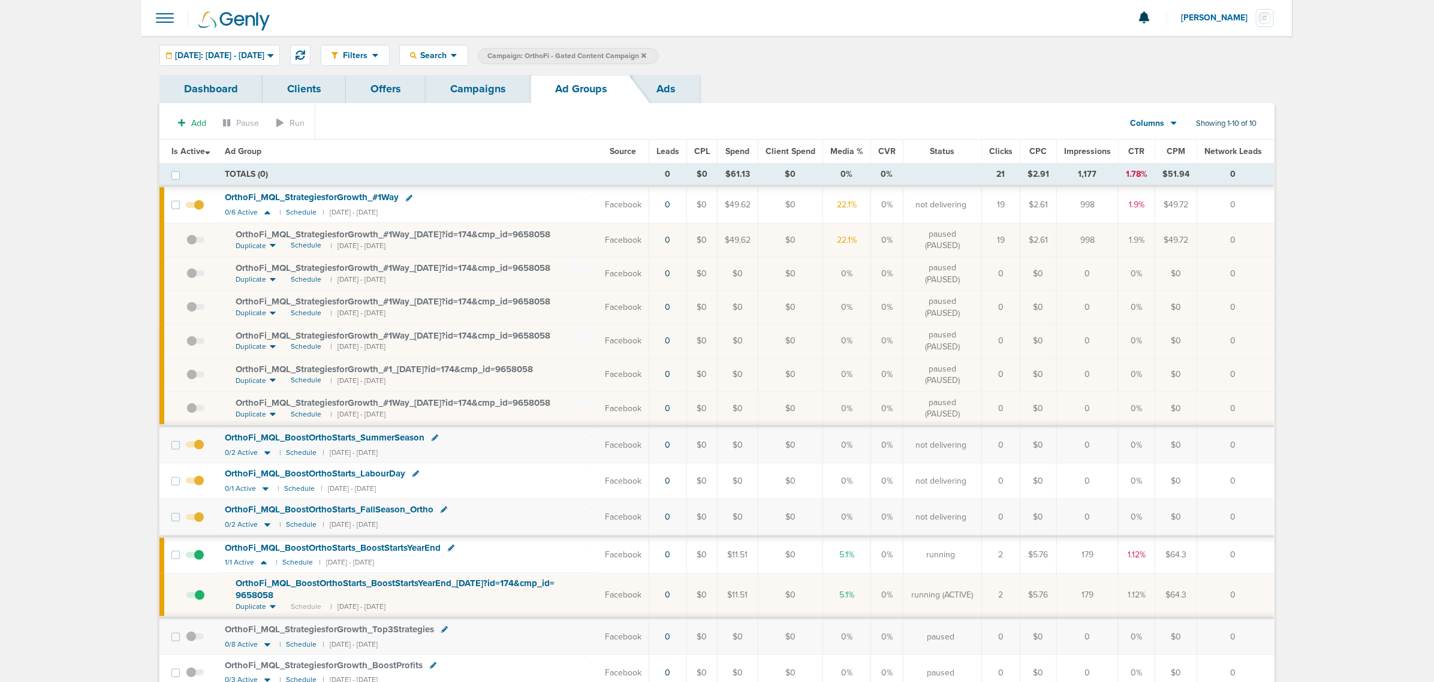
click at [201, 487] on span at bounding box center [195, 487] width 18 height 0
click at [195, 484] on input "checkbox" at bounding box center [195, 484] width 0 height 0
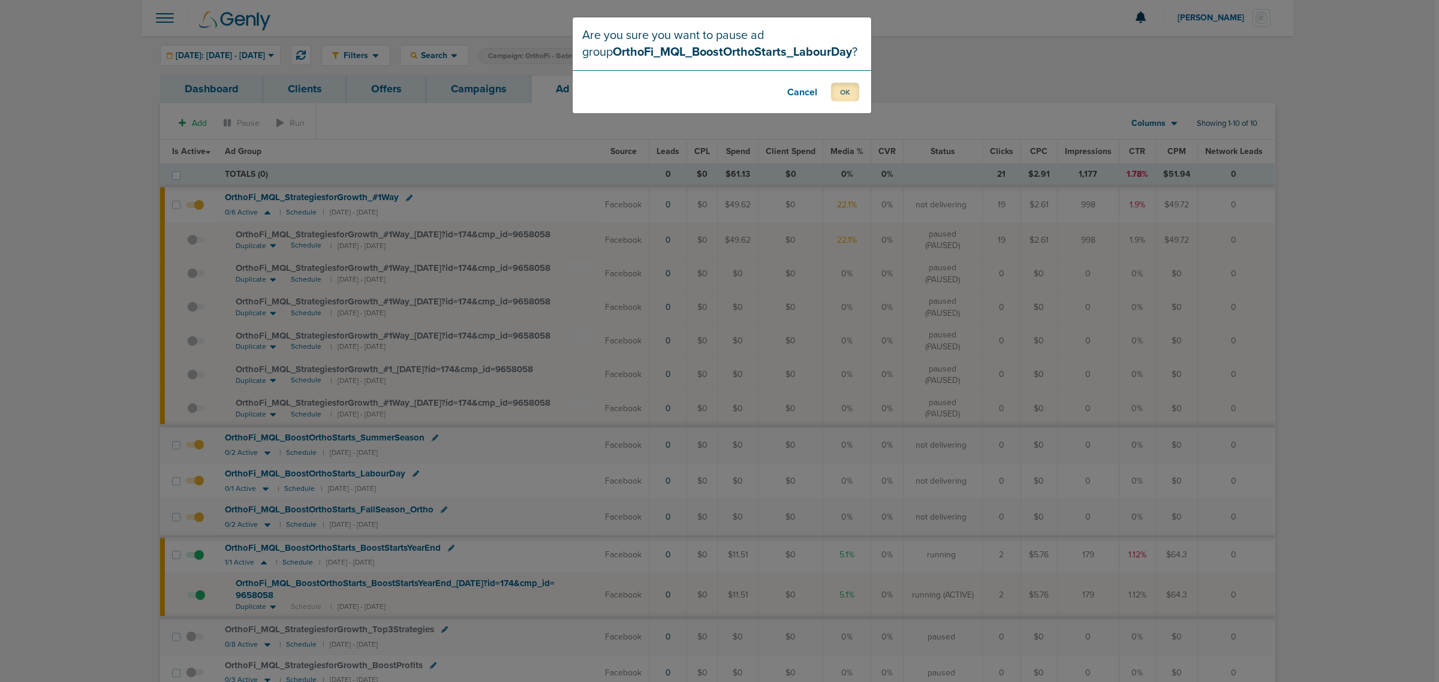
click at [846, 88] on button "OK" at bounding box center [845, 92] width 28 height 19
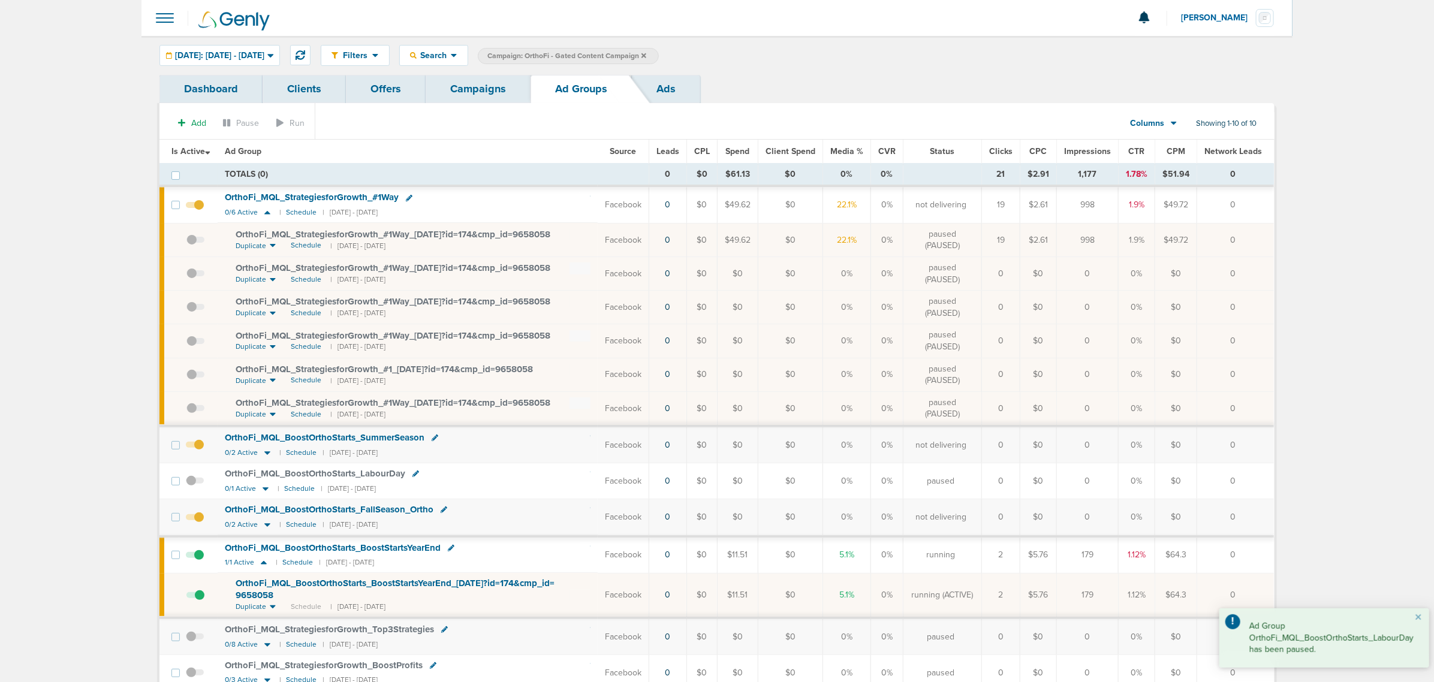
click at [203, 451] on span at bounding box center [195, 451] width 18 height 0
click at [195, 448] on input "checkbox" at bounding box center [195, 448] width 0 height 0
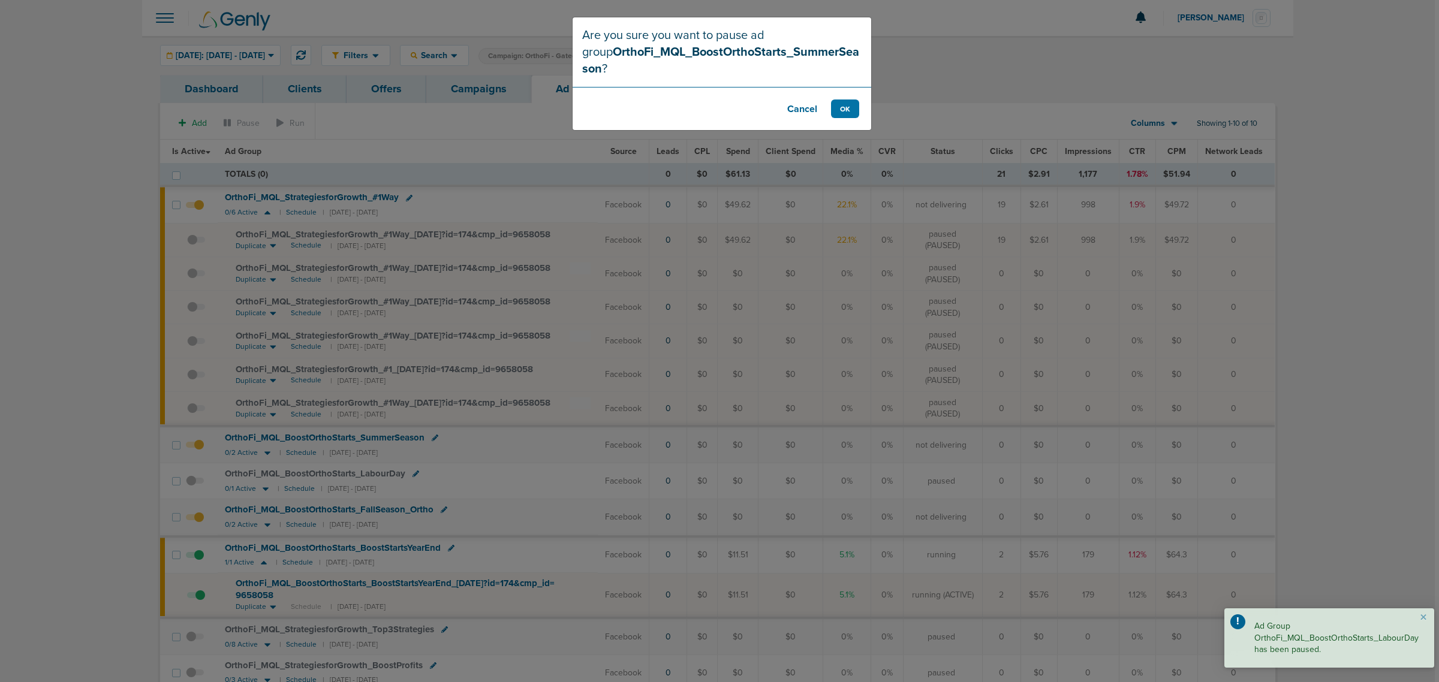
click at [859, 89] on footer "Cancel OK" at bounding box center [722, 108] width 299 height 43
click at [852, 100] on button "OK" at bounding box center [845, 109] width 28 height 19
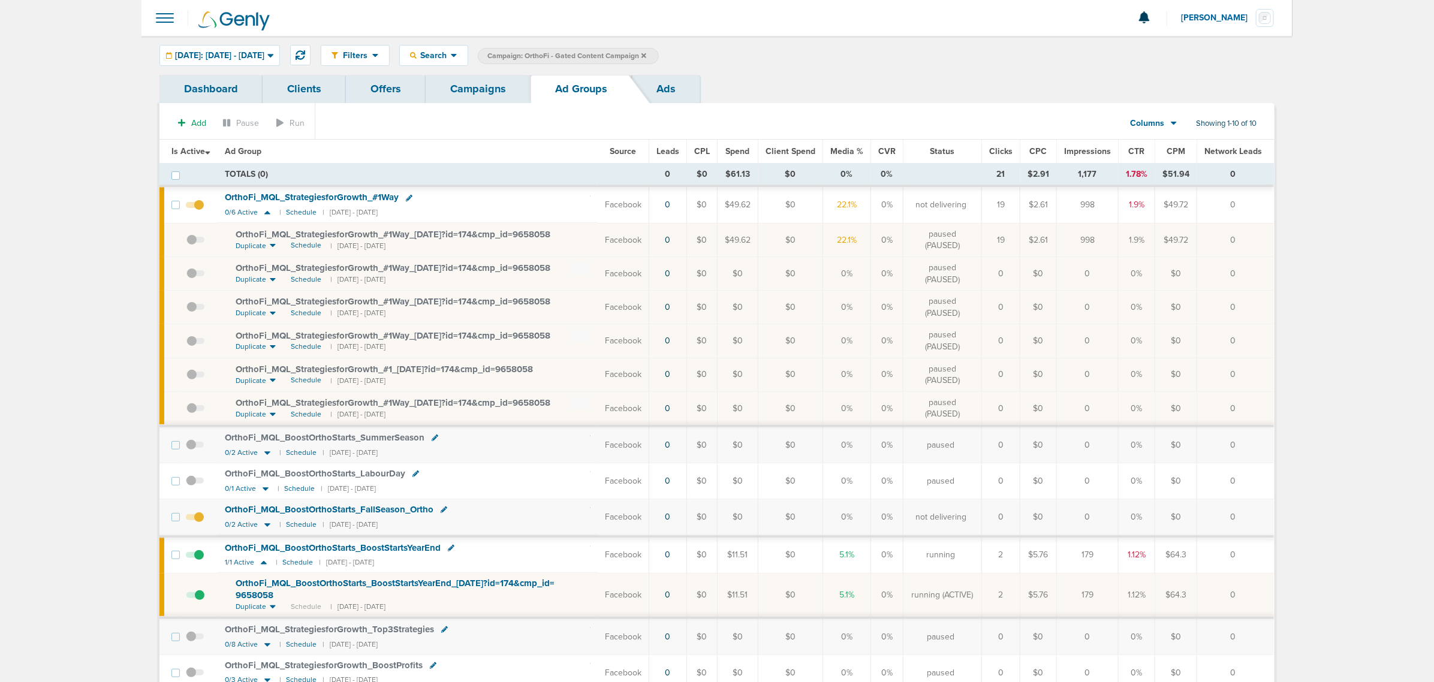
click at [646, 54] on icon at bounding box center [644, 55] width 5 height 5
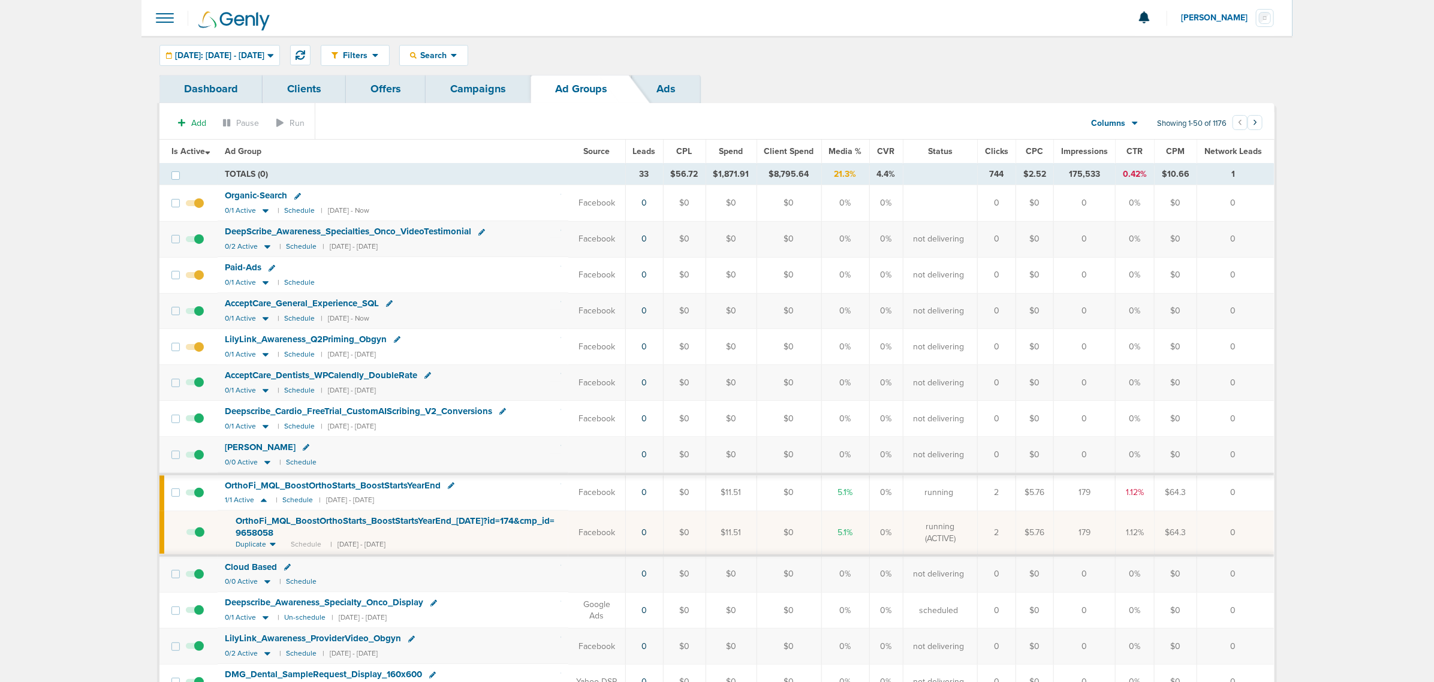
click at [454, 95] on link "Campaigns" at bounding box center [478, 89] width 105 height 28
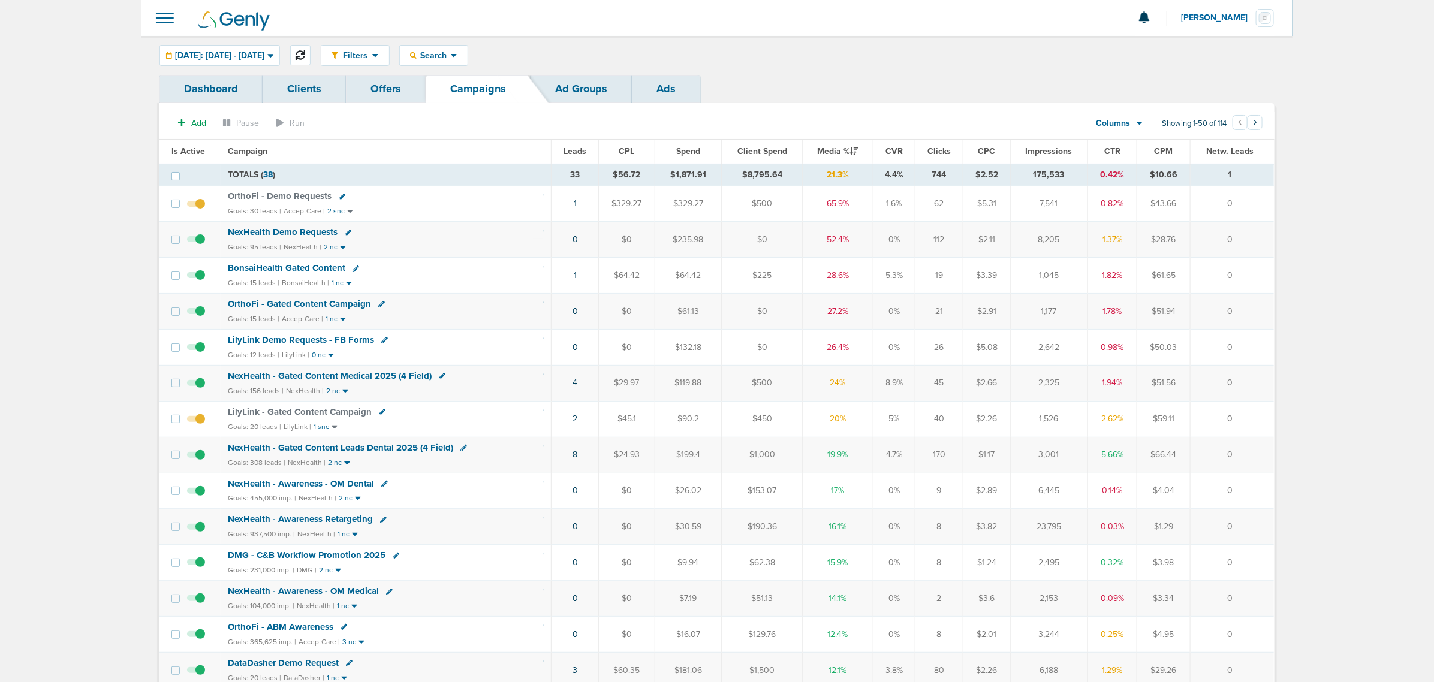
click at [311, 51] on button at bounding box center [300, 55] width 20 height 20
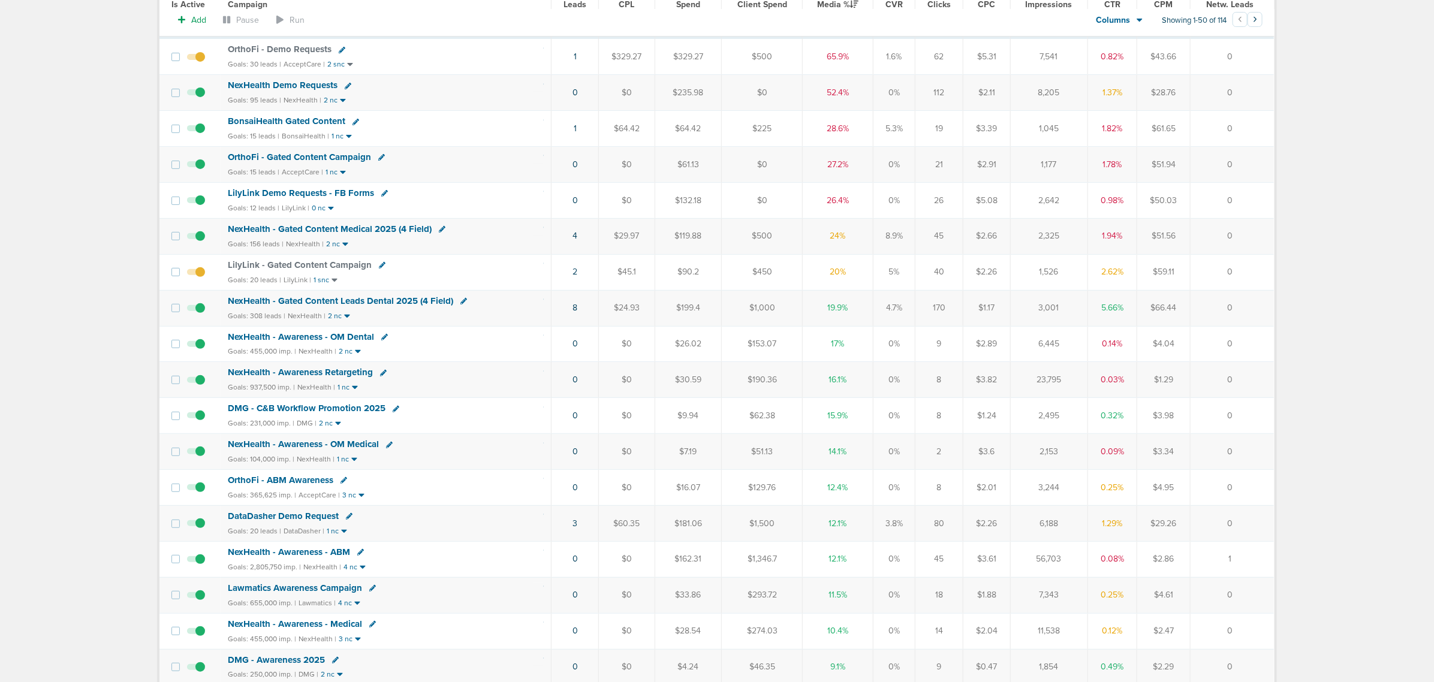
scroll to position [150, 0]
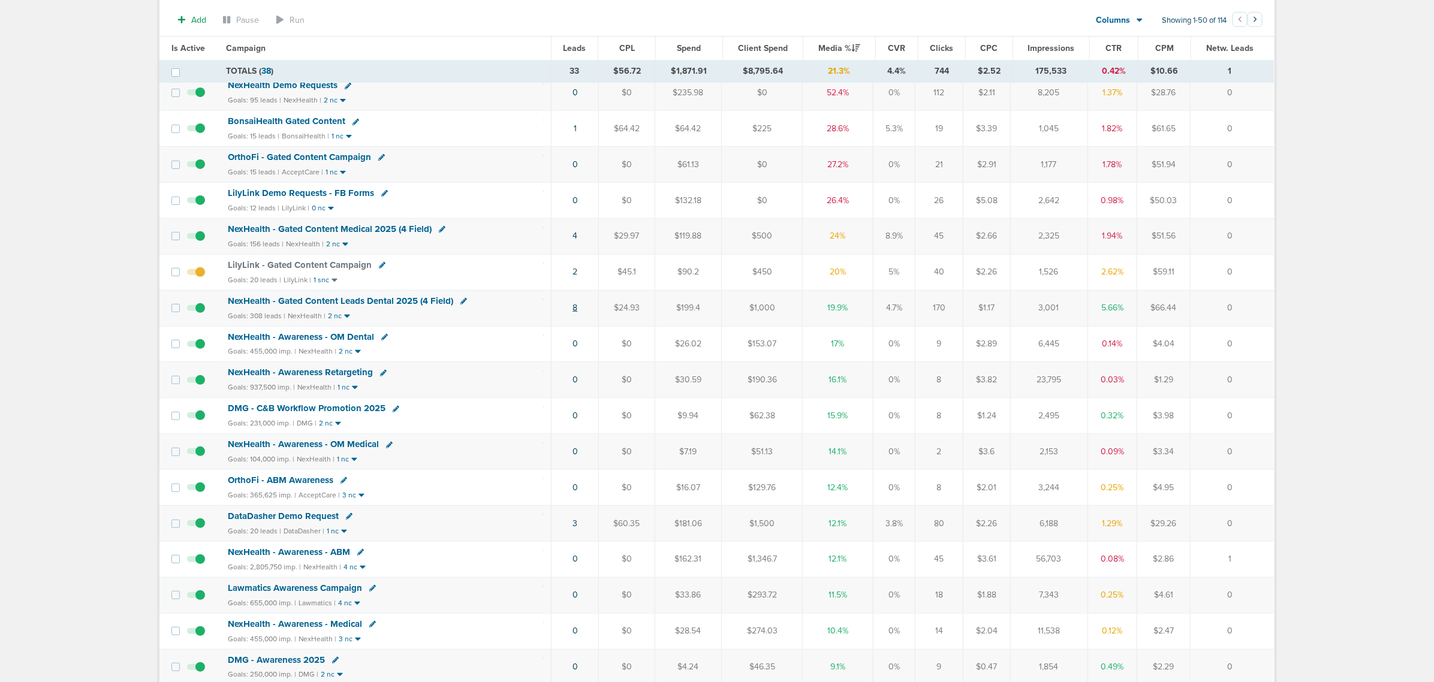
click at [573, 313] on link "8" at bounding box center [575, 308] width 5 height 10
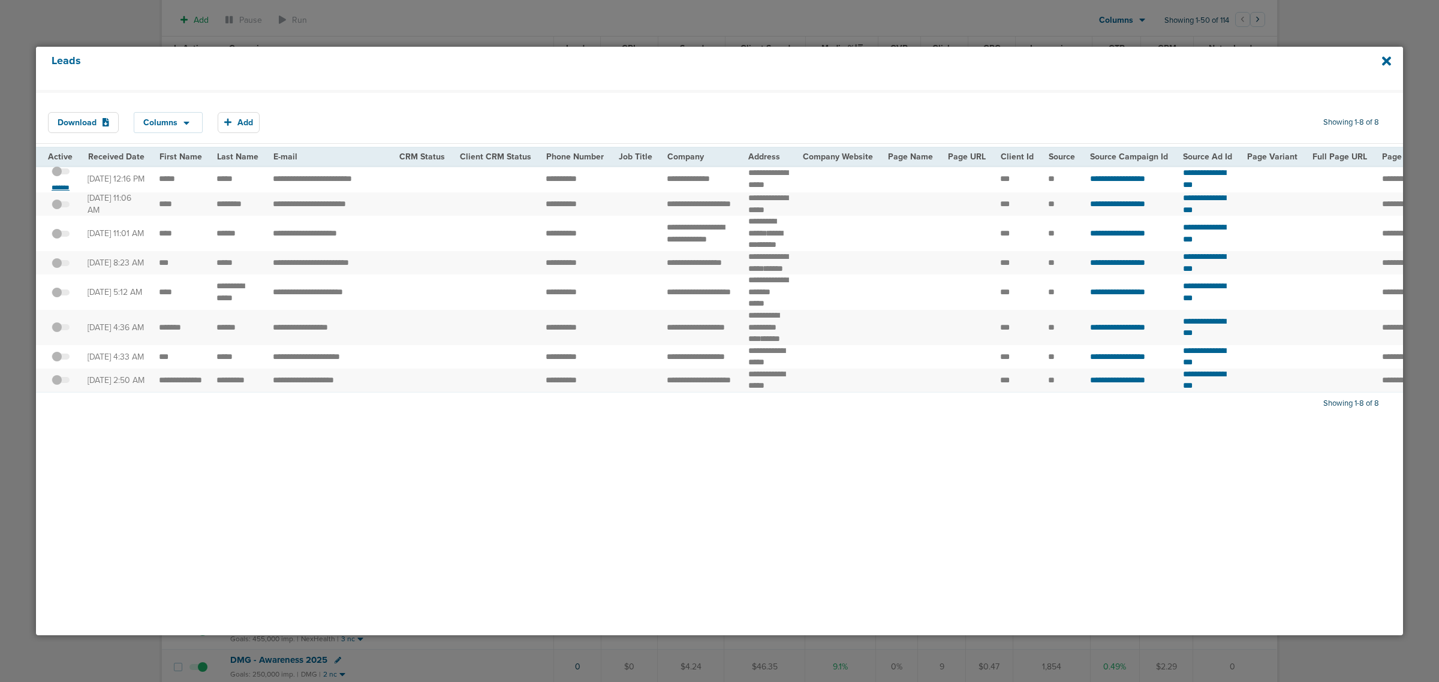
click at [65, 187] on small "*******" at bounding box center [60, 188] width 25 height 10
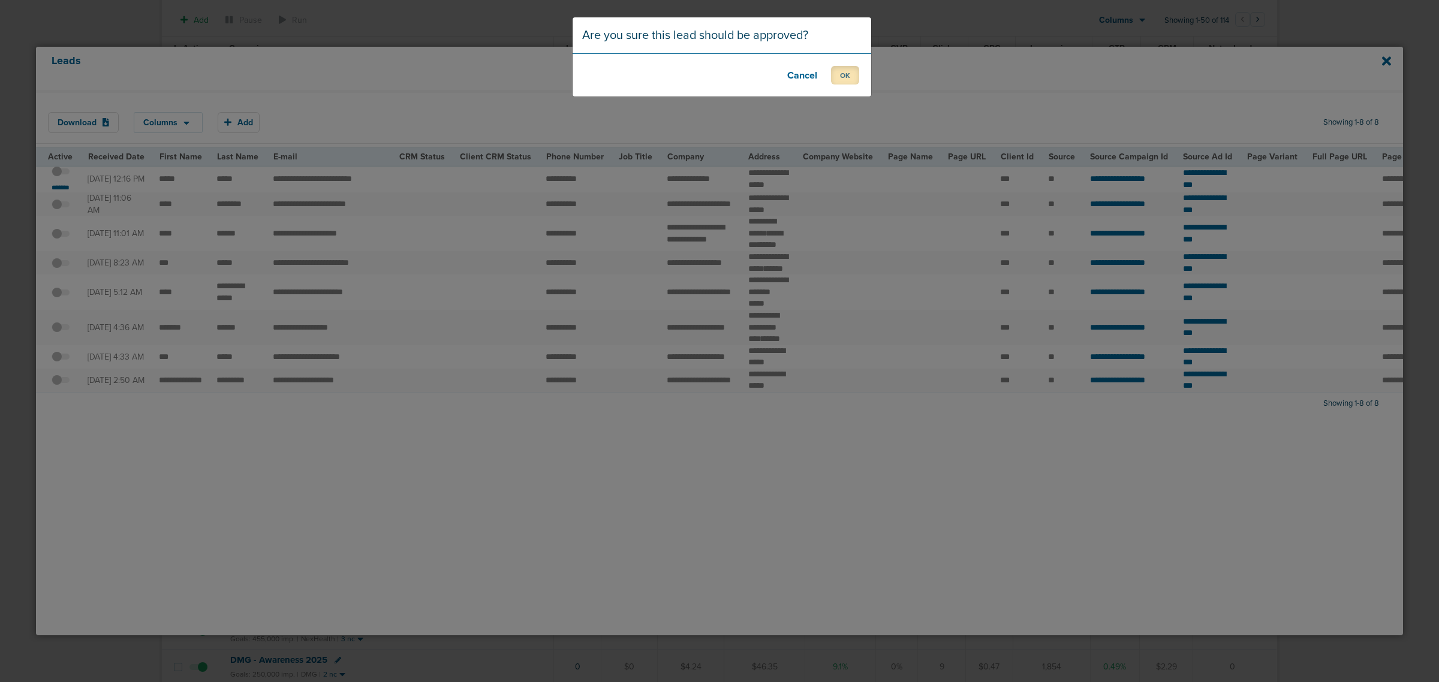
click at [842, 73] on button "OK" at bounding box center [845, 75] width 28 height 19
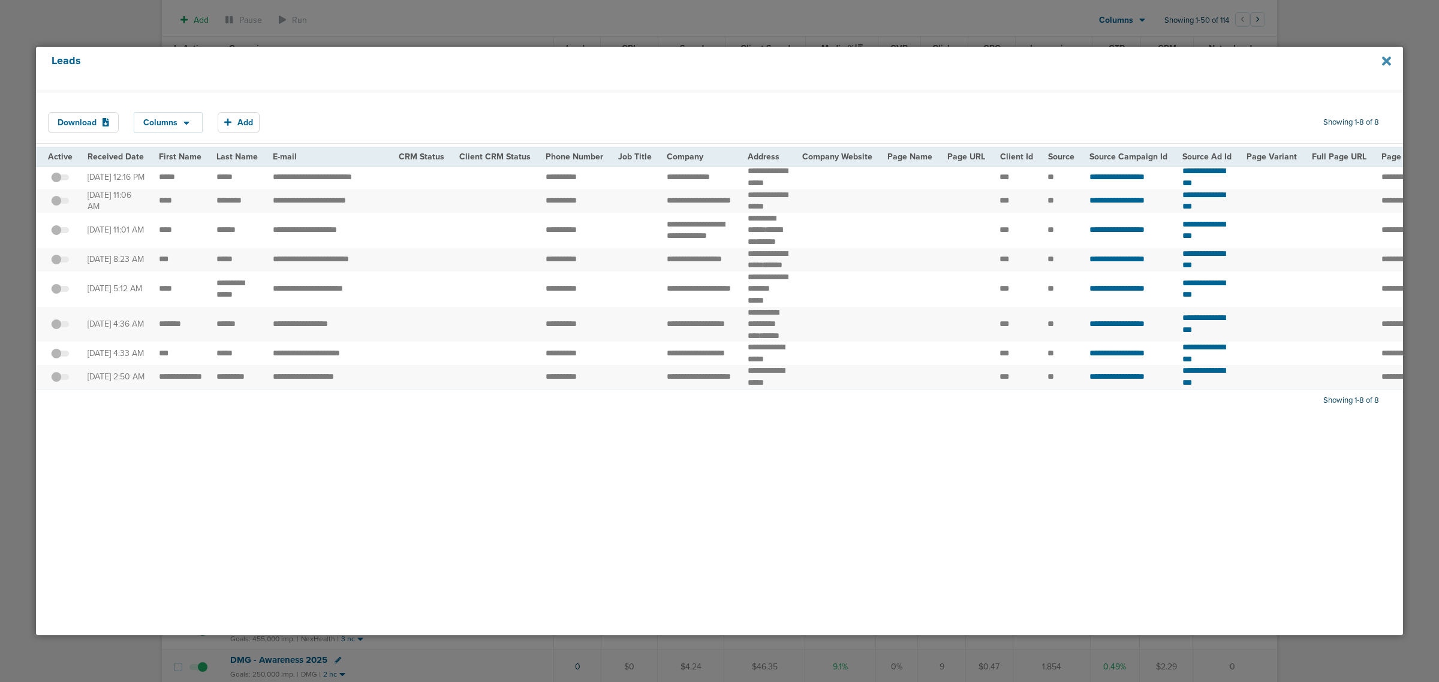
click at [1389, 57] on icon at bounding box center [1386, 61] width 9 height 13
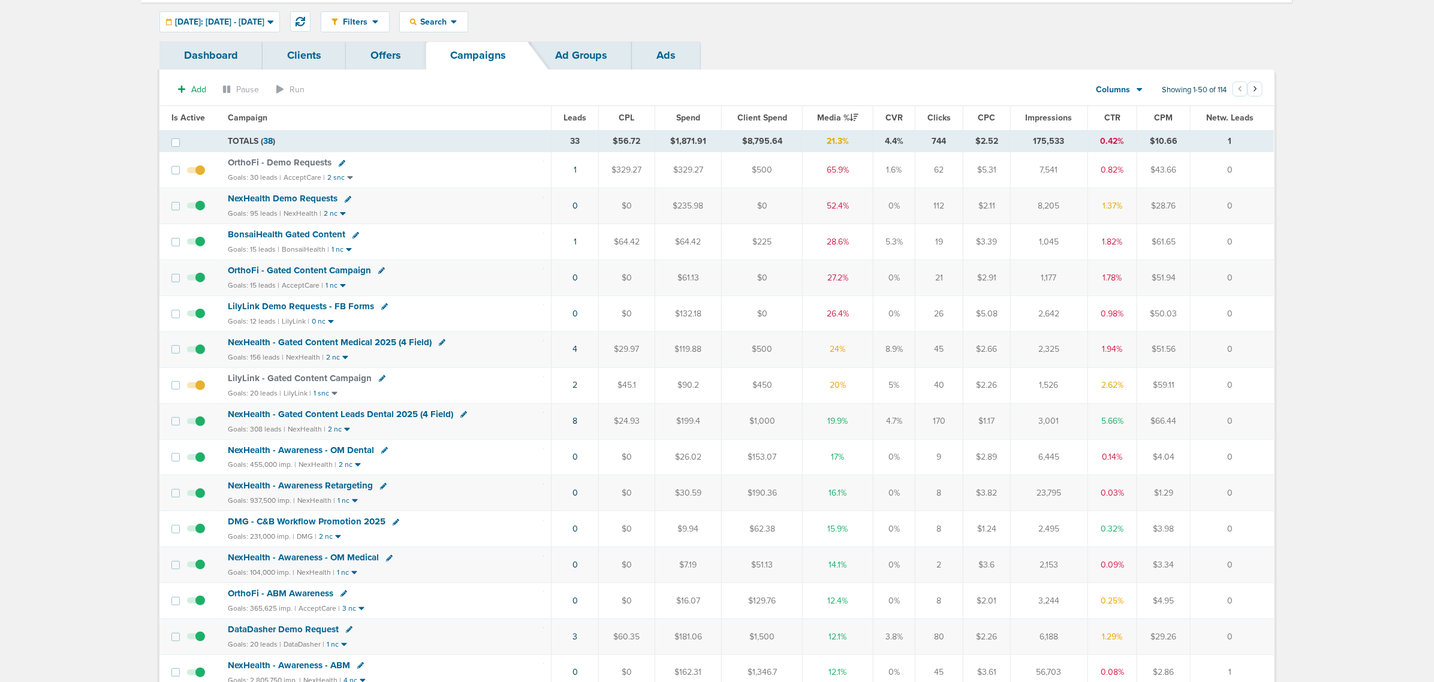
scroll to position [0, 0]
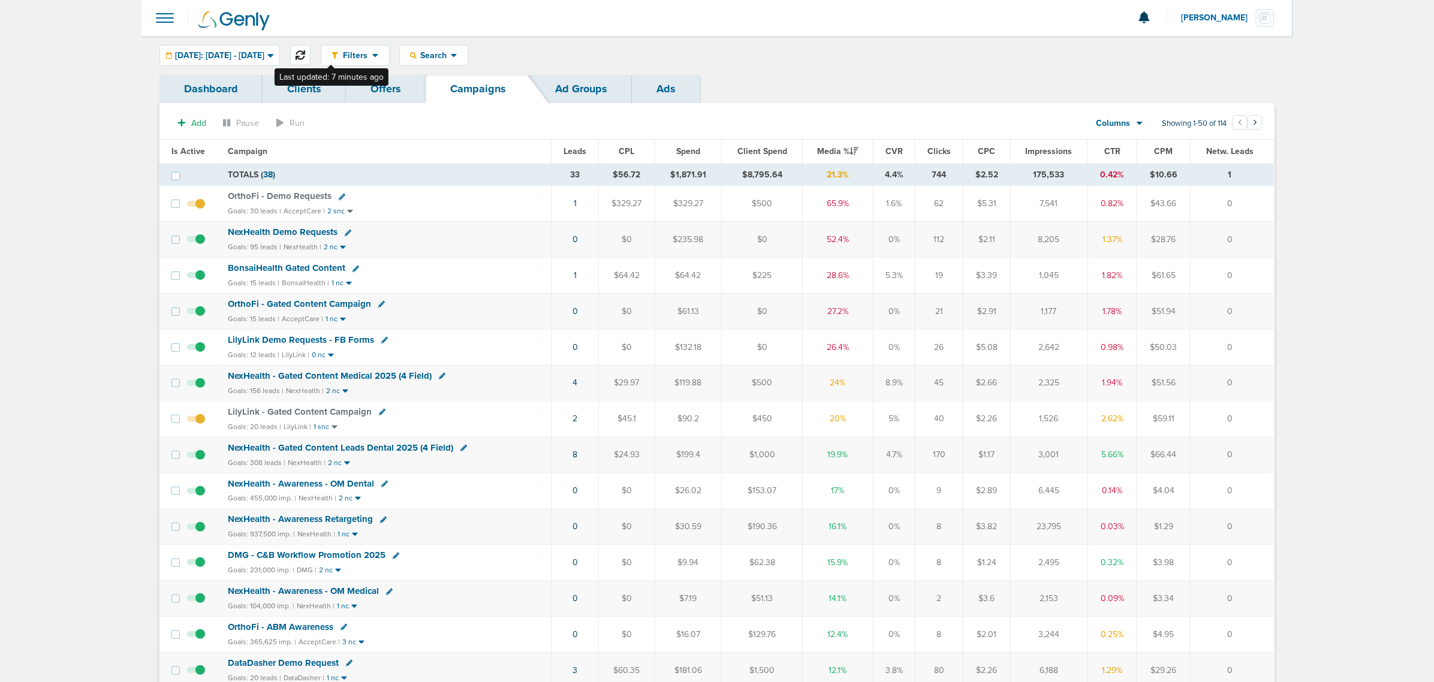
click at [305, 55] on icon at bounding box center [301, 55] width 10 height 10
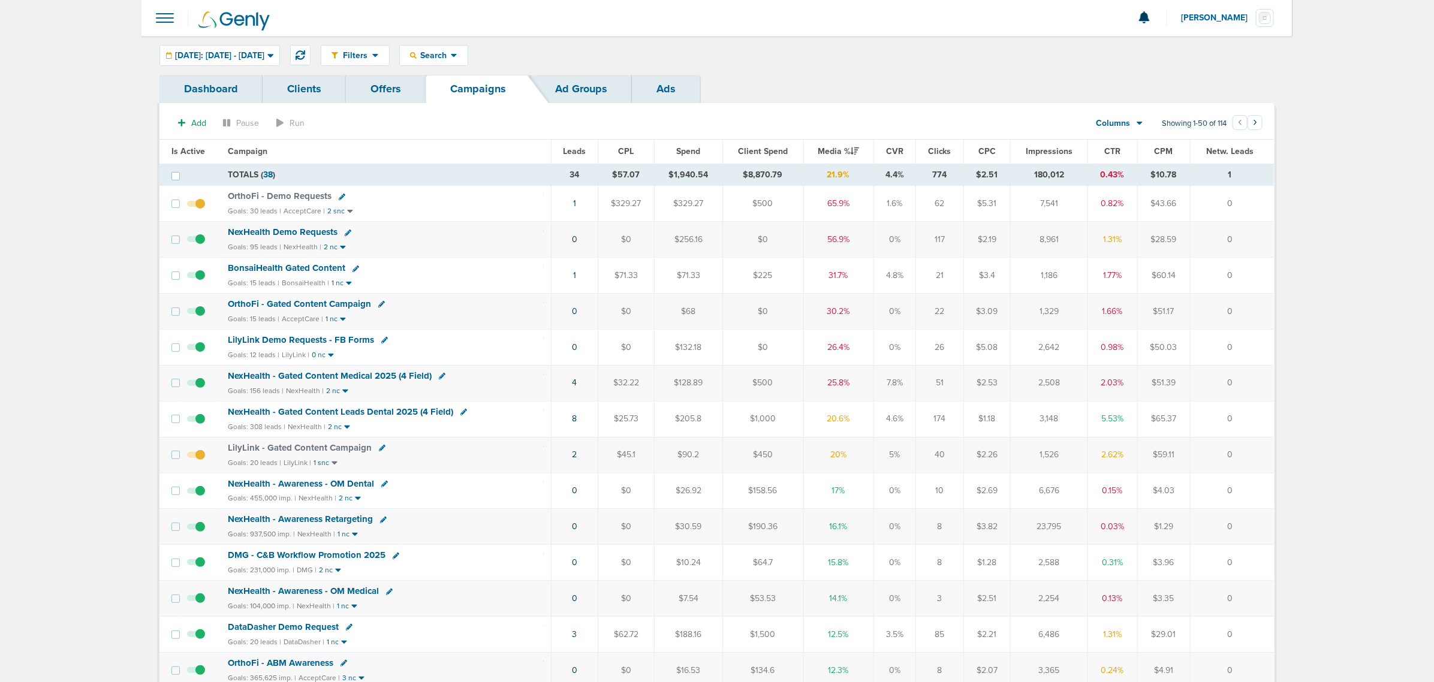
drag, startPoint x: 538, startPoint y: 390, endPoint x: 1240, endPoint y: 385, distance: 701.5
click at [1240, 385] on tr "NexHealth - Gated Content Medical 2025 (4 Field) Goals: 156 leads | NexHealth |…" at bounding box center [716, 383] width 1115 height 36
click at [376, 377] on span "NexHealth - Gated Content Medical 2025 (4 Field)" at bounding box center [330, 376] width 204 height 11
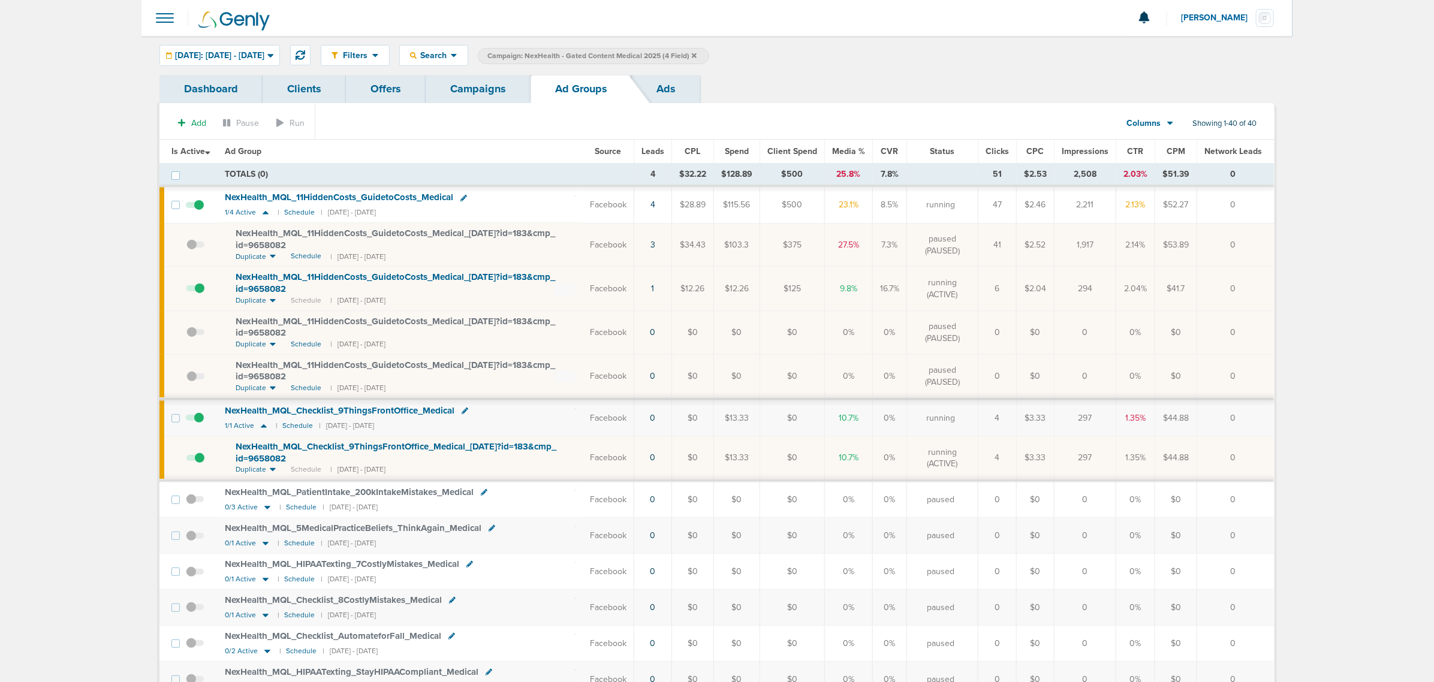
click at [490, 448] on span "NexHealth_ MQL_ Checklist_ 9ThingsFrontOffice_ Medical_ 10.03.25?id=183&cmp_ id…" at bounding box center [396, 452] width 321 height 23
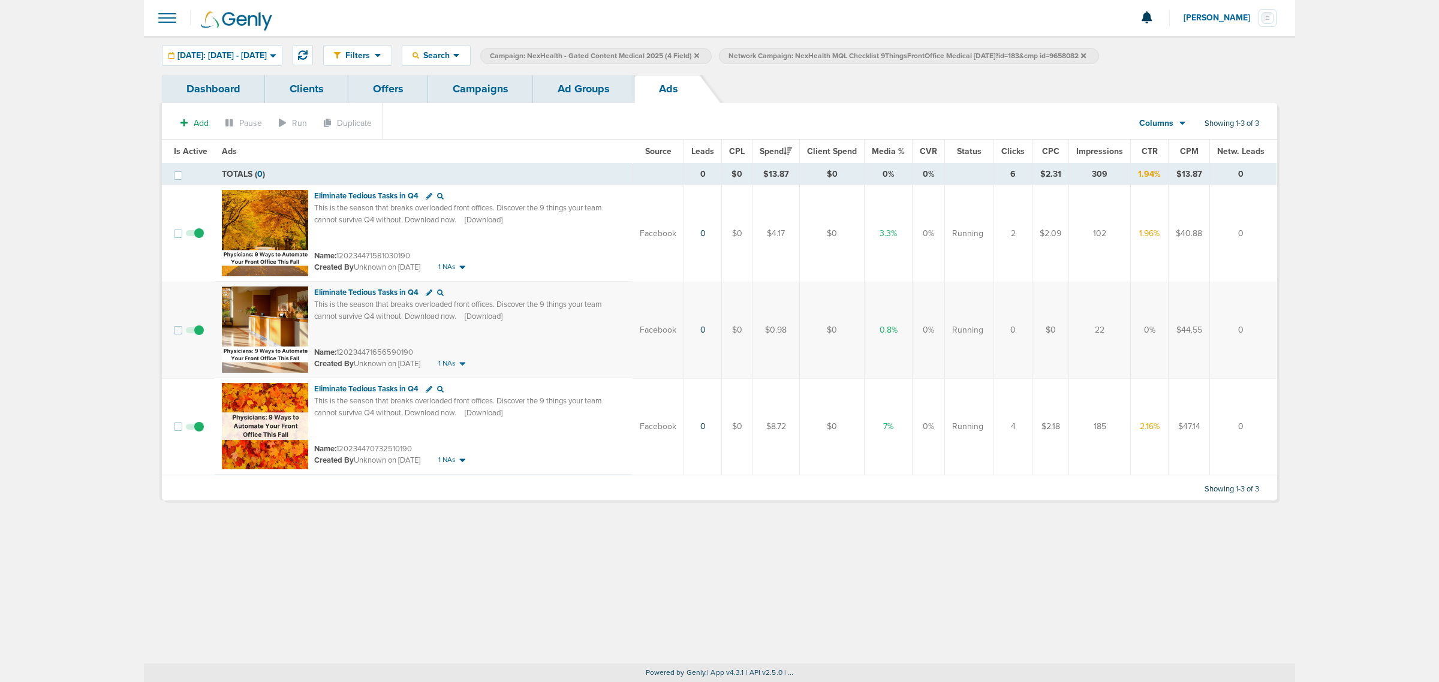
click at [576, 95] on link "Ad Groups" at bounding box center [583, 89] width 101 height 28
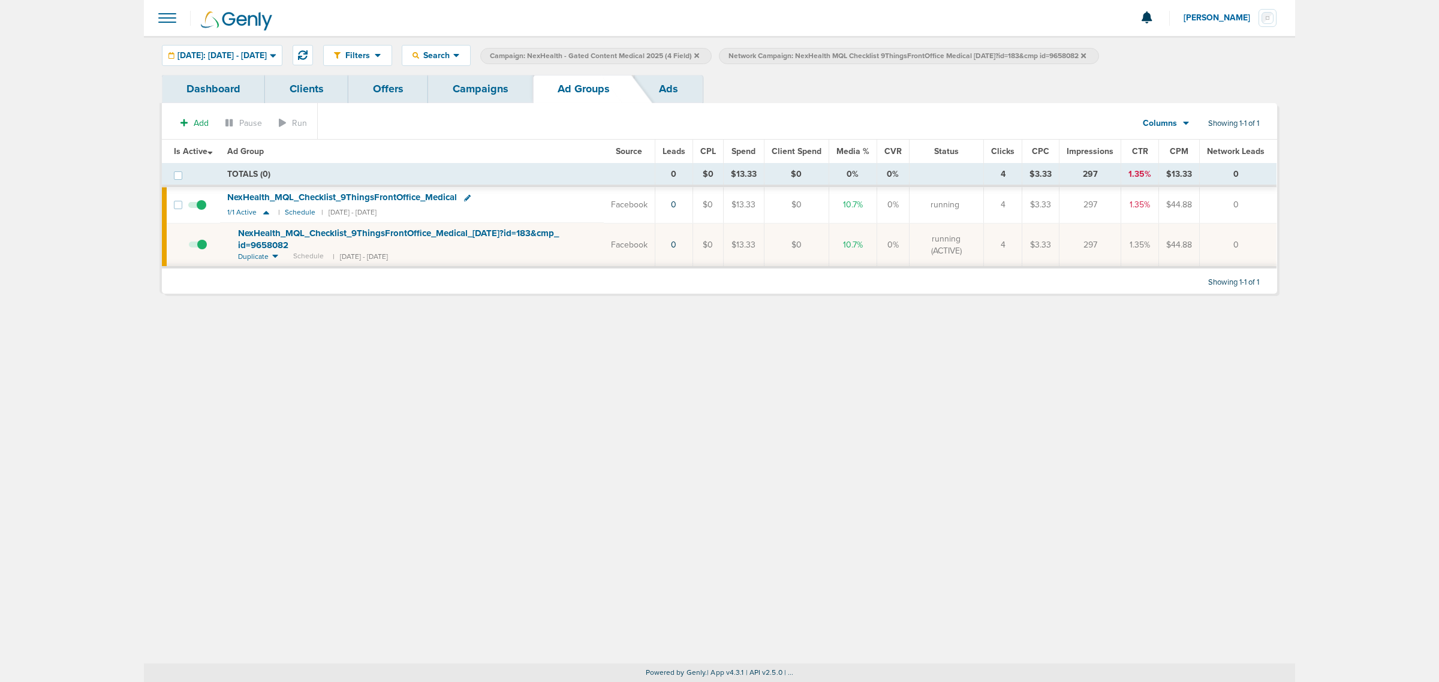
click at [466, 96] on link "Campaigns" at bounding box center [480, 89] width 105 height 28
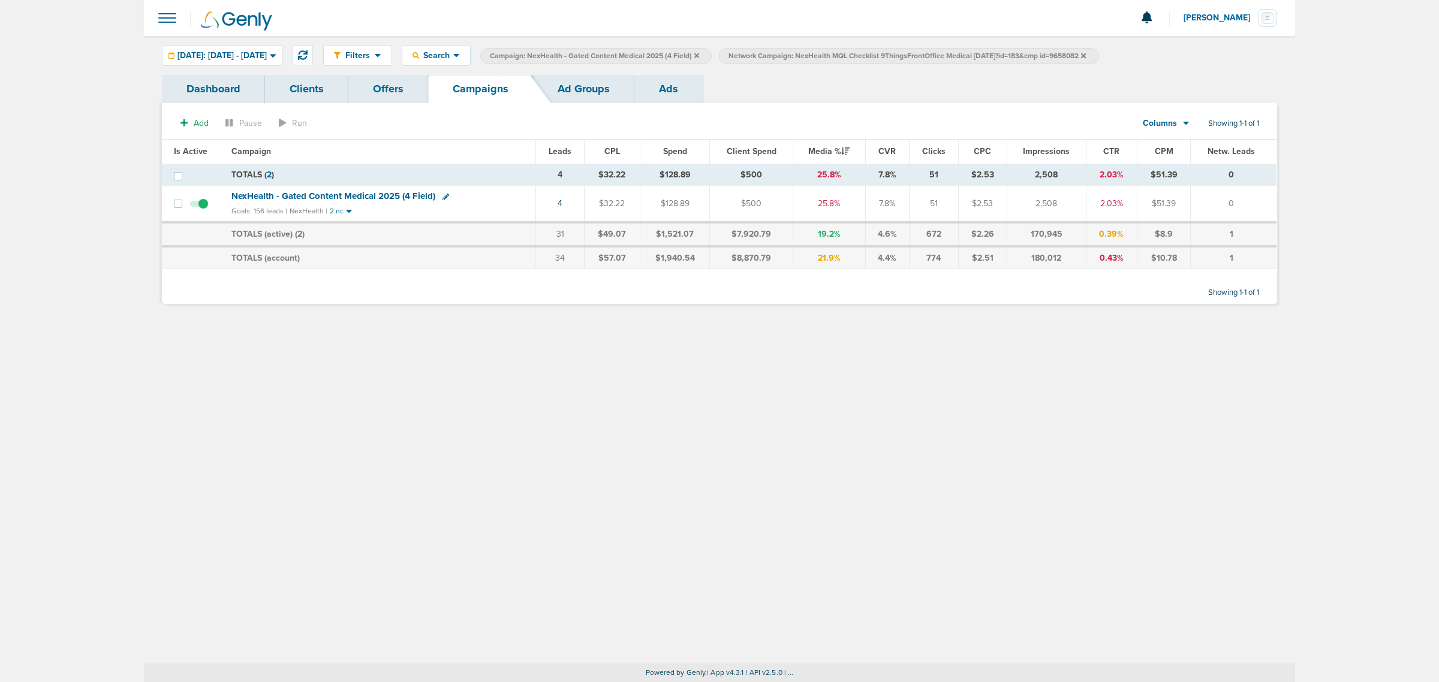
click at [1086, 54] on icon at bounding box center [1083, 55] width 5 height 7
click at [699, 54] on icon at bounding box center [696, 55] width 5 height 5
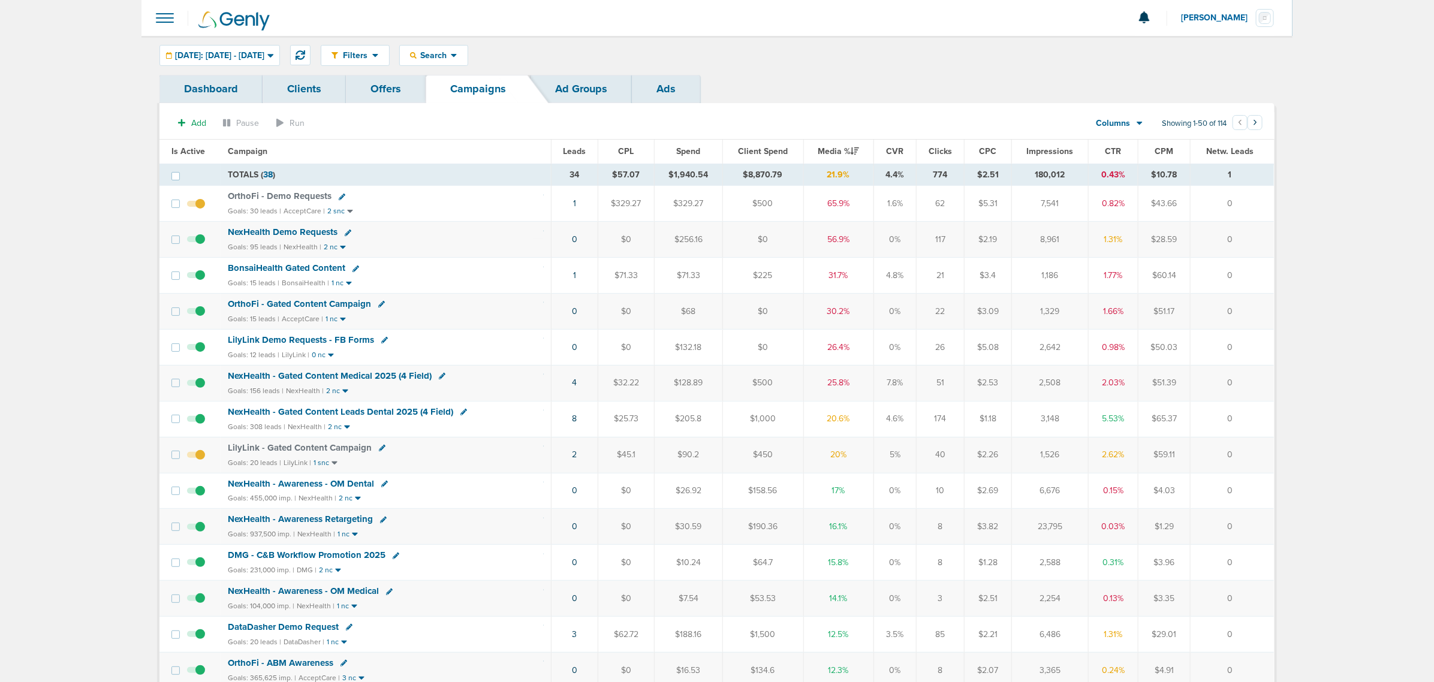
drag, startPoint x: 162, startPoint y: 152, endPoint x: 1362, endPoint y: 351, distance: 1216.2
click at [345, 375] on span "NexHealth - Gated Content Medical 2025 (4 Field)" at bounding box center [330, 376] width 204 height 11
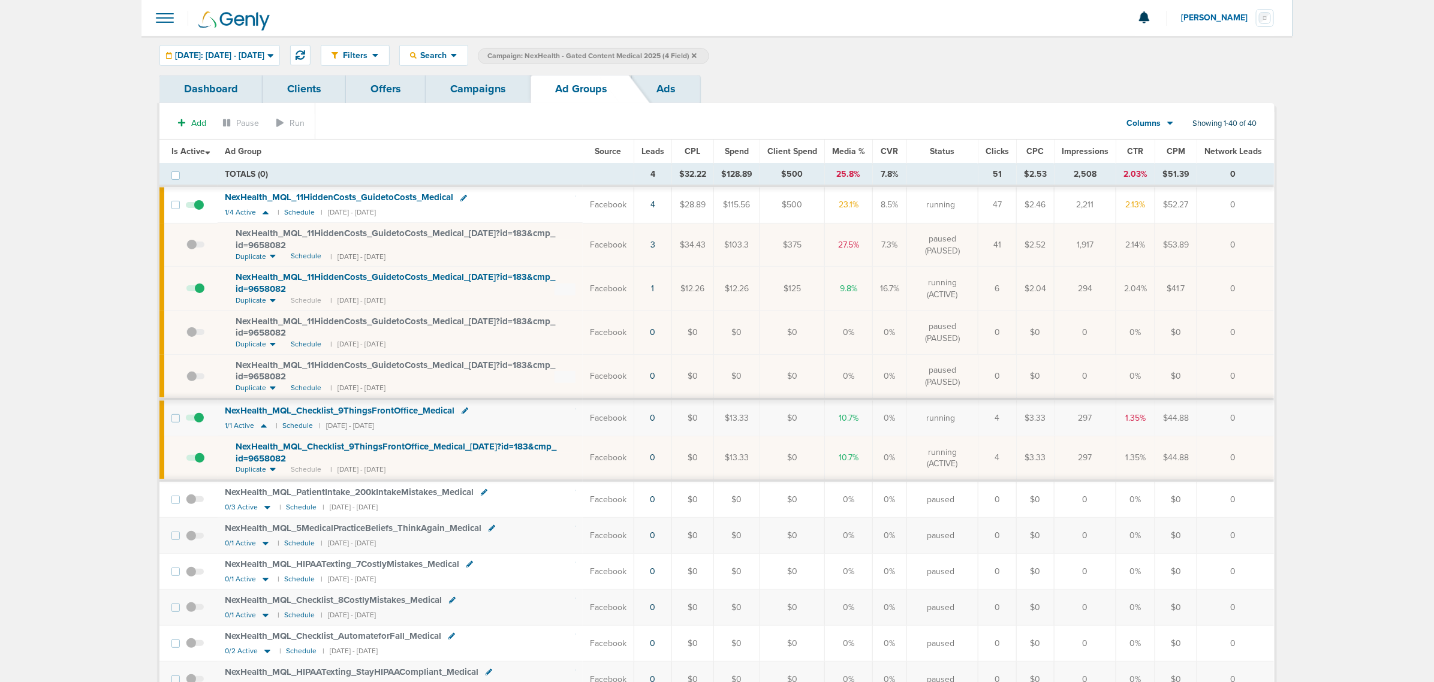
click at [201, 464] on span at bounding box center [195, 464] width 18 height 0
click at [186, 460] on input "checkbox" at bounding box center [186, 460] width 0 height 0
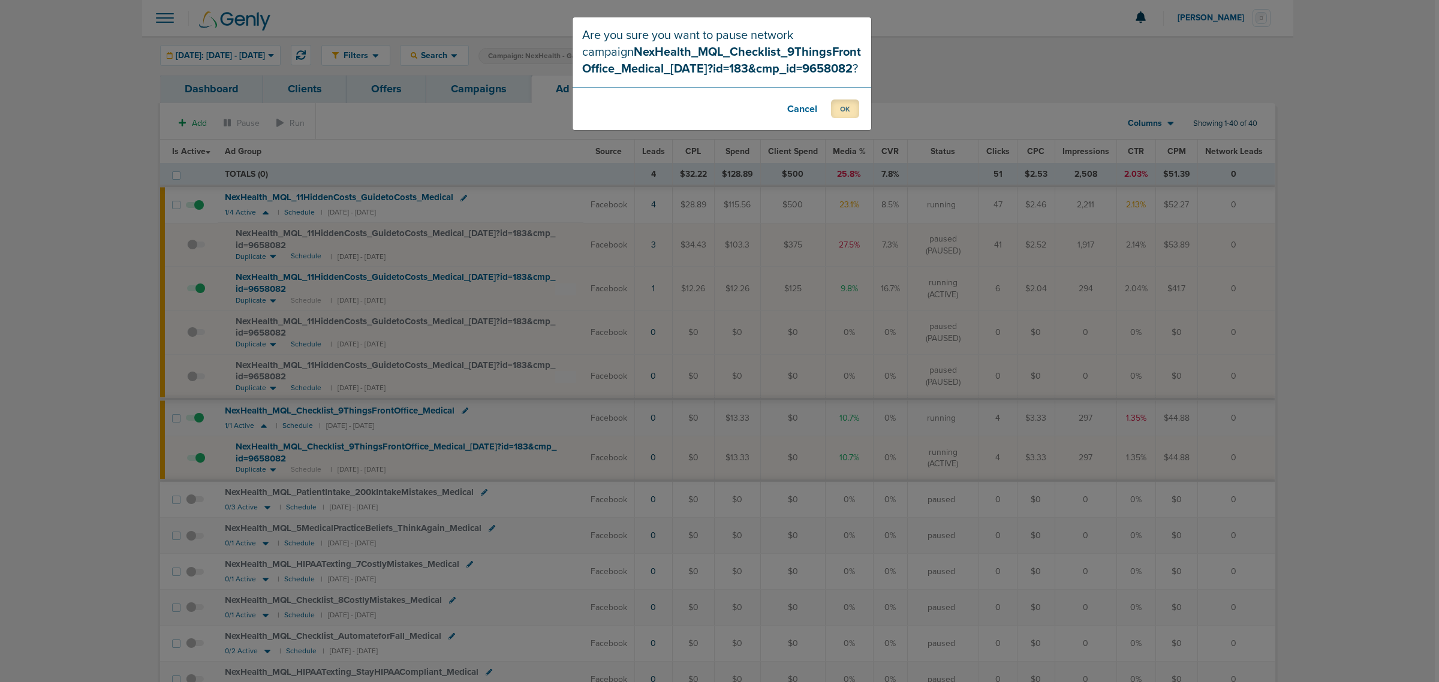
click at [847, 108] on button "OK" at bounding box center [845, 109] width 28 height 19
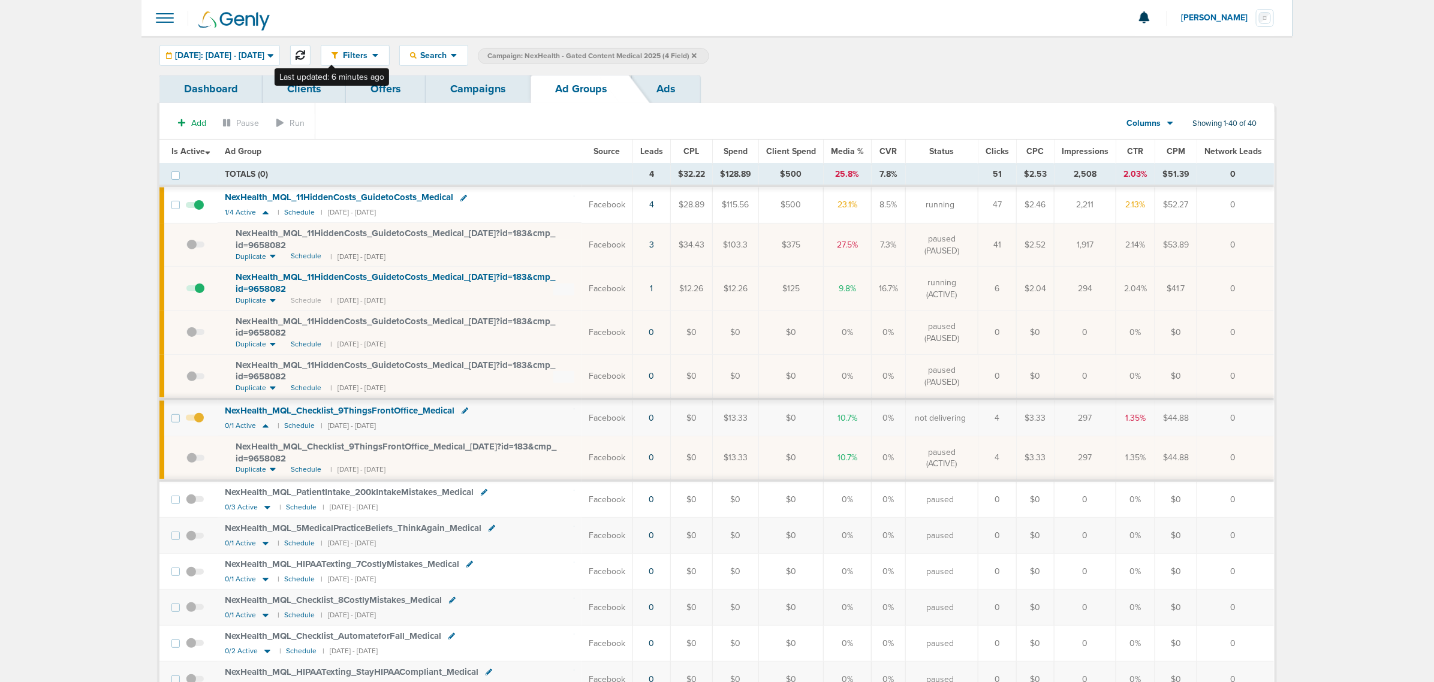
click at [305, 53] on icon at bounding box center [301, 55] width 10 height 10
click at [516, 91] on link "Campaigns" at bounding box center [478, 89] width 105 height 28
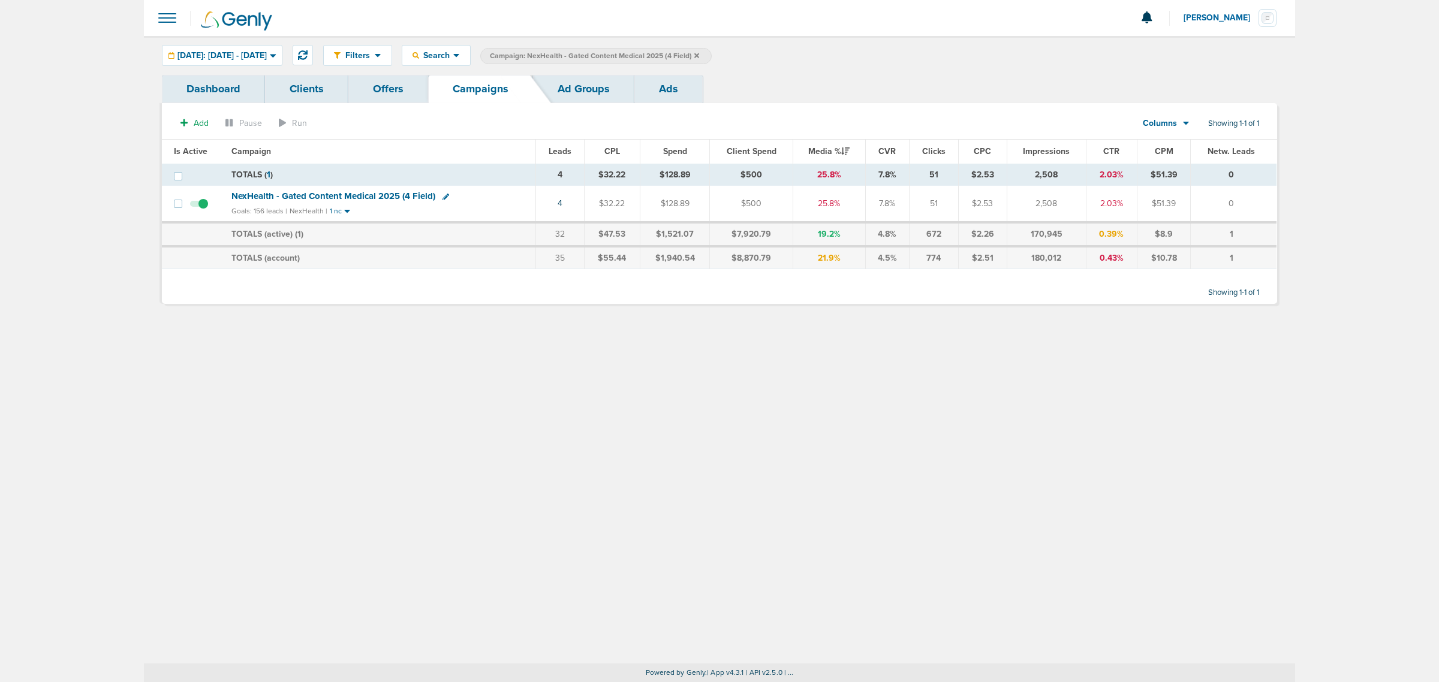
click at [699, 54] on icon at bounding box center [696, 55] width 5 height 7
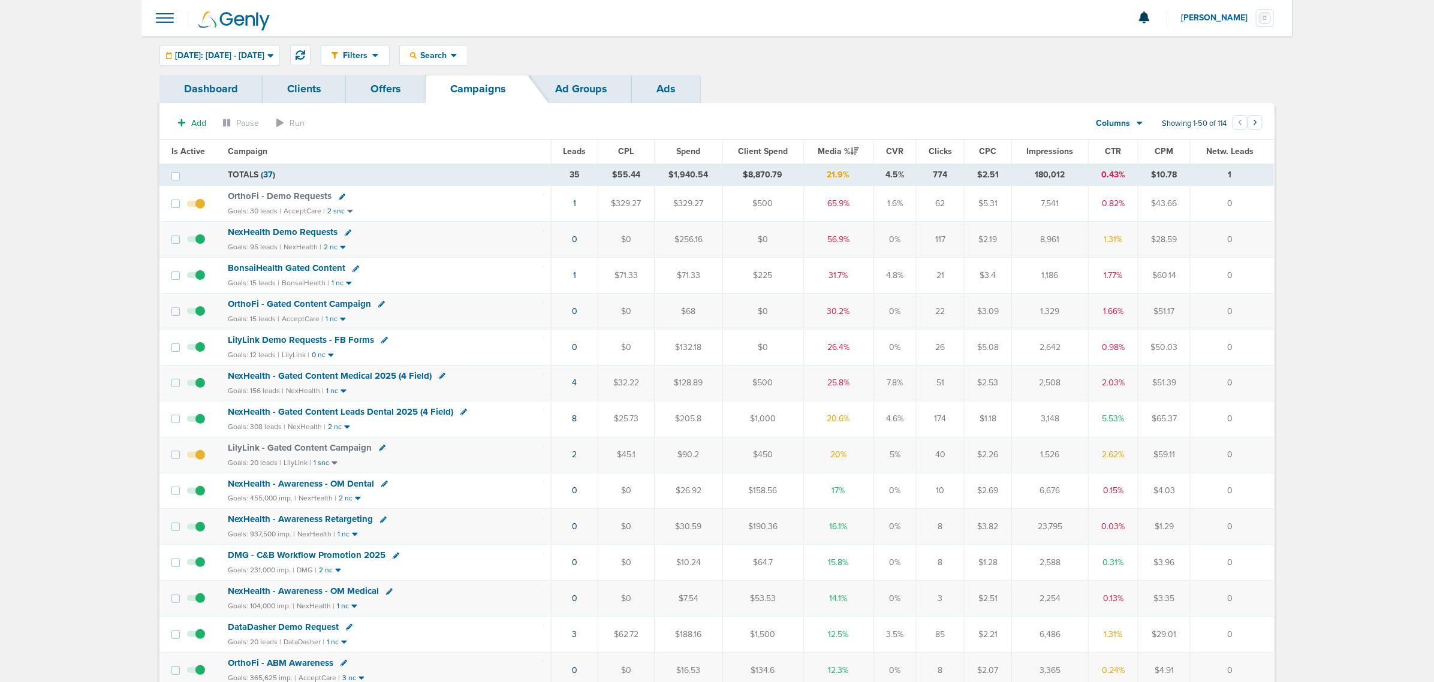
click at [286, 306] on span "OrthoFi - Gated Content Campaign" at bounding box center [299, 304] width 143 height 11
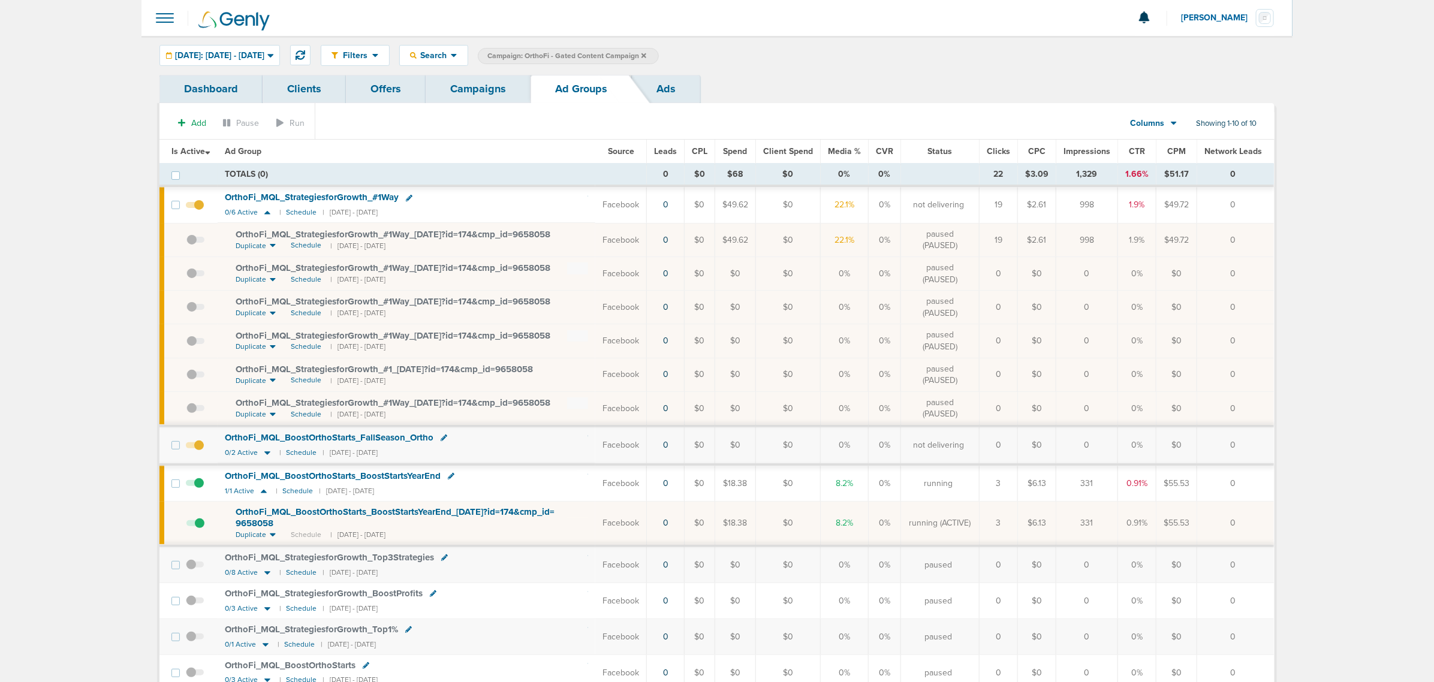
click at [447, 513] on span "OrthoFi_ MQL_ BoostOrthoStarts_ BoostStartsYearEnd_ 10.02.25?id=174&cmp_ id= 96…" at bounding box center [395, 518] width 319 height 23
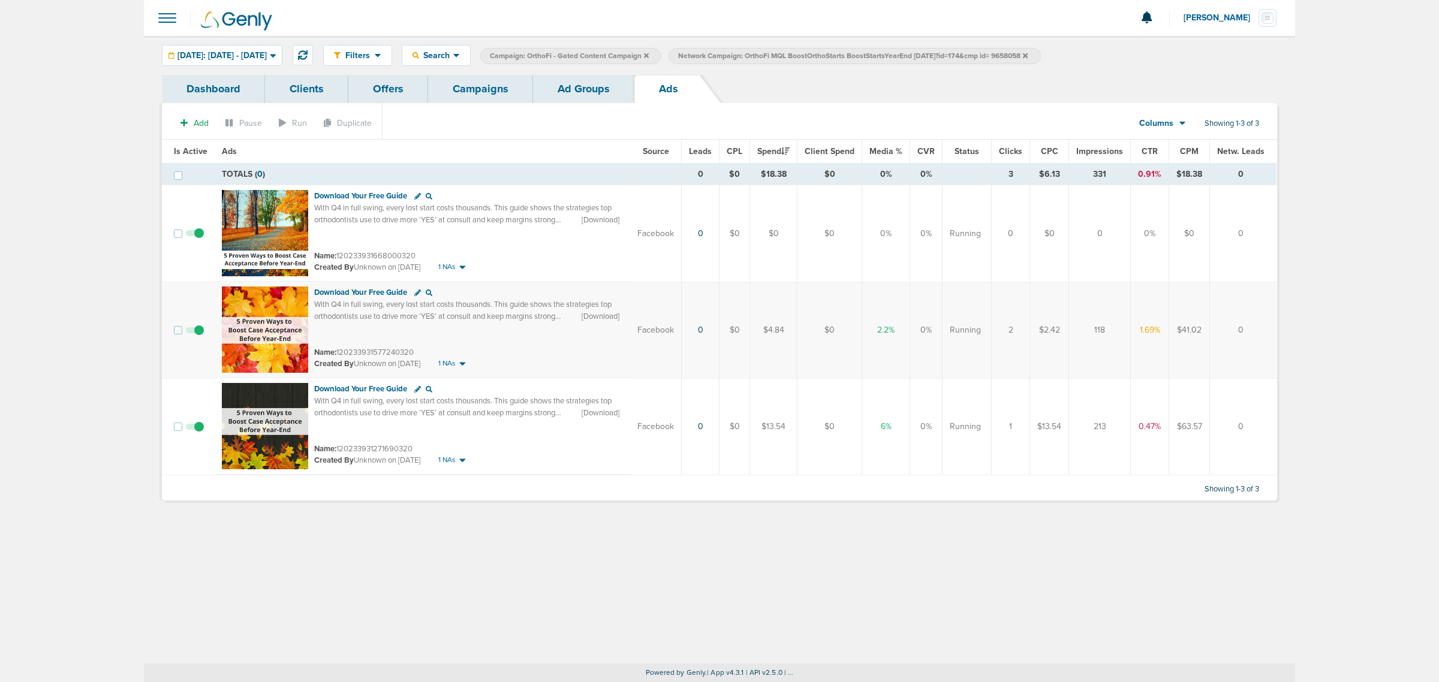
click at [198, 433] on span at bounding box center [195, 433] width 18 height 0
click at [195, 429] on input "checkbox" at bounding box center [195, 429] width 0 height 0
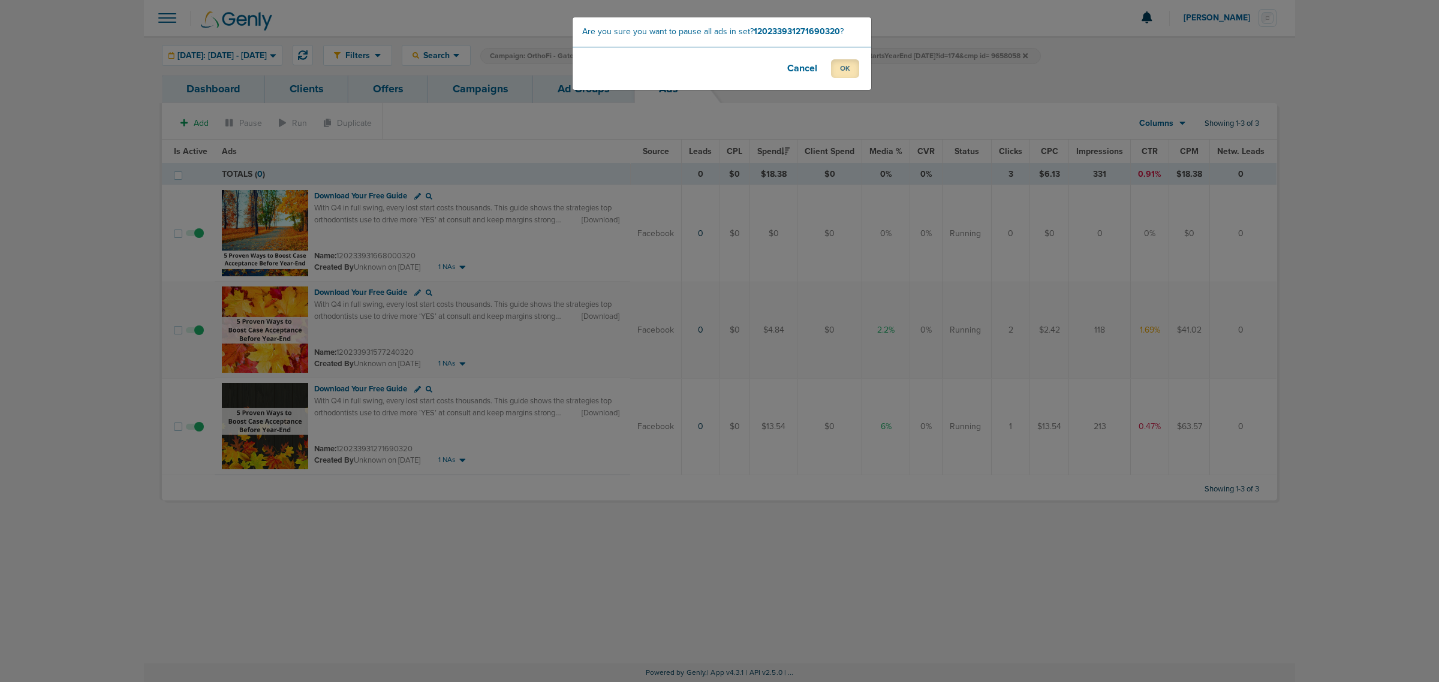
click at [846, 65] on button "OK" at bounding box center [845, 68] width 28 height 19
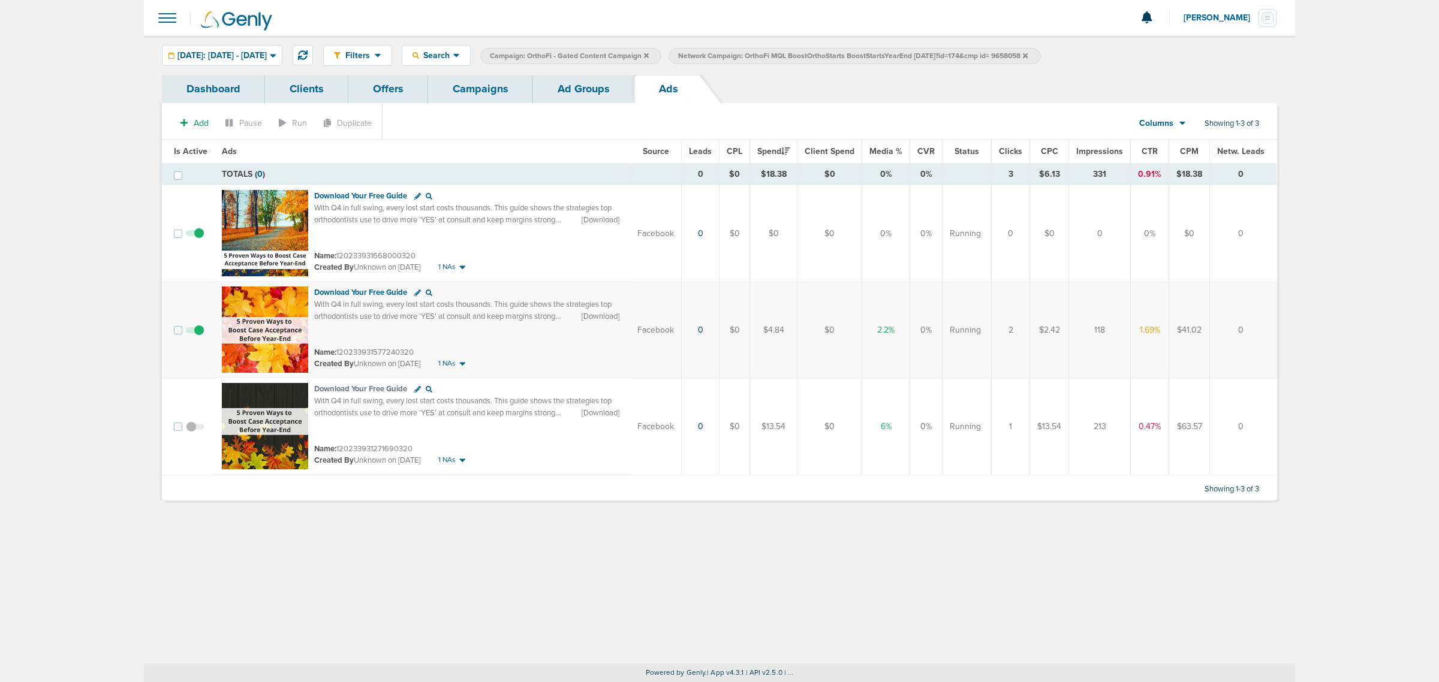
click at [471, 92] on link "Campaigns" at bounding box center [480, 89] width 105 height 28
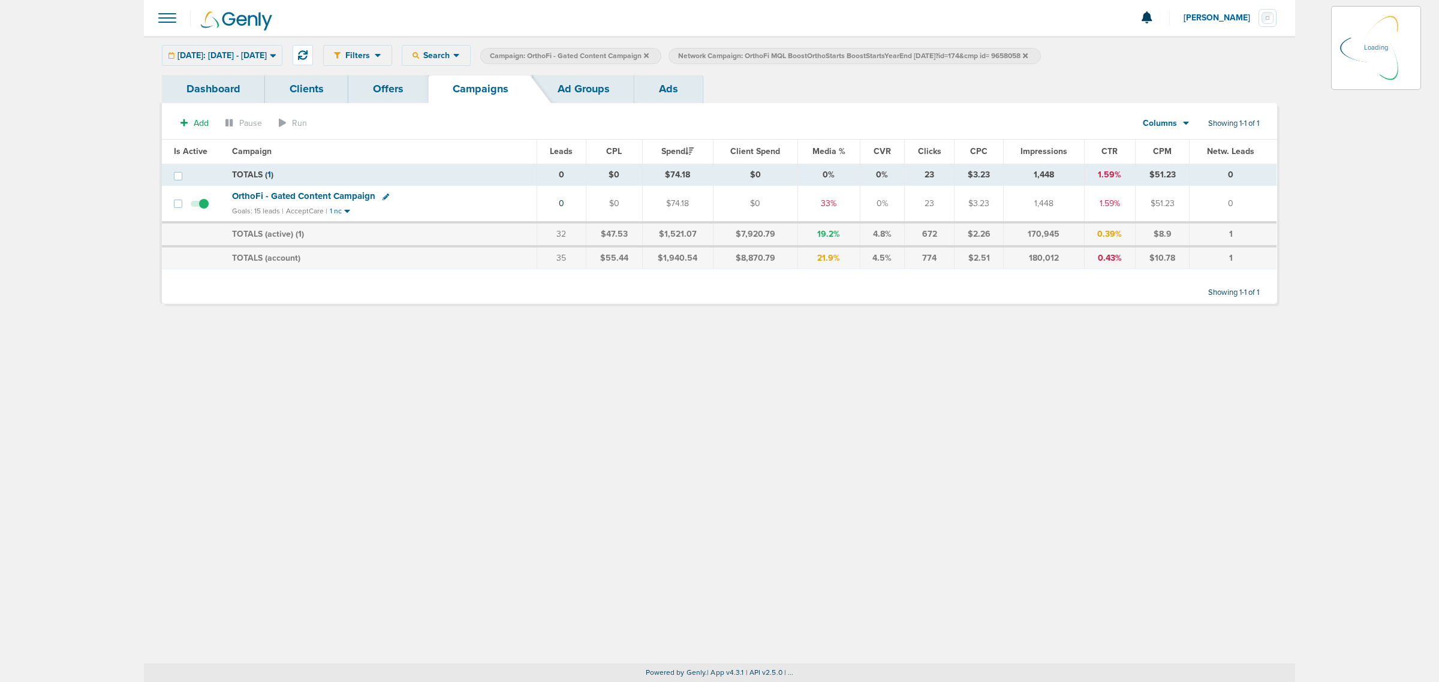
click at [1028, 53] on icon at bounding box center [1025, 55] width 5 height 5
click at [1028, 55] on icon at bounding box center [1025, 55] width 5 height 5
click at [649, 55] on icon at bounding box center [646, 55] width 5 height 5
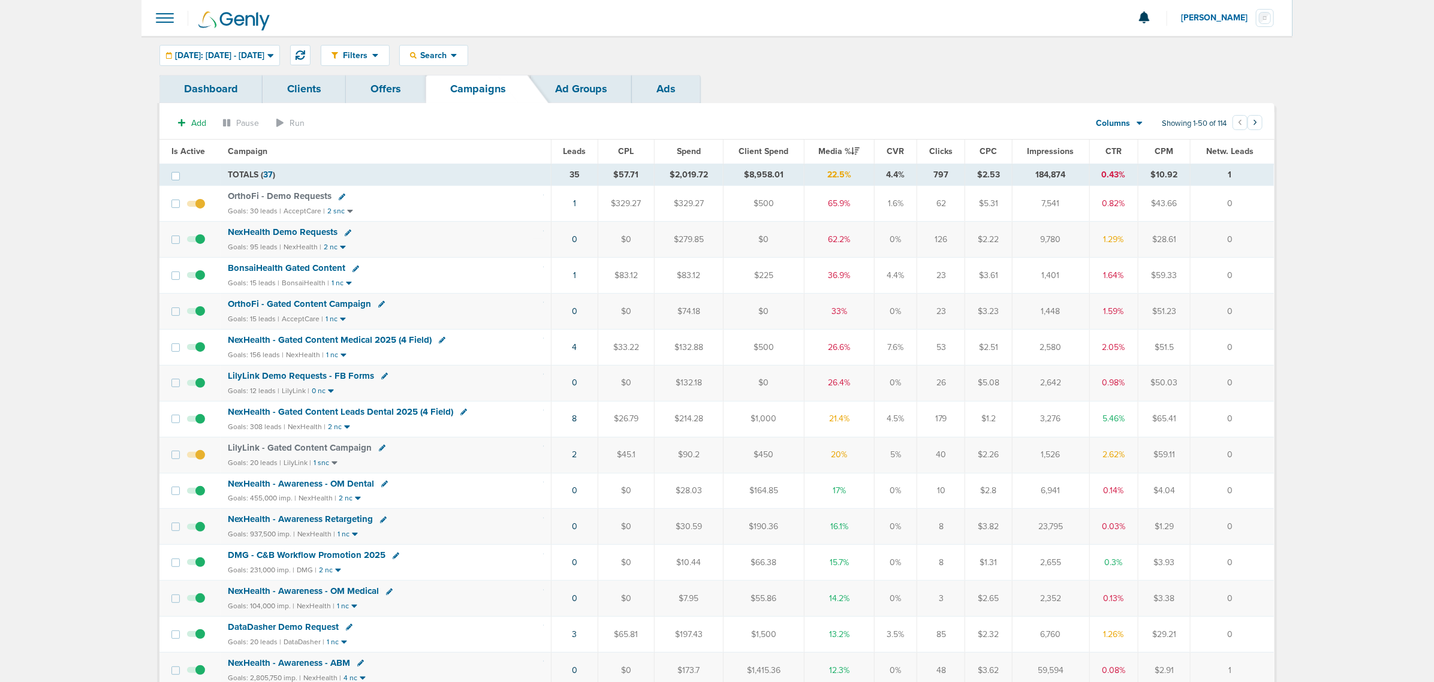
click at [336, 306] on span "OrthoFi - Gated Content Campaign" at bounding box center [299, 304] width 143 height 11
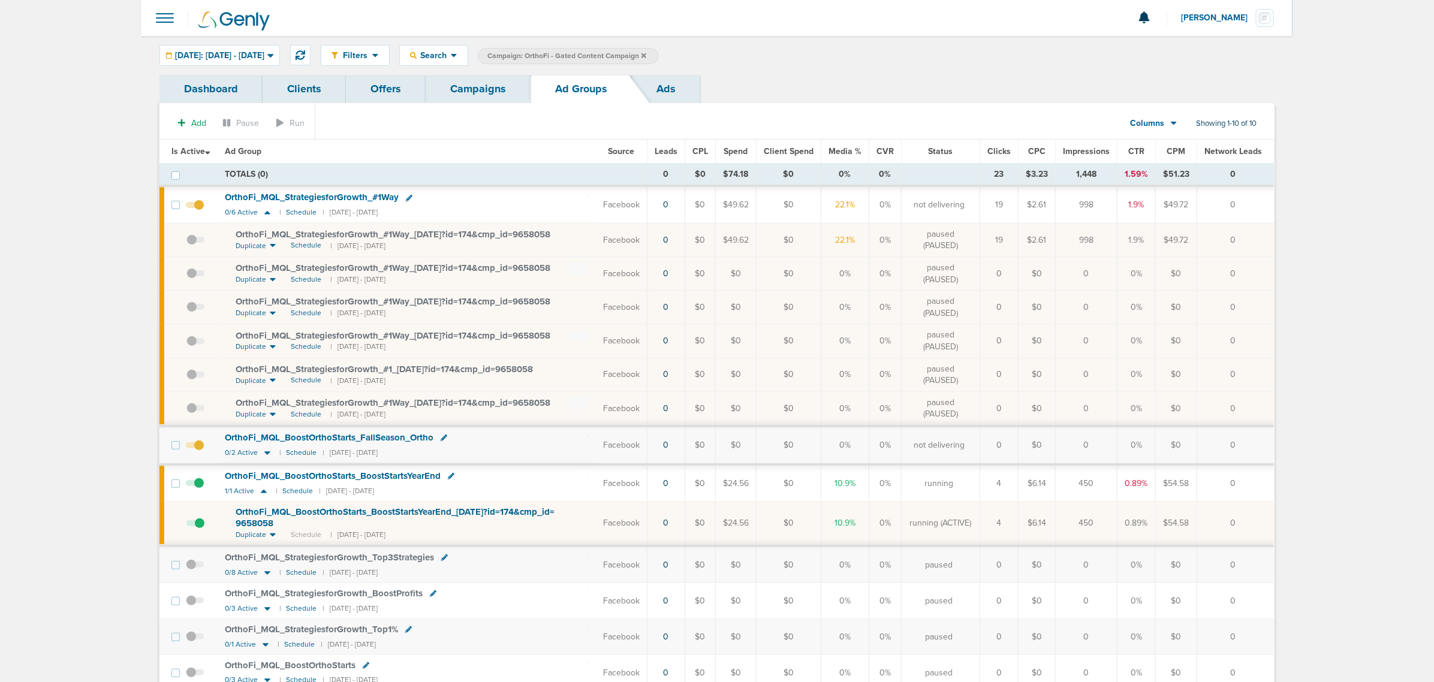
click at [456, 513] on span "OrthoFi_ MQL_ BoostOrthoStarts_ BoostStartsYearEnd_ 10.02.25?id=174&cmp_ id= 96…" at bounding box center [395, 518] width 319 height 23
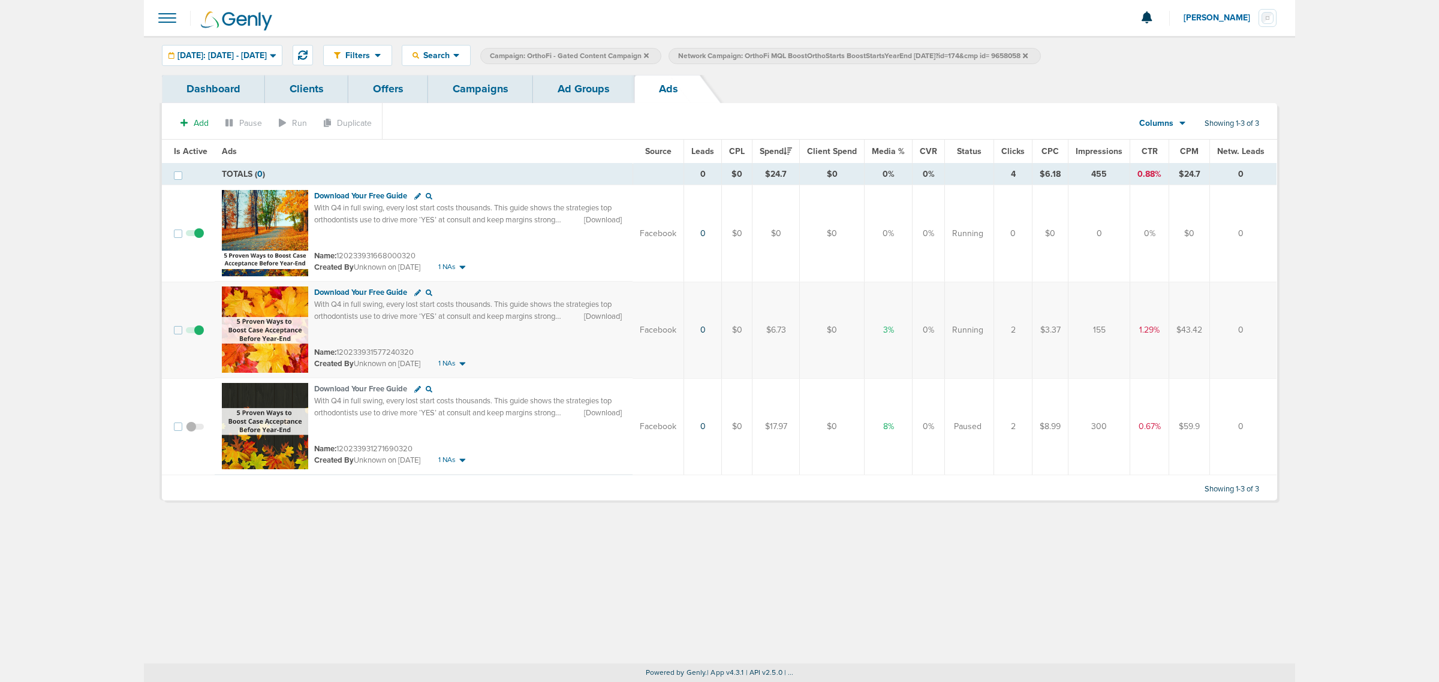
click at [600, 99] on link "Ad Groups" at bounding box center [583, 89] width 101 height 28
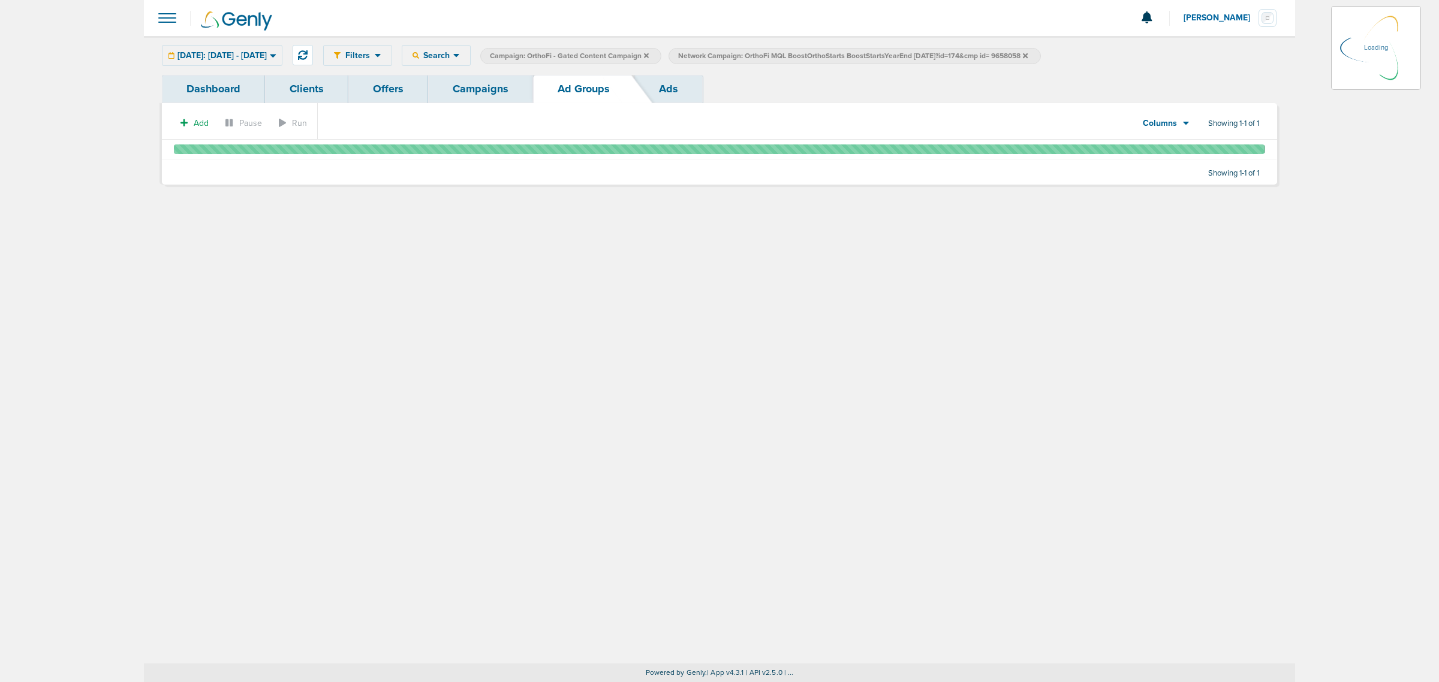
click at [487, 86] on link "Campaigns" at bounding box center [480, 89] width 105 height 28
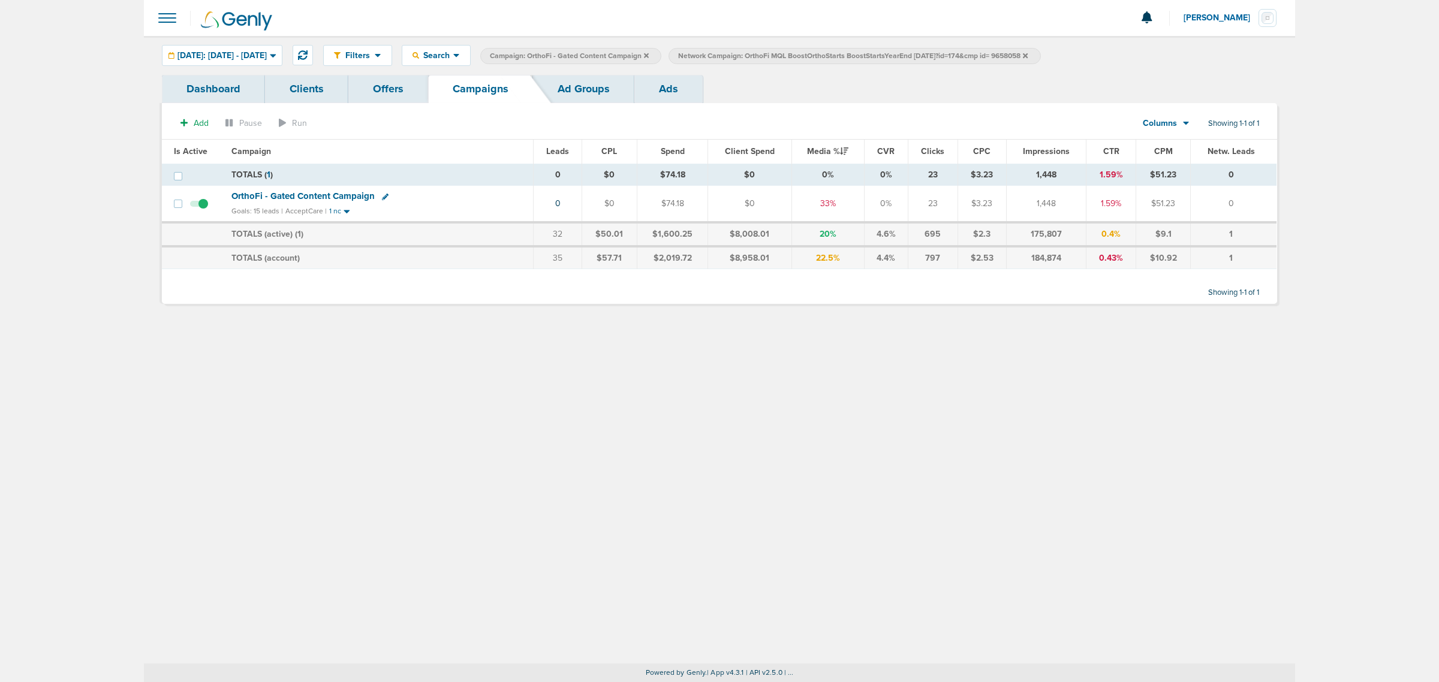
click at [1028, 57] on icon at bounding box center [1025, 55] width 5 height 5
click at [649, 55] on icon at bounding box center [646, 55] width 5 height 5
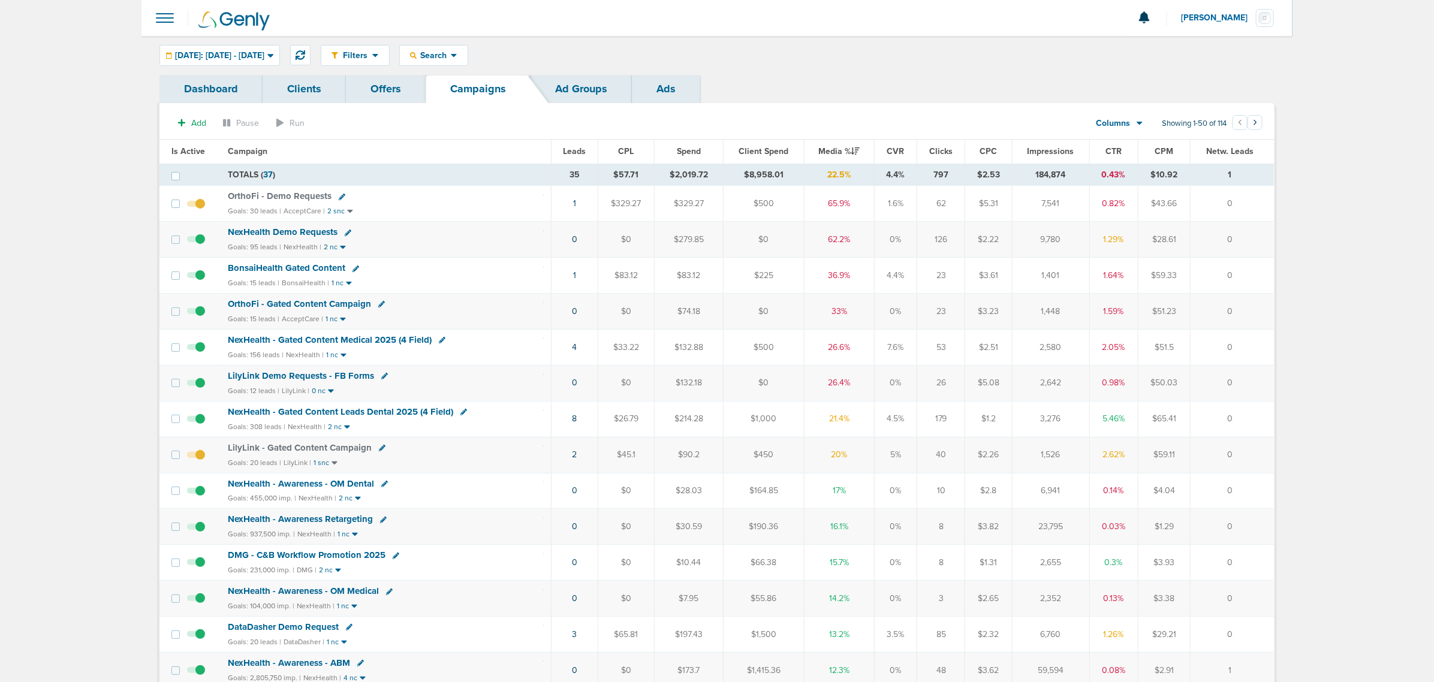
click at [378, 306] on icon at bounding box center [381, 304] width 7 height 7
select select
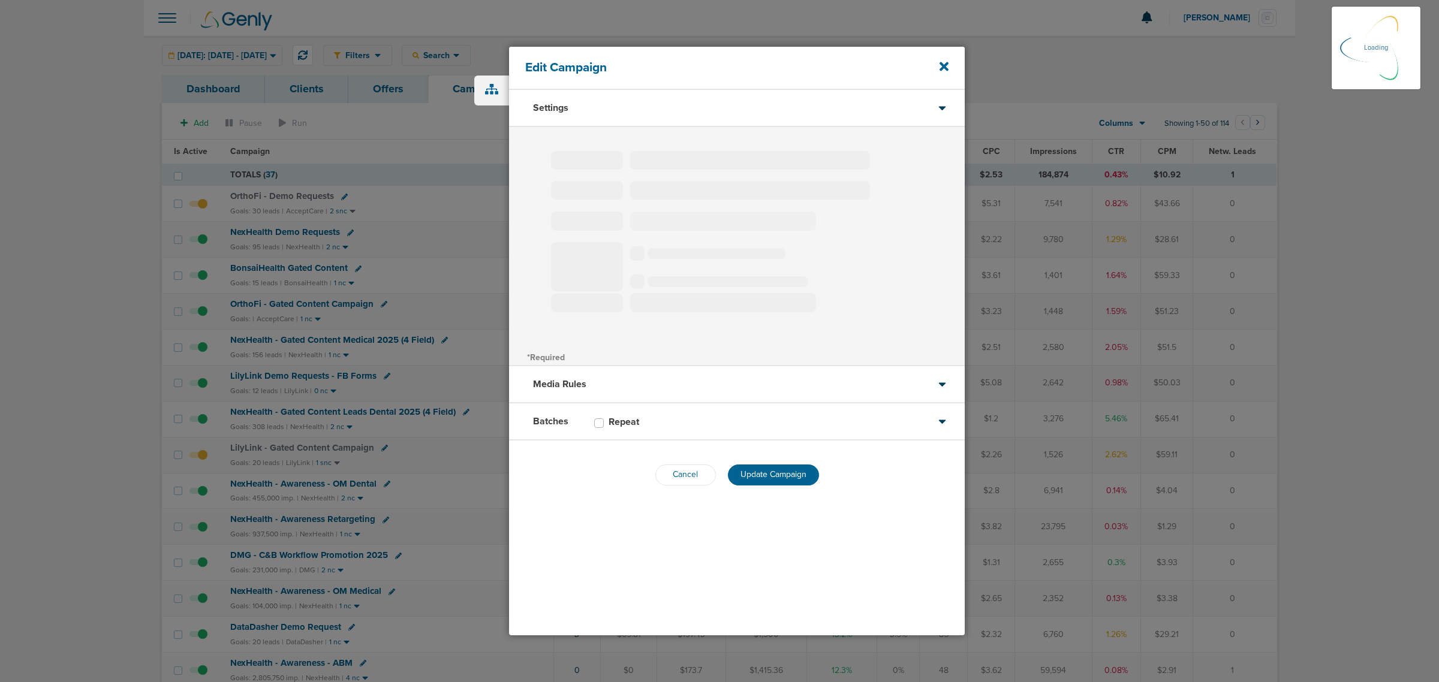
type input "OrthoFi - Gated Content Campaign"
select select "Leads"
radio input "true"
select select "readWrite"
select select "1"
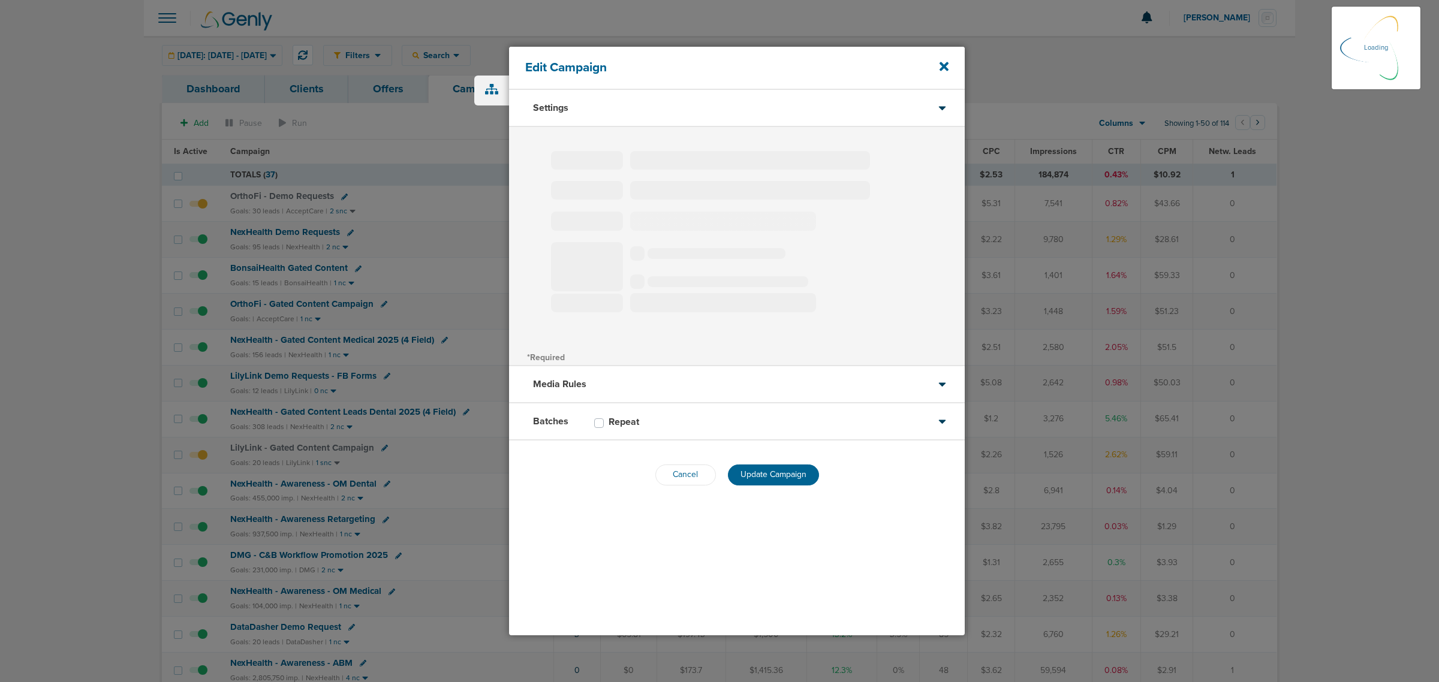
select select "2"
select select "3"
select select "4"
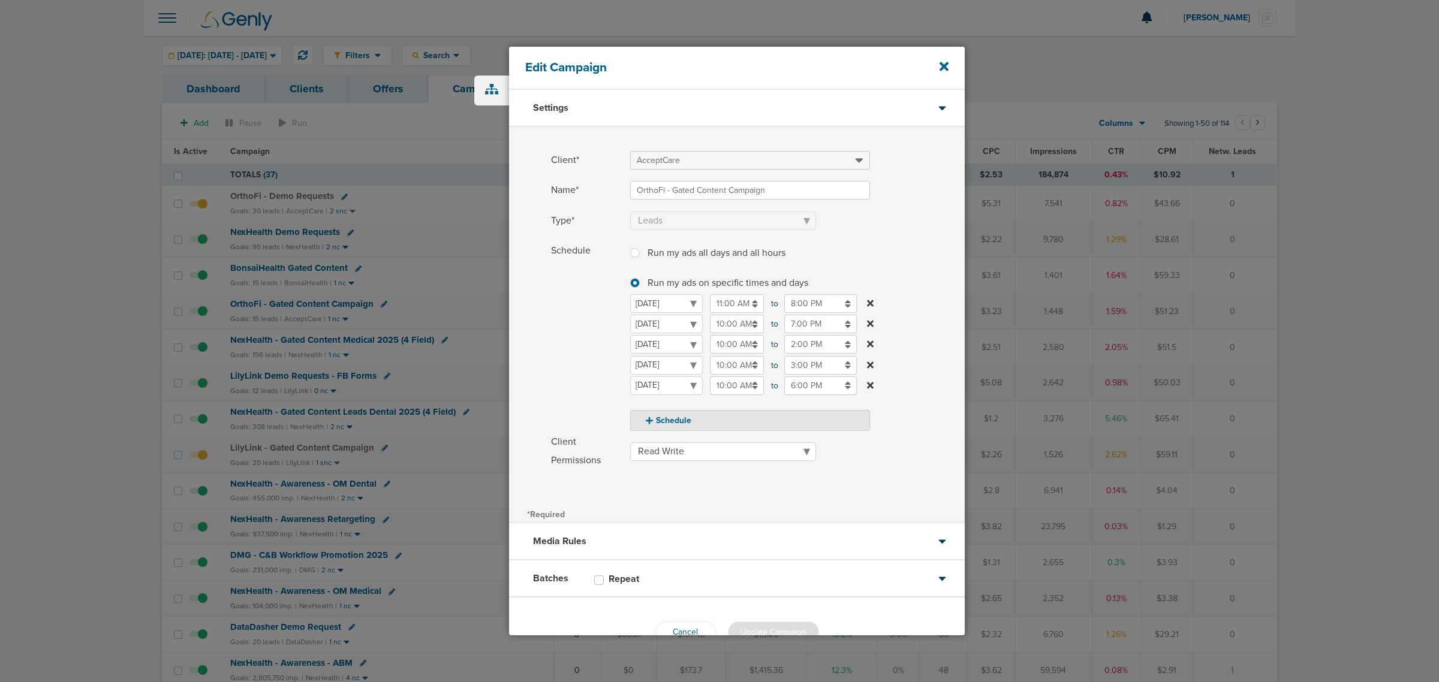
click at [823, 393] on input "6:00 PM" at bounding box center [820, 386] width 73 height 19
click at [793, 468] on icon at bounding box center [789, 471] width 11 height 7
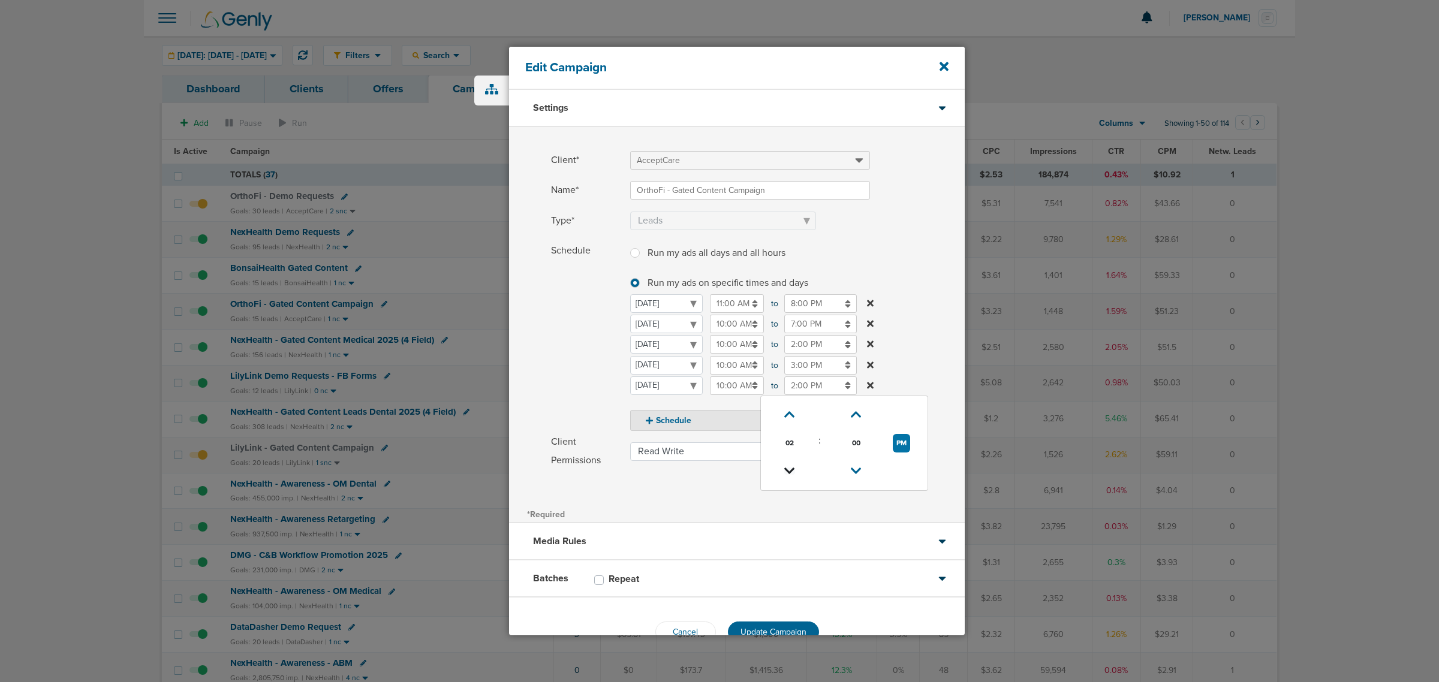
click at [793, 468] on icon at bounding box center [789, 471] width 11 height 7
type input "12:00 PM"
click at [936, 279] on label "Schedule Run my ads all days and all hours Run my ads all days and all hours Ru…" at bounding box center [758, 336] width 414 height 189
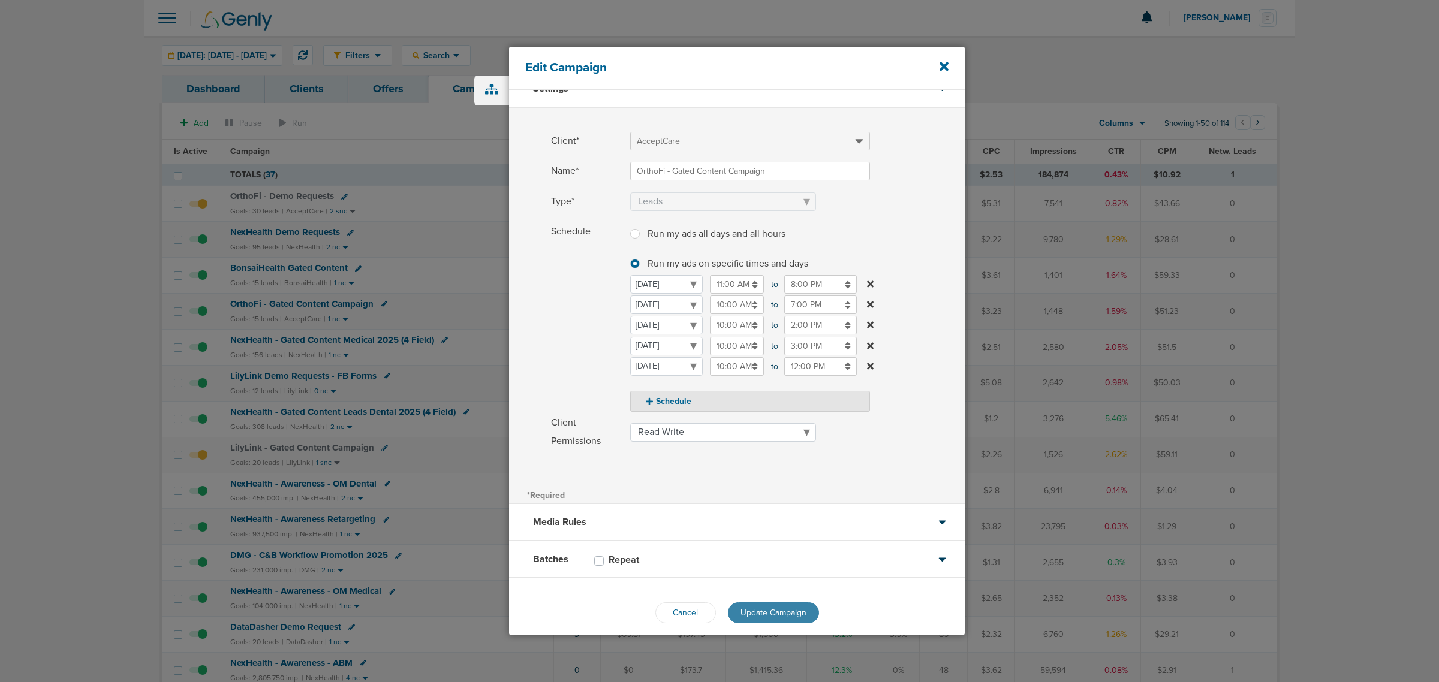
scroll to position [30, 0]
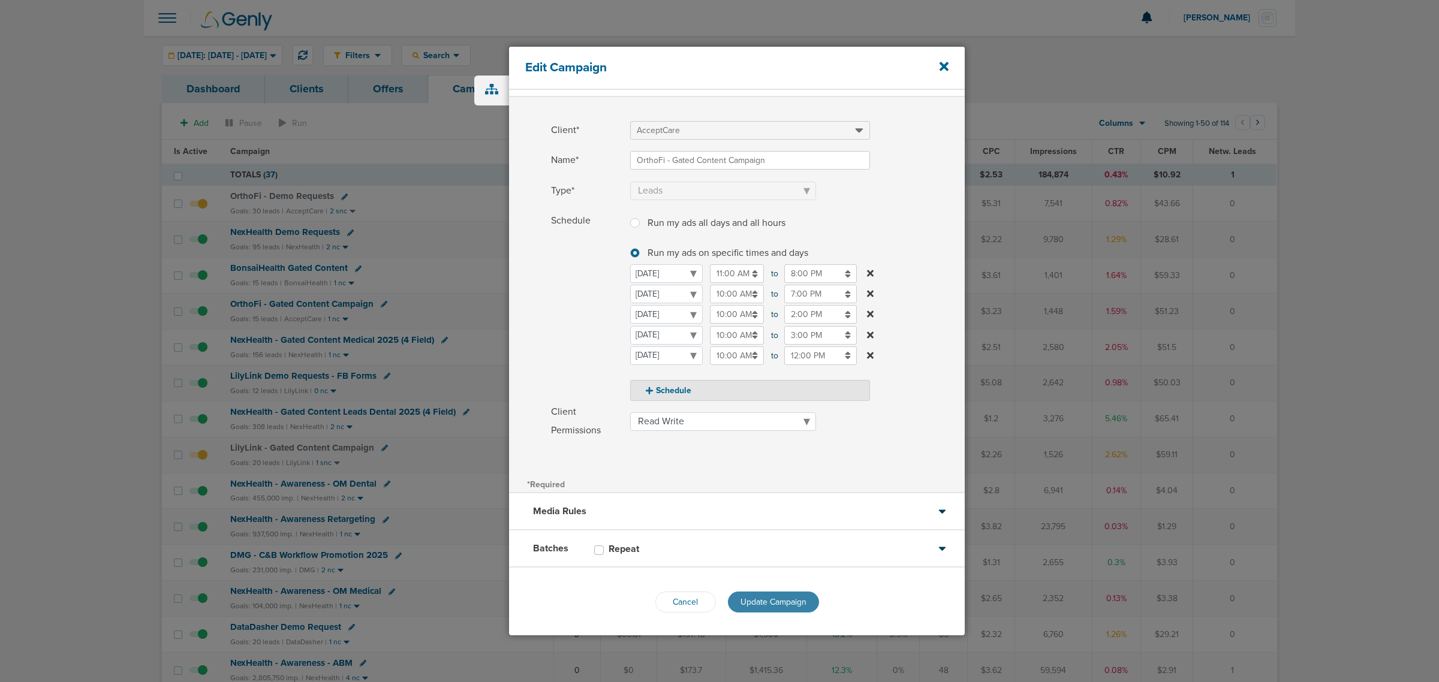
click at [772, 594] on button "Update Campaign" at bounding box center [773, 602] width 91 height 21
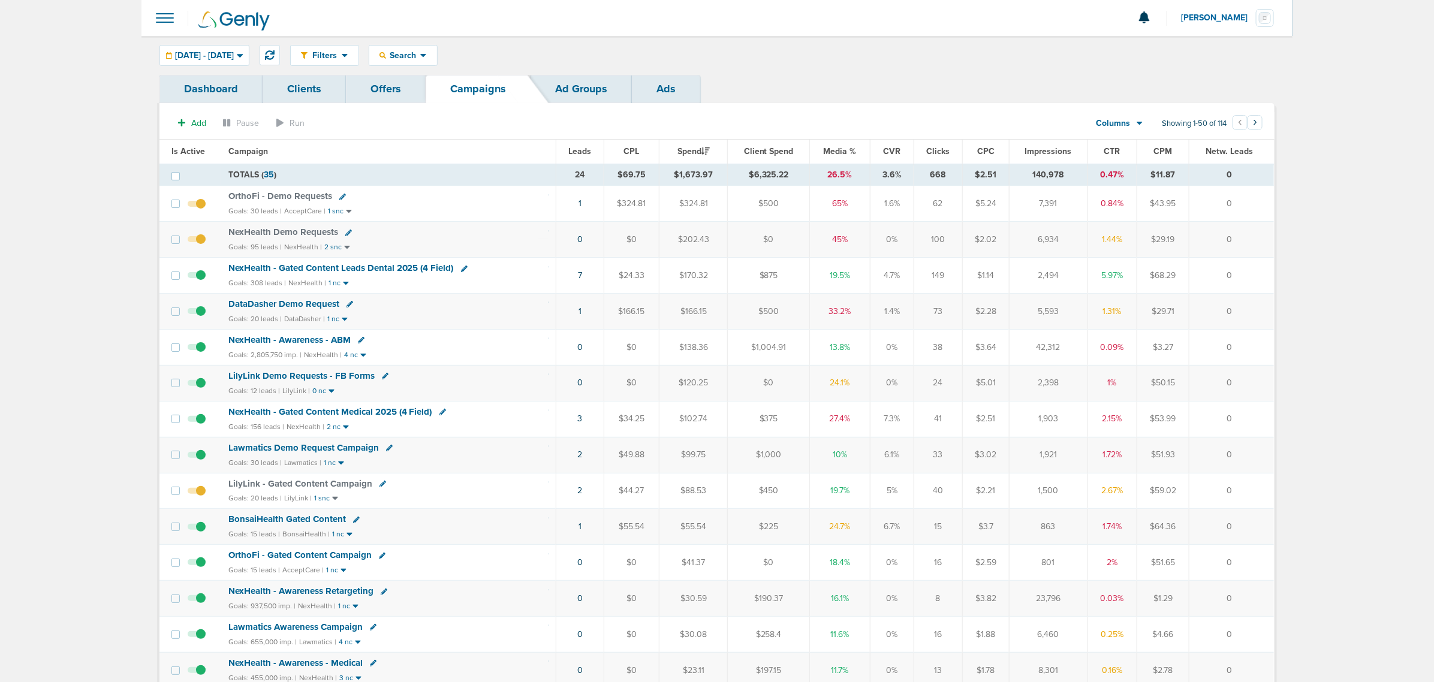
click at [337, 271] on span "NexHealth - Gated Content Leads Dental 2025 (4 Field)" at bounding box center [340, 268] width 225 height 11
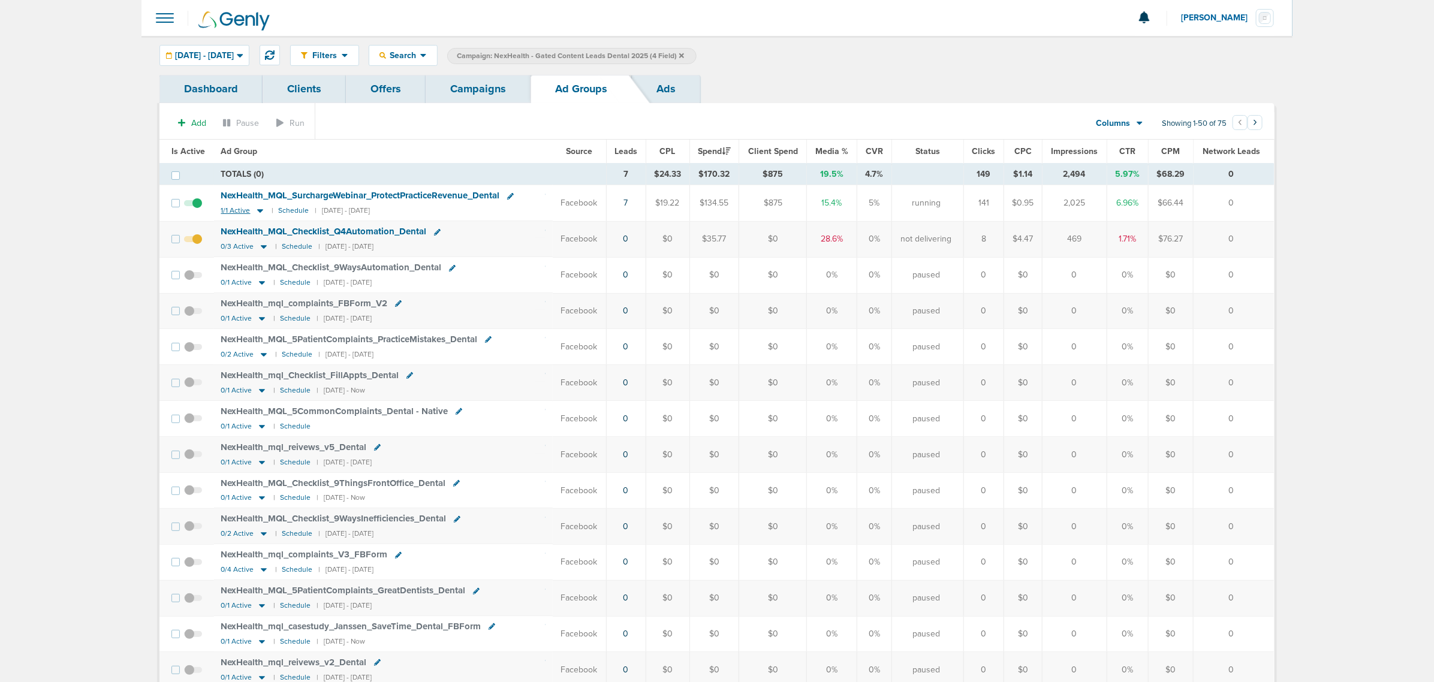
click at [258, 209] on icon at bounding box center [260, 211] width 12 height 10
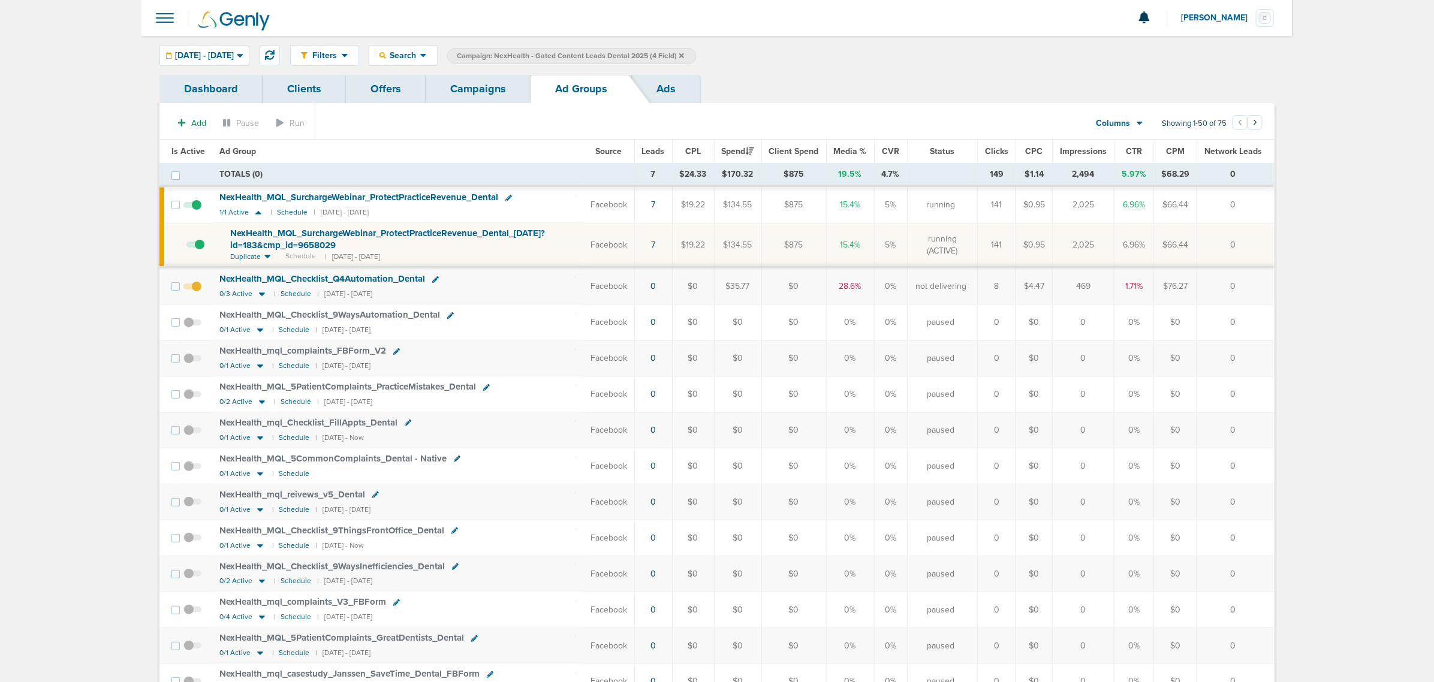
click at [684, 55] on icon at bounding box center [681, 55] width 5 height 5
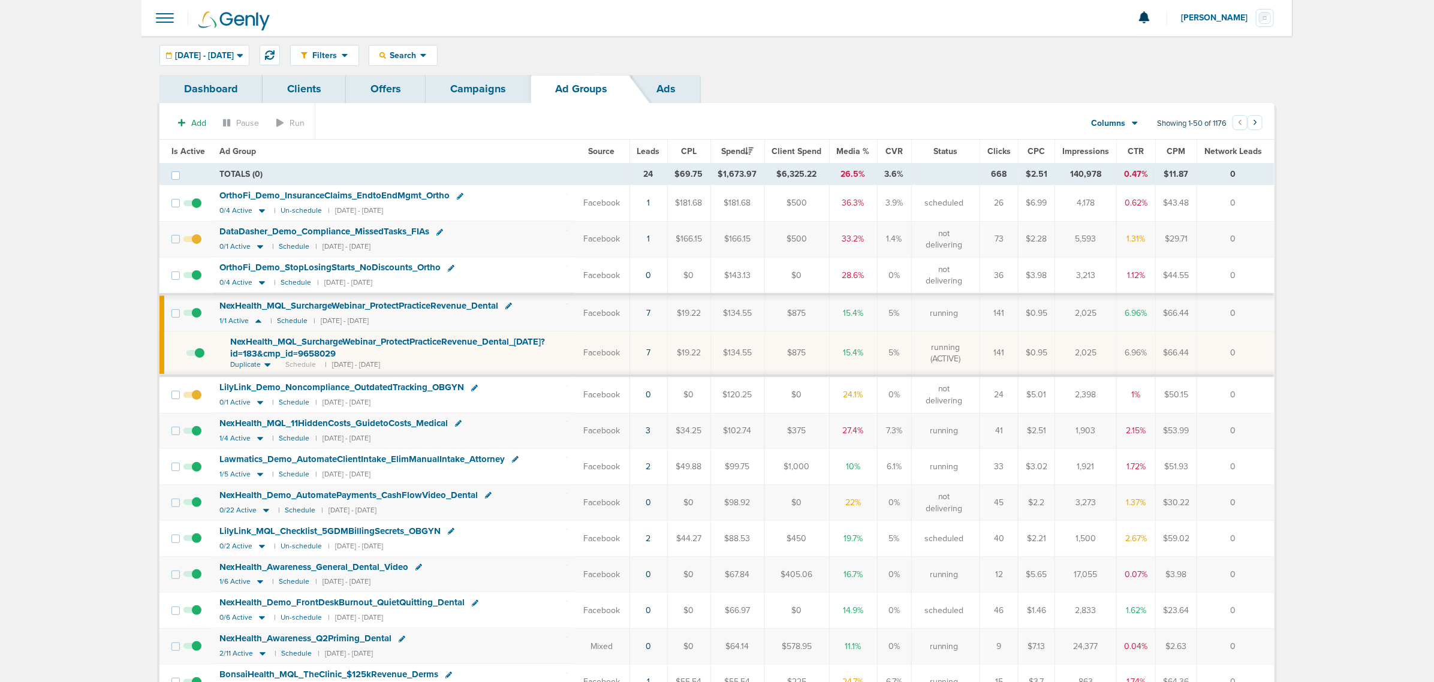
click at [462, 81] on link "Campaigns" at bounding box center [478, 89] width 105 height 28
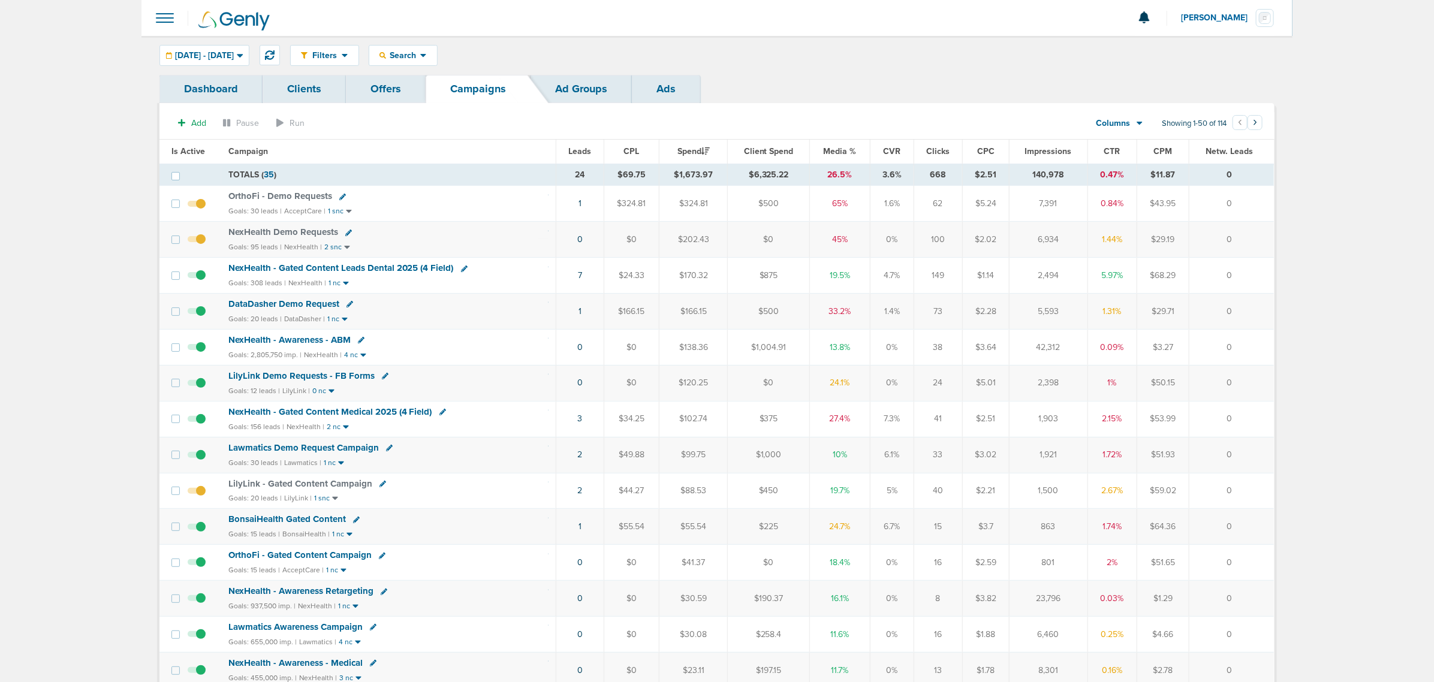
click at [836, 156] on th "Media %" at bounding box center [840, 152] width 61 height 24
click at [836, 150] on span "Media %" at bounding box center [840, 151] width 33 height 10
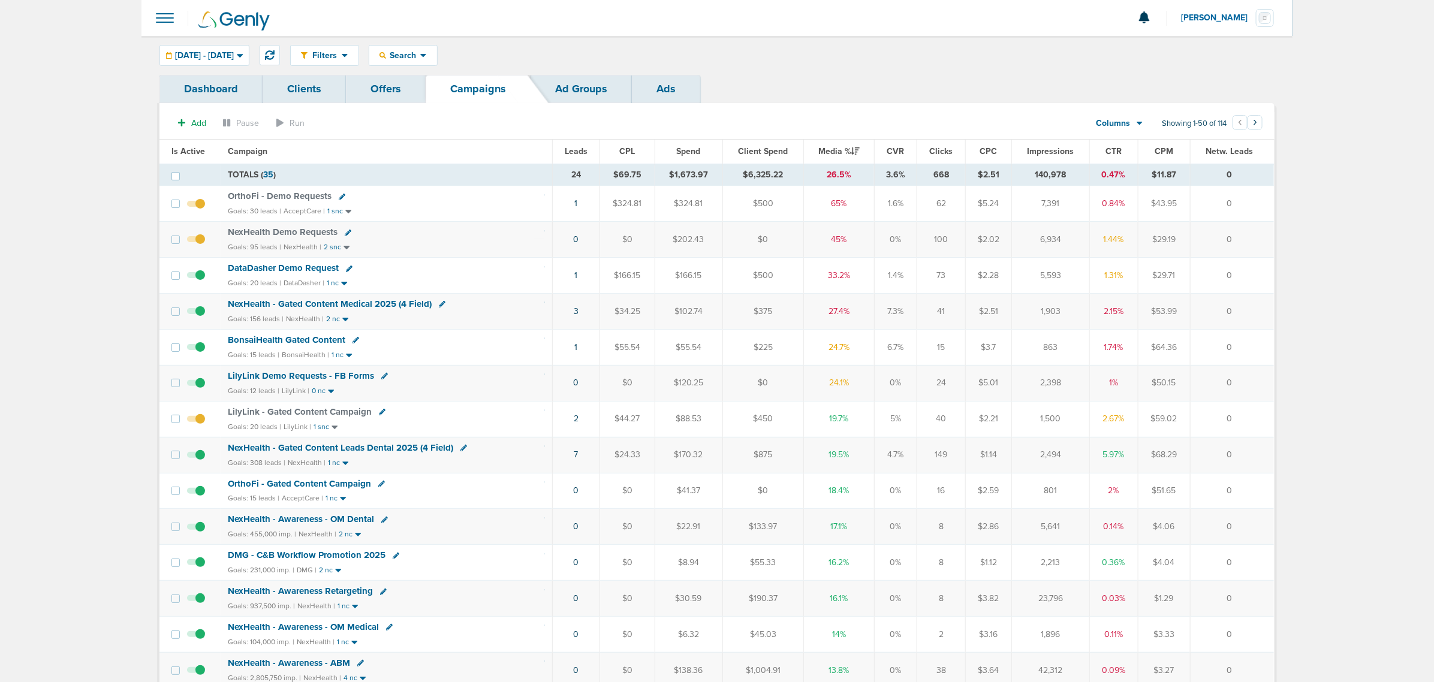
click at [376, 380] on div "LilyLink Demo Requests - FB Forms" at bounding box center [304, 376] width 153 height 10
click at [381, 380] on icon at bounding box center [384, 376] width 7 height 7
select select
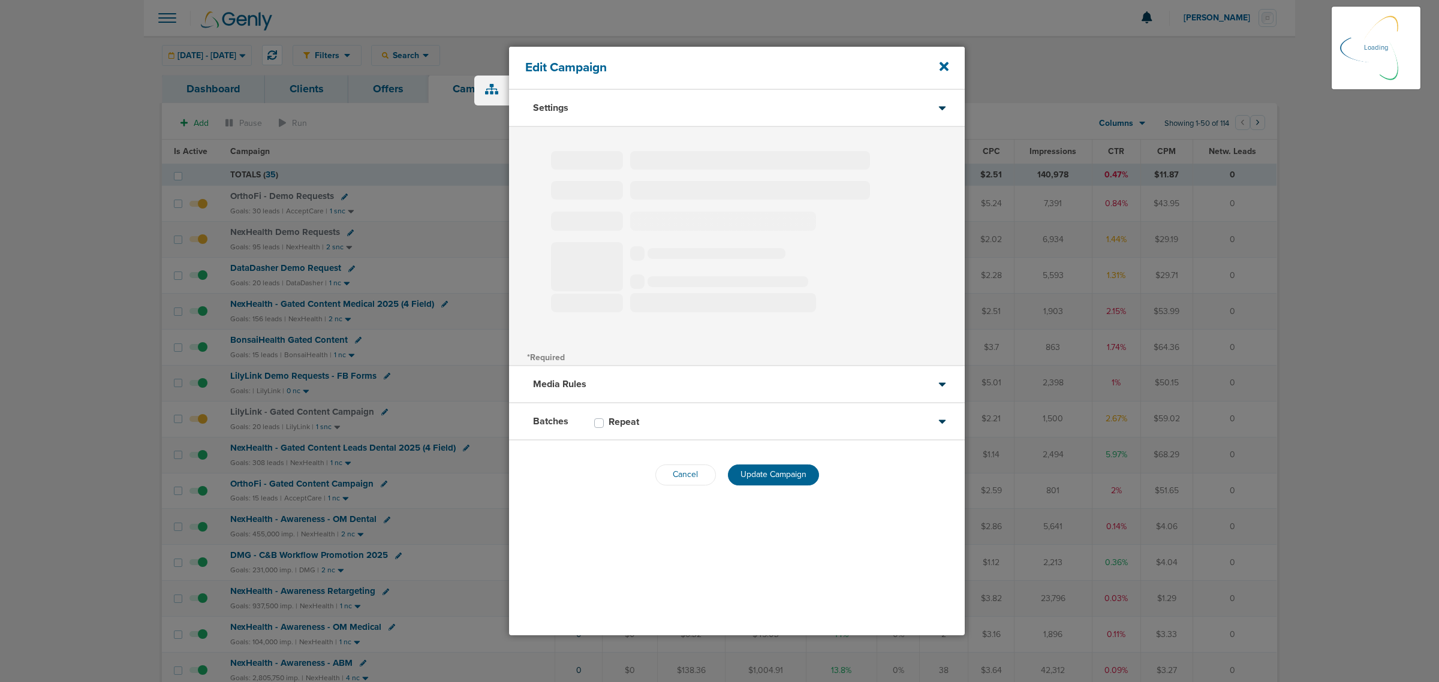
type input "LilyLink Demo Requests - FB Forms"
select select "Leads"
radio input "true"
select select "readOnly"
select select "1"
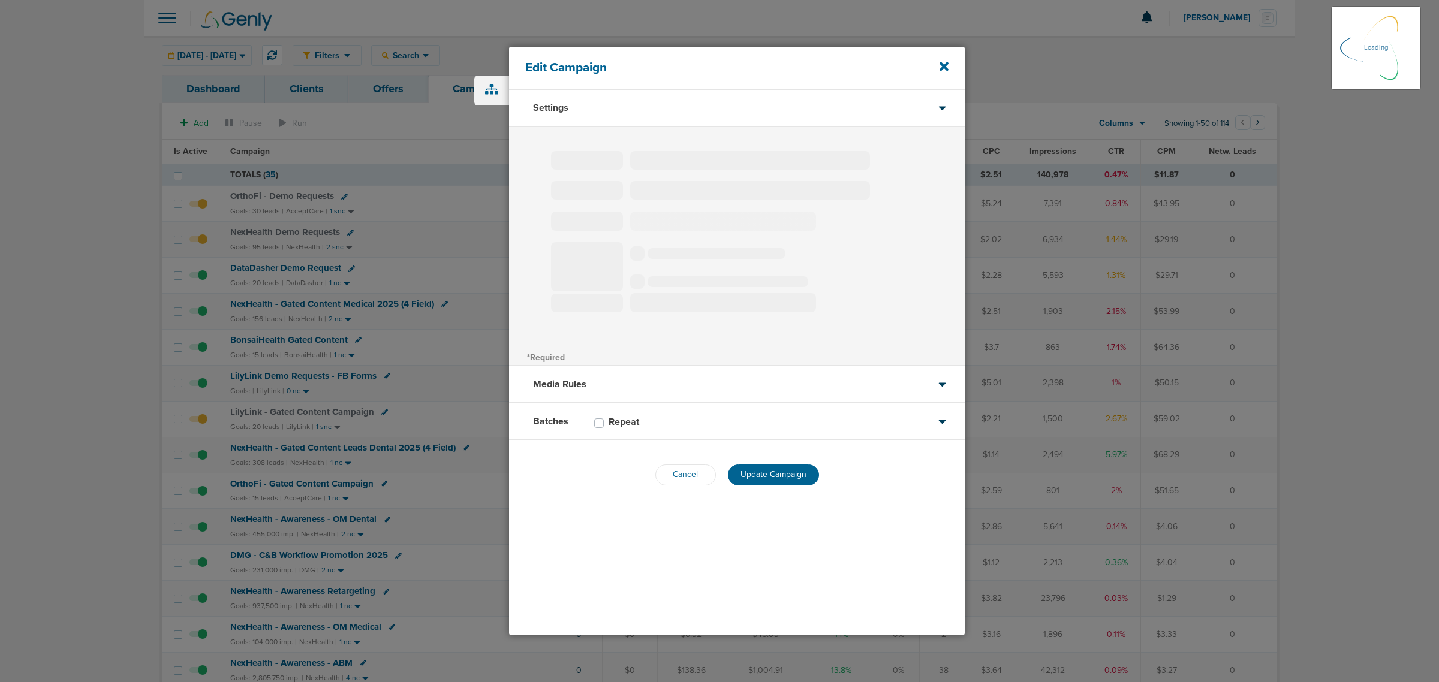
select select "2"
select select "3"
select select "4"
select select "6"
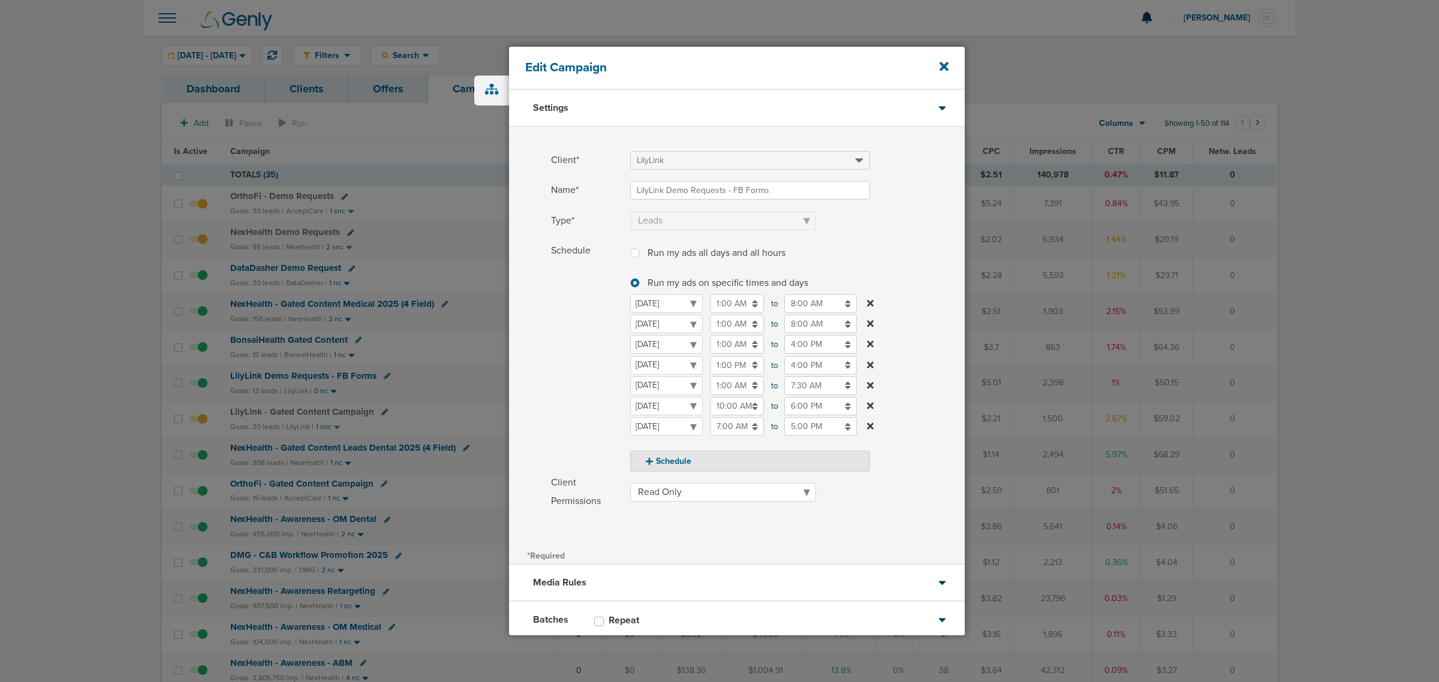
click at [811, 406] on input "6:00 PM" at bounding box center [820, 406] width 73 height 19
click at [787, 466] on span "06" at bounding box center [790, 464] width 18 height 18
click at [940, 64] on icon at bounding box center [943, 66] width 9 height 9
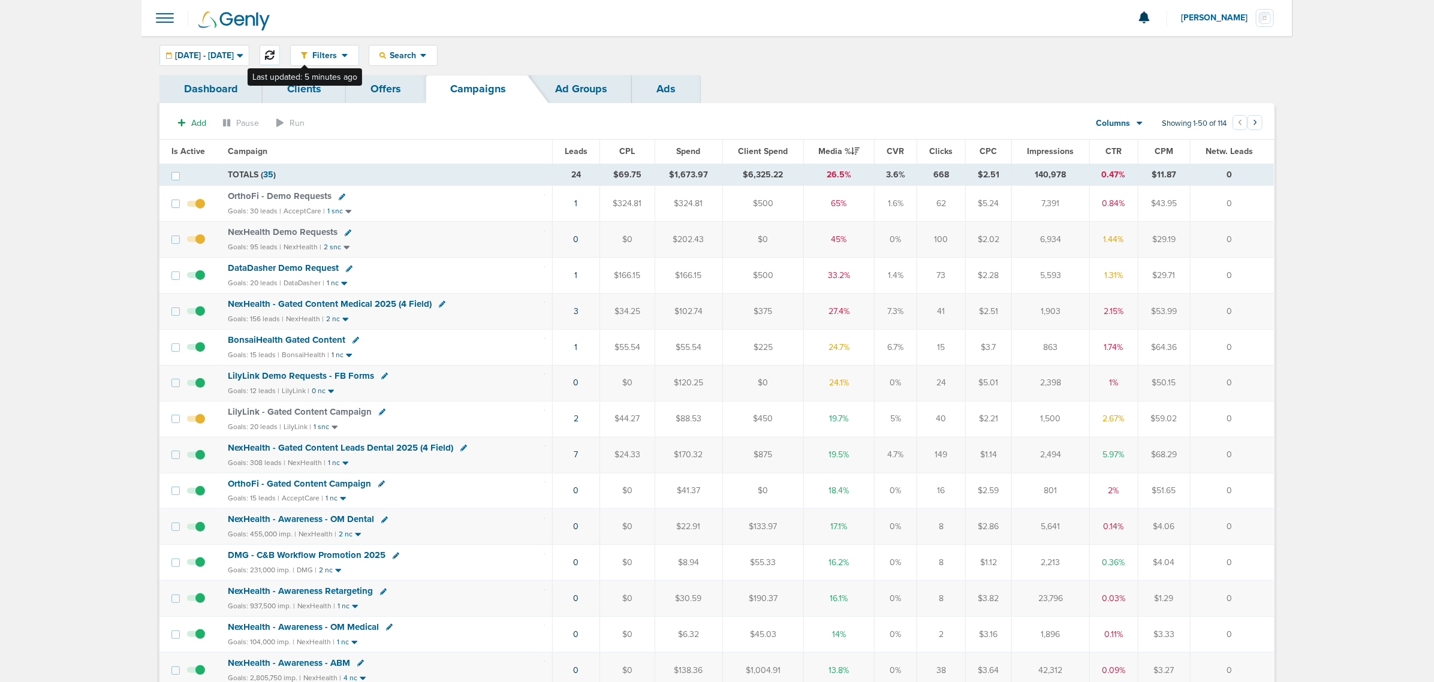
click at [275, 50] on icon at bounding box center [270, 55] width 10 height 10
click at [275, 57] on icon at bounding box center [270, 55] width 10 height 10
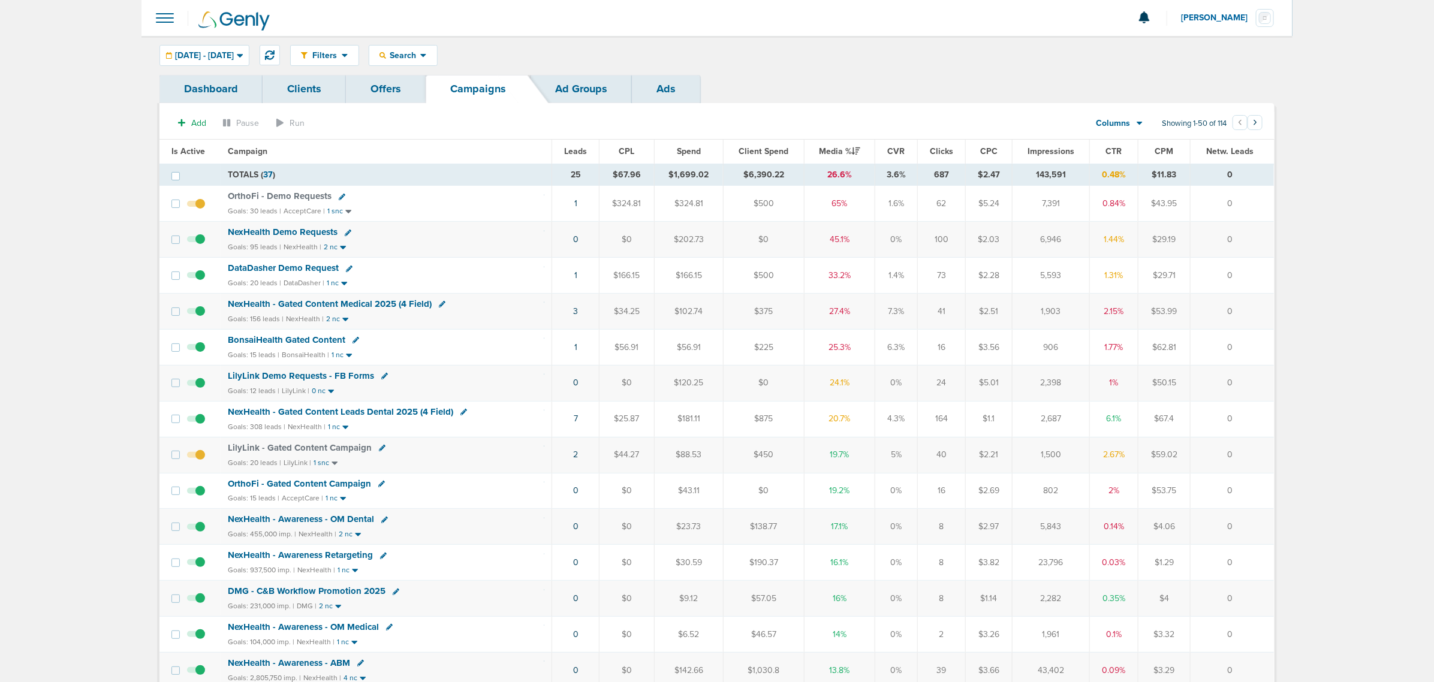
click at [376, 414] on span "NexHealth - Gated Content Leads Dental 2025 (4 Field)" at bounding box center [340, 411] width 225 height 11
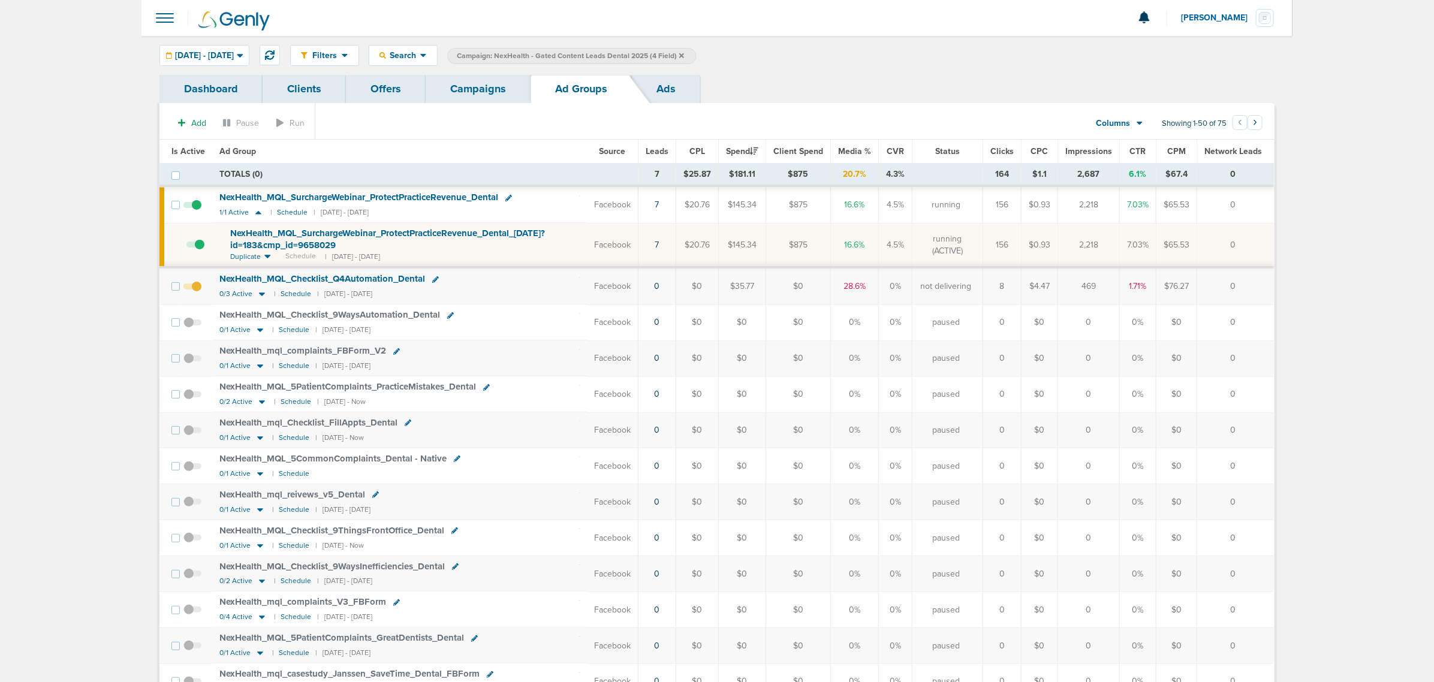
click at [481, 88] on link "Campaigns" at bounding box center [478, 89] width 105 height 28
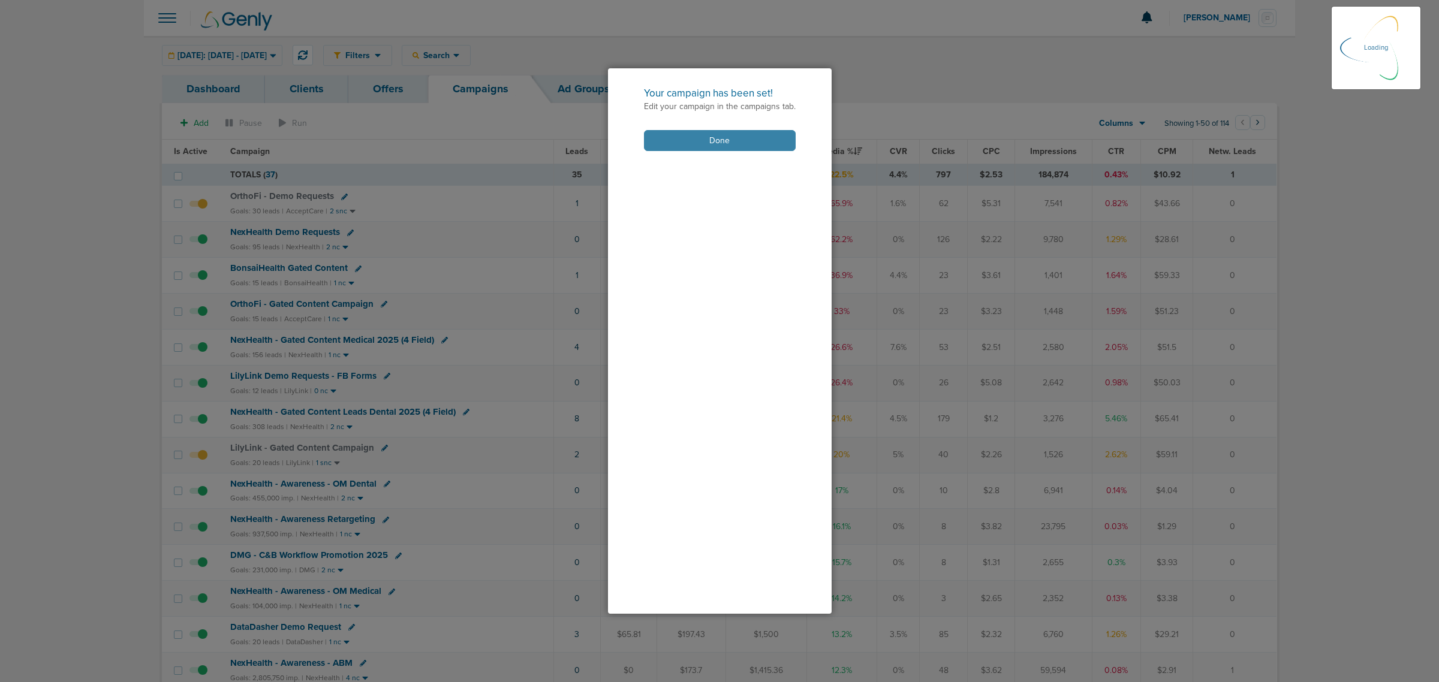
click at [753, 133] on button "Done" at bounding box center [720, 140] width 152 height 21
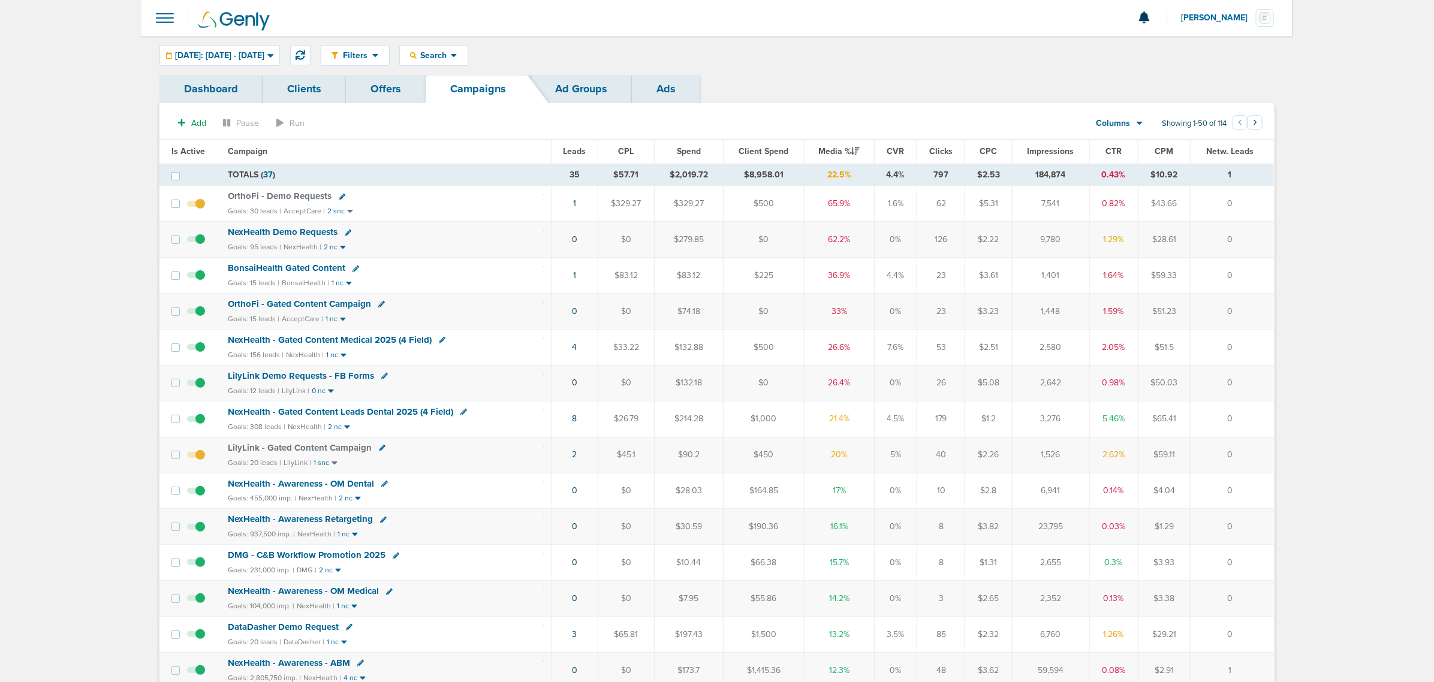
click at [382, 378] on icon at bounding box center [384, 376] width 7 height 7
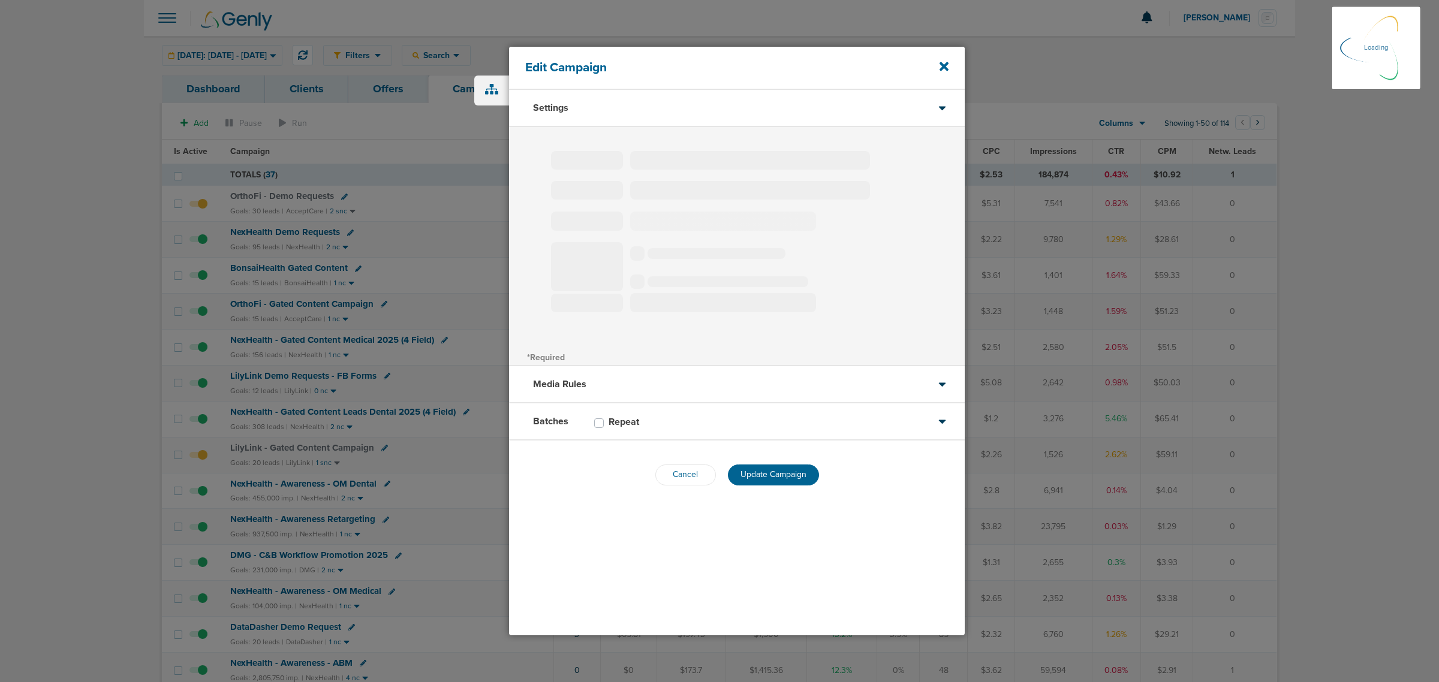
type input "LilyLink Demo Requests - FB Forms"
select select "Leads"
radio input "true"
select select "readOnly"
select select "1"
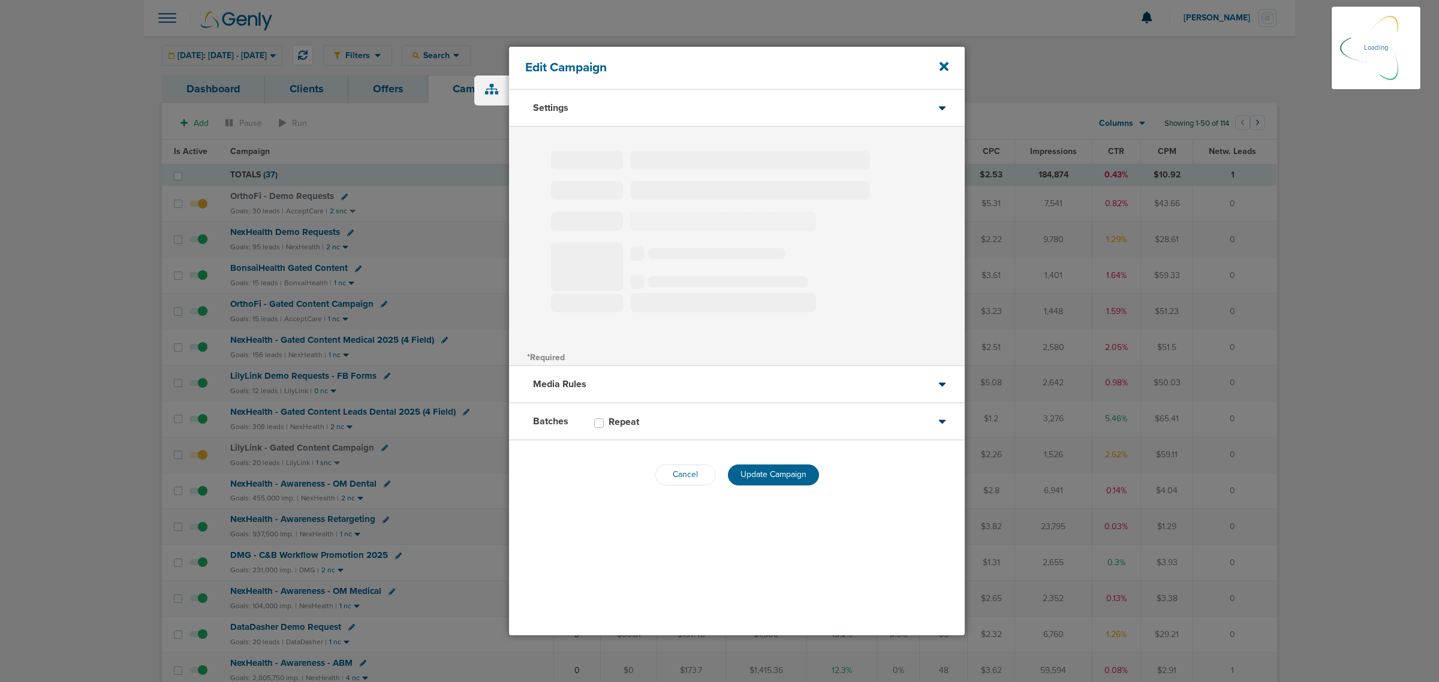
select select "2"
select select "3"
select select "4"
select select "6"
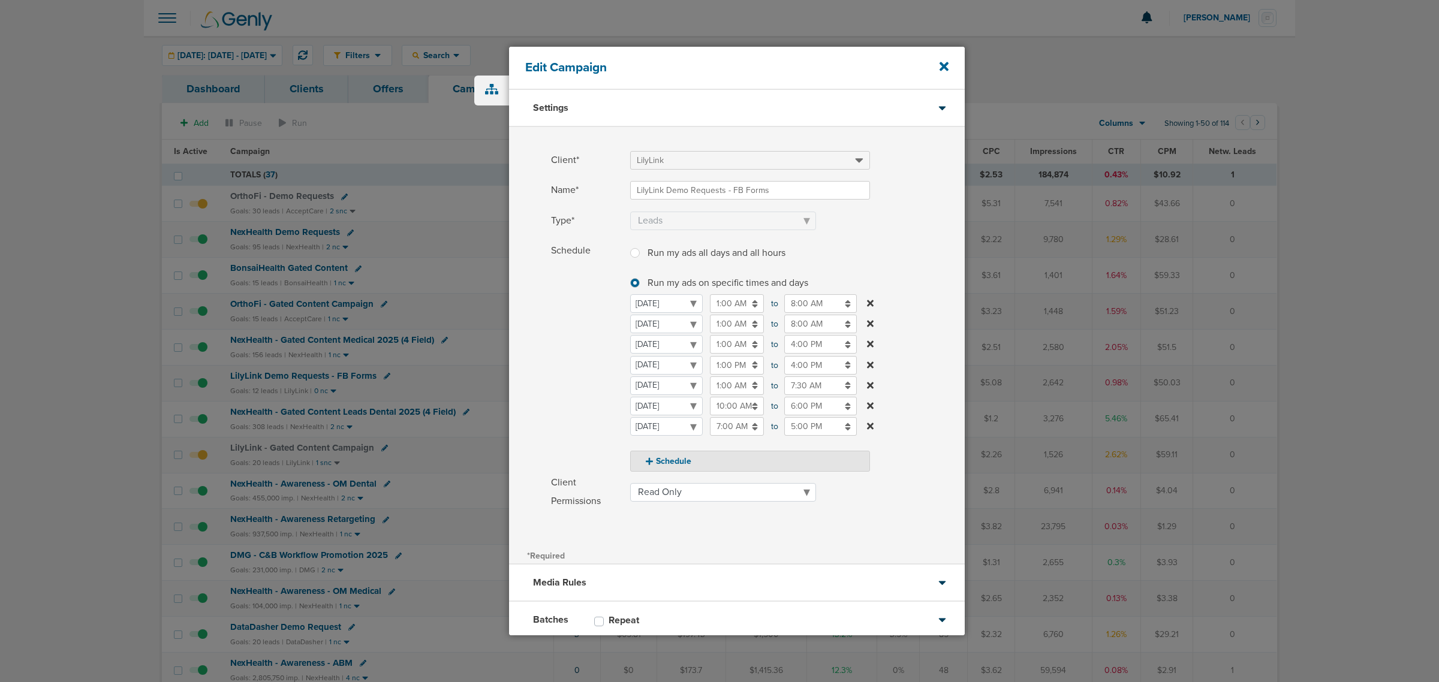
click at [812, 405] on input "6:00 PM" at bounding box center [820, 406] width 73 height 19
click at [787, 460] on span "06" at bounding box center [790, 464] width 18 height 18
click at [787, 438] on td "12" at bounding box center [786, 432] width 40 height 23
type input "12:00 PM"
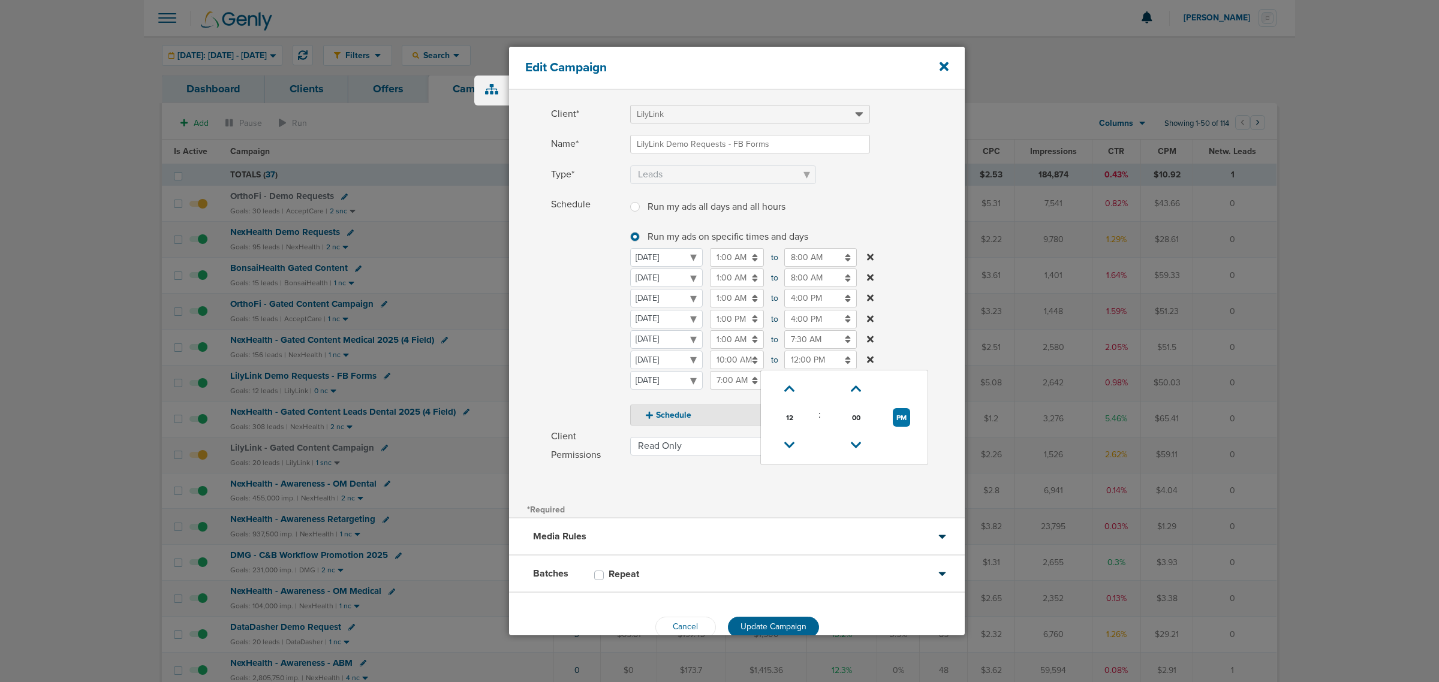
scroll to position [71, 0]
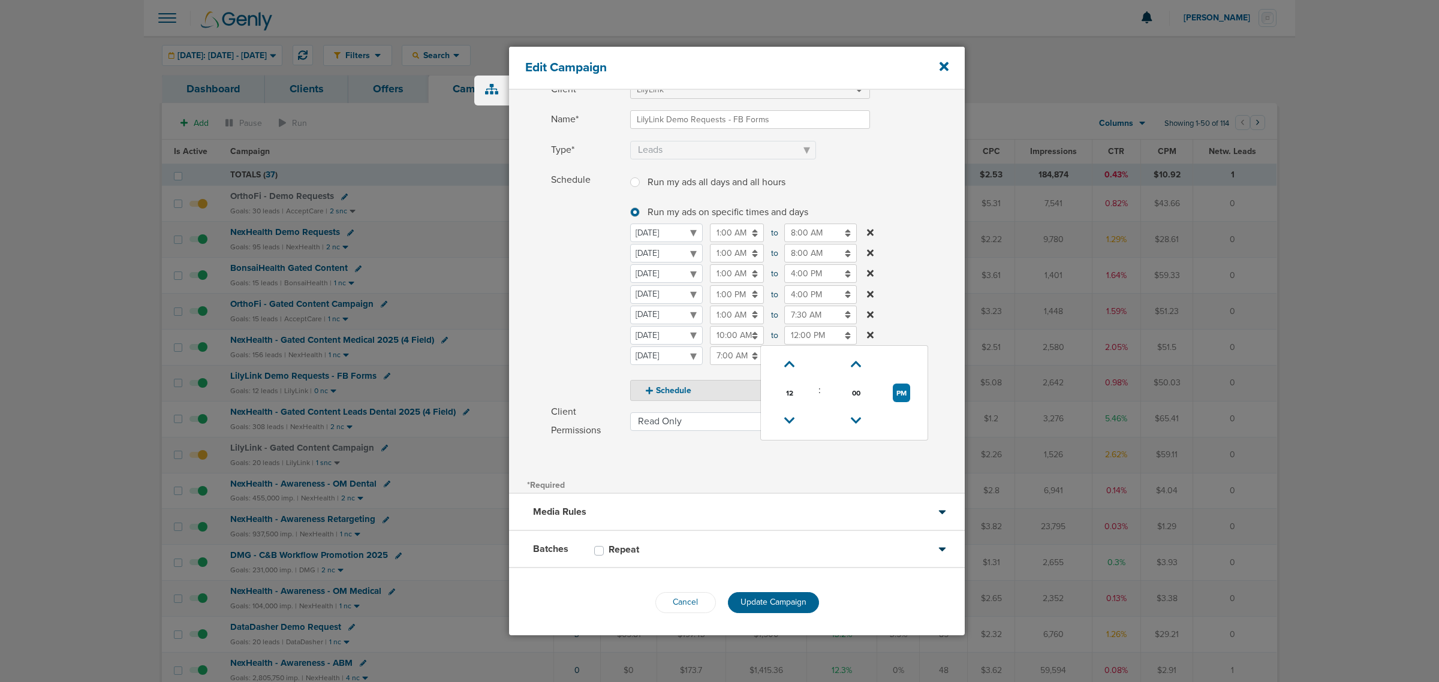
click at [930, 291] on label "Schedule Run my ads all days and all hours Run my ads all days and all hours Ru…" at bounding box center [758, 286] width 414 height 230
click at [783, 601] on span "Update Campaign" at bounding box center [773, 602] width 66 height 10
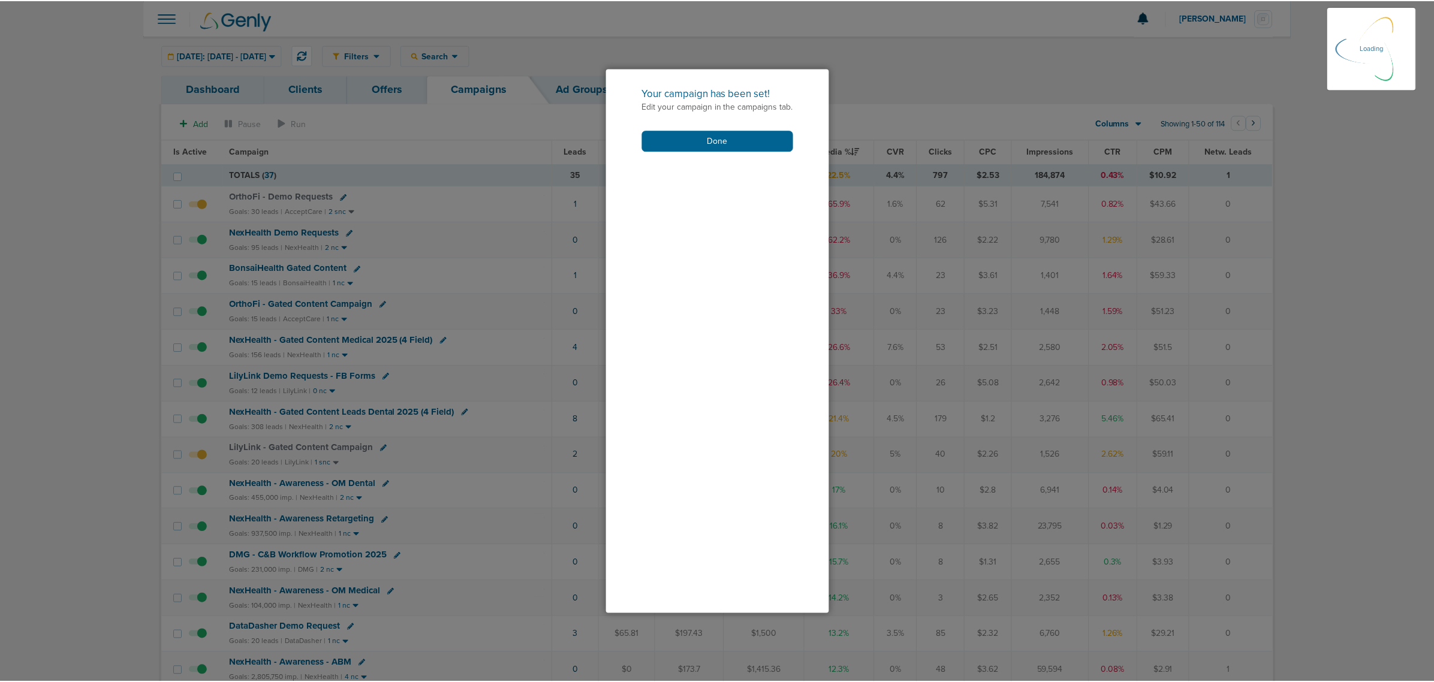
scroll to position [34, 0]
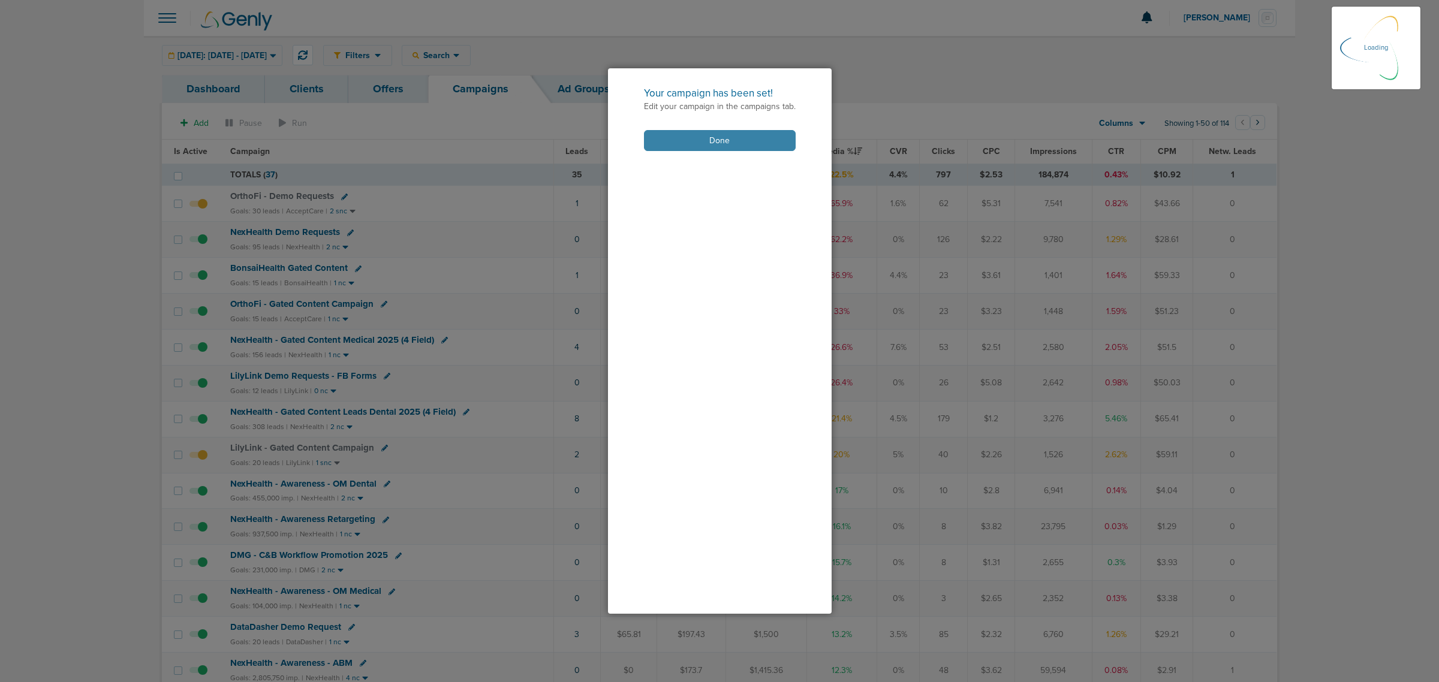
click at [741, 142] on button "Done" at bounding box center [720, 140] width 152 height 21
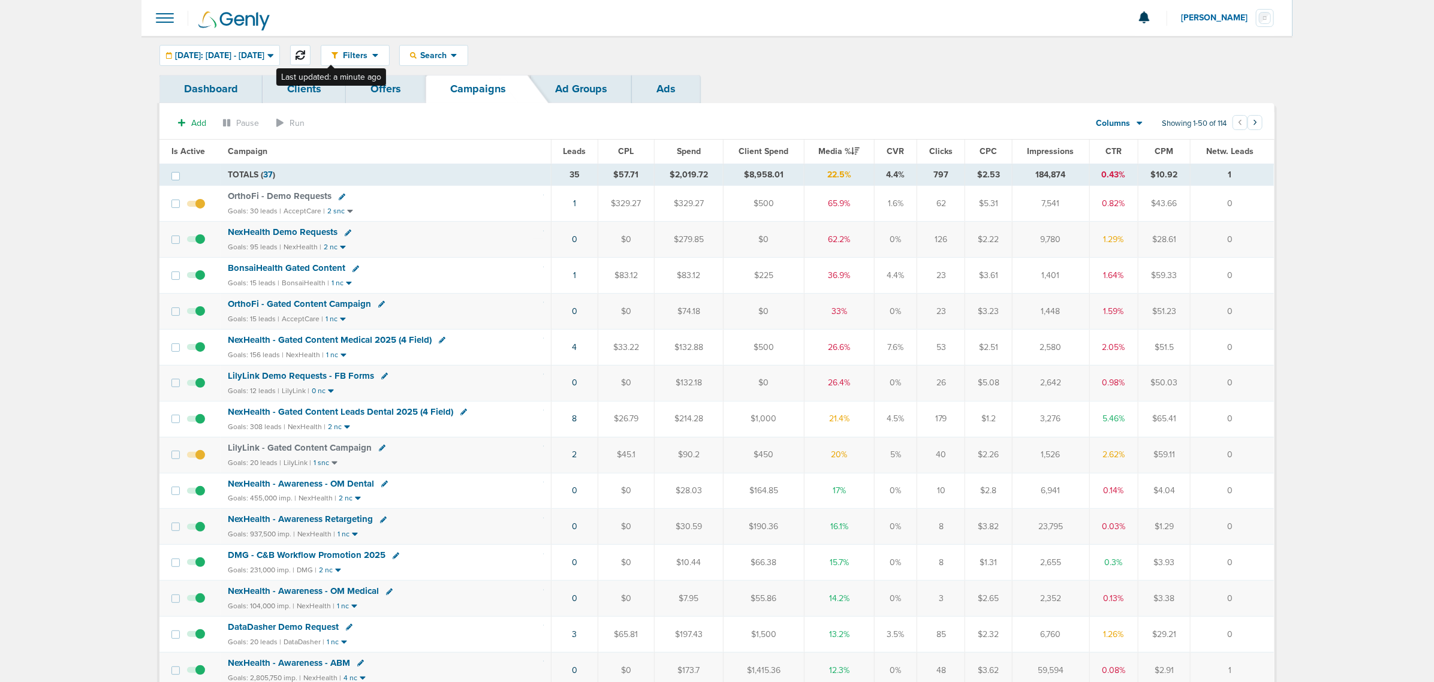
click at [305, 52] on icon at bounding box center [301, 55] width 10 height 10
click at [264, 56] on span "[DATE]: [DATE] - [DATE]" at bounding box center [219, 56] width 89 height 8
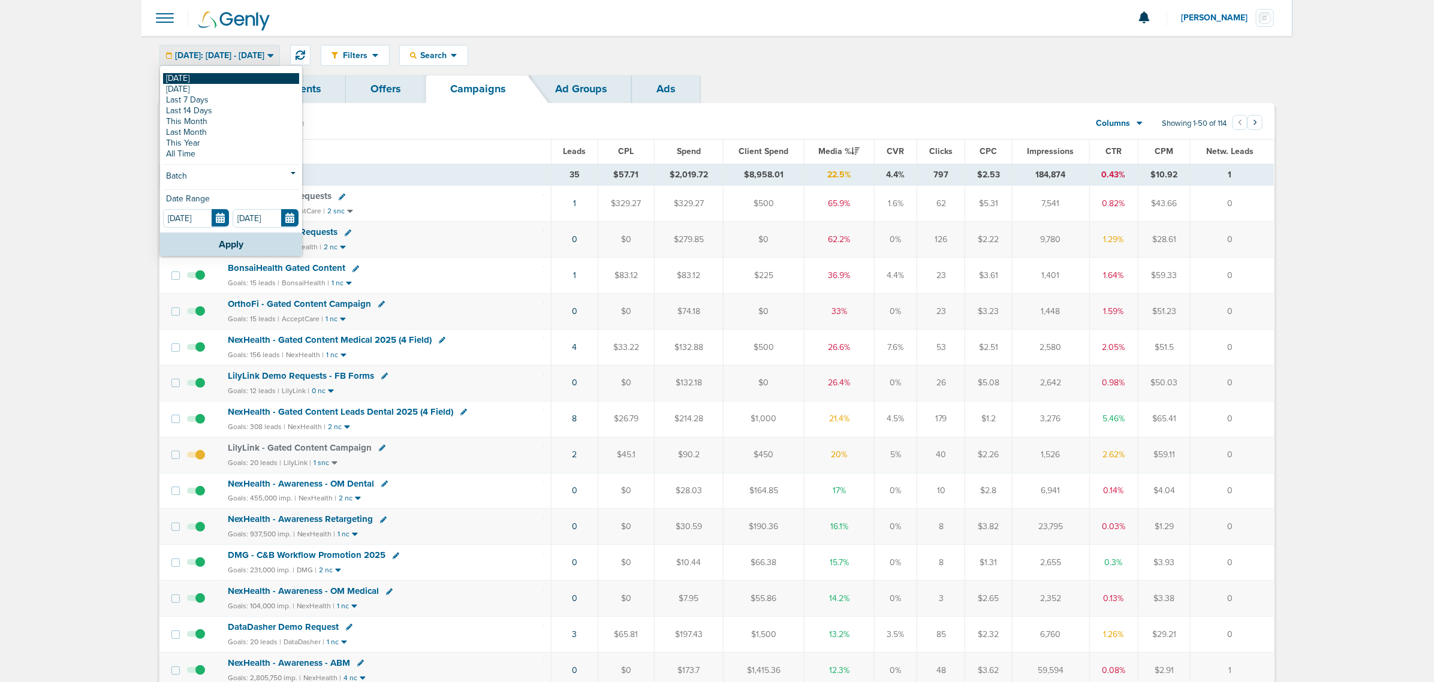
click at [233, 79] on link "[DATE]" at bounding box center [231, 78] width 136 height 11
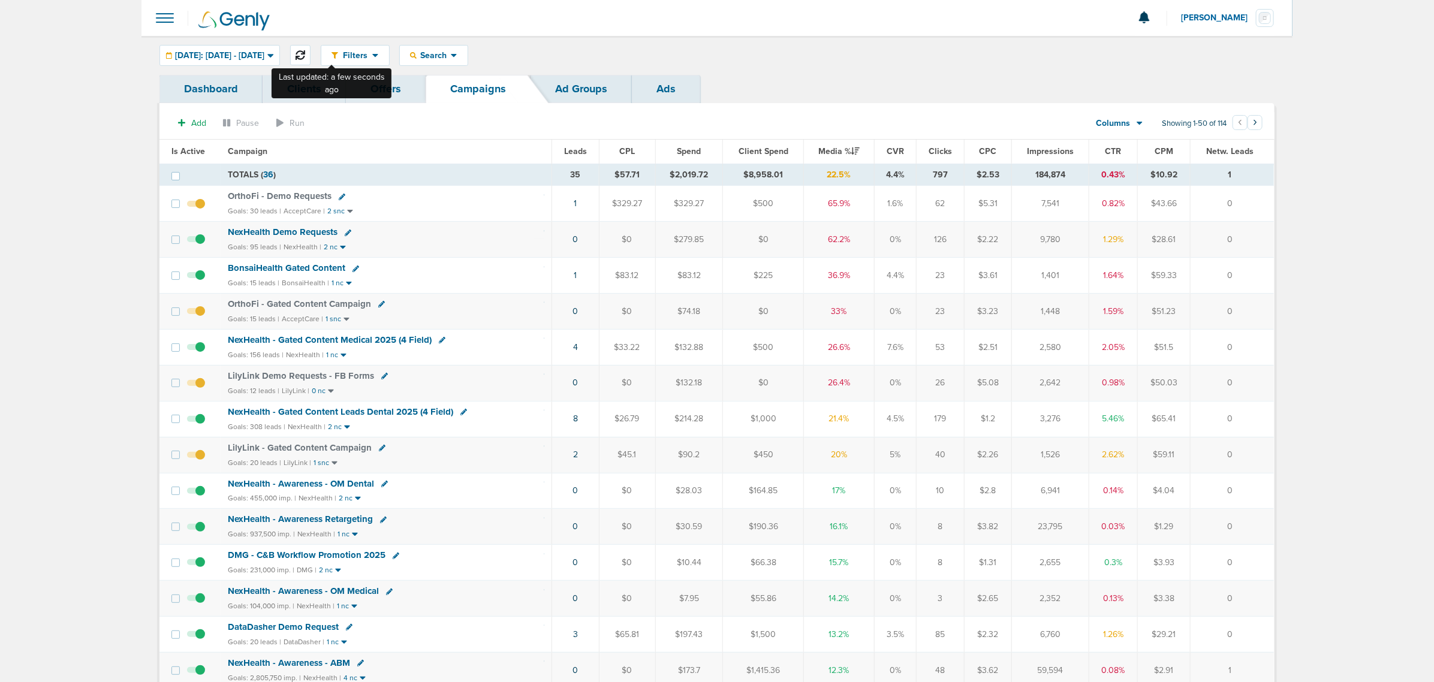
click at [305, 54] on icon at bounding box center [301, 55] width 10 height 10
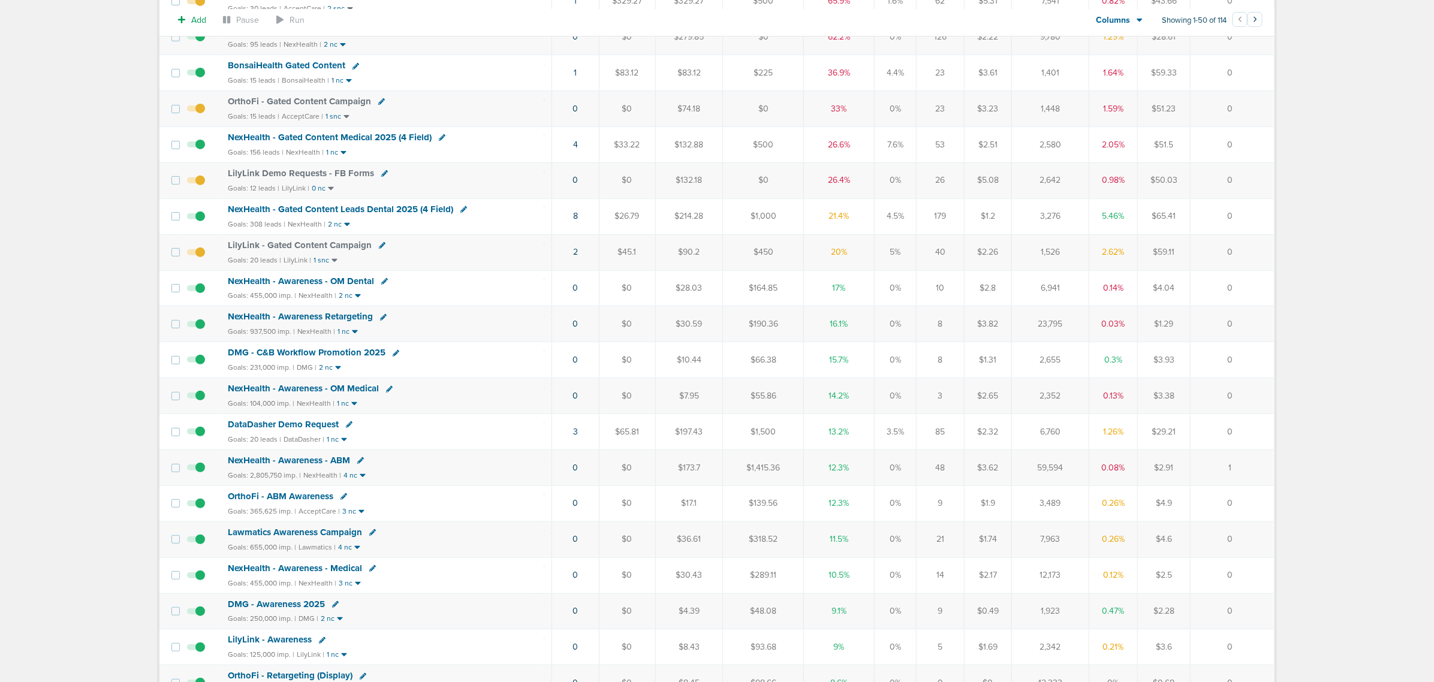
scroll to position [225, 0]
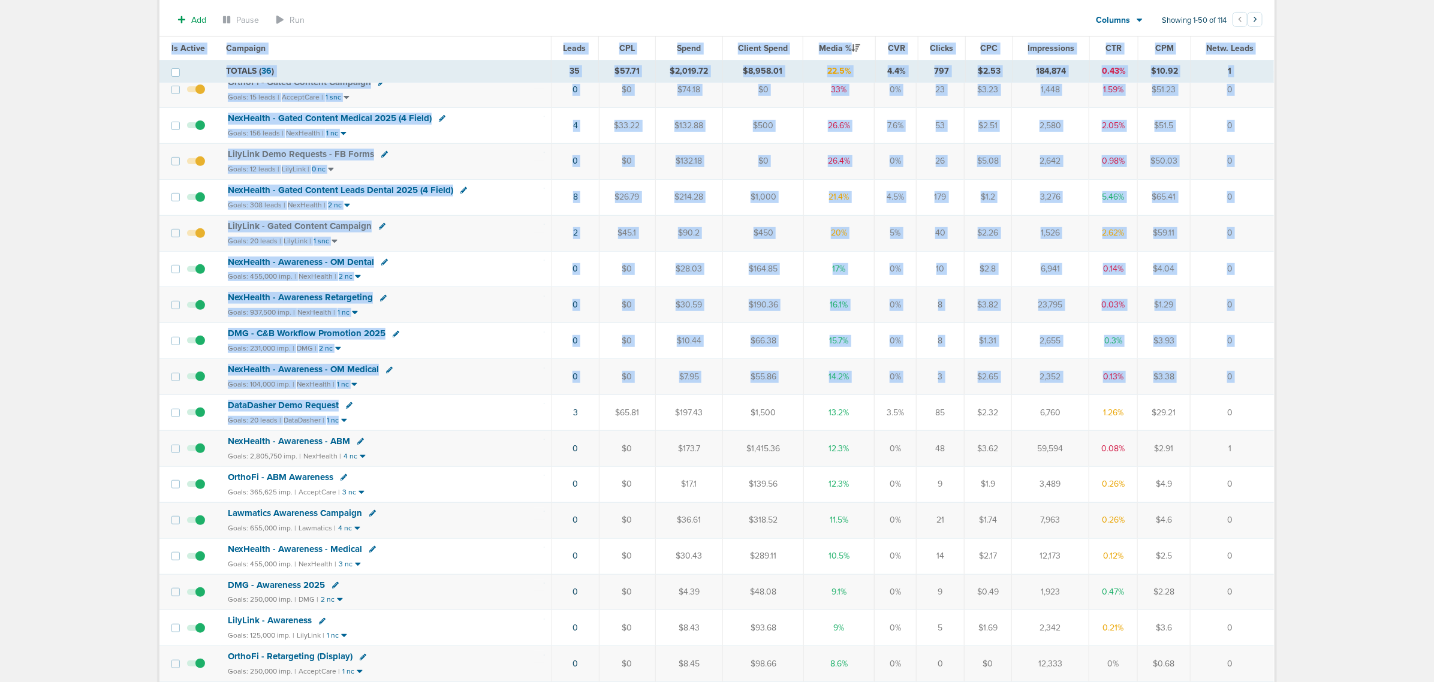
drag, startPoint x: 522, startPoint y: 423, endPoint x: 1344, endPoint y: 427, distance: 822.6
click at [1263, 402] on td "0" at bounding box center [1232, 413] width 84 height 36
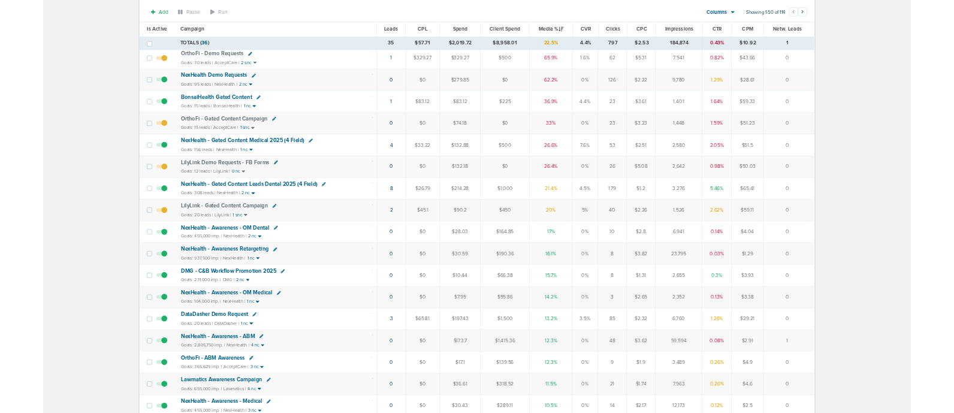
scroll to position [0, 0]
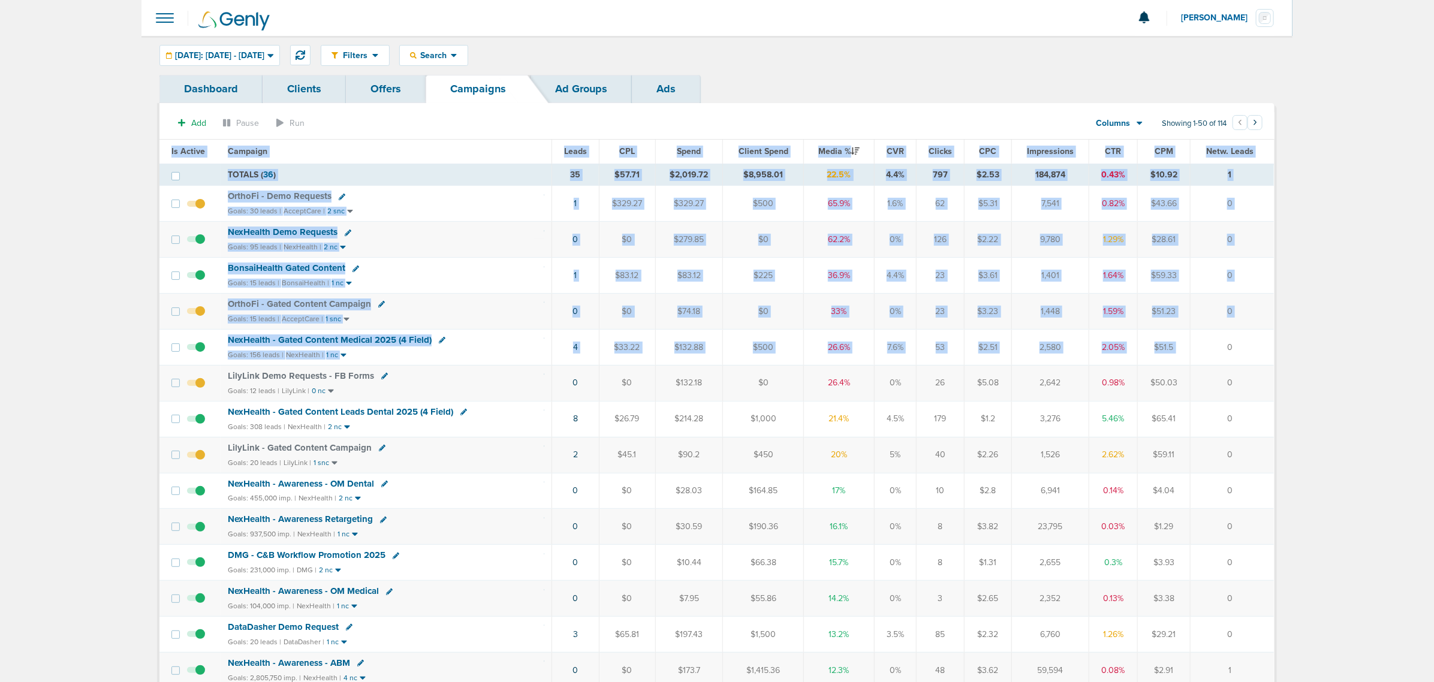
drag, startPoint x: 132, startPoint y: 149, endPoint x: 1236, endPoint y: 315, distance: 1115.6
click at [495, 141] on th "Campaign" at bounding box center [387, 152] width 332 height 24
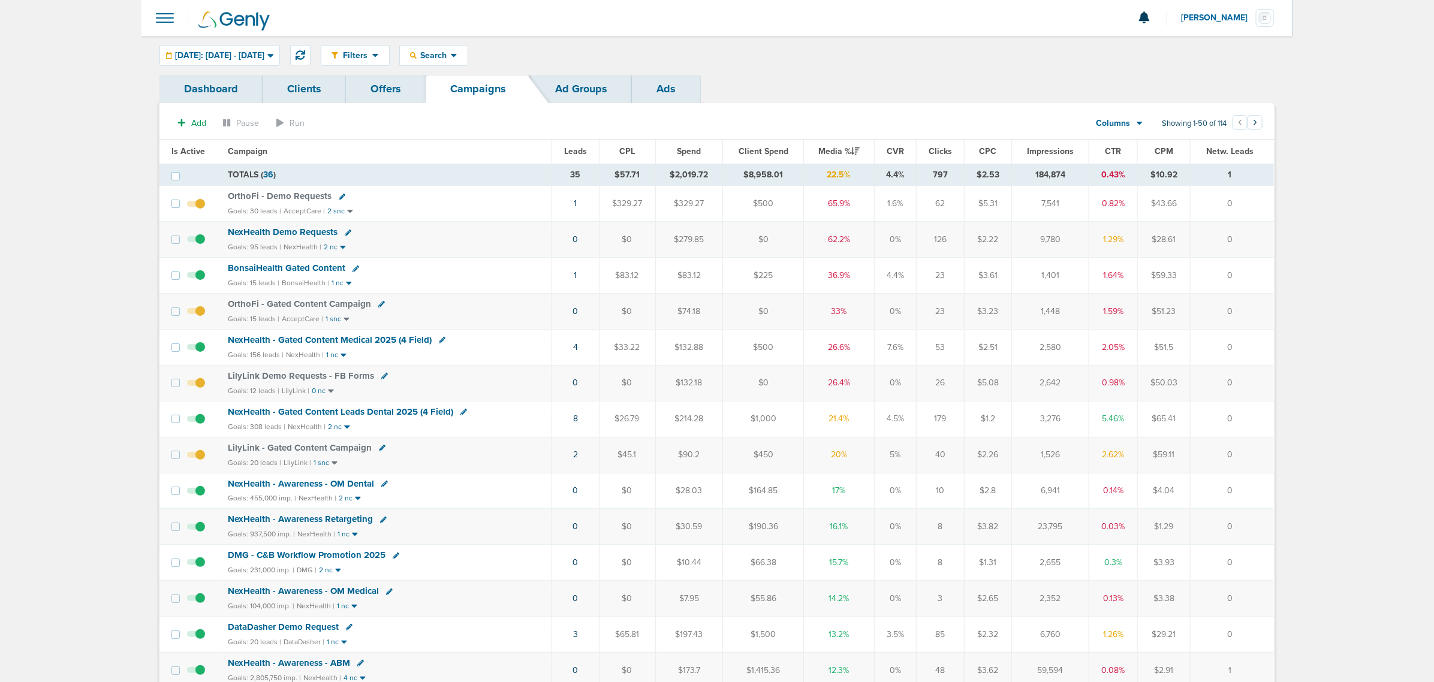
drag, startPoint x: 114, startPoint y: 76, endPoint x: 1438, endPoint y: 346, distance: 1351.0
click at [1434, 346] on html "Notifications You have no unread notifications Lauren Mericle Profile Sign Out …" at bounding box center [717, 341] width 1434 height 682
click at [402, 342] on span "NexHealth - Gated Content Medical 2025 (4 Field)" at bounding box center [330, 340] width 204 height 11
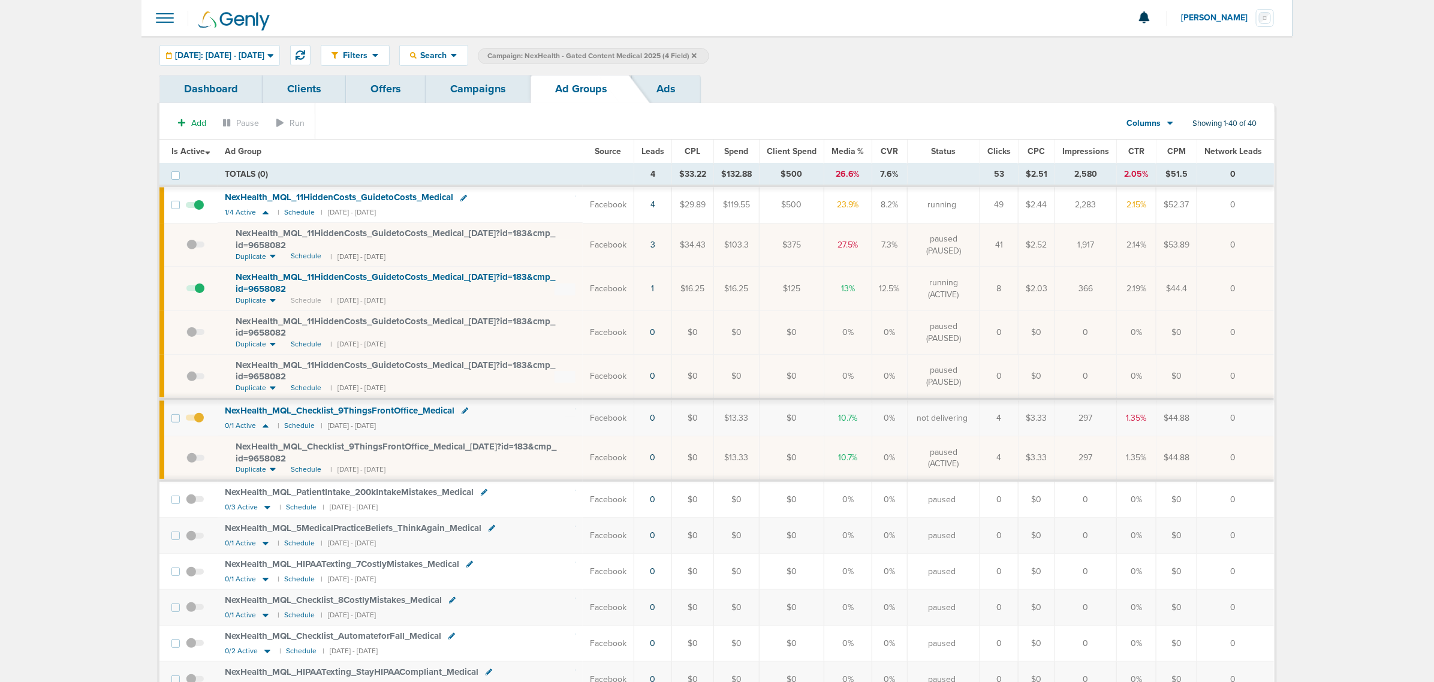
click at [198, 424] on span at bounding box center [195, 424] width 18 height 0
click at [195, 421] on input "checkbox" at bounding box center [195, 421] width 0 height 0
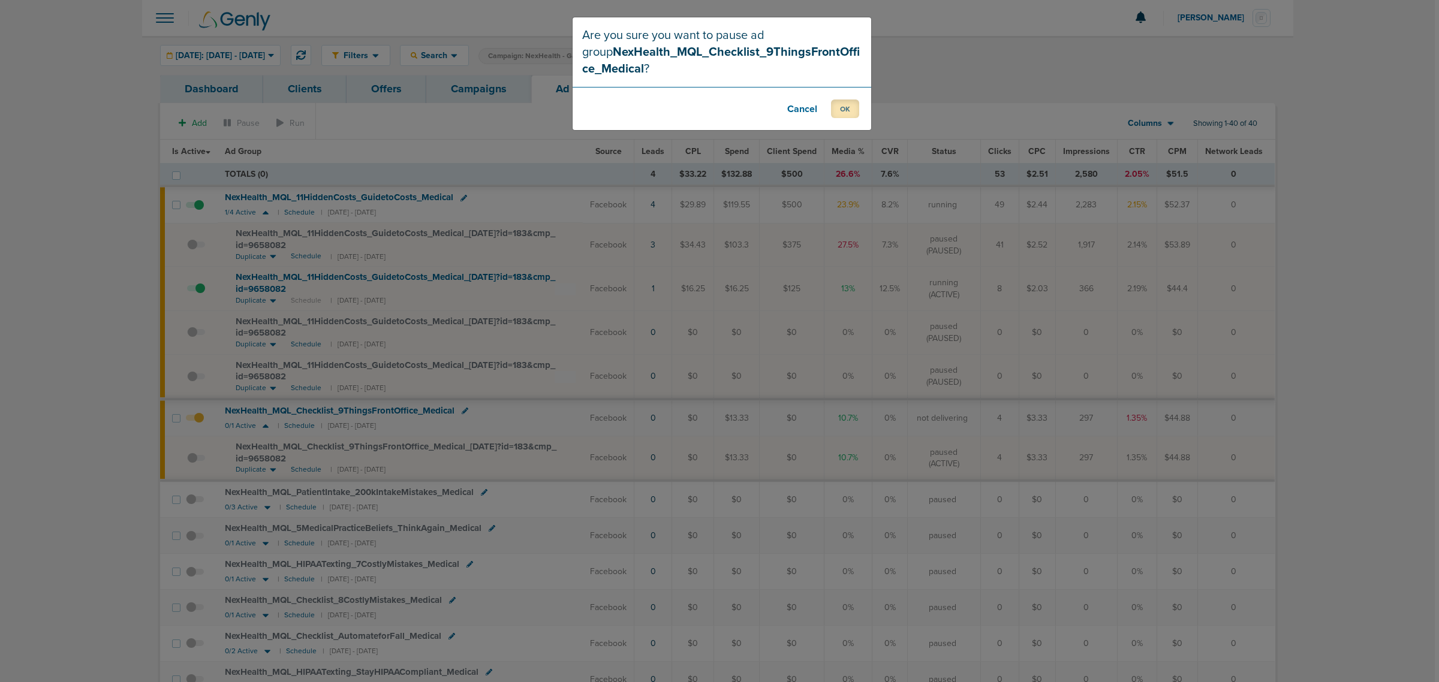
click at [840, 111] on button "OK" at bounding box center [845, 109] width 28 height 19
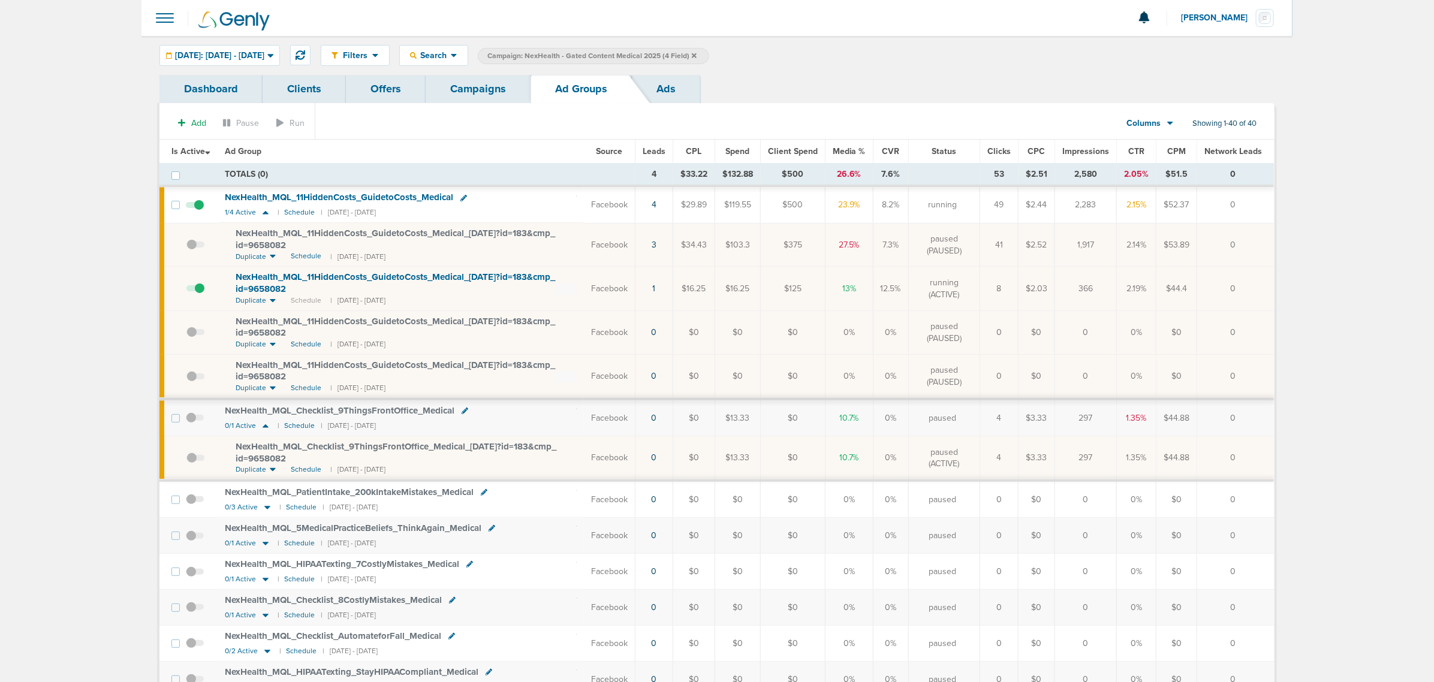
click at [439, 81] on link "Campaigns" at bounding box center [478, 89] width 105 height 28
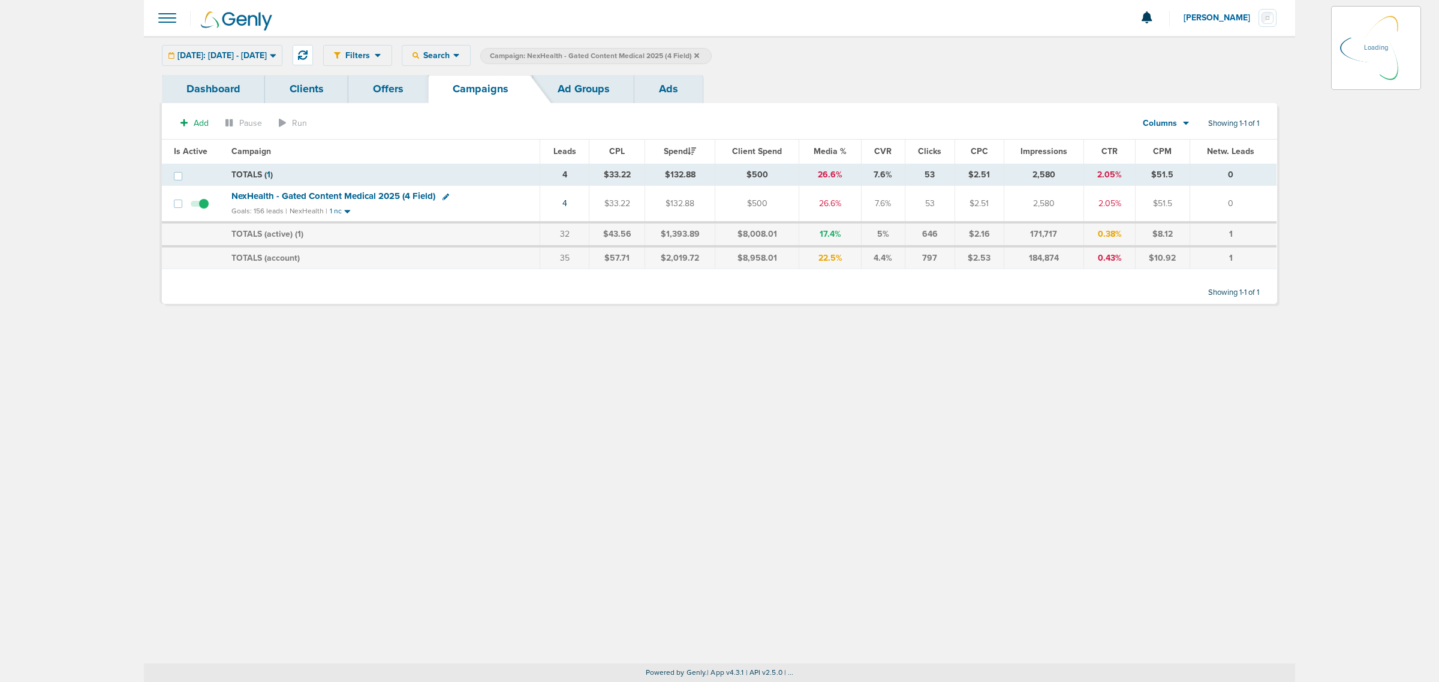
click at [699, 55] on icon at bounding box center [696, 55] width 5 height 5
click at [699, 52] on icon at bounding box center [696, 55] width 5 height 7
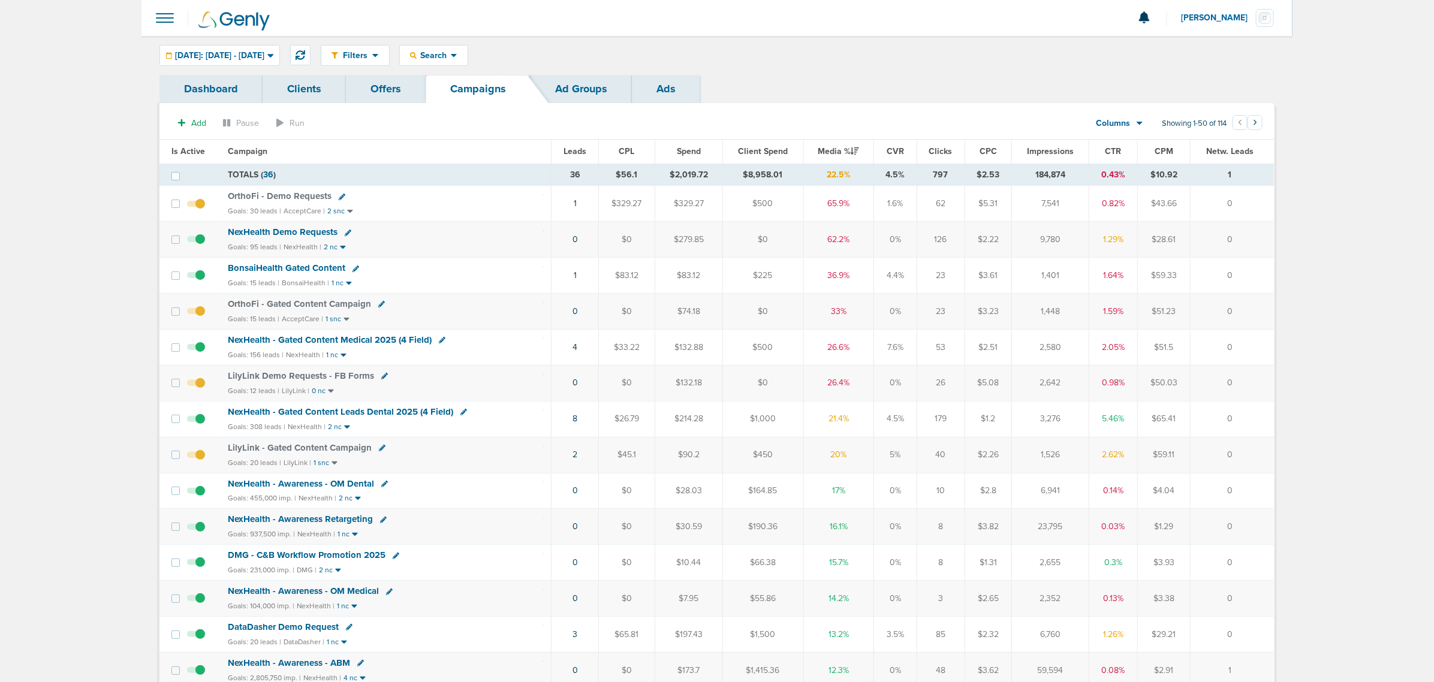
drag, startPoint x: 541, startPoint y: 426, endPoint x: 1265, endPoint y: 426, distance: 723.6
click at [1265, 426] on tr "NexHealth - Gated Content Leads Dental 2025 (4 Field) Goals: 308 leads | NexHea…" at bounding box center [716, 419] width 1115 height 36
click at [1265, 426] on td "0" at bounding box center [1233, 419] width 84 height 36
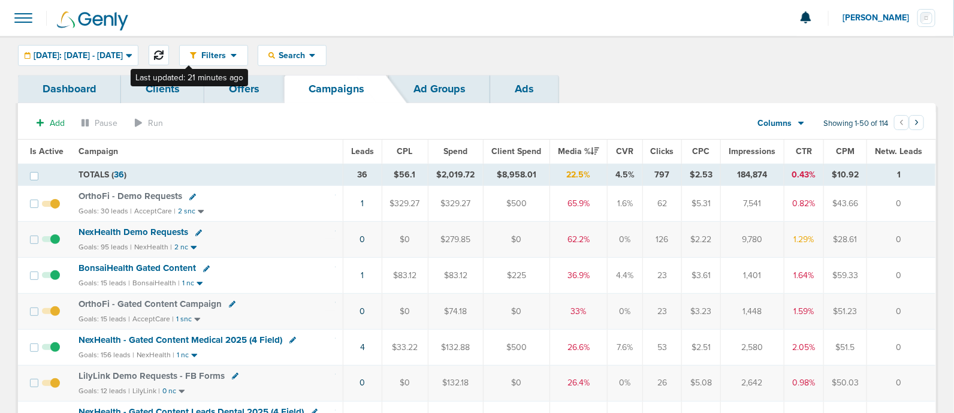
click at [164, 56] on icon at bounding box center [159, 55] width 10 height 10
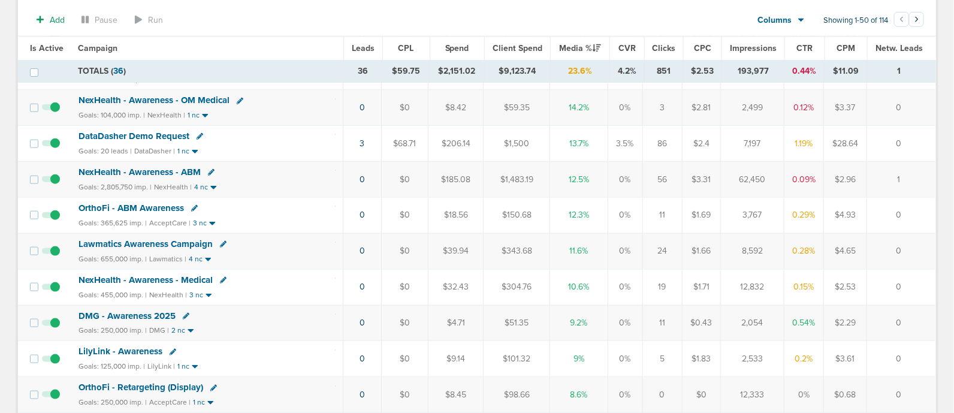
scroll to position [611, 0]
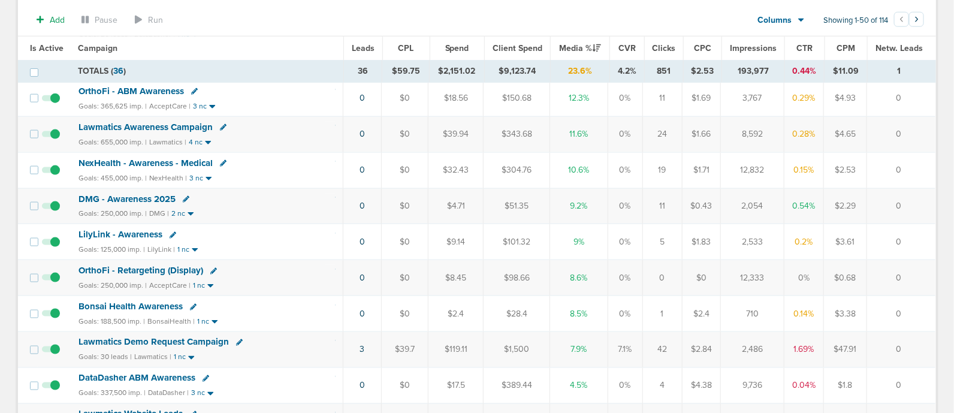
click at [341, 224] on td "LilyLink - Awareness Goals: 125,000 imp. | LilyLink | 1 nc" at bounding box center [207, 242] width 272 height 36
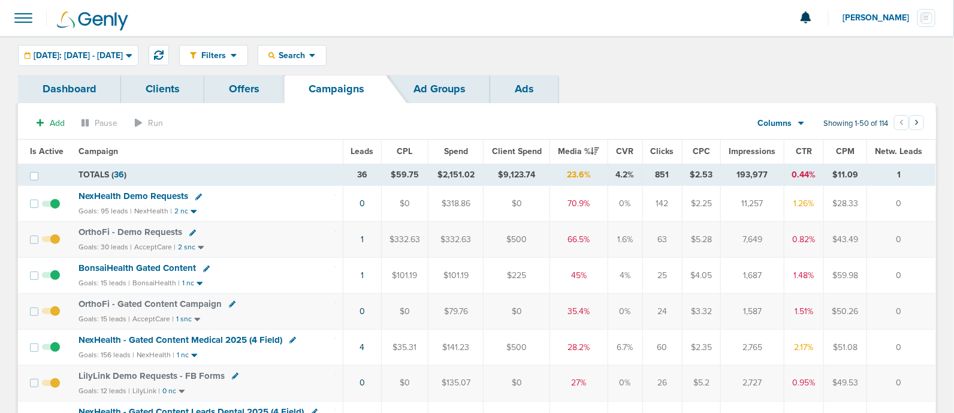
scroll to position [177, 0]
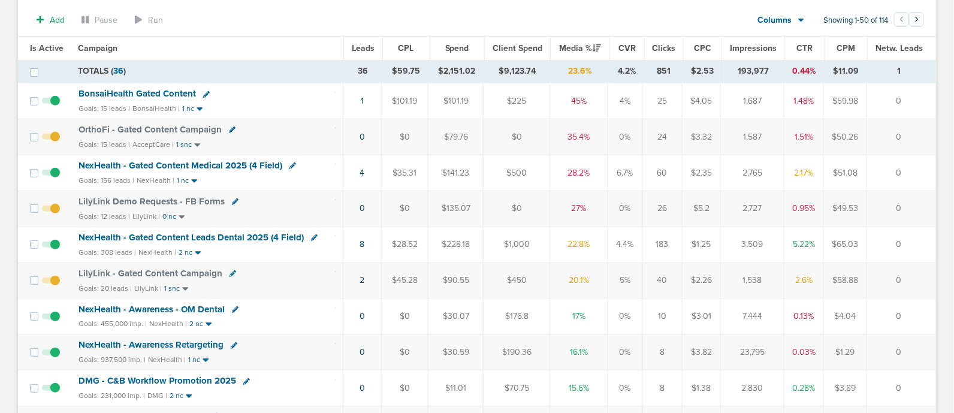
click at [191, 235] on span "NexHealth - Gated Content Leads Dental 2025 (4 Field)" at bounding box center [191, 237] width 225 height 11
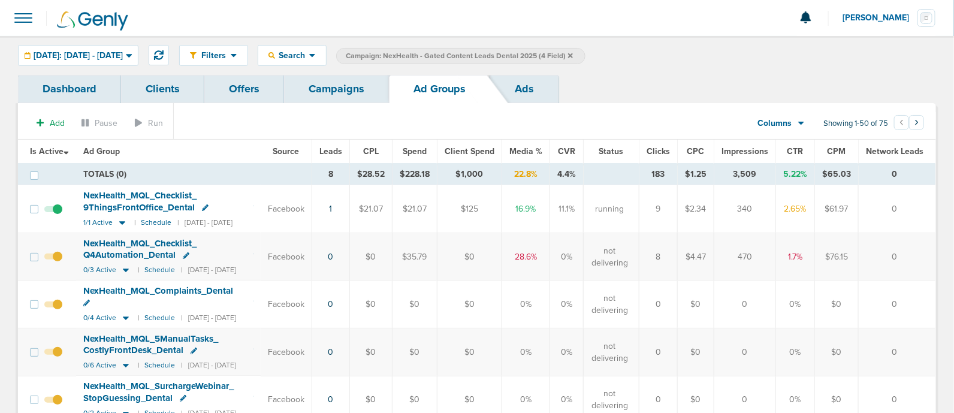
click at [168, 195] on span "NexHealth_ MQL_ Checklist_ 9ThingsFrontOffice_ Dental" at bounding box center [139, 201] width 113 height 23
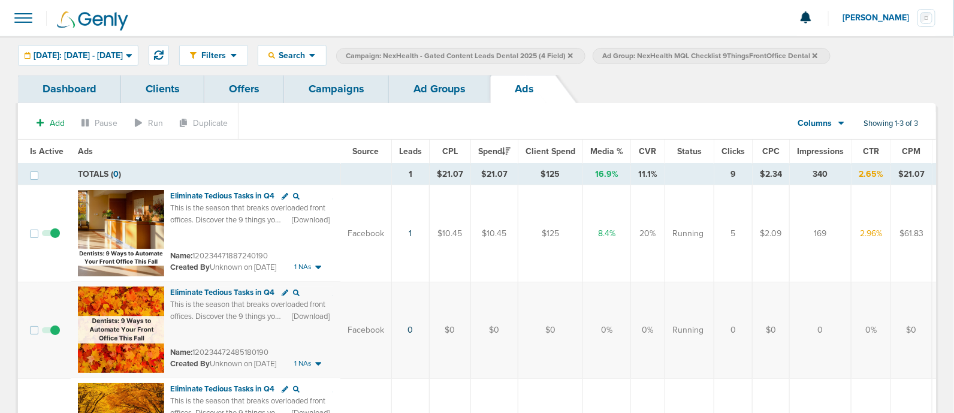
click at [321, 85] on link "Campaigns" at bounding box center [336, 89] width 105 height 28
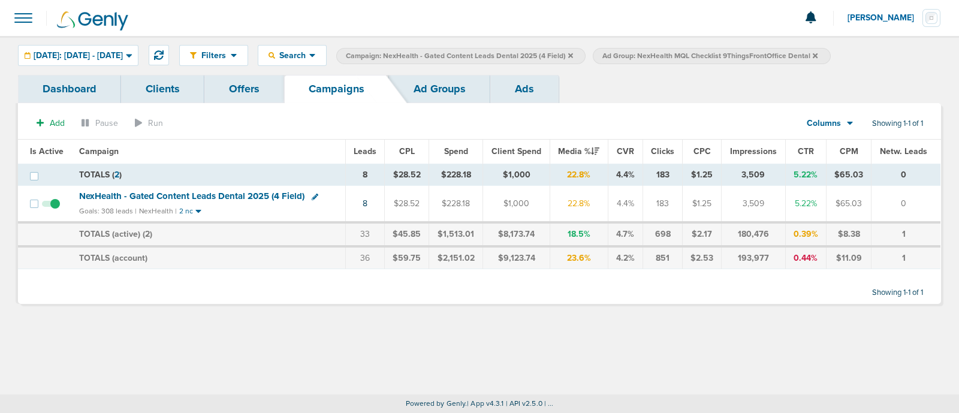
click at [573, 56] on icon at bounding box center [570, 55] width 5 height 5
click at [561, 56] on icon at bounding box center [558, 55] width 5 height 5
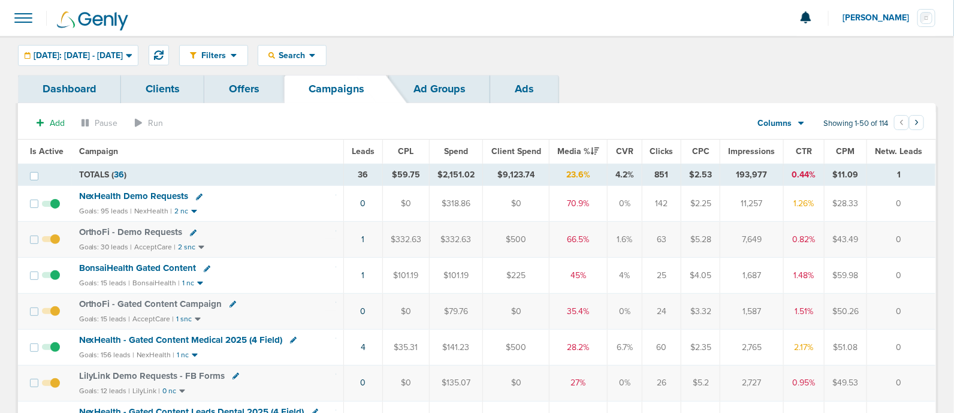
click at [225, 335] on span "NexHealth - Gated Content Medical 2025 (4 Field)" at bounding box center [181, 340] width 204 height 11
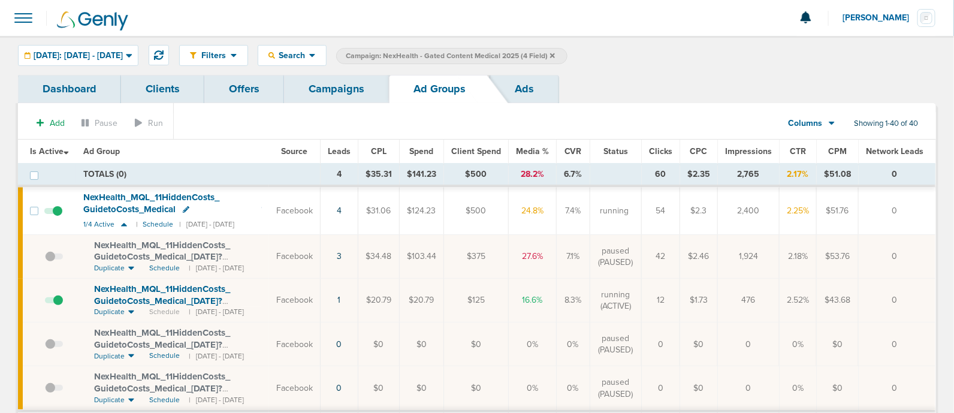
click at [341, 91] on link "Campaigns" at bounding box center [336, 89] width 105 height 28
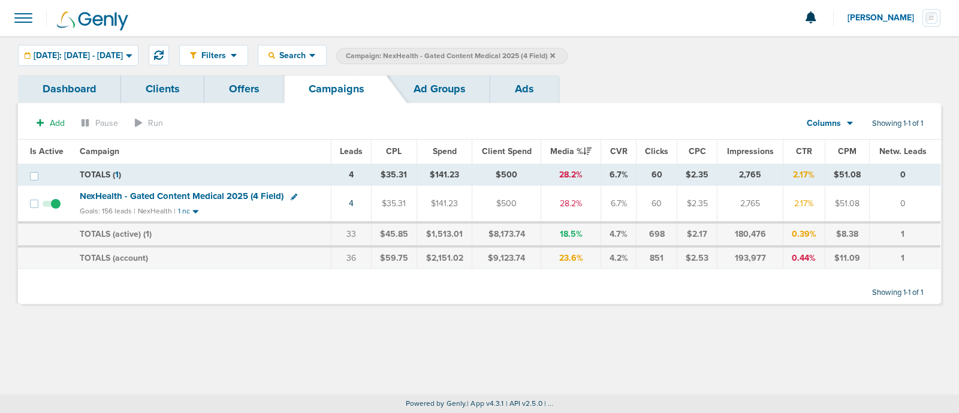
click at [555, 54] on icon at bounding box center [552, 55] width 5 height 5
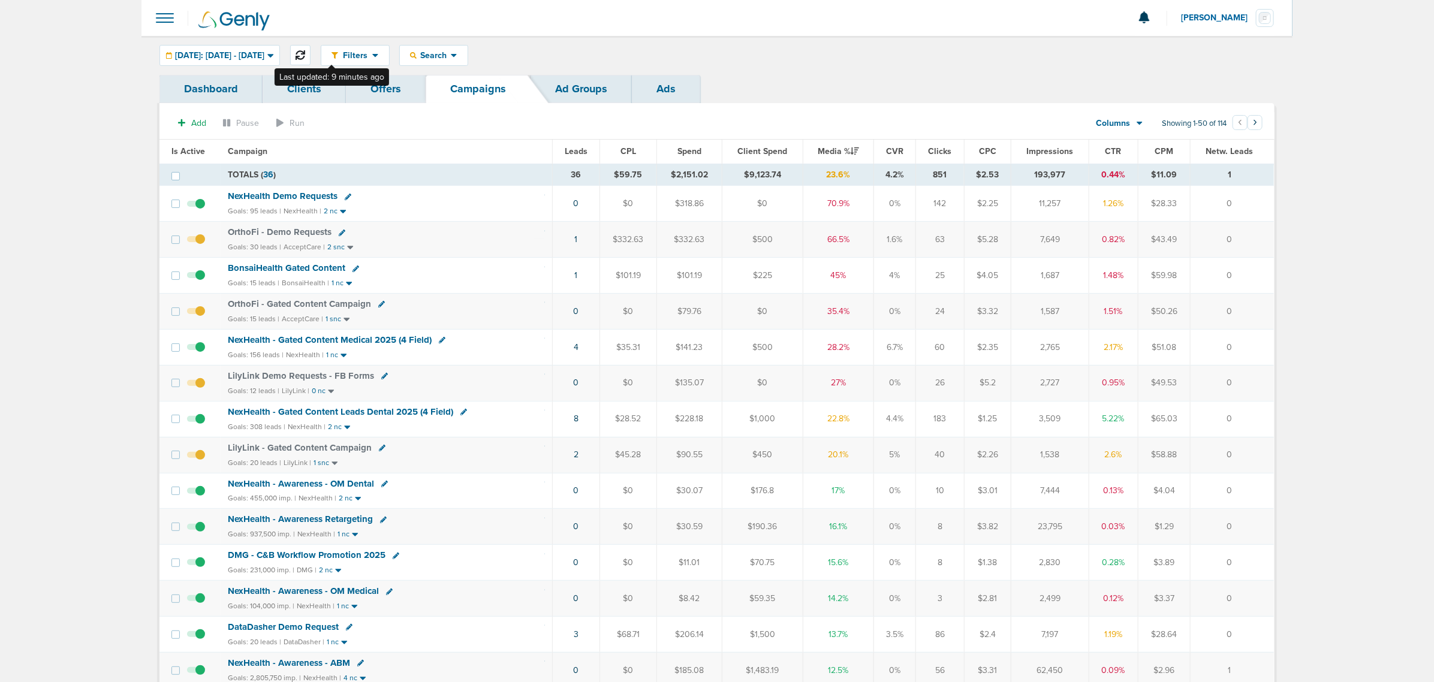
click at [305, 56] on icon at bounding box center [301, 55] width 10 height 10
drag, startPoint x: 685, startPoint y: 353, endPoint x: 1245, endPoint y: 348, distance: 560.0
click at [1245, 348] on tr "NexHealth - Gated Content Medical 2025 (4 Field) Goals: 156 leads | NexHealth |…" at bounding box center [716, 347] width 1115 height 36
click at [1245, 348] on td "0" at bounding box center [1232, 347] width 84 height 36
click at [377, 341] on span "NexHealth - Gated Content Medical 2025 (4 Field)" at bounding box center [330, 340] width 204 height 11
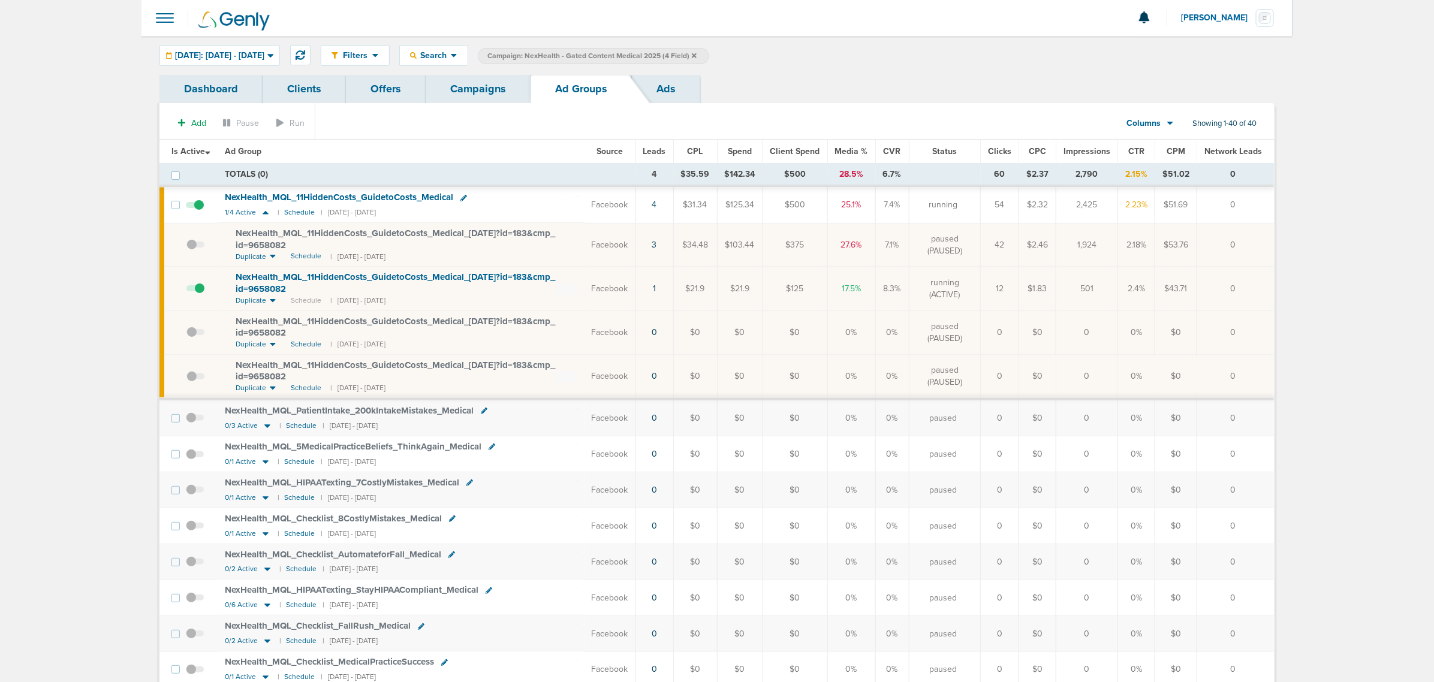
click at [469, 86] on link "Campaigns" at bounding box center [478, 89] width 105 height 28
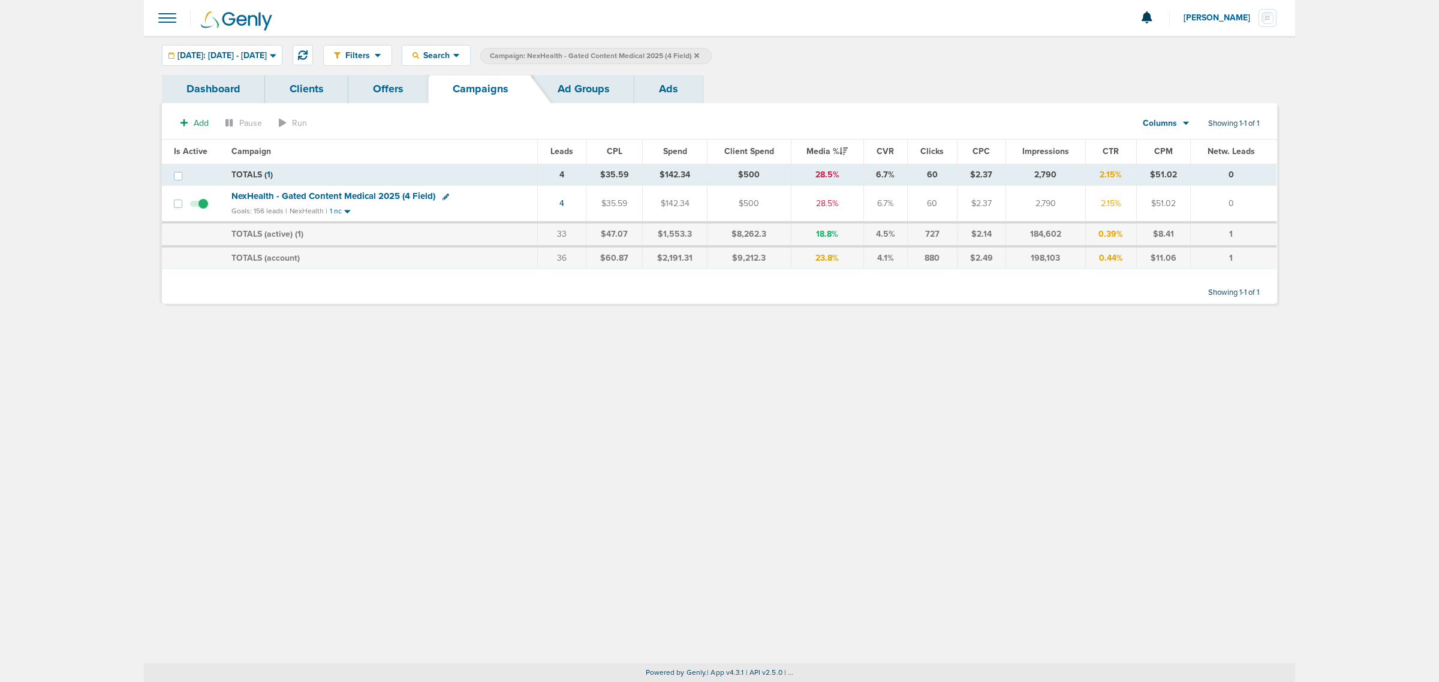
click at [699, 56] on icon at bounding box center [696, 55] width 5 height 7
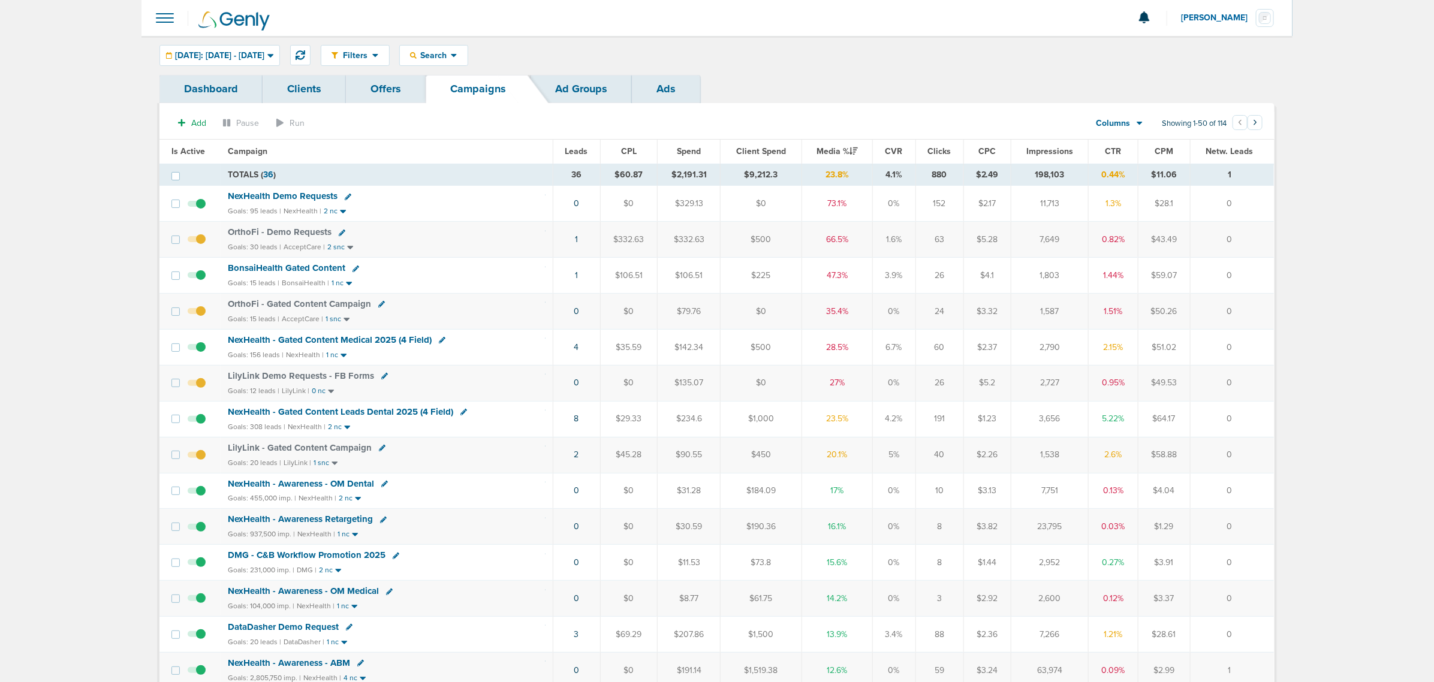
click at [366, 340] on span "NexHealth - Gated Content Medical 2025 (4 Field)" at bounding box center [330, 340] width 204 height 11
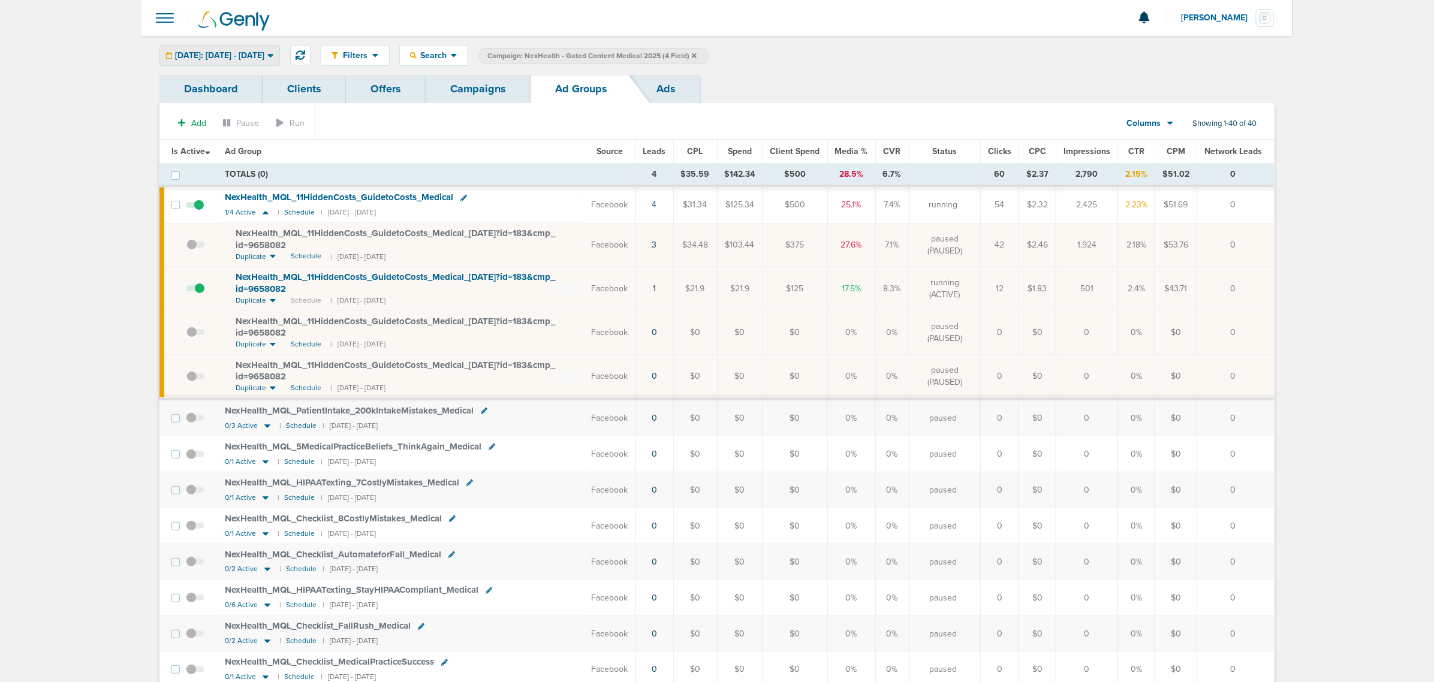
click at [219, 47] on div "[DATE]: [DATE] - [DATE]" at bounding box center [219, 56] width 119 height 20
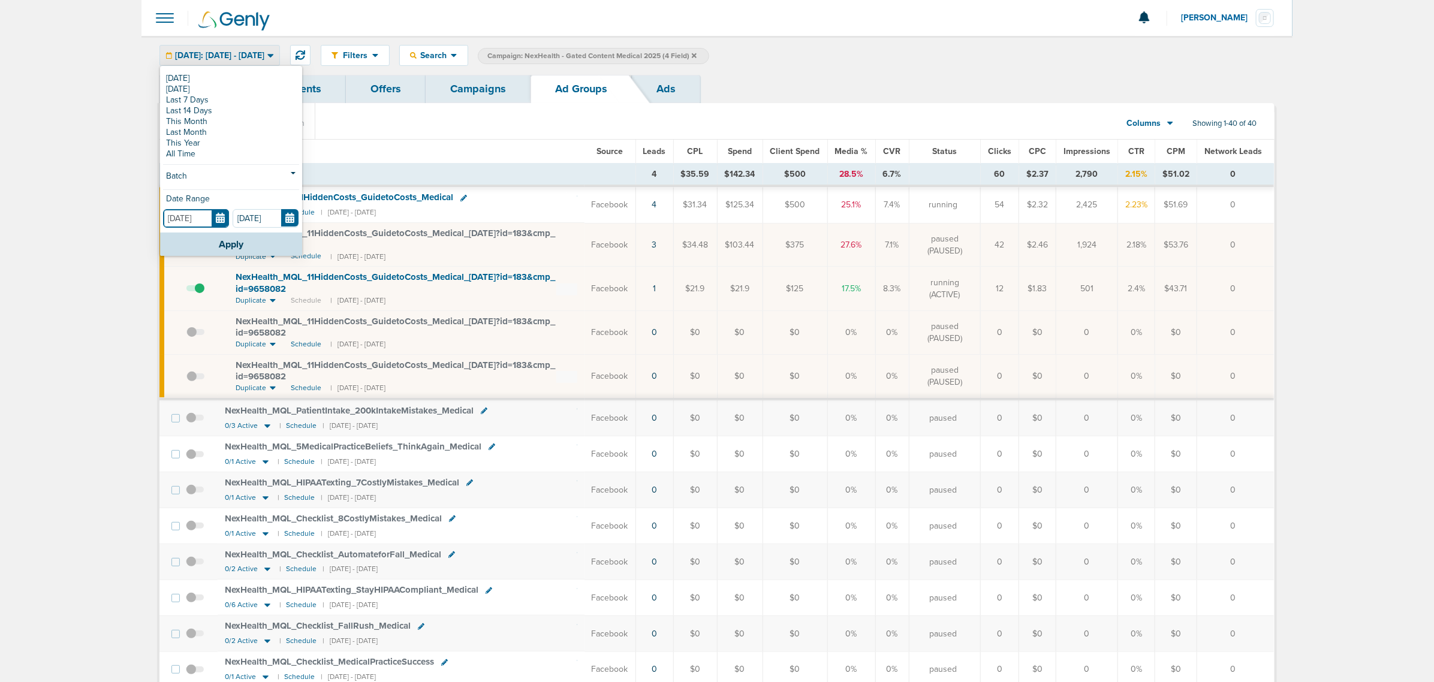
click at [219, 221] on input "[DATE]" at bounding box center [196, 218] width 66 height 19
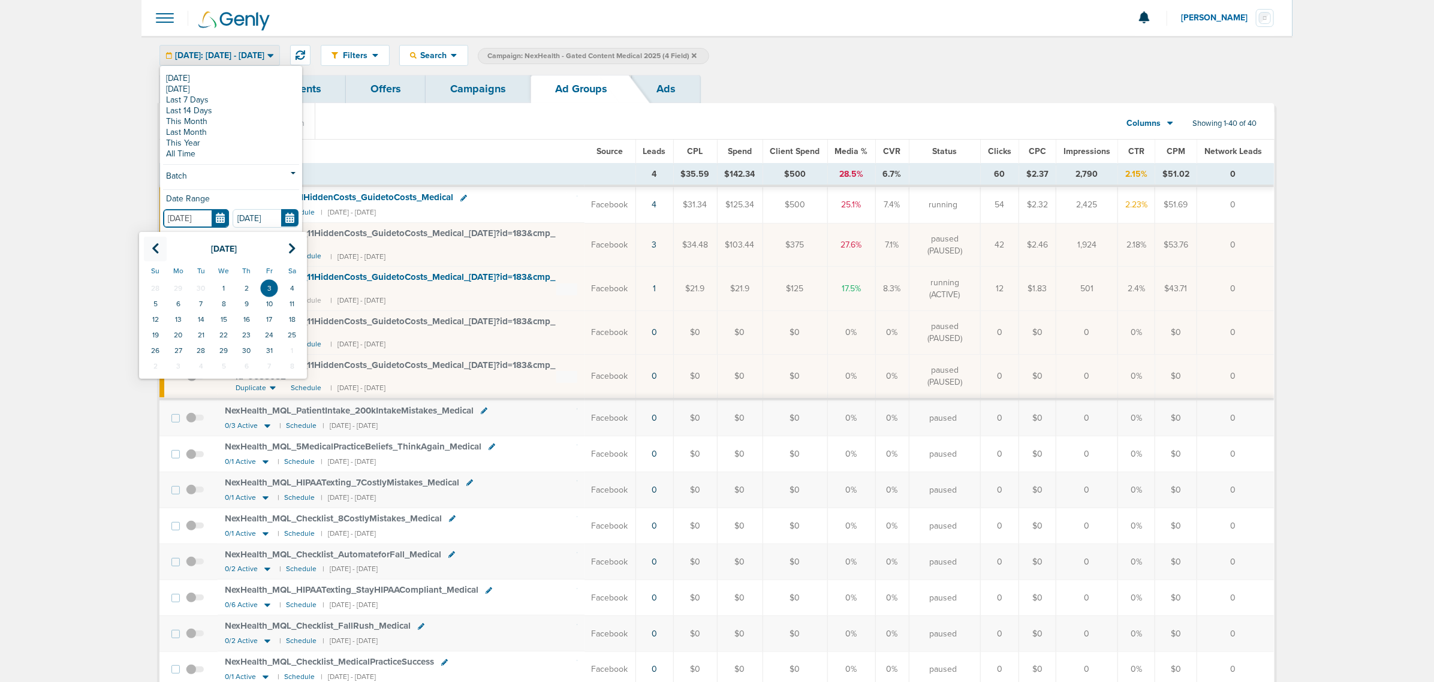
click at [153, 252] on icon at bounding box center [156, 249] width 8 height 12
click at [177, 283] on td "28" at bounding box center [178, 289] width 23 height 16
type input "07.28.2025"
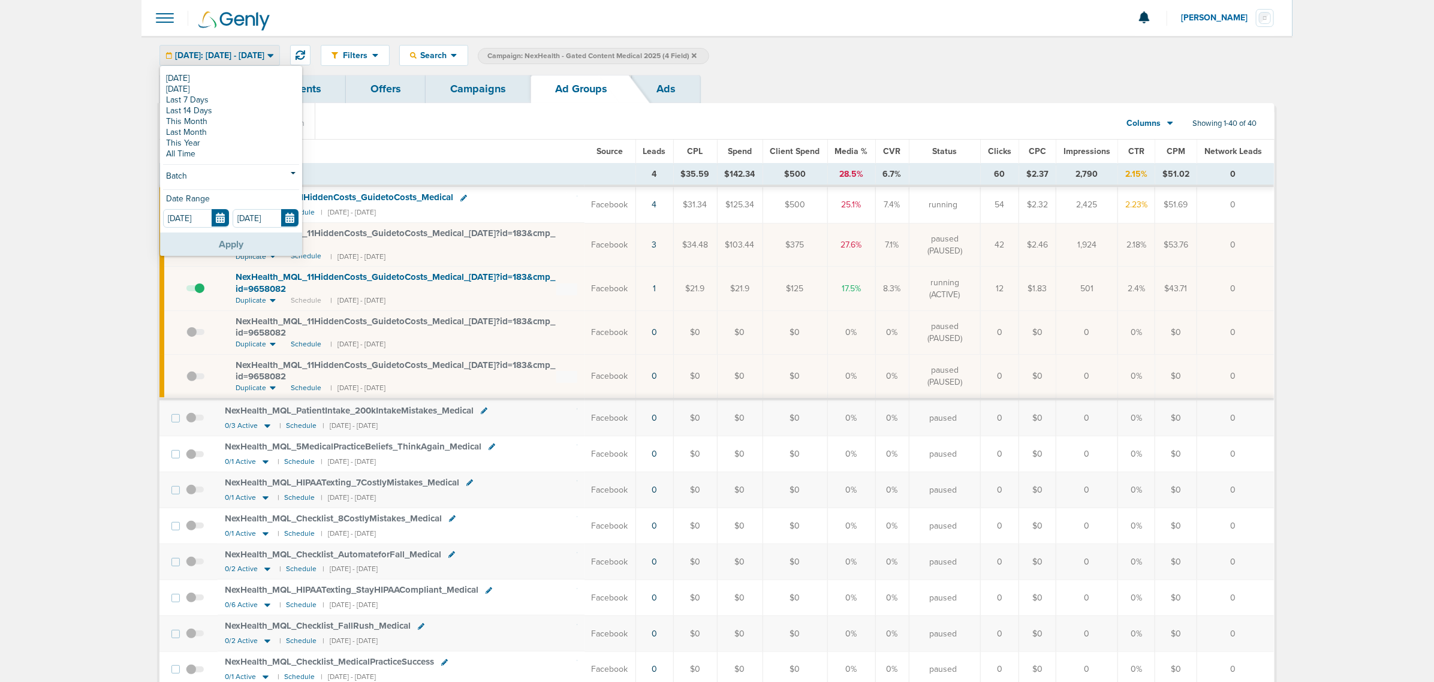
click at [222, 240] on button "Apply" at bounding box center [231, 244] width 142 height 23
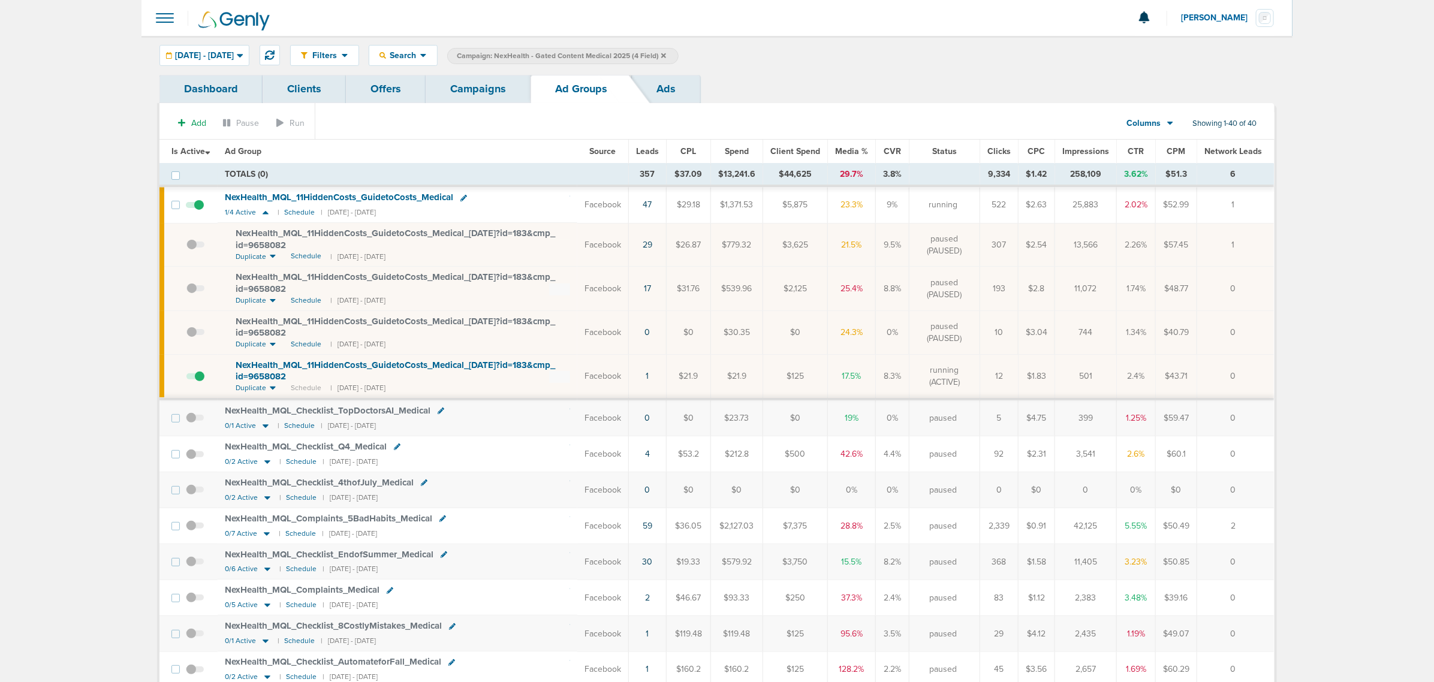
click at [655, 153] on span "Leads" at bounding box center [647, 151] width 23 height 10
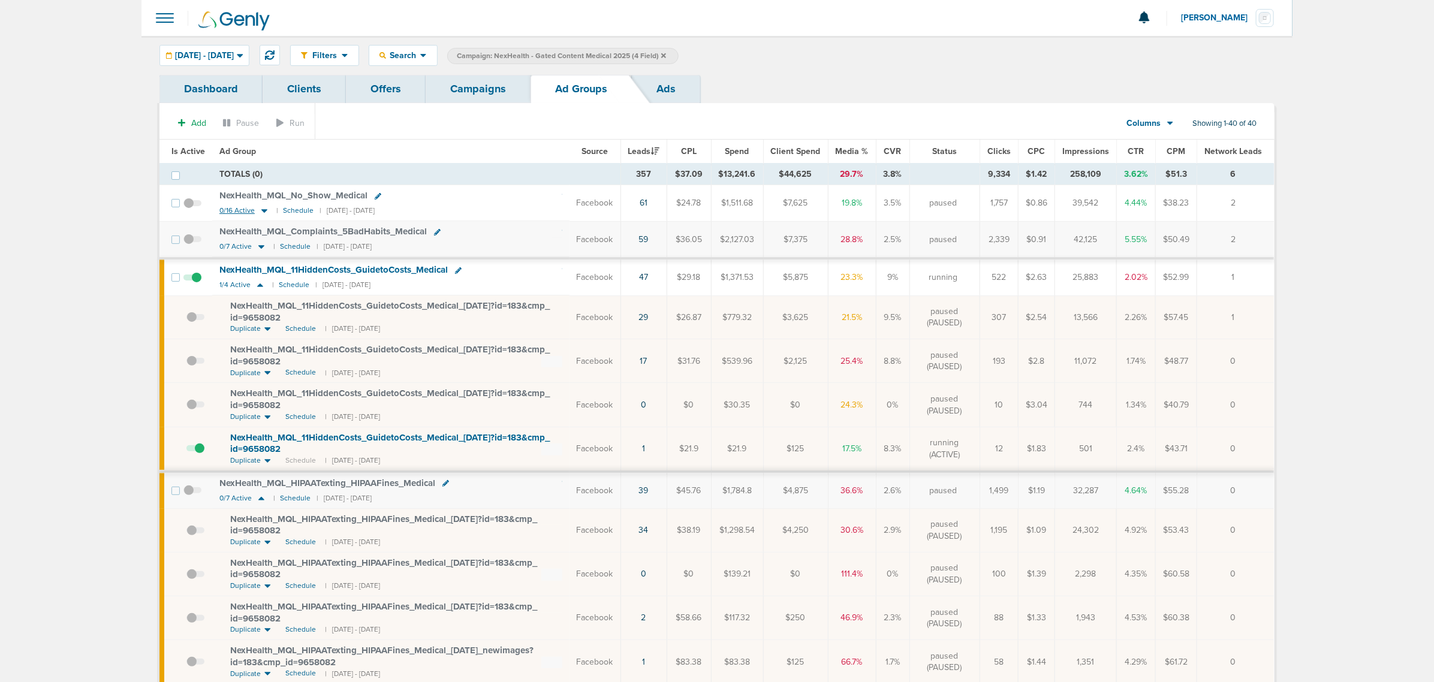
click at [263, 212] on icon at bounding box center [264, 212] width 6 height 4
click at [264, 213] on icon at bounding box center [264, 212] width 6 height 4
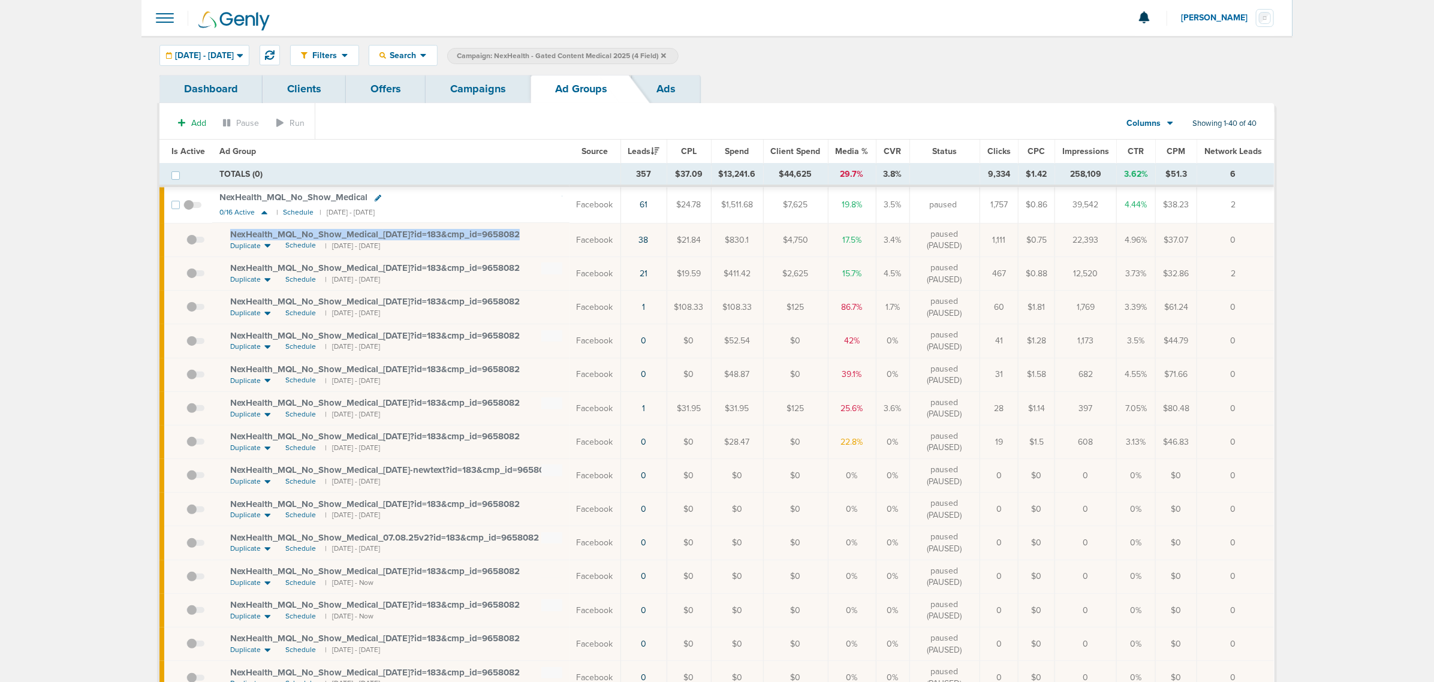
drag, startPoint x: 226, startPoint y: 235, endPoint x: 535, endPoint y: 235, distance: 308.8
click at [535, 235] on td "NexHealth_ MQL_ No_ Show_ Medical_ 08.04.25?id=183&cmp_ id=9658082 Duplicate Sc…" at bounding box center [390, 240] width 357 height 34
copy span "NexHealth_ MQL_ No_ Show_ Medical_ 08.04.25?id=183&cmp_ id=9658082"
click at [444, 233] on span "NexHealth_ MQL_ No_ Show_ Medical_ 08.04.25?id=183&cmp_ id=9658082" at bounding box center [375, 234] width 290 height 11
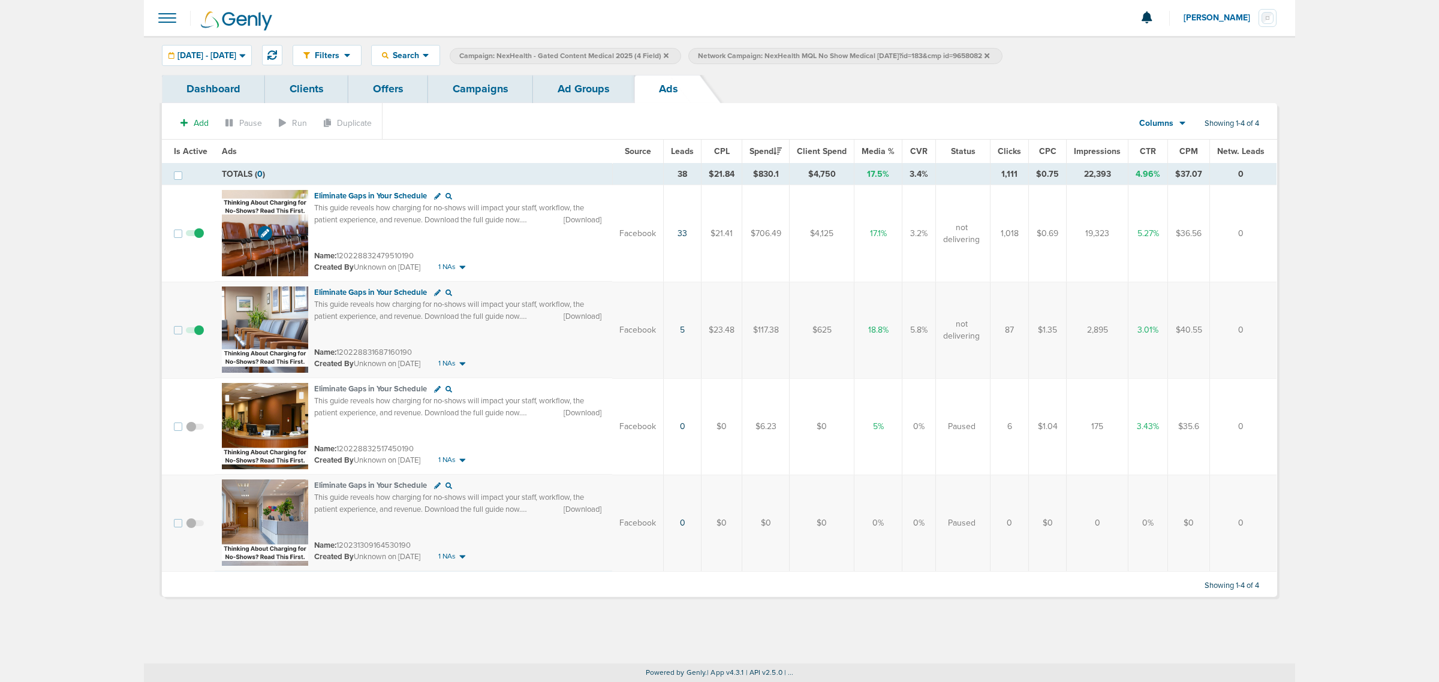
click at [266, 205] on img at bounding box center [265, 233] width 86 height 86
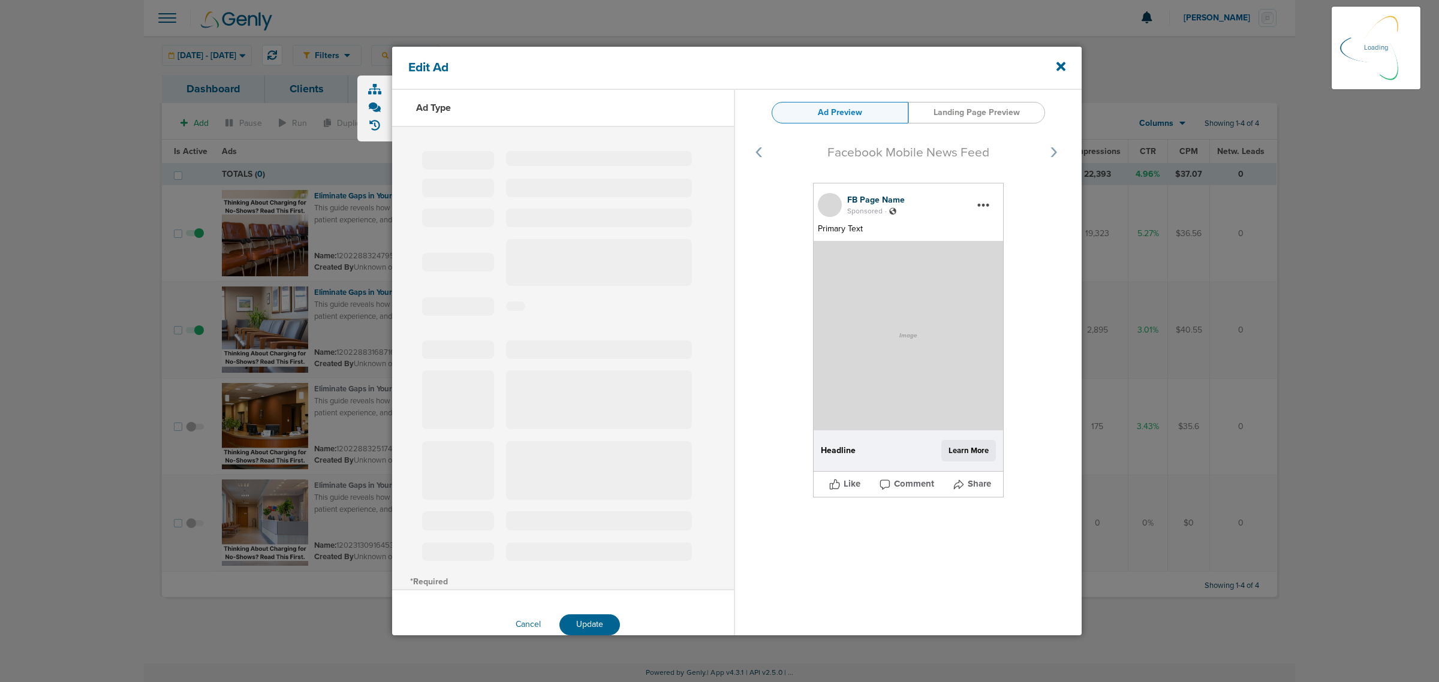
select select "learn_more"
type input "120228832479510190"
type input "Eliminate Gaps in Your Schedule"
type textarea "This guide reveals how charging for no-shows will impact your staff, workflow, …"
select select "download"
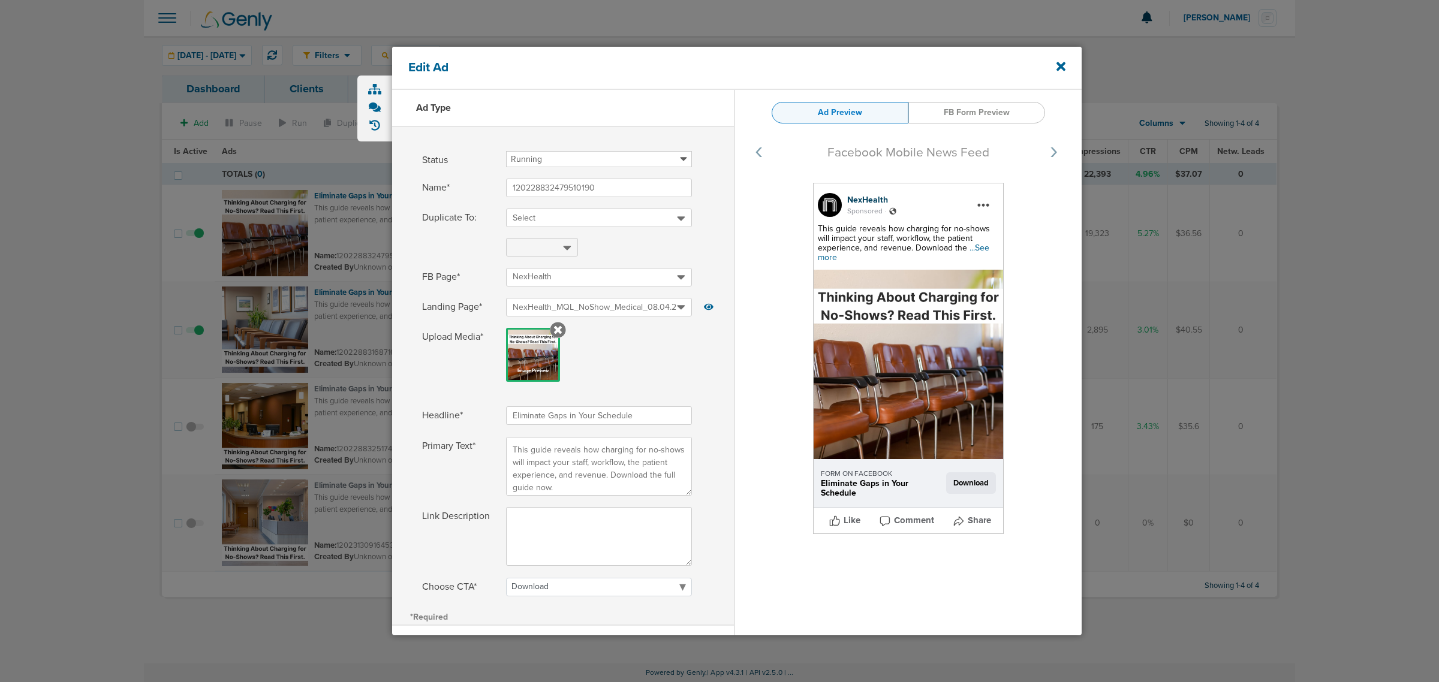
click at [828, 258] on span "...See more" at bounding box center [903, 253] width 171 height 20
drag, startPoint x: 862, startPoint y: 254, endPoint x: 814, endPoint y: 231, distance: 52.3
click at [814, 231] on div "NexHealth Sponsored . This guide reveals how charging for no-shows will impact …" at bounding box center [908, 358] width 191 height 351
copy span "This guide reveals how charging for no-shows will impact your staff, workflow, …"
drag, startPoint x: 1059, startPoint y: 64, endPoint x: 889, endPoint y: 64, distance: 170.3
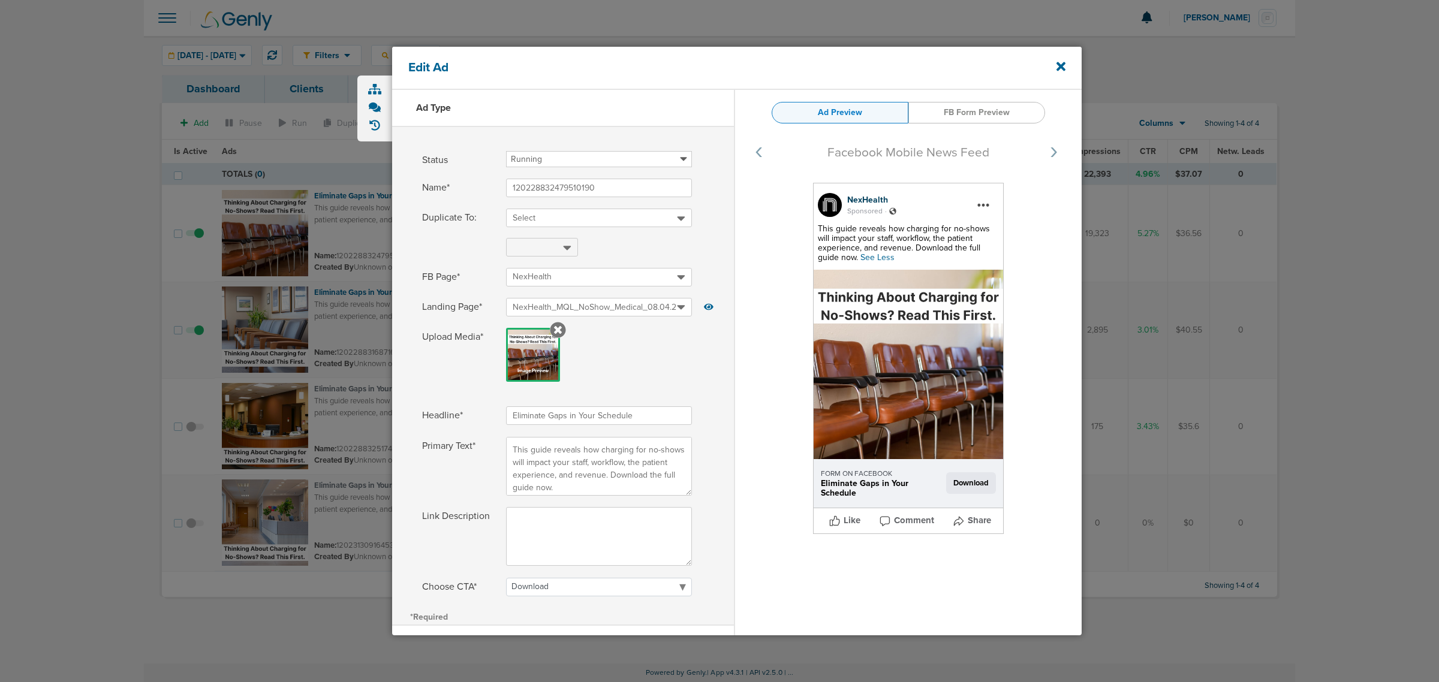
click at [1060, 64] on icon at bounding box center [1060, 66] width 9 height 13
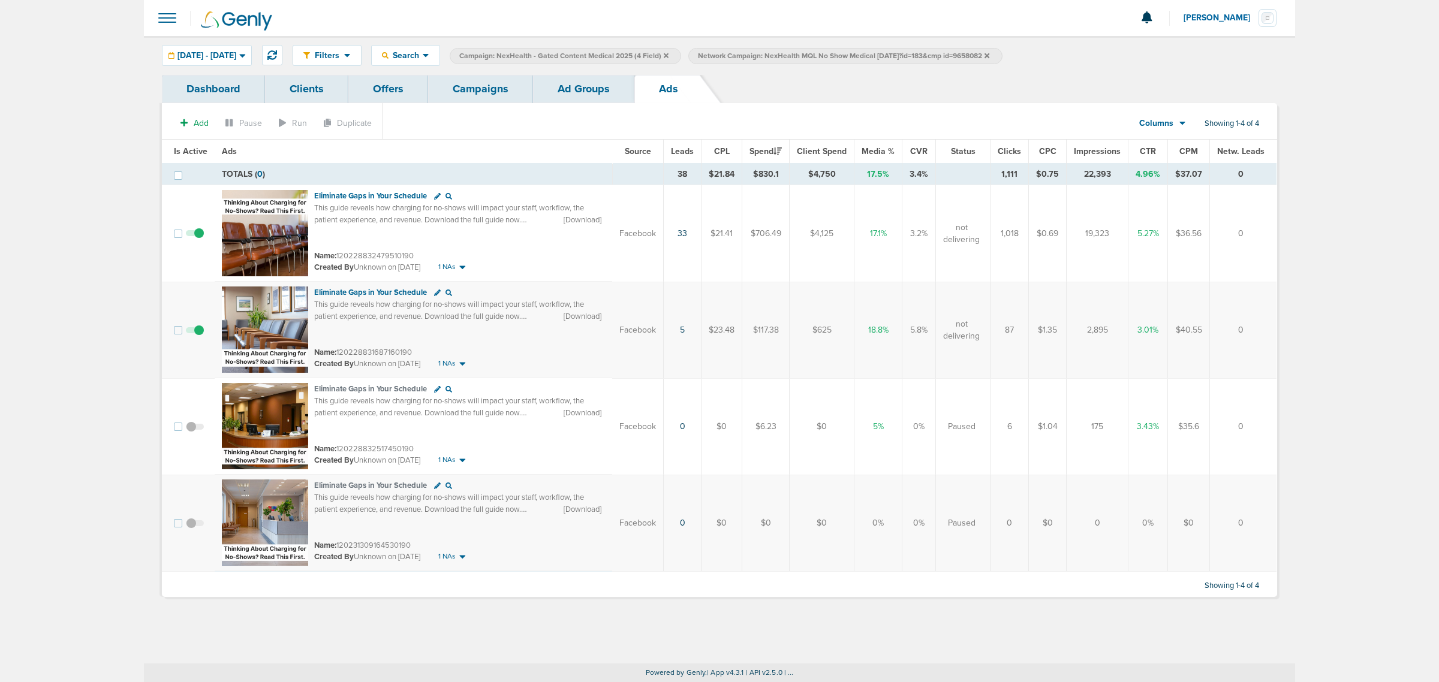
click at [480, 79] on link "Campaigns" at bounding box center [480, 89] width 105 height 28
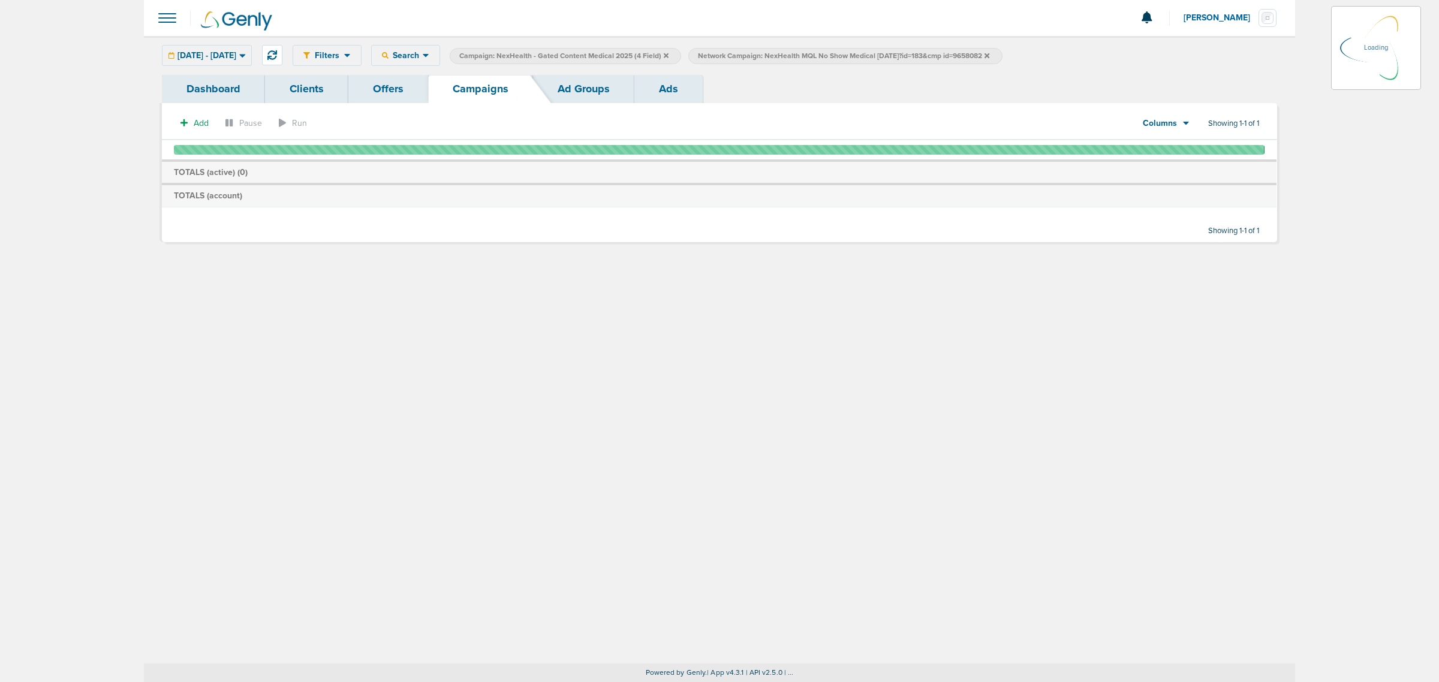
click at [668, 56] on icon at bounding box center [666, 55] width 5 height 5
click at [668, 52] on icon at bounding box center [666, 55] width 5 height 7
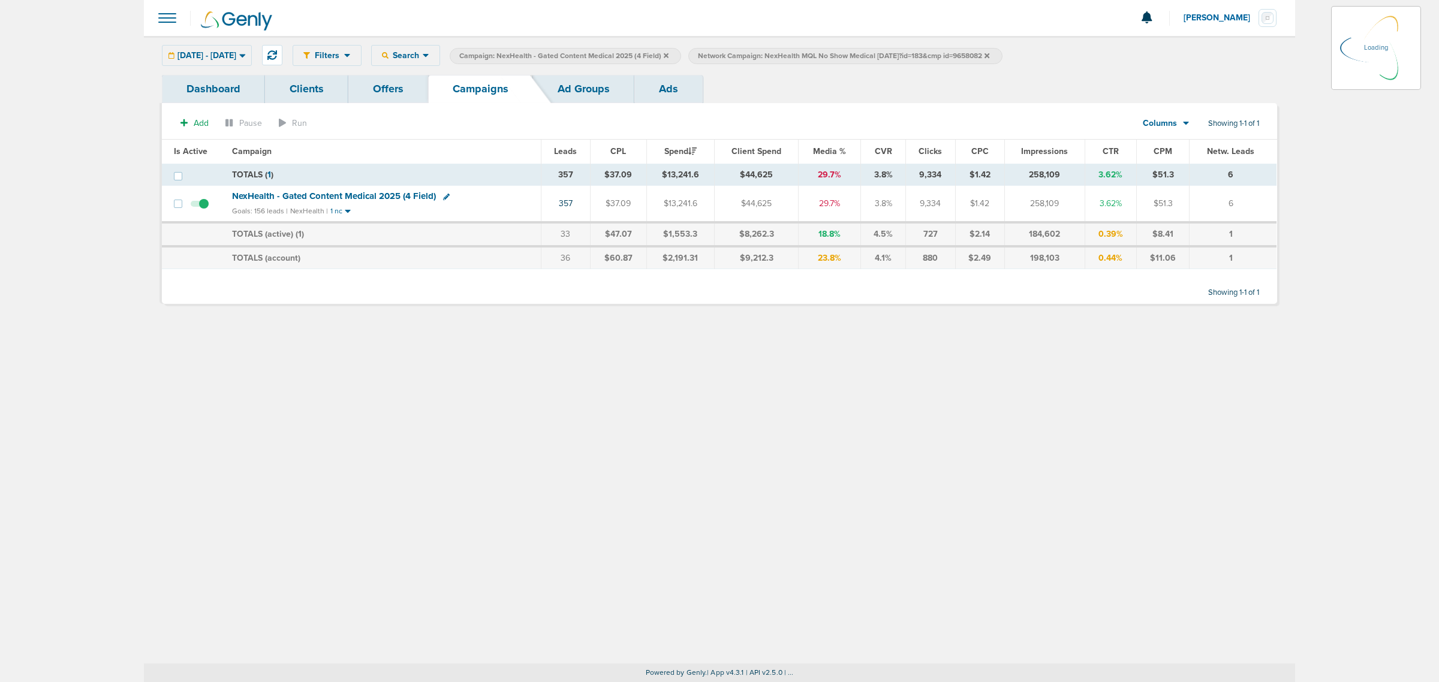
click at [668, 56] on icon at bounding box center [666, 55] width 5 height 5
click at [668, 52] on icon at bounding box center [666, 55] width 5 height 7
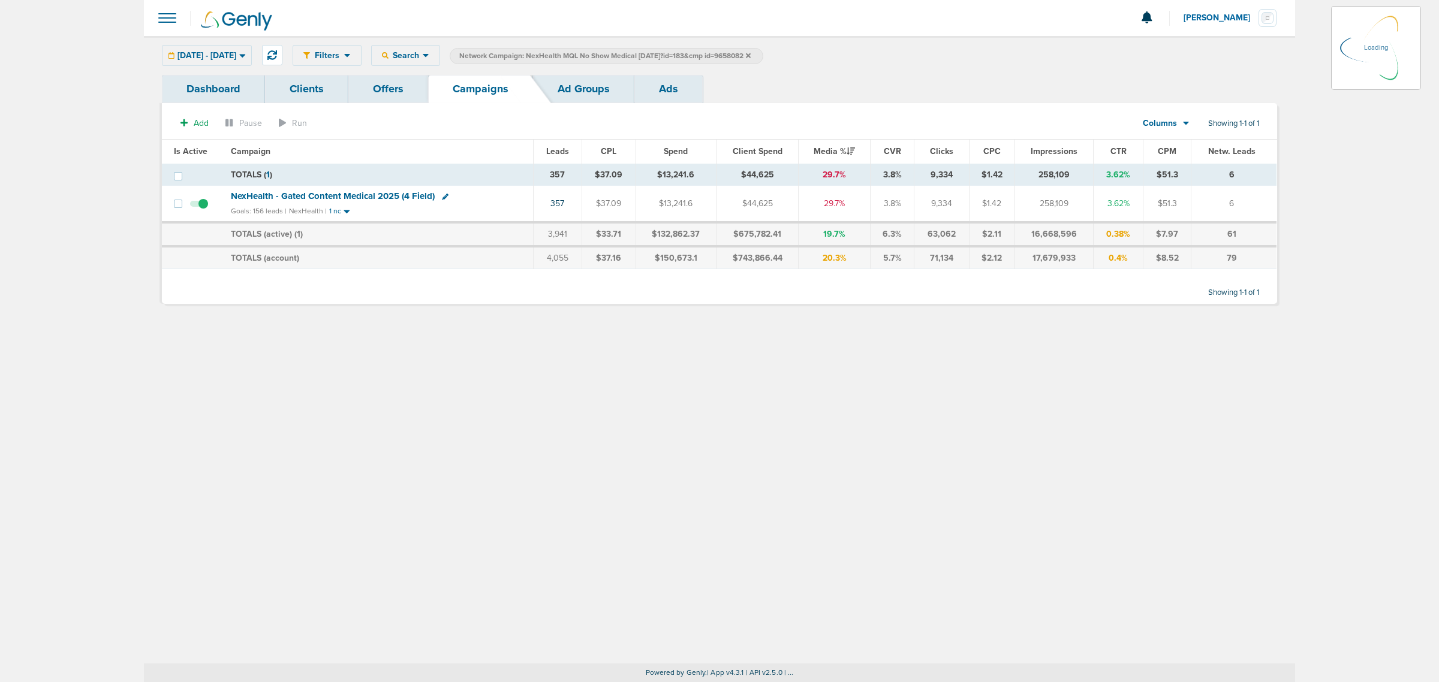
click at [763, 55] on label "Network Campaign: NexHealth MQL No Show Medical 08.04.25?id=183&cmp id=9658082" at bounding box center [607, 56] width 314 height 16
click at [751, 55] on icon at bounding box center [748, 55] width 5 height 5
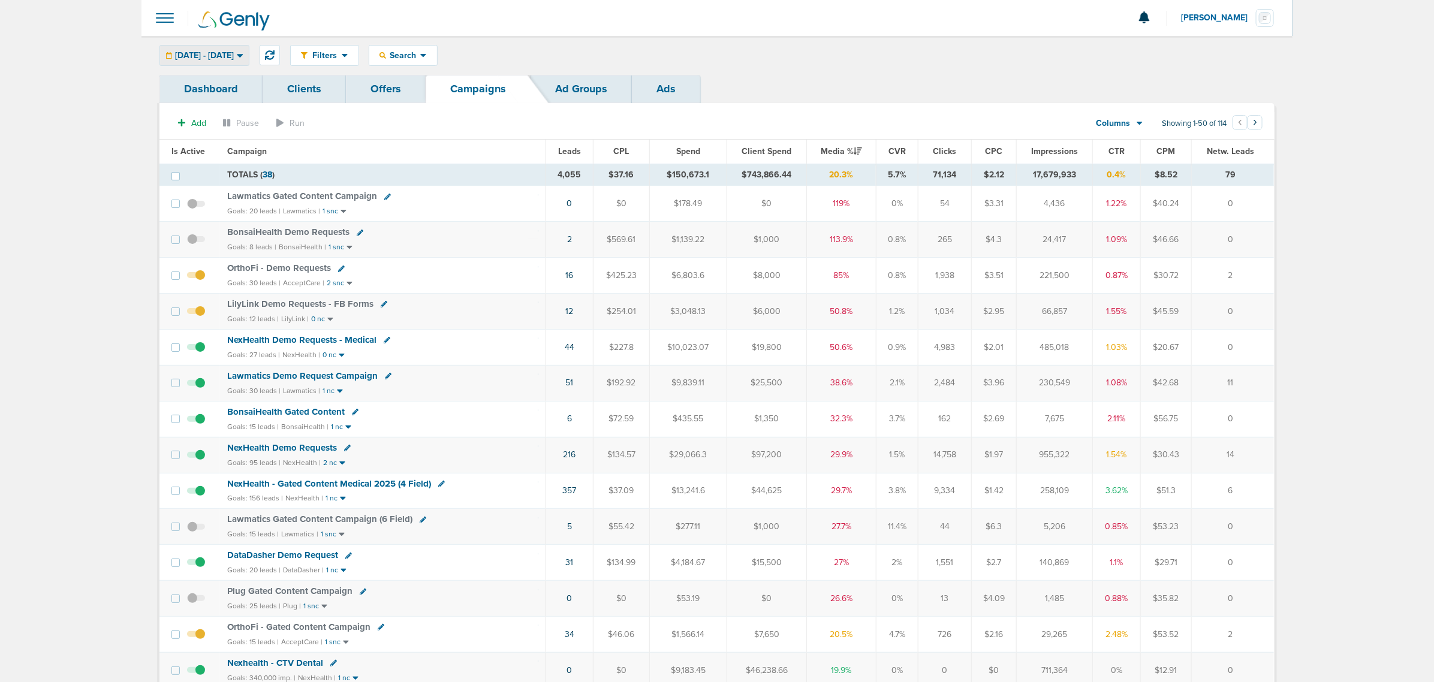
click at [240, 61] on div "07.28.2025 - 10.03.2025" at bounding box center [204, 56] width 89 height 20
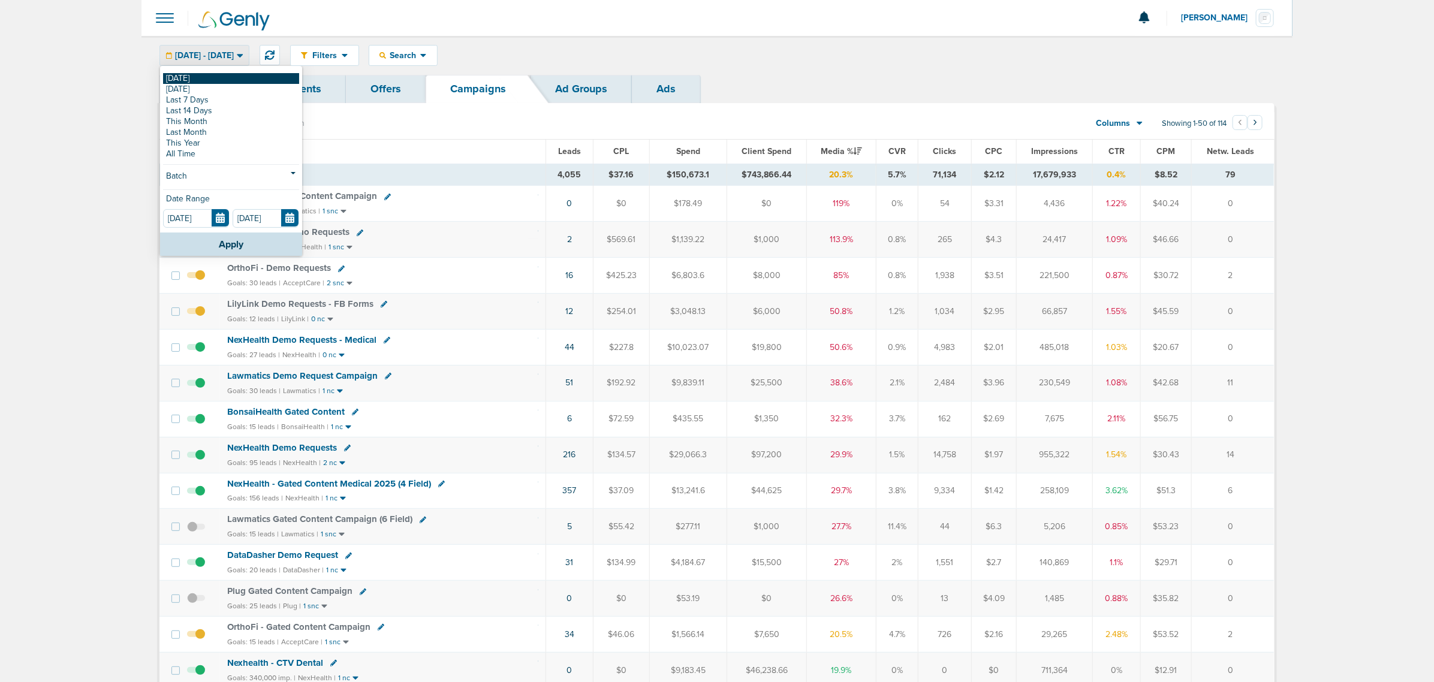
click at [190, 79] on link "[DATE]" at bounding box center [231, 78] width 136 height 11
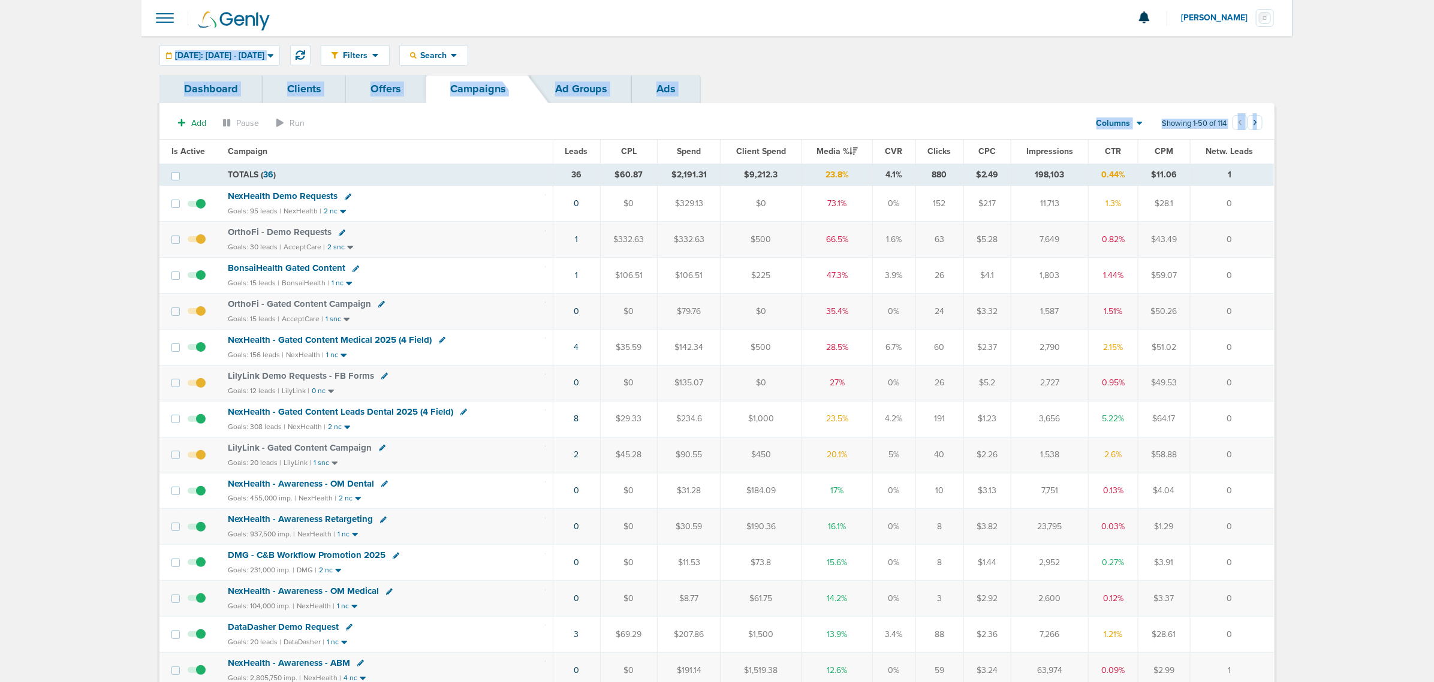
drag, startPoint x: 138, startPoint y: 40, endPoint x: 1356, endPoint y: 528, distance: 1311.8
drag, startPoint x: 1252, startPoint y: 460, endPoint x: 79, endPoint y: 132, distance: 1217.8
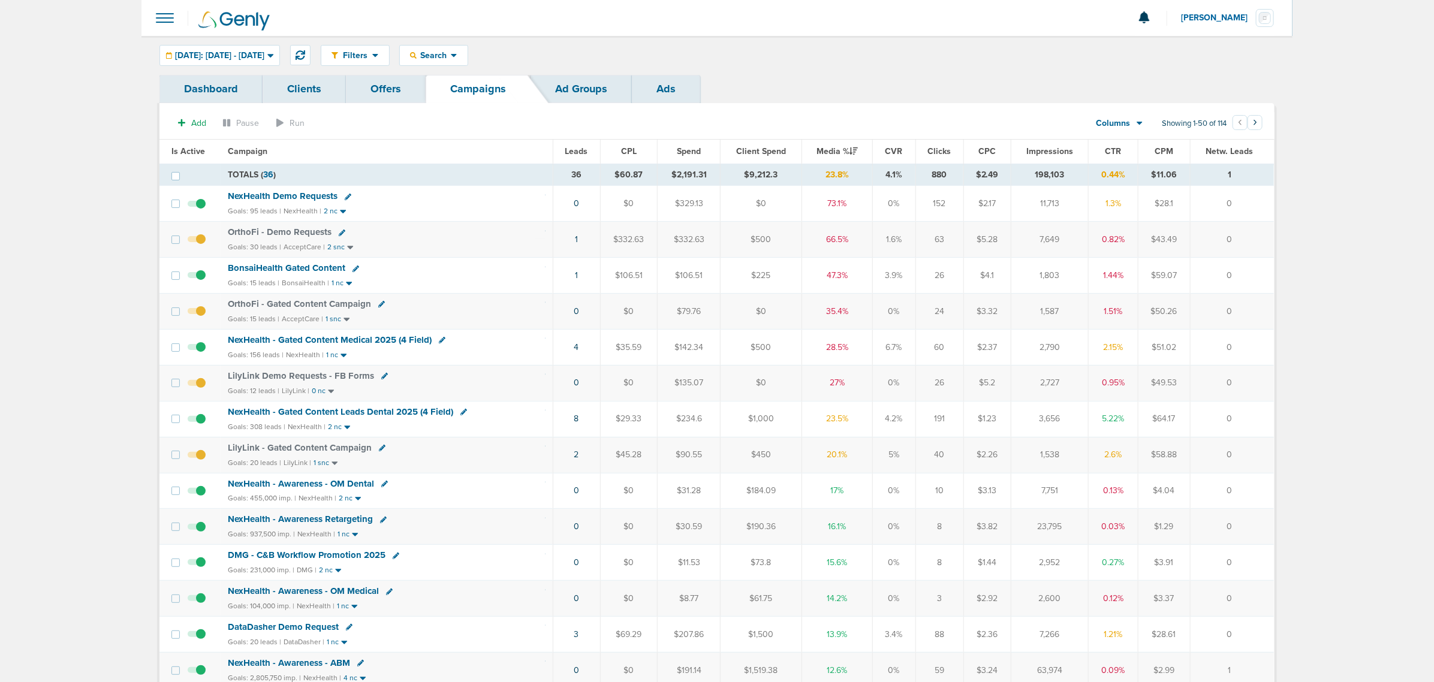
drag, startPoint x: 409, startPoint y: 198, endPoint x: 386, endPoint y: 198, distance: 24.0
click at [408, 198] on div "NexHealth Demo Requests" at bounding box center [387, 197] width 318 height 12
click at [311, 52] on button at bounding box center [300, 55] width 20 height 20
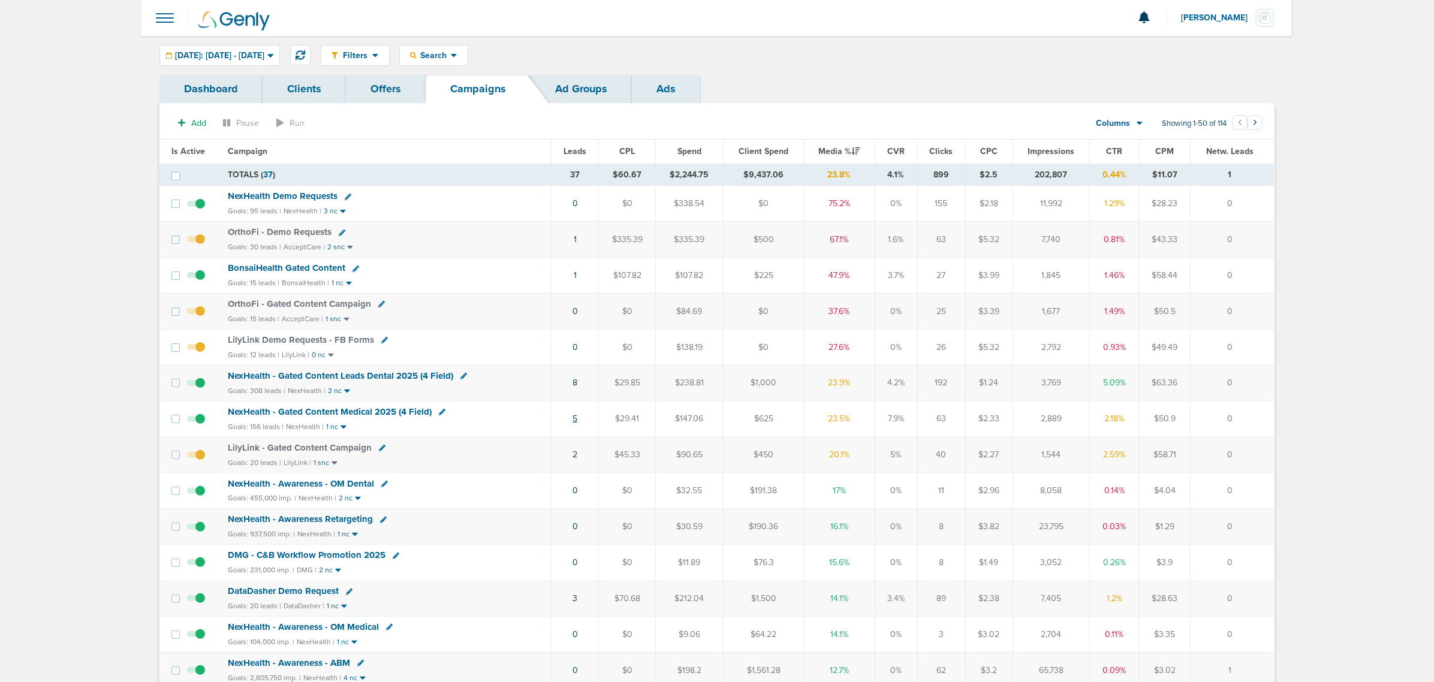
click at [573, 420] on link "5" at bounding box center [575, 419] width 5 height 10
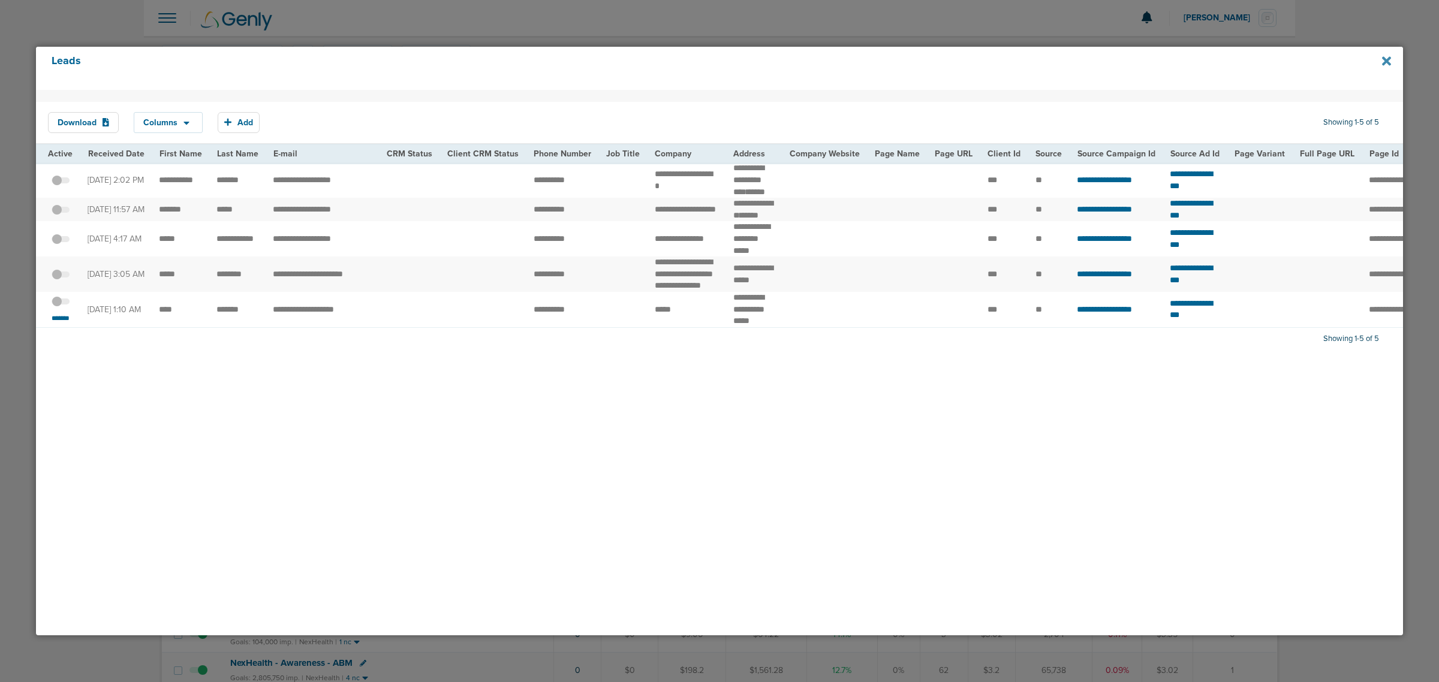
click at [1383, 61] on icon at bounding box center [1386, 61] width 9 height 13
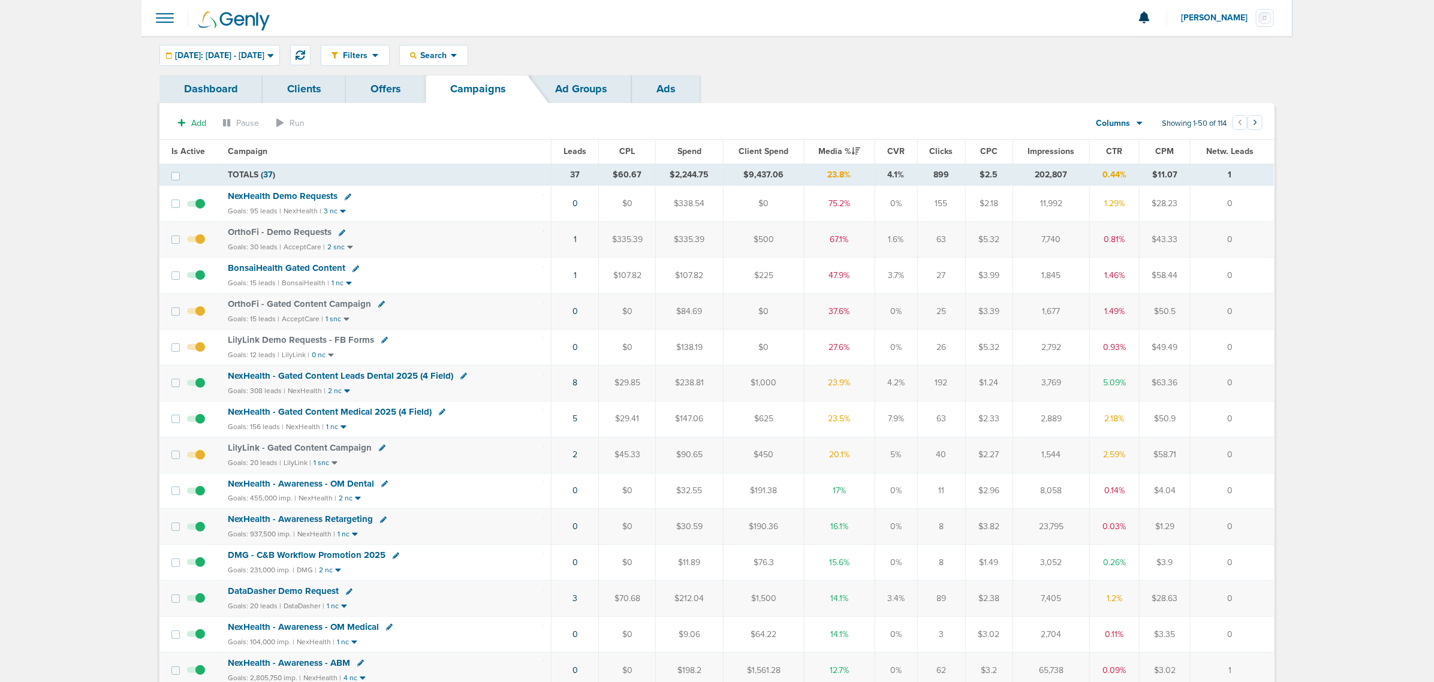
click at [370, 415] on span "NexHealth - Gated Content Medical 2025 (4 Field)" at bounding box center [330, 411] width 204 height 11
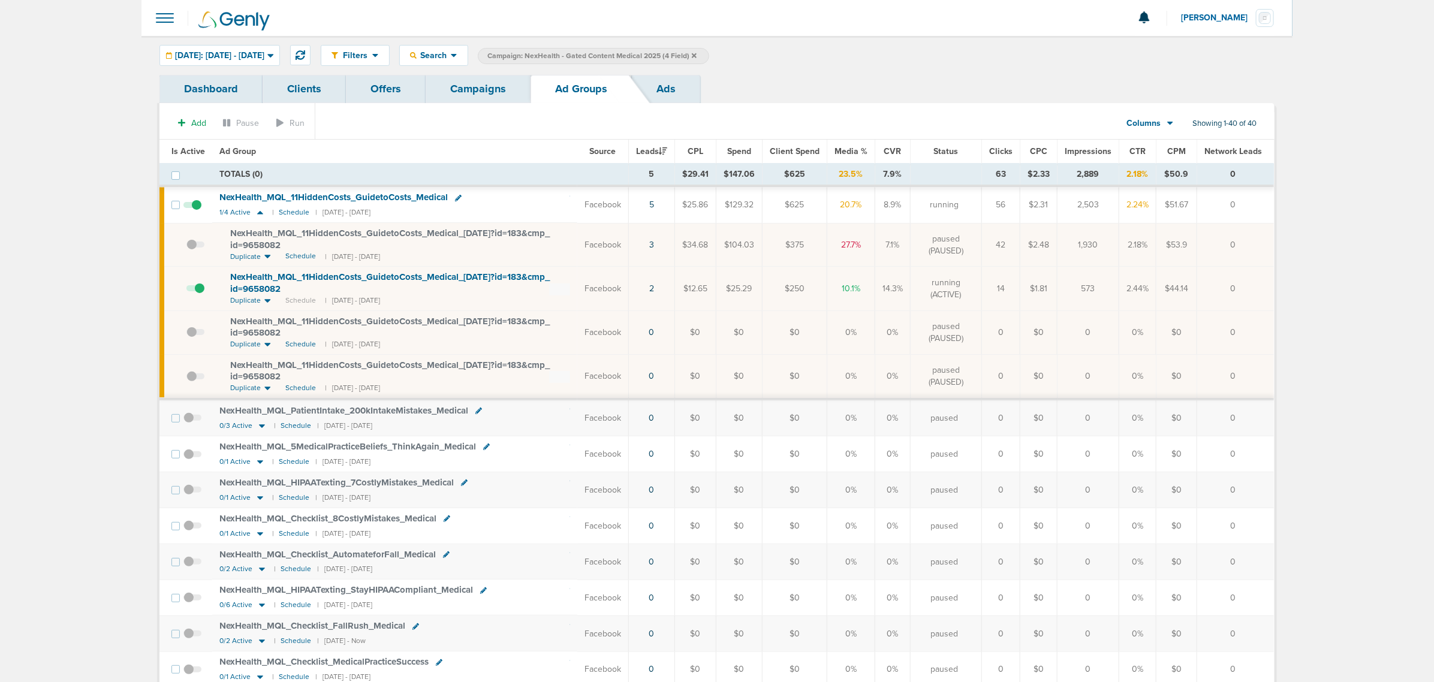
drag, startPoint x: 757, startPoint y: 281, endPoint x: 1276, endPoint y: 278, distance: 518.6
click at [1242, 278] on td "0" at bounding box center [1235, 289] width 77 height 44
click at [505, 82] on link "Campaigns" at bounding box center [478, 89] width 105 height 28
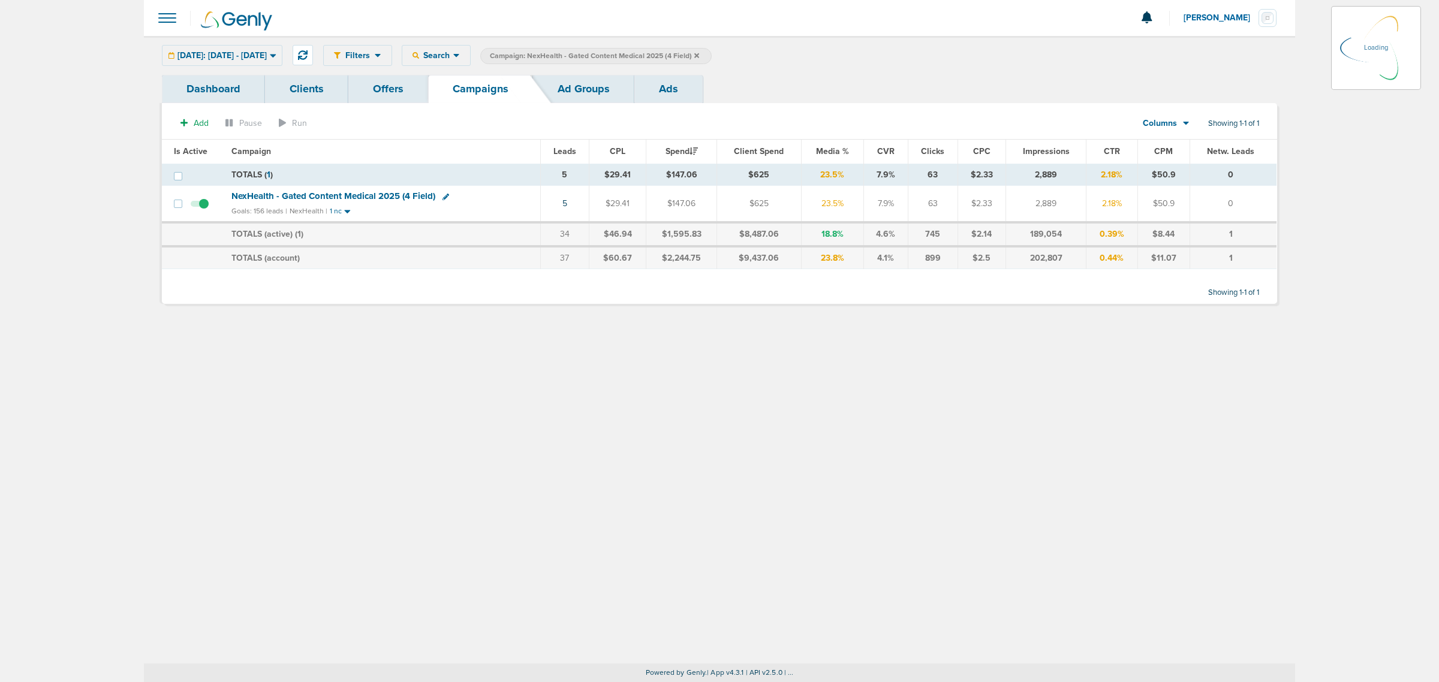
click at [699, 54] on icon at bounding box center [696, 55] width 5 height 7
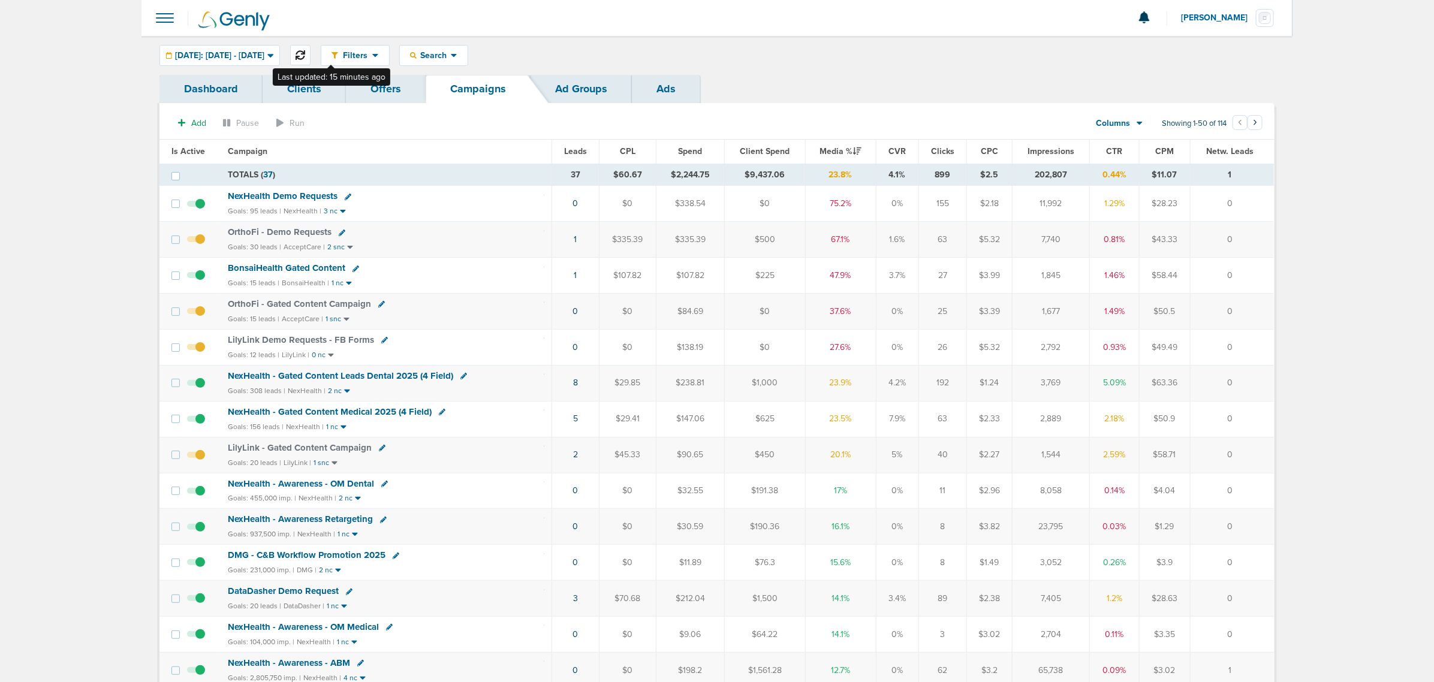
click at [305, 55] on icon at bounding box center [301, 55] width 10 height 10
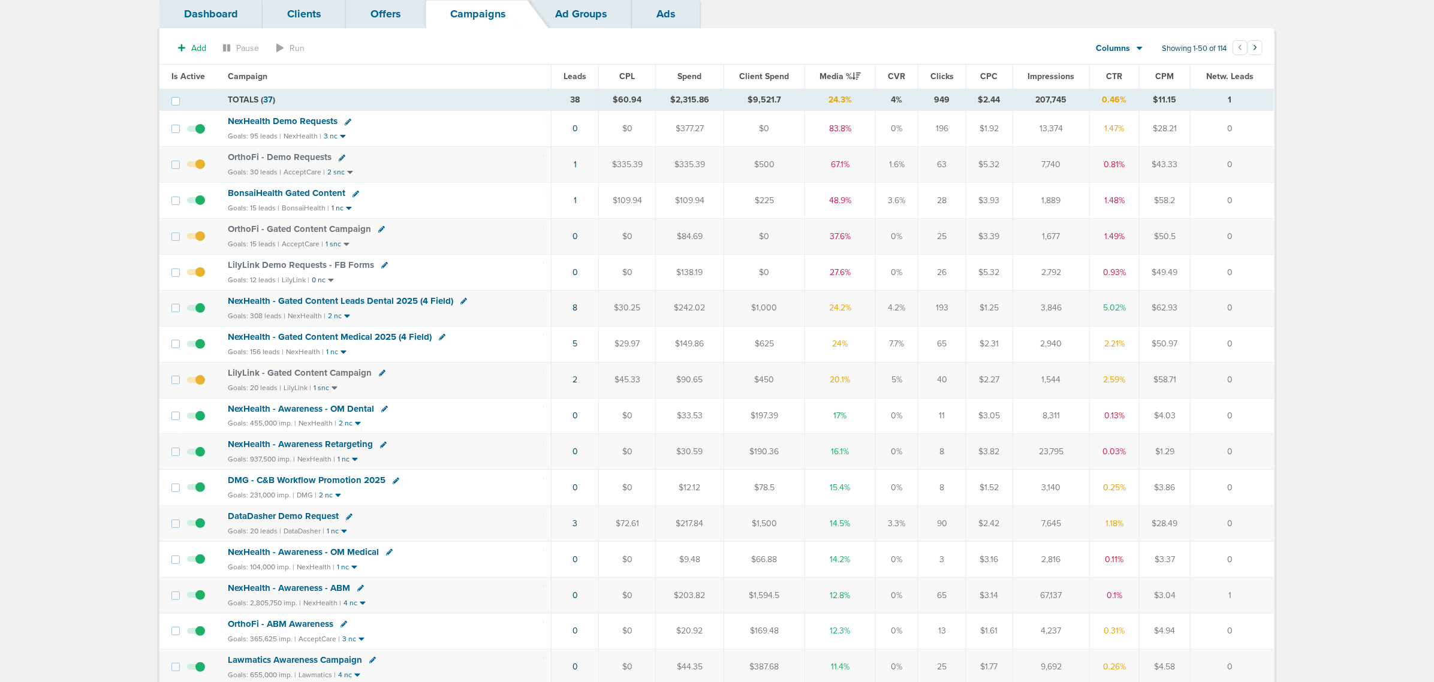
click at [372, 302] on span "NexHealth - Gated Content Leads Dental 2025 (4 Field)" at bounding box center [340, 301] width 225 height 11
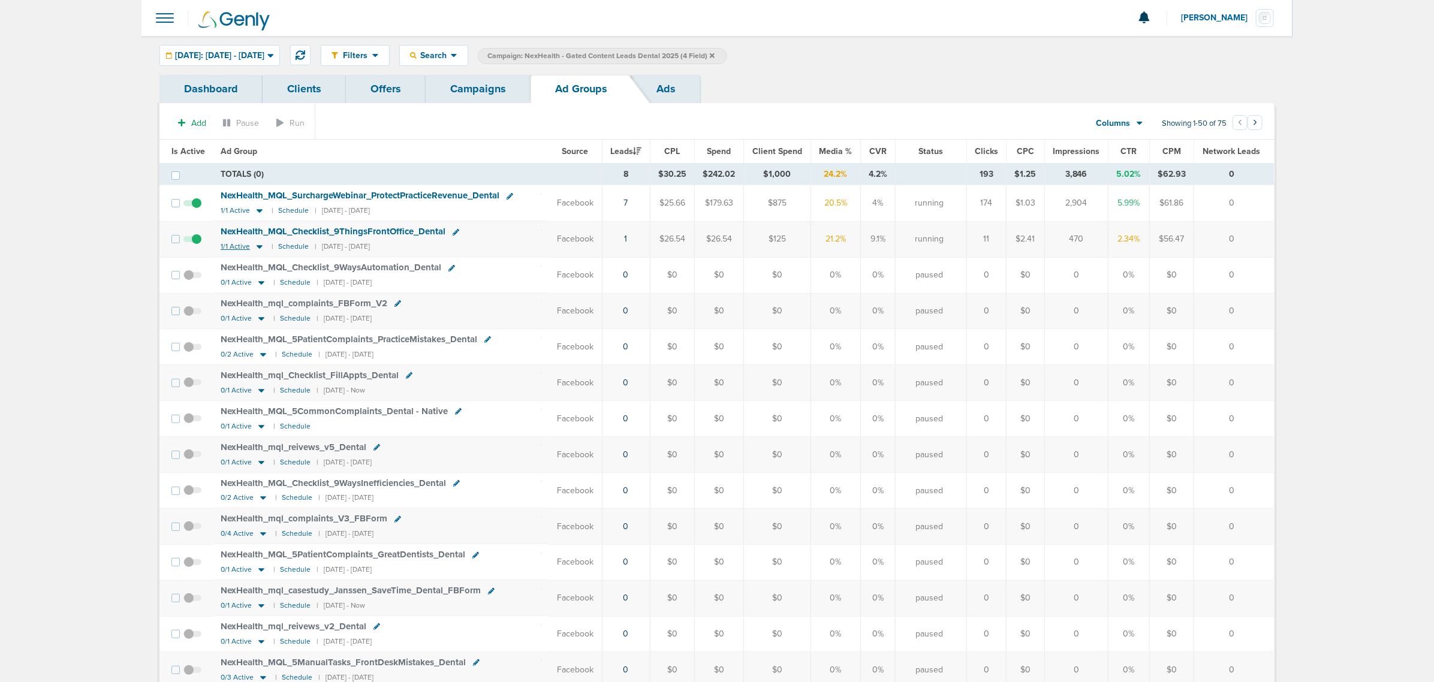
click at [255, 246] on icon at bounding box center [260, 247] width 12 height 10
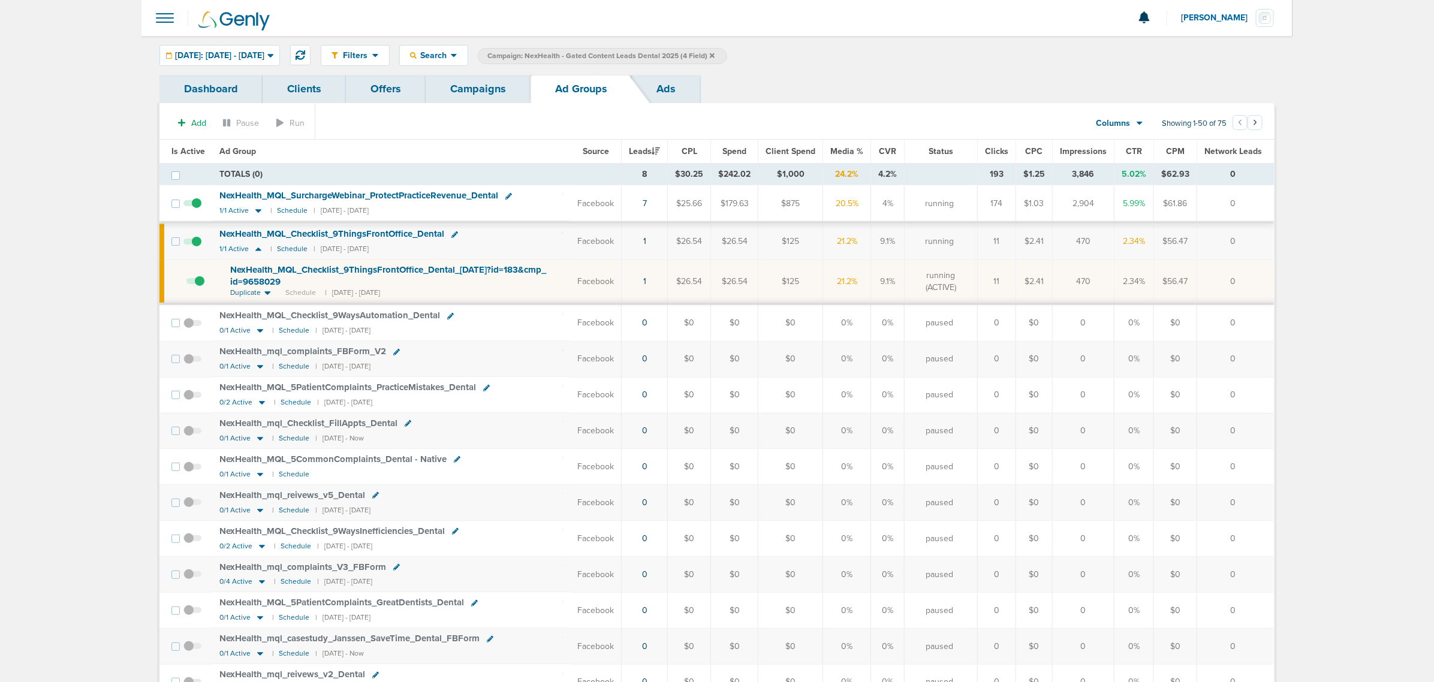
click at [507, 268] on span "NexHealth_ MQL_ Checklist_ 9ThingsFrontOffice_ Dental_ 10.03.25?id=183&cmp_ id=…" at bounding box center [388, 275] width 316 height 23
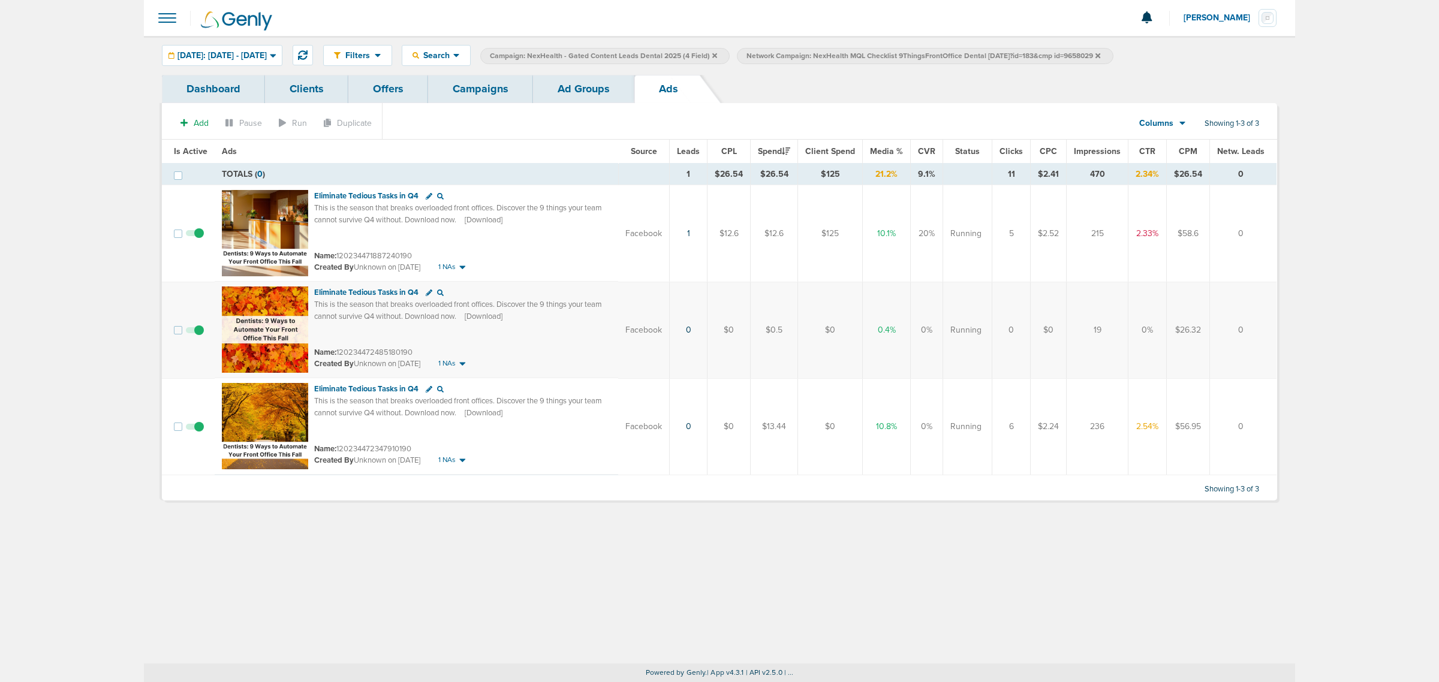
click at [493, 88] on link "Campaigns" at bounding box center [480, 89] width 105 height 28
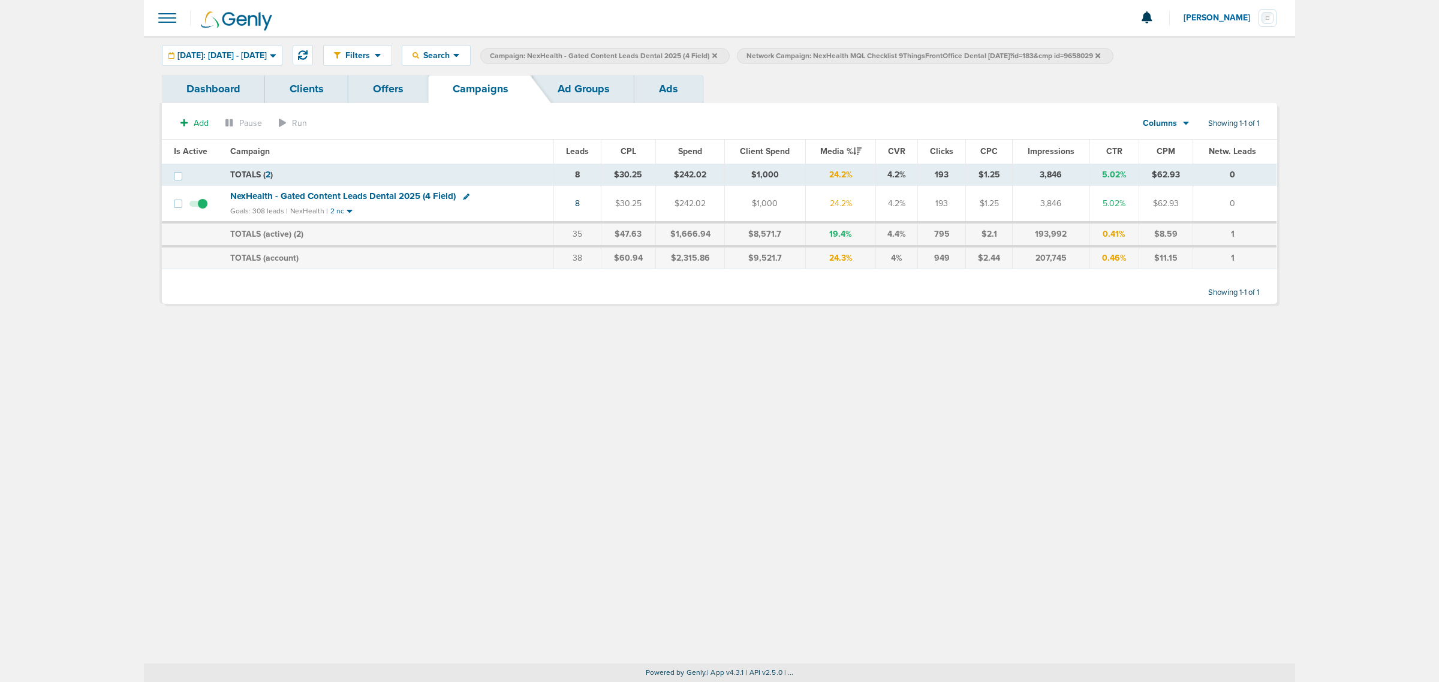
click at [717, 54] on icon at bounding box center [714, 55] width 5 height 5
click at [844, 53] on icon at bounding box center [841, 55] width 5 height 7
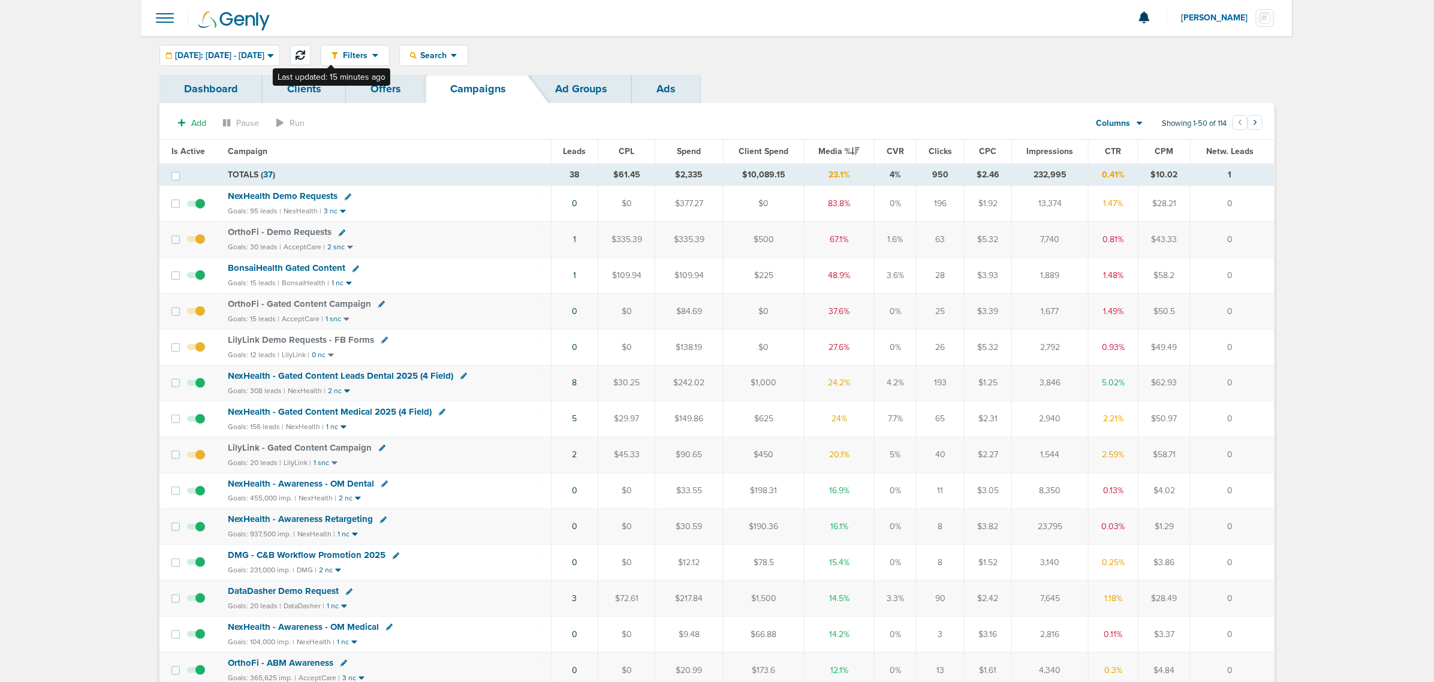
click at [305, 52] on icon at bounding box center [301, 55] width 10 height 10
click at [333, 43] on div "Filters Active Only Settings Status Active Inactive Objectives MQL SQL Traffic …" at bounding box center [716, 55] width 1151 height 39
click at [311, 57] on button at bounding box center [300, 55] width 20 height 20
drag, startPoint x: 526, startPoint y: 381, endPoint x: 1252, endPoint y: 388, distance: 726.1
click at [1252, 388] on tr "NexHealth - Gated Content Medical 2025 (4 Field) Goals: 156 leads | NexHealth |…" at bounding box center [716, 383] width 1115 height 36
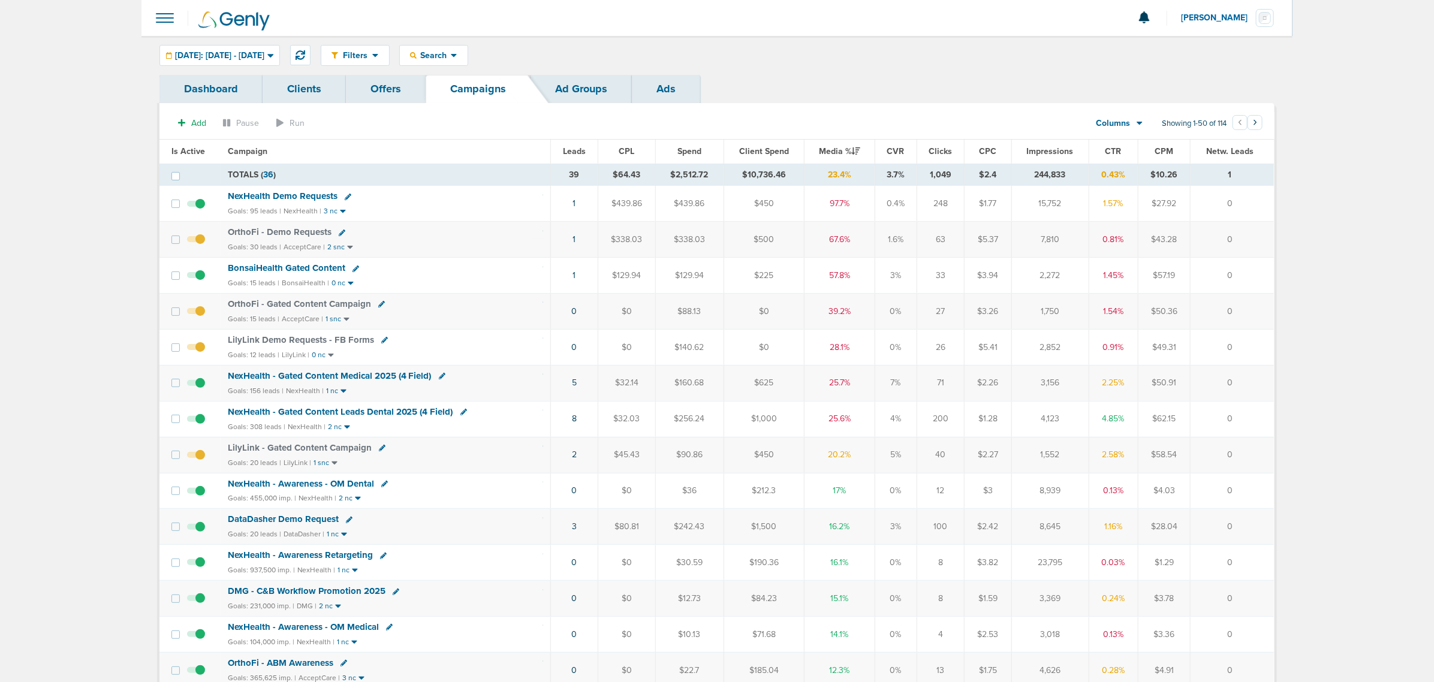
drag, startPoint x: 1252, startPoint y: 388, endPoint x: 1259, endPoint y: 388, distance: 7.2
click at [1254, 388] on td "0" at bounding box center [1232, 383] width 83 height 36
click at [508, 383] on div "NexHealth - Gated Content Medical 2025 (4 Field)" at bounding box center [386, 377] width 316 height 12
click at [573, 200] on link "1" at bounding box center [574, 203] width 3 height 10
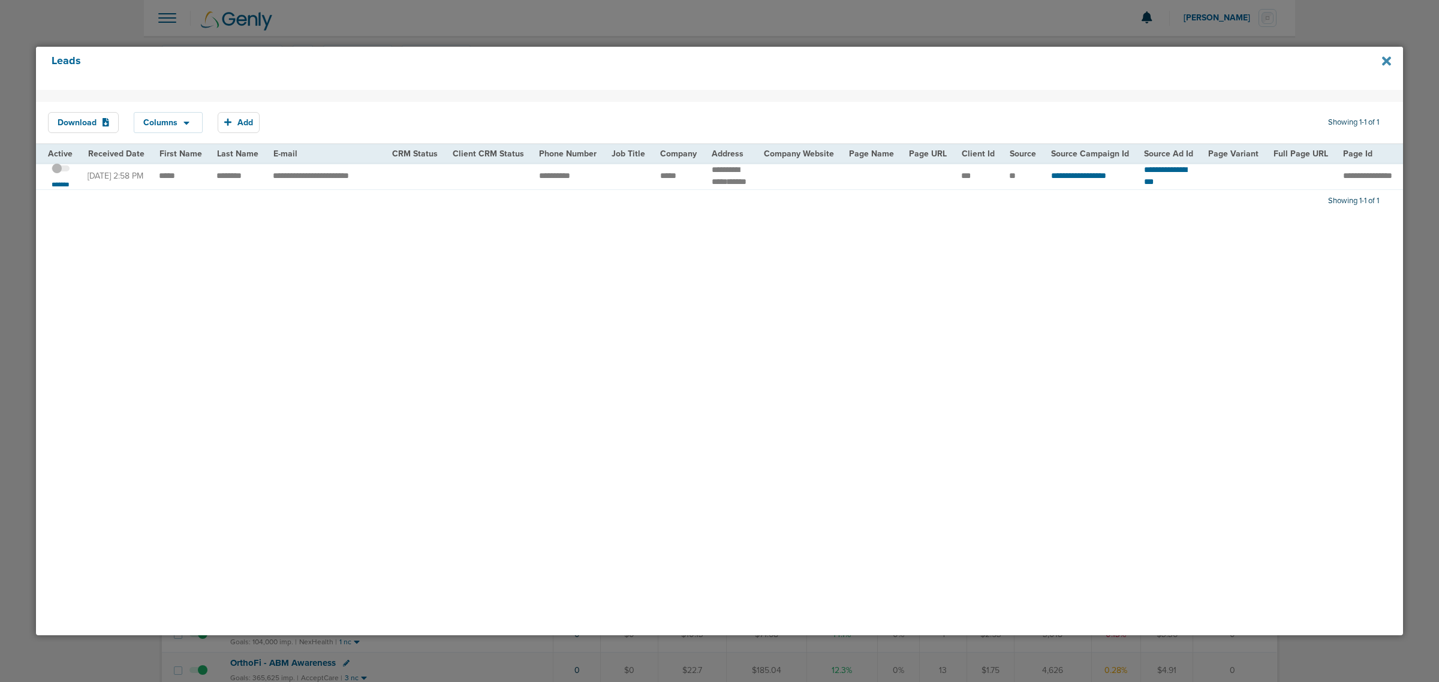
click at [1385, 65] on icon at bounding box center [1386, 61] width 9 height 13
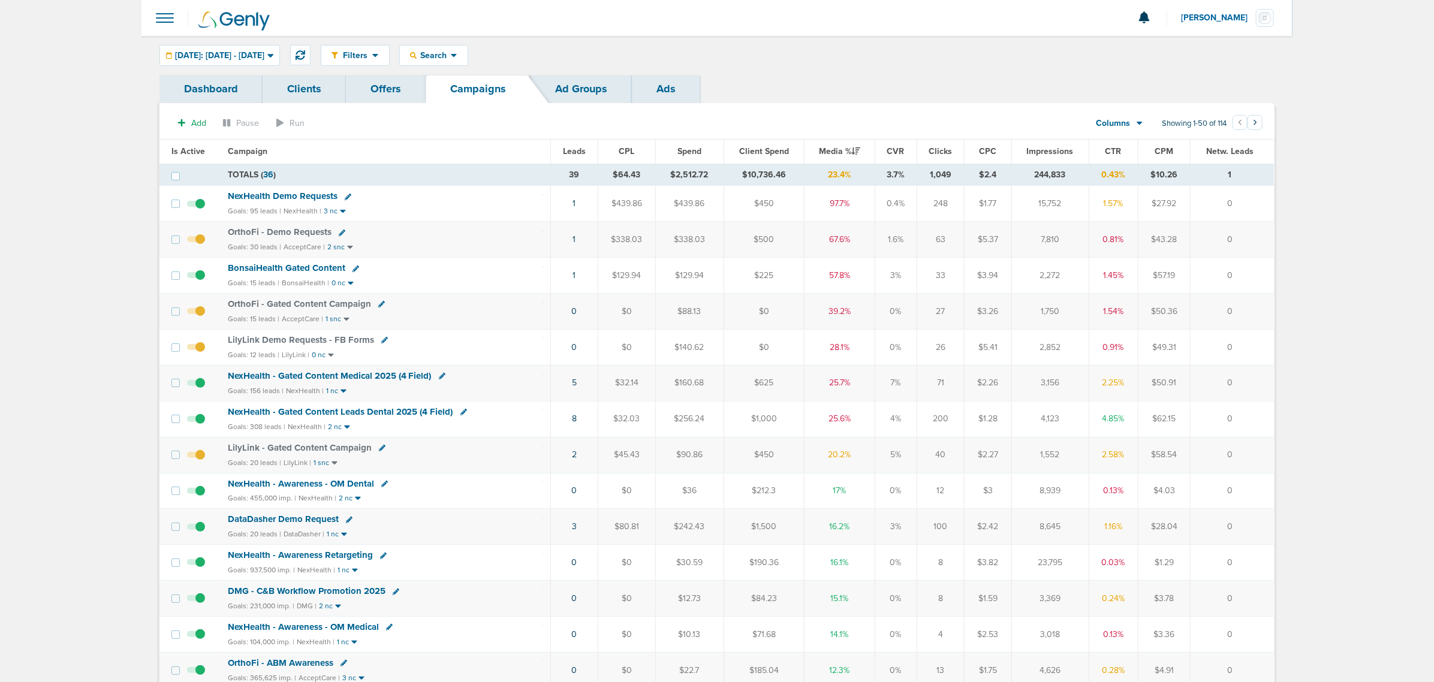
click at [370, 415] on span "NexHealth - Gated Content Leads Dental 2025 (4 Field)" at bounding box center [340, 411] width 225 height 11
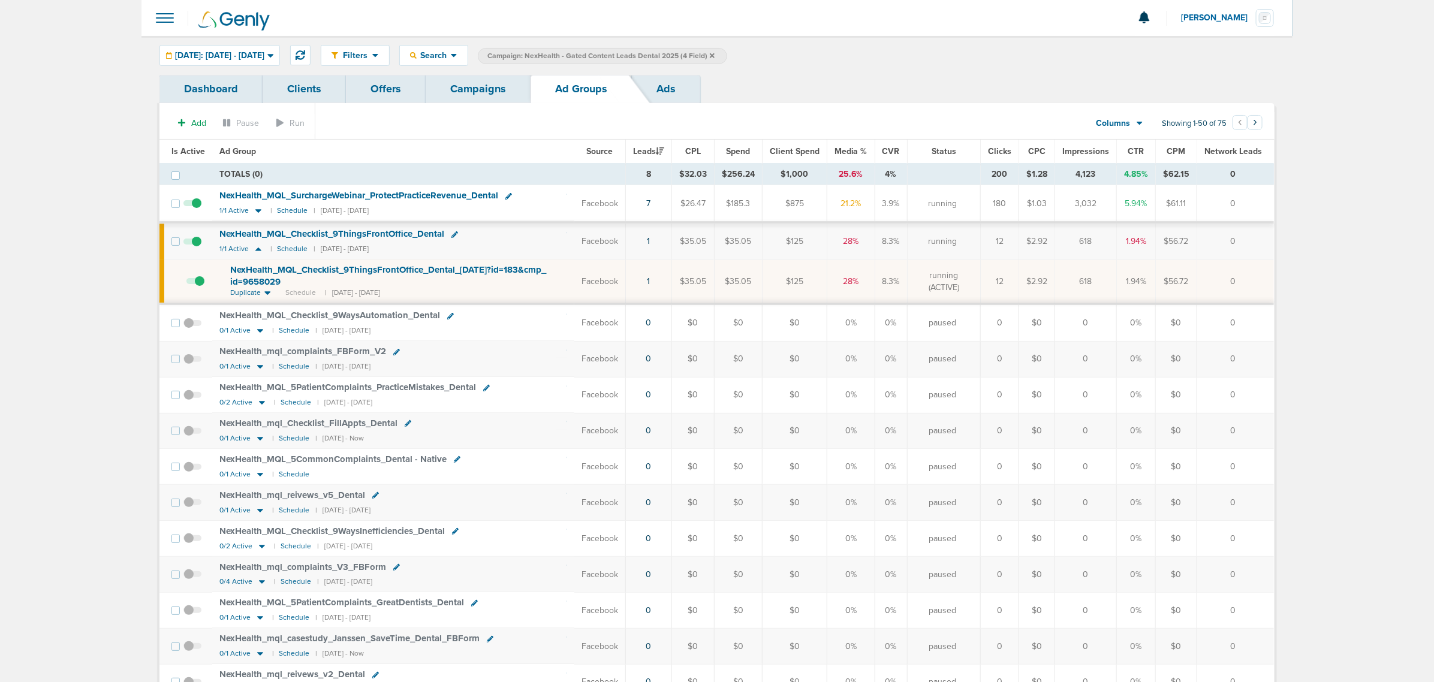
click at [198, 287] on span at bounding box center [195, 287] width 18 height 0
click at [186, 284] on input "checkbox" at bounding box center [186, 284] width 0 height 0
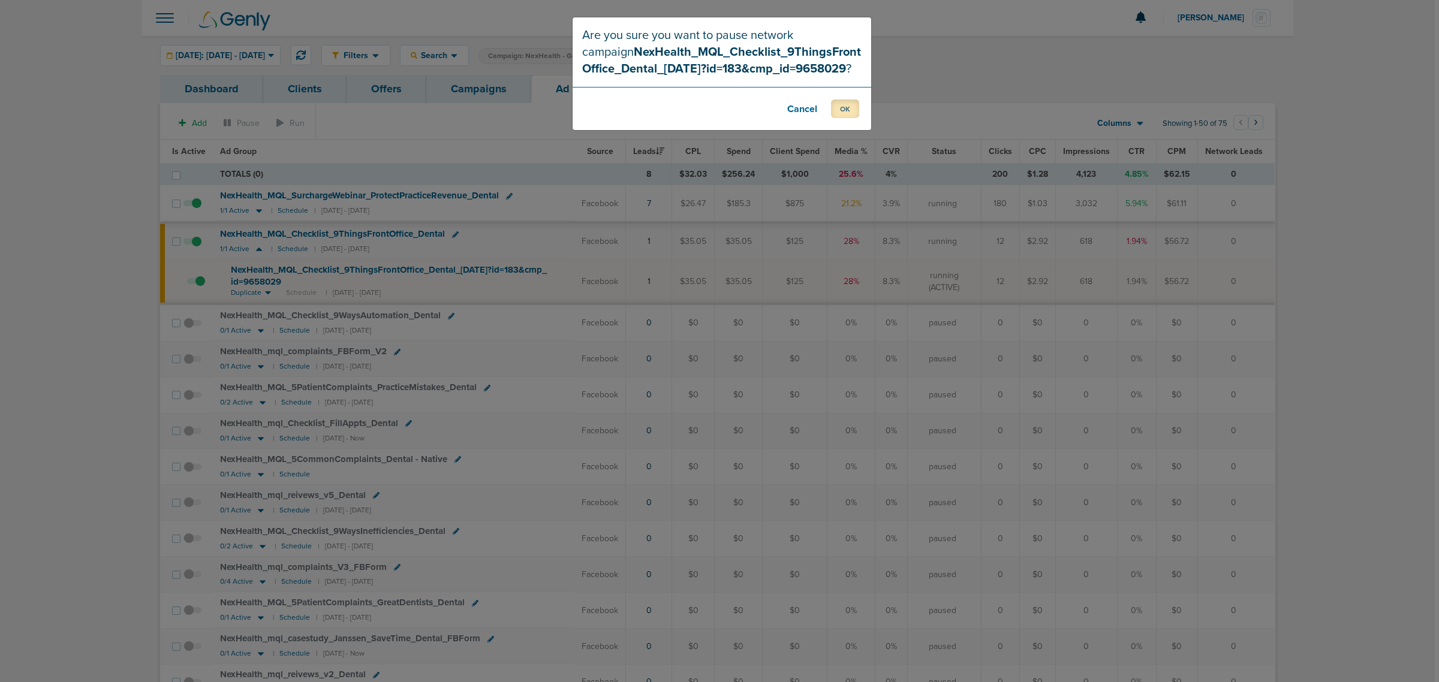
click at [843, 101] on button "OK" at bounding box center [845, 109] width 28 height 19
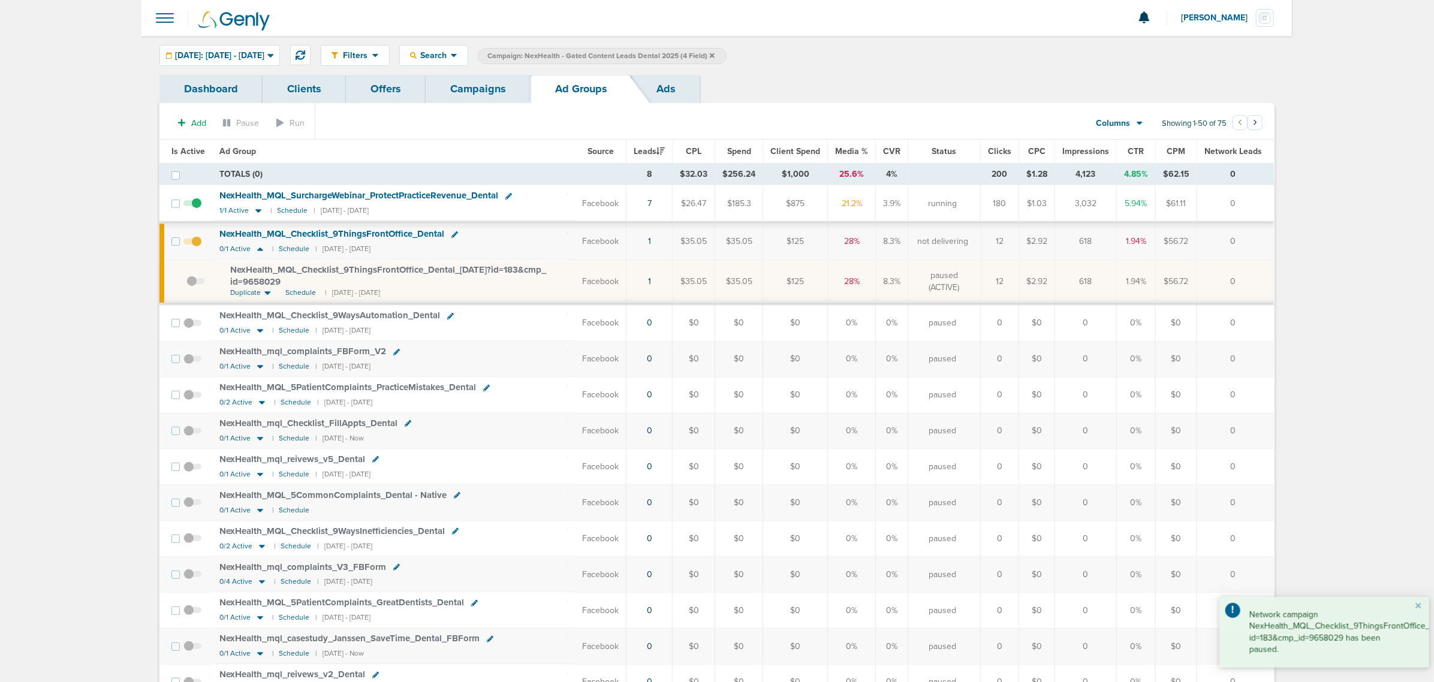
click at [480, 91] on link "Campaigns" at bounding box center [478, 89] width 105 height 28
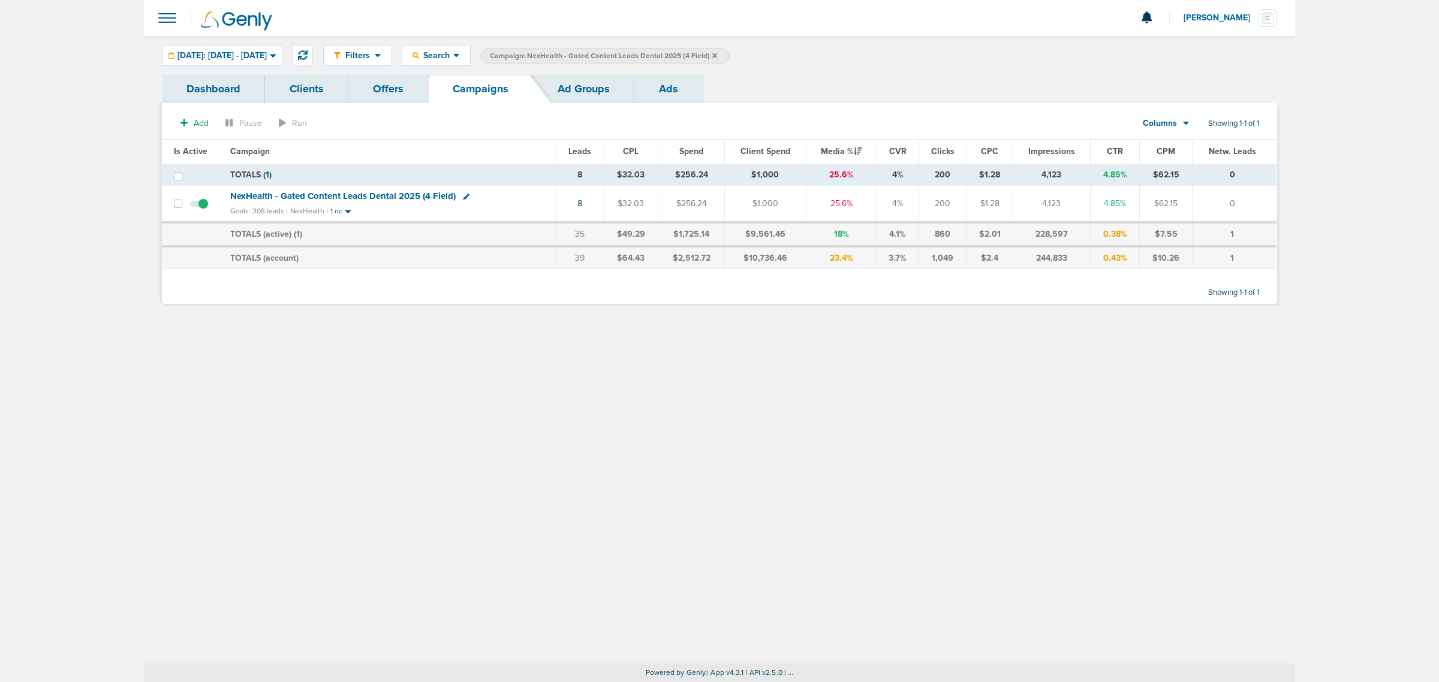
click at [717, 58] on icon at bounding box center [714, 55] width 5 height 7
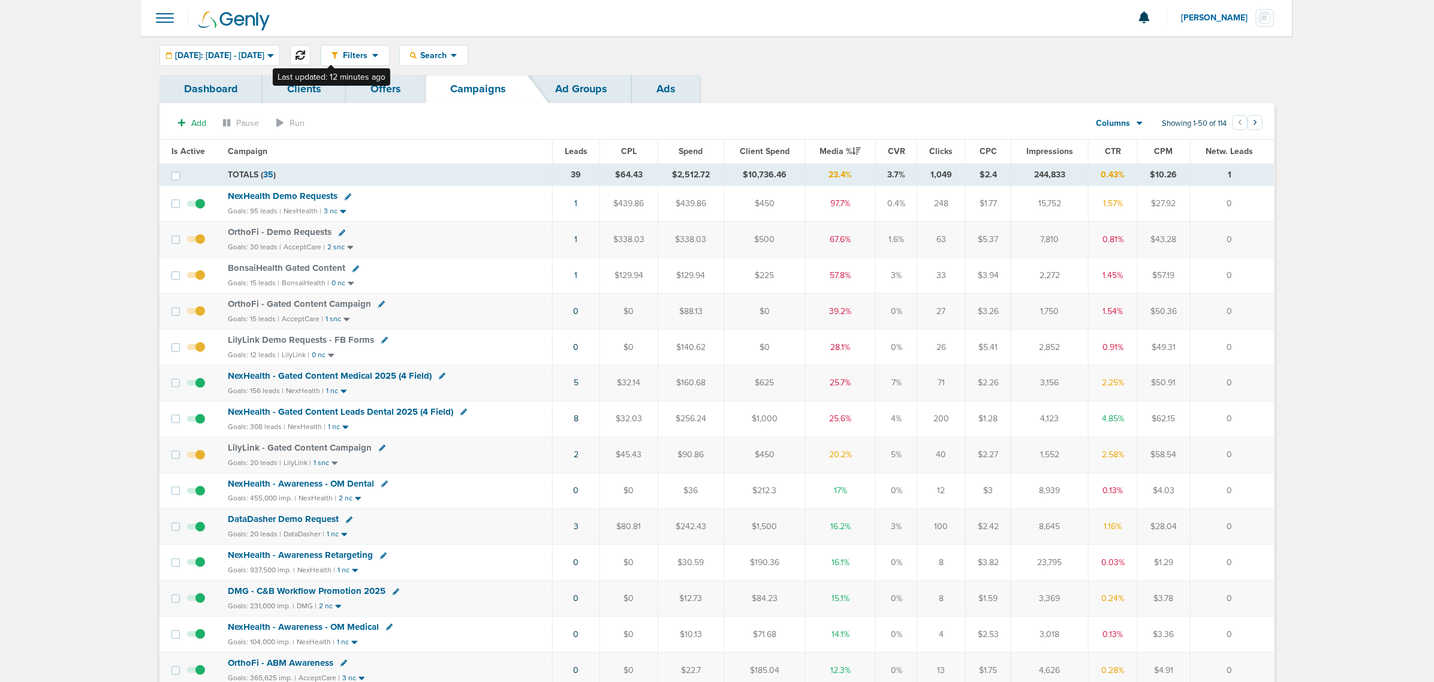
click at [305, 51] on icon at bounding box center [301, 55] width 10 height 10
click at [574, 315] on link "3" at bounding box center [574, 311] width 5 height 10
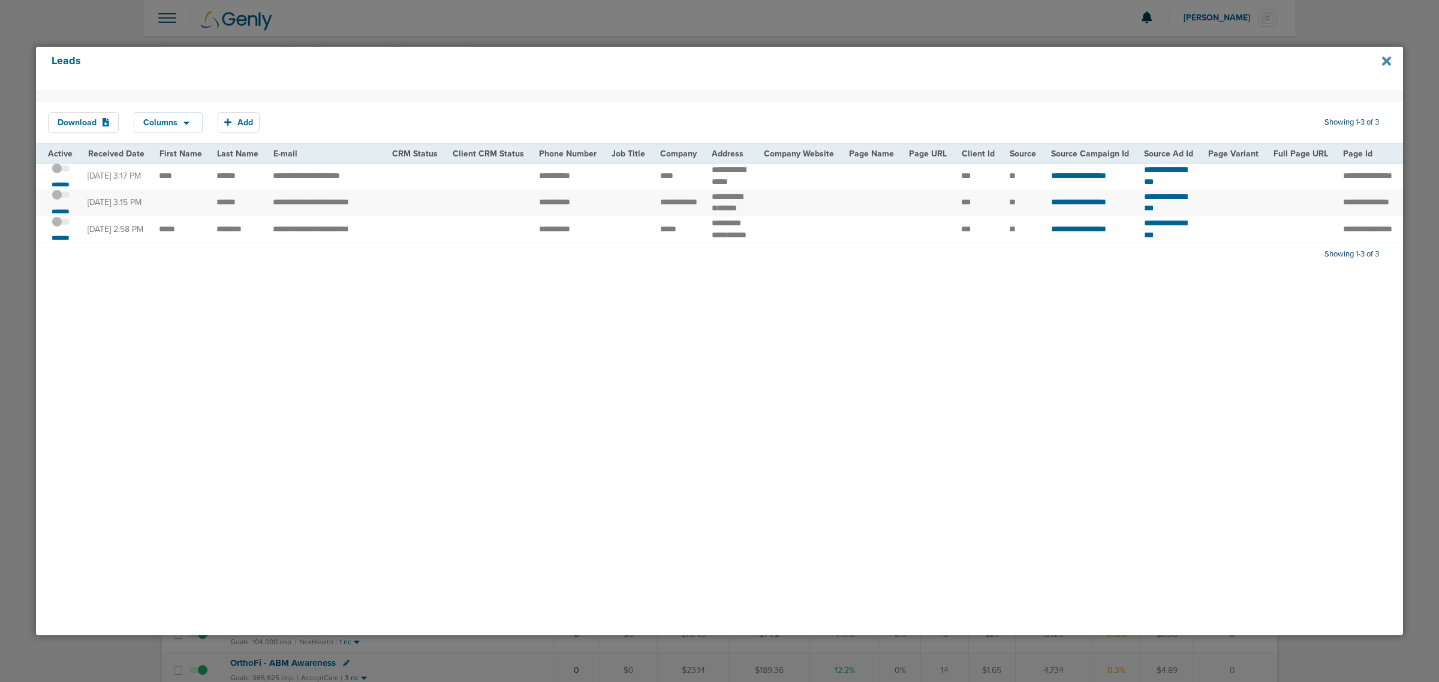
click at [1389, 63] on icon at bounding box center [1386, 60] width 9 height 9
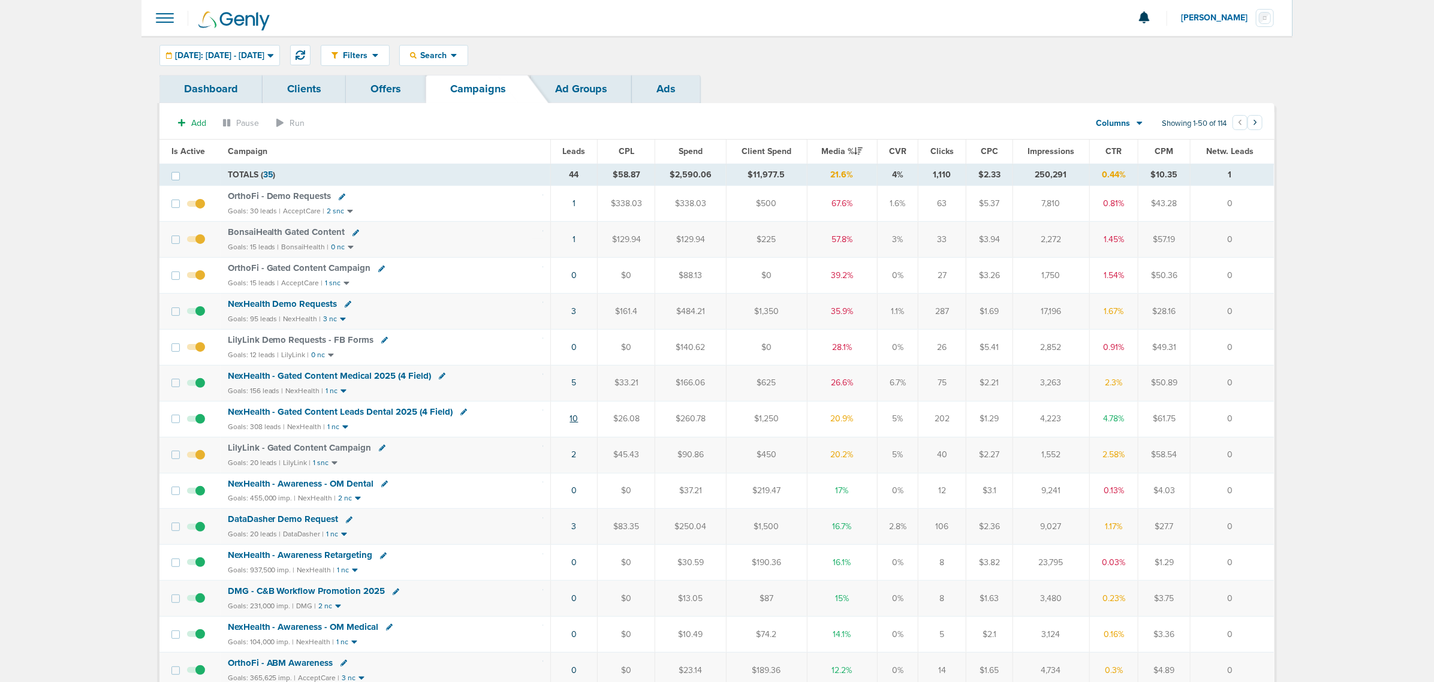
click at [576, 424] on link "10" at bounding box center [574, 419] width 8 height 10
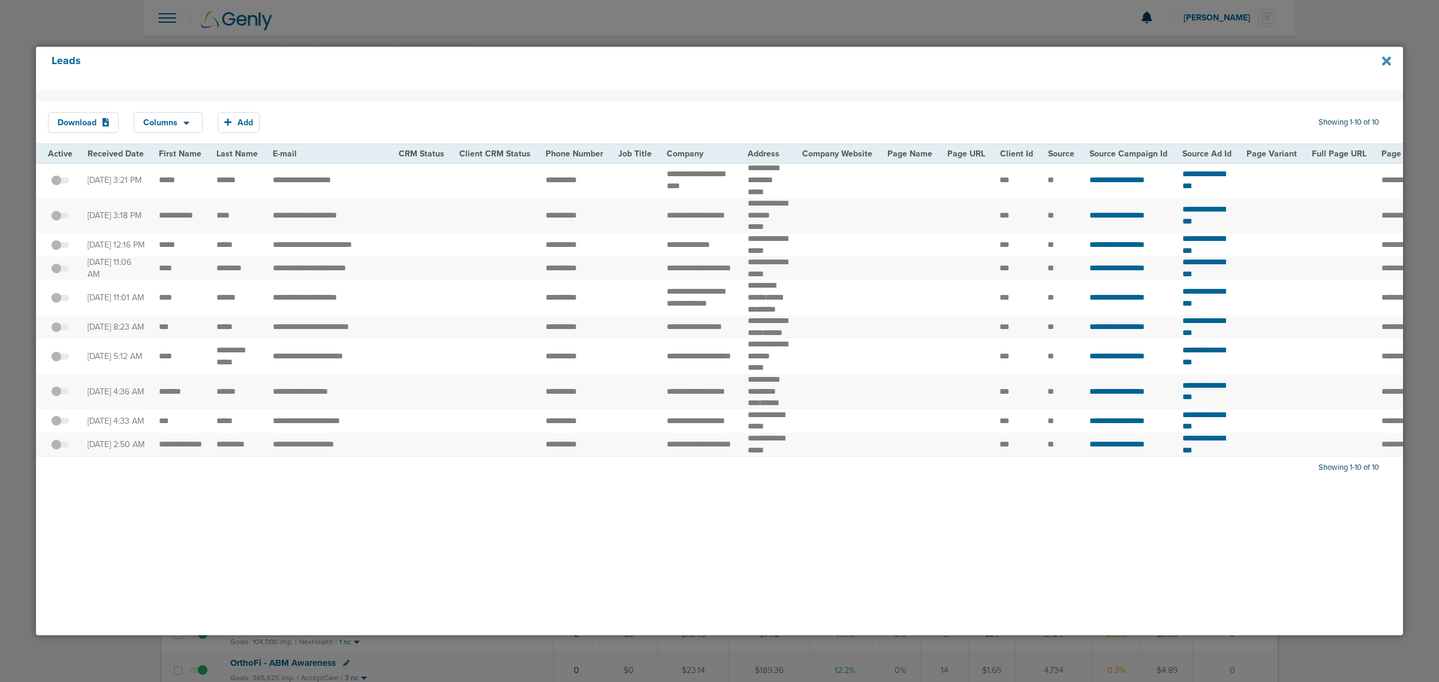
click at [1388, 55] on icon at bounding box center [1386, 61] width 9 height 13
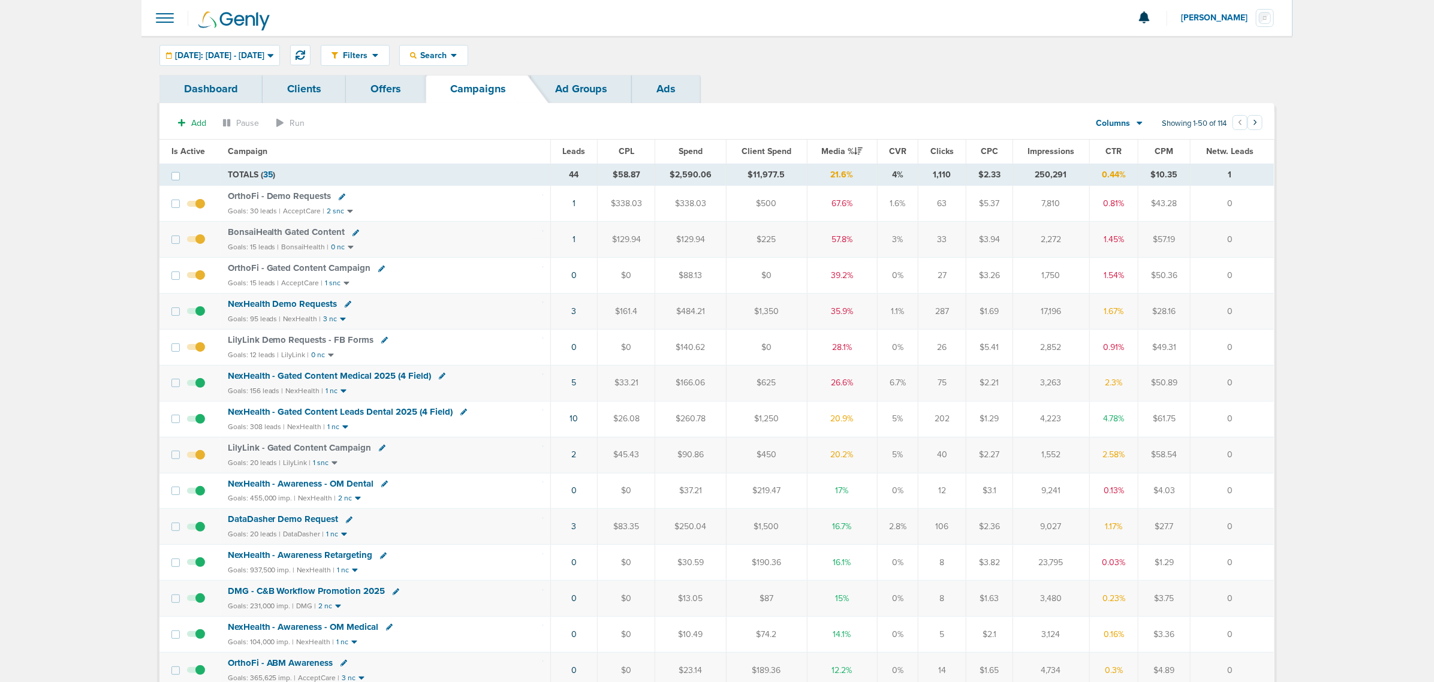
click at [337, 380] on span "NexHealth - Gated Content Medical 2025 (4 Field)" at bounding box center [330, 376] width 204 height 11
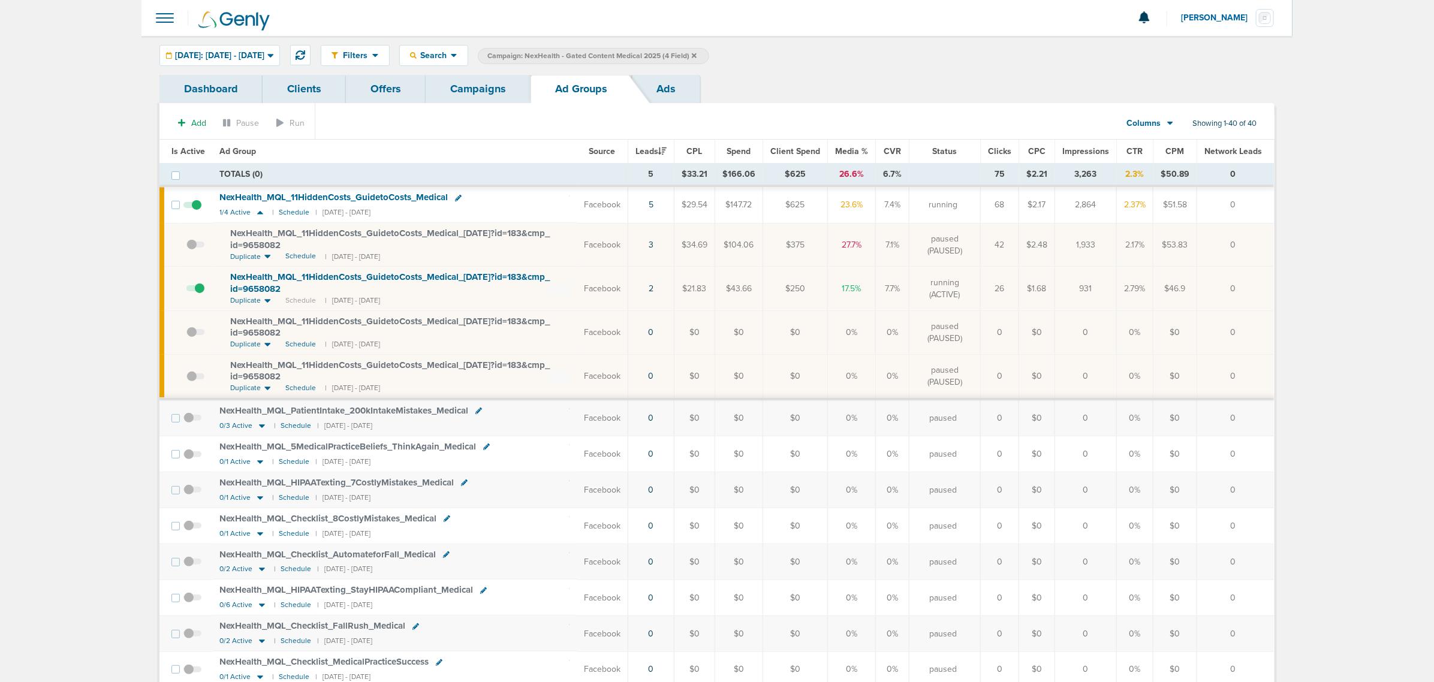
click at [493, 103] on link "Campaigns" at bounding box center [478, 89] width 105 height 28
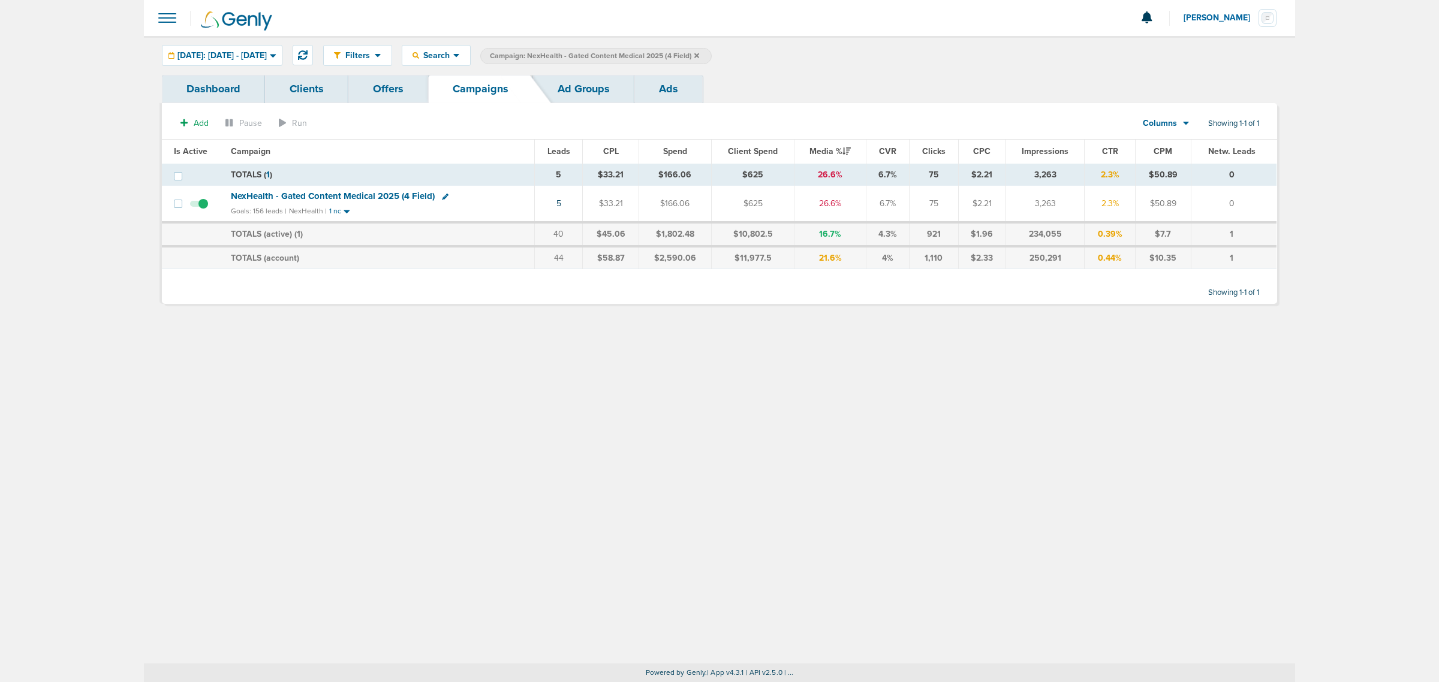
click at [699, 56] on span "Campaign: NexHealth - Gated Content Medical 2025 (4 Field)" at bounding box center [594, 56] width 209 height 10
click at [699, 53] on icon at bounding box center [696, 55] width 5 height 5
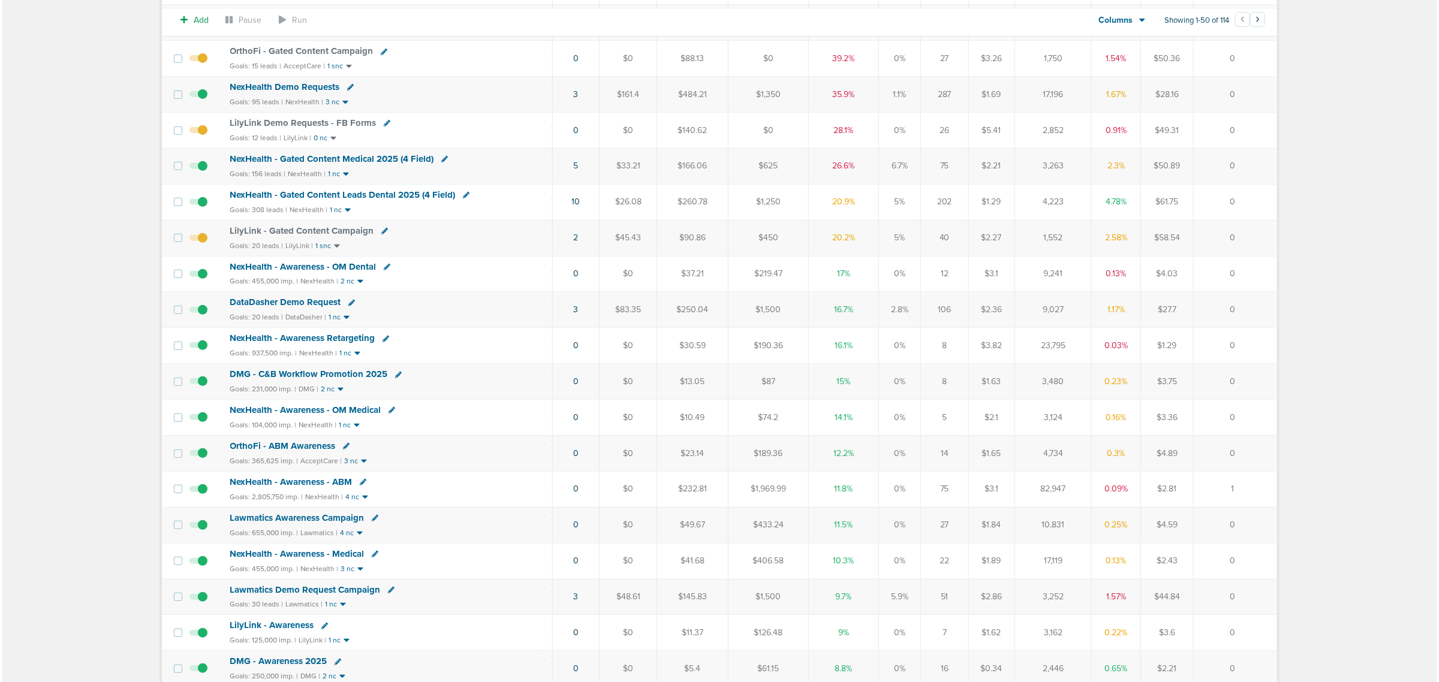
scroll to position [225, 0]
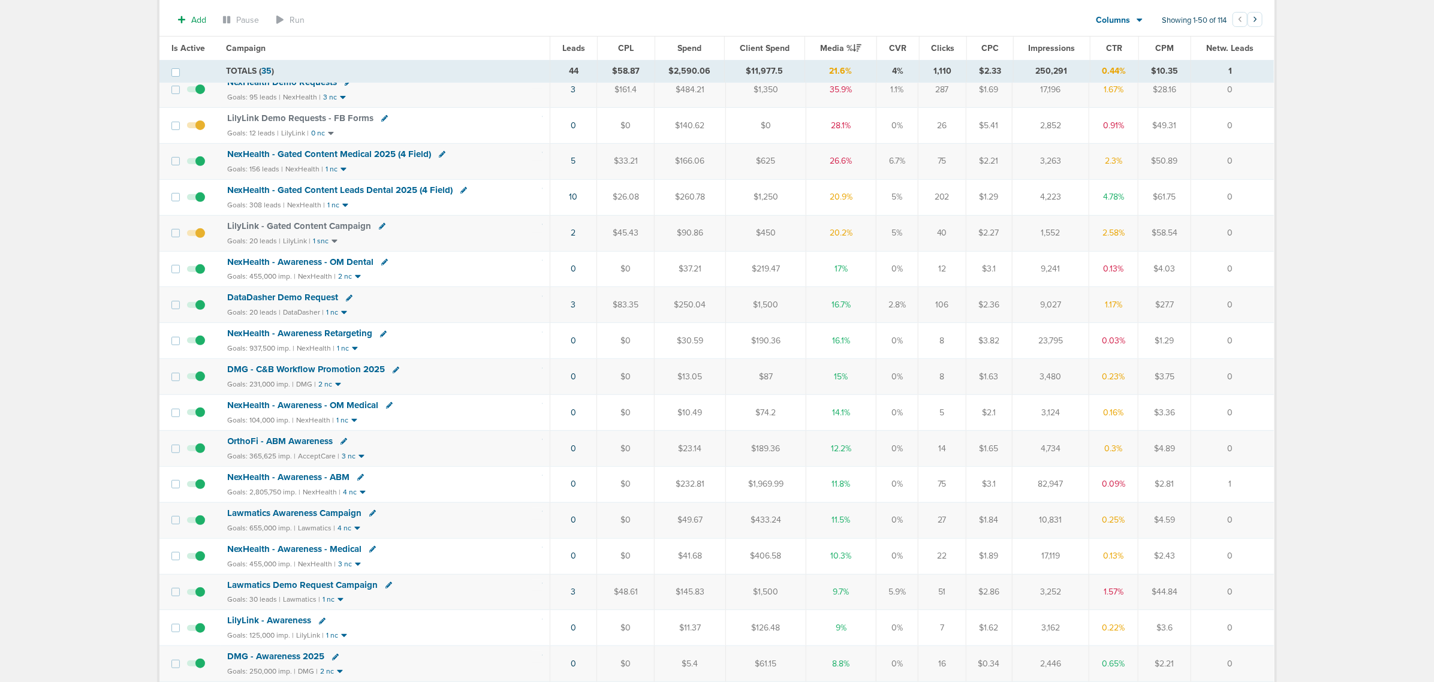
click at [348, 302] on icon at bounding box center [349, 298] width 7 height 7
select select
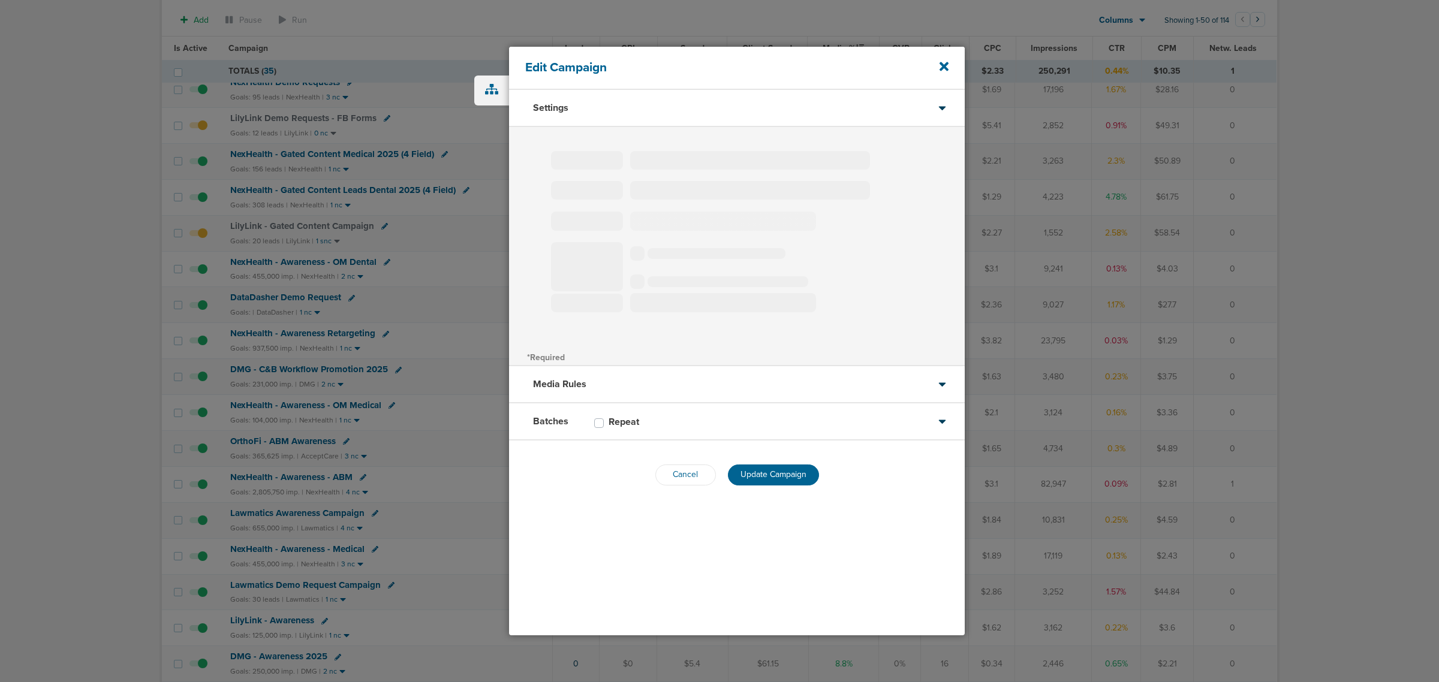
type input "DataDasher Demo Request"
select select "Leads"
radio input "true"
select select "readOnly"
select select "1"
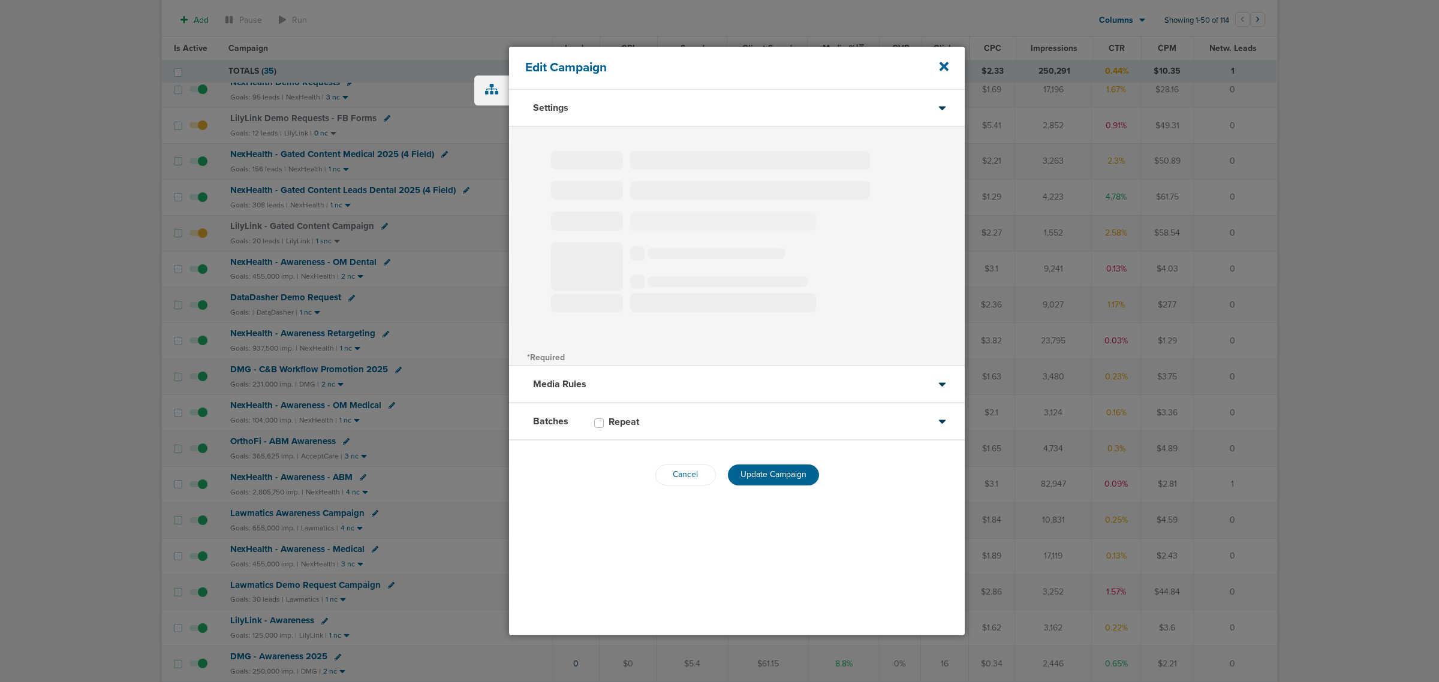
select select "1"
select select "2"
select select "3"
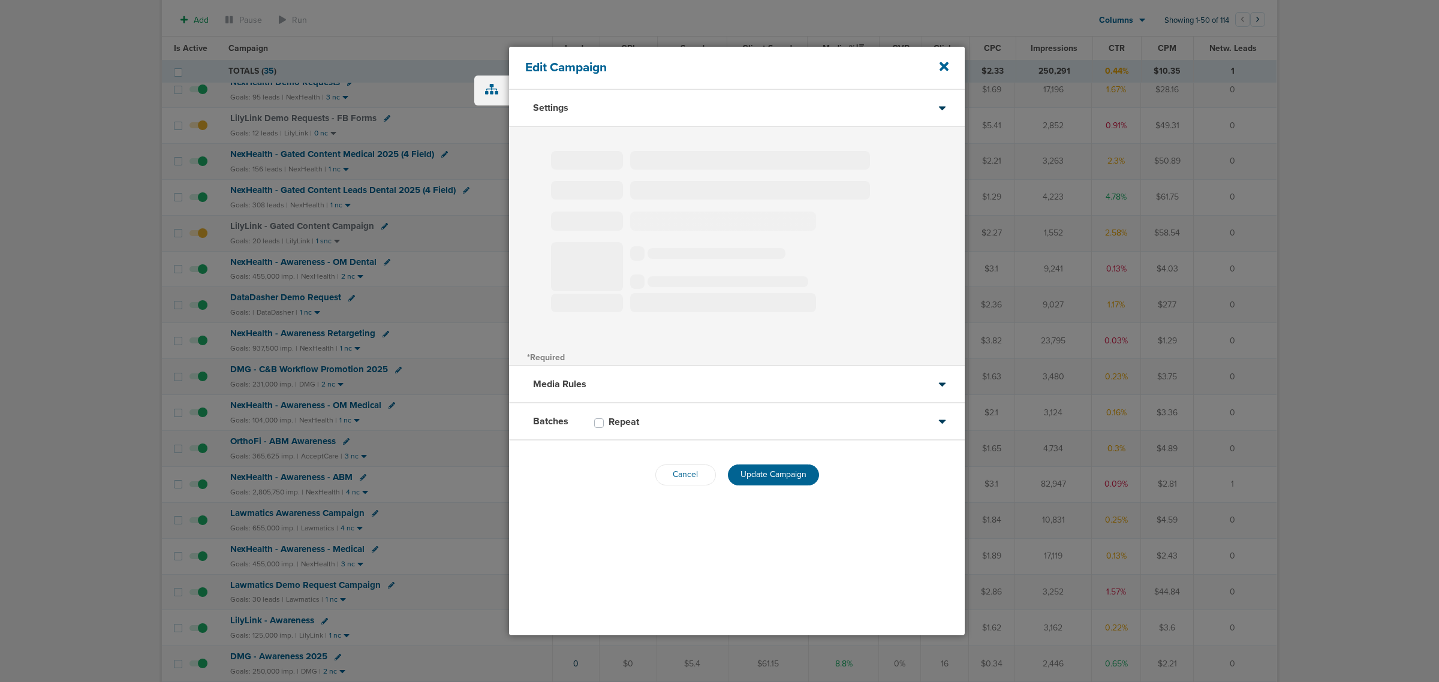
select select "4"
select select "6"
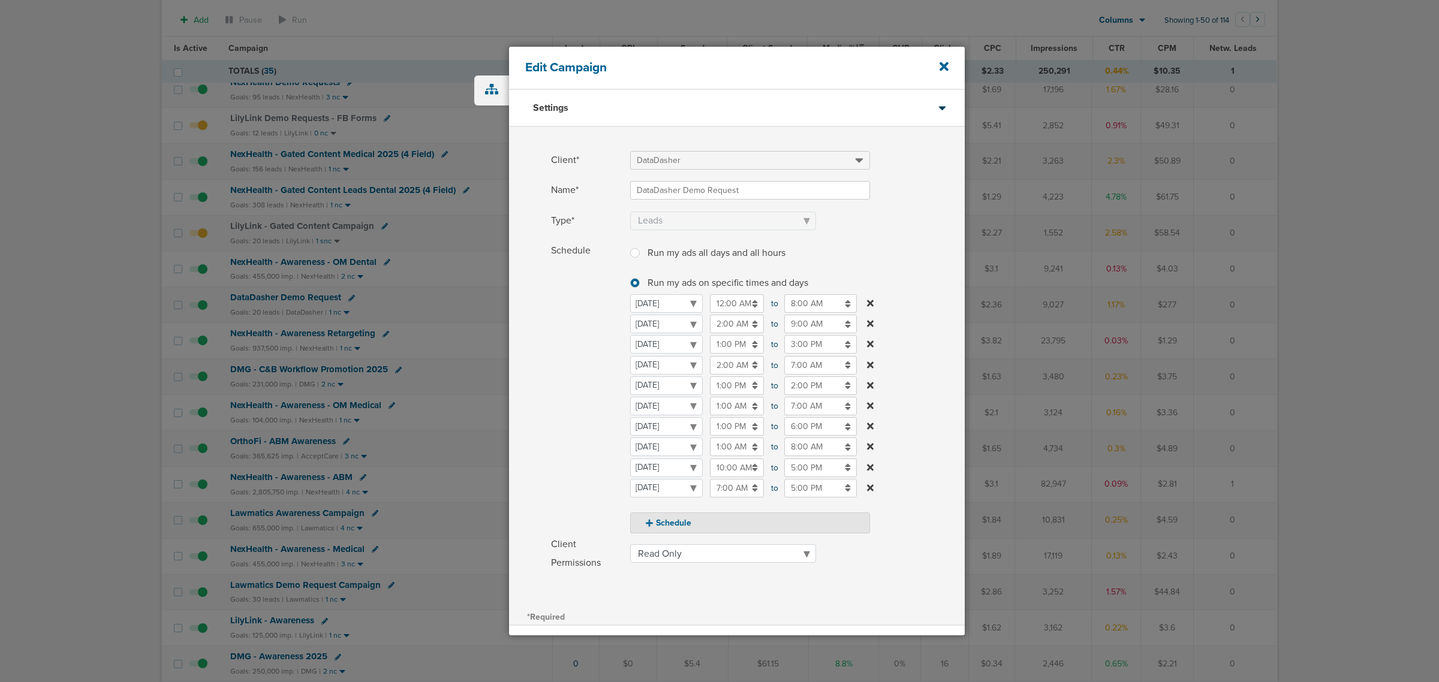
click at [807, 469] on input "5:00 PM" at bounding box center [820, 468] width 73 height 19
click at [784, 550] on icon at bounding box center [789, 553] width 11 height 7
type input "3:00 PM"
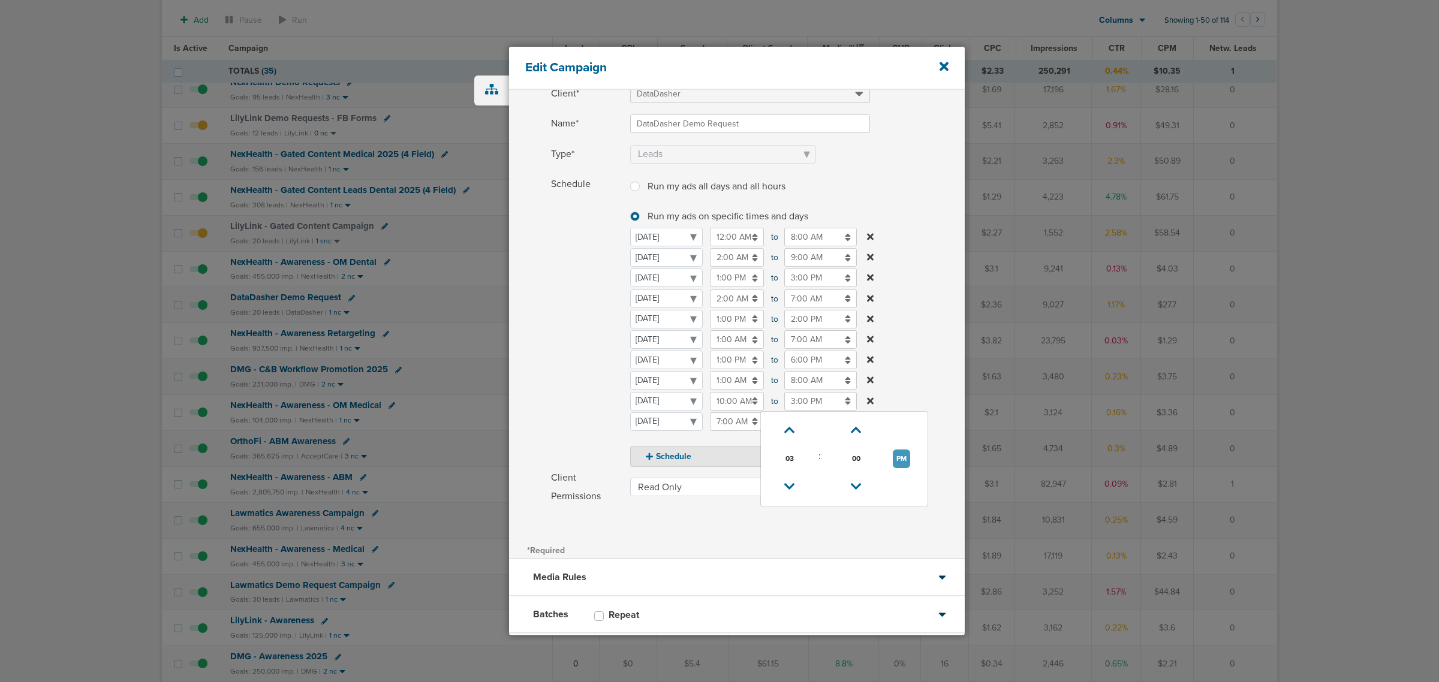
scroll to position [132, 0]
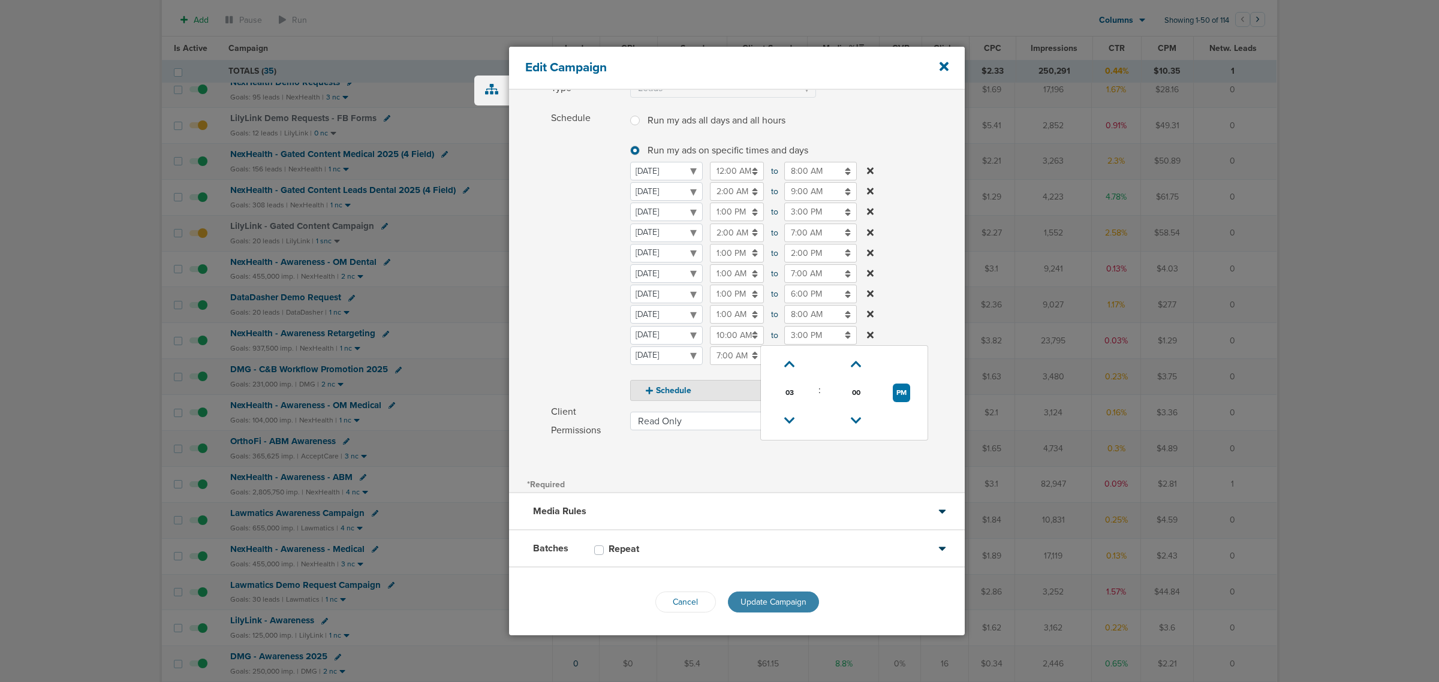
click at [784, 595] on button "Update Campaign" at bounding box center [773, 602] width 91 height 21
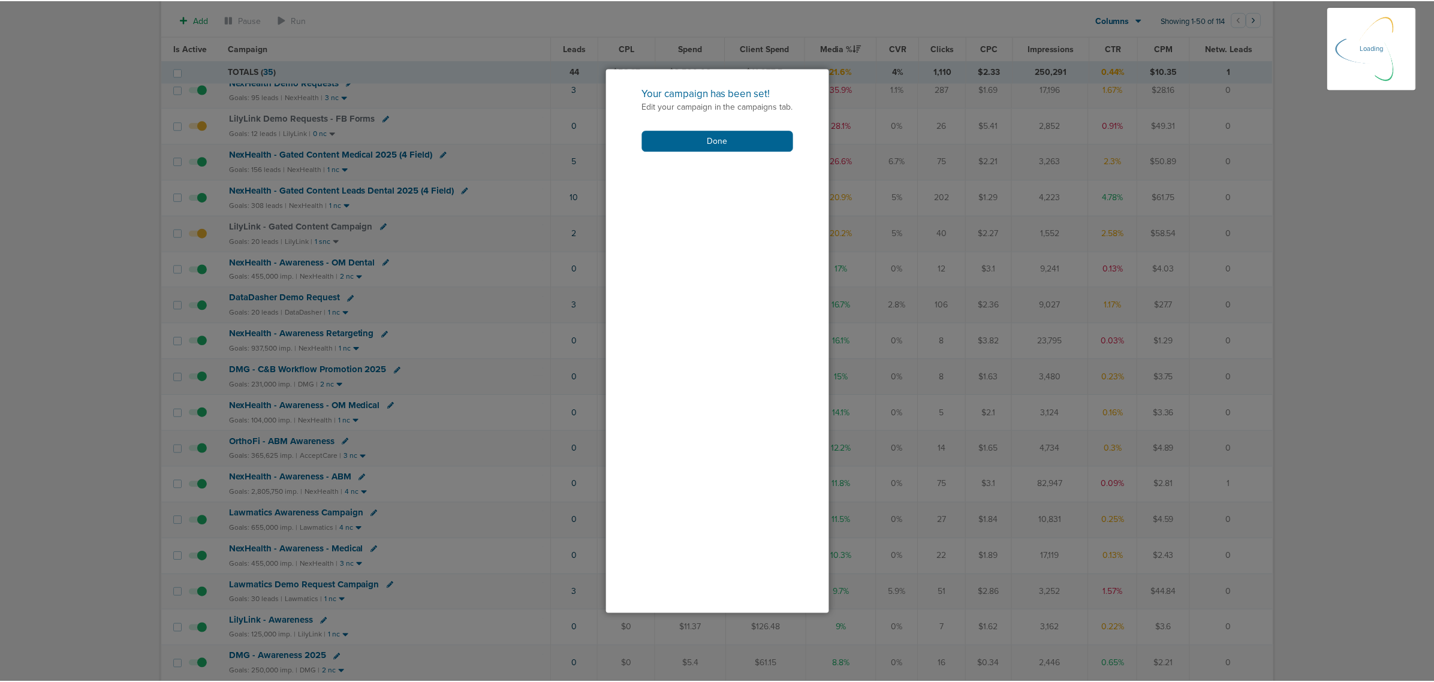
scroll to position [95, 0]
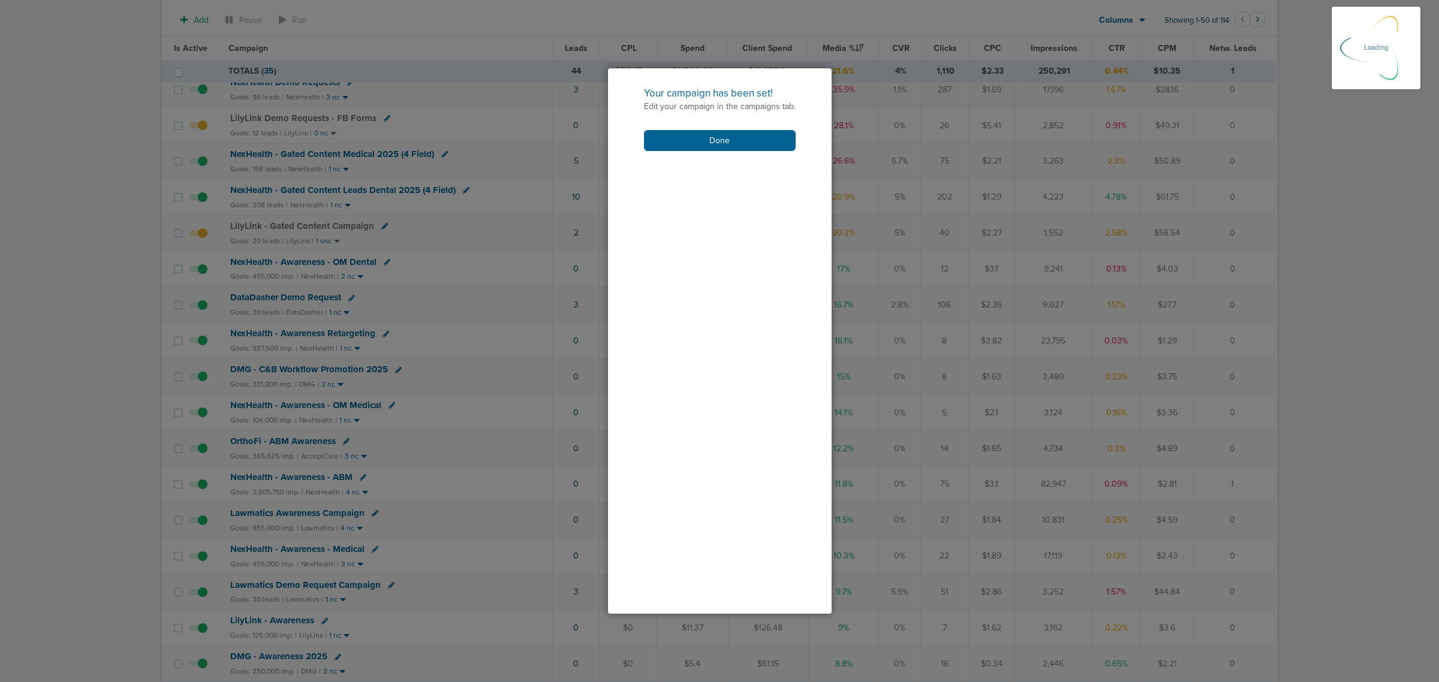
click at [749, 152] on div "Your campaign has been set! Edit your campaign in the campaigns tab. Done" at bounding box center [720, 118] width 224 height 101
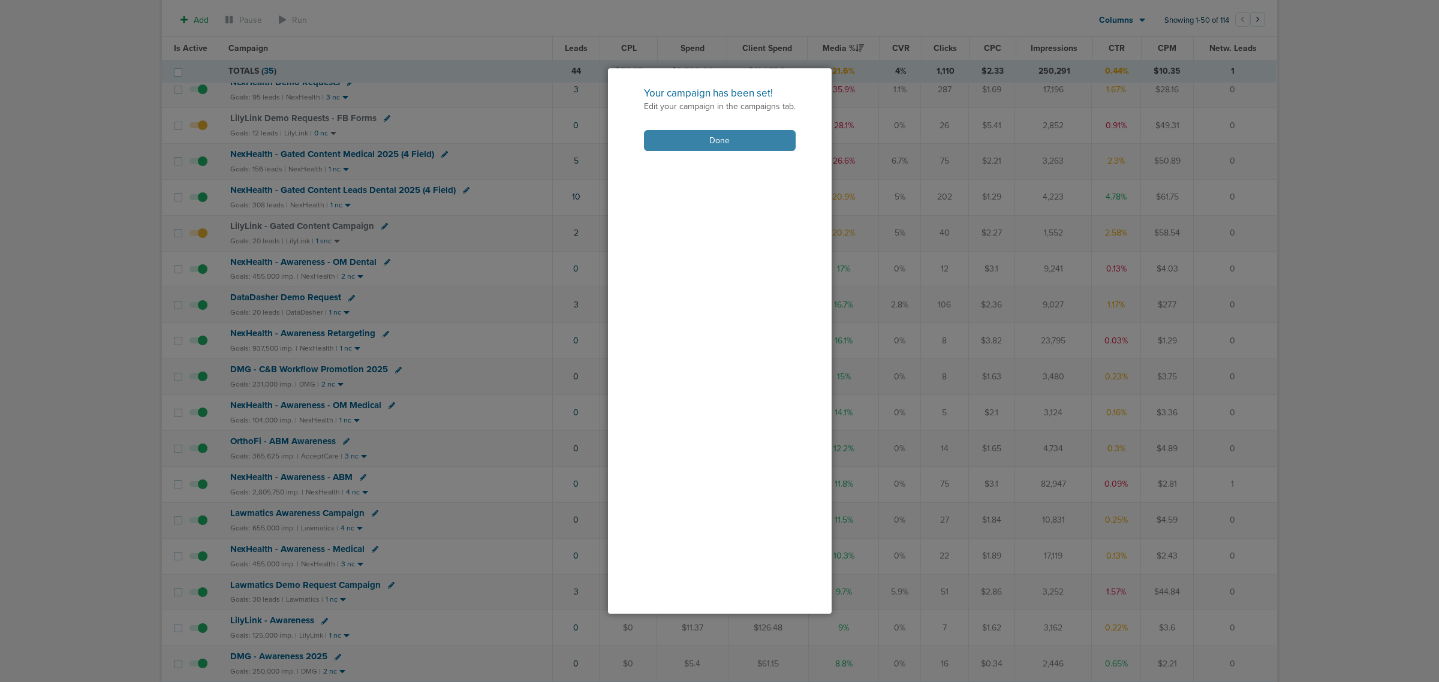
click at [699, 141] on button "Done" at bounding box center [720, 140] width 152 height 21
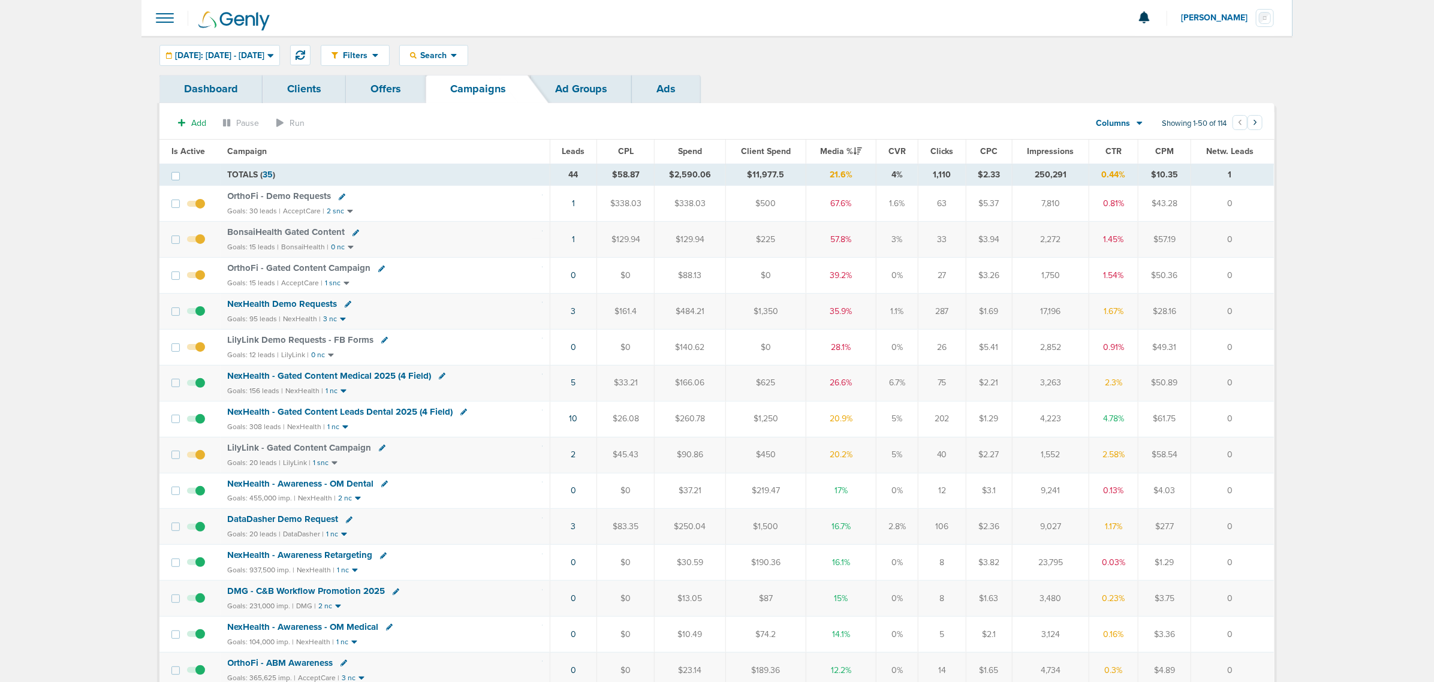
drag, startPoint x: 1215, startPoint y: 280, endPoint x: 493, endPoint y: 268, distance: 721.9
click at [493, 268] on tr "OrthoFi - Gated Content Campaign Goals: 15 leads | AcceptCare | 1 snc 0 $0 $88.…" at bounding box center [716, 276] width 1115 height 36
click at [492, 268] on div "OrthoFi - Gated Content Campaign" at bounding box center [385, 269] width 315 height 12
click at [305, 52] on icon at bounding box center [301, 55] width 10 height 10
click at [359, 376] on span "NexHealth - Gated Content Medical 2025 (4 Field)" at bounding box center [330, 376] width 204 height 11
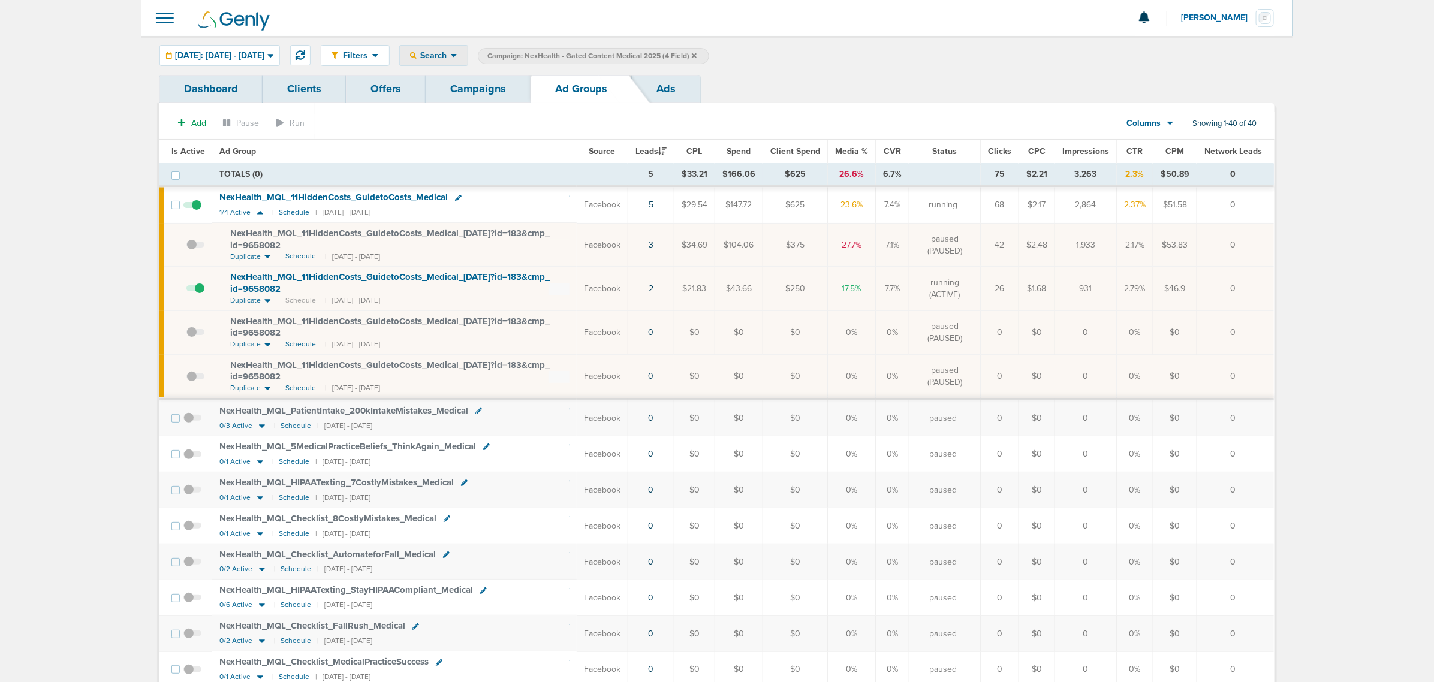
click at [453, 46] on div "Filters Active Only Settings Status Active Inactive Objectives MQL SQL Traffic …" at bounding box center [716, 55] width 1151 height 39
click at [454, 47] on div "Search" at bounding box center [434, 56] width 68 height 20
click at [498, 171] on link "Network Campaign" at bounding box center [462, 169] width 124 height 15
select select "netCmpName"
type input "10.03"
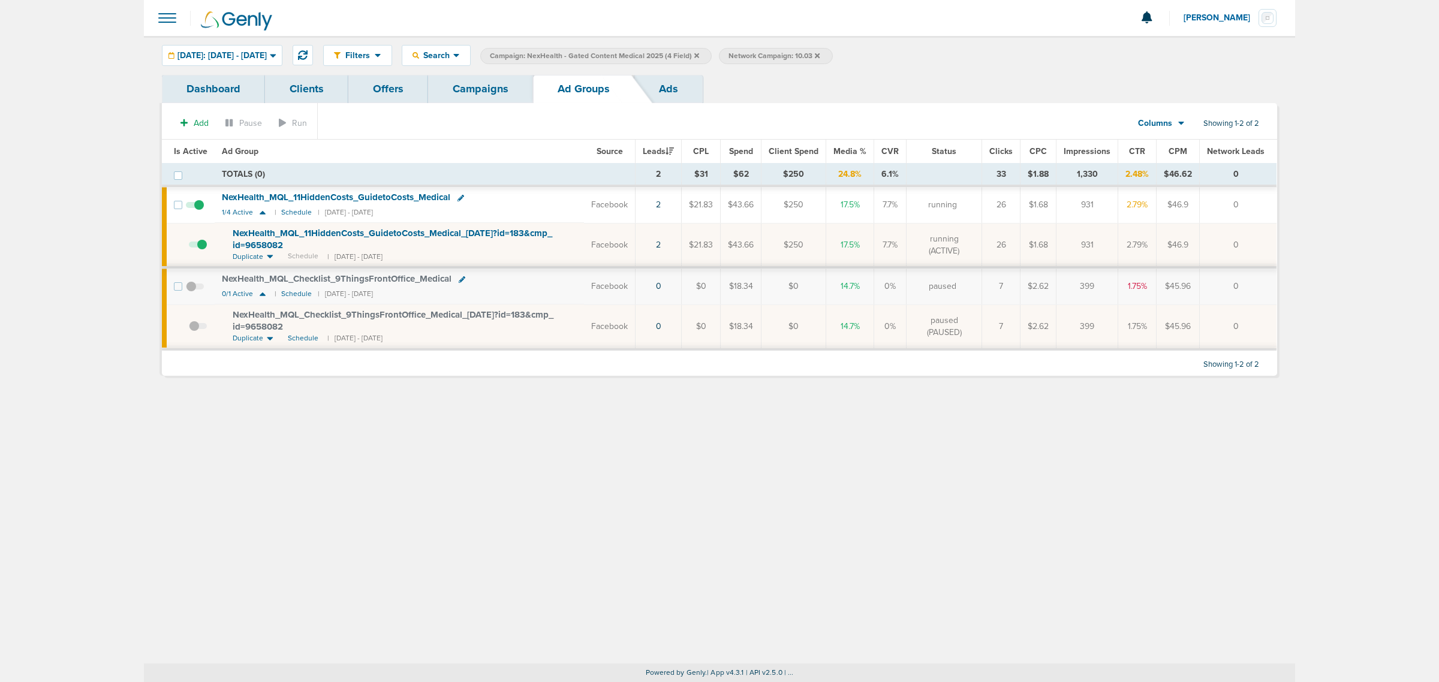
click at [493, 84] on link "Campaigns" at bounding box center [480, 89] width 105 height 28
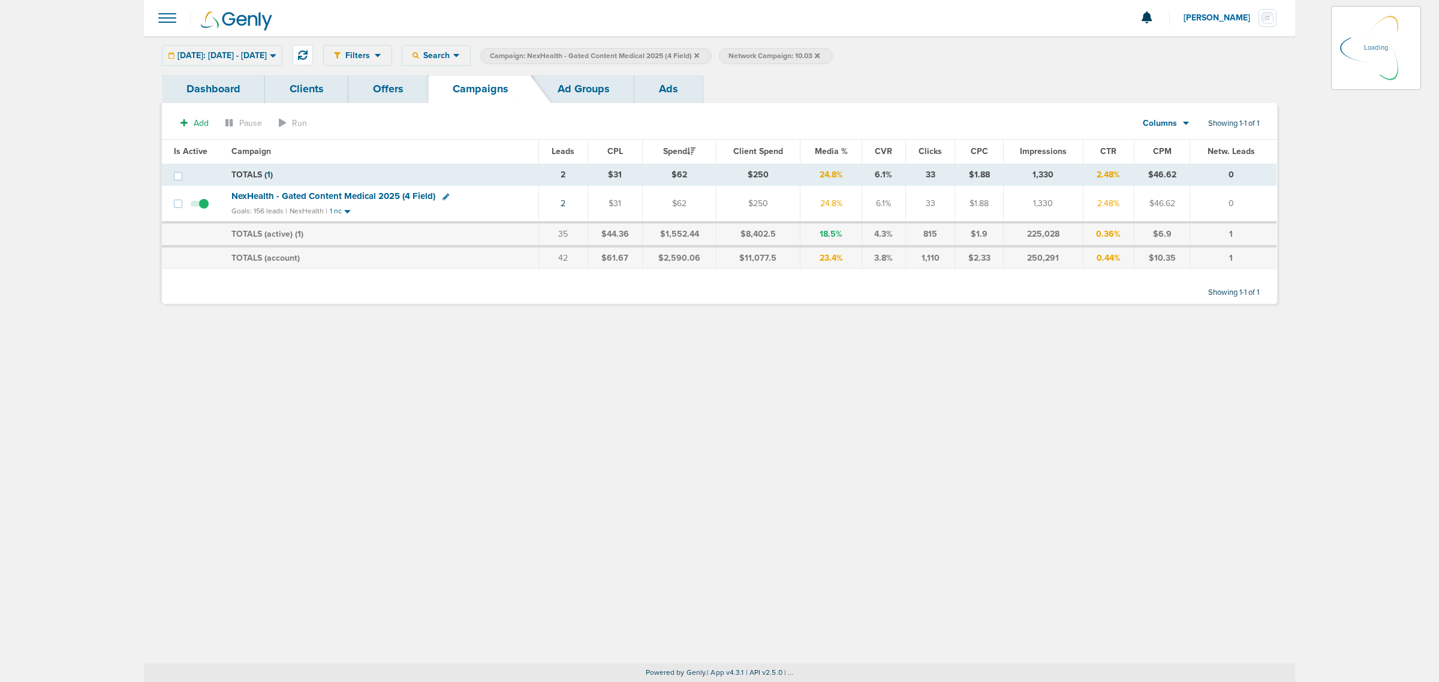
click at [699, 54] on icon at bounding box center [696, 55] width 5 height 5
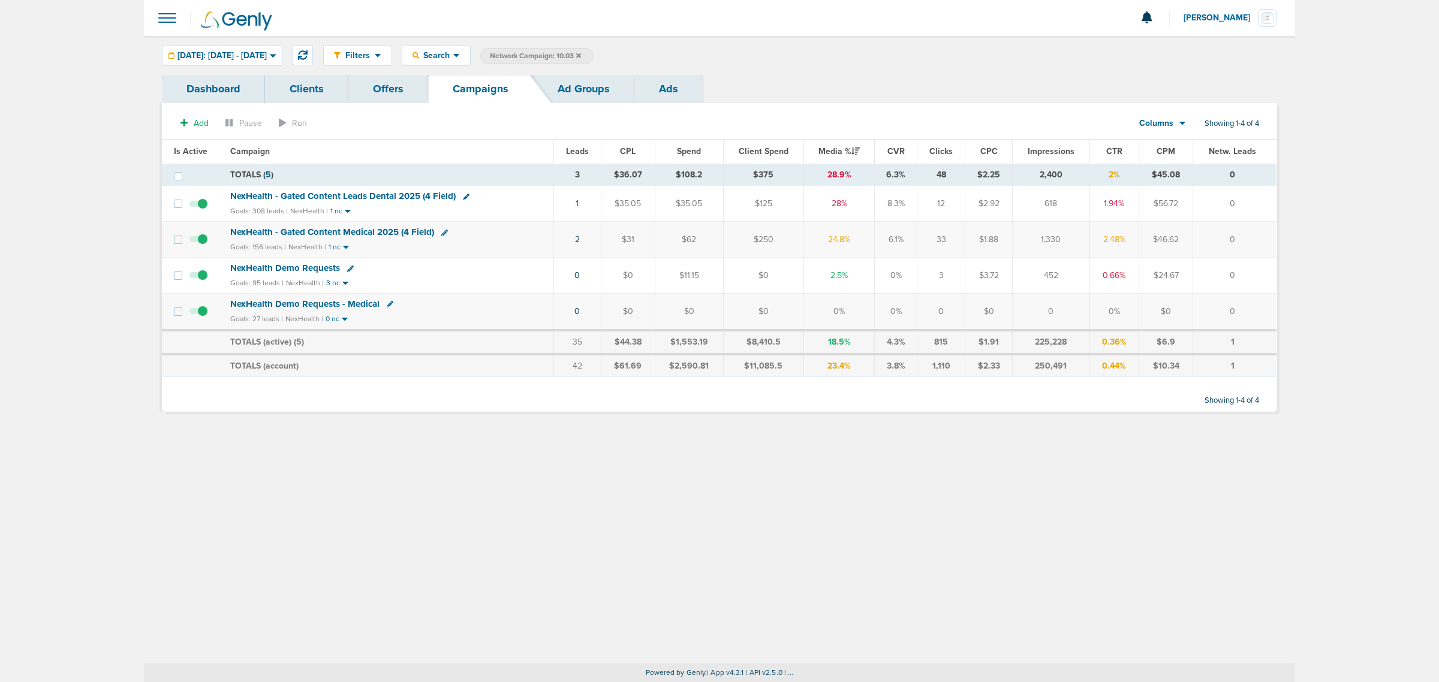
click at [581, 55] on icon at bounding box center [578, 55] width 5 height 5
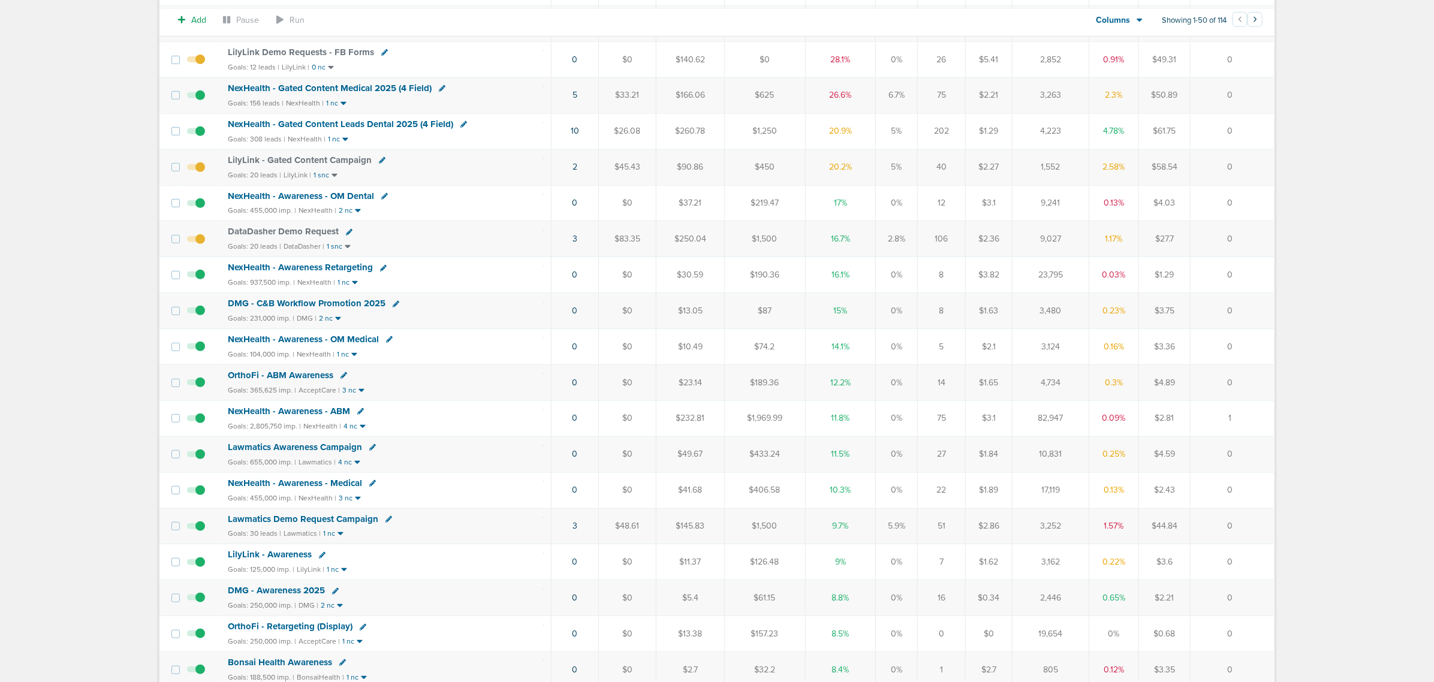
scroll to position [300, 0]
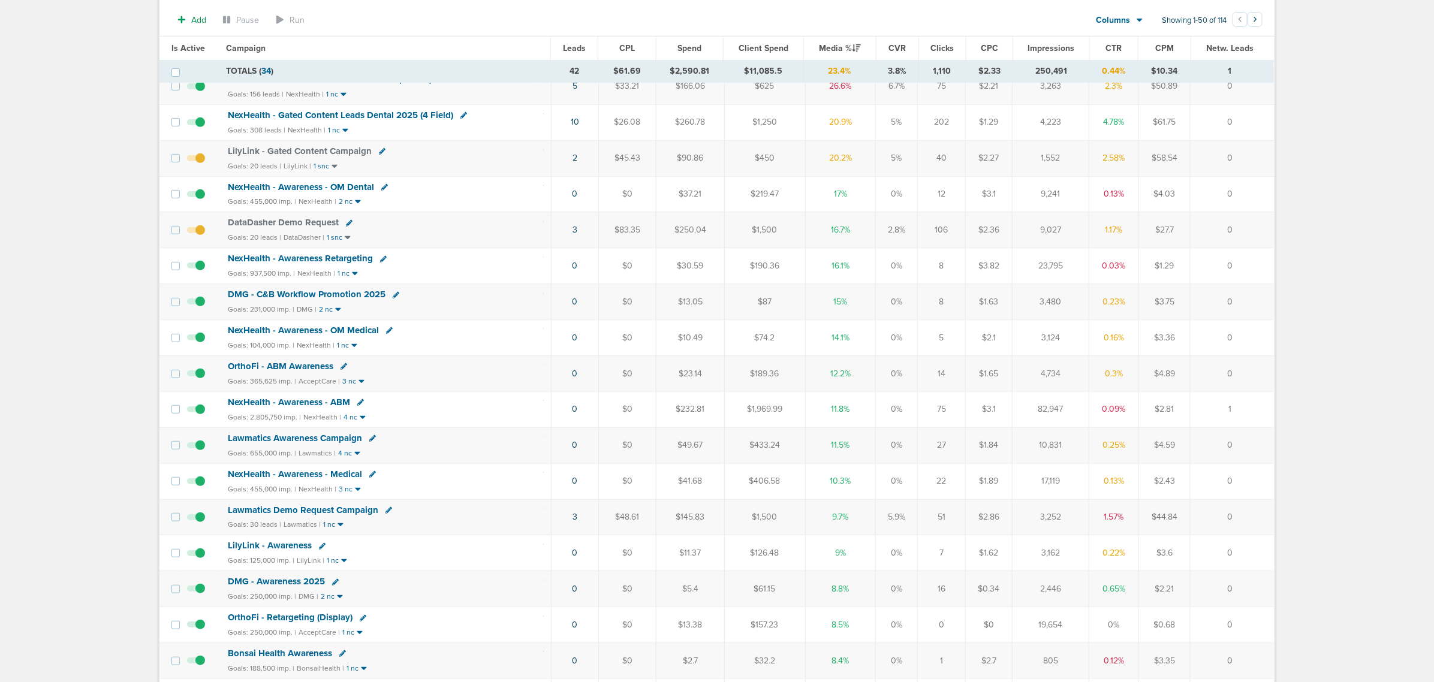
click at [405, 120] on span "NexHealth - Gated Content Leads Dental 2025 (4 Field)" at bounding box center [340, 115] width 225 height 11
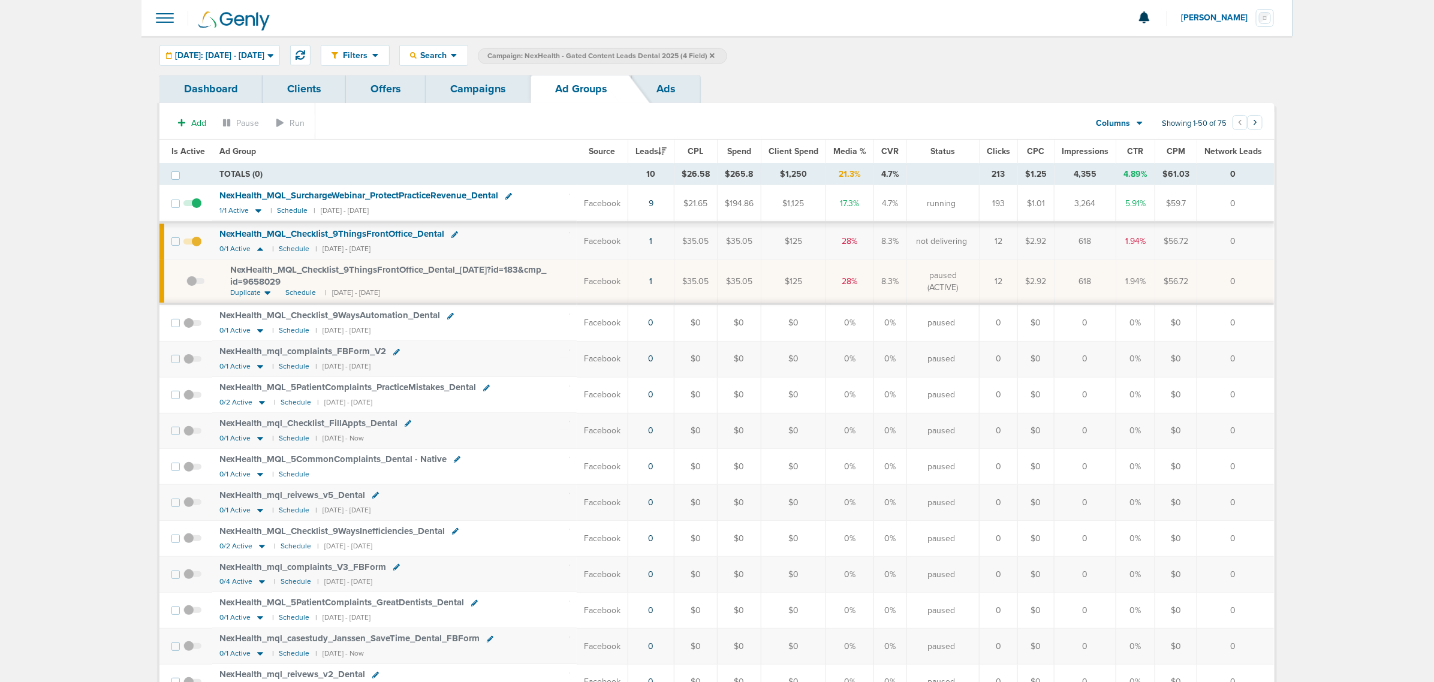
click at [490, 83] on link "Campaigns" at bounding box center [478, 89] width 105 height 28
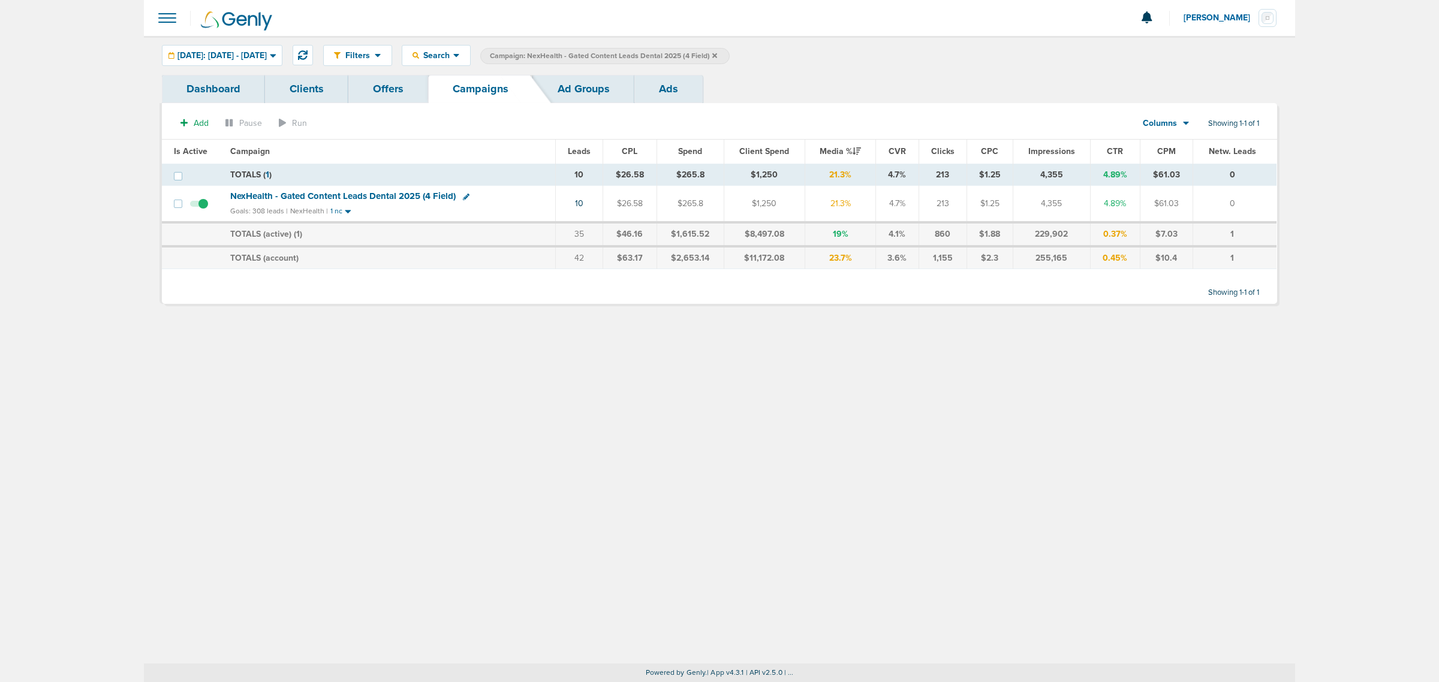
click at [717, 55] on icon at bounding box center [714, 55] width 5 height 5
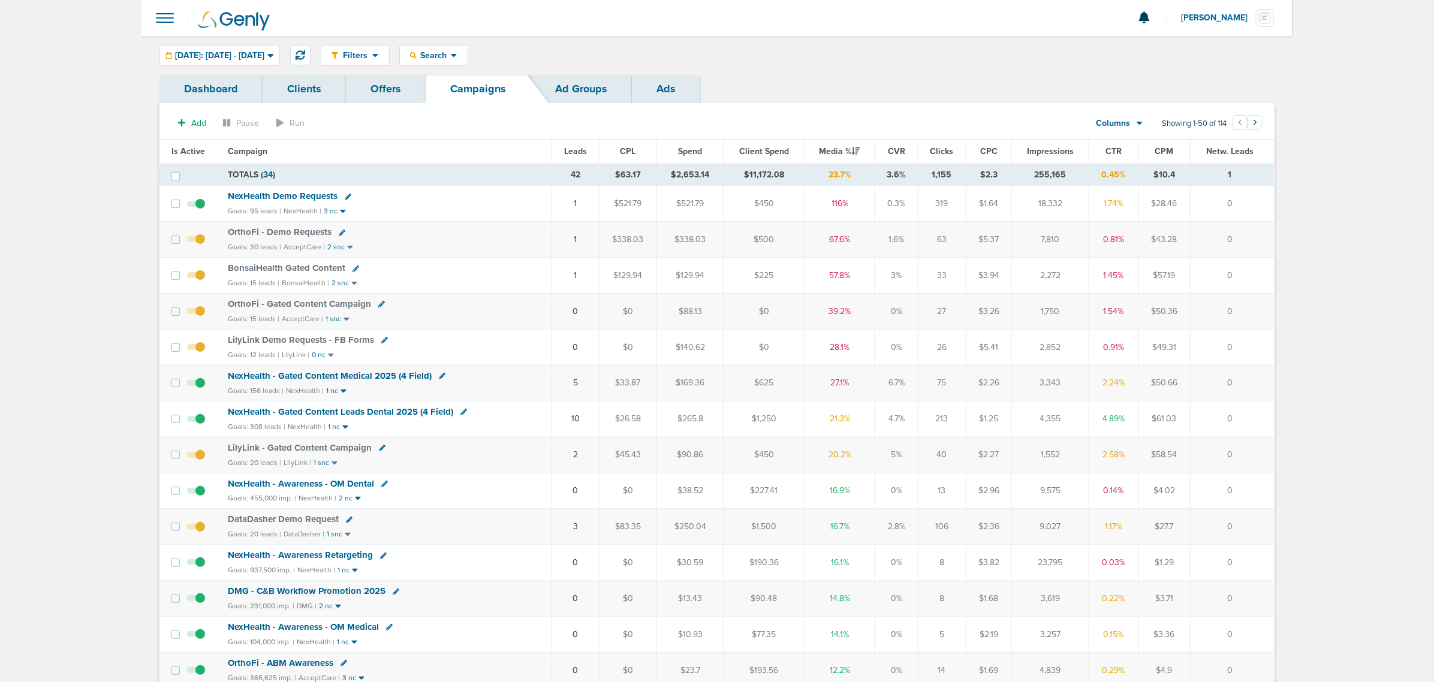
click at [312, 525] on span "DataDasher Demo Request" at bounding box center [283, 519] width 111 height 11
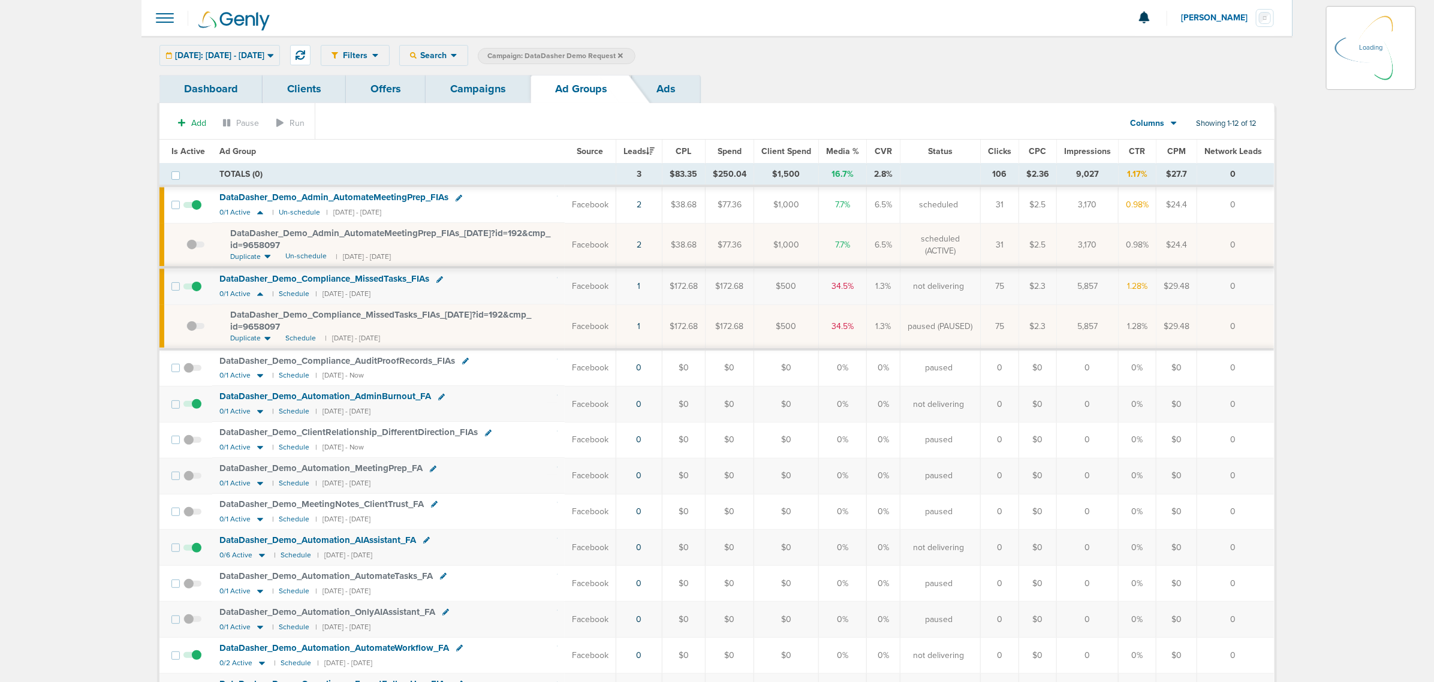
click at [280, 56] on div "[DATE]: [DATE] - [DATE] [DATE] [DATE] Last 7 Days Last 14 Days This Month Last …" at bounding box center [219, 55] width 121 height 21
click at [264, 58] on span "[DATE]: [DATE] - [DATE]" at bounding box center [219, 56] width 89 height 8
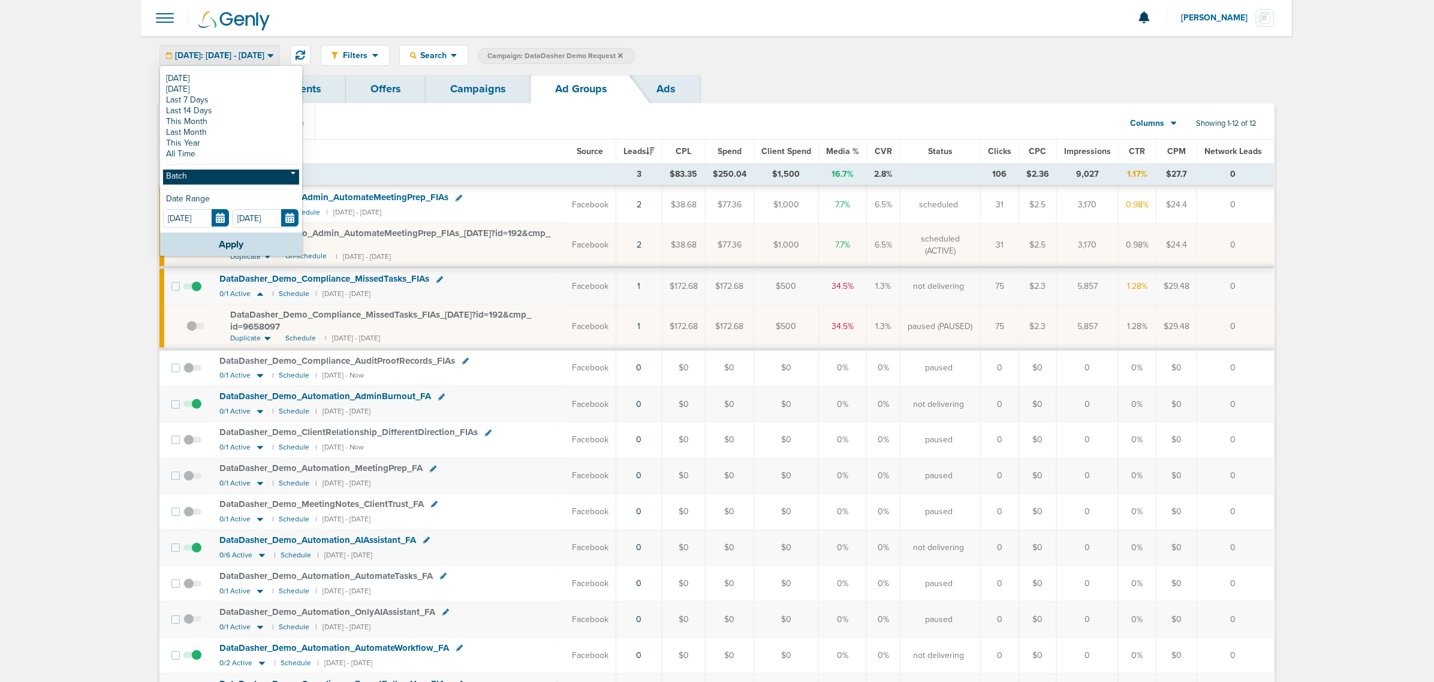
click at [228, 171] on link "Batch" at bounding box center [231, 177] width 136 height 15
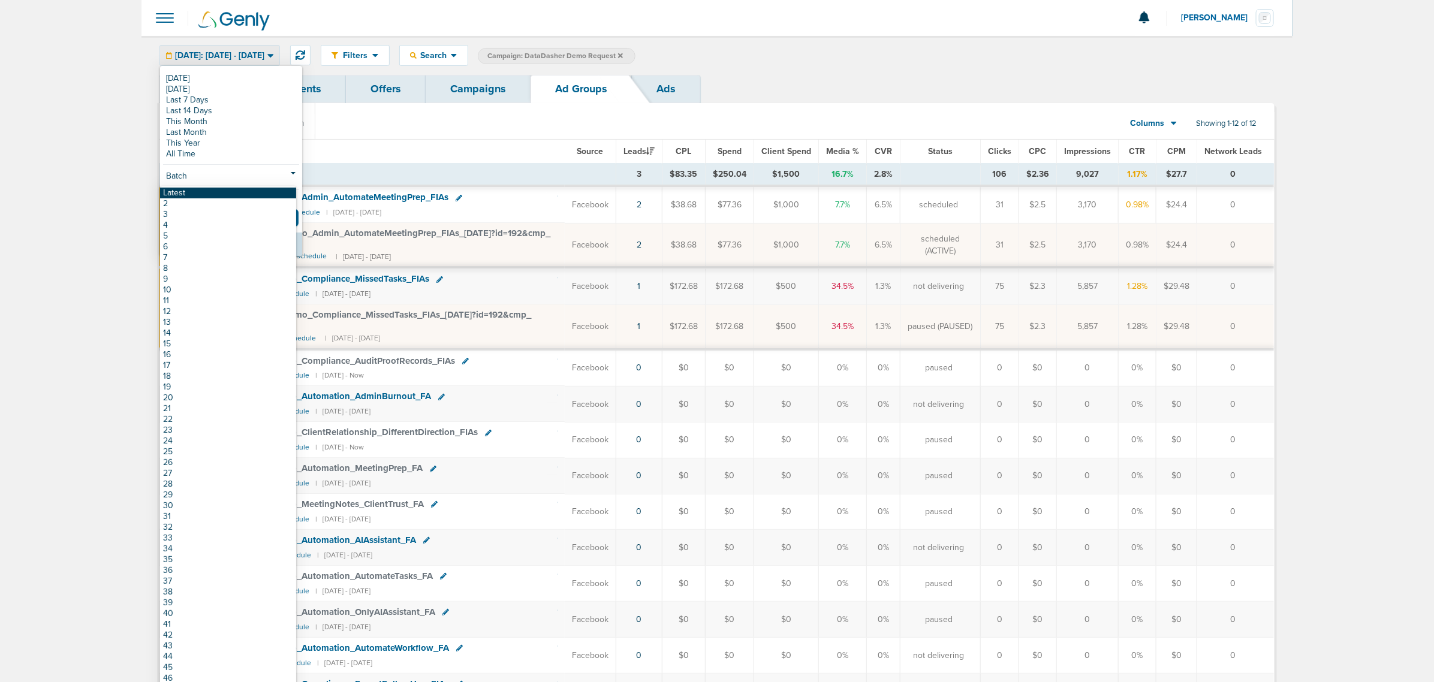
click at [210, 192] on link "Latest" at bounding box center [228, 193] width 136 height 11
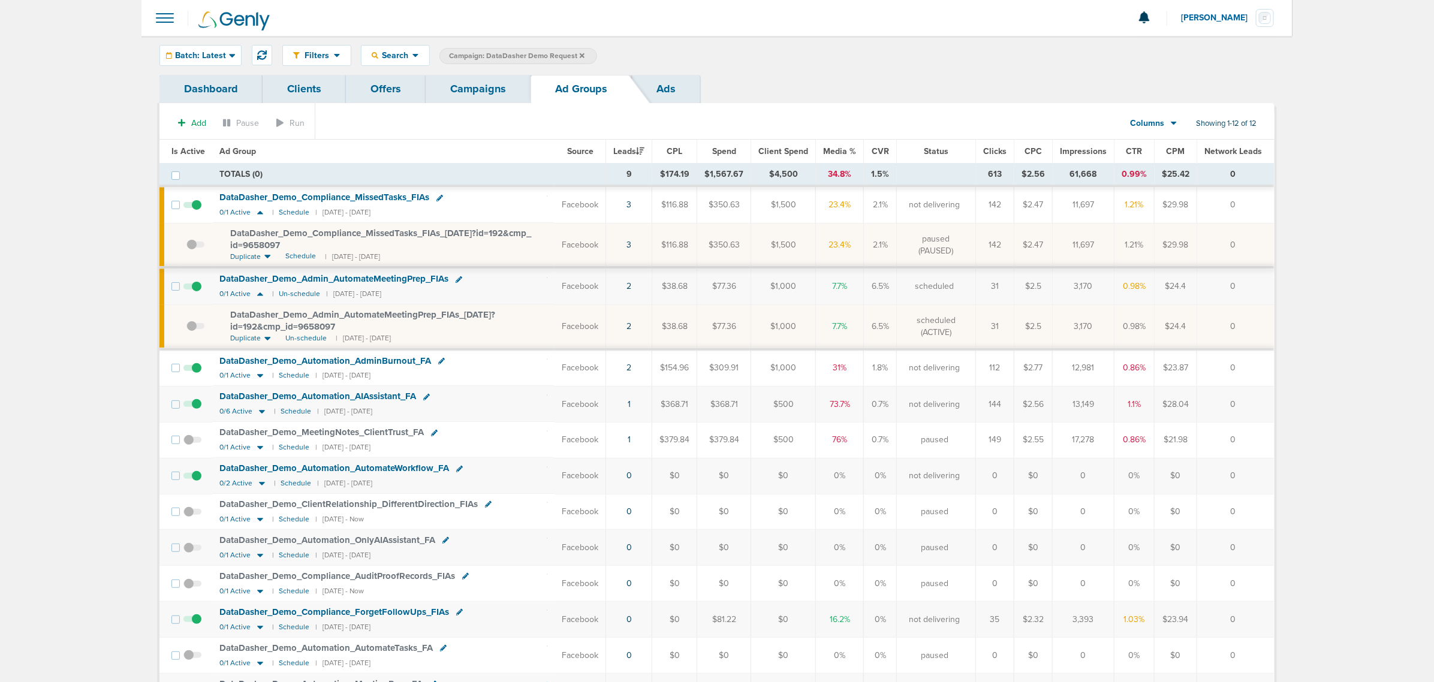
click at [471, 100] on link "Campaigns" at bounding box center [478, 89] width 105 height 28
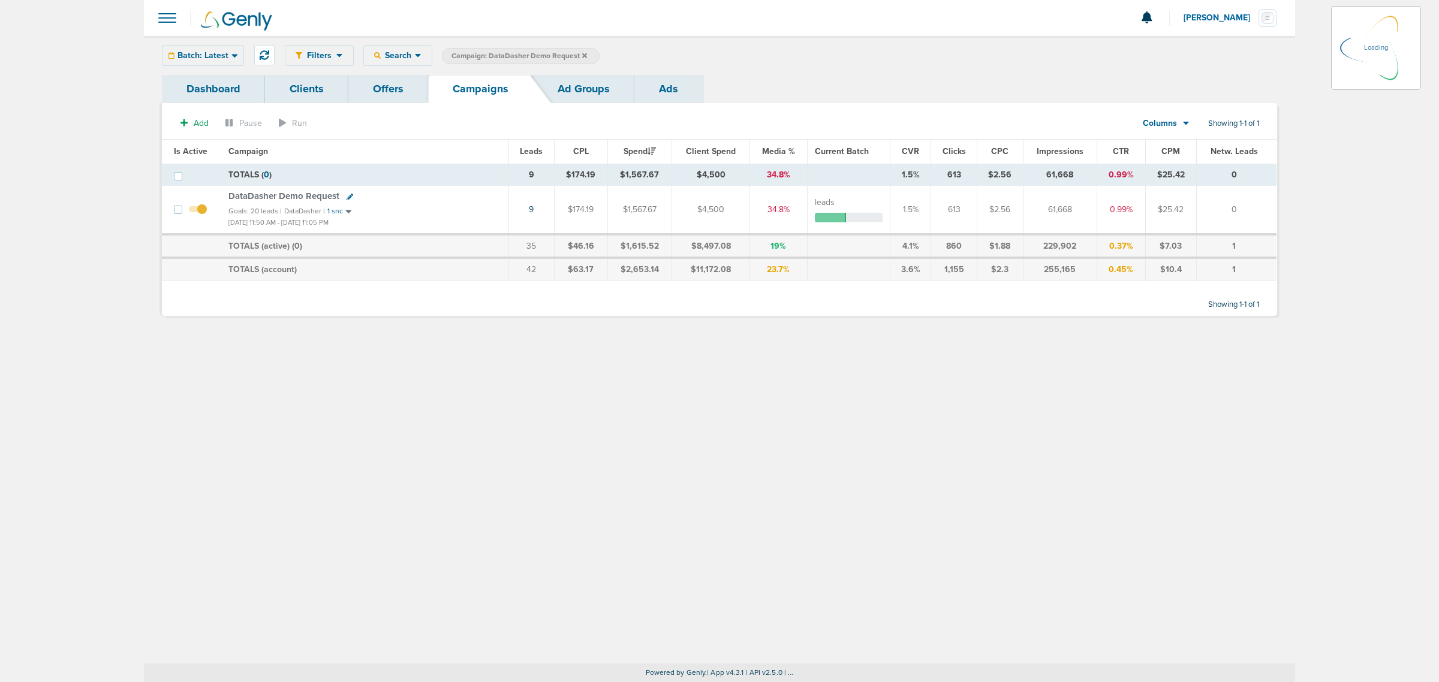
click at [585, 52] on label "Campaign: DataDasher Demo Request" at bounding box center [521, 56] width 158 height 16
click at [582, 53] on icon at bounding box center [584, 55] width 5 height 5
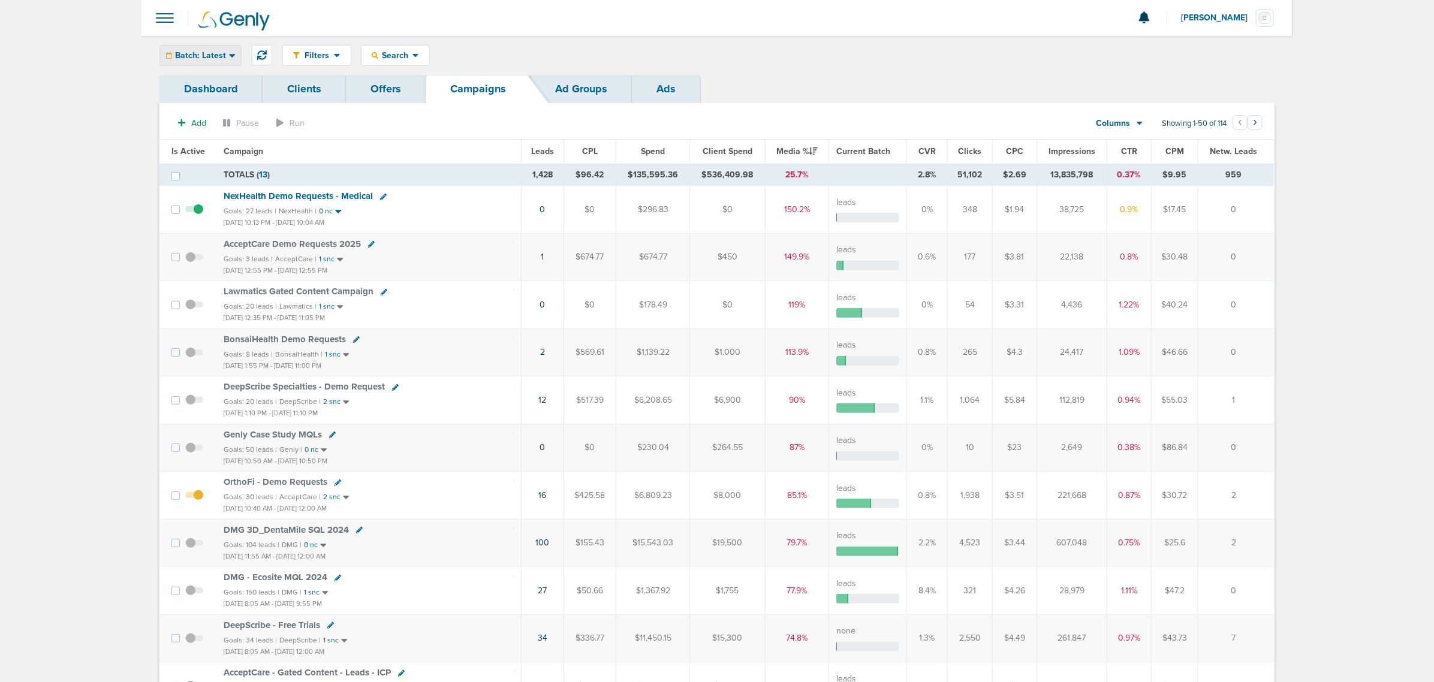
click at [234, 58] on icon at bounding box center [232, 55] width 7 height 10
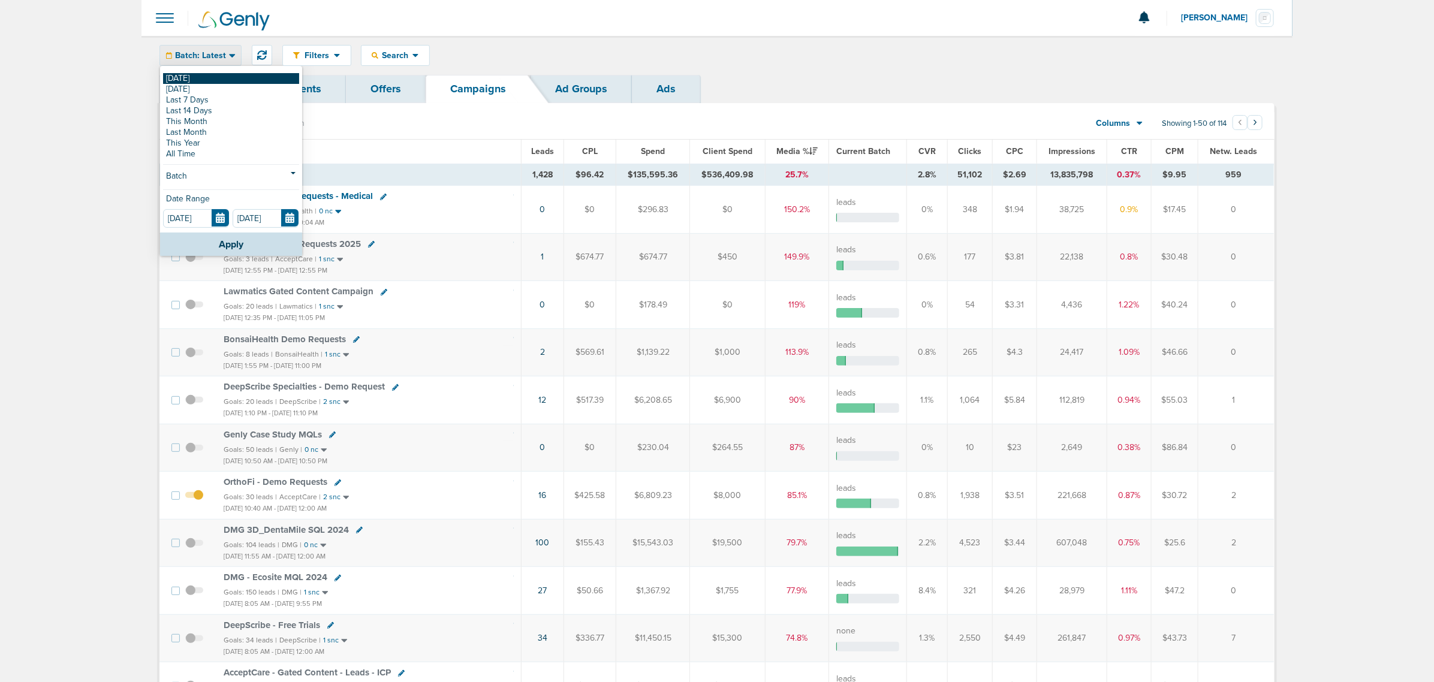
click at [207, 79] on link "[DATE]" at bounding box center [231, 78] width 136 height 11
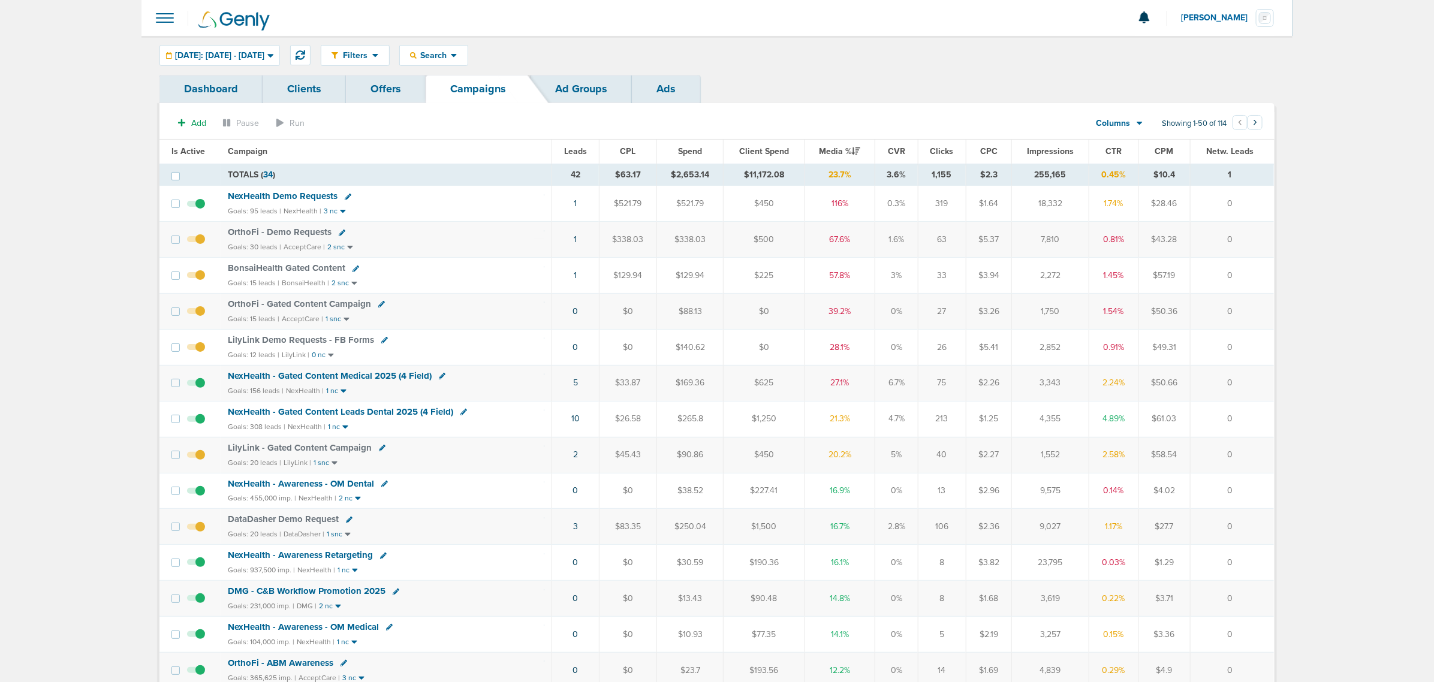
click at [384, 411] on span "NexHealth - Gated Content Leads Dental 2025 (4 Field)" at bounding box center [340, 411] width 225 height 11
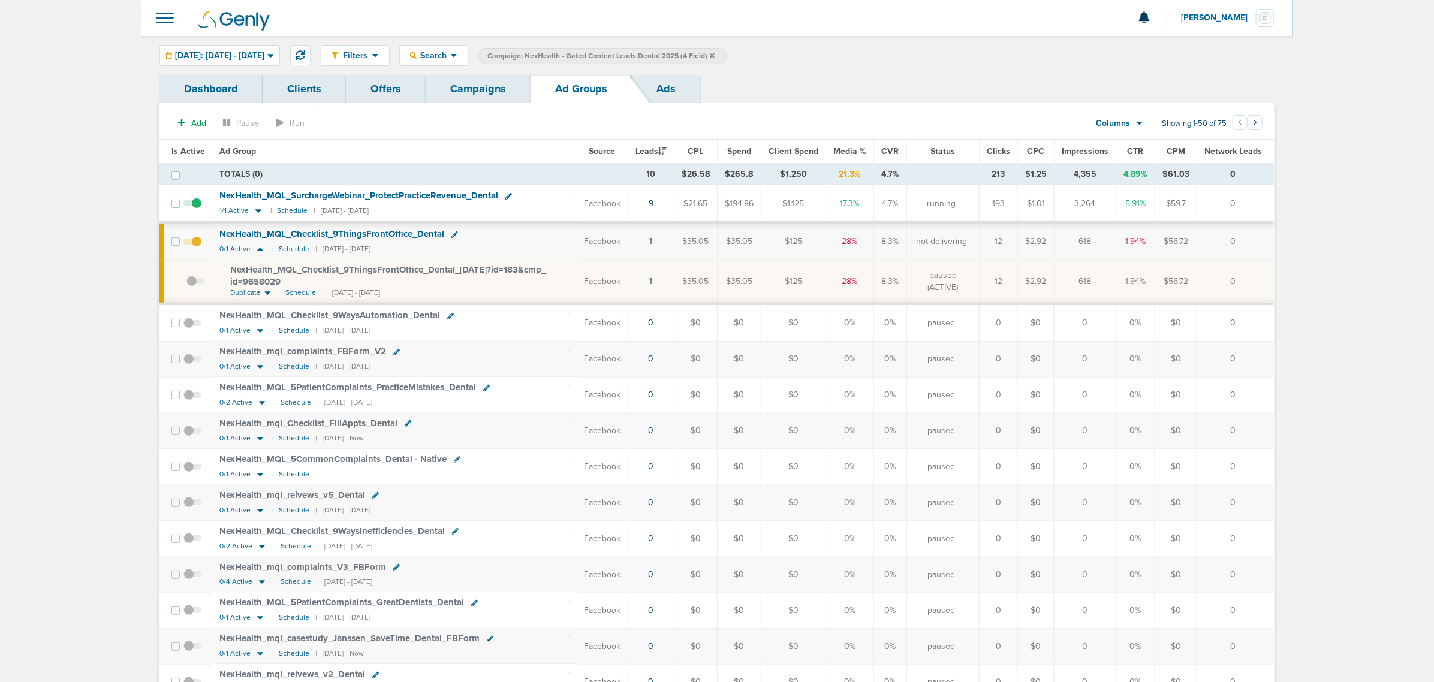
click at [486, 85] on link "Campaigns" at bounding box center [478, 89] width 105 height 28
click at [478, 97] on link "Campaigns" at bounding box center [478, 89] width 105 height 28
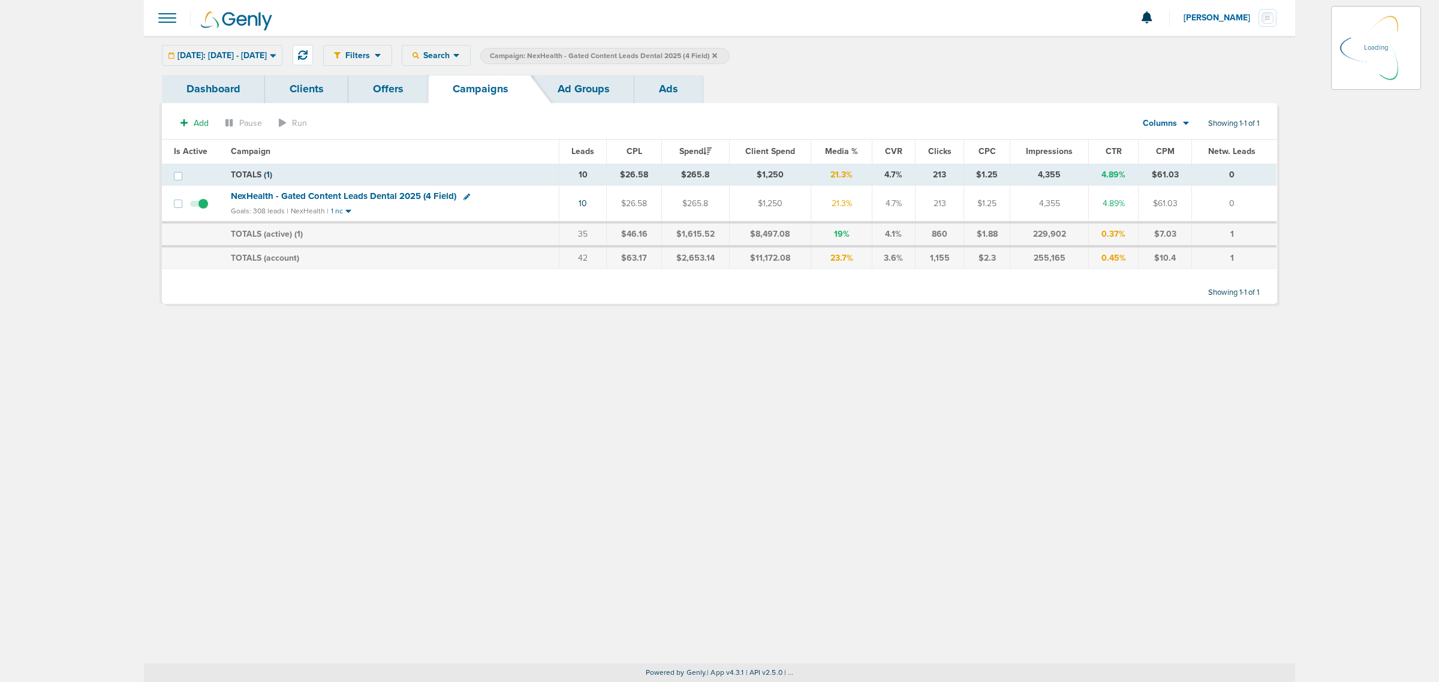
click at [717, 55] on icon at bounding box center [714, 55] width 5 height 7
click at [717, 55] on icon at bounding box center [714, 55] width 5 height 5
click at [717, 57] on span "Campaign: NexHealth - Gated Content Leads Dental 2025 (4 Field)" at bounding box center [603, 56] width 227 height 10
click at [717, 53] on icon at bounding box center [714, 55] width 5 height 5
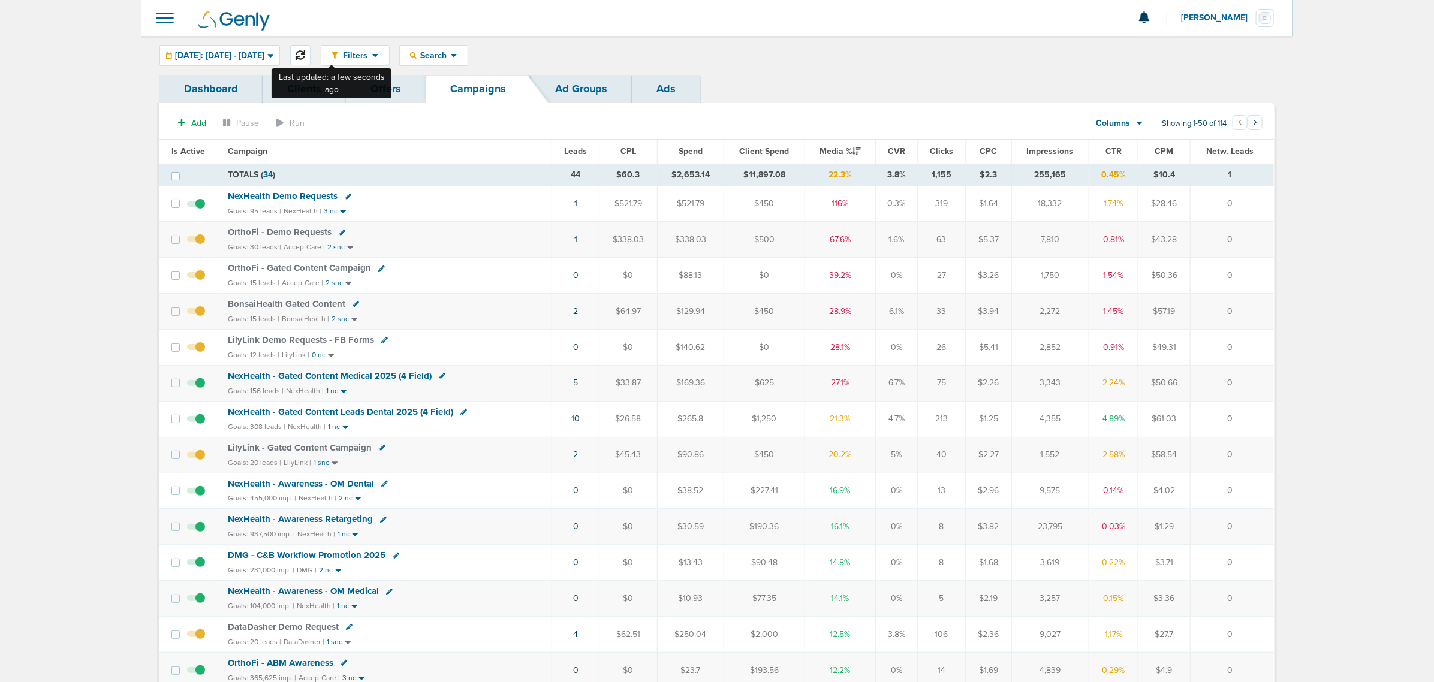
click at [311, 53] on button at bounding box center [300, 55] width 20 height 20
click at [439, 378] on icon at bounding box center [442, 376] width 7 height 7
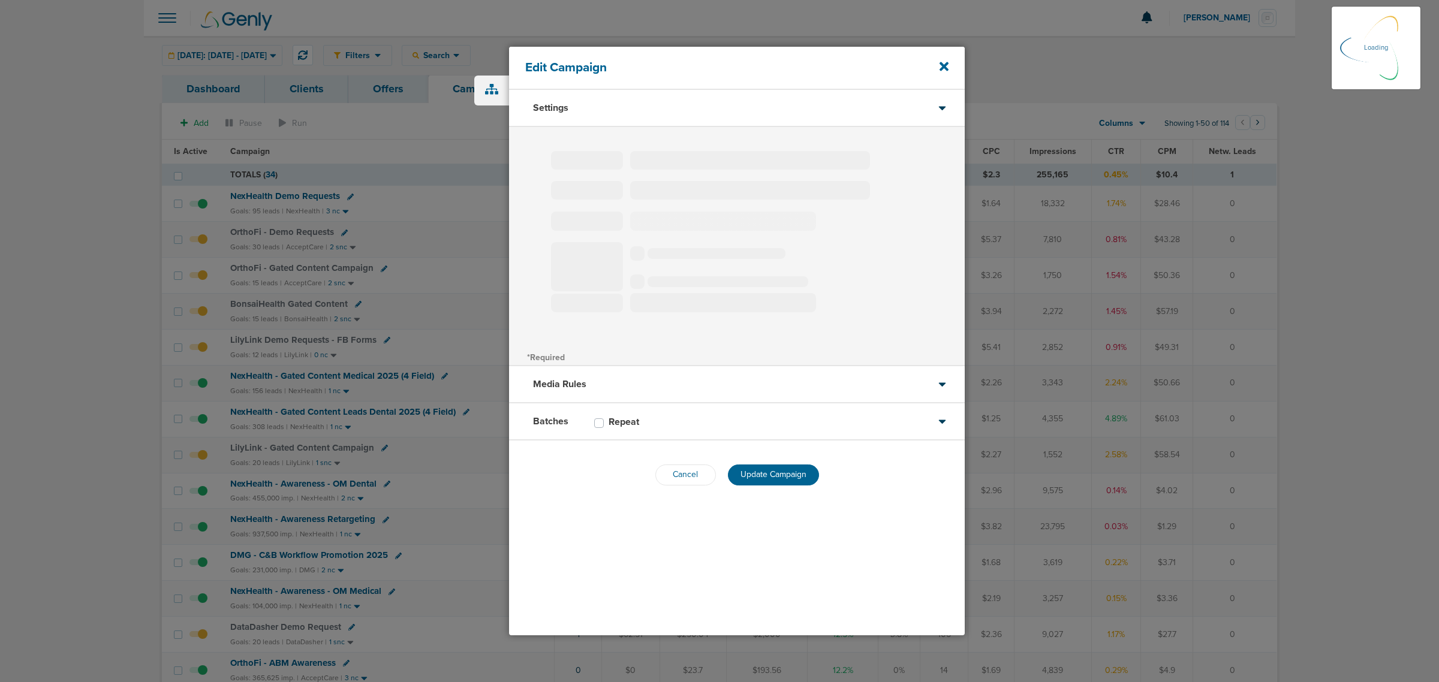
type input "NexHealth - Gated Content Medical 2025 (4 Field)"
select select "Leads"
radio input "true"
select select "readWrite"
checkbox input "true"
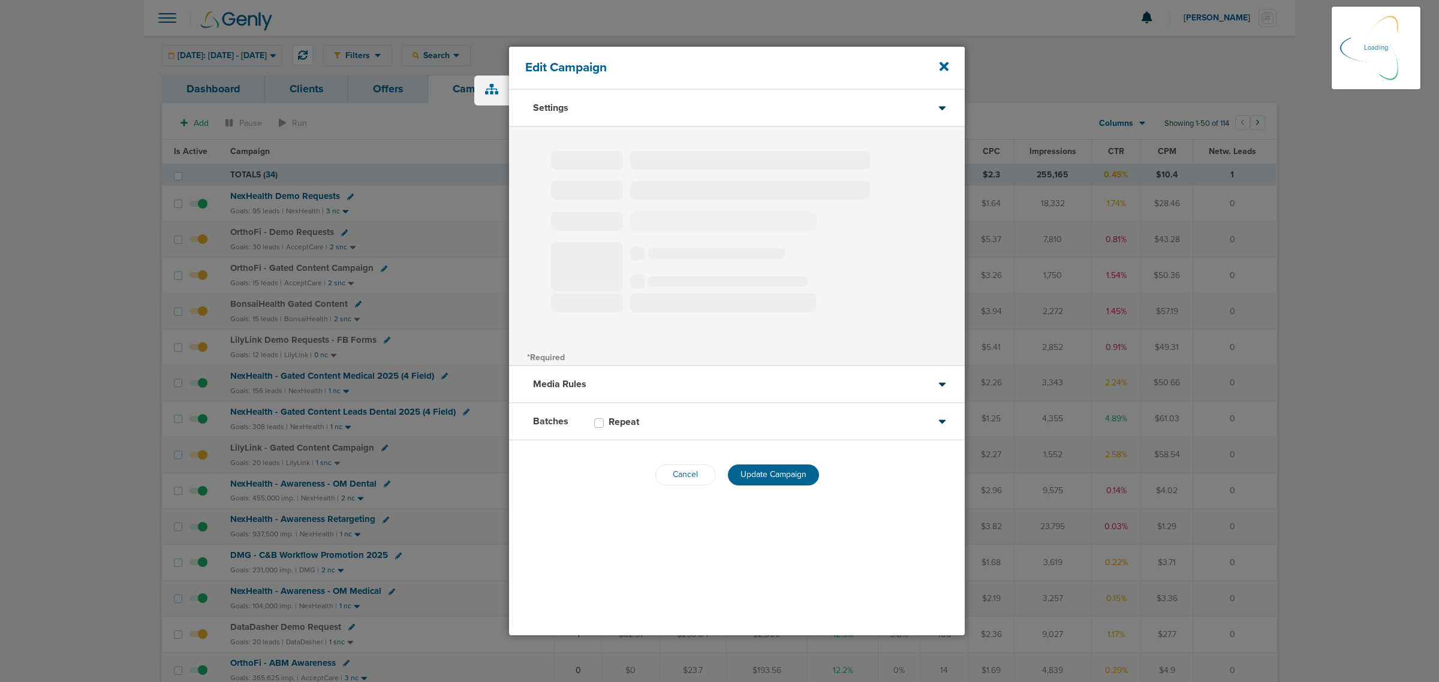
select select "1"
select select "2"
select select "3"
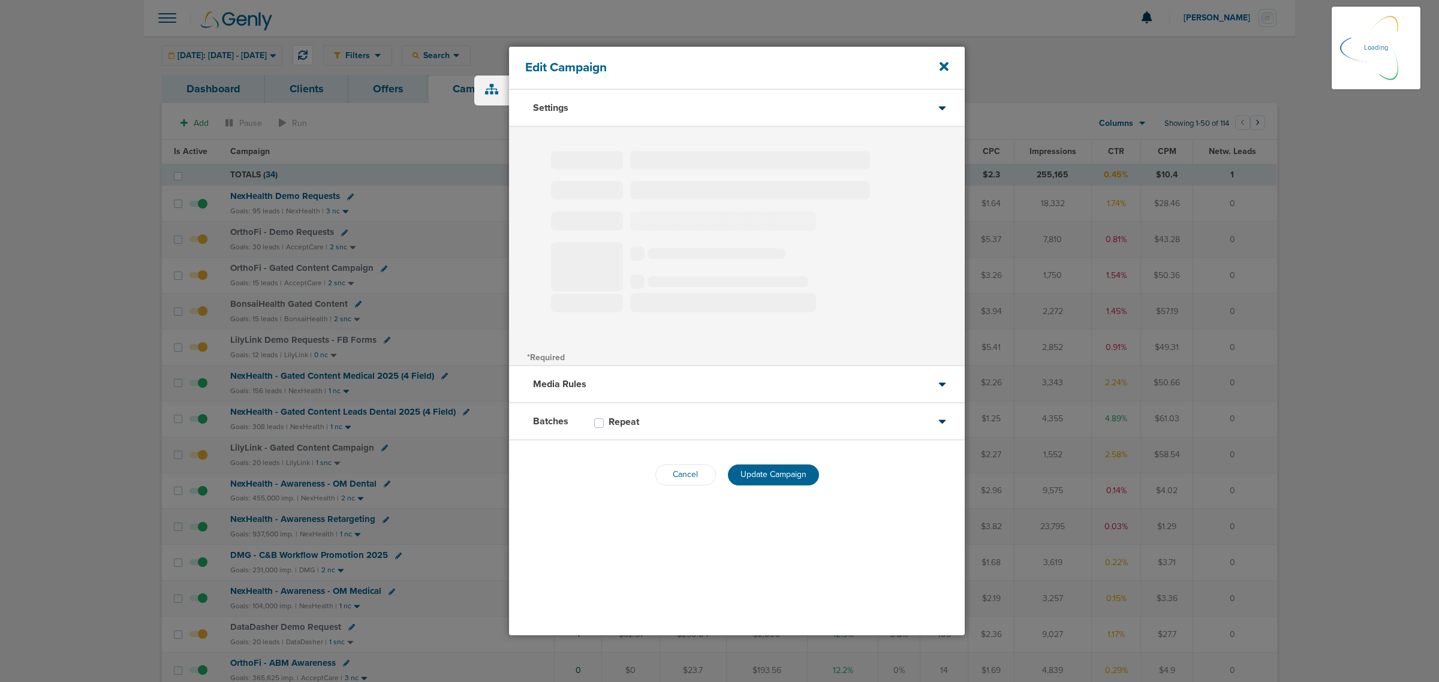
select select "4"
select select "6"
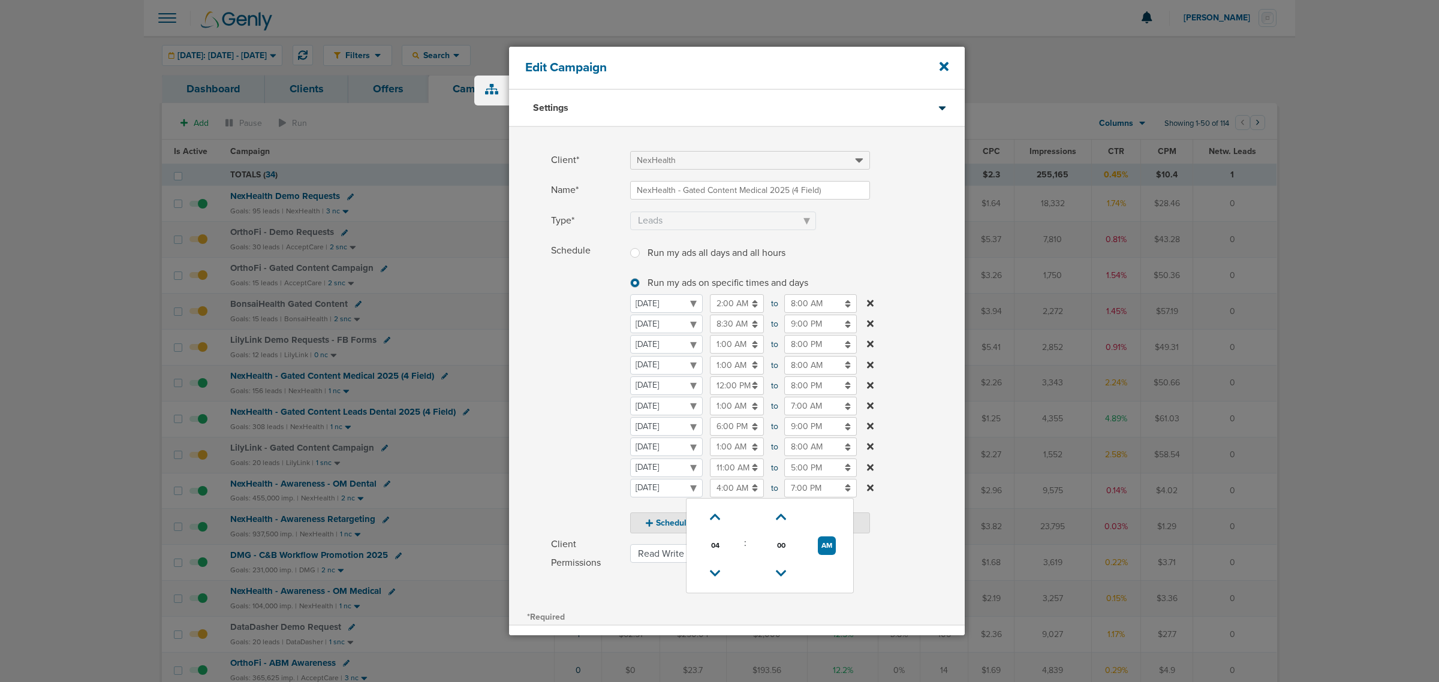
click at [721, 487] on input "4:00 AM" at bounding box center [737, 488] width 54 height 19
click at [719, 549] on span "04" at bounding box center [715, 546] width 18 height 18
click at [831, 537] on td "07" at bounding box center [829, 537] width 40 height 23
type input "7:00 AM"
click at [810, 486] on input "7:00 PM" at bounding box center [820, 488] width 73 height 19
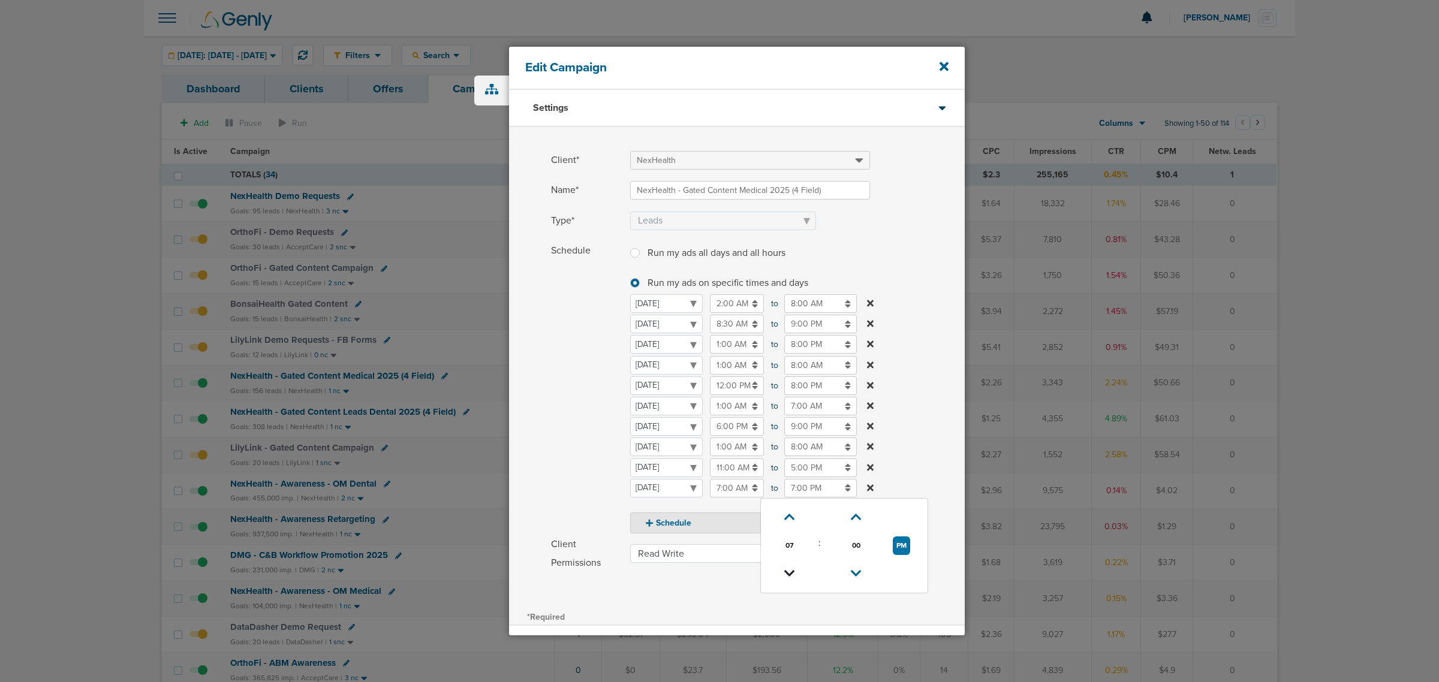
click at [786, 571] on icon at bounding box center [789, 573] width 11 height 7
type input "5:00 PM"
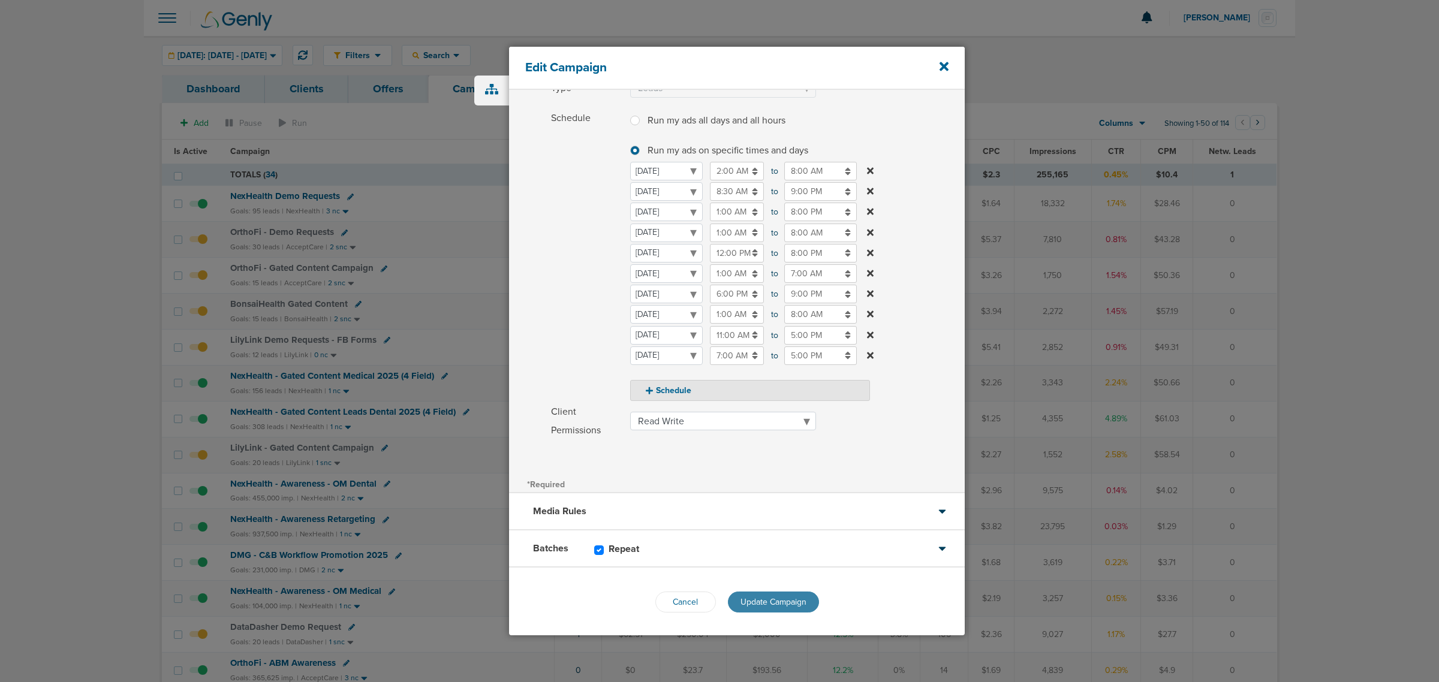
click at [772, 592] on button "Update Campaign" at bounding box center [773, 602] width 91 height 21
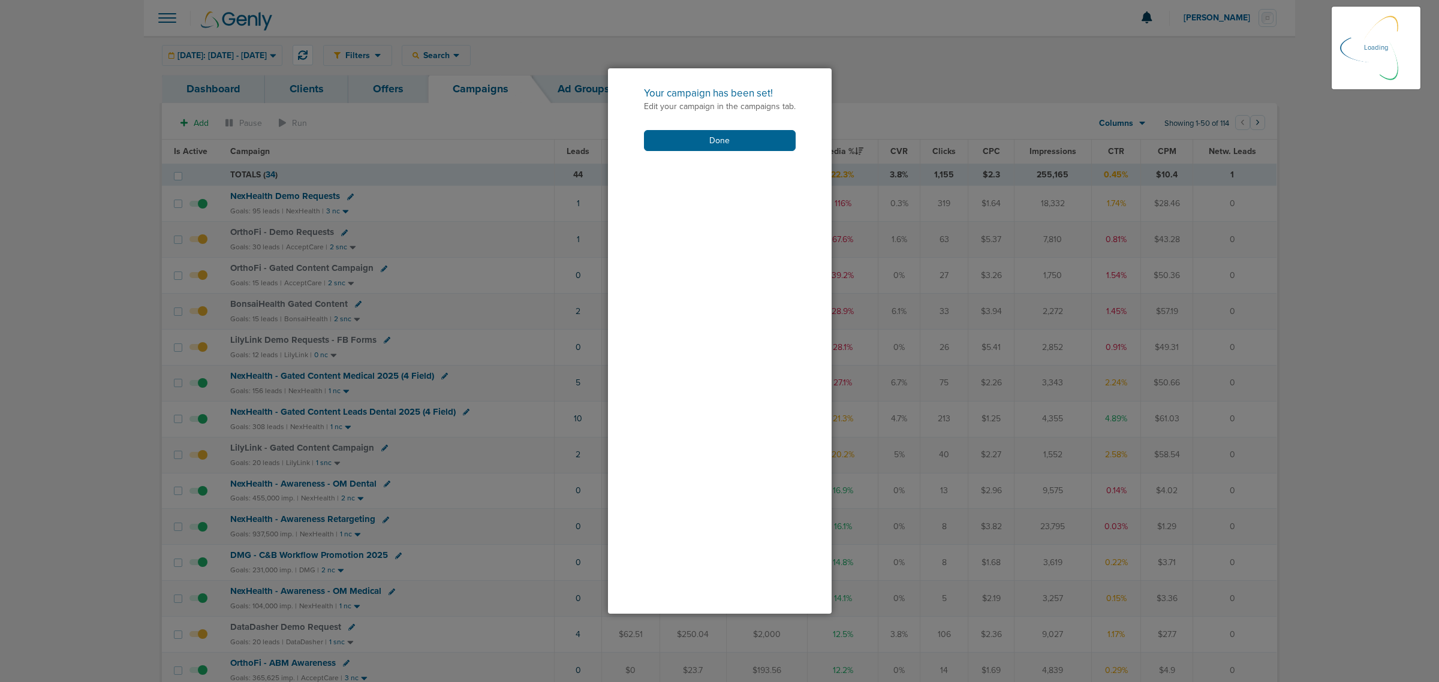
scroll to position [95, 0]
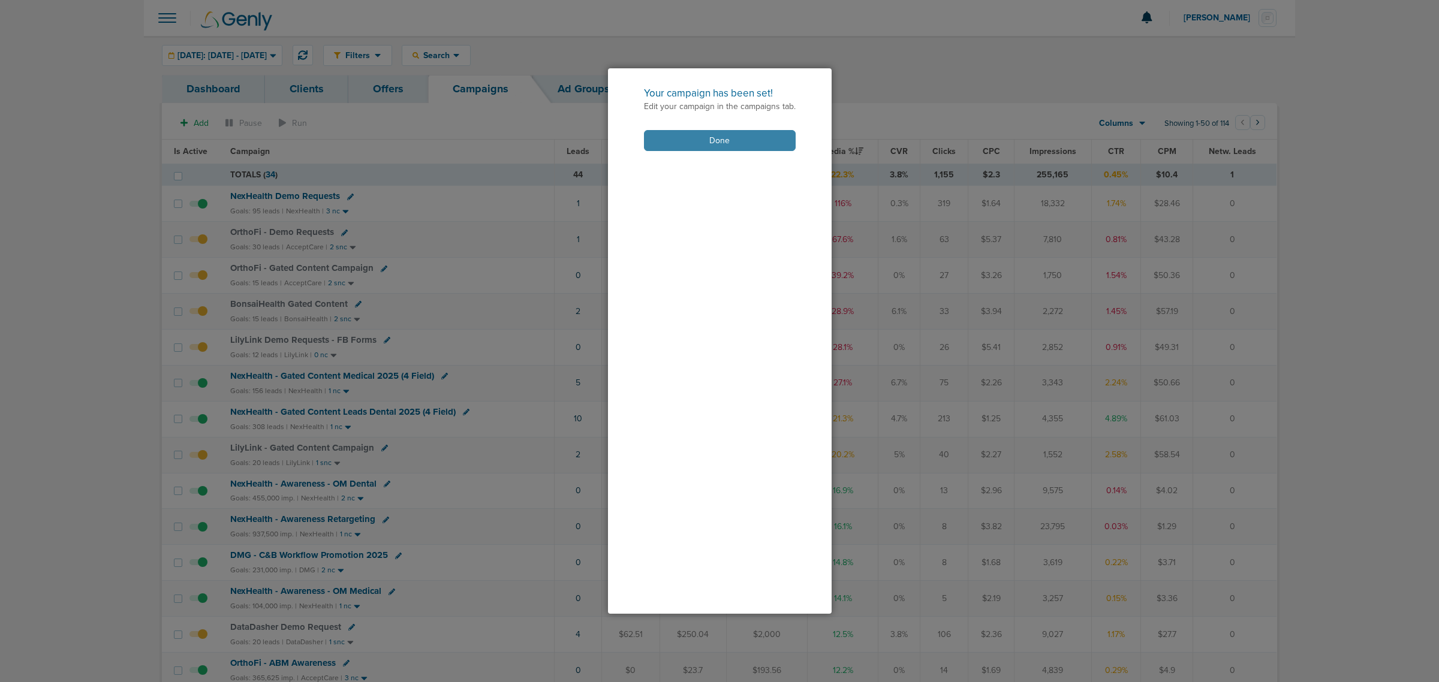
click at [727, 134] on button "Done" at bounding box center [720, 140] width 152 height 21
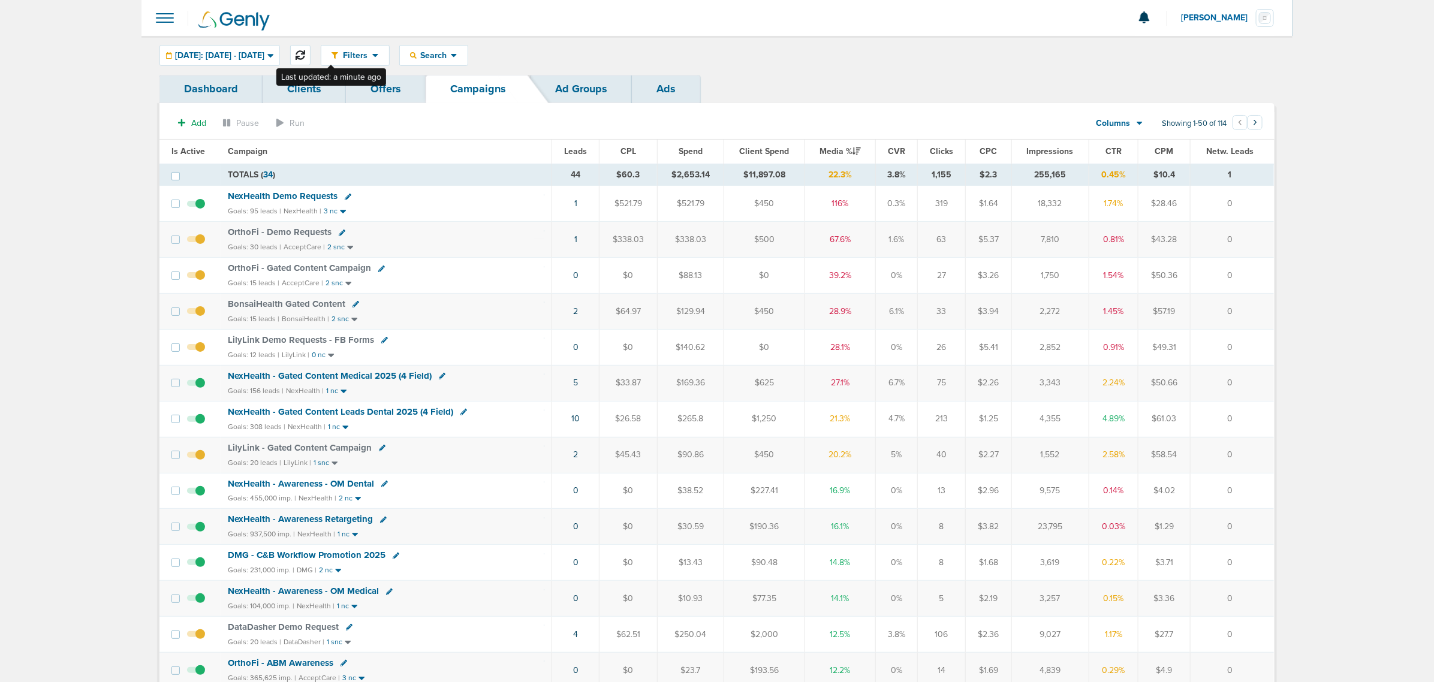
click at [305, 53] on icon at bounding box center [301, 55] width 10 height 10
click at [460, 415] on icon at bounding box center [463, 412] width 7 height 7
select select
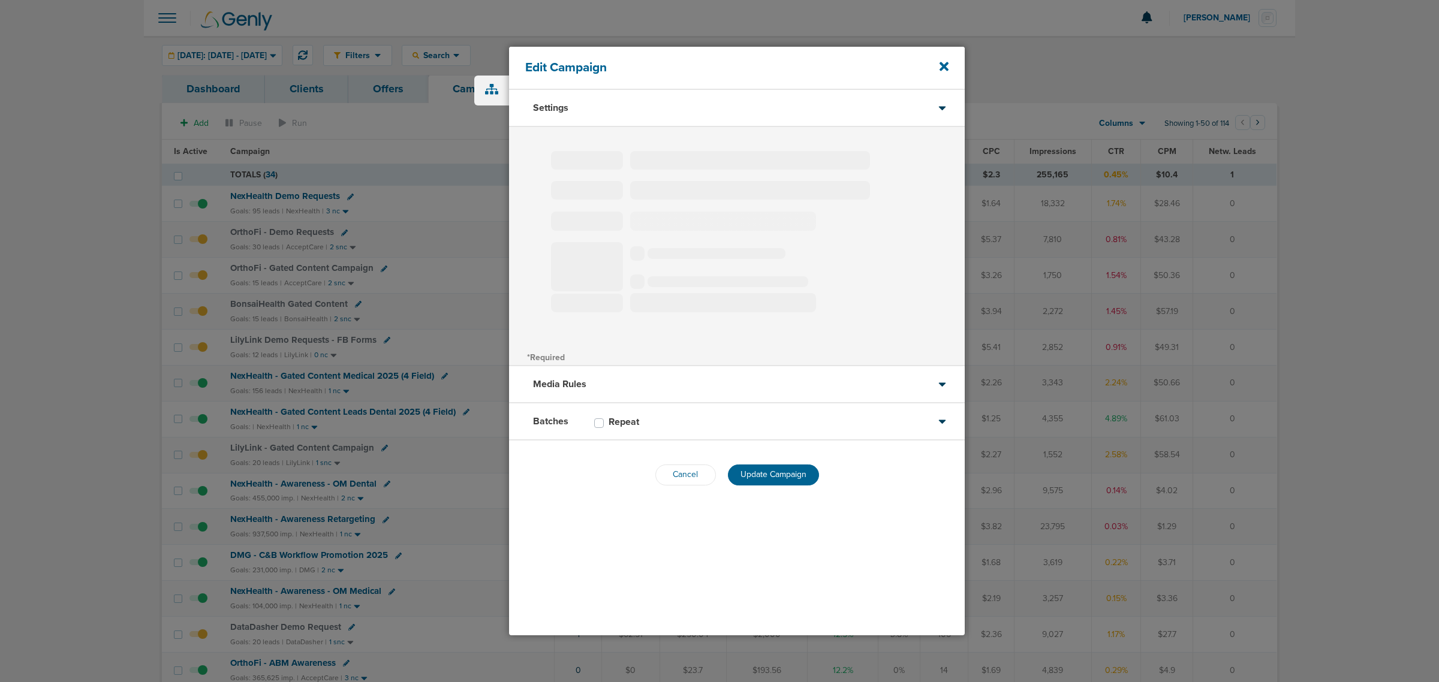
select select "1"
select select "2"
select select "3"
select select "4"
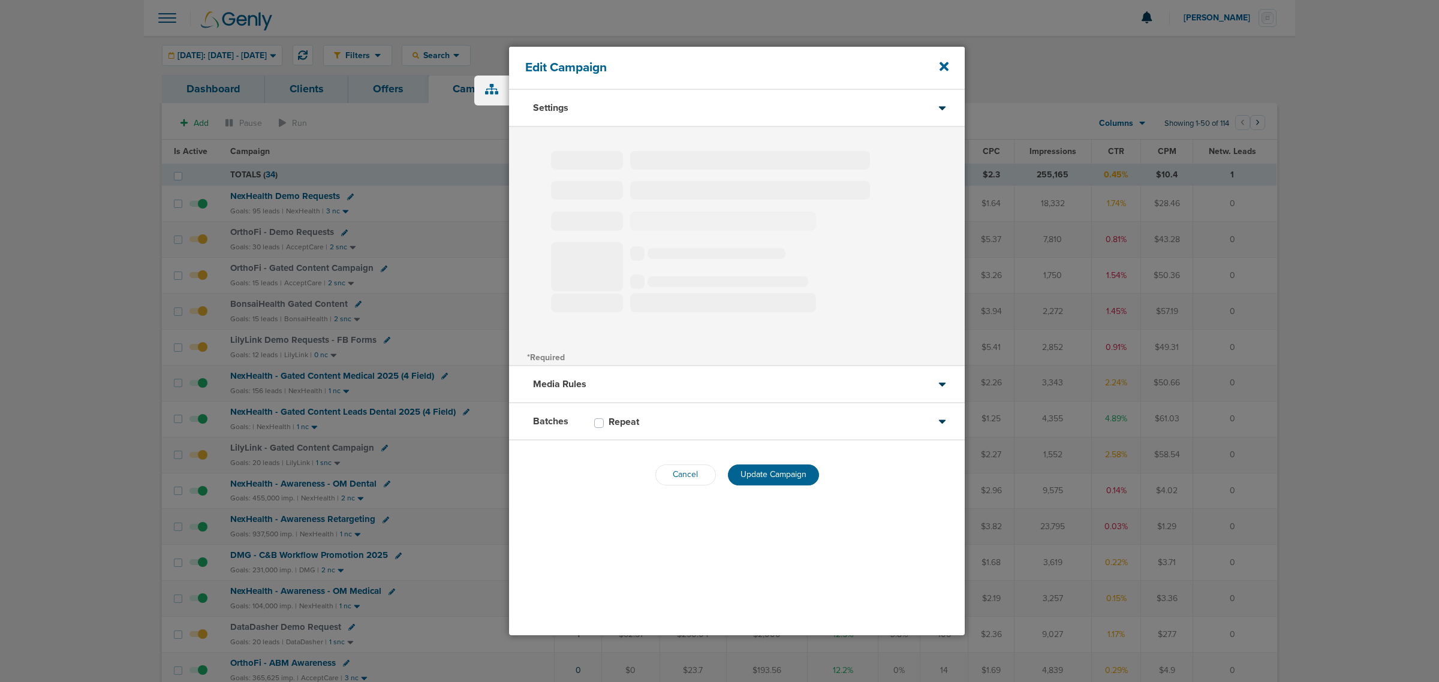
select select "4"
select select "6"
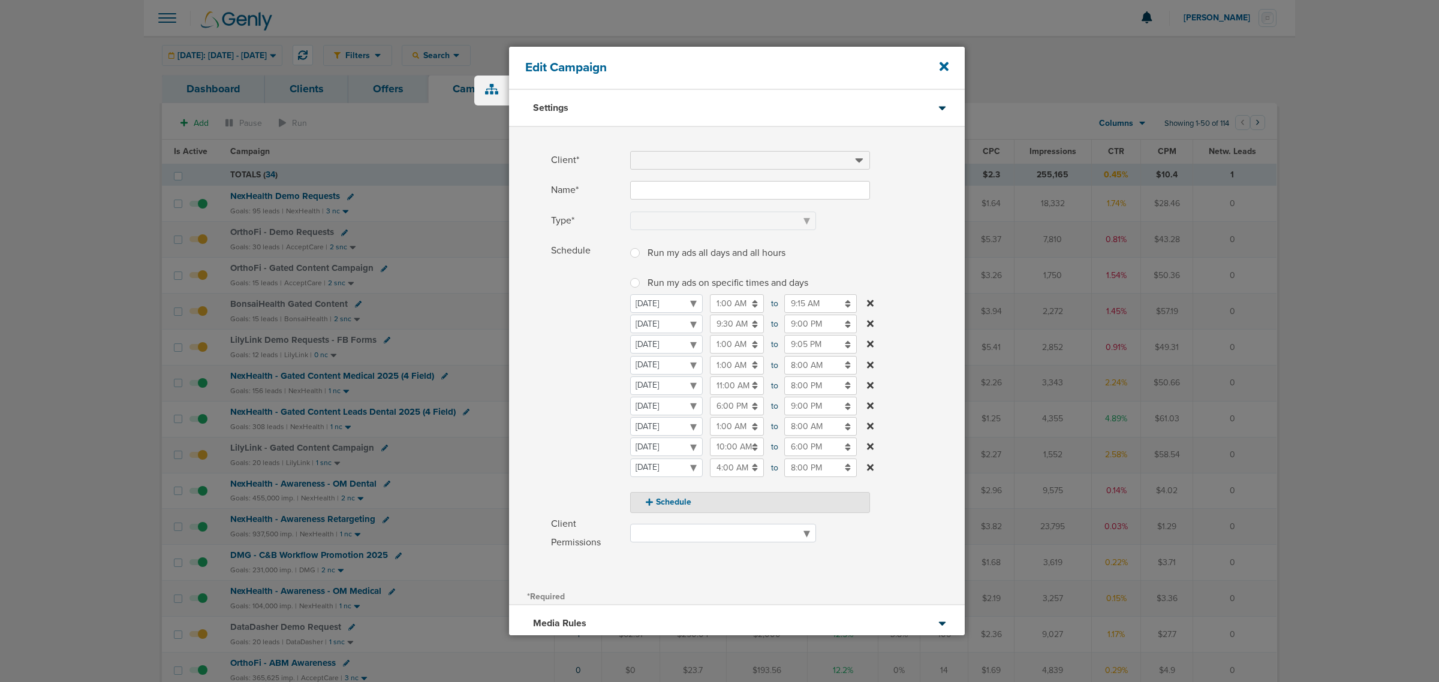
type input "NexHealth - Gated Content Leads Dental 2025 (4 Field)"
select select "Leads"
radio input "true"
select select "readWrite"
checkbox input "true"
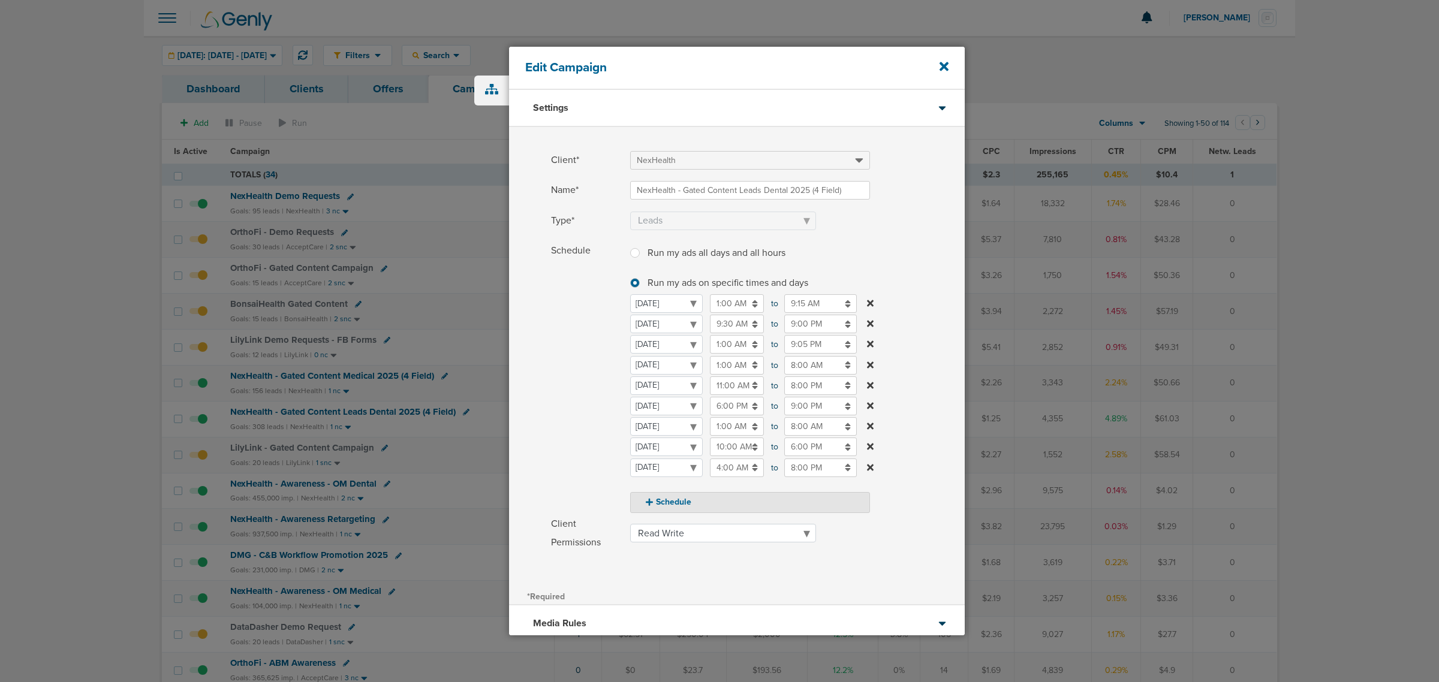
click at [737, 466] on input "4:00 AM" at bounding box center [737, 468] width 54 height 19
click at [721, 516] on td "04" at bounding box center [715, 525] width 48 height 28
click at [703, 477] on select "[DATE] [DATE] [DATE] [DATE] [DATE] [DATE] [DATE]" at bounding box center [666, 468] width 73 height 19
click at [745, 463] on input "4:00 AM" at bounding box center [737, 468] width 54 height 19
click at [715, 529] on span "04" at bounding box center [715, 525] width 18 height 18
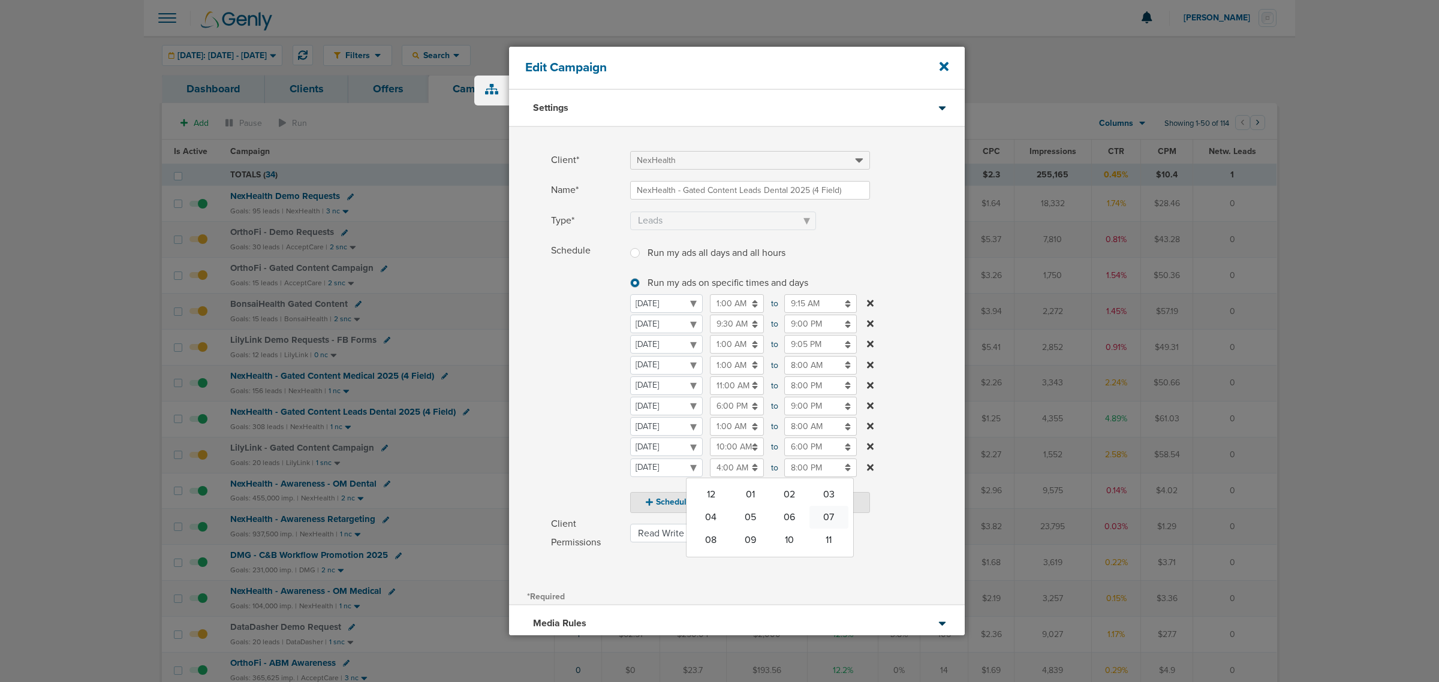
click at [820, 514] on td "07" at bounding box center [829, 517] width 40 height 23
type input "7:00 AM"
click at [807, 466] on input "8:00 PM" at bounding box center [820, 468] width 73 height 19
click at [793, 523] on span "08" at bounding box center [790, 525] width 18 height 18
click at [817, 523] on td "05" at bounding box center [825, 517] width 40 height 23
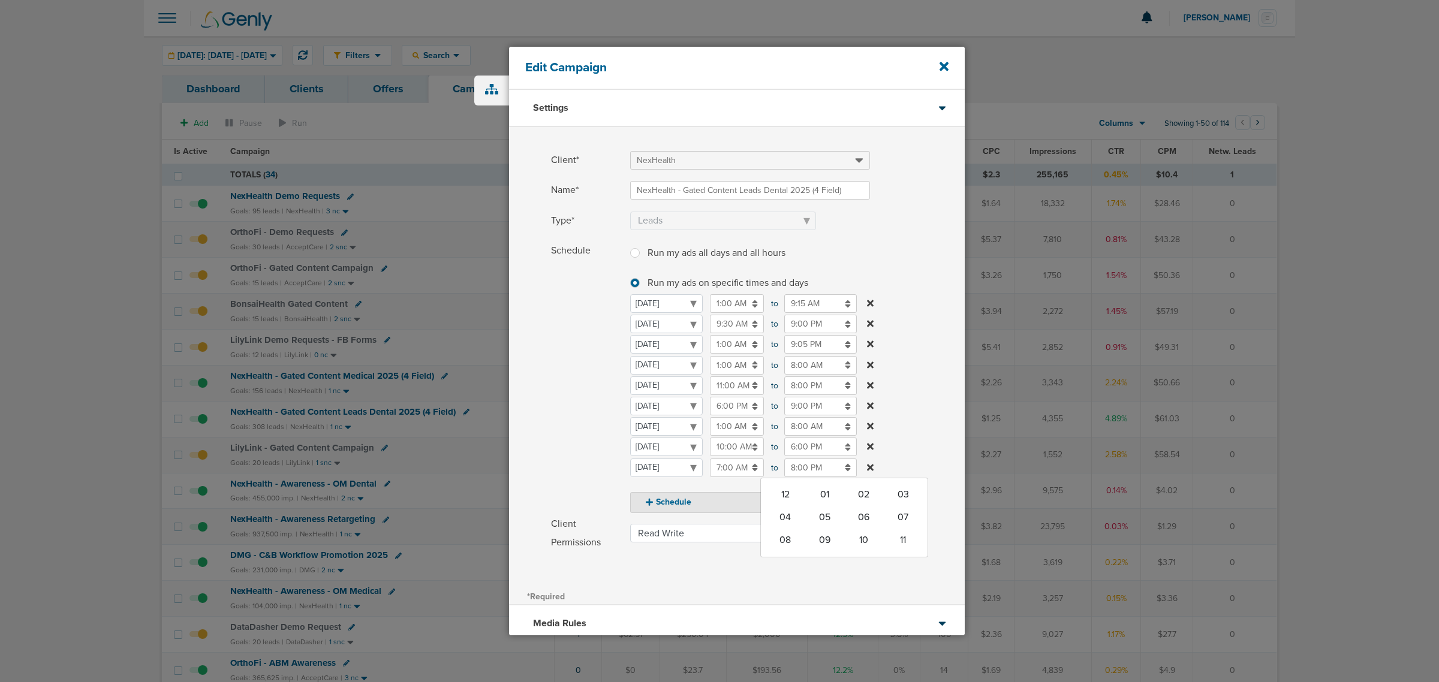
type input "5:00 PM"
click at [914, 403] on label "Schedule Run my ads all days and all hours Run my ads all days and all hours Ru…" at bounding box center [758, 378] width 414 height 272
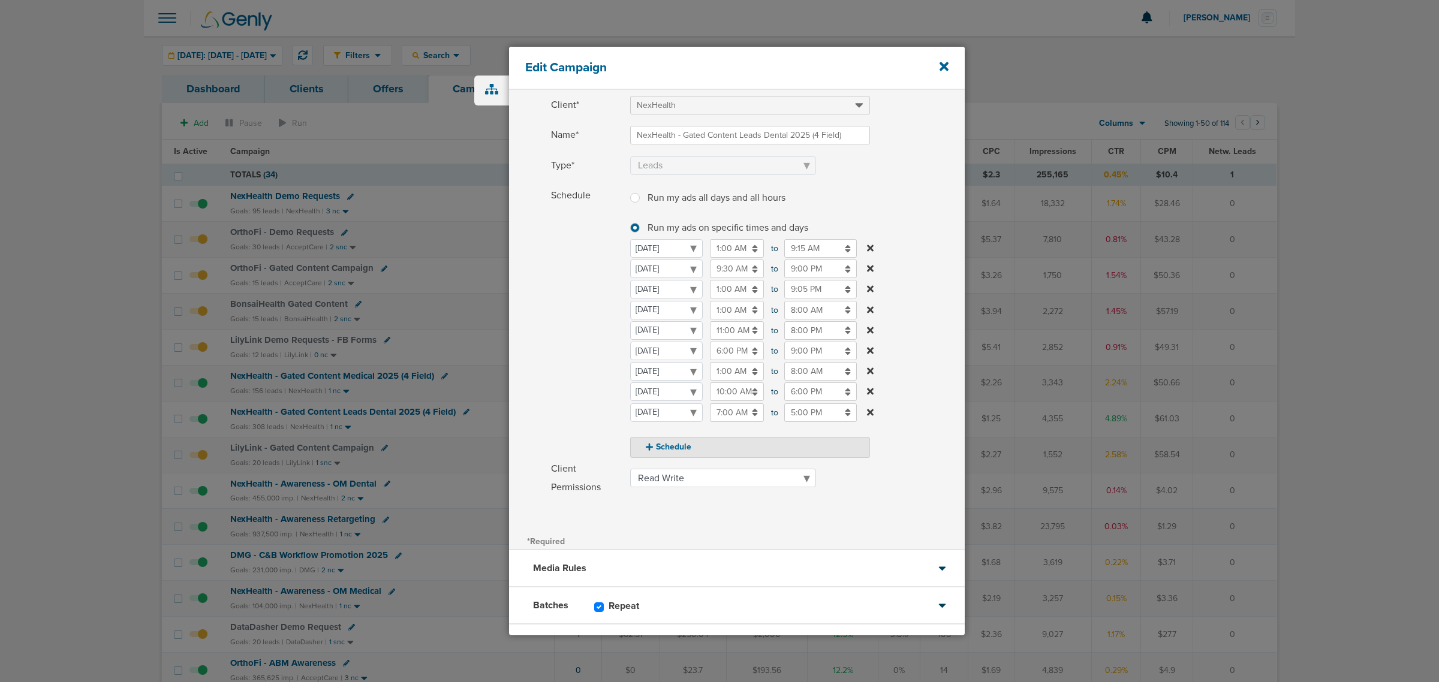
scroll to position [112, 0]
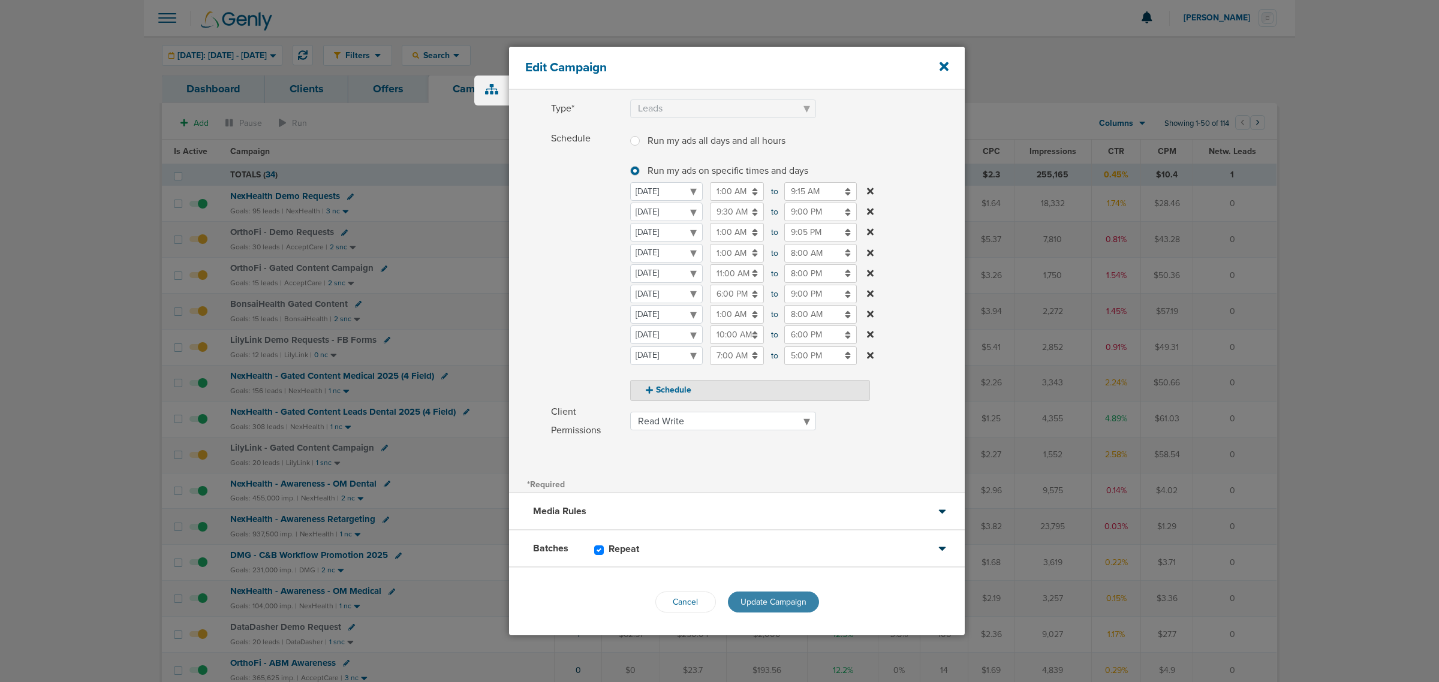
click at [784, 597] on span "Update Campaign" at bounding box center [773, 602] width 66 height 10
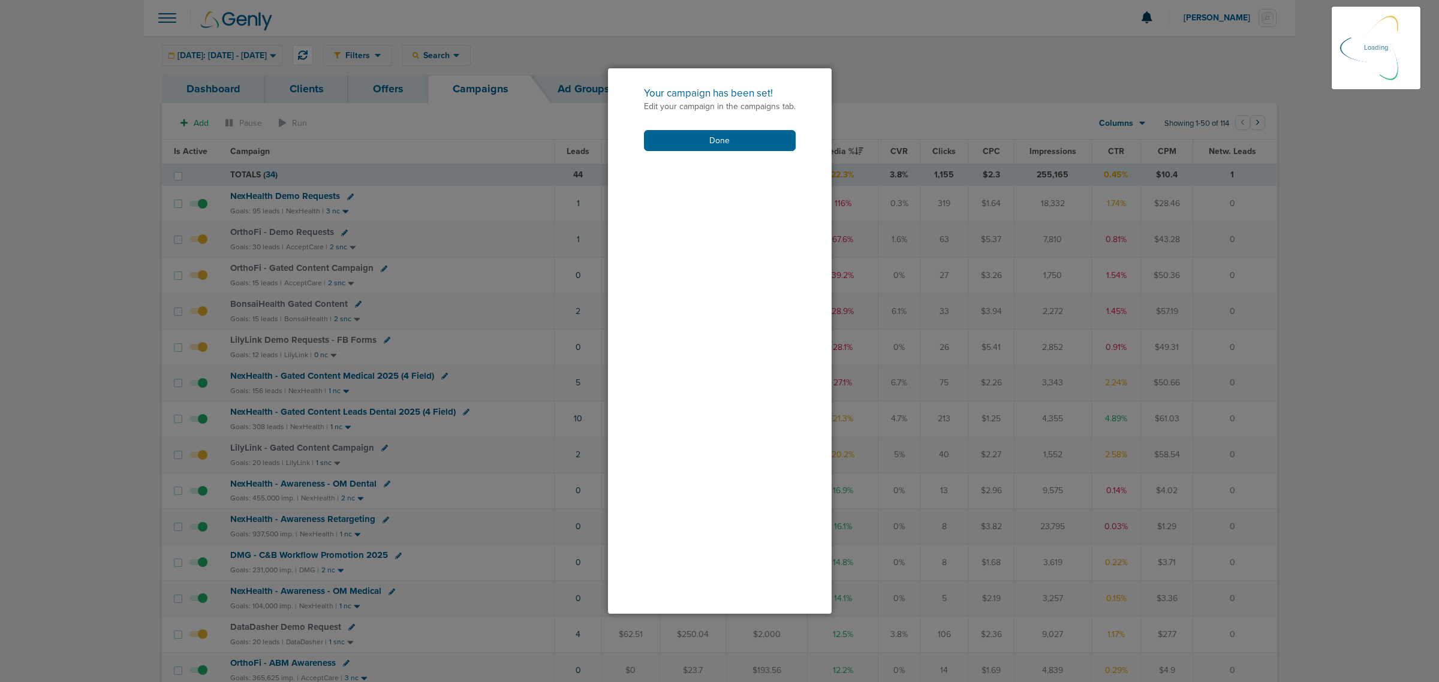
scroll to position [74, 0]
click at [728, 138] on button "Done" at bounding box center [720, 140] width 152 height 21
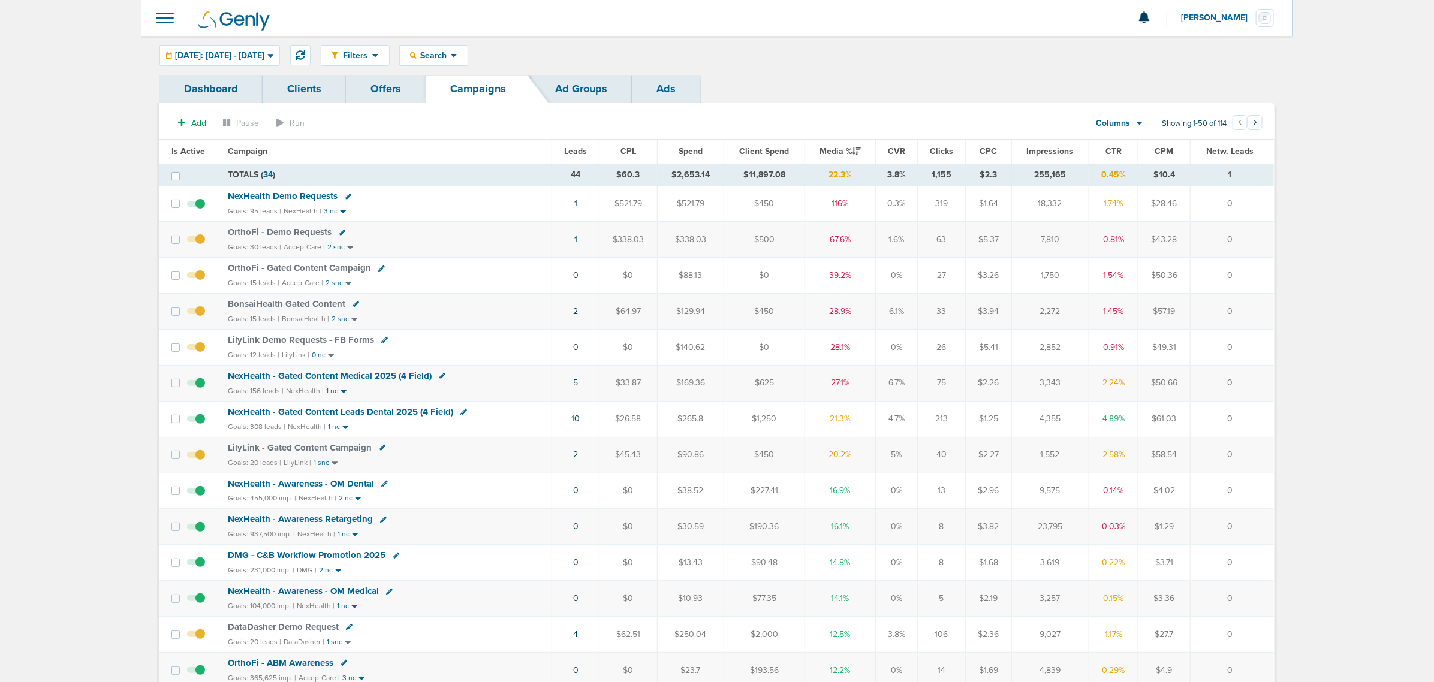
click at [379, 451] on icon at bounding box center [382, 448] width 7 height 7
select select
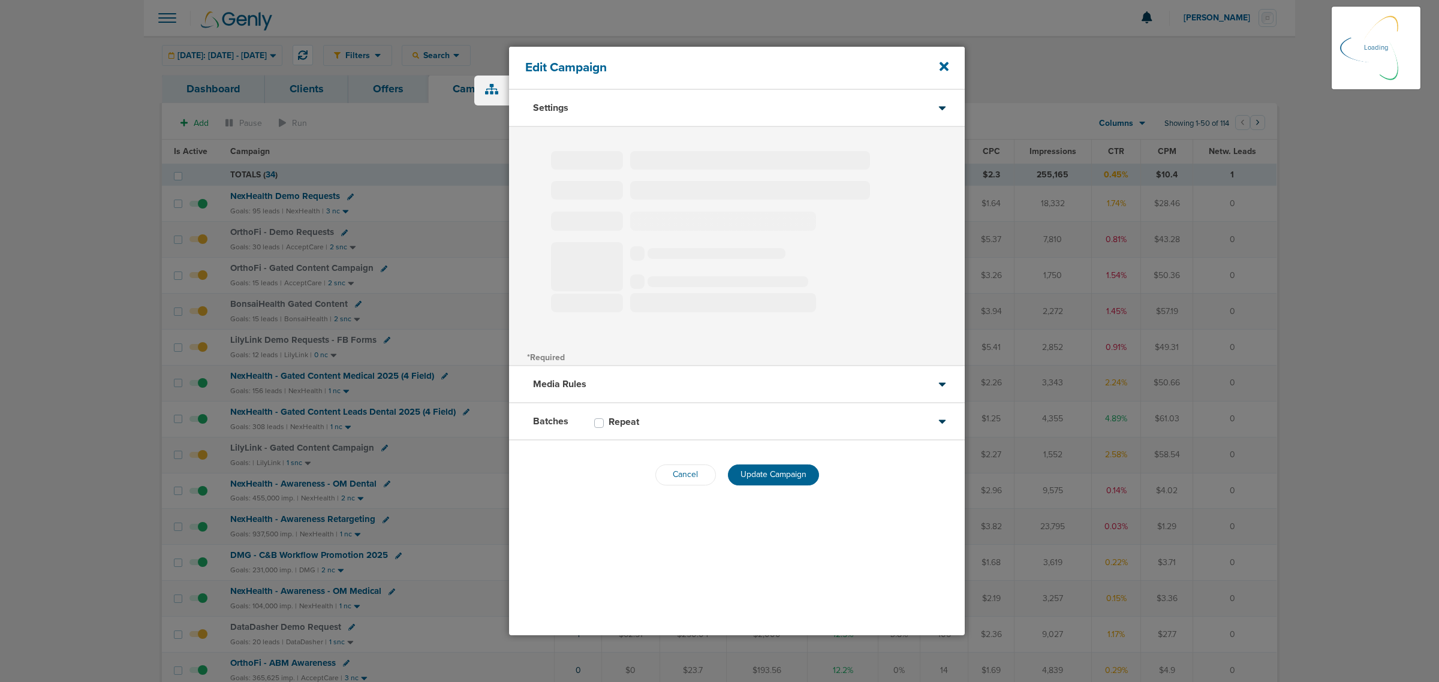
type input "LilyLink - Gated Content Campaign"
select select "Leads"
radio input "true"
select select "readOnly"
select select "1"
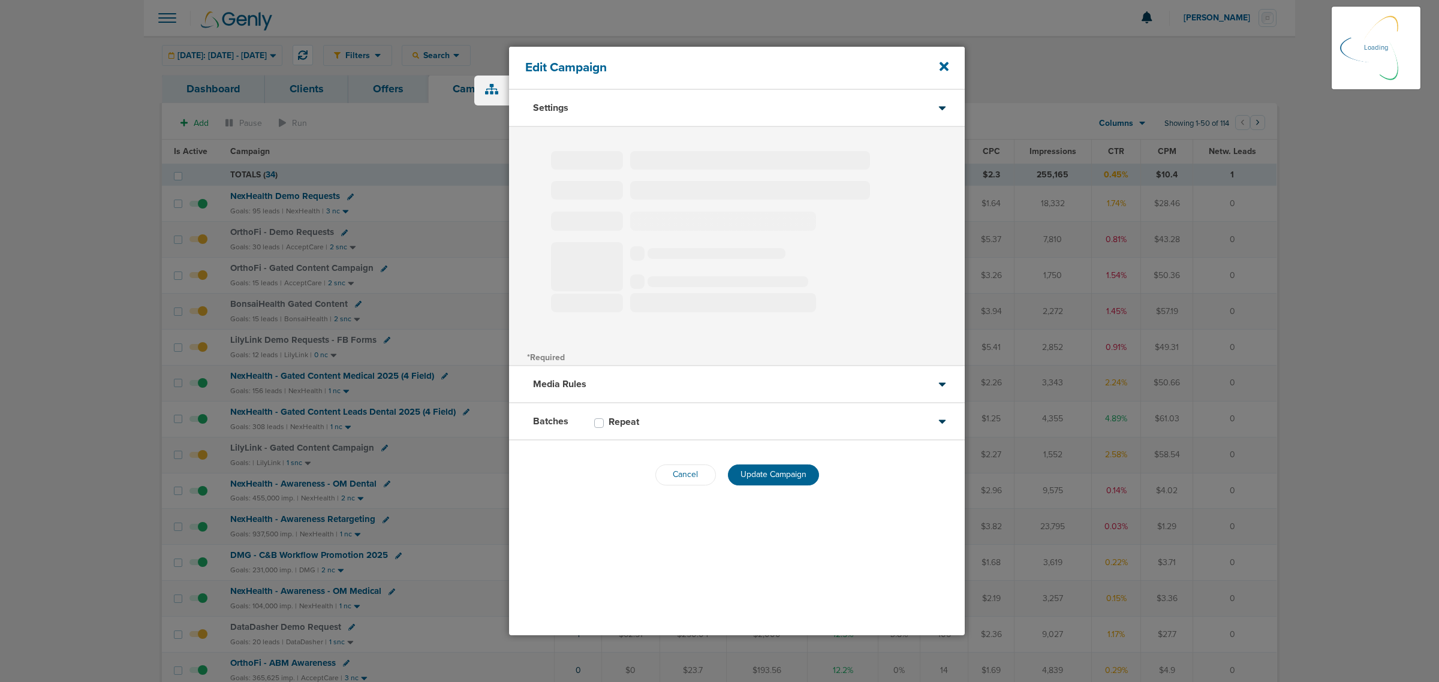
select select "2"
select select "3"
select select "4"
select select "6"
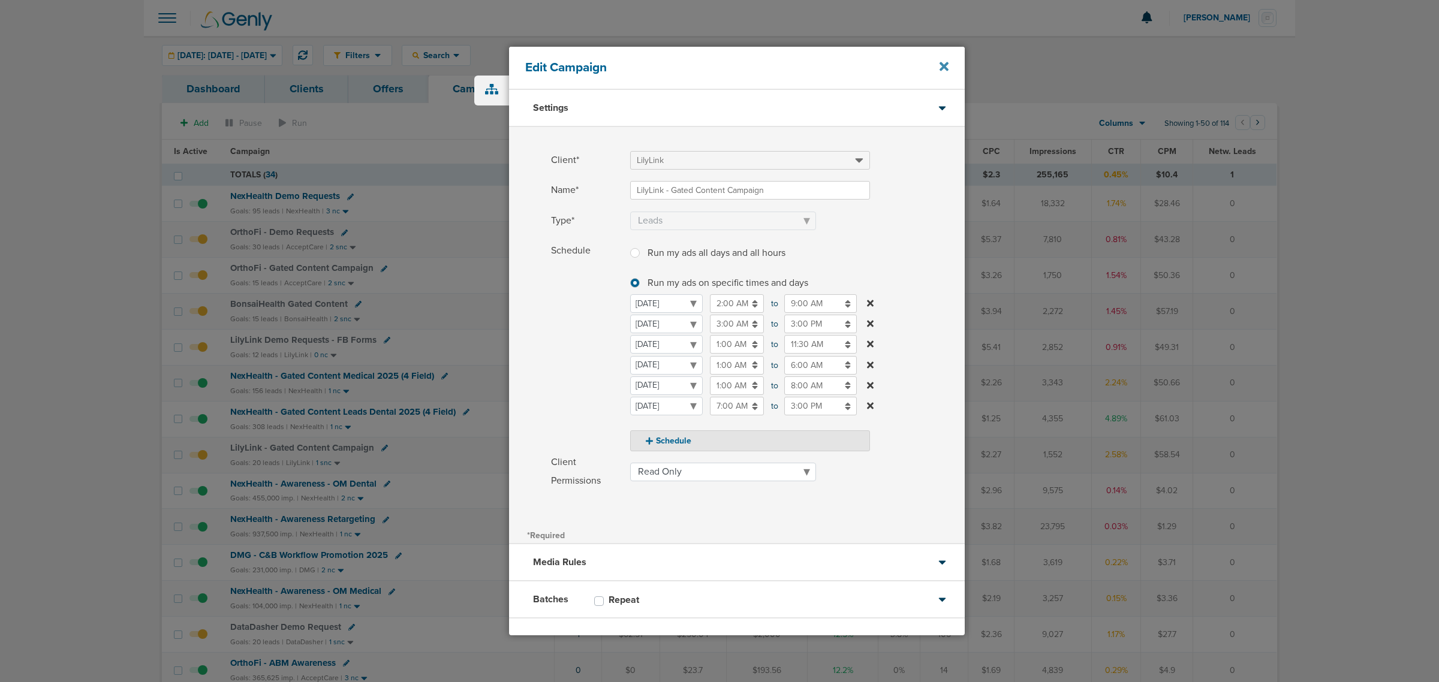
click at [945, 68] on icon at bounding box center [943, 66] width 9 height 9
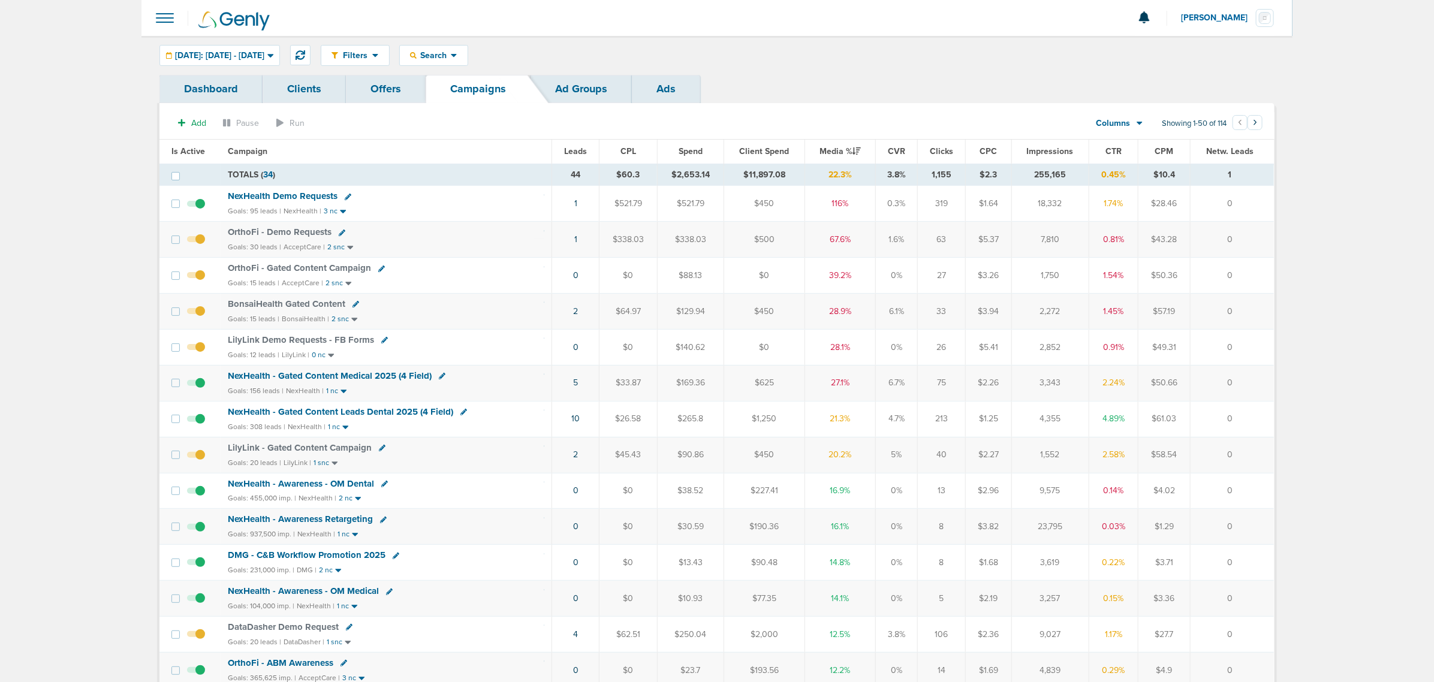
click at [381, 340] on icon at bounding box center [384, 340] width 7 height 7
select select
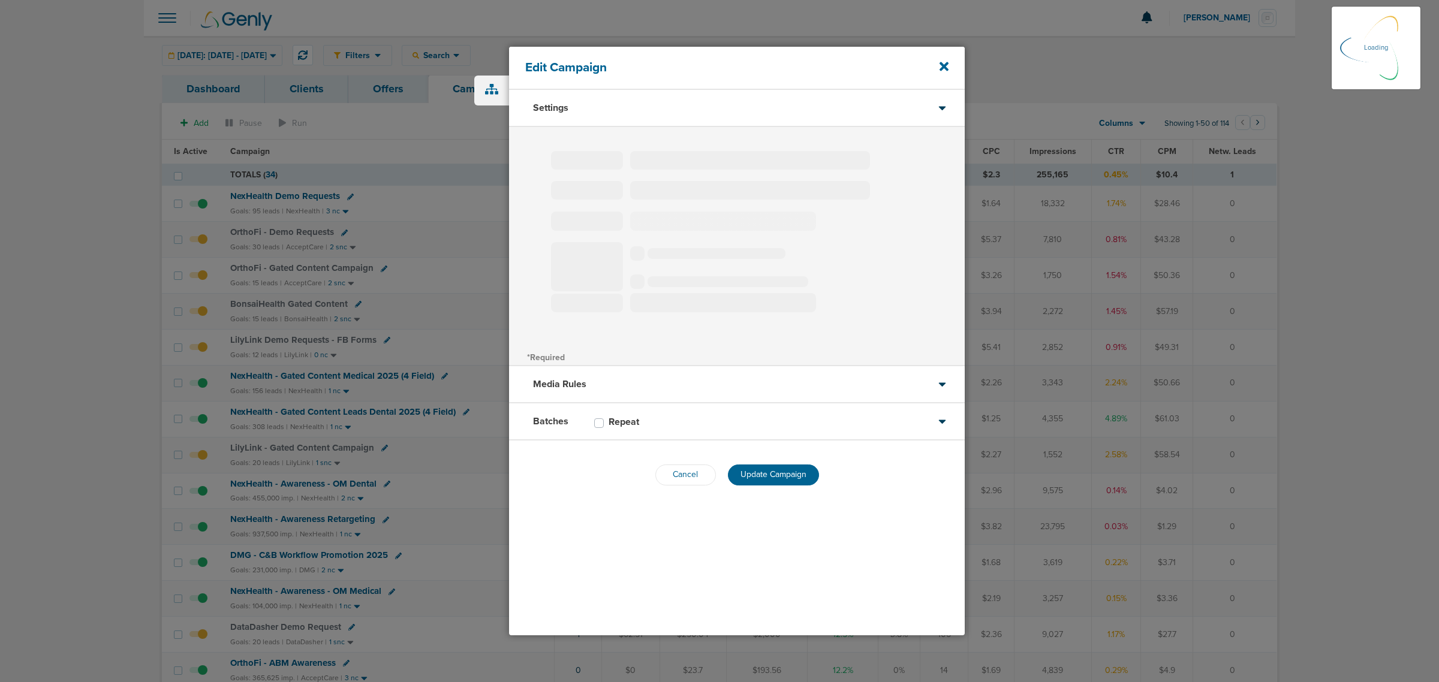
type input "LilyLink Demo Requests - FB Forms"
select select "Leads"
radio input "true"
select select "readOnly"
select select "1"
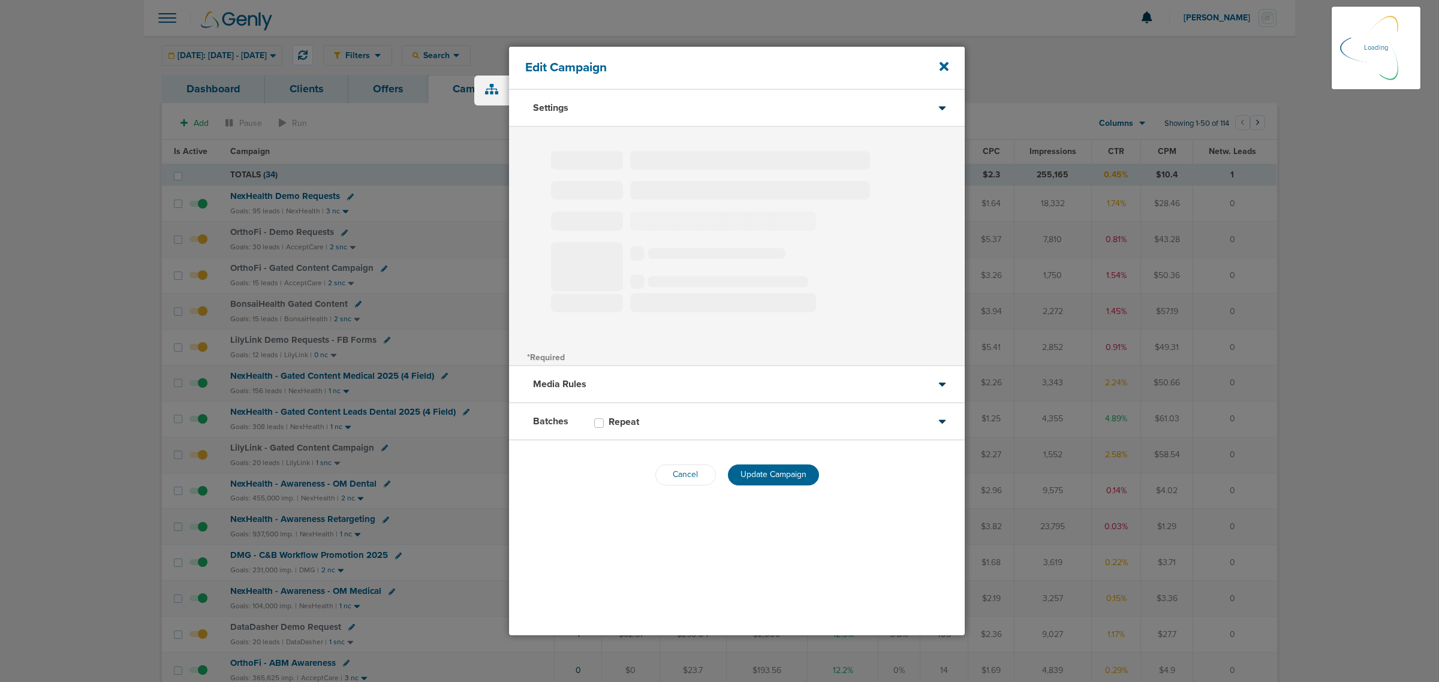
select select "2"
select select "3"
select select "4"
select select "6"
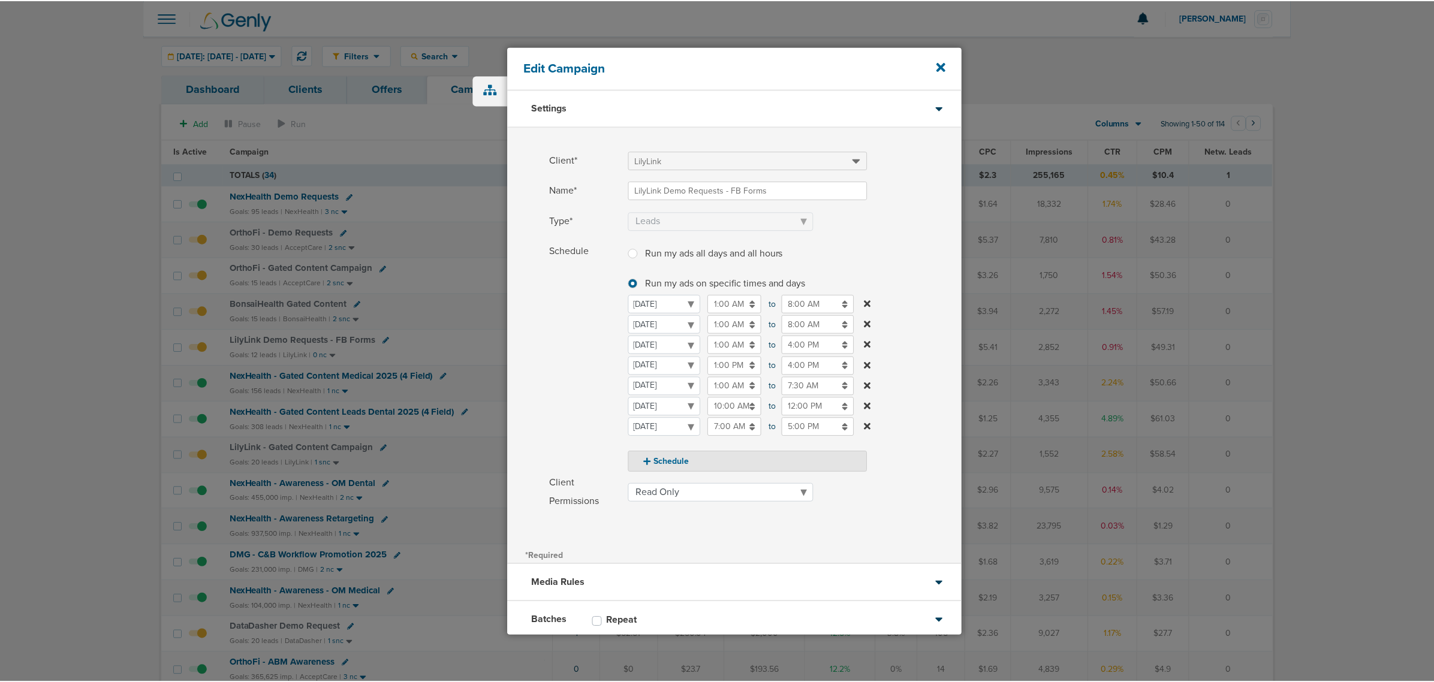
scroll to position [71, 0]
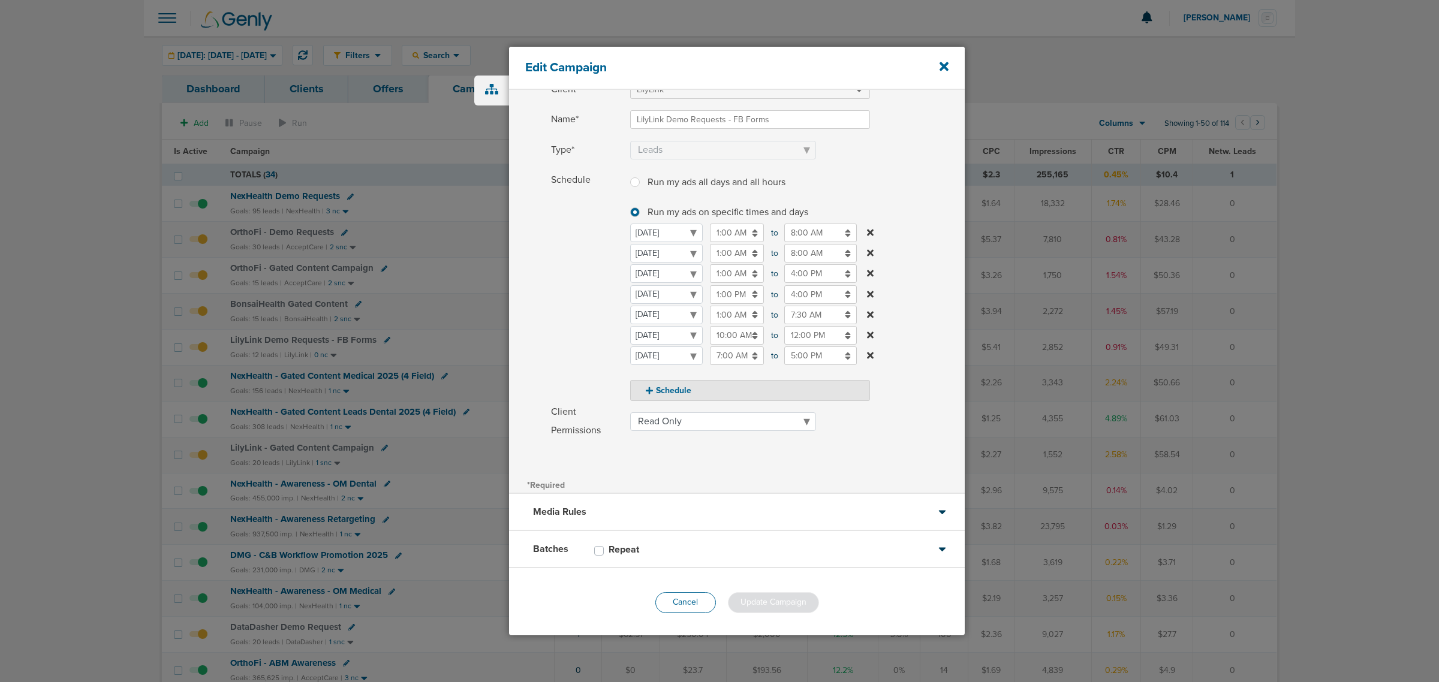
click at [687, 601] on button "Cancel" at bounding box center [685, 602] width 61 height 21
